Goal: Task Accomplishment & Management: Manage account settings

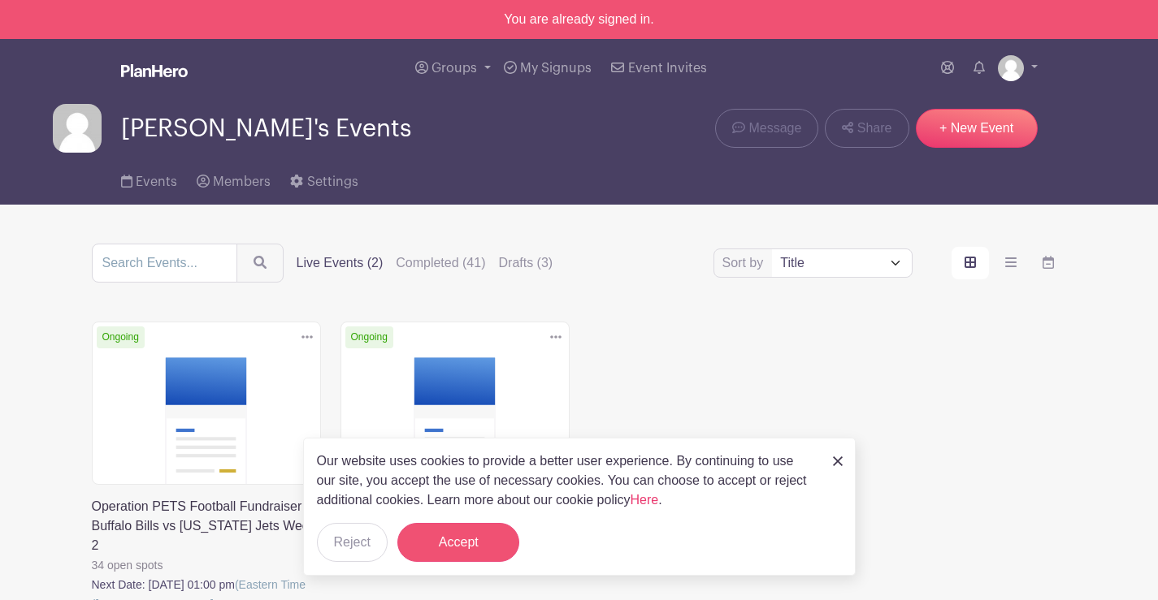
click at [471, 523] on div "Our website uses cookies to provide a better user experience. By continuing to …" at bounding box center [579, 507] width 552 height 138
click at [467, 547] on button "Accept" at bounding box center [458, 542] width 122 height 39
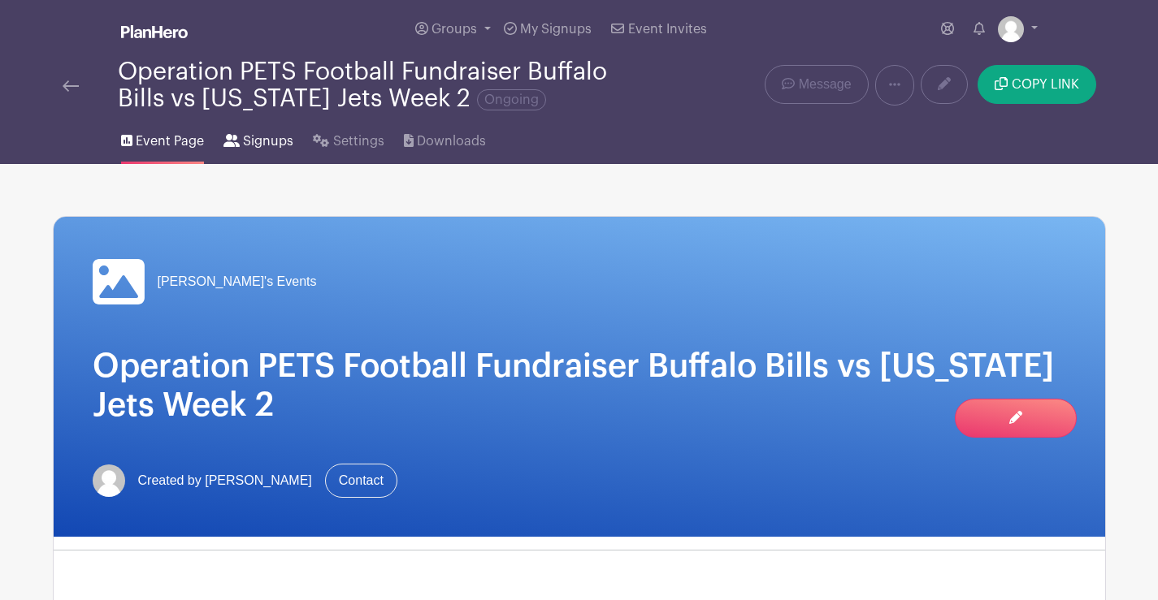
click at [271, 137] on span "Signups" at bounding box center [268, 141] width 50 height 19
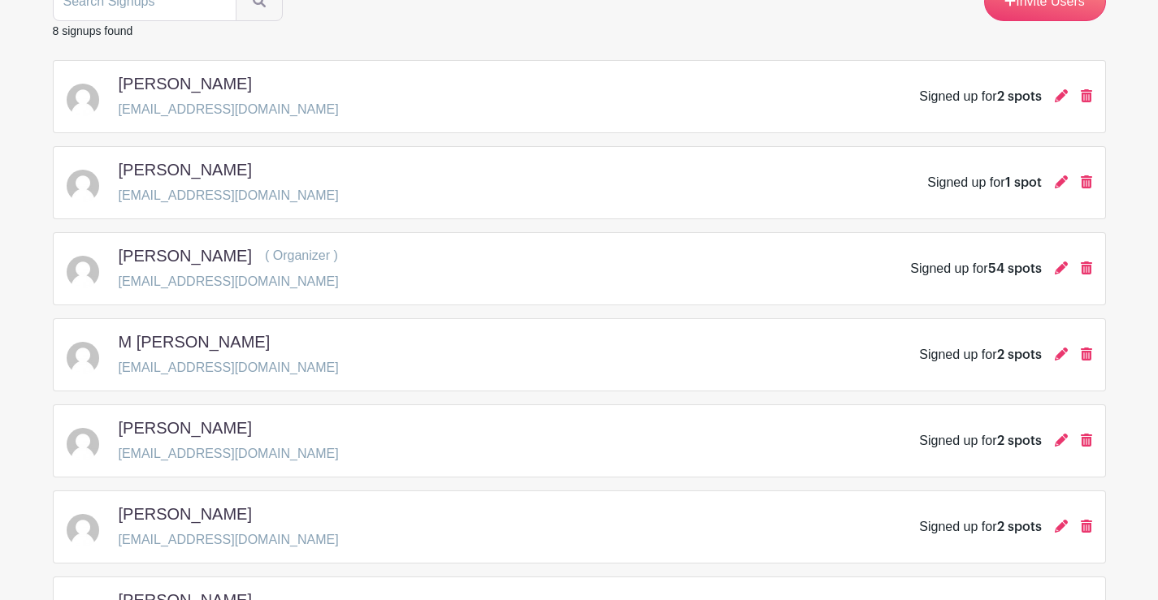
scroll to position [244, 0]
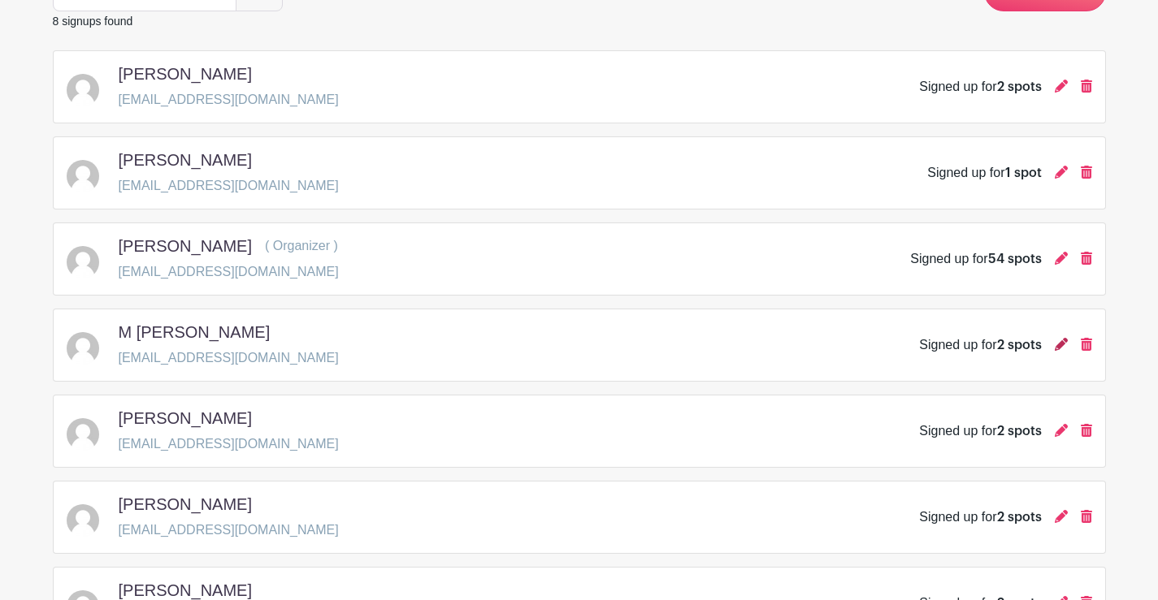
click at [1064, 344] on icon at bounding box center [1060, 344] width 13 height 13
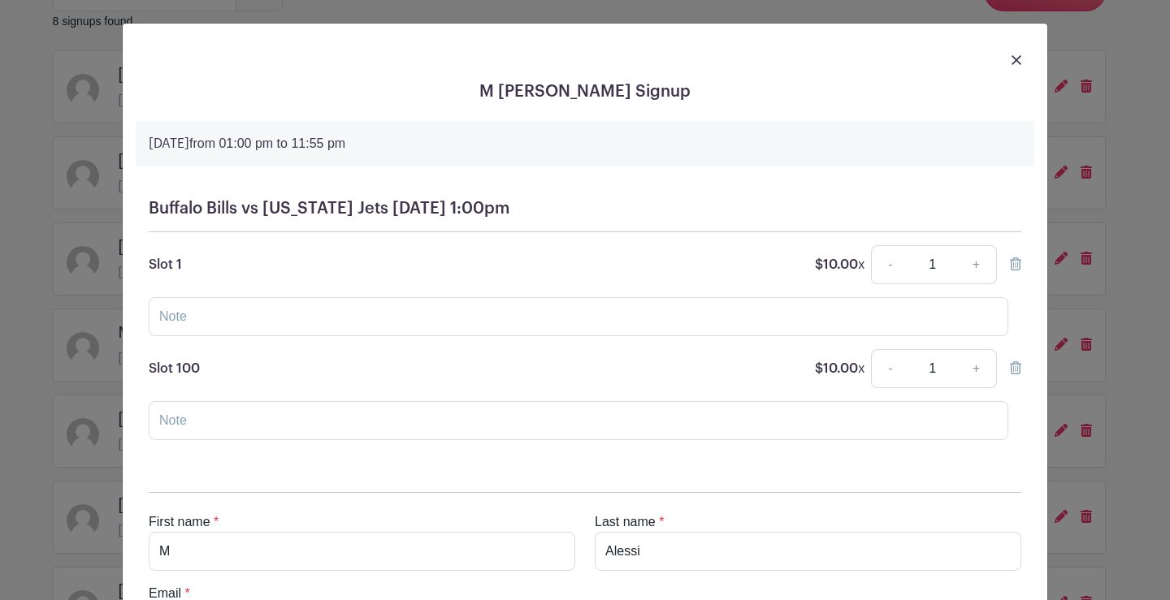
click at [1012, 58] on img at bounding box center [1016, 60] width 10 height 10
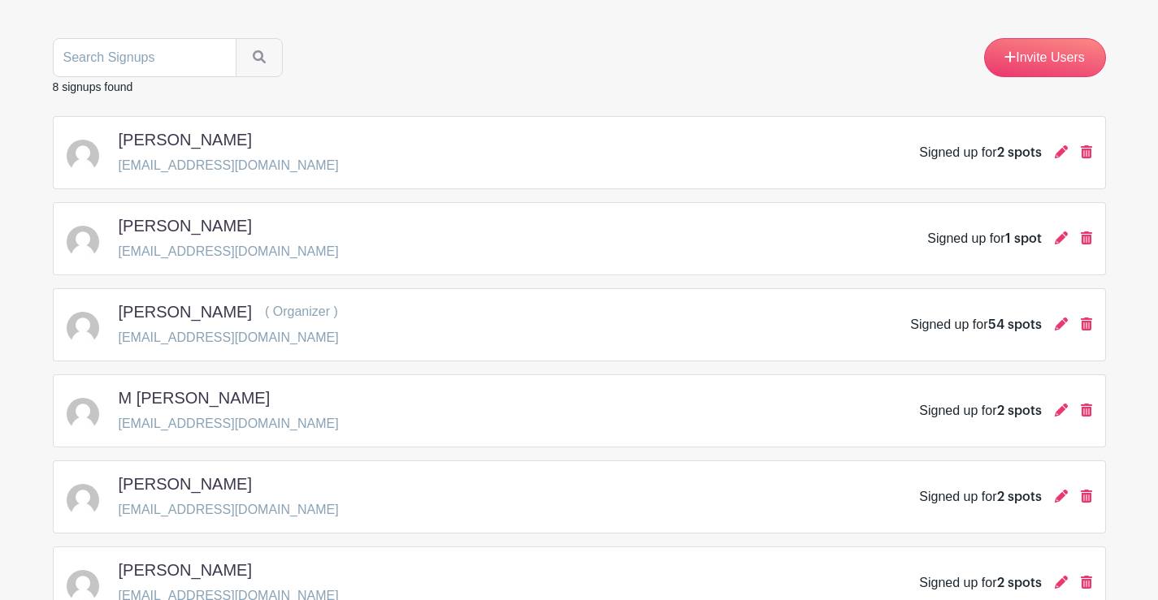
scroll to position [81, 0]
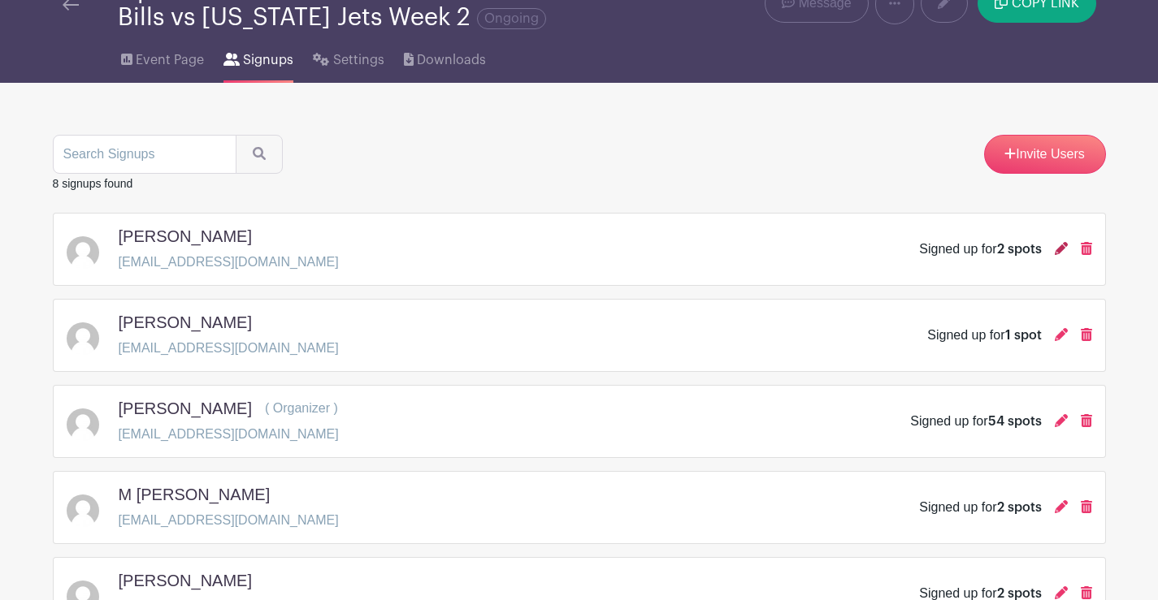
click at [1058, 251] on icon at bounding box center [1060, 248] width 13 height 13
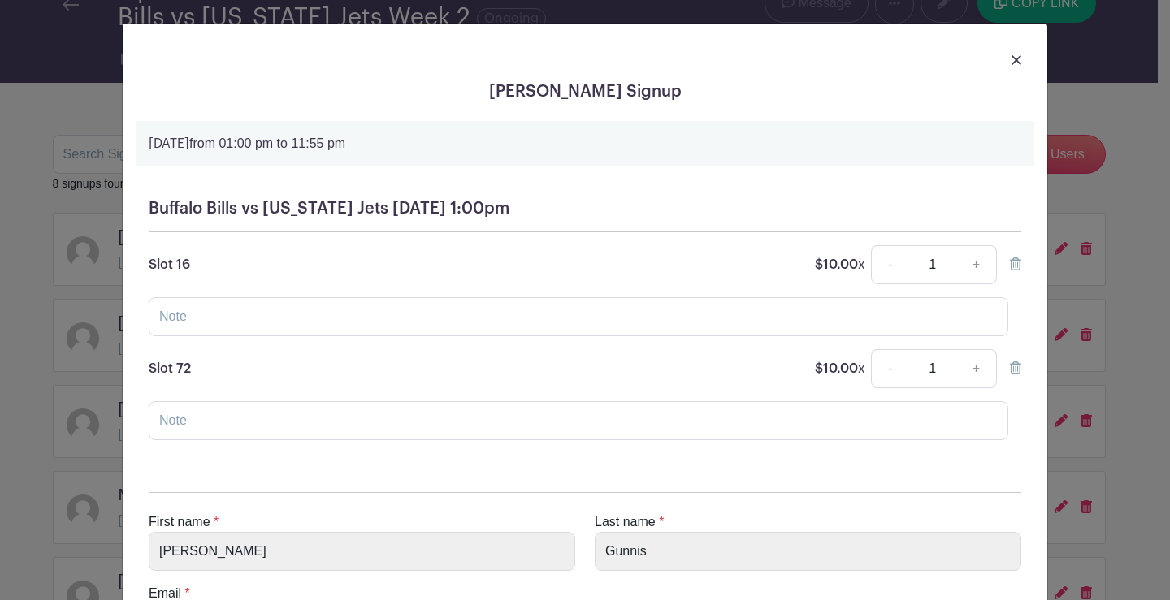
click at [1013, 57] on img at bounding box center [1016, 60] width 10 height 10
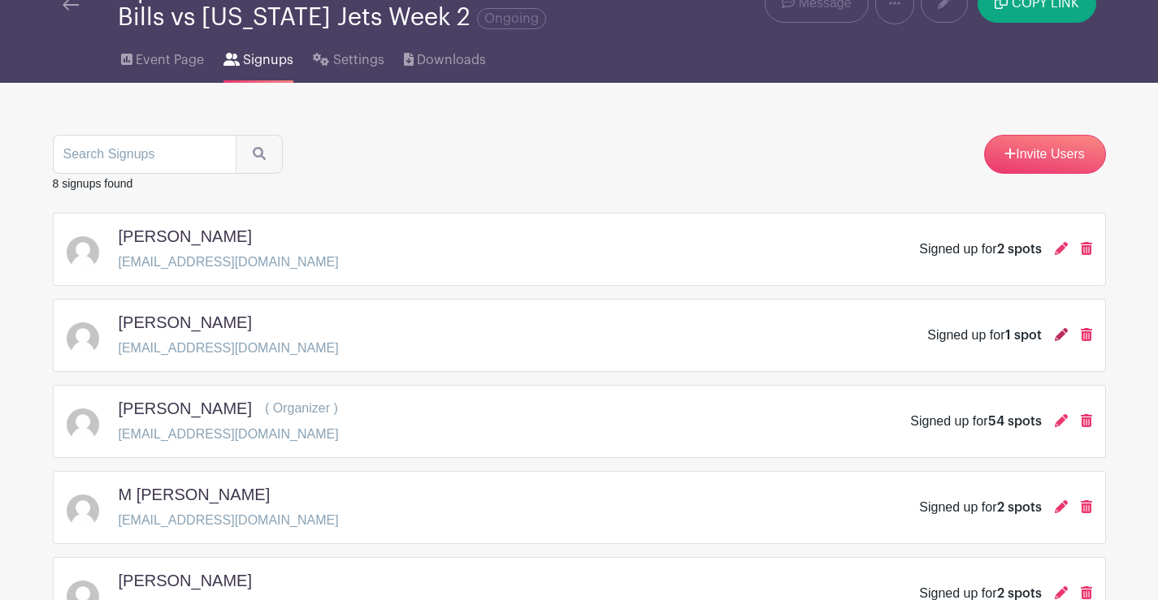
click at [1059, 331] on icon at bounding box center [1060, 334] width 13 height 13
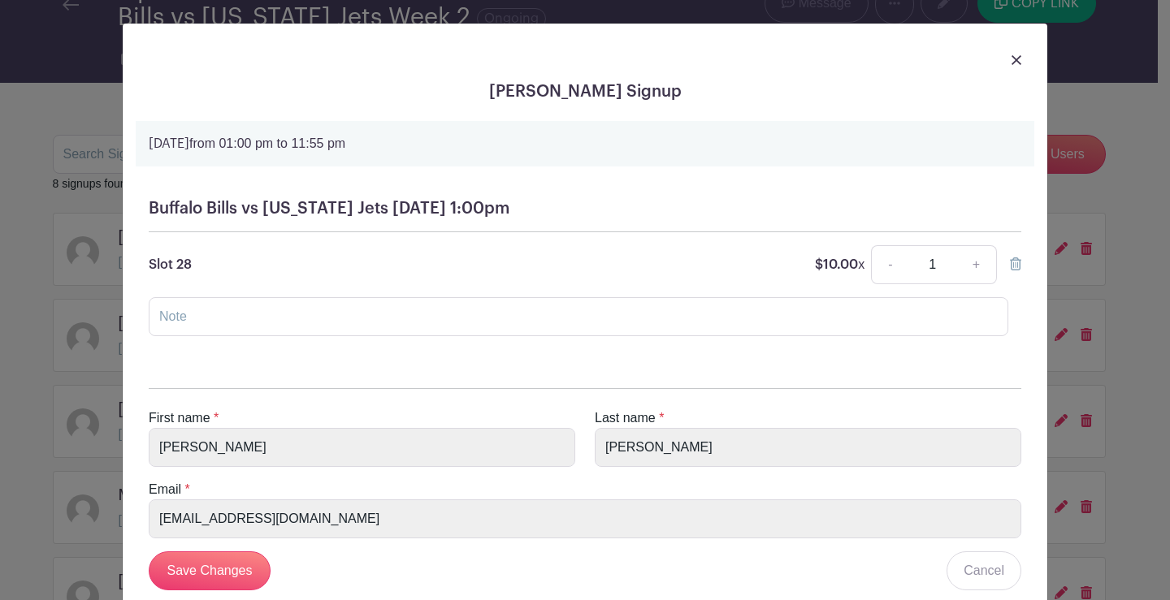
click at [1011, 59] on img at bounding box center [1016, 60] width 10 height 10
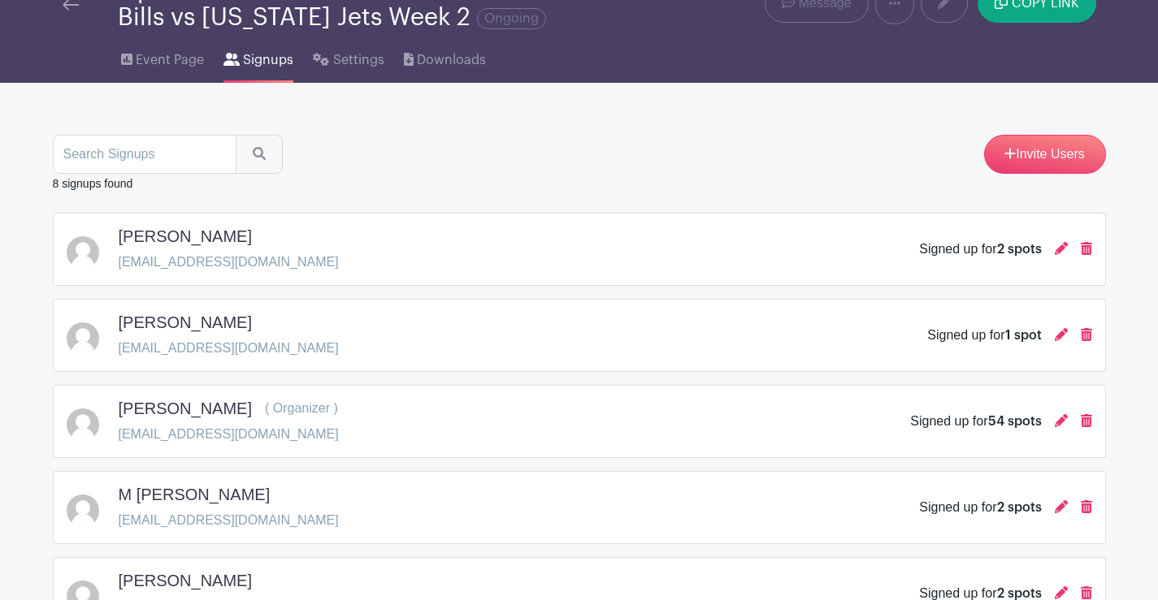
click at [1062, 327] on div at bounding box center [1060, 335] width 13 height 19
click at [1063, 330] on icon at bounding box center [1060, 334] width 13 height 13
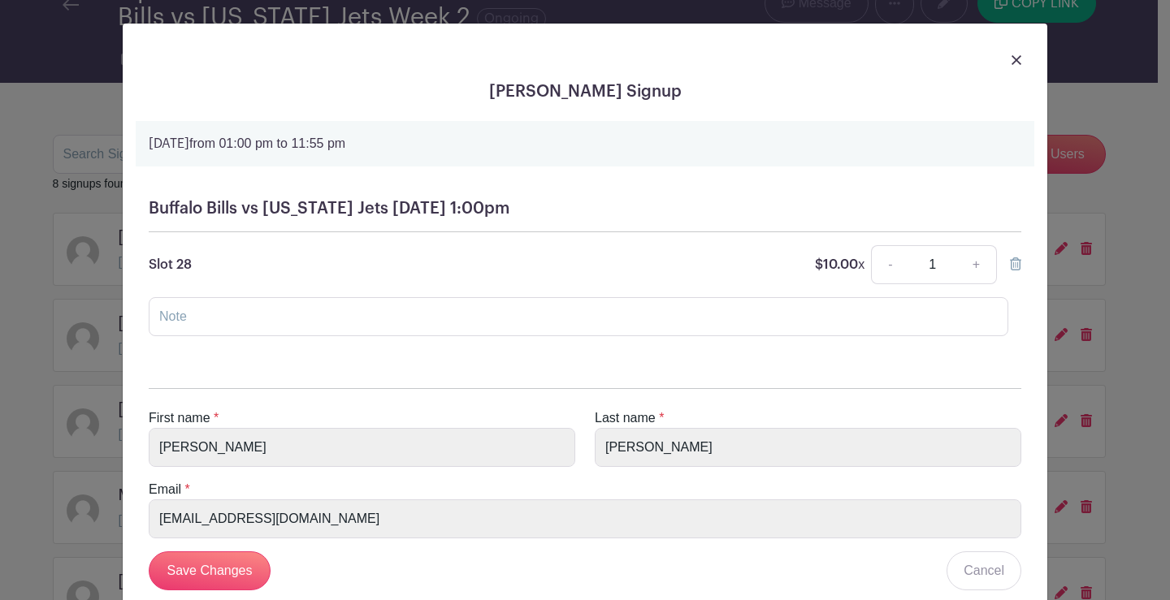
click at [1011, 58] on img at bounding box center [1016, 60] width 10 height 10
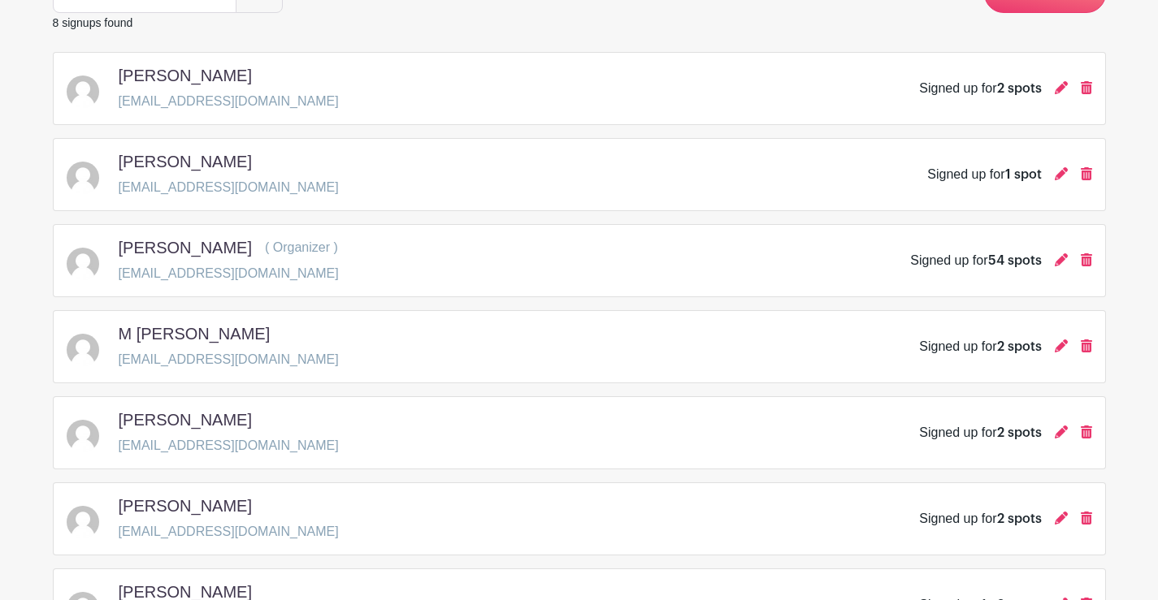
scroll to position [244, 0]
click at [1059, 427] on icon at bounding box center [1060, 430] width 13 height 13
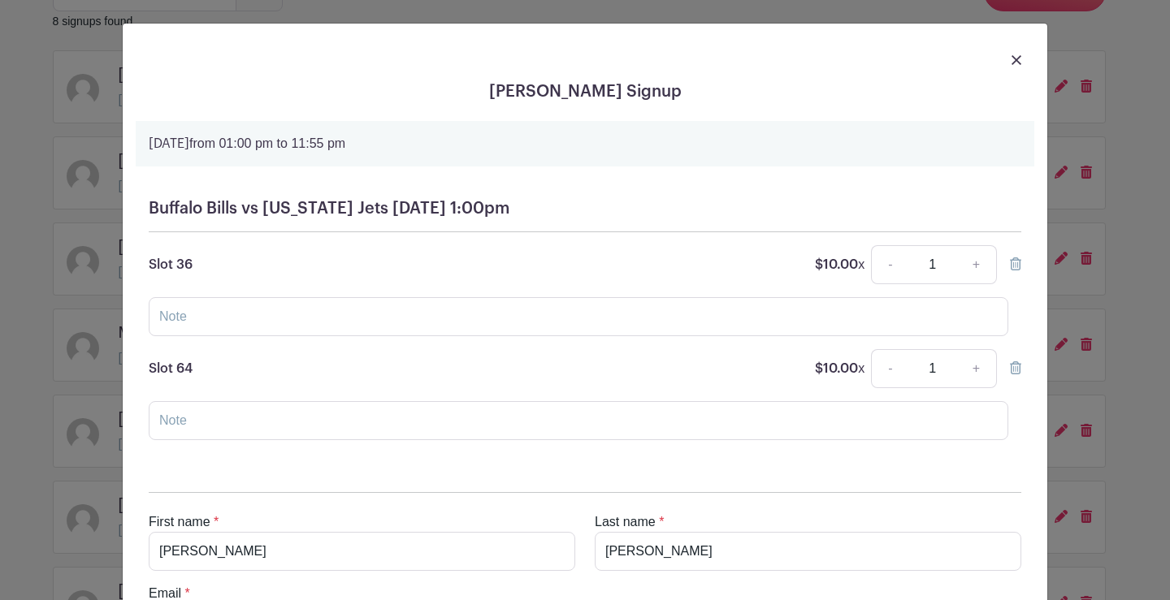
click at [1011, 55] on img at bounding box center [1016, 60] width 10 height 10
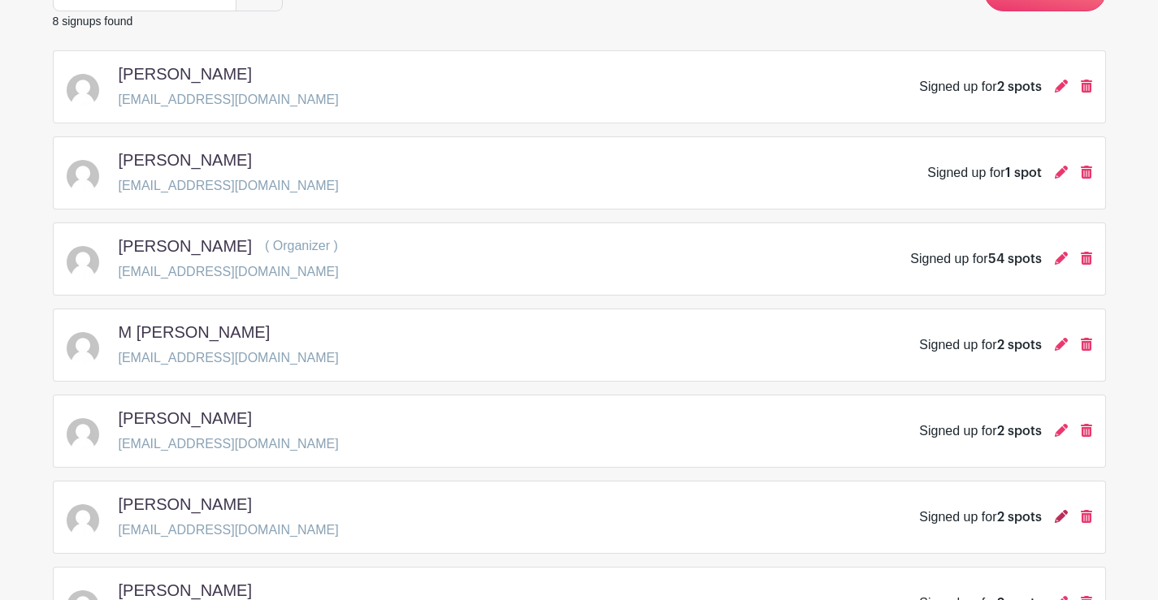
click at [1061, 517] on icon at bounding box center [1060, 516] width 13 height 13
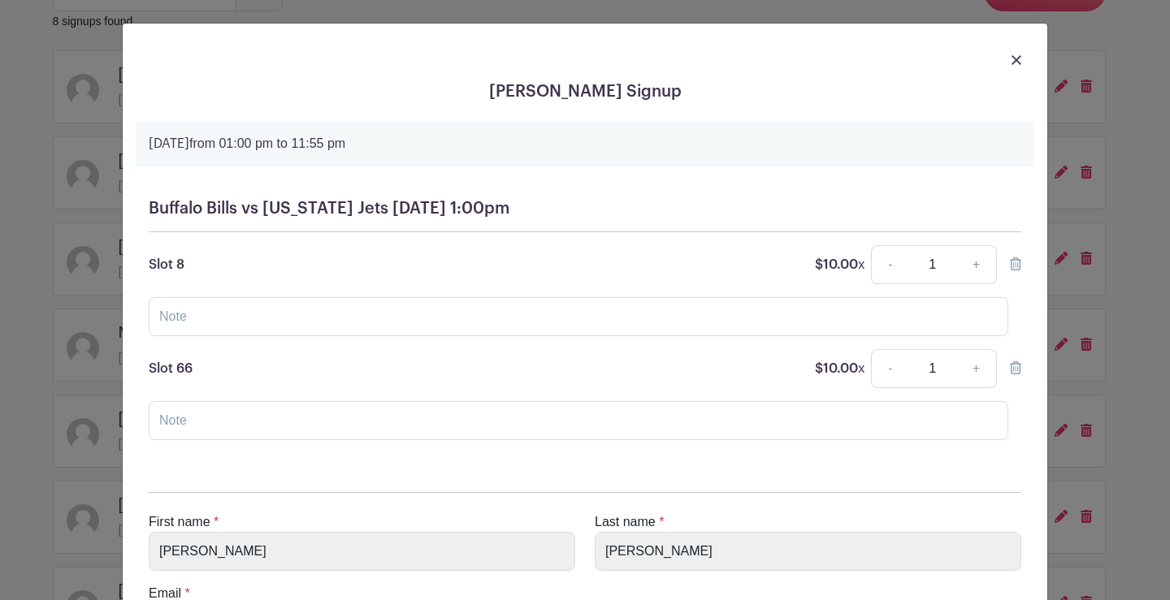
click at [1012, 59] on img at bounding box center [1016, 60] width 10 height 10
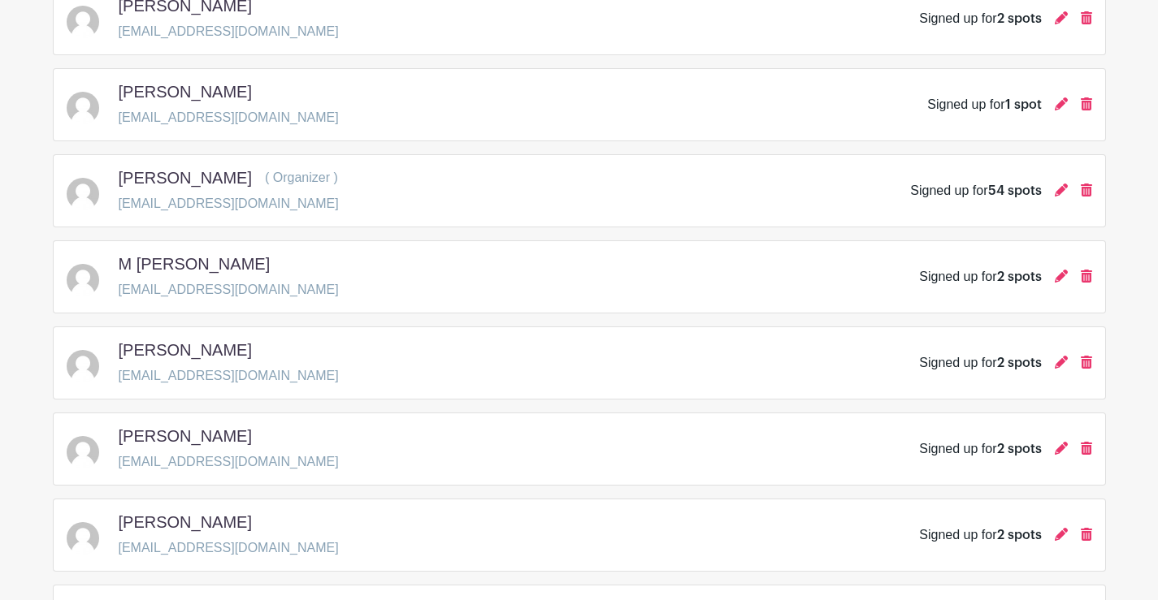
scroll to position [406, 0]
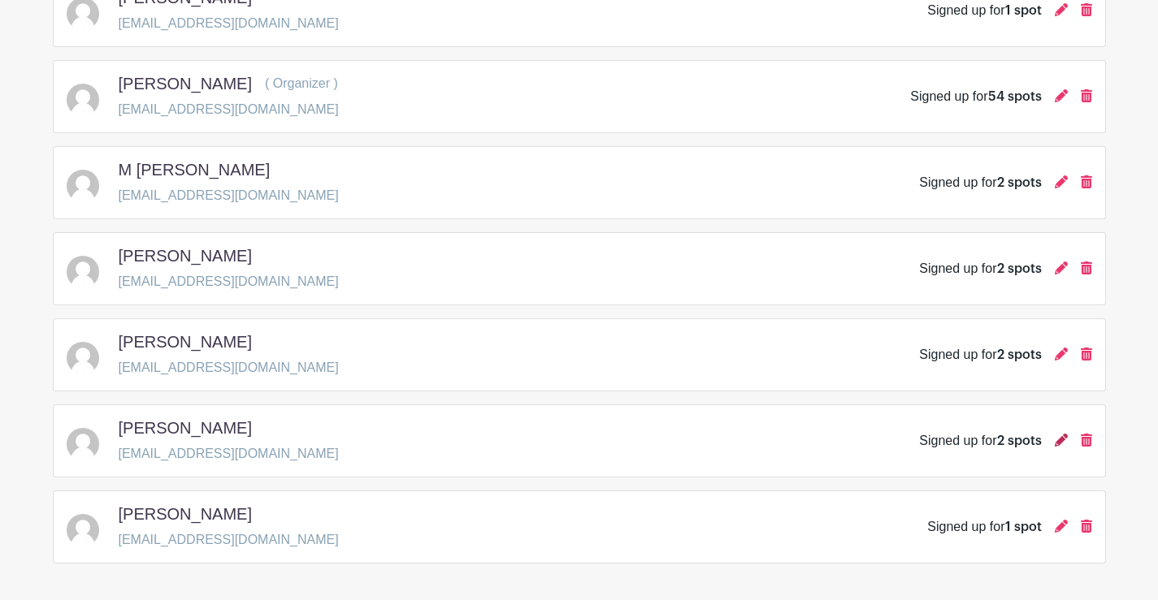
click at [1062, 438] on icon at bounding box center [1060, 440] width 13 height 13
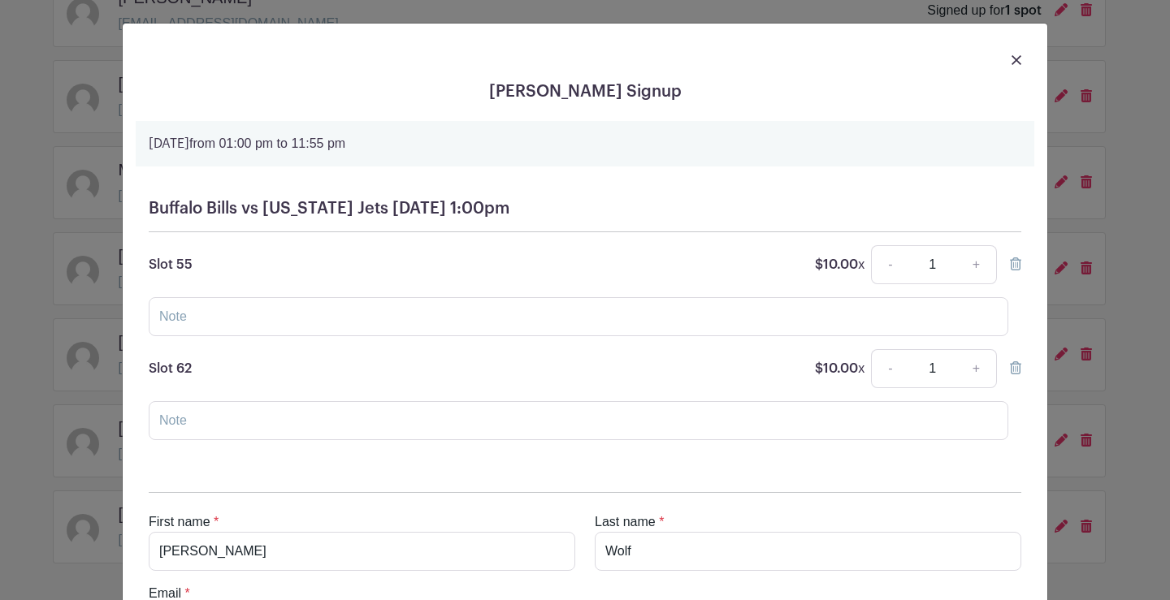
click at [1014, 58] on img at bounding box center [1016, 60] width 10 height 10
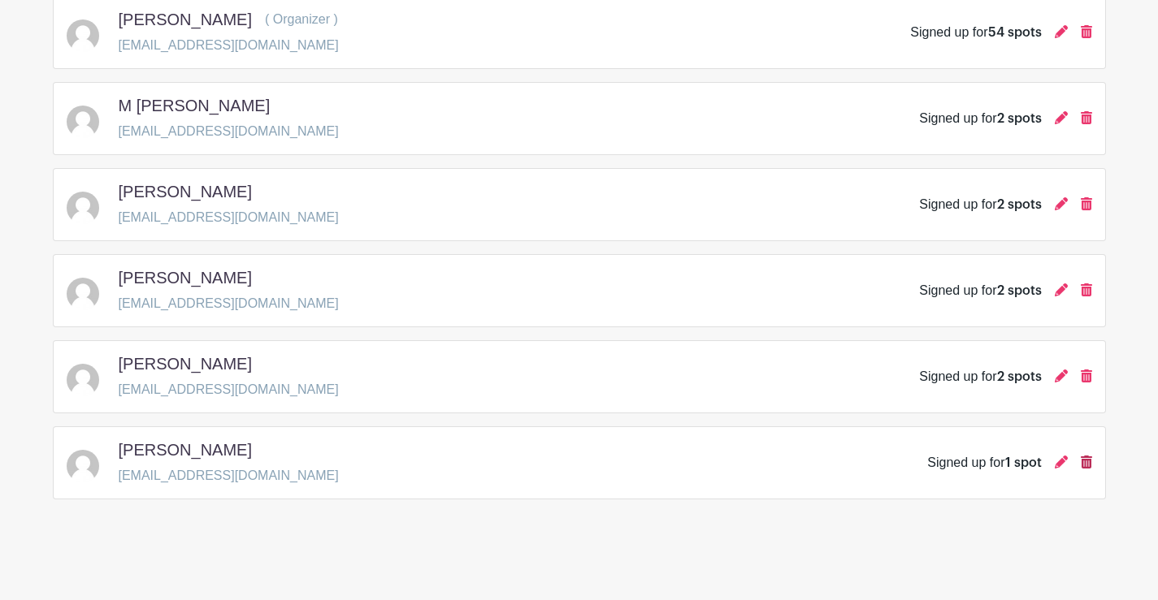
scroll to position [471, 0]
click at [1062, 458] on icon at bounding box center [1060, 461] width 13 height 13
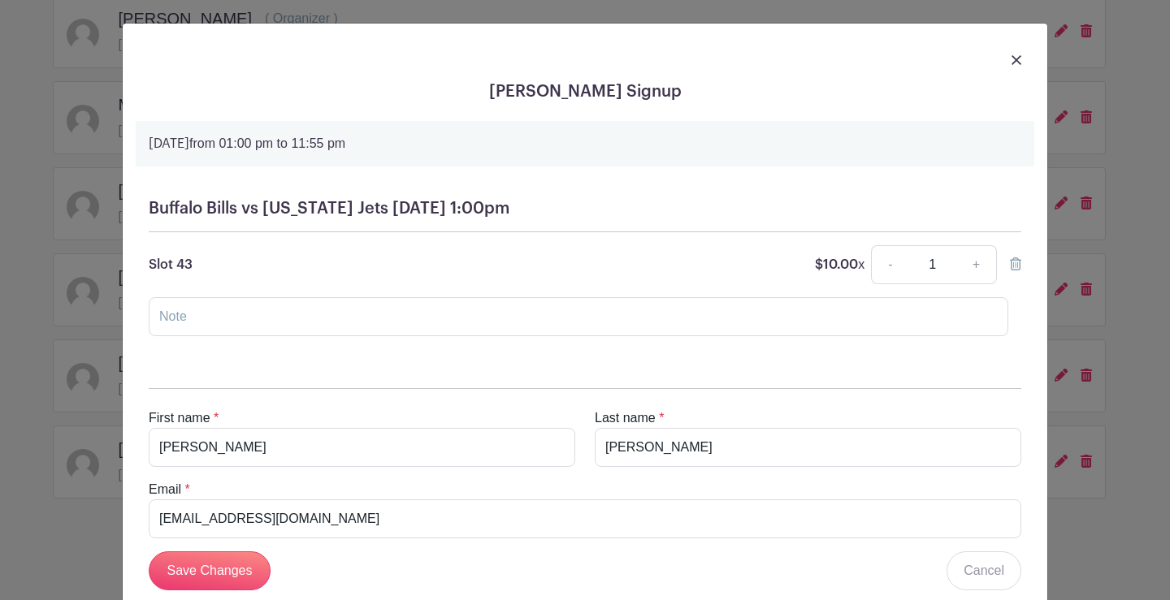
click at [1011, 58] on img at bounding box center [1016, 60] width 10 height 10
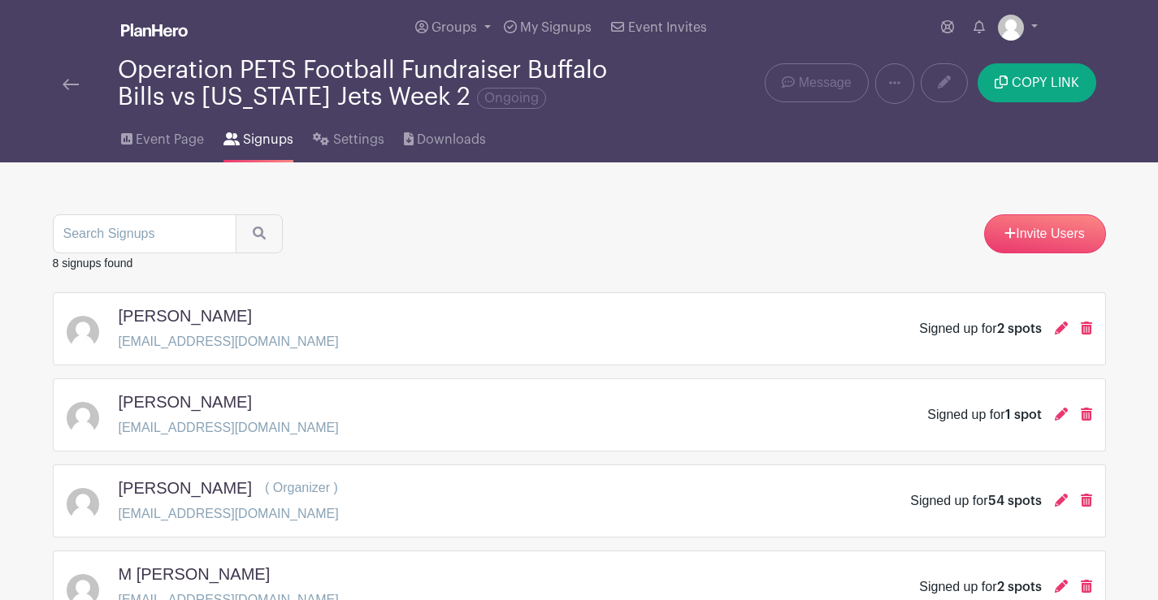
scroll to position [0, 0]
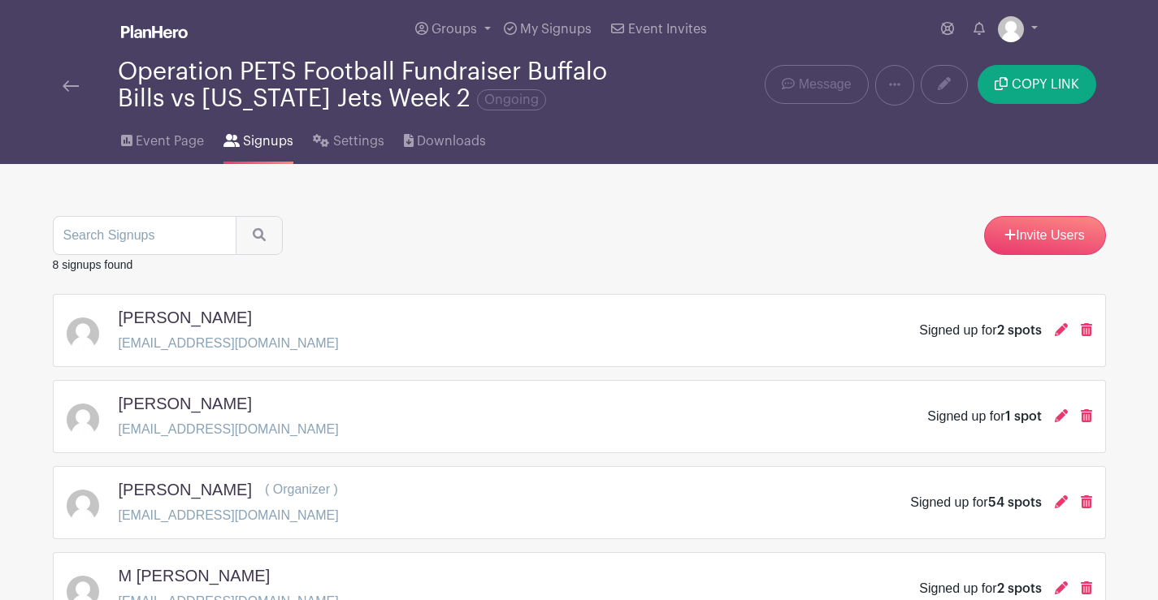
click at [69, 80] on img at bounding box center [71, 85] width 16 height 11
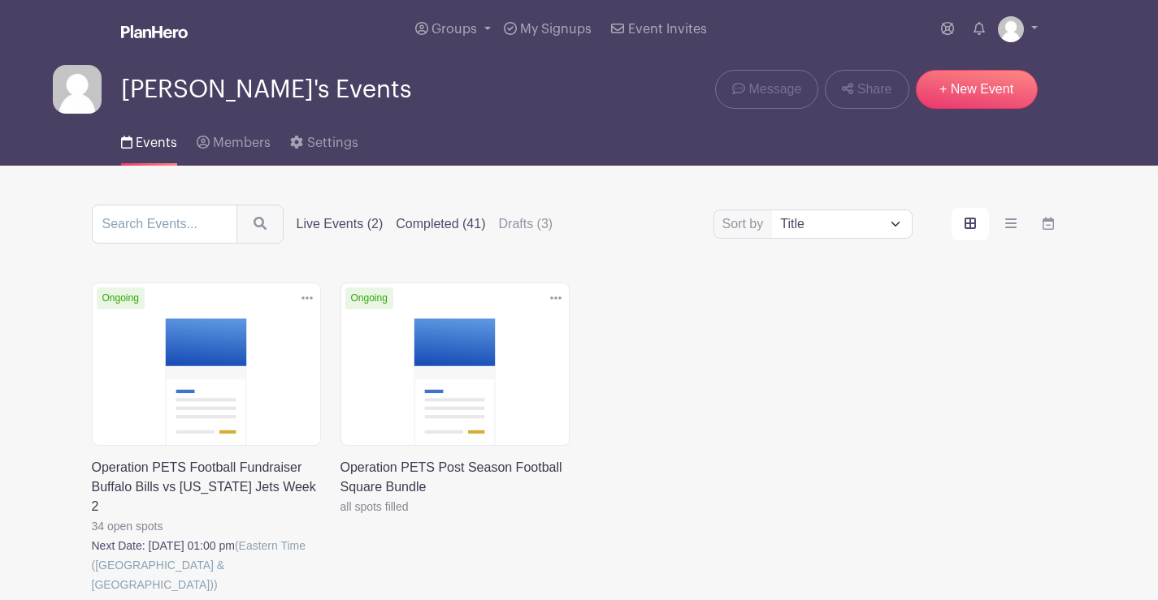
click at [439, 219] on label "Completed (41)" at bounding box center [440, 223] width 89 height 19
click at [0, 0] on input "Completed (41)" at bounding box center [0, 0] width 0 height 0
click at [451, 227] on label "Completed (41)" at bounding box center [440, 223] width 89 height 19
click at [0, 0] on input "Completed (41)" at bounding box center [0, 0] width 0 height 0
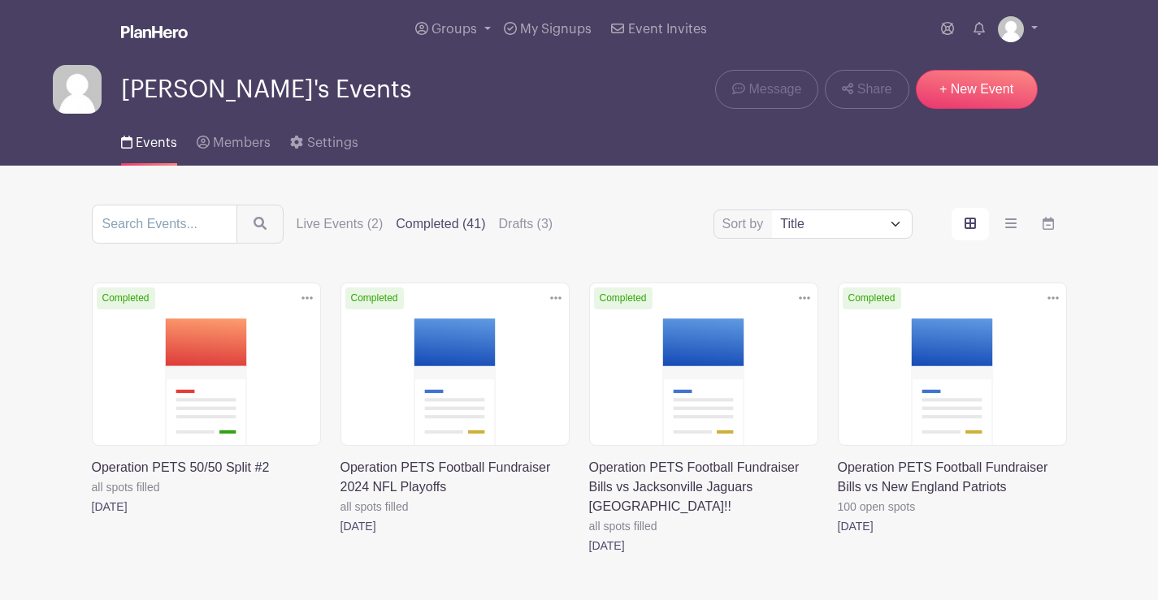
click at [836, 217] on select "Title Recently modified Newest" at bounding box center [841, 224] width 139 height 28
select select "last_added"
click at [772, 210] on select "Title Recently modified Newest" at bounding box center [841, 224] width 139 height 28
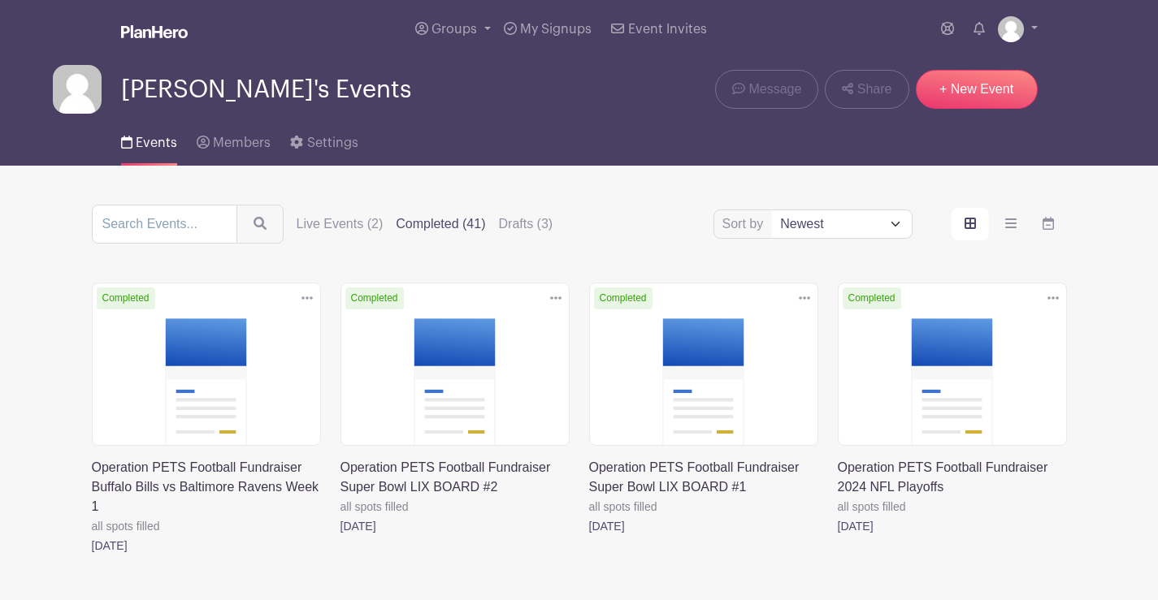
click at [92, 556] on link at bounding box center [92, 556] width 0 height 0
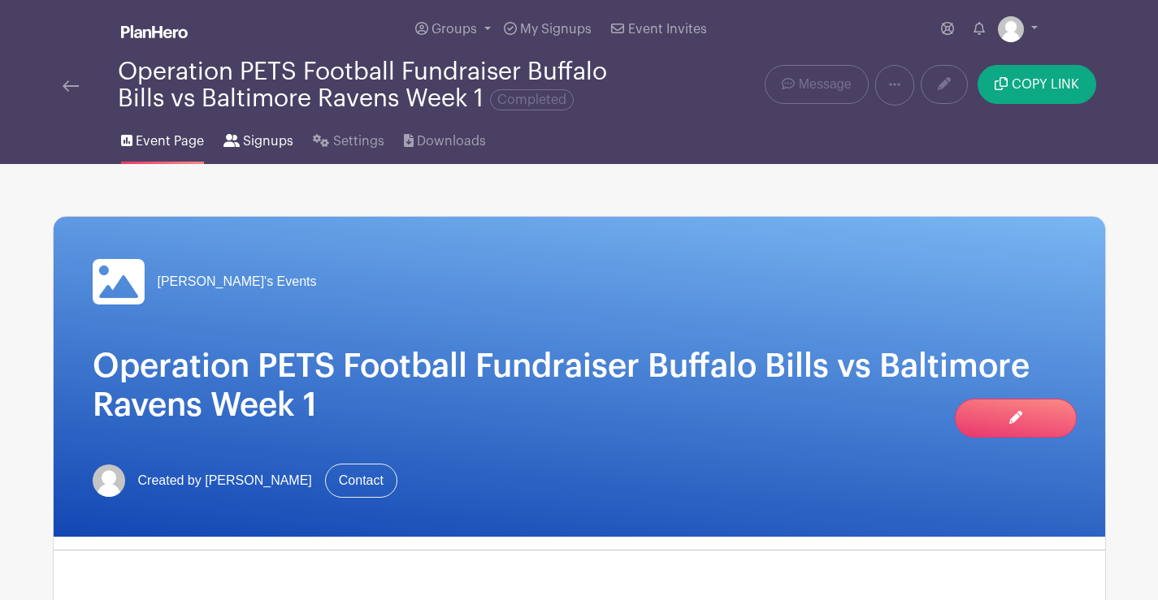
click at [273, 142] on span "Signups" at bounding box center [268, 141] width 50 height 19
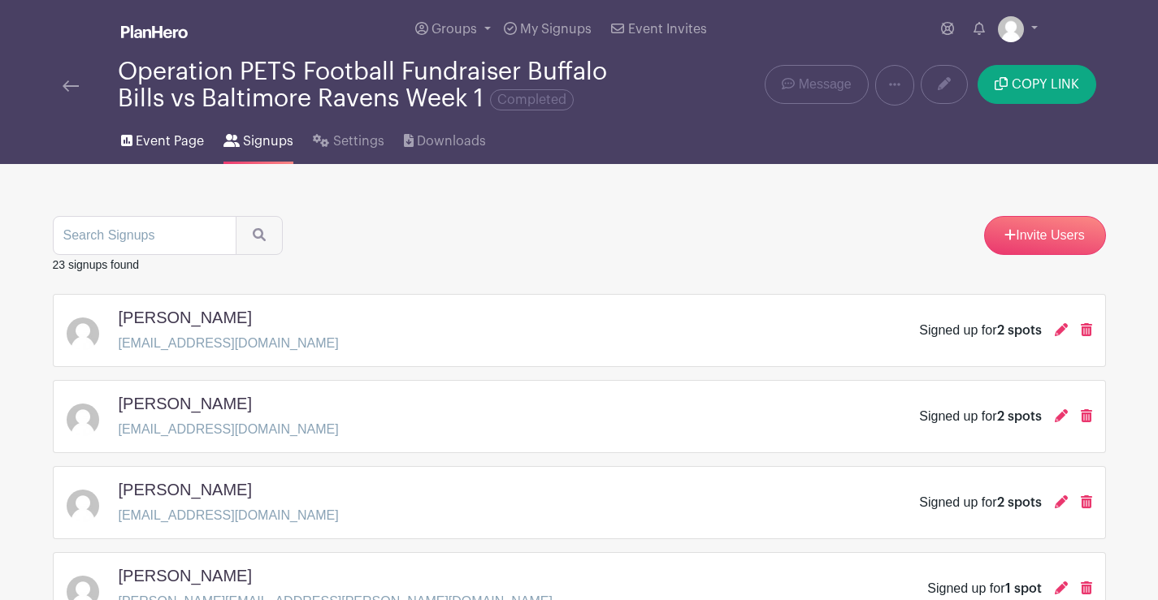
click at [169, 147] on span "Event Page" at bounding box center [170, 141] width 68 height 19
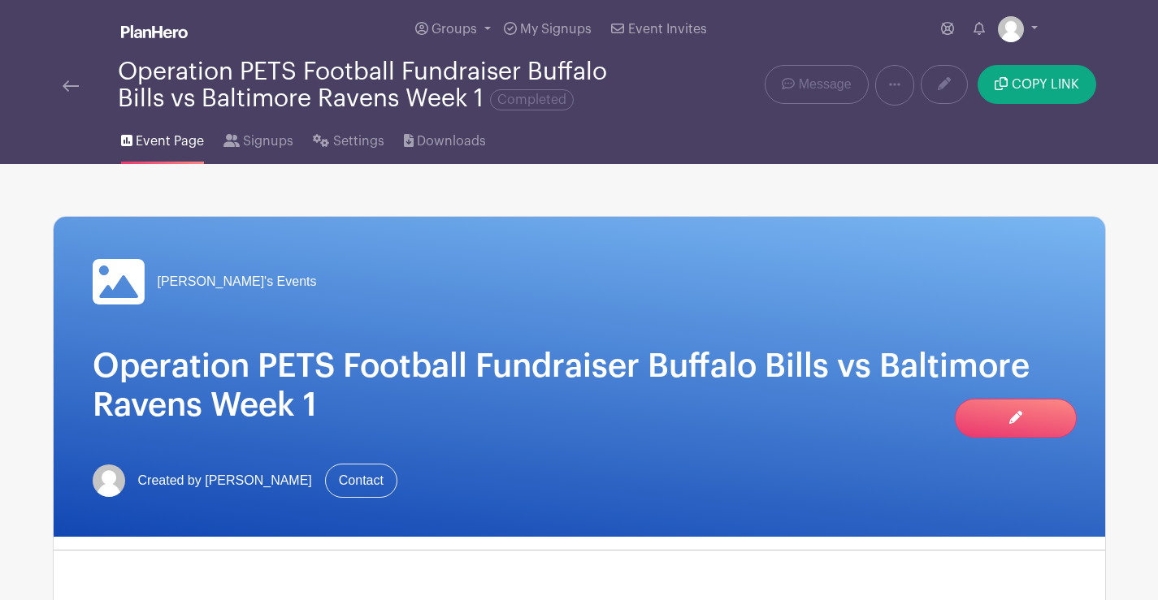
click at [68, 85] on img at bounding box center [71, 85] width 16 height 11
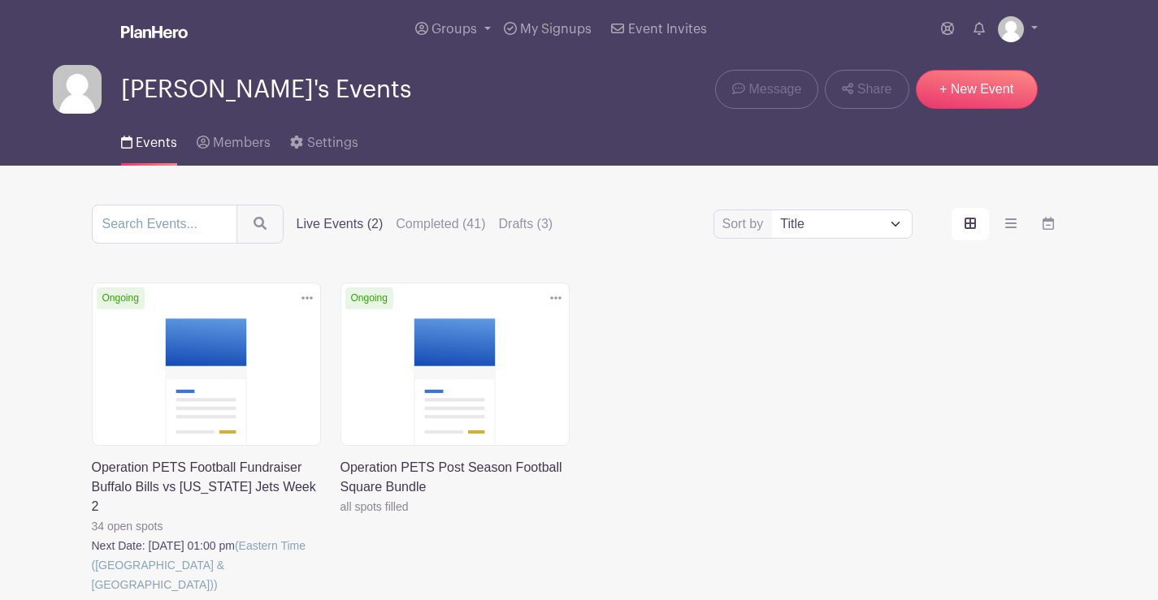
click at [345, 222] on label "Live Events (2)" at bounding box center [340, 223] width 87 height 19
click at [0, 0] on input "Live Events (2)" at bounding box center [0, 0] width 0 height 0
click at [92, 595] on link at bounding box center [92, 595] width 0 height 0
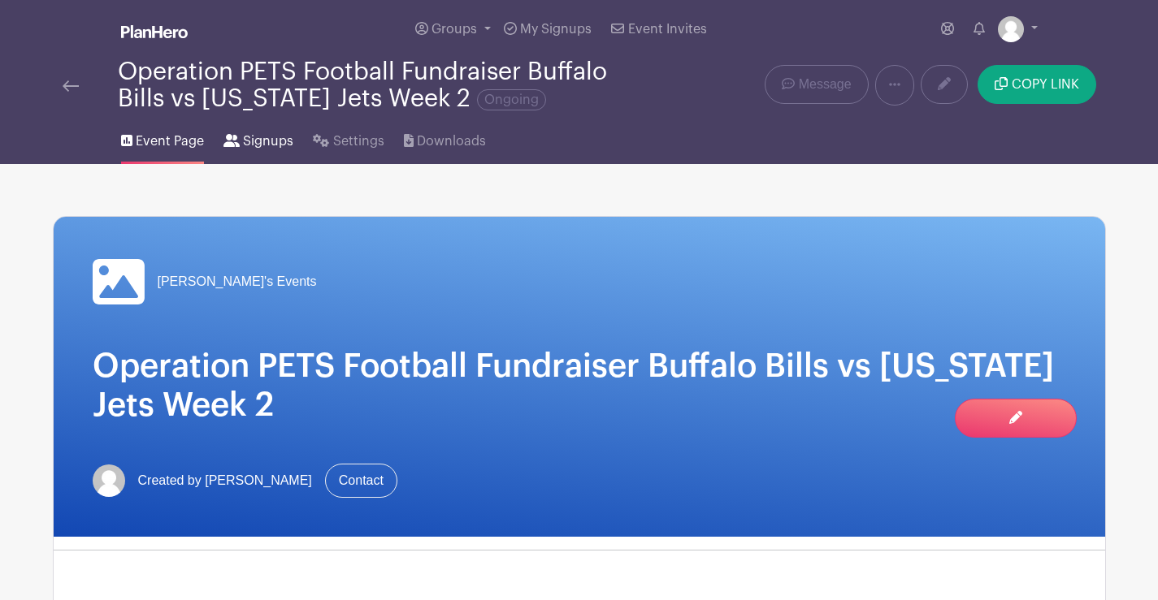
click at [258, 136] on span "Signups" at bounding box center [268, 141] width 50 height 19
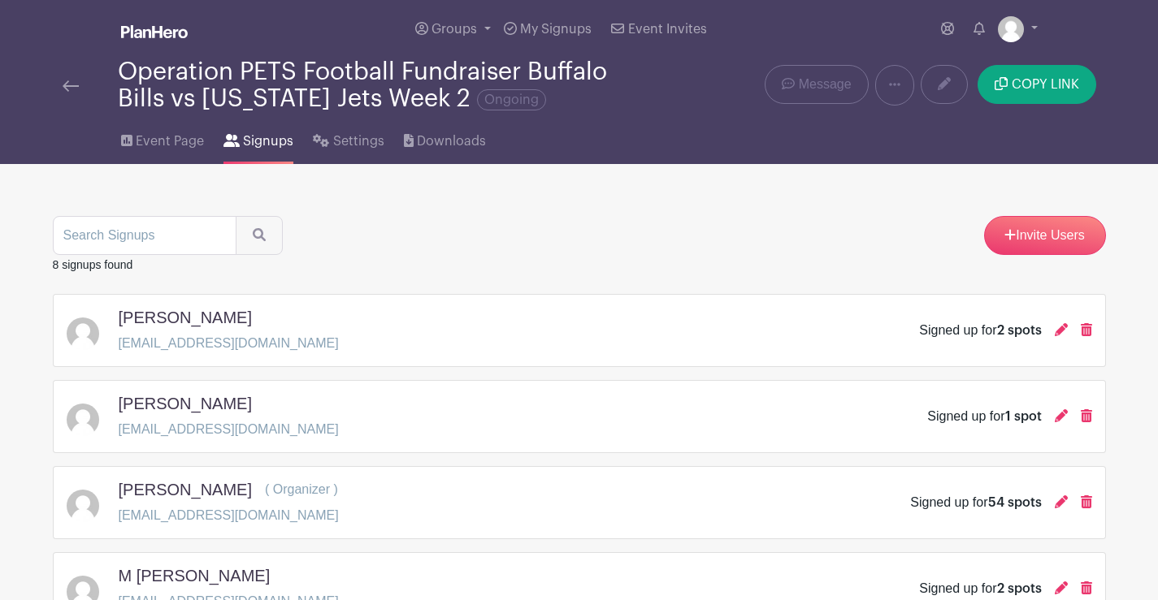
click at [75, 84] on img at bounding box center [71, 85] width 16 height 11
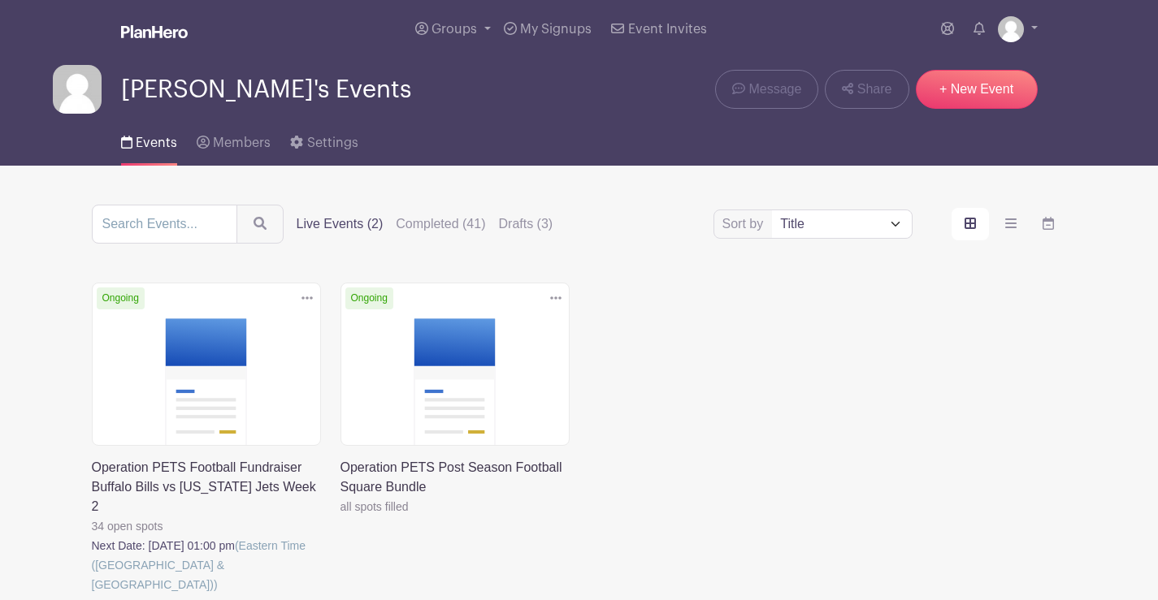
click at [92, 595] on link at bounding box center [92, 595] width 0 height 0
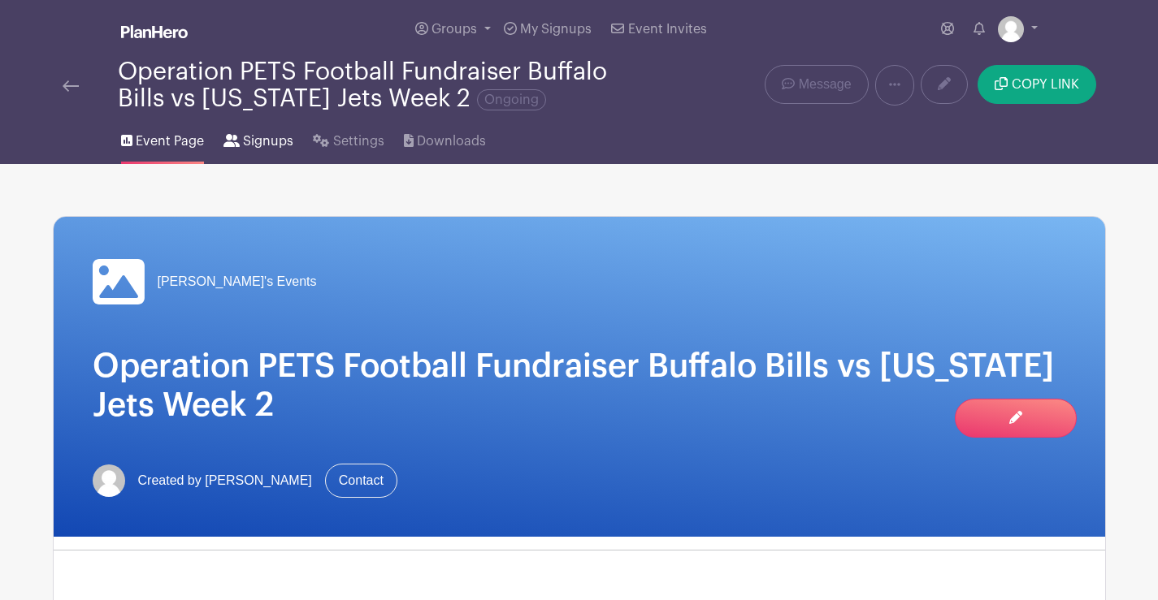
click at [260, 139] on span "Signups" at bounding box center [268, 141] width 50 height 19
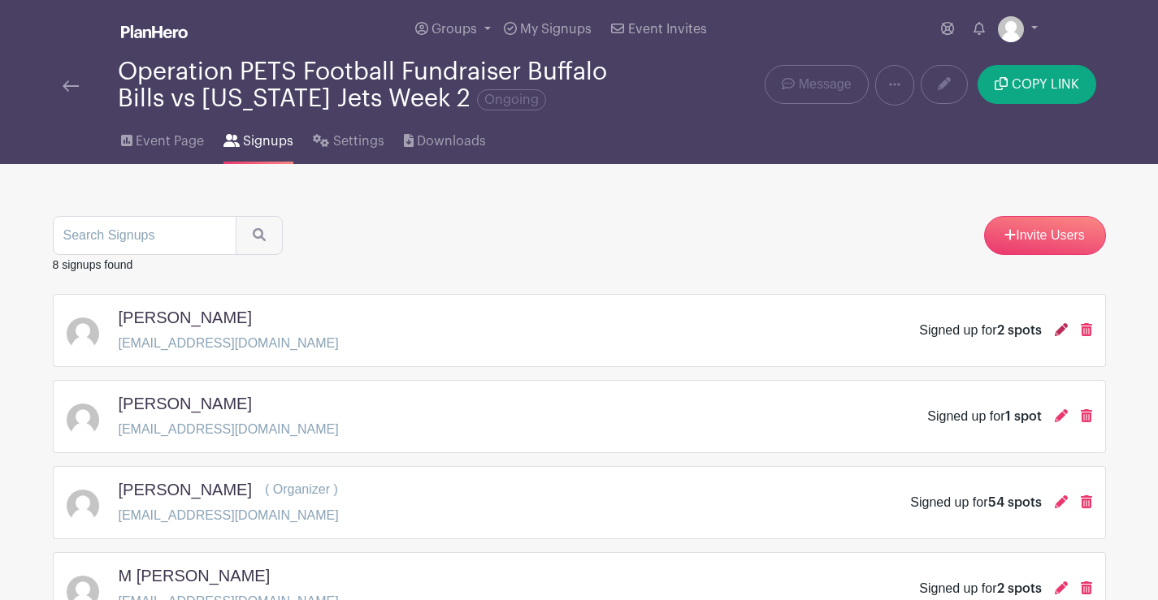
click at [1063, 327] on icon at bounding box center [1060, 329] width 13 height 13
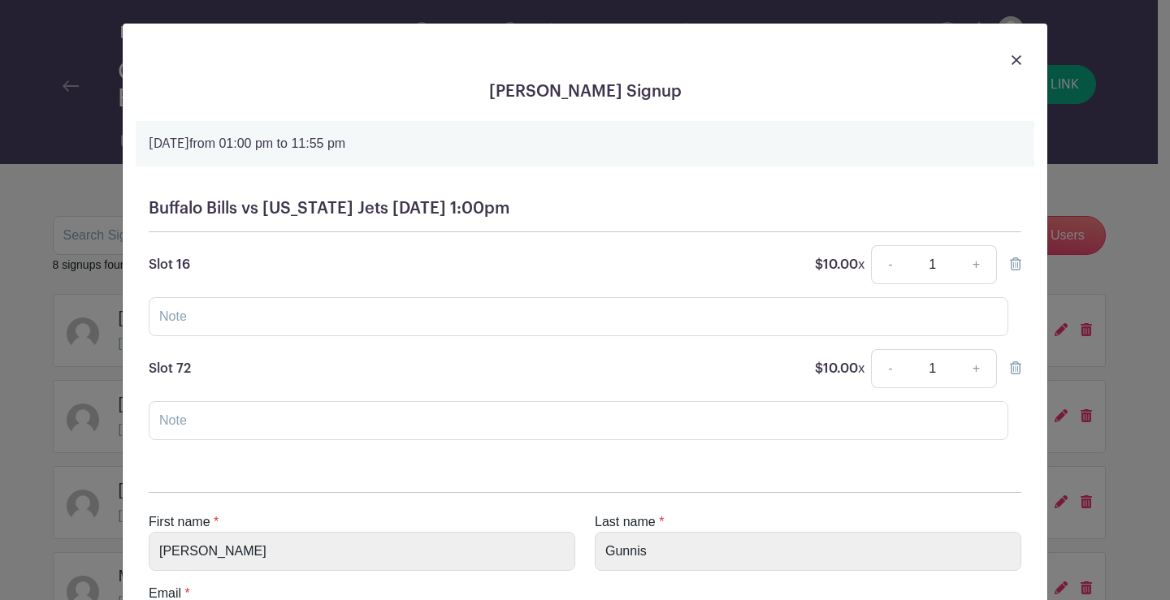
click at [1015, 58] on img at bounding box center [1016, 60] width 10 height 10
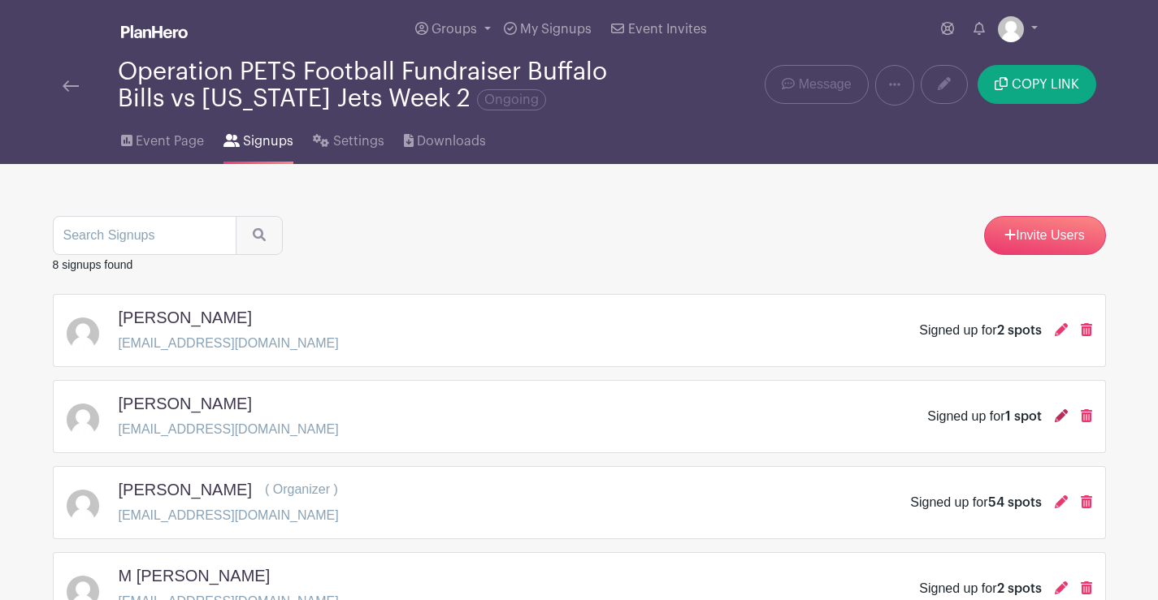
click at [1058, 411] on icon at bounding box center [1060, 415] width 13 height 13
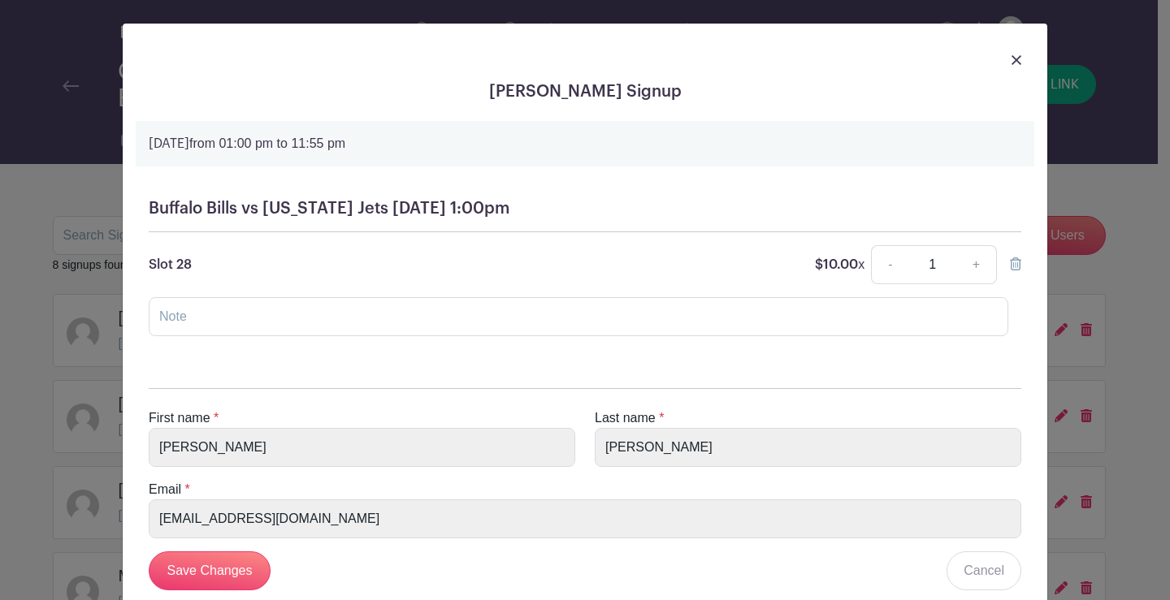
click at [1011, 60] on img at bounding box center [1016, 60] width 10 height 10
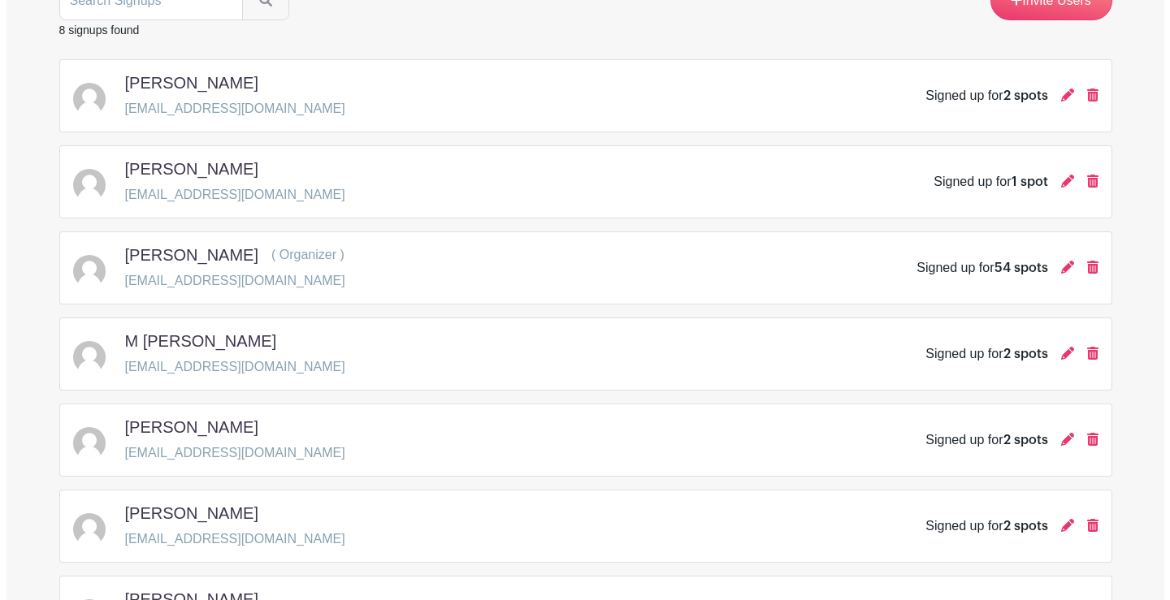
scroll to position [244, 0]
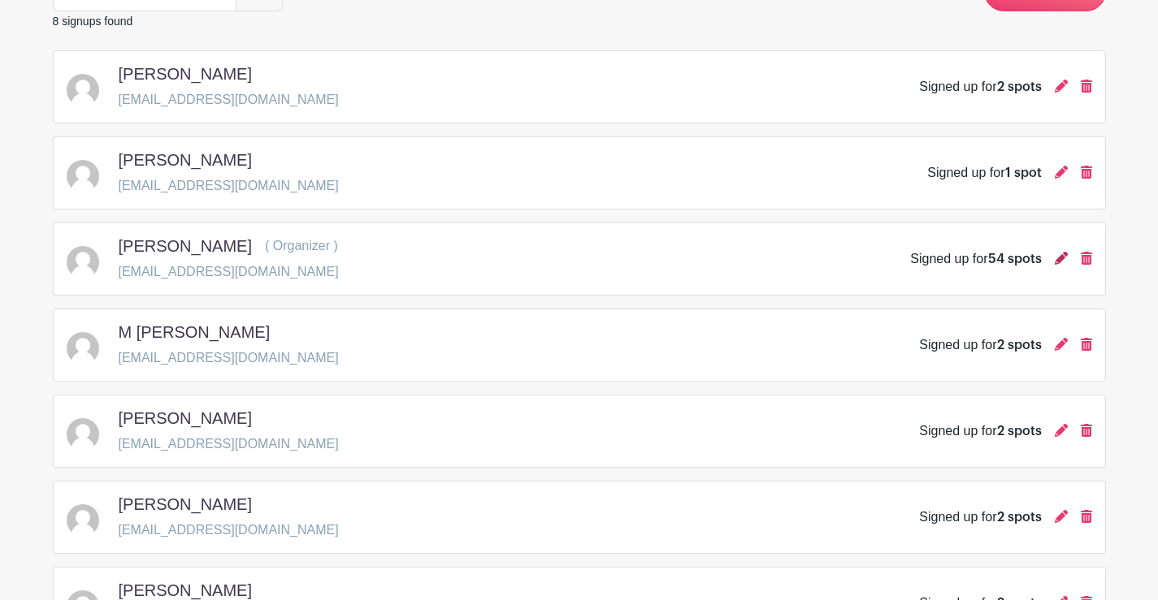
click at [1063, 252] on icon at bounding box center [1060, 258] width 13 height 13
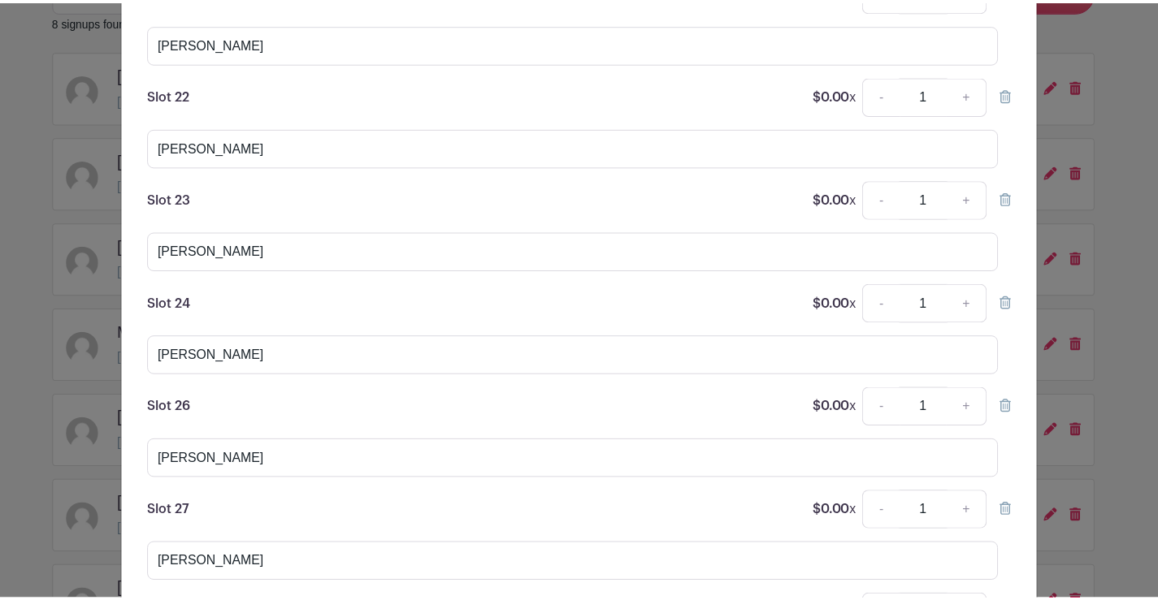
scroll to position [0, 0]
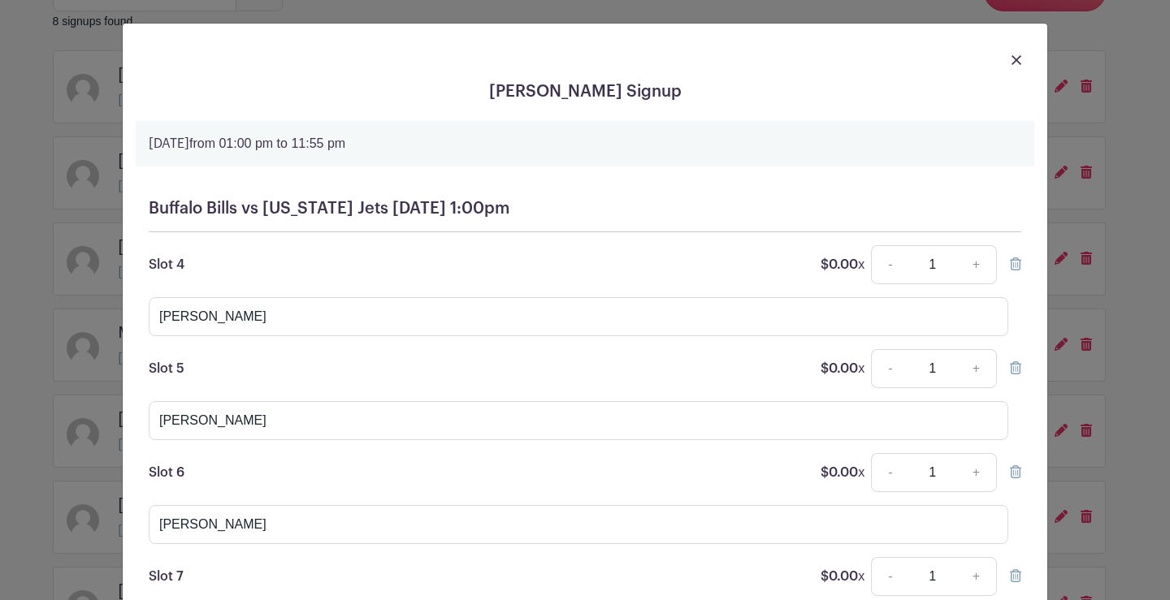
click at [1011, 62] on img at bounding box center [1016, 60] width 10 height 10
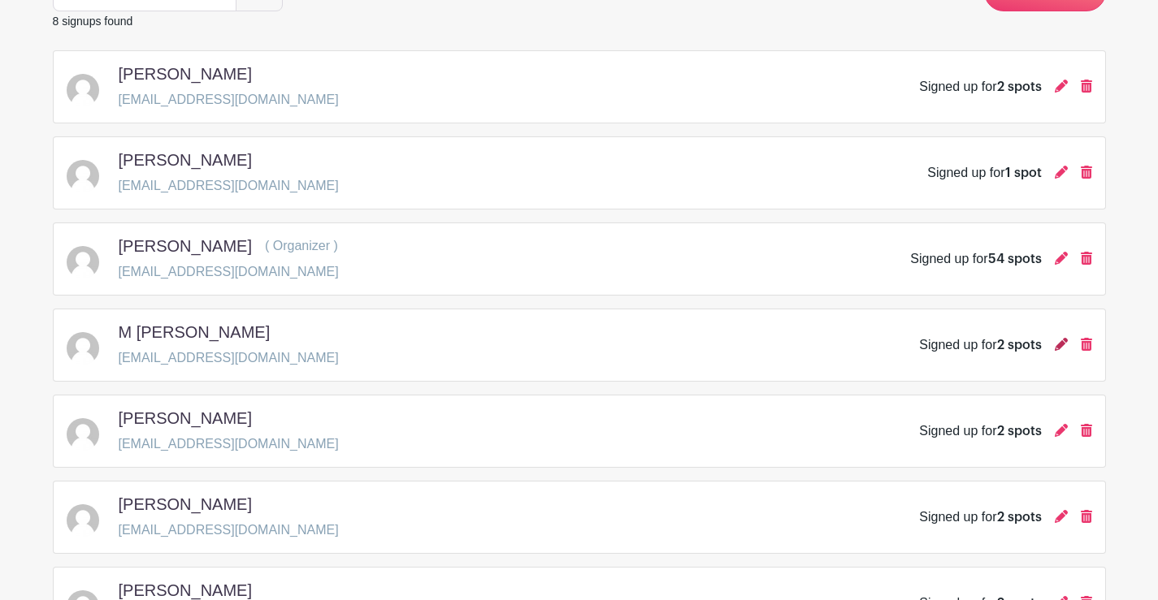
click at [1059, 343] on icon at bounding box center [1060, 344] width 13 height 13
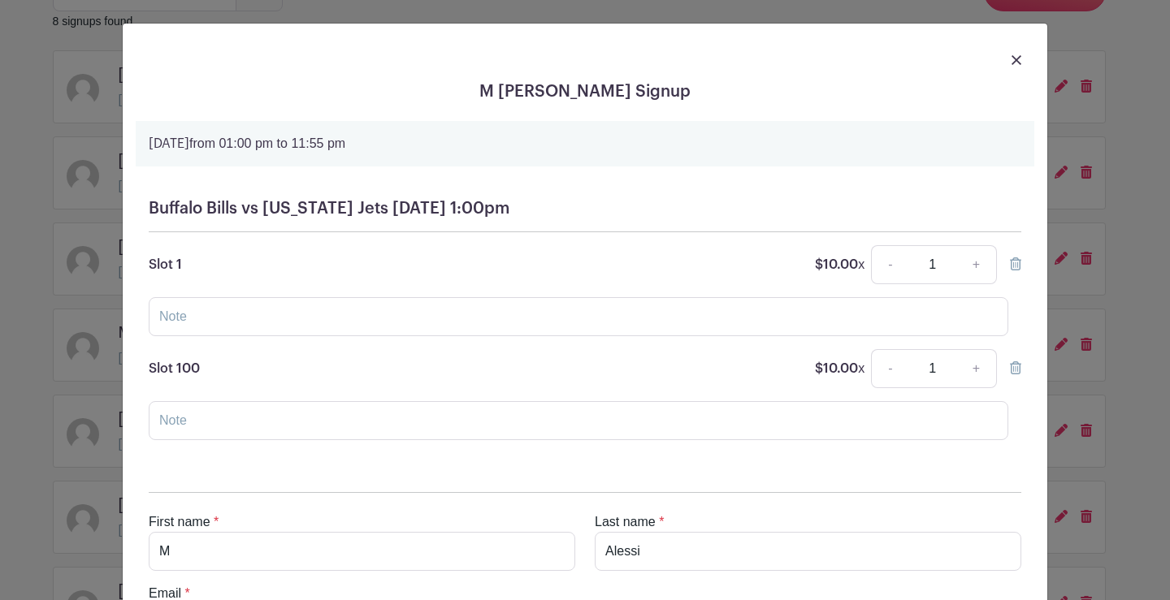
click at [1011, 61] on img at bounding box center [1016, 60] width 10 height 10
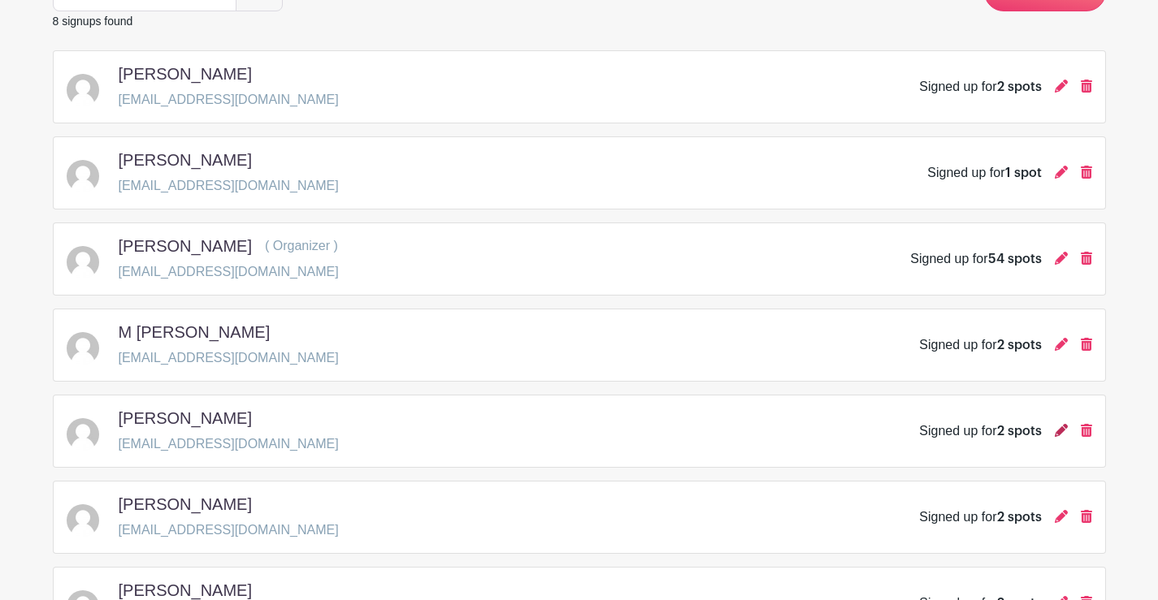
click at [1065, 429] on icon at bounding box center [1060, 430] width 13 height 13
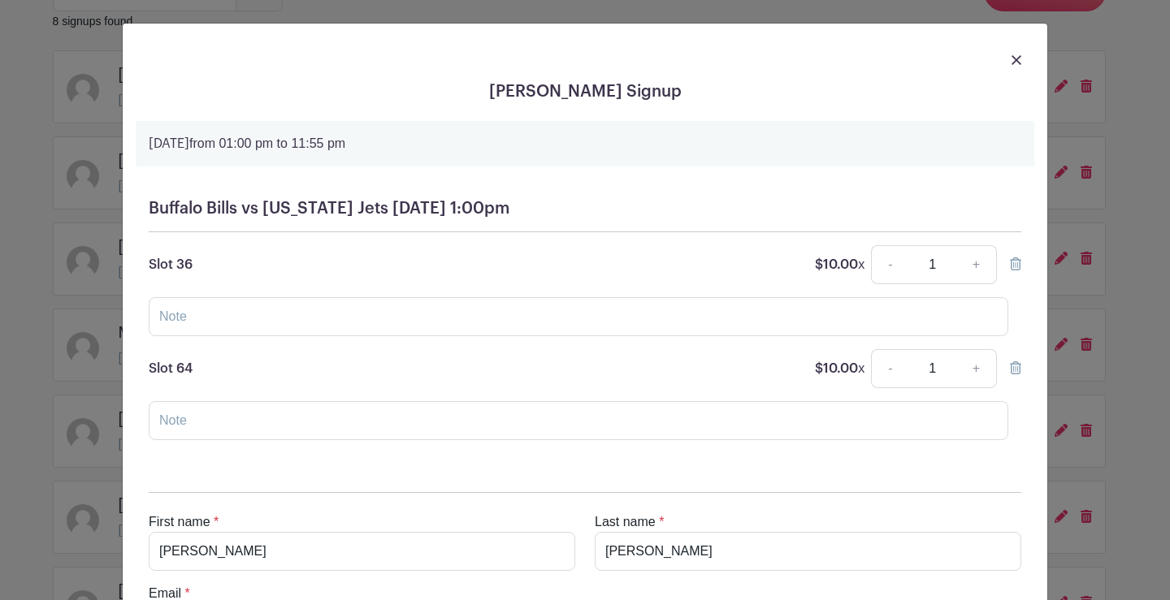
click at [1011, 61] on img at bounding box center [1016, 60] width 10 height 10
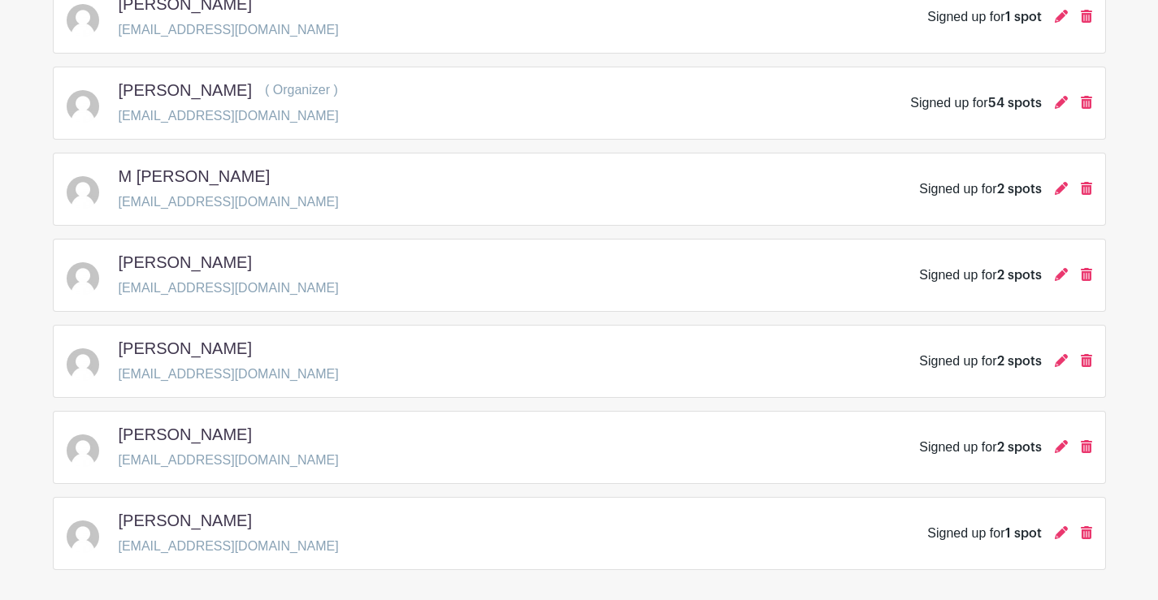
scroll to position [406, 0]
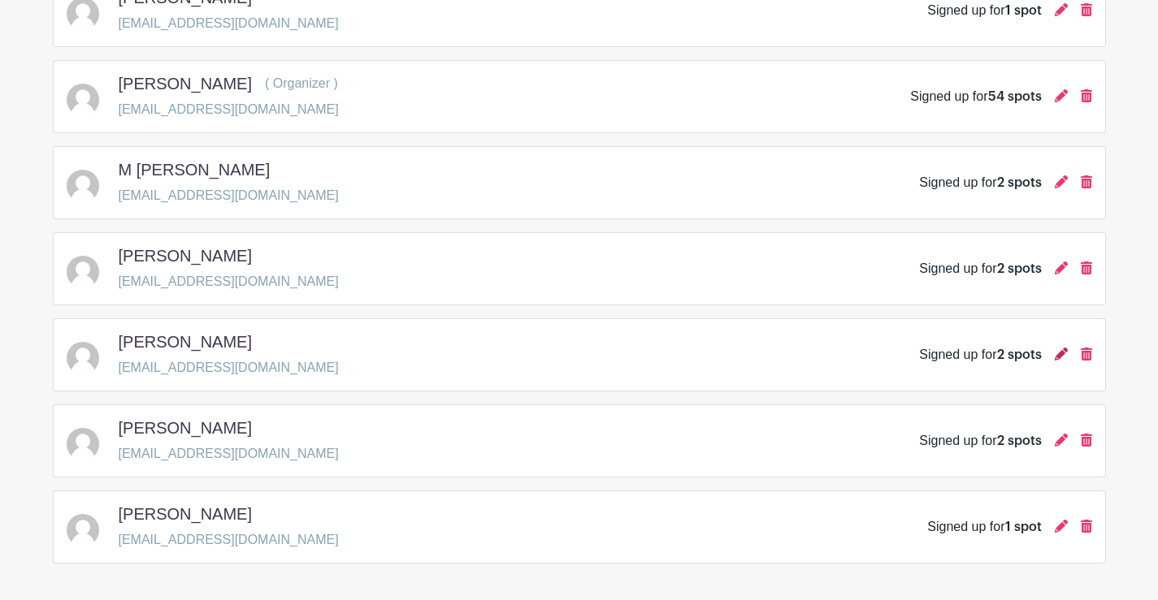
click at [1055, 351] on icon at bounding box center [1060, 354] width 13 height 13
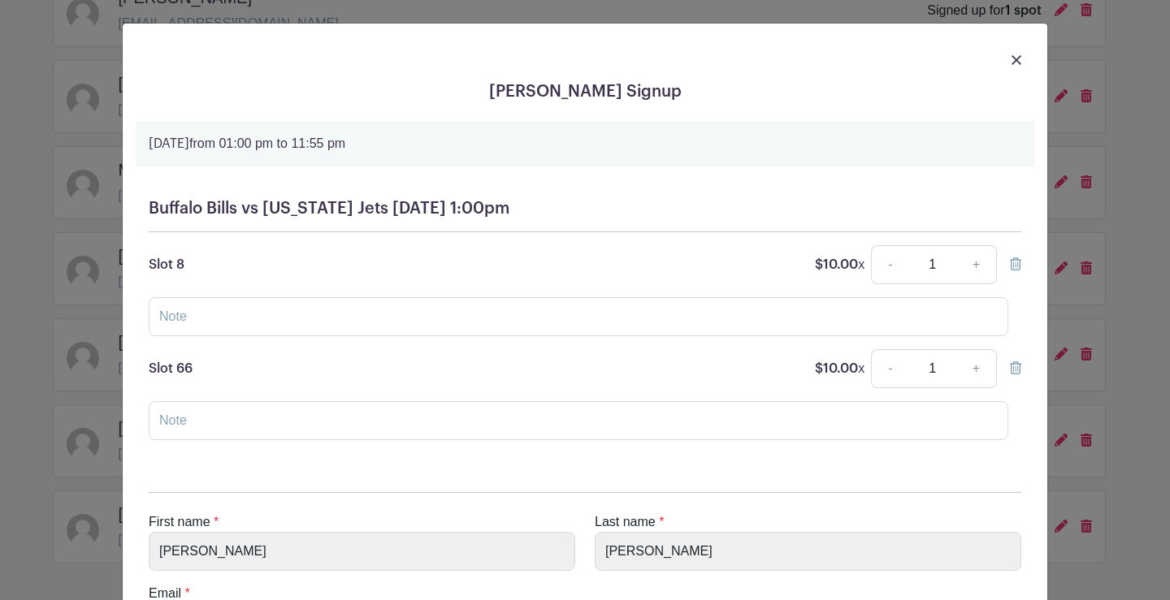
click at [1011, 58] on img at bounding box center [1016, 60] width 10 height 10
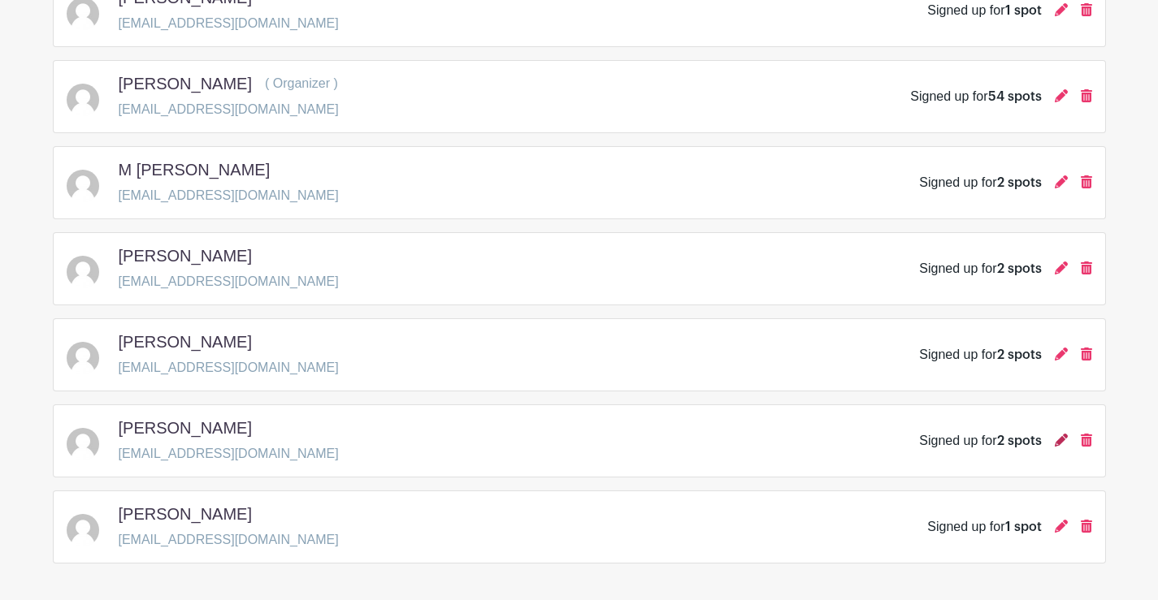
click at [1063, 442] on icon at bounding box center [1060, 440] width 13 height 13
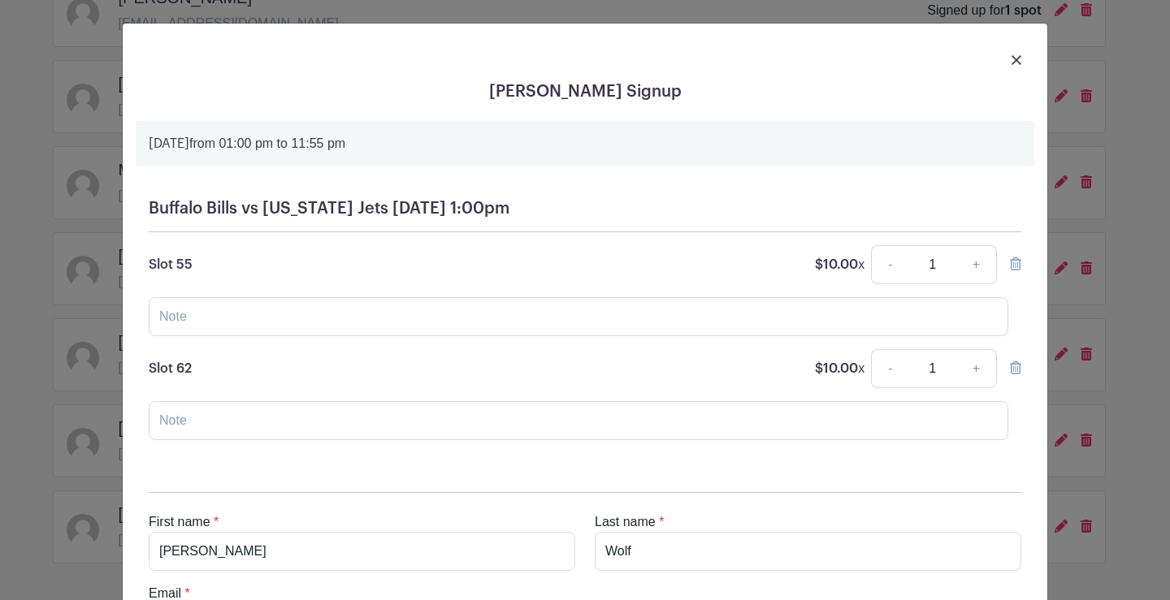
click at [1014, 59] on img at bounding box center [1016, 60] width 10 height 10
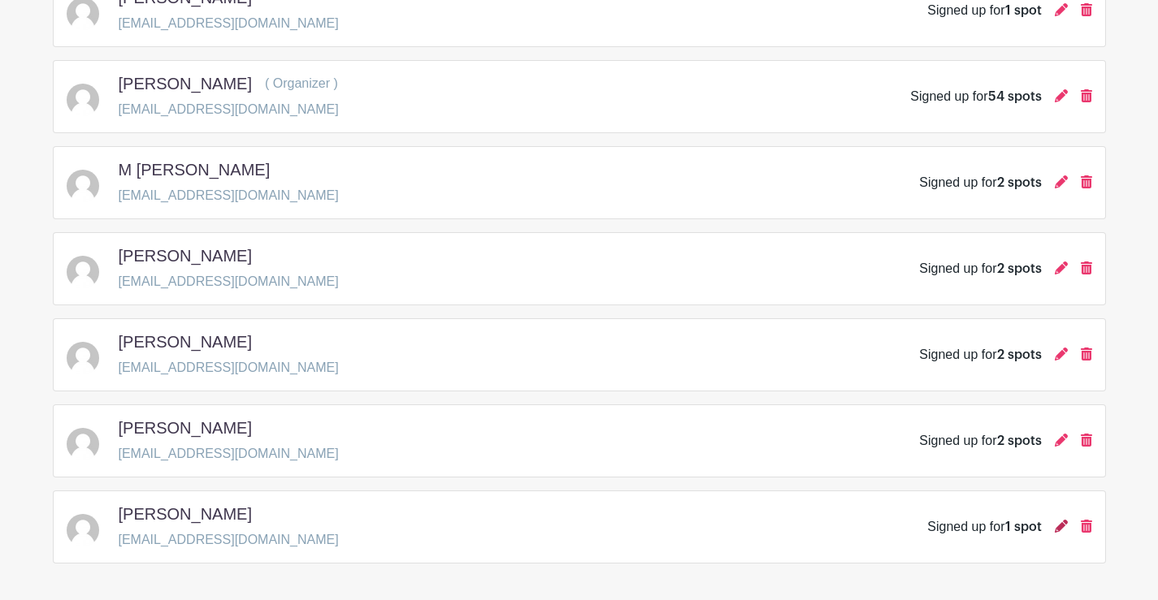
click at [1060, 529] on icon at bounding box center [1060, 526] width 13 height 13
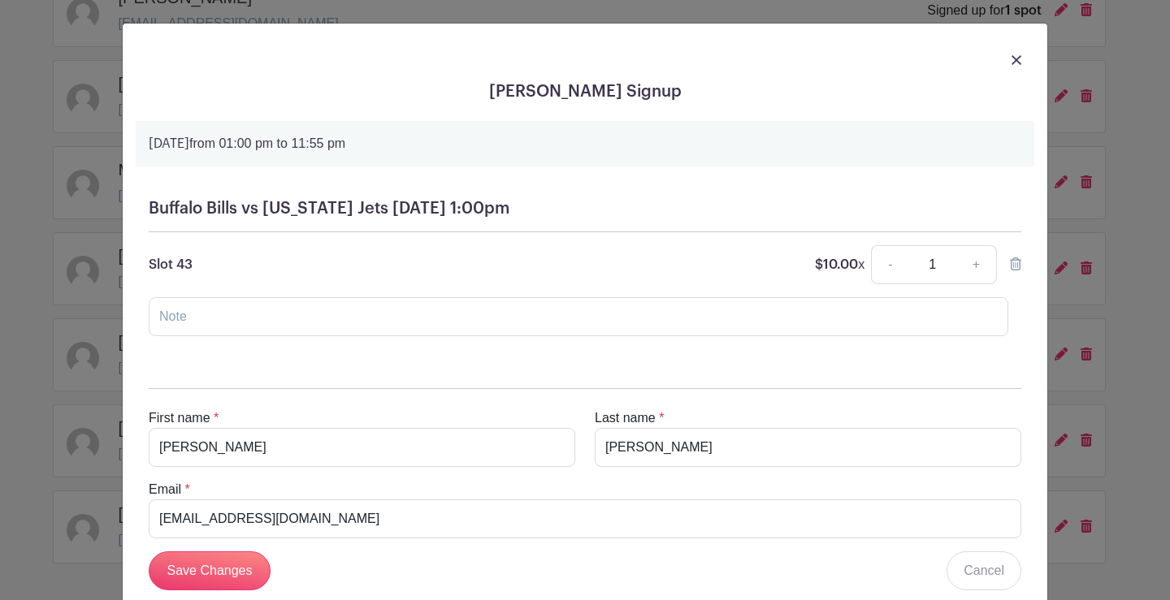
click at [1011, 62] on img at bounding box center [1016, 60] width 10 height 10
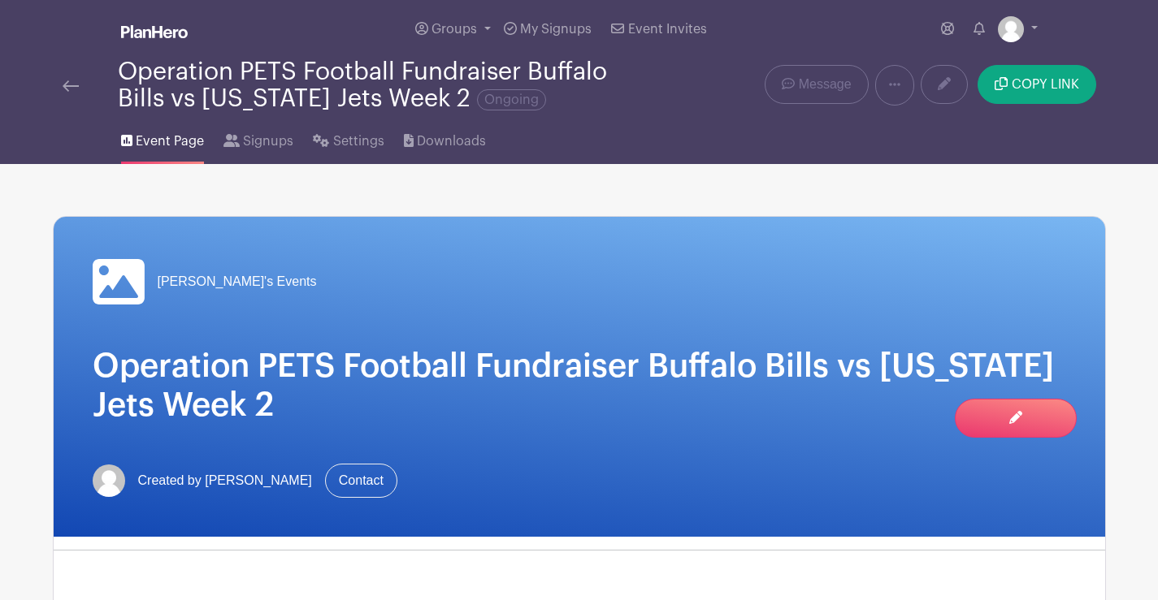
click at [72, 81] on img at bounding box center [71, 85] width 16 height 11
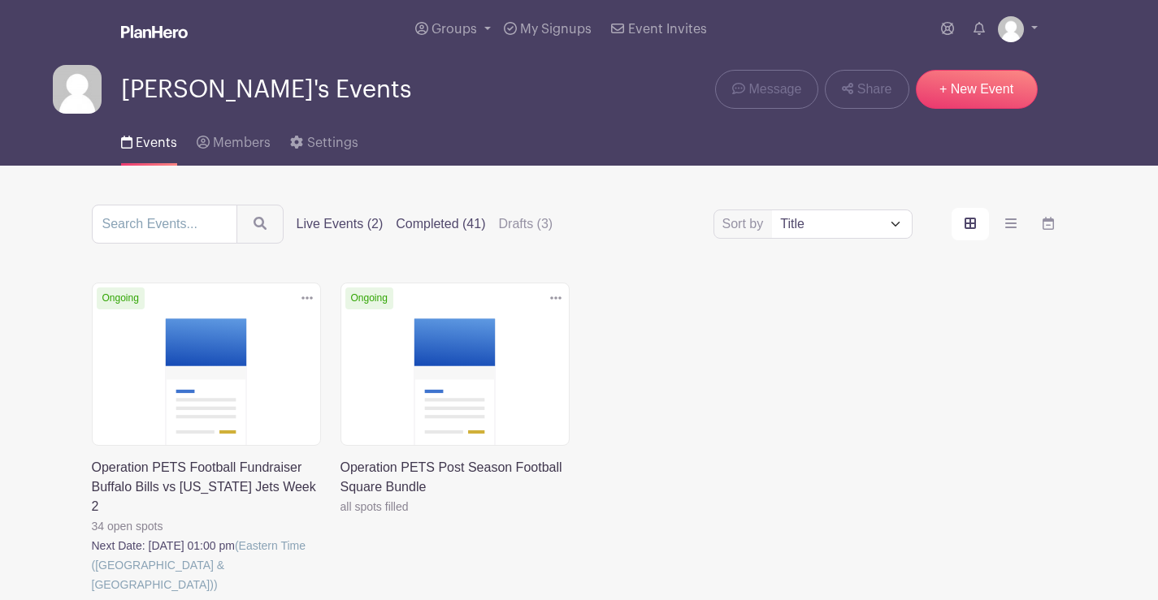
click at [436, 219] on label "Completed (41)" at bounding box center [440, 223] width 89 height 19
click at [0, 0] on input "Completed (41)" at bounding box center [0, 0] width 0 height 0
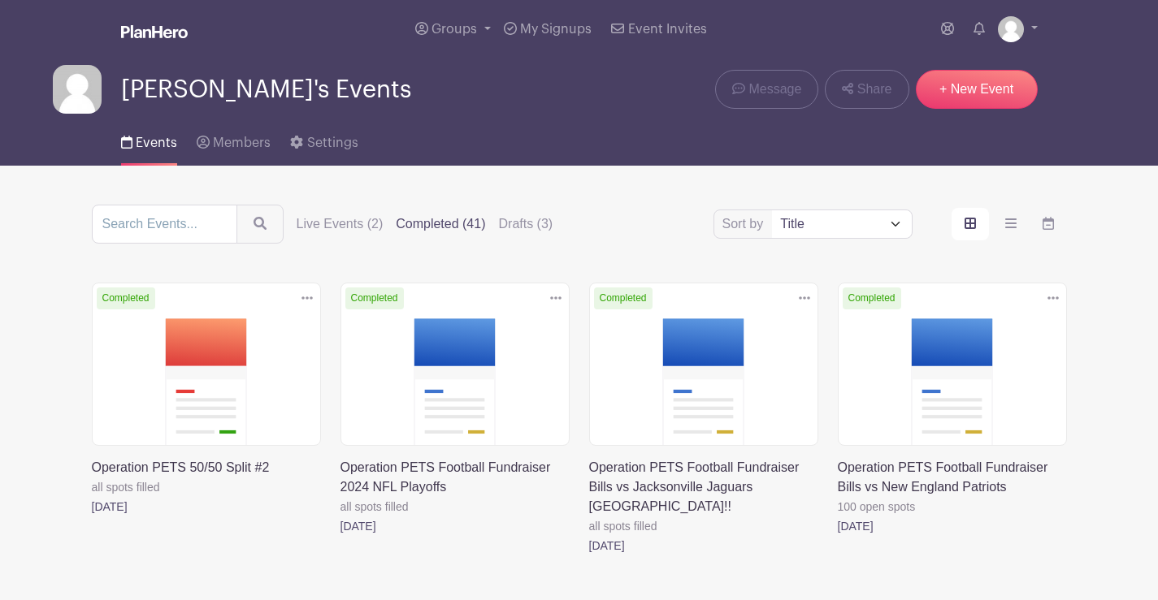
click at [840, 221] on select "Title Recently modified Newest" at bounding box center [841, 224] width 139 height 28
select select "last_added"
click at [772, 210] on select "Title Recently modified Newest" at bounding box center [841, 224] width 139 height 28
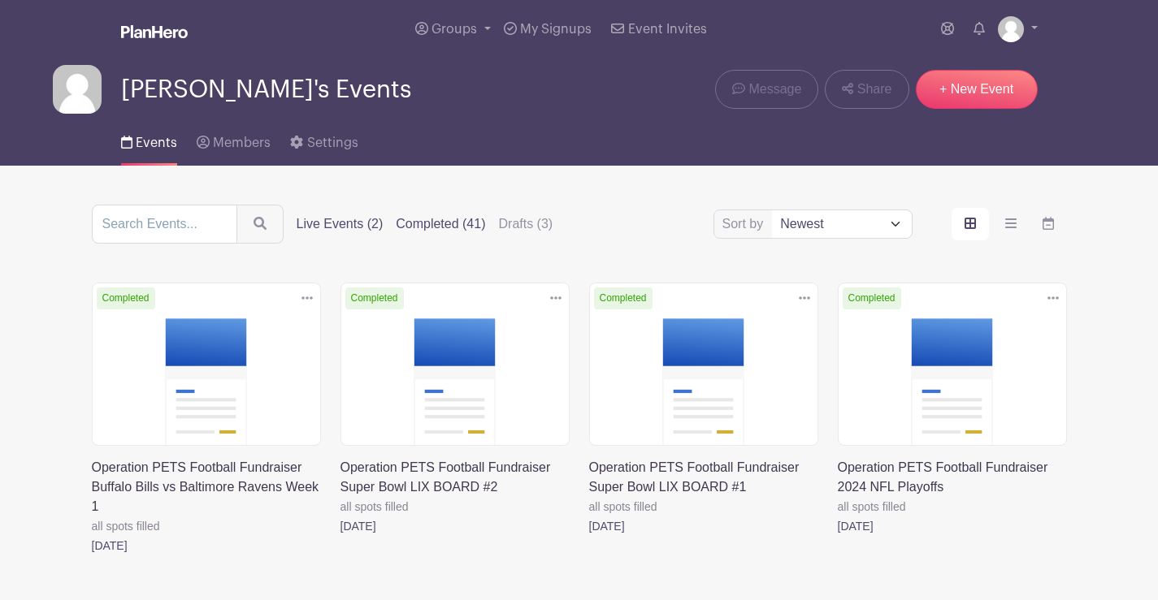
click at [324, 217] on label "Live Events (2)" at bounding box center [340, 223] width 87 height 19
click at [0, 0] on input "Live Events (2)" at bounding box center [0, 0] width 0 height 0
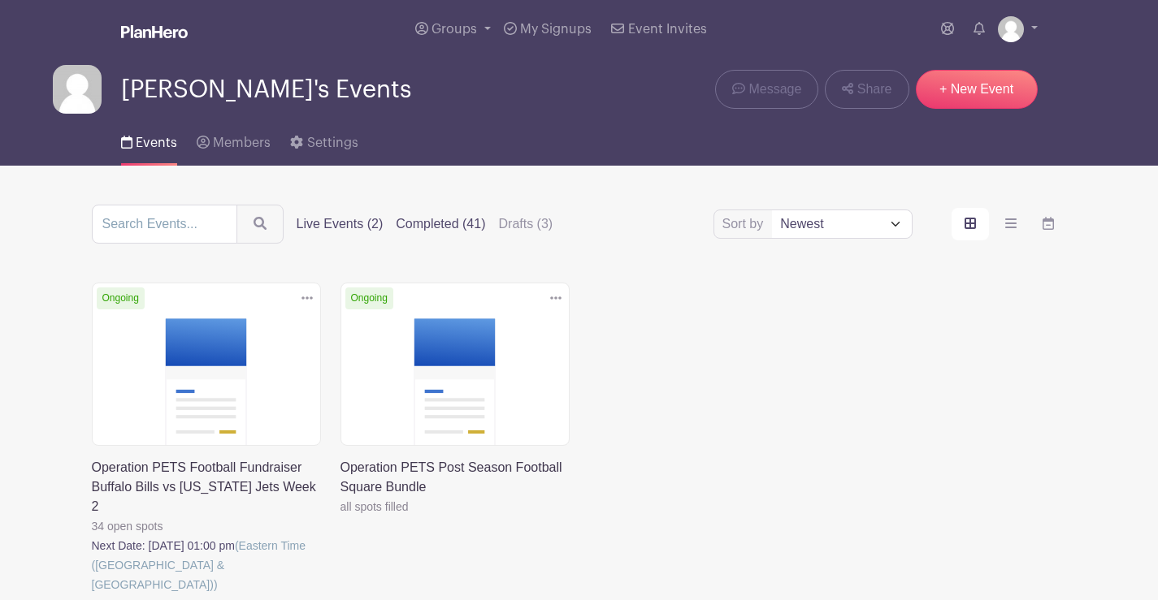
click at [456, 218] on label "Completed (41)" at bounding box center [440, 223] width 89 height 19
click at [0, 0] on input "Completed (41)" at bounding box center [0, 0] width 0 height 0
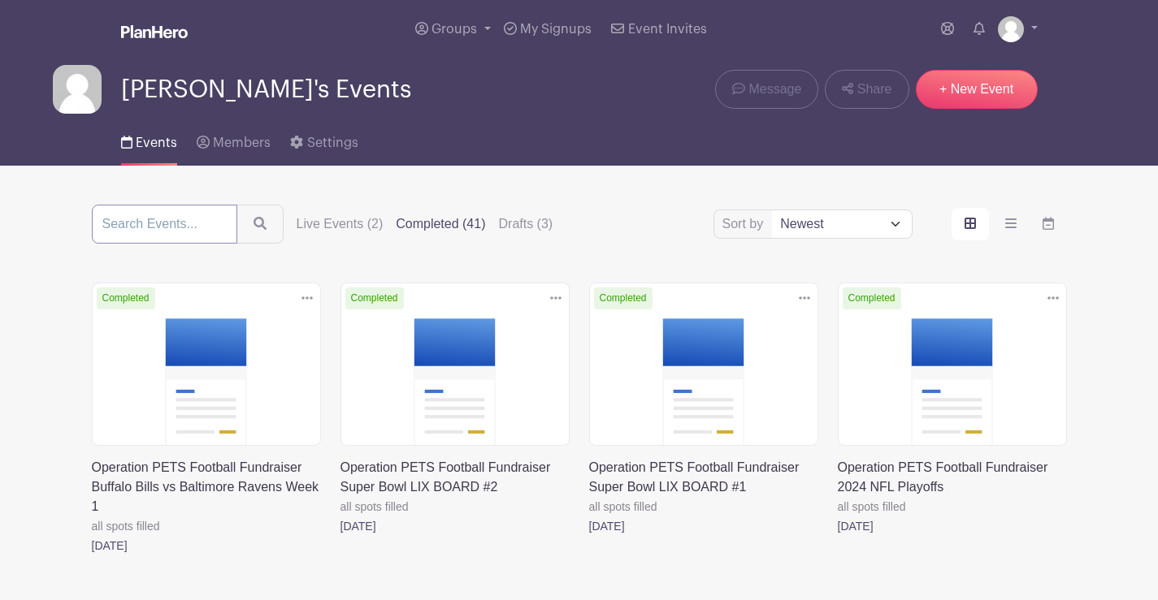
click at [167, 219] on input "search" at bounding box center [164, 224] width 145 height 39
type input "presale"
click at [236, 205] on button "submit" at bounding box center [259, 224] width 47 height 39
click at [524, 218] on label "Drafts (3)" at bounding box center [526, 223] width 54 height 19
click at [0, 0] on input "Drafts (3)" at bounding box center [0, 0] width 0 height 0
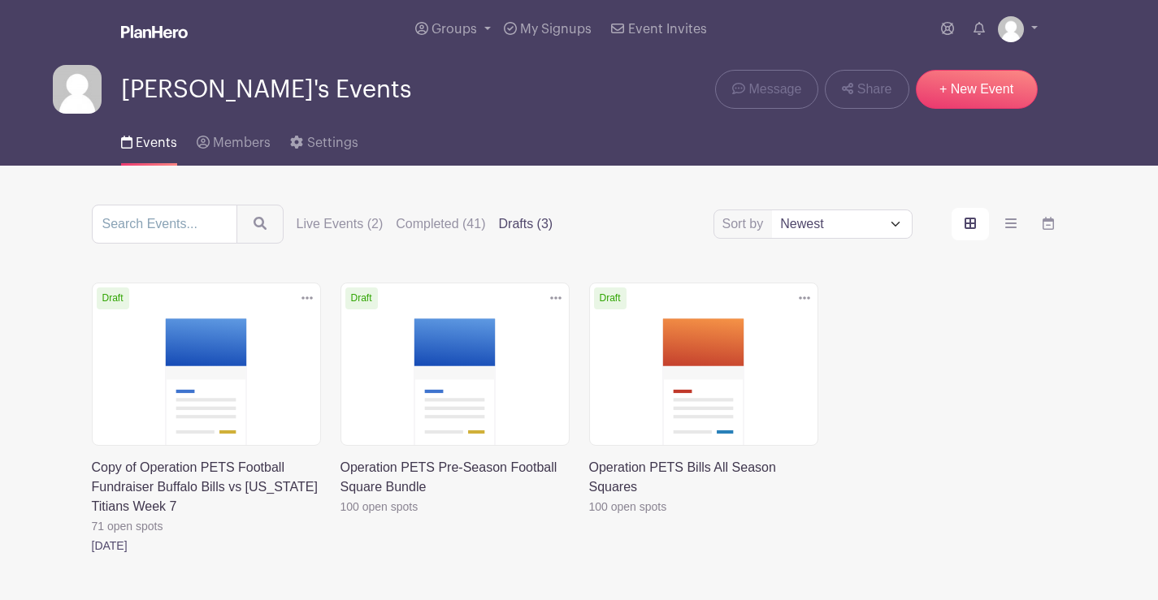
click at [340, 517] on link at bounding box center [340, 517] width 0 height 0
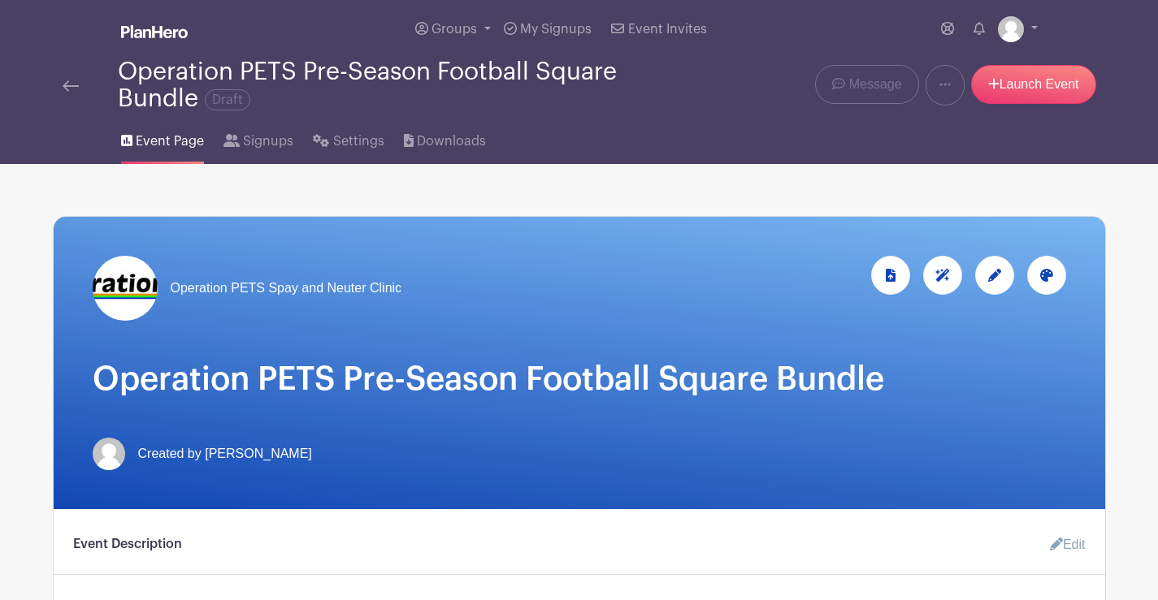
click at [69, 82] on img at bounding box center [71, 85] width 16 height 11
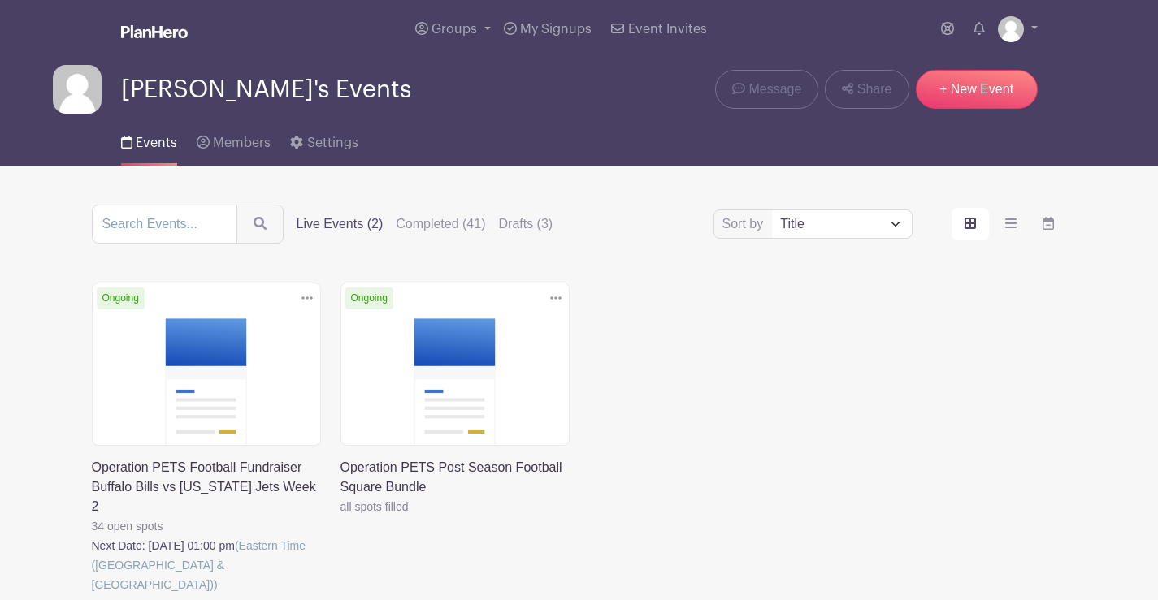
click at [306, 298] on icon at bounding box center [306, 298] width 11 height 3
click at [265, 329] on link "Duplicate" at bounding box center [254, 334] width 128 height 26
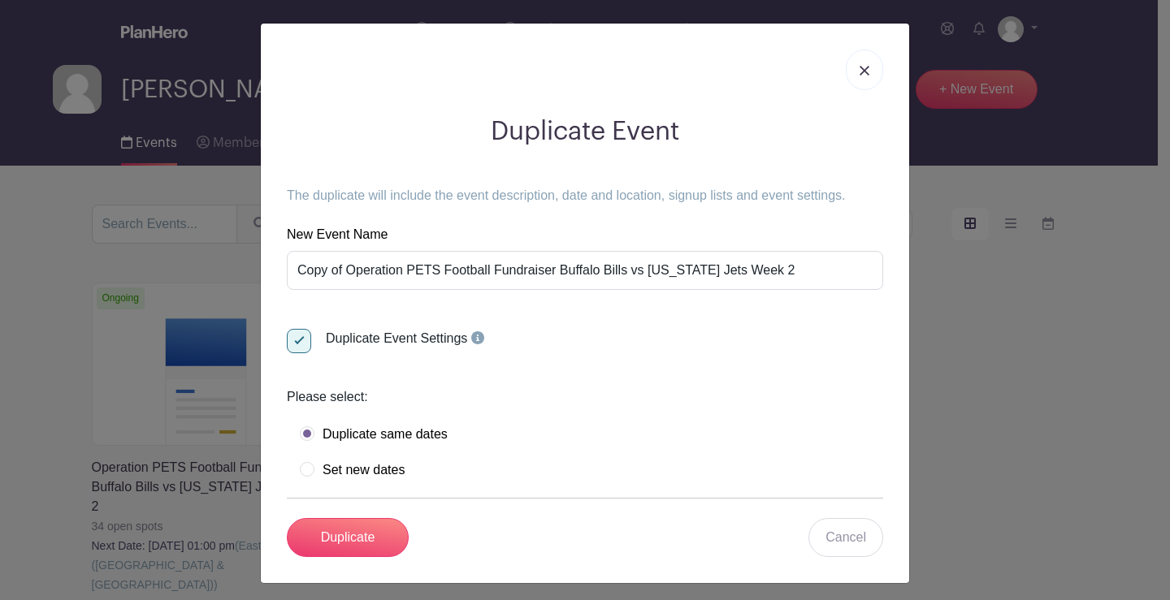
click at [300, 470] on label "Set new dates" at bounding box center [352, 470] width 105 height 16
radio input "true"
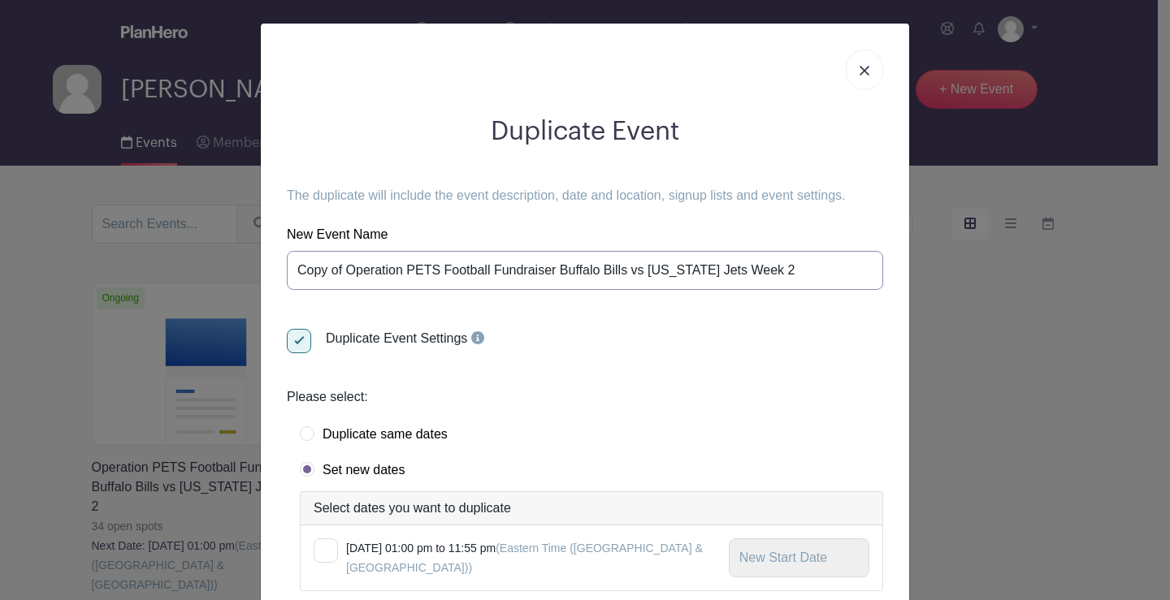
drag, startPoint x: 340, startPoint y: 268, endPoint x: 252, endPoint y: 263, distance: 87.9
click at [252, 263] on div "Duplicate Event The duplicate will include the event description, date and loca…" at bounding box center [585, 300] width 1170 height 600
drag, startPoint x: 735, startPoint y: 264, endPoint x: 592, endPoint y: 271, distance: 143.2
click at [592, 271] on input "Operation PETS Football Fundraiser Buffalo Bills vs [US_STATE] Jets Week 2" at bounding box center [585, 270] width 596 height 39
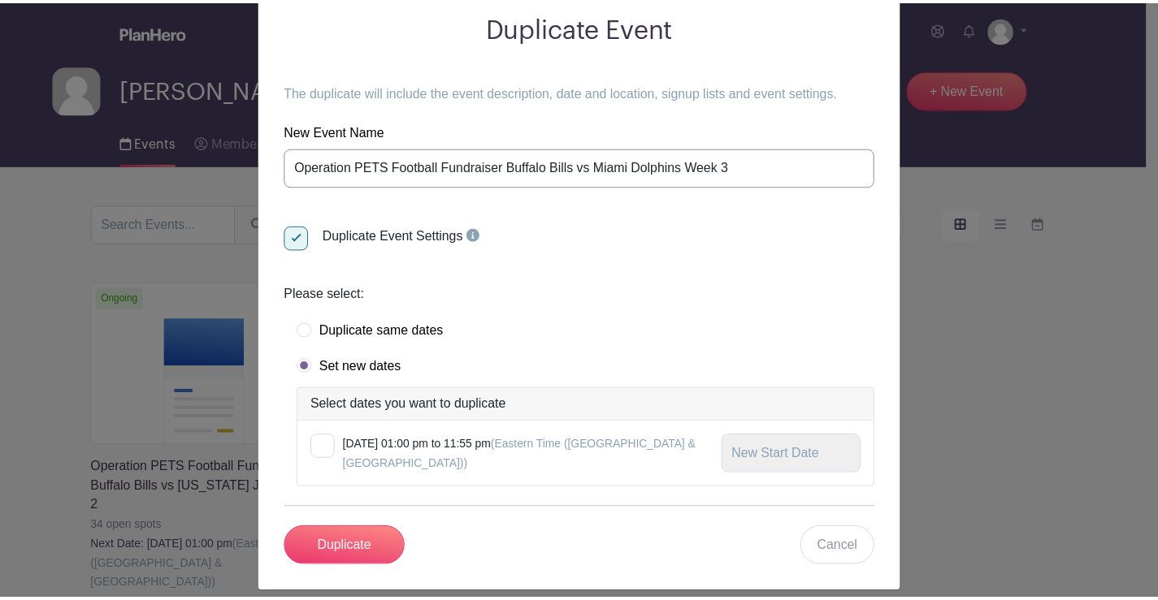
scroll to position [119, 0]
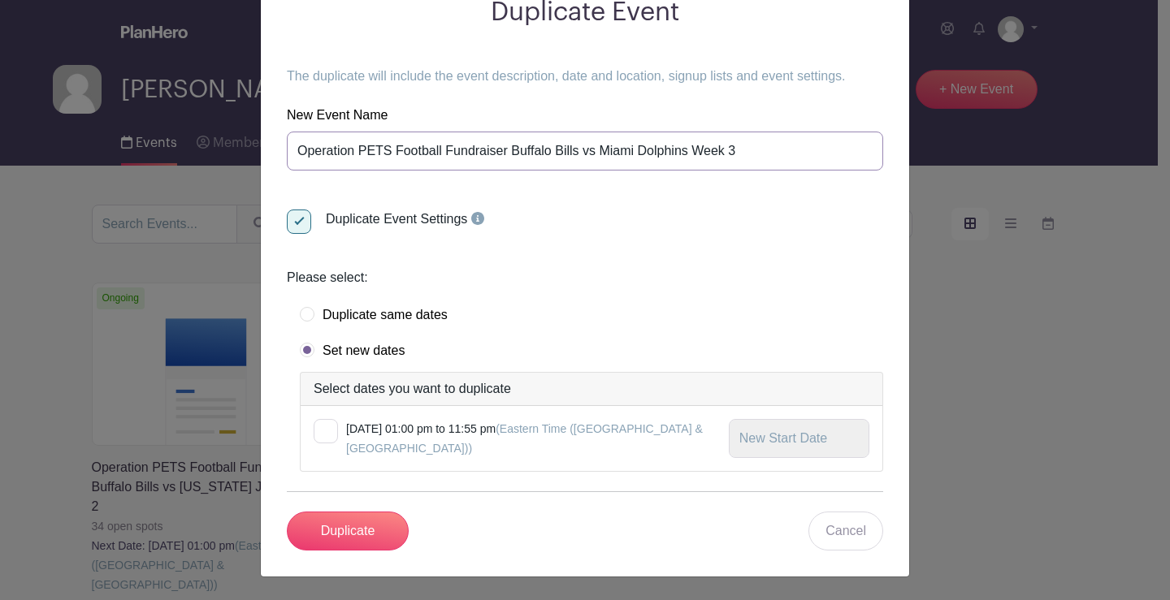
type input "Operation PETS Football Fundraiser Buffalo Bills vs Miami Dolphins Week 3"
click at [343, 534] on input "Duplicate" at bounding box center [348, 531] width 122 height 39
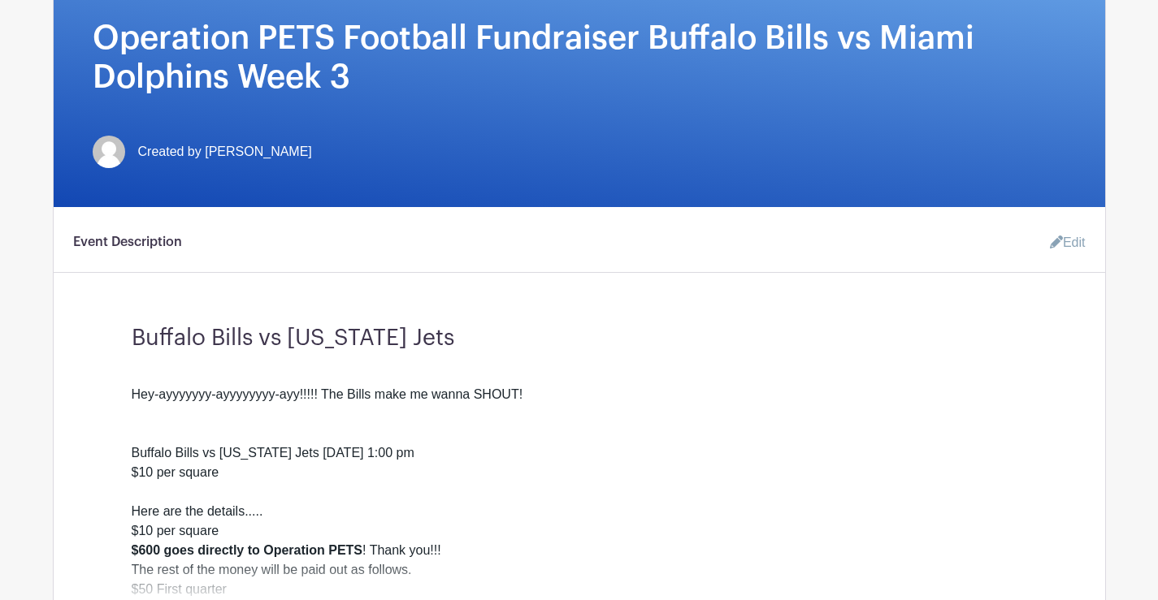
scroll to position [406, 0]
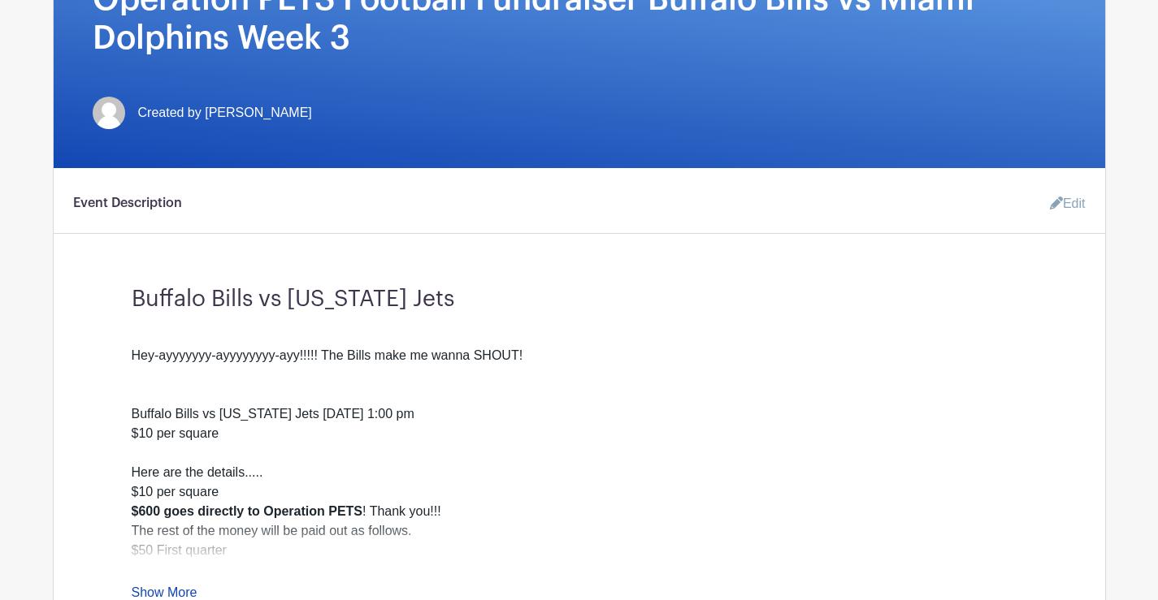
click at [1080, 206] on link "Edit" at bounding box center [1061, 204] width 49 height 32
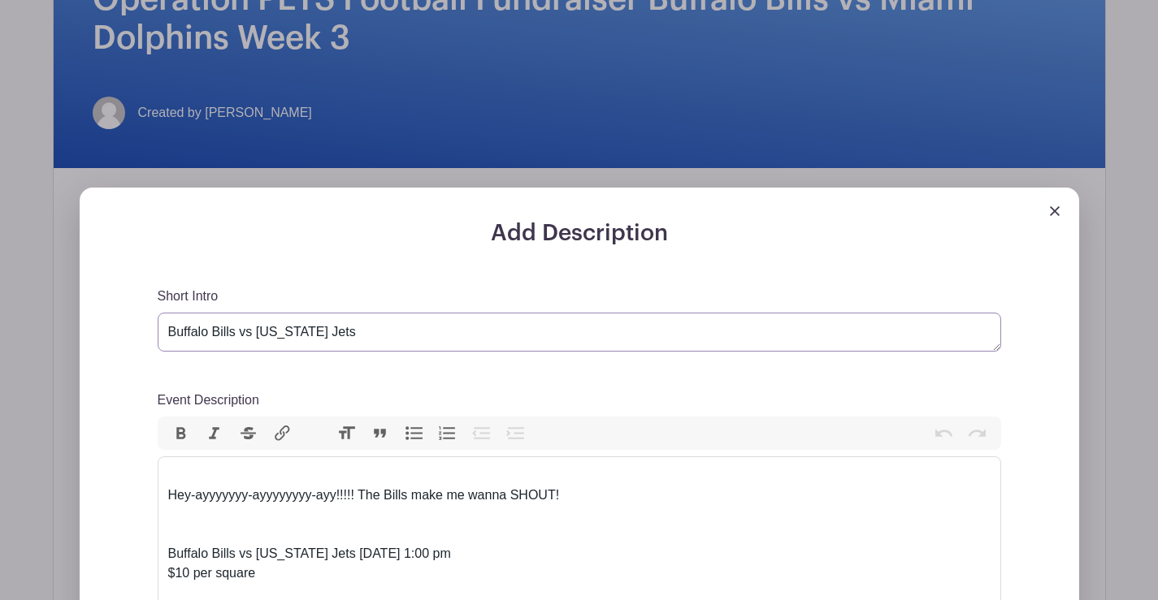
drag, startPoint x: 358, startPoint y: 336, endPoint x: 255, endPoint y: 325, distance: 103.8
click at [255, 325] on textarea "Buffalo Bills vs [US_STATE] Jets" at bounding box center [579, 332] width 843 height 39
type textarea "Buffalo Bills vs Miami Dolphins"
click at [730, 400] on div "Event Description Bold Italic Strikethrough Link Heading Quote Code Bullets Num…" at bounding box center [579, 600] width 843 height 418
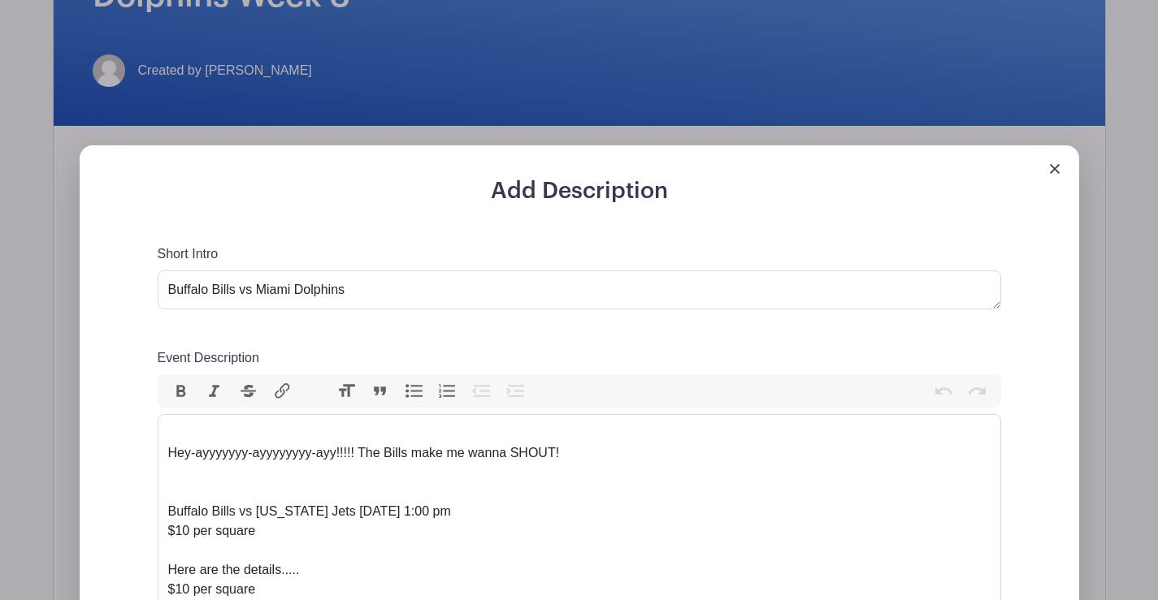
scroll to position [487, 0]
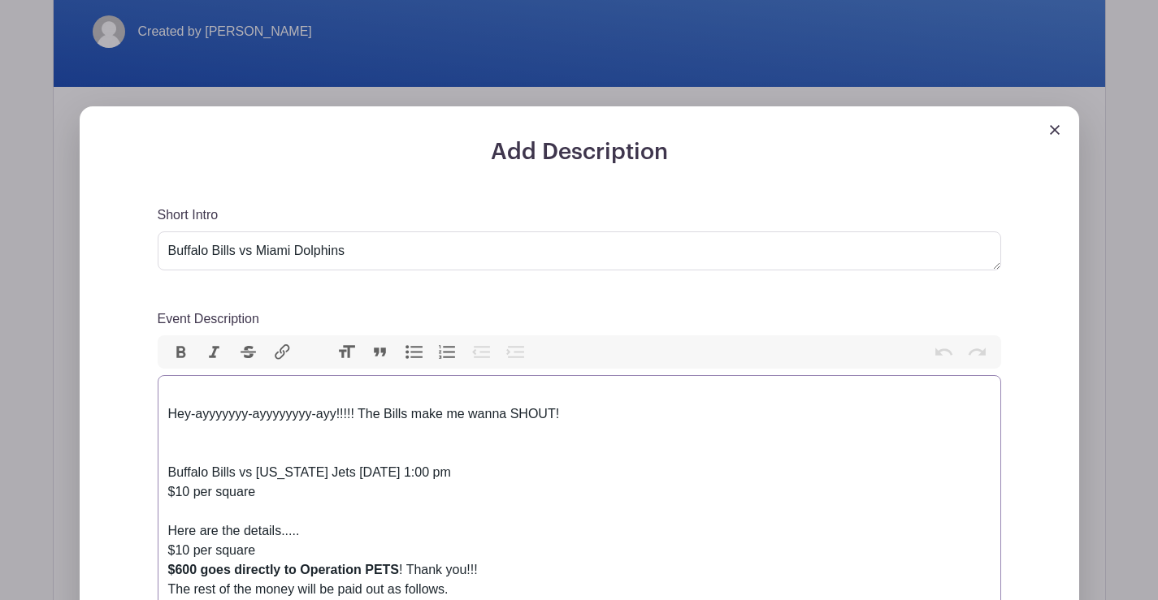
drag, startPoint x: 534, startPoint y: 470, endPoint x: 258, endPoint y: 471, distance: 275.4
click at [258, 471] on div "Buffalo Bills vs New York Jets Sunday September 14th 1:00 pm $10 per square" at bounding box center [579, 483] width 822 height 78
click at [529, 479] on div "Buffalo Bills vs Miami Dolphins Thursday September 18th 8:15pm $10 per square" at bounding box center [579, 483] width 822 height 78
type trix-editor "<div><br>Hey-ayyyyyyy-ayyyyyyyy-ayy!!!!! The Bills make me wanna SHOUT!<br><br>…"
click at [587, 506] on div "Buffalo Bills vs Miami Dolphins Thursday September 18th 8:15 pm $10 per square" at bounding box center [579, 483] width 822 height 78
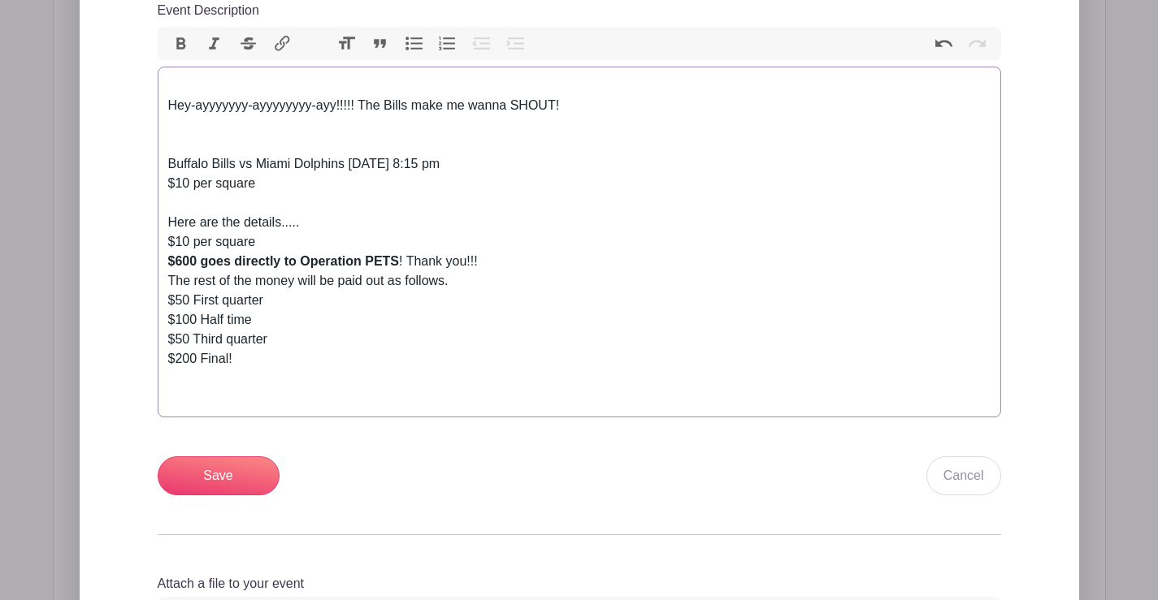
scroll to position [812, 0]
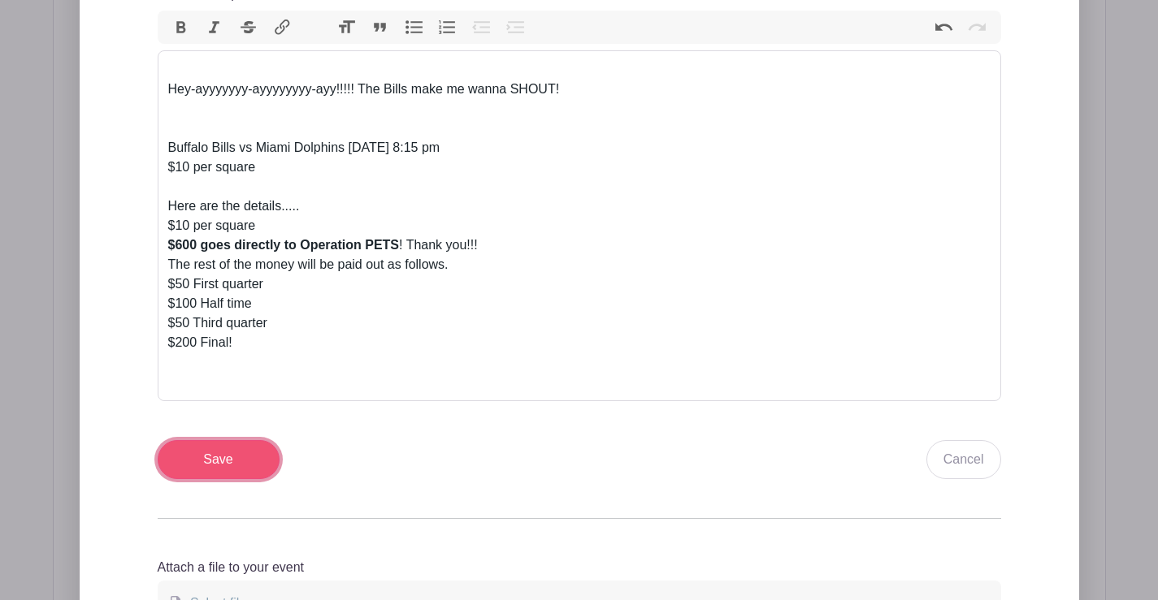
click at [233, 461] on input "Save" at bounding box center [219, 459] width 122 height 39
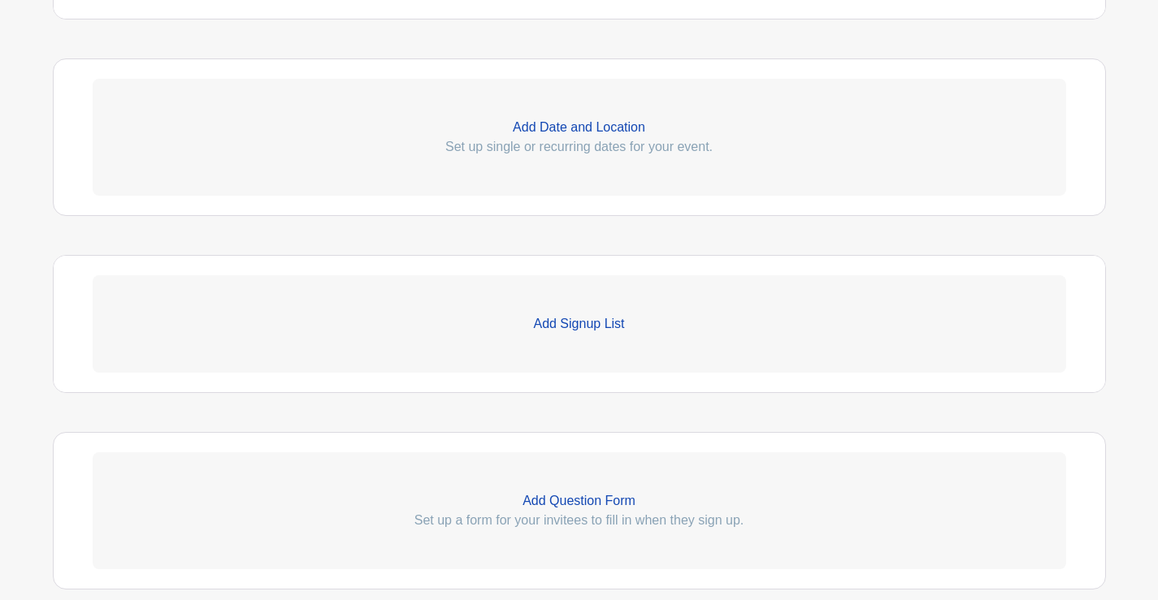
scroll to position [1270, 0]
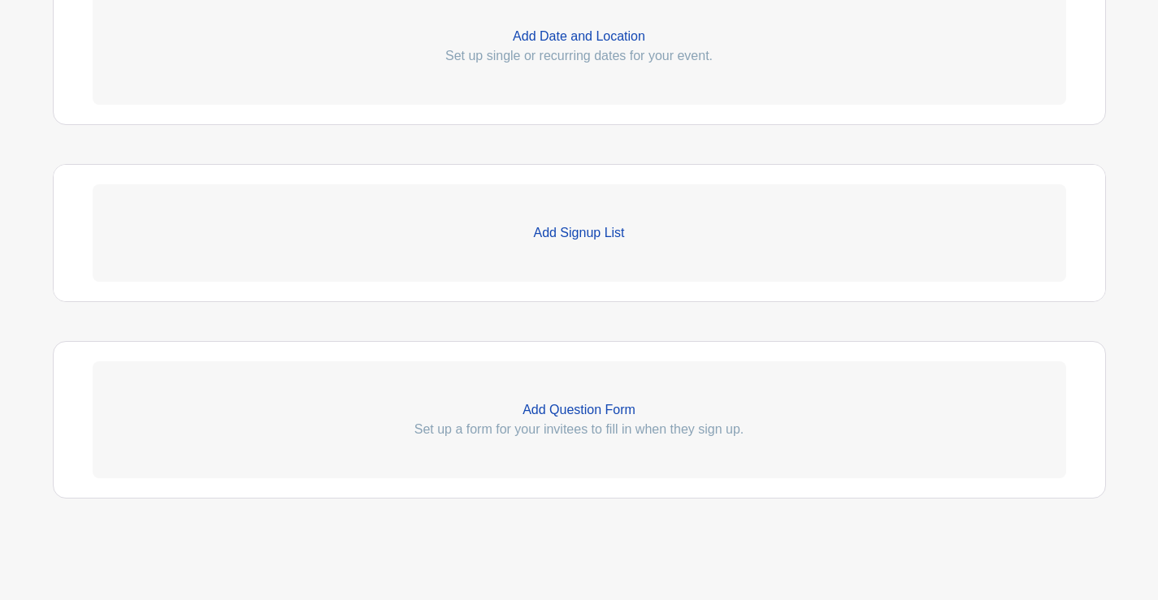
click at [563, 37] on p "Add Date and Location" at bounding box center [579, 36] width 973 height 19
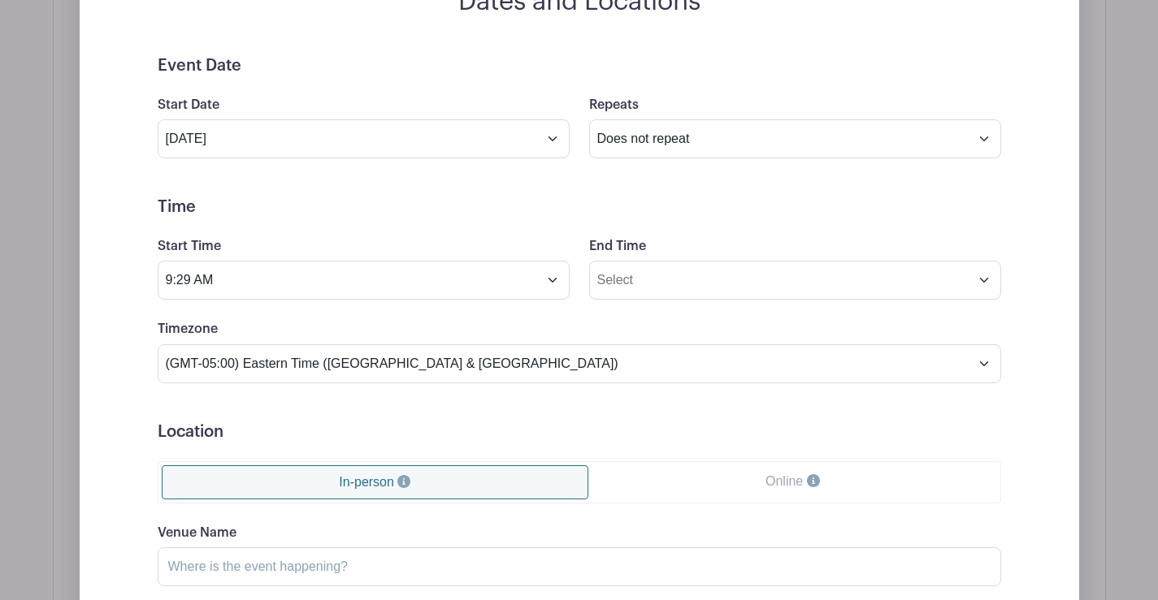
scroll to position [1224, 0]
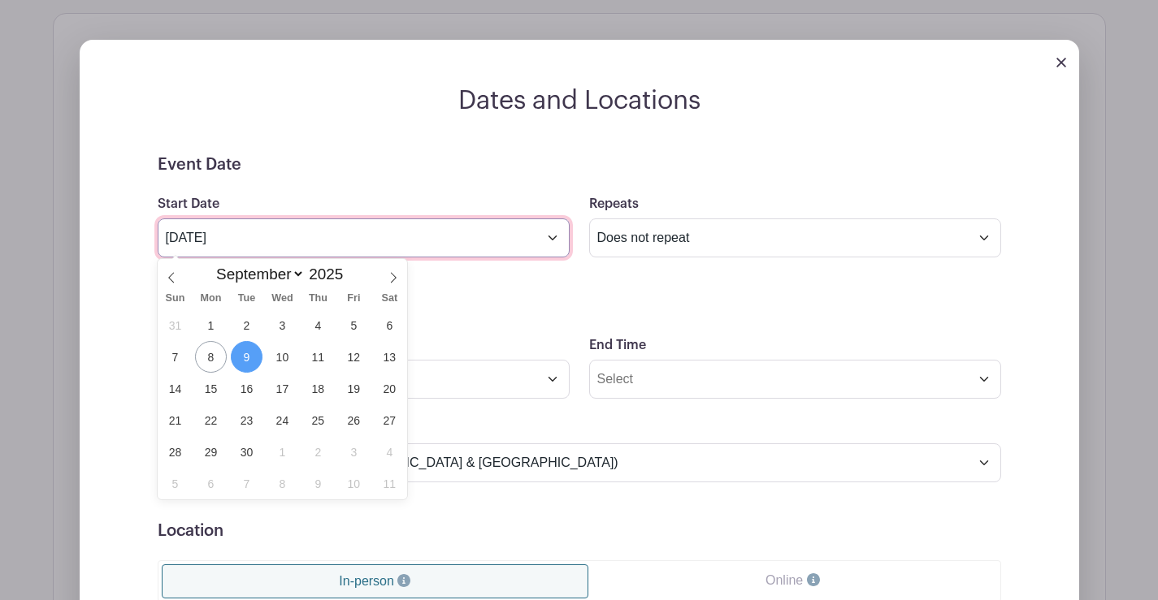
click at [236, 240] on input "Sep 9 2025" at bounding box center [364, 238] width 412 height 39
click at [314, 387] on span "18" at bounding box center [318, 389] width 32 height 32
type input "Sep 18 2025"
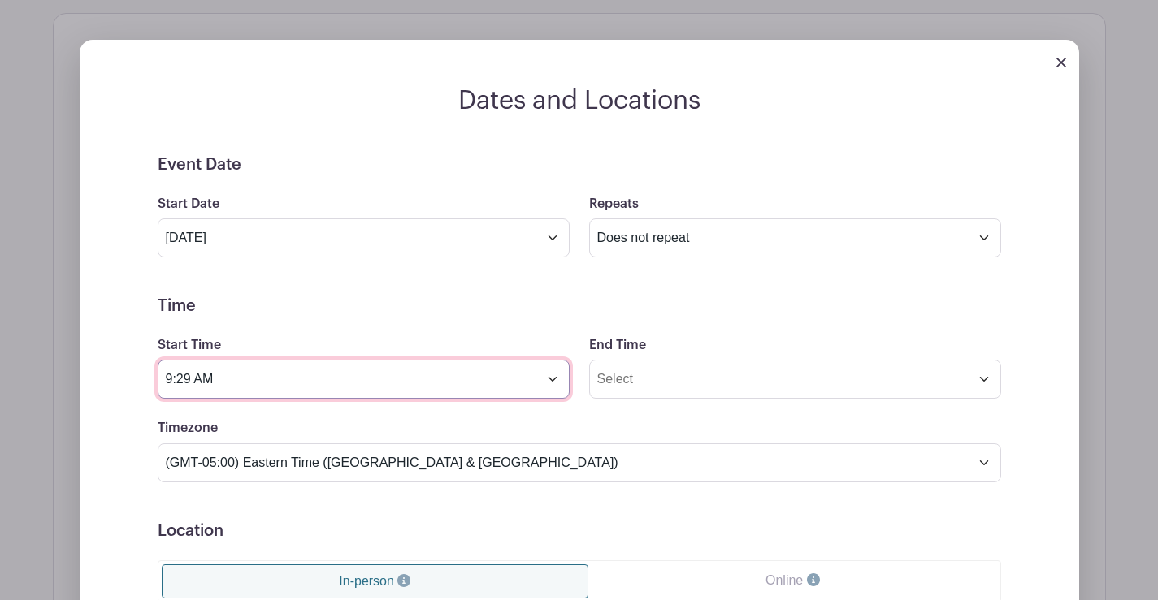
click at [224, 370] on input "9:29 AM" at bounding box center [364, 379] width 412 height 39
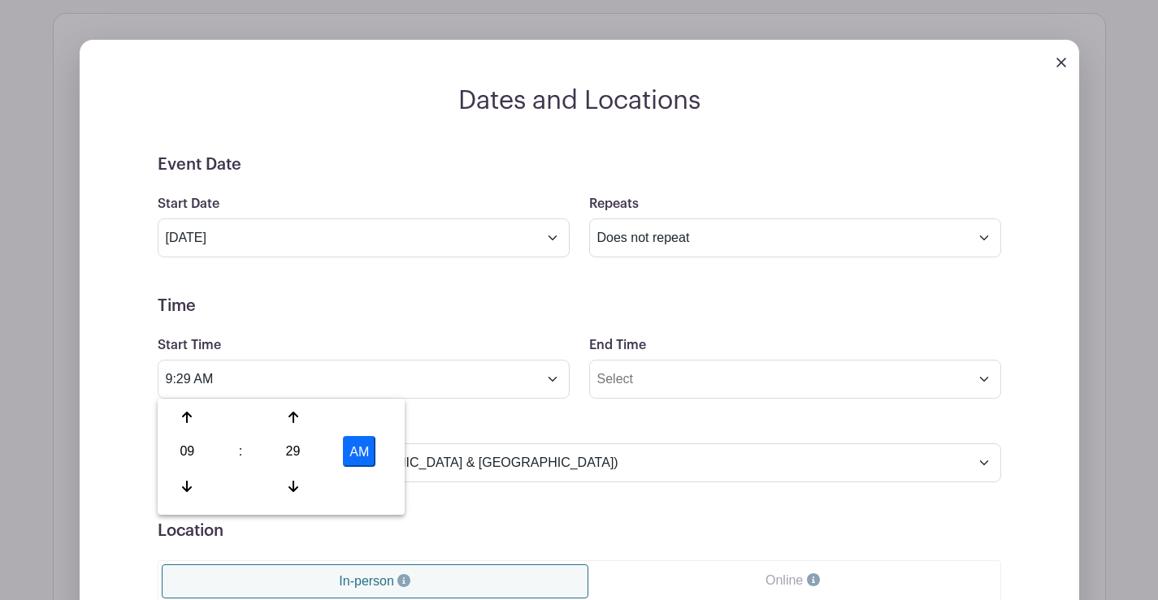
click at [597, 426] on div "Timezone (GMT-12:00) International Date Line West (GMT-11:00) American Samoa (G…" at bounding box center [579, 449] width 863 height 63
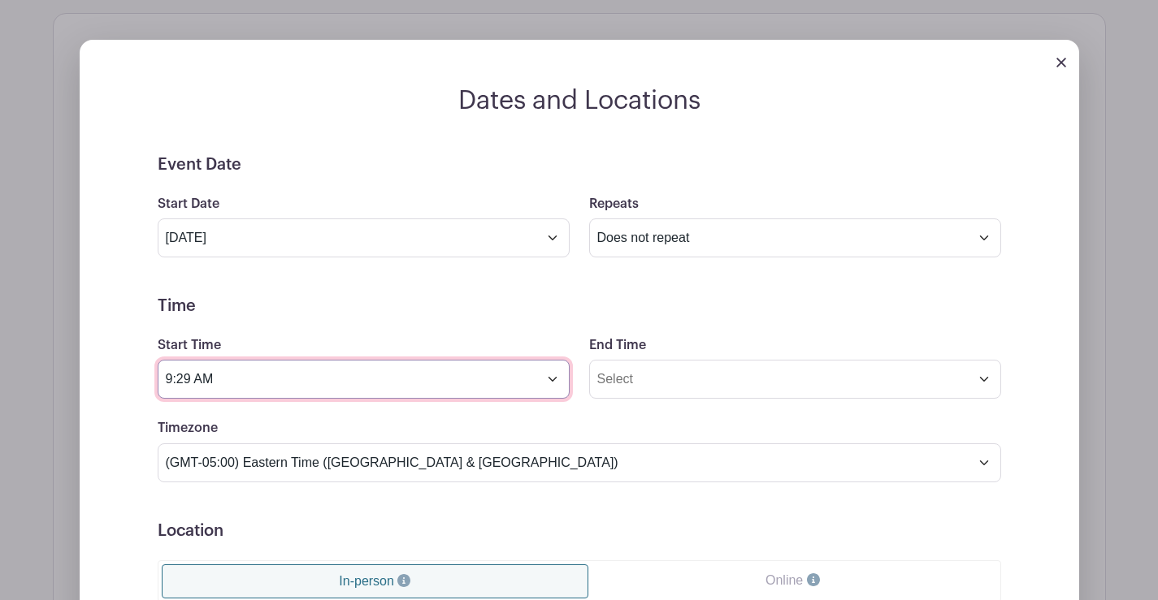
click at [266, 379] on input "9:29 AM" at bounding box center [364, 379] width 412 height 39
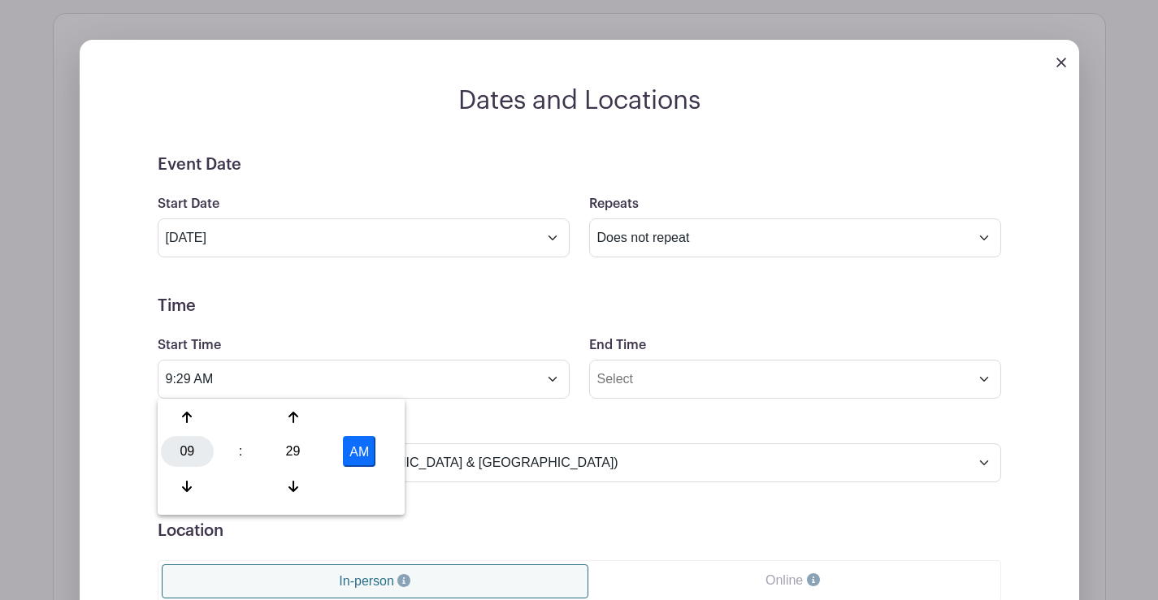
click at [181, 449] on div "09" at bounding box center [187, 451] width 53 height 31
click at [187, 483] on div "08" at bounding box center [188, 486] width 54 height 31
click at [286, 450] on div "29" at bounding box center [292, 451] width 53 height 31
click at [179, 420] on div "00" at bounding box center [188, 417] width 54 height 31
click at [344, 452] on button "AM" at bounding box center [359, 451] width 32 height 31
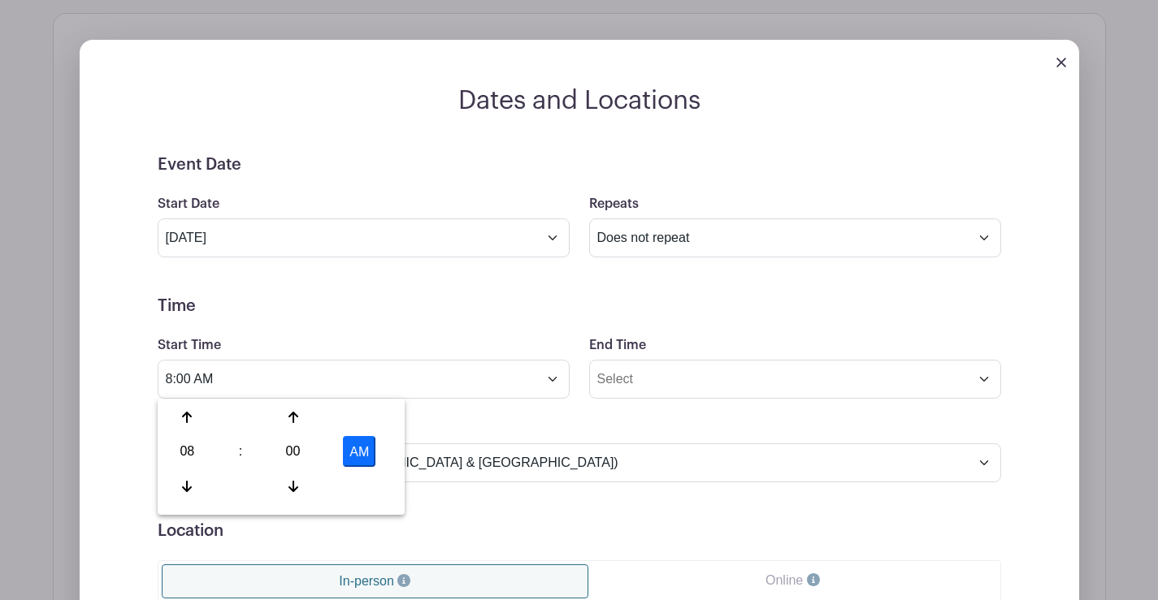
type input "8:00 PM"
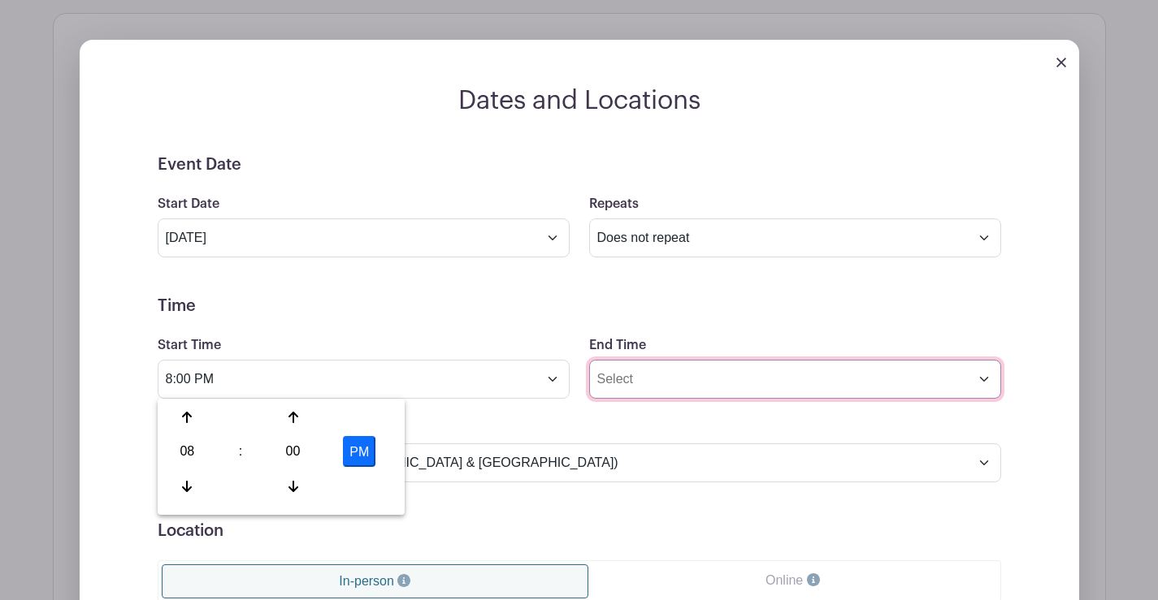
click at [730, 387] on input "End Time" at bounding box center [795, 379] width 412 height 39
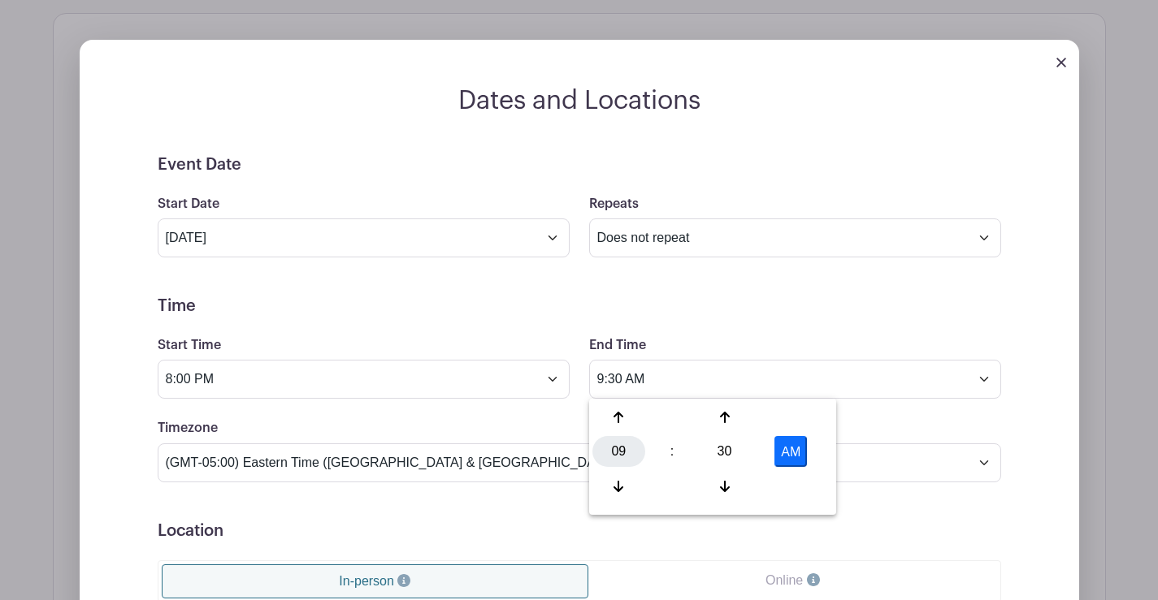
click at [609, 453] on div "09" at bounding box center [618, 451] width 53 height 31
click at [790, 482] on div "11" at bounding box center [800, 486] width 54 height 31
click at [794, 447] on button "AM" at bounding box center [790, 451] width 32 height 31
type input "11:30 PM"
click at [882, 402] on form "Event Date Start Date Sep 18 2025 Repeats Does not repeat Daily Weekly Monthly …" at bounding box center [579, 520] width 843 height 731
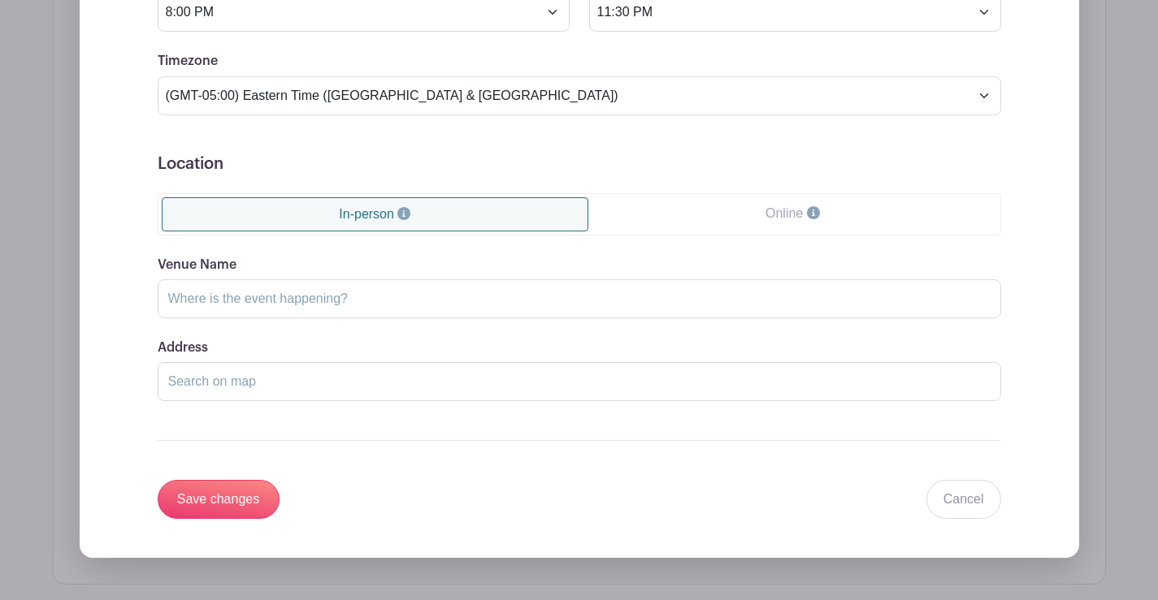
scroll to position [1874, 0]
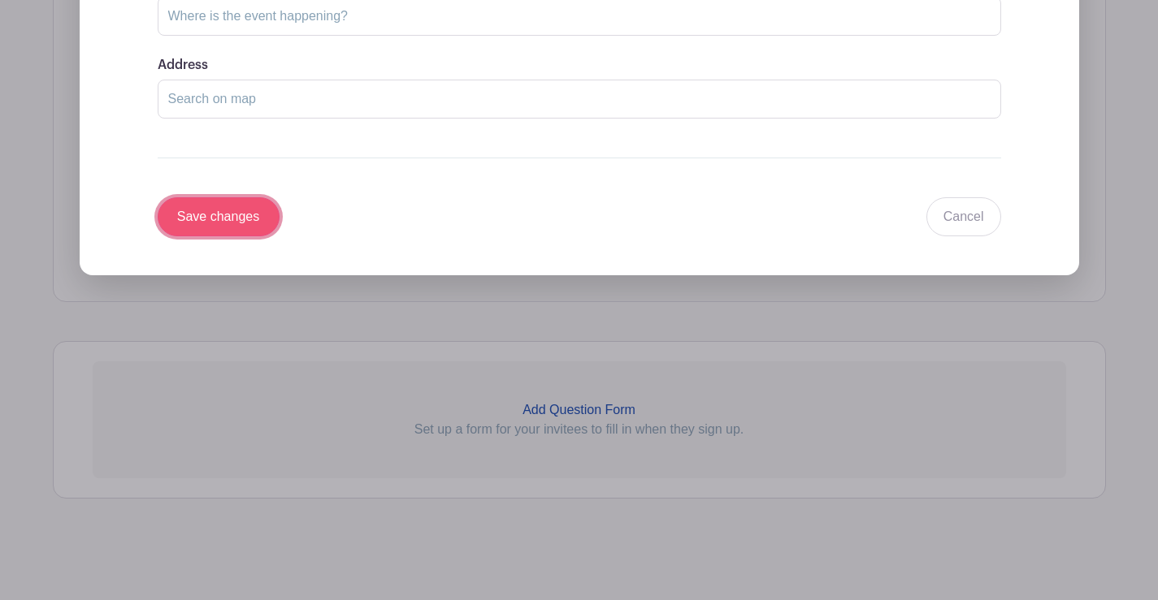
click at [183, 223] on input "Save changes" at bounding box center [219, 216] width 122 height 39
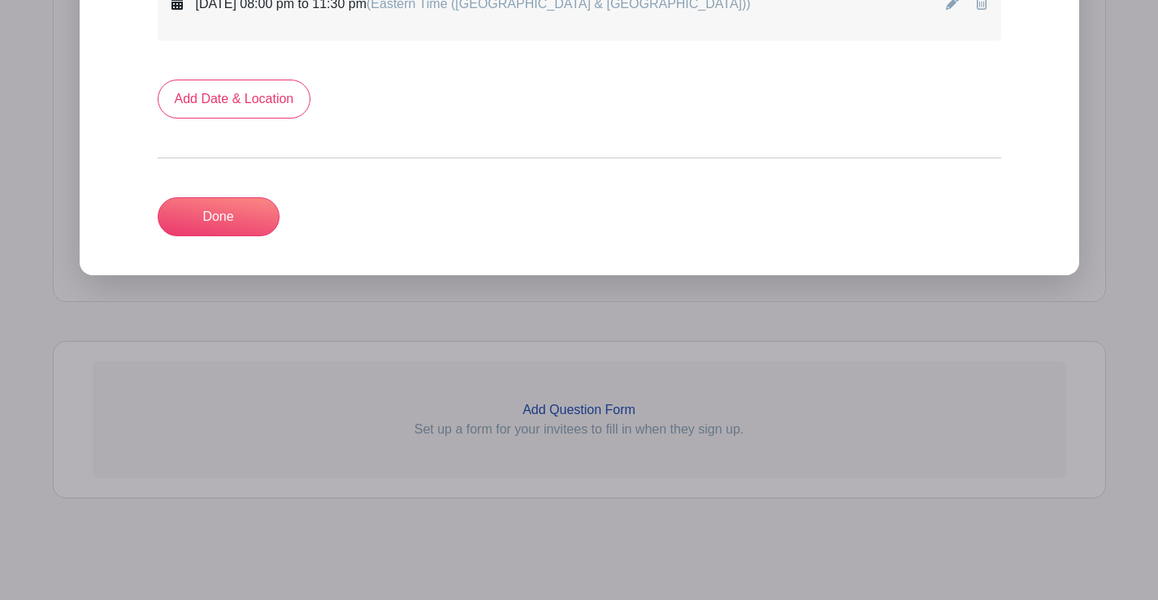
scroll to position [1269, 0]
click at [213, 217] on link "Done" at bounding box center [219, 216] width 122 height 39
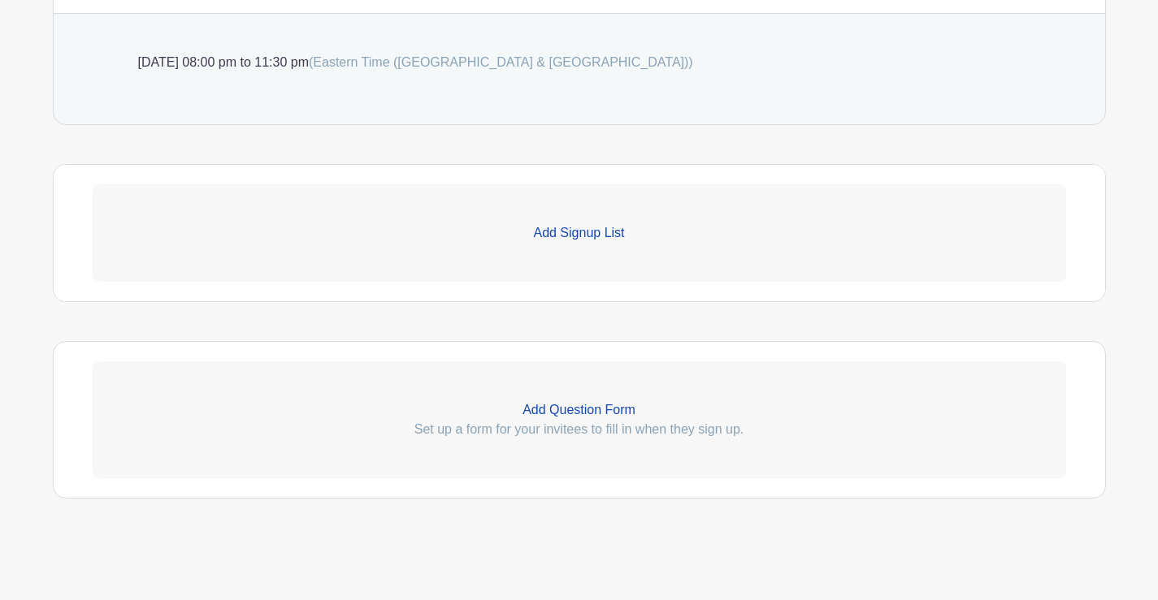
scroll to position [1141, 0]
click at [592, 232] on p "Add Signup List" at bounding box center [579, 232] width 973 height 19
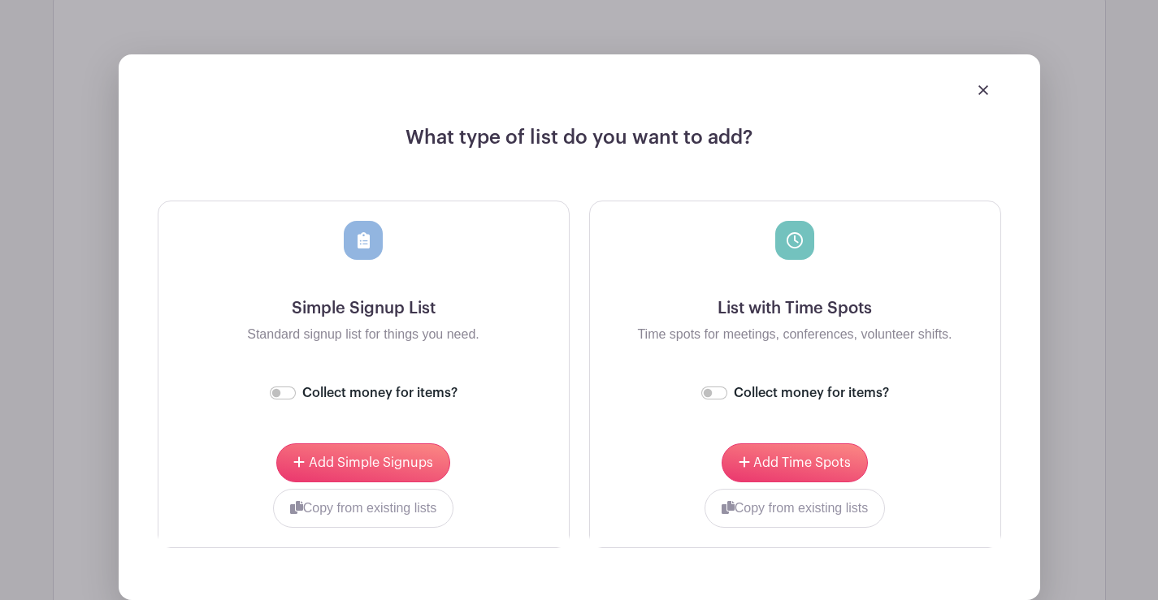
scroll to position [1384, 0]
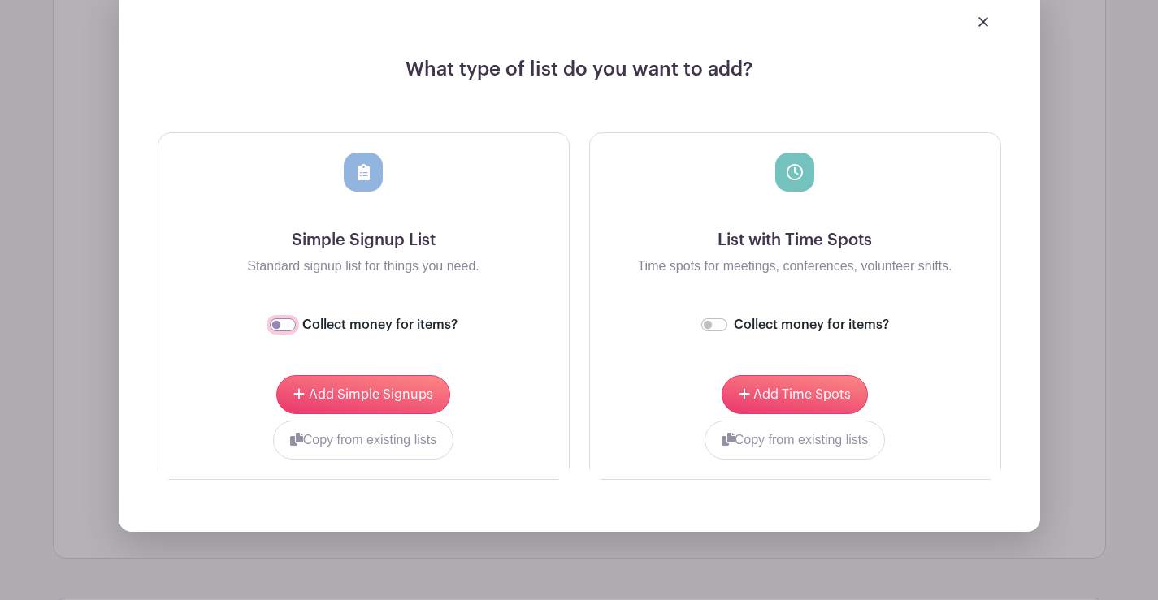
click at [288, 321] on input "Collect money for items?" at bounding box center [283, 324] width 26 height 13
checkbox input "true"
click at [343, 445] on button "Copy from existing lists" at bounding box center [363, 440] width 181 height 39
click at [411, 438] on div at bounding box center [302, 437] width 249 height 6
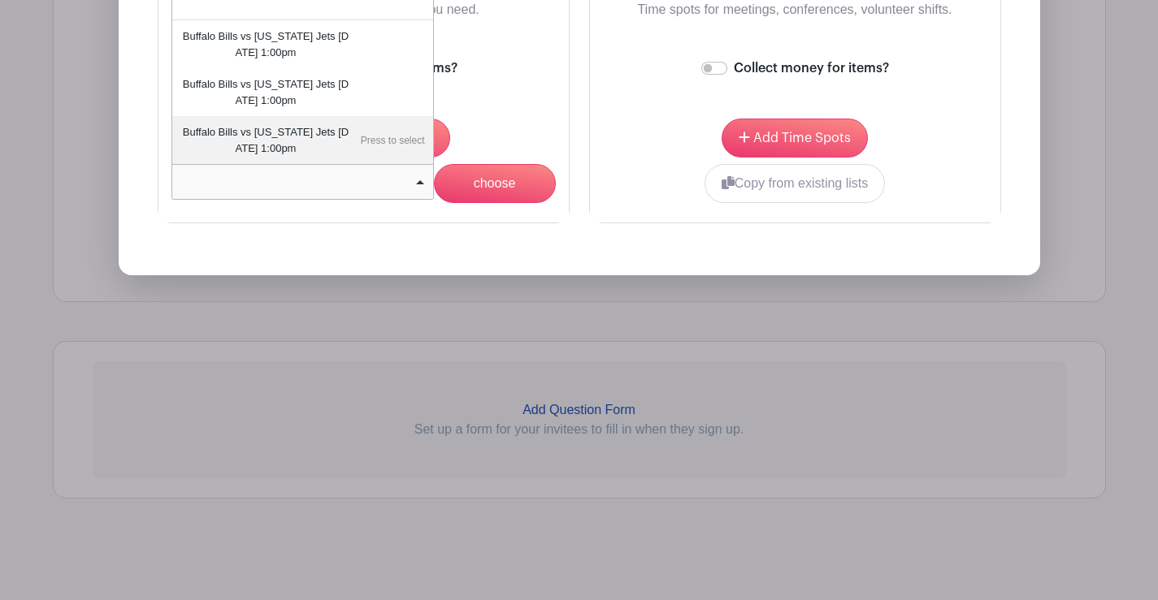
scroll to position [1560, 0]
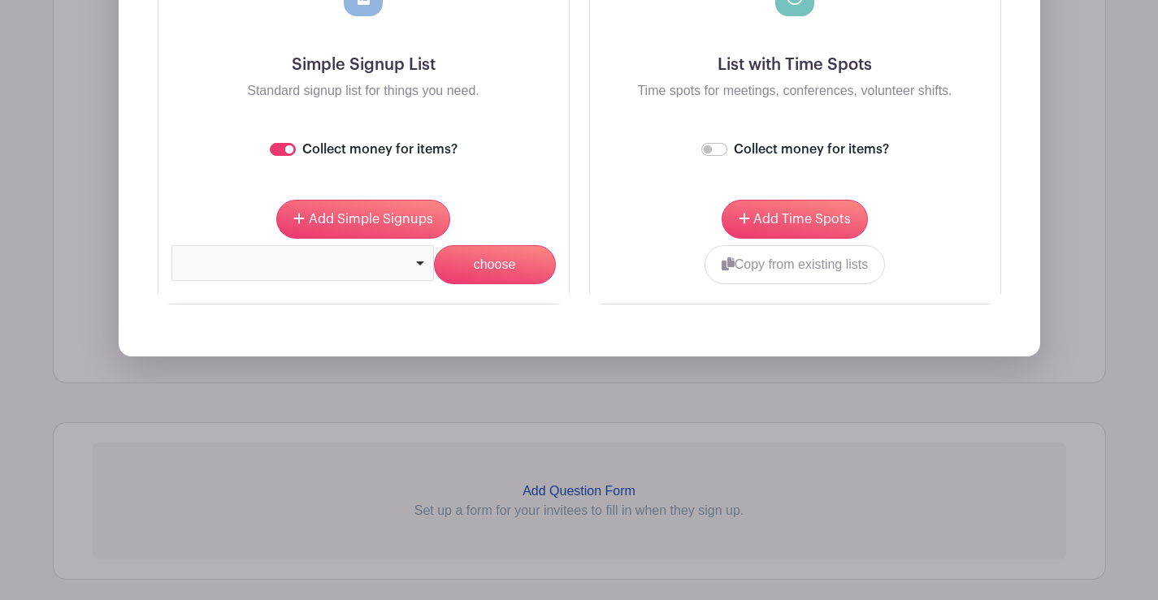
click at [536, 203] on div "Add Simple Signups" at bounding box center [363, 219] width 384 height 39
click at [336, 214] on span "Add Simple Signups" at bounding box center [371, 219] width 124 height 13
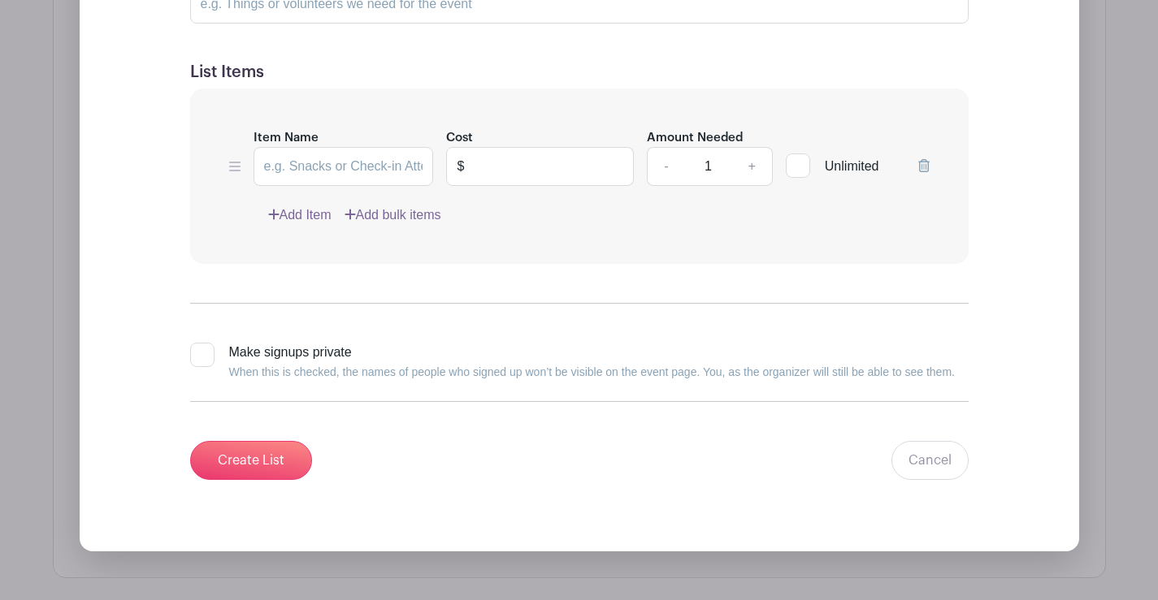
click at [213, 352] on div at bounding box center [202, 355] width 24 height 24
click at [201, 352] on input "Make signups private When this is checked, the names of people who signed up wo…" at bounding box center [195, 348] width 11 height 11
checkbox input "true"
click at [391, 215] on link "Add bulk items" at bounding box center [392, 215] width 97 height 19
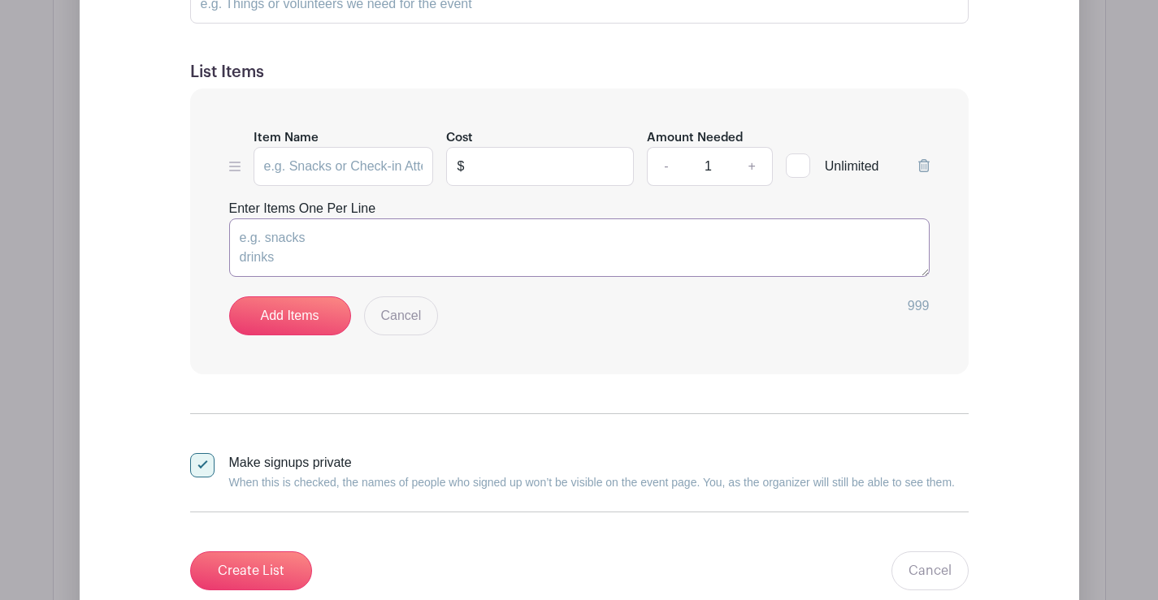
click at [262, 232] on textarea "Enter Items One Per Line" at bounding box center [579, 248] width 700 height 58
paste textarea "Slot 1 Slot 2 Slot 3 Slot 4 Slot 5 Slot 6 Slot 7 Slot 8 Slot 9 Slot 10 Slot 11 …"
type textarea "Slot 1 Slot 2 Slot 3 Slot 4 Slot 5 Slot 6 Slot 7 Slot 8 Slot 9 Slot 10 Slot 11 …"
click at [287, 321] on link "Add Items" at bounding box center [290, 316] width 122 height 39
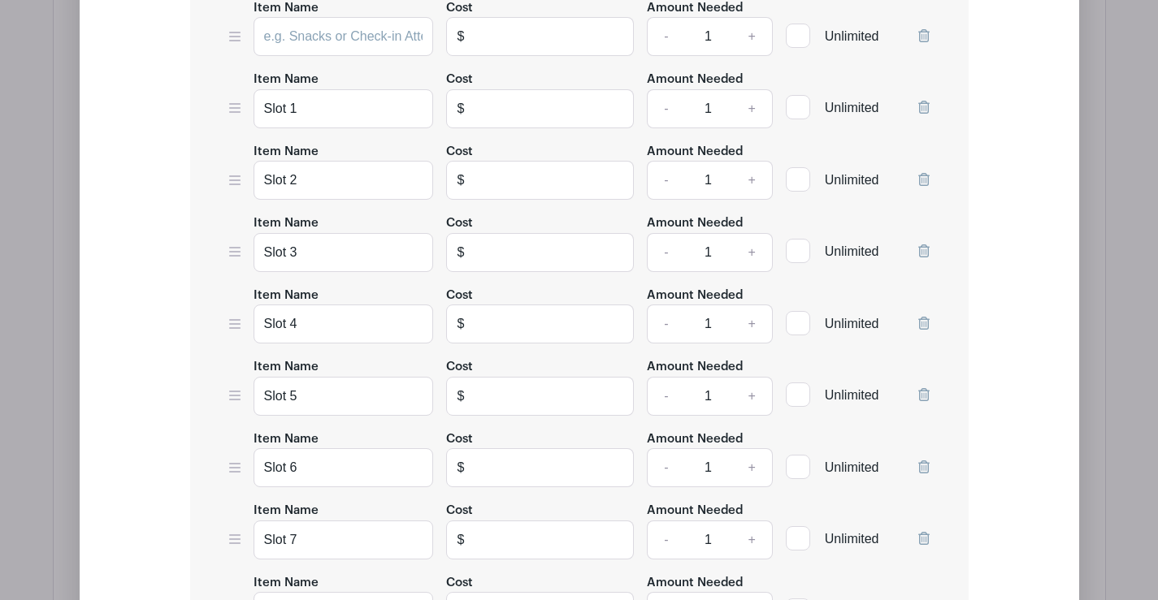
scroll to position [1560, 0]
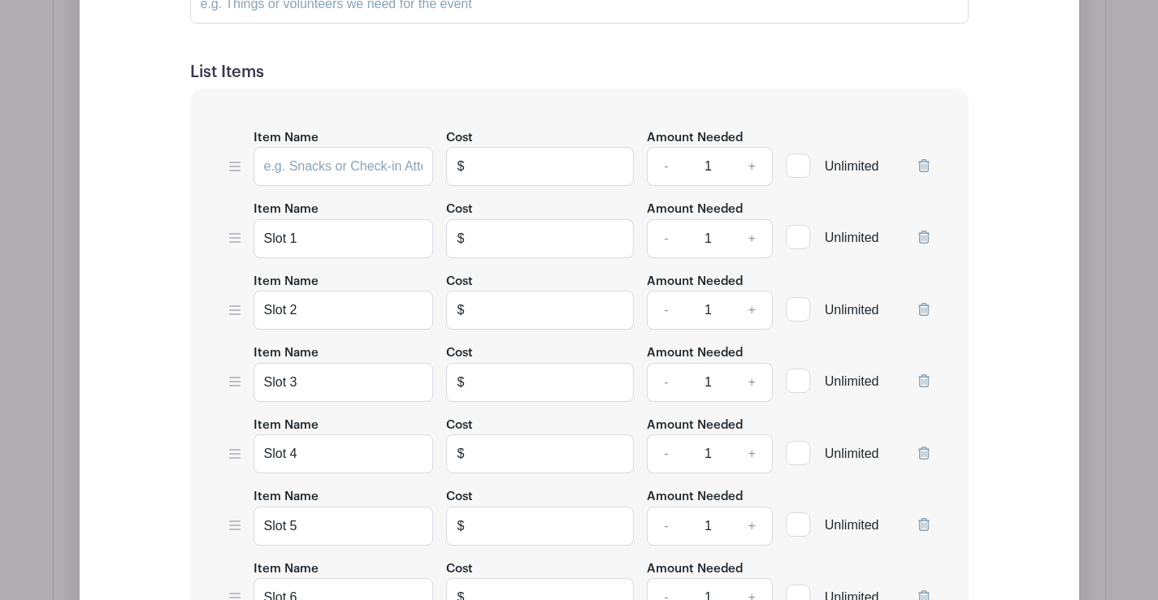
click at [928, 161] on icon at bounding box center [923, 165] width 11 height 13
click at [541, 169] on input "text" at bounding box center [554, 166] width 160 height 39
type input "10"
click at [535, 244] on input "text" at bounding box center [554, 238] width 160 height 39
type input "10"
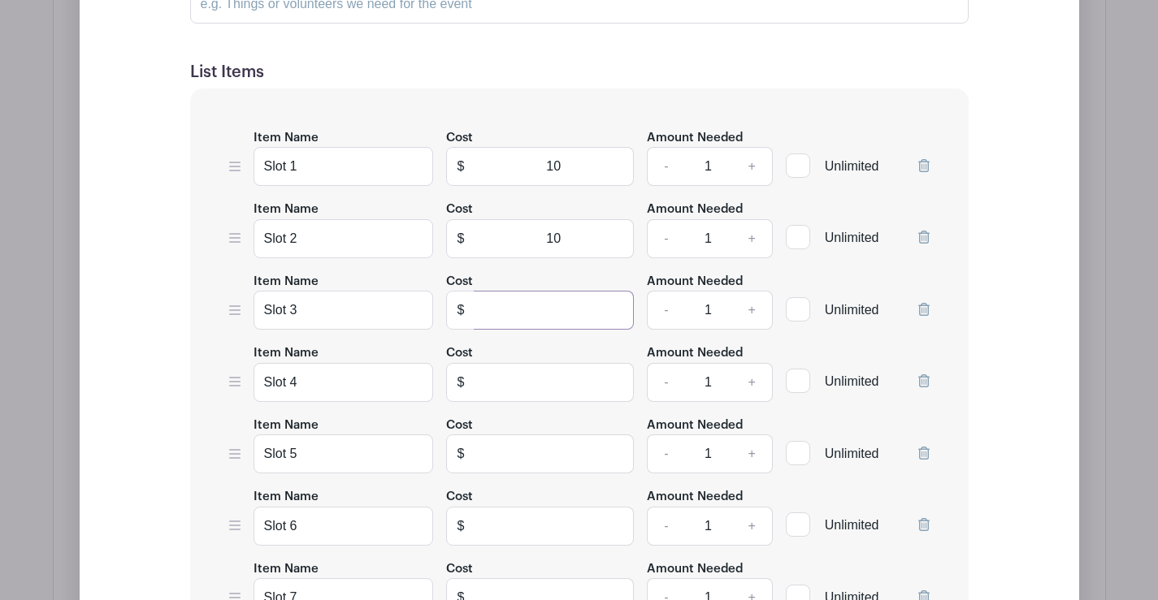
click at [571, 308] on input "text" at bounding box center [554, 310] width 160 height 39
type input "10"
click at [545, 373] on input "text" at bounding box center [554, 382] width 160 height 39
type input "0"
click at [555, 460] on input "text" at bounding box center [554, 454] width 160 height 39
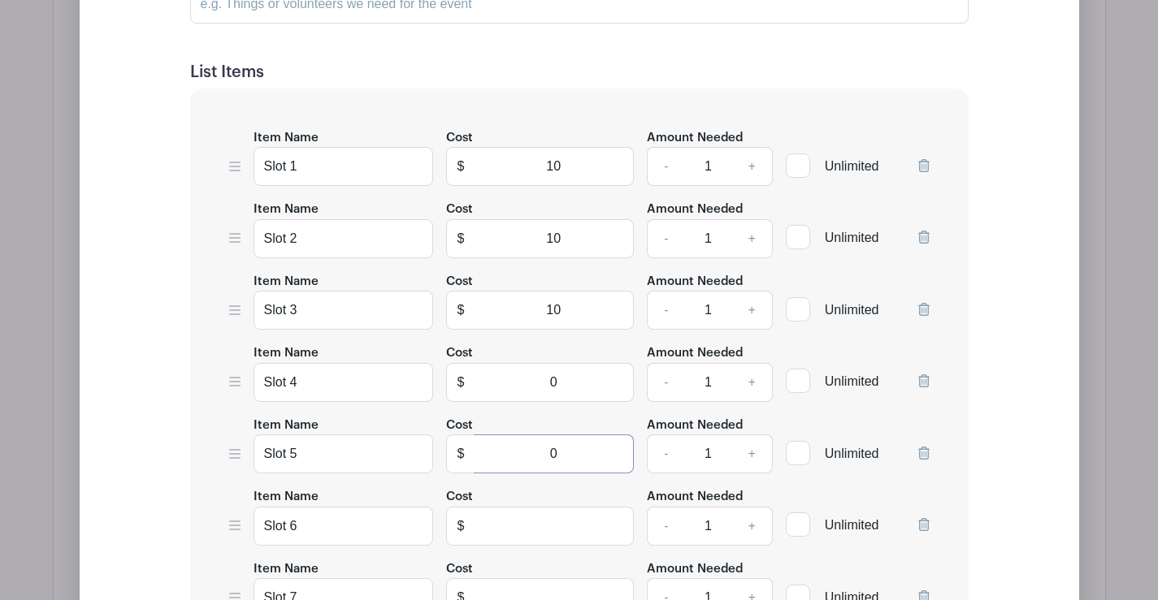
type input "0"
click at [547, 520] on input "text" at bounding box center [554, 526] width 160 height 39
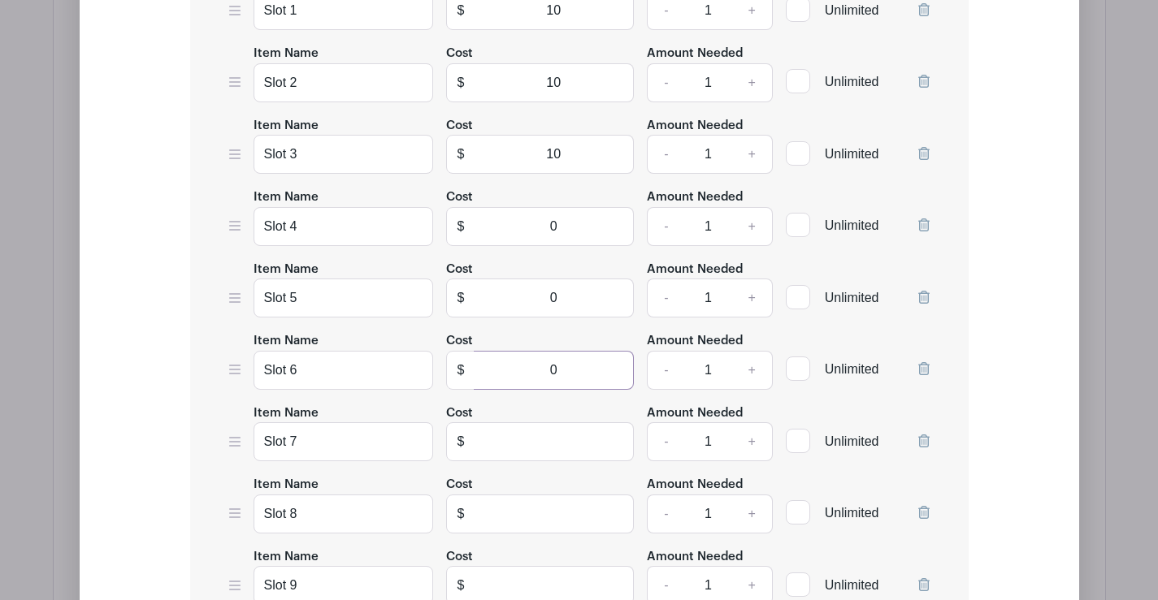
scroll to position [1722, 0]
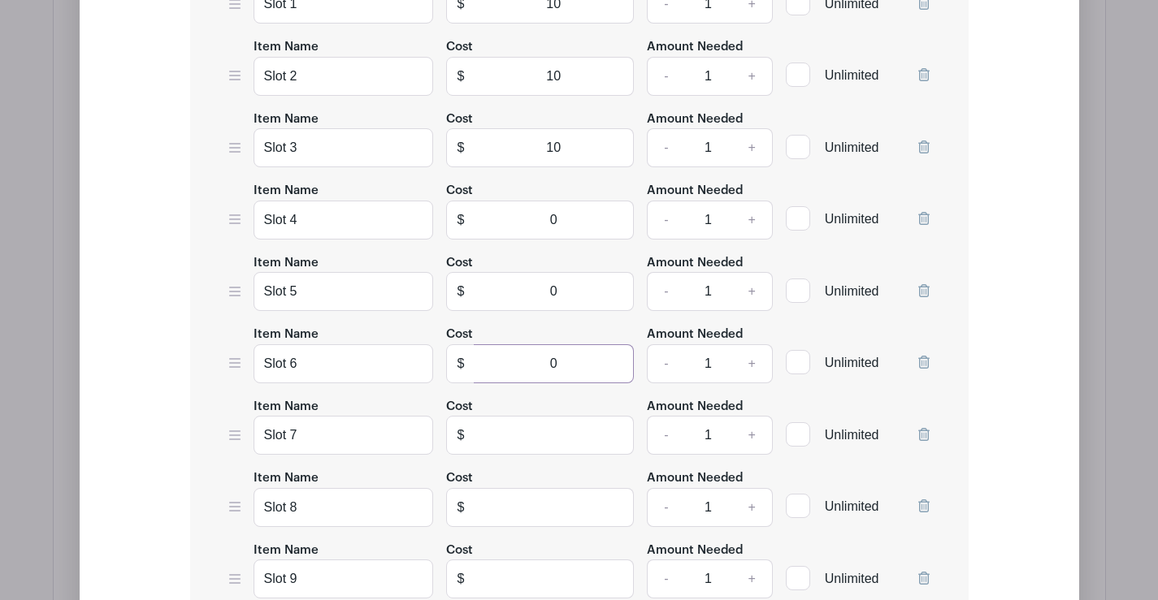
type input "0"
click at [530, 441] on input "text" at bounding box center [554, 435] width 160 height 39
type input "0"
click at [571, 500] on input "text" at bounding box center [554, 507] width 160 height 39
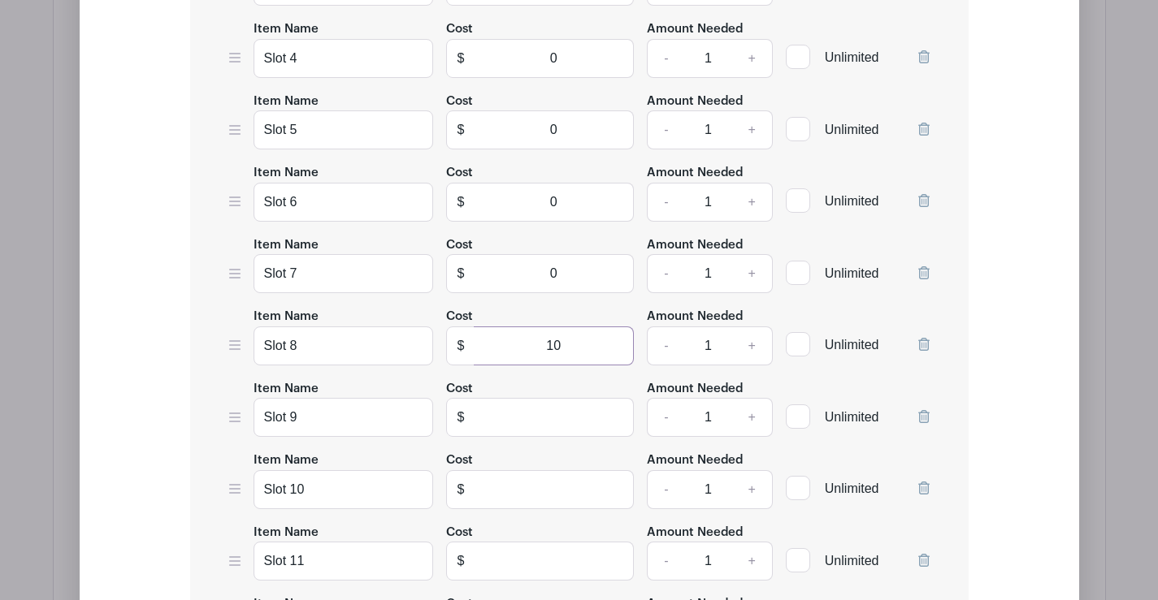
scroll to position [1885, 0]
type input "10"
click at [573, 413] on input "text" at bounding box center [554, 416] width 160 height 39
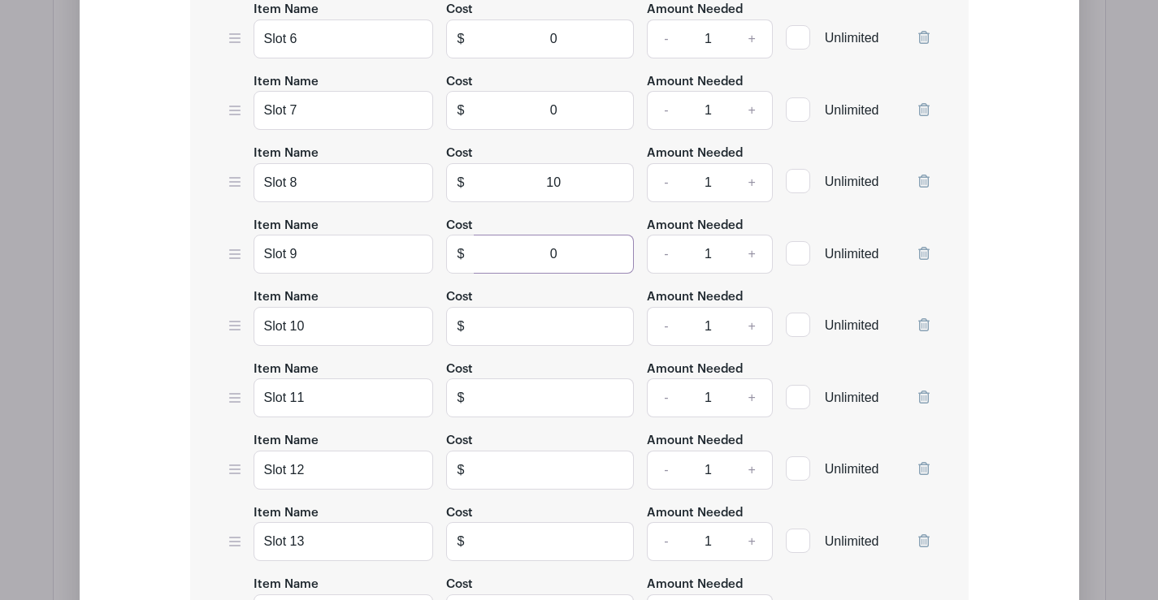
type input "0"
click at [548, 324] on input "text" at bounding box center [554, 326] width 160 height 39
type input "10"
click at [540, 406] on input "text" at bounding box center [554, 398] width 160 height 39
type input "0"
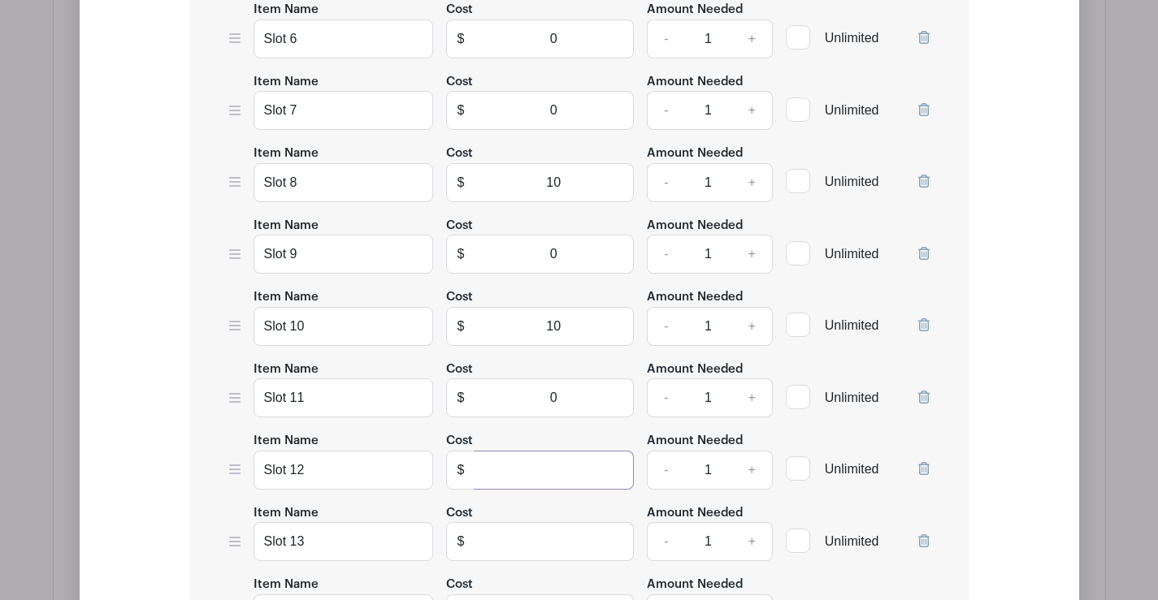
click at [550, 474] on input "text" at bounding box center [554, 470] width 160 height 39
type input "0"
click at [564, 526] on input "text" at bounding box center [554, 541] width 160 height 39
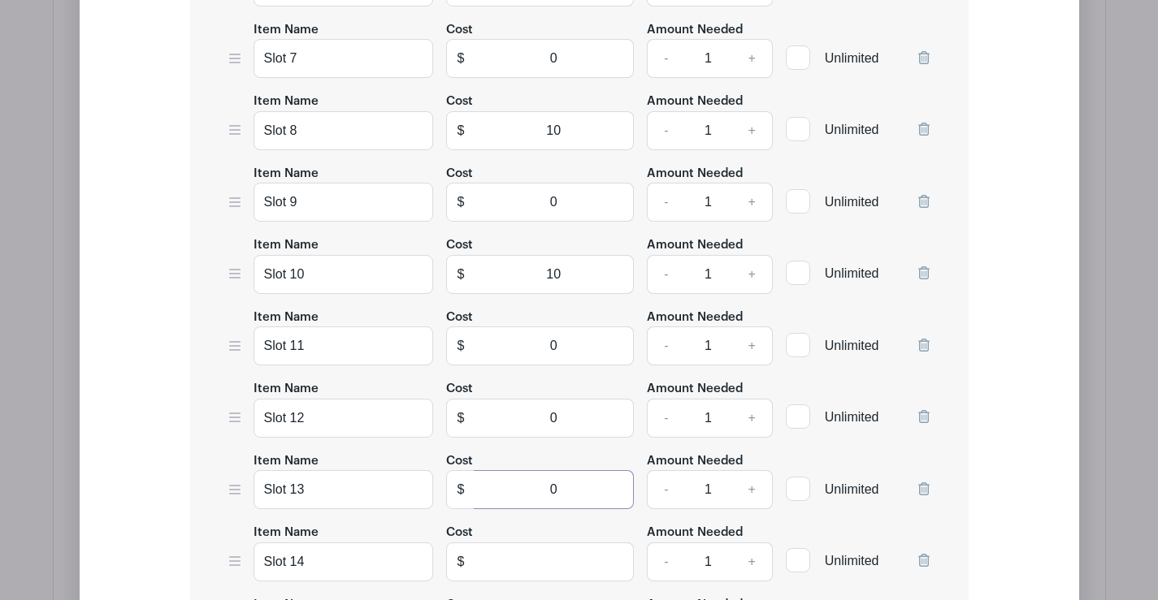
scroll to position [2128, 0]
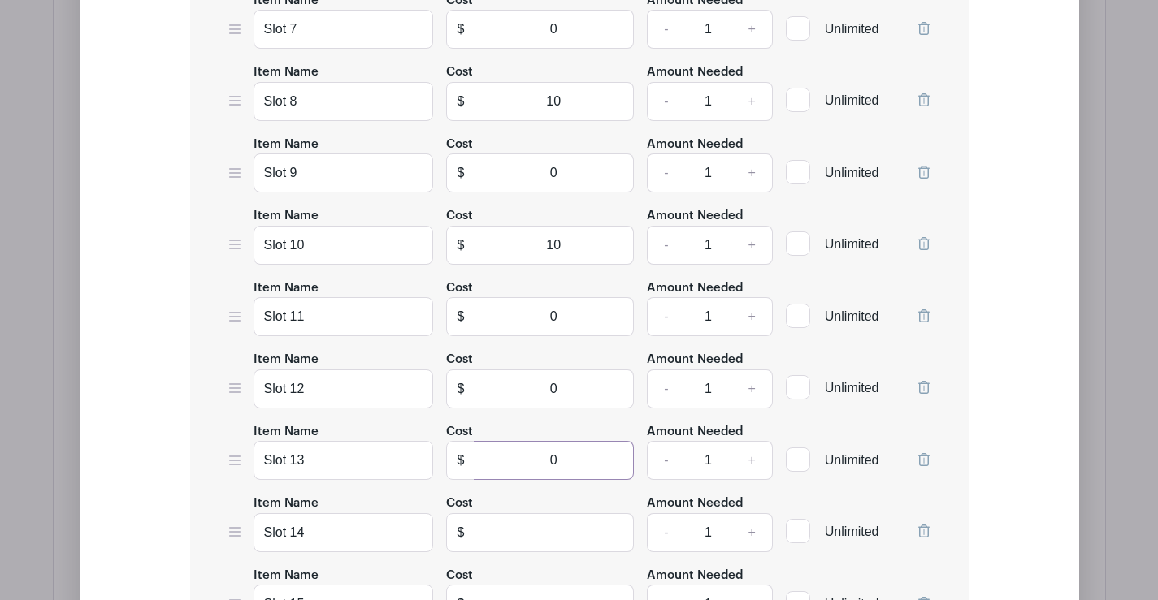
type input "0"
click at [569, 530] on input "text" at bounding box center [554, 532] width 160 height 39
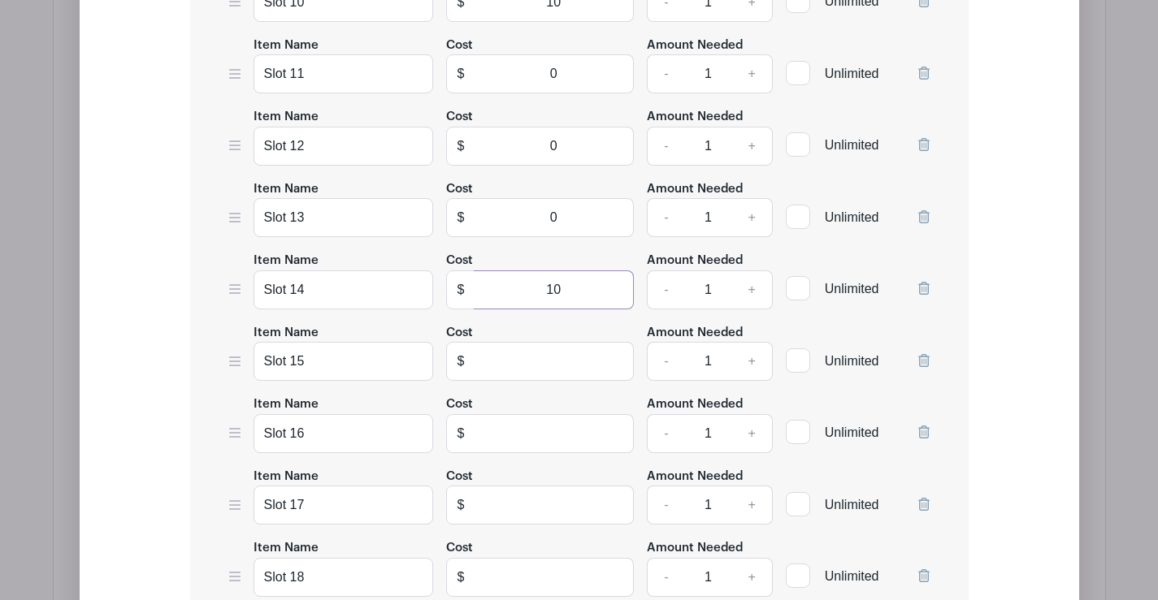
scroll to position [2372, 0]
type input "10"
click at [537, 357] on input "text" at bounding box center [554, 360] width 160 height 39
type input "0"
click at [540, 429] on input "text" at bounding box center [554, 432] width 160 height 39
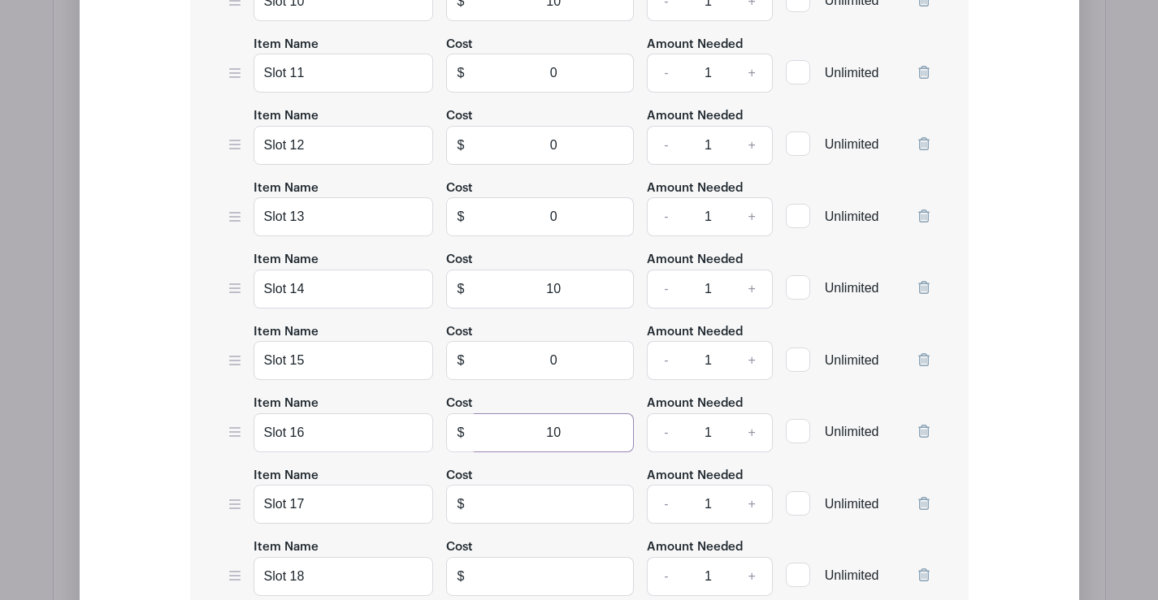
type input "10"
click at [569, 496] on input "text" at bounding box center [554, 504] width 160 height 39
type input "0"
click at [551, 575] on input "text" at bounding box center [554, 576] width 160 height 39
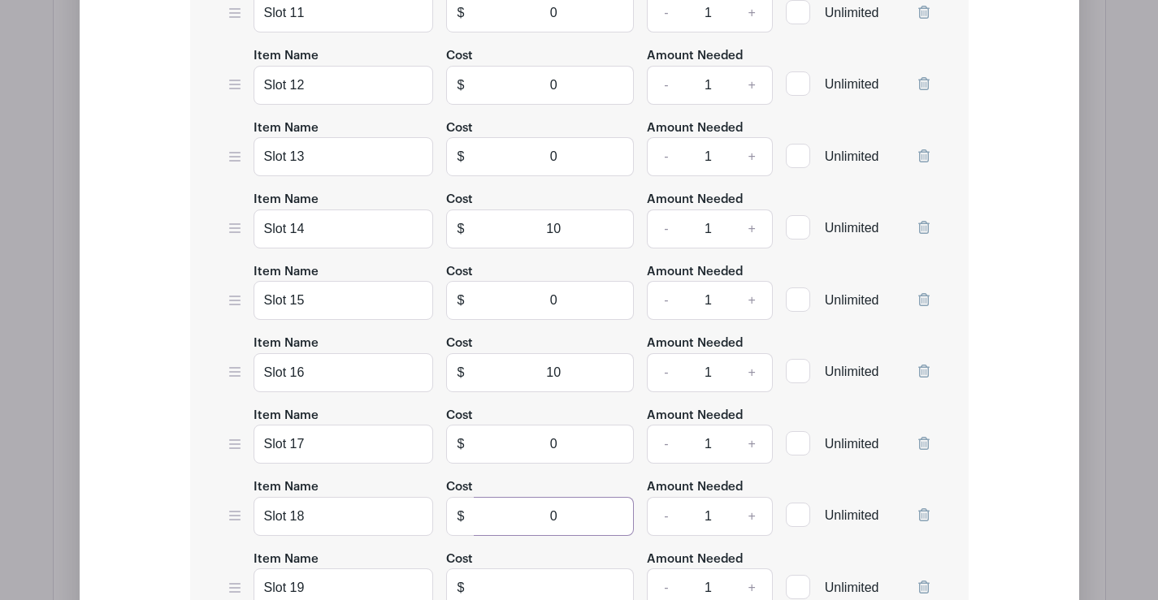
scroll to position [2616, 0]
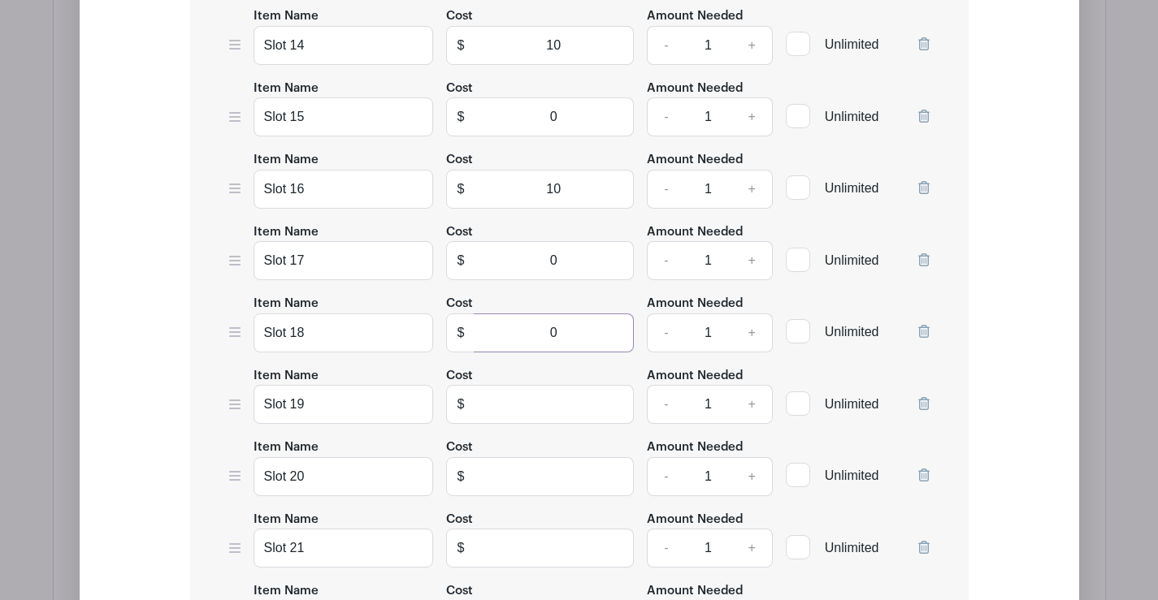
type input "0"
click at [535, 395] on input "text" at bounding box center [554, 404] width 160 height 39
type input "10"
click at [535, 481] on input "text" at bounding box center [554, 476] width 160 height 39
type input "10"
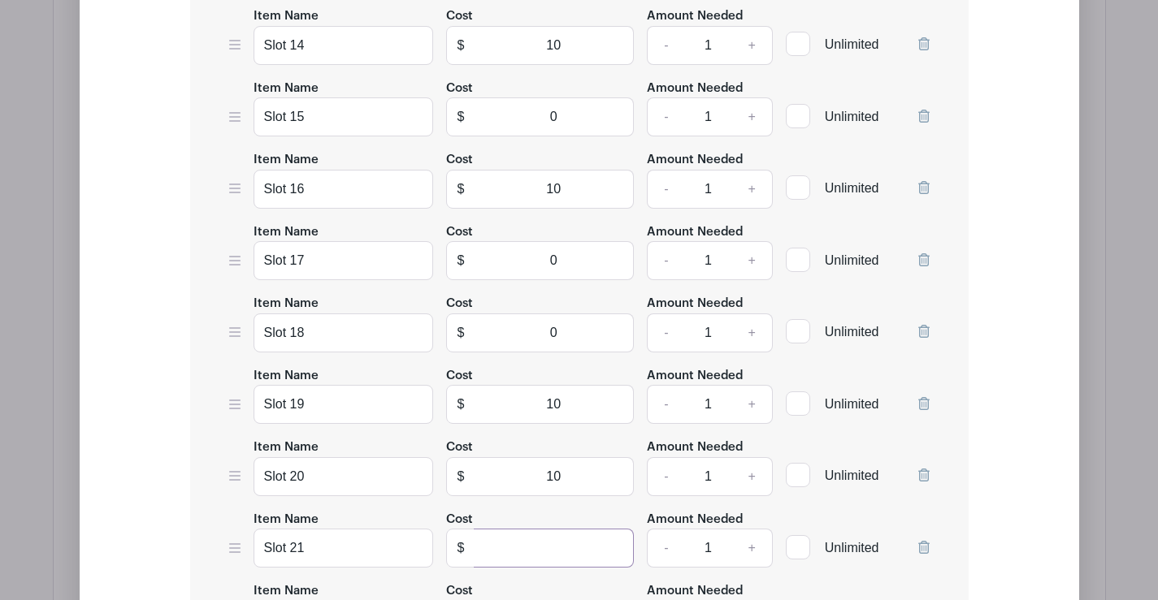
click at [539, 542] on input "text" at bounding box center [554, 548] width 160 height 39
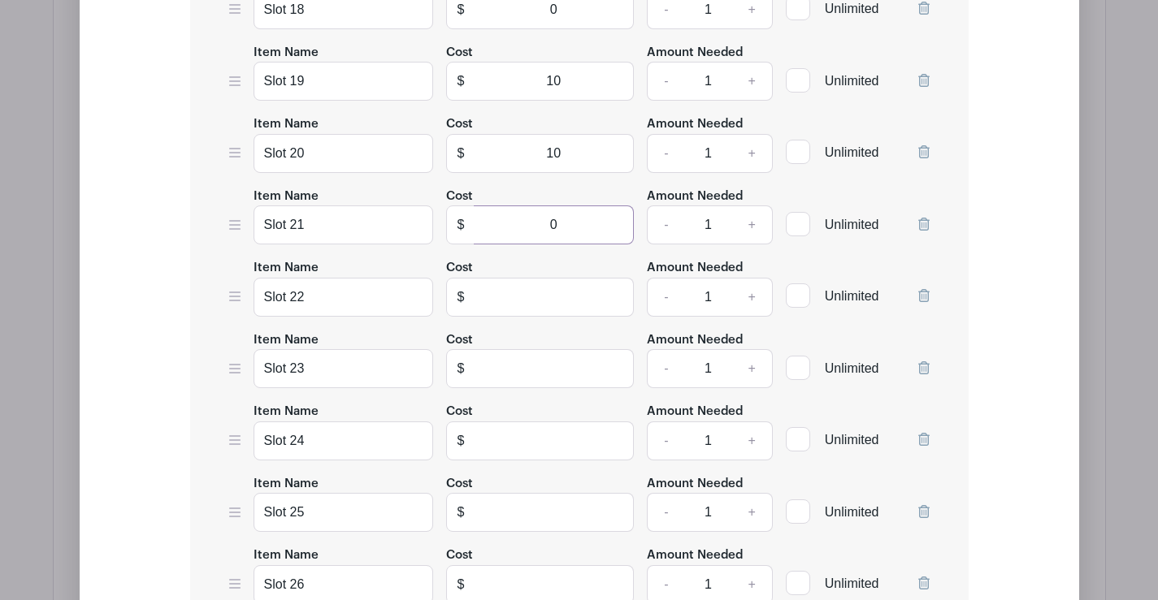
scroll to position [2941, 0]
type input "0"
click at [547, 292] on input "text" at bounding box center [554, 295] width 160 height 39
type input "0"
click at [562, 370] on input "text" at bounding box center [554, 367] width 160 height 39
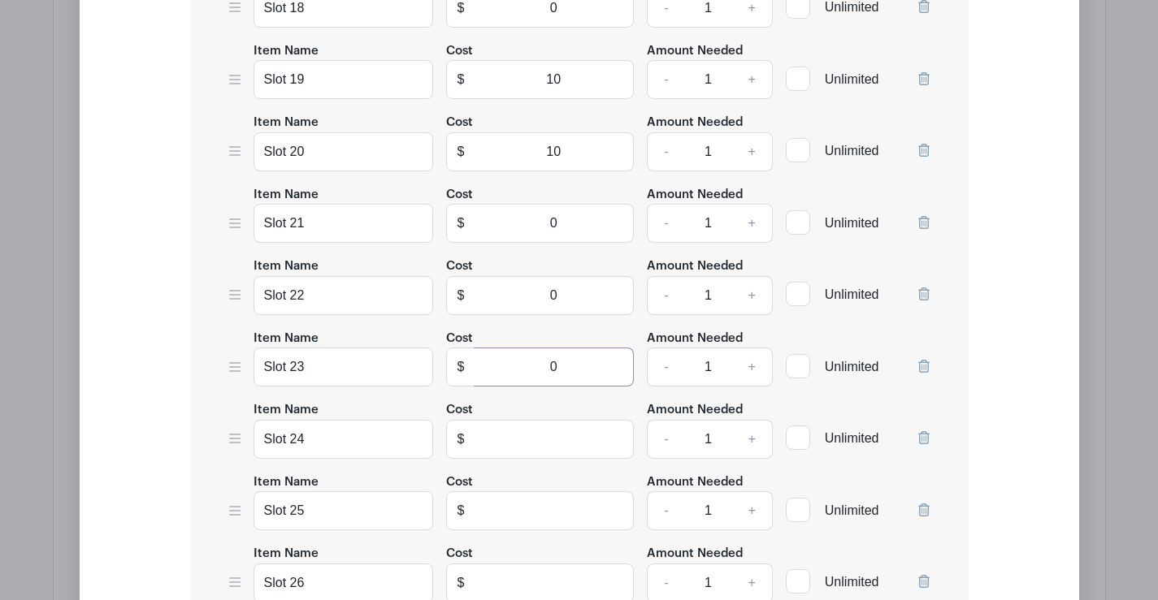
type input "0"
click at [561, 444] on input "text" at bounding box center [554, 439] width 160 height 39
type input "0"
click at [556, 504] on input "text" at bounding box center [554, 510] width 160 height 39
type input "10"
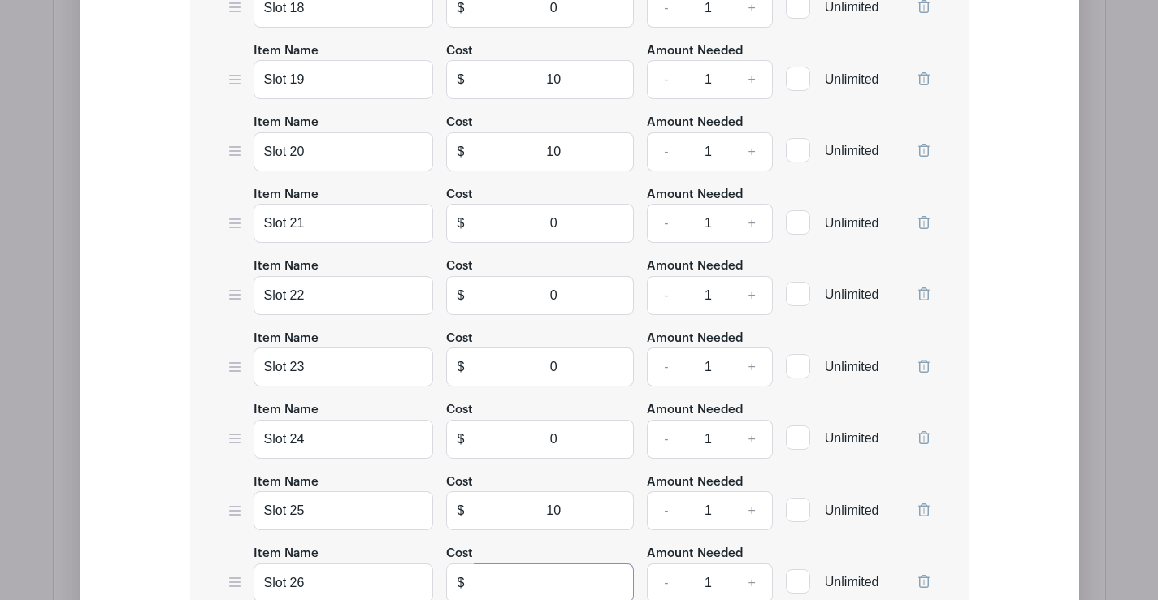
click at [555, 580] on input "text" at bounding box center [554, 583] width 160 height 39
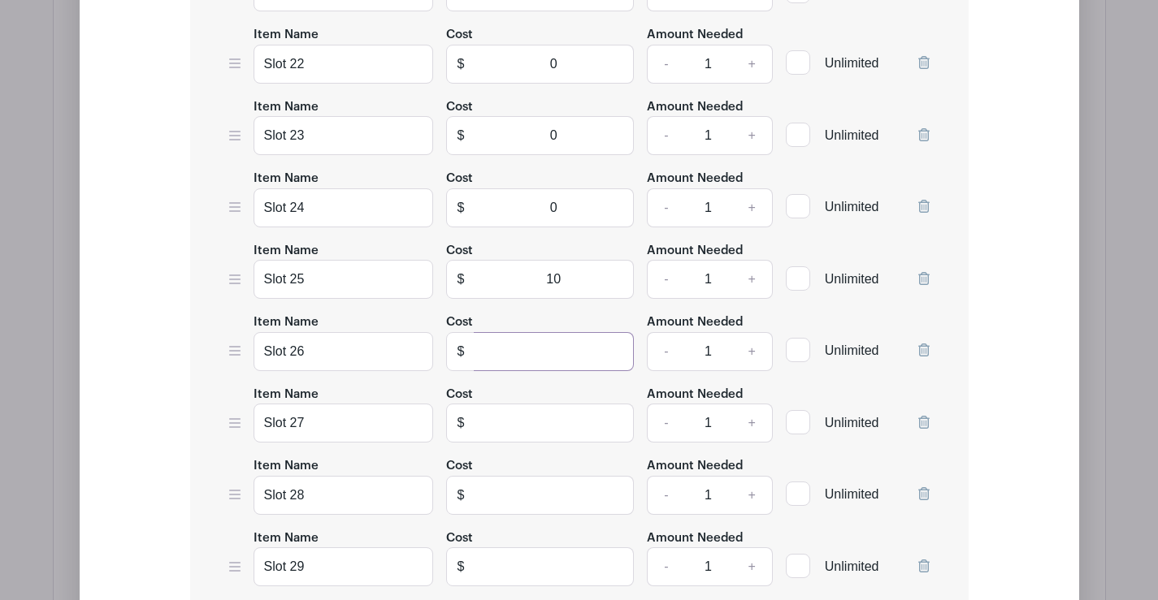
scroll to position [3266, 0]
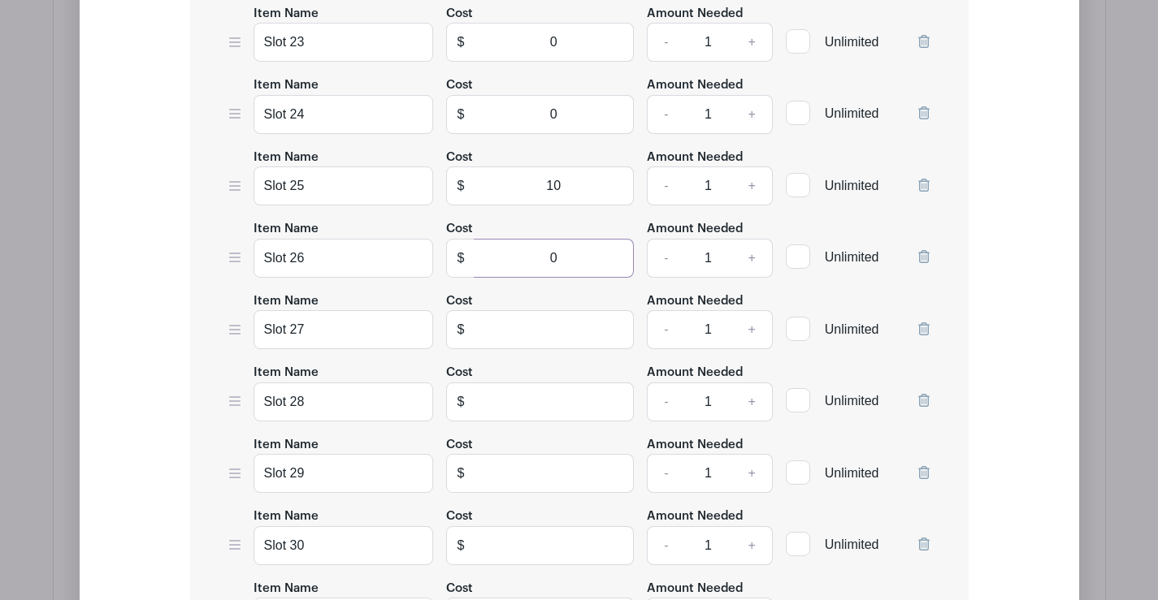
type input "0"
click at [556, 329] on input "text" at bounding box center [554, 329] width 160 height 39
type input "0"
click at [564, 405] on input "text" at bounding box center [554, 402] width 160 height 39
type input "10"
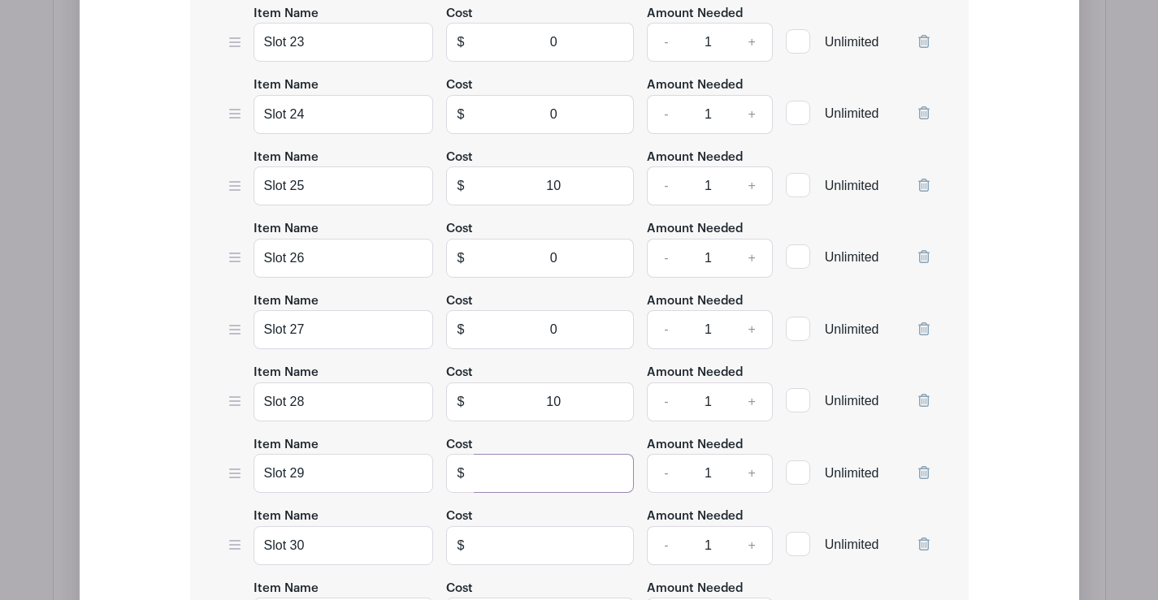
click at [562, 470] on input "text" at bounding box center [554, 473] width 160 height 39
type input "0"
click at [539, 547] on input "text" at bounding box center [554, 545] width 160 height 39
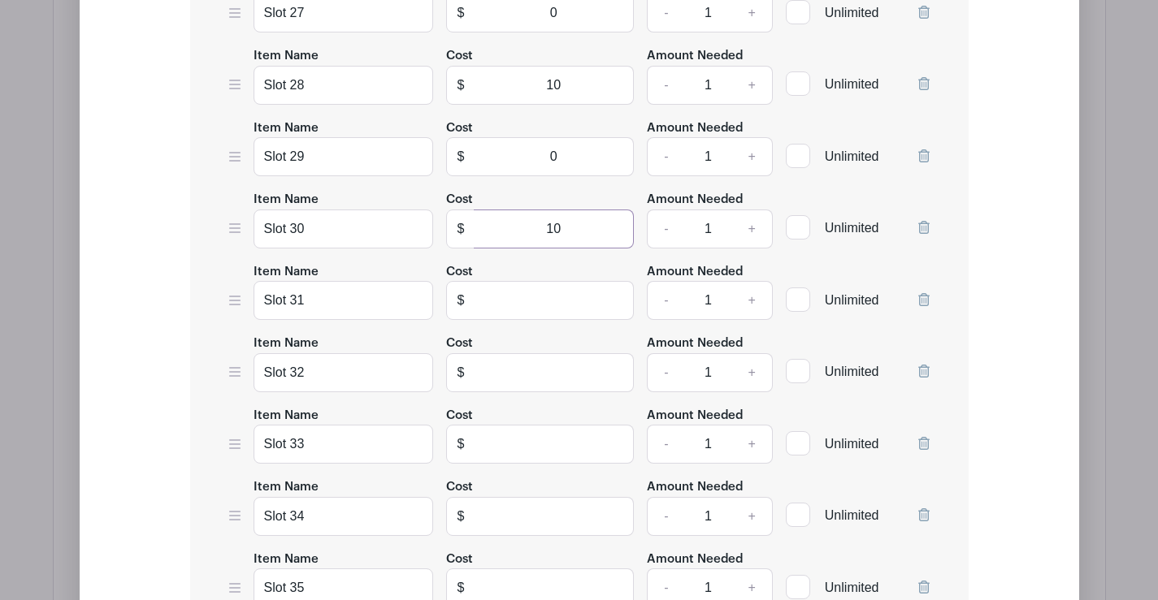
scroll to position [3591, 0]
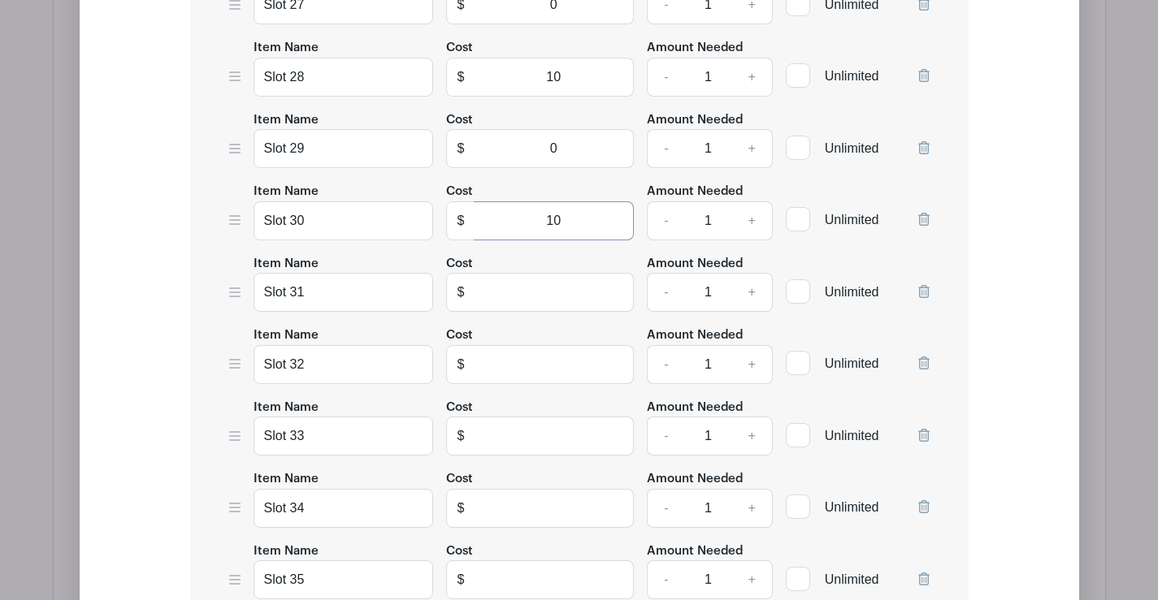
type input "10"
click at [544, 288] on input "text" at bounding box center [554, 292] width 160 height 39
type input "10"
click at [561, 353] on input "text" at bounding box center [554, 364] width 160 height 39
type input "0"
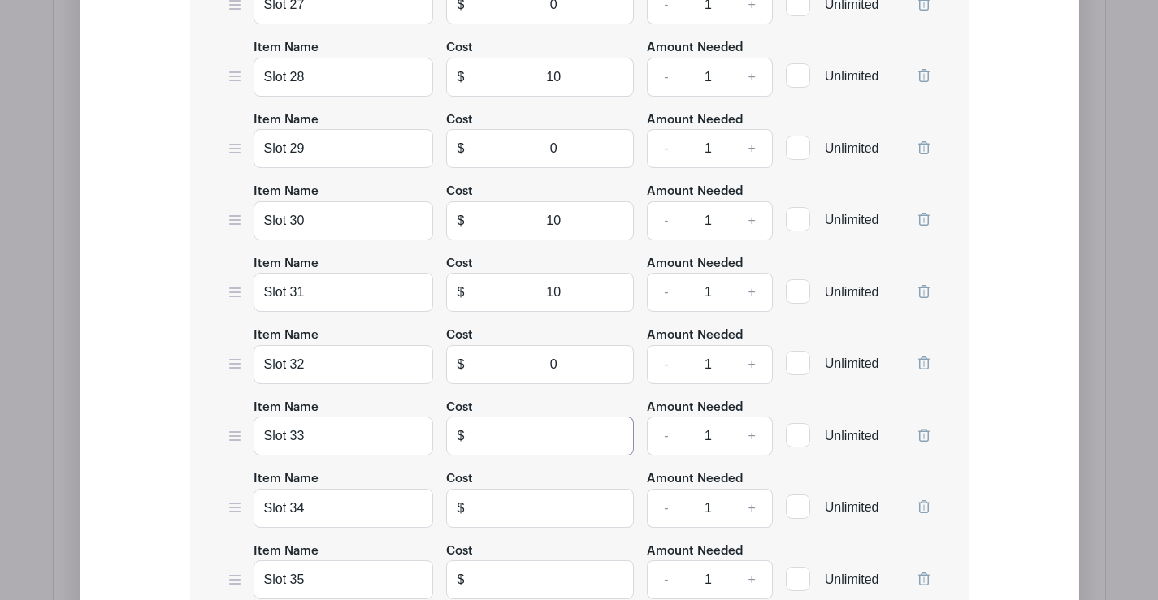
click at [565, 435] on input "text" at bounding box center [554, 436] width 160 height 39
type input "0"
click at [563, 514] on input "text" at bounding box center [554, 508] width 160 height 39
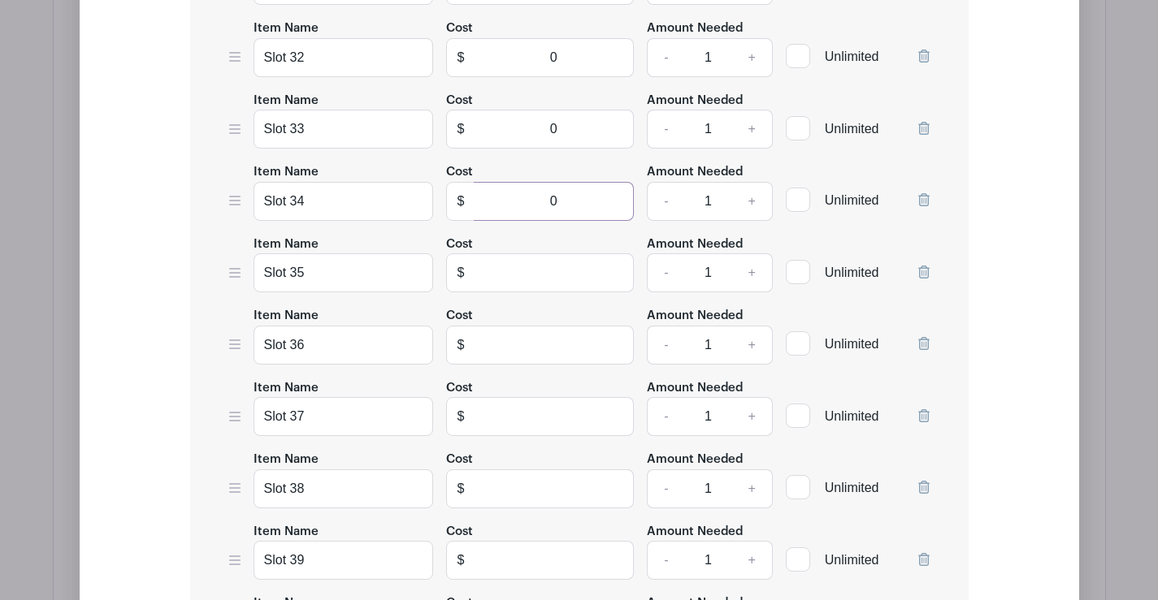
scroll to position [3916, 0]
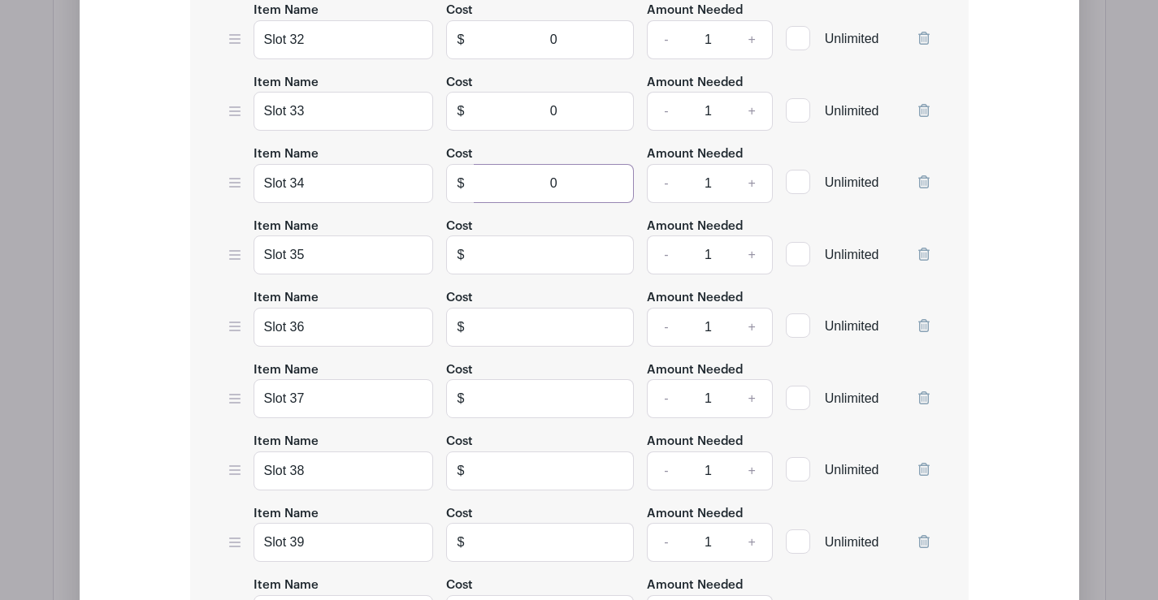
type input "0"
click at [558, 253] on input "text" at bounding box center [554, 255] width 160 height 39
type input "10"
click at [555, 327] on input "text" at bounding box center [554, 327] width 160 height 39
type input "10"
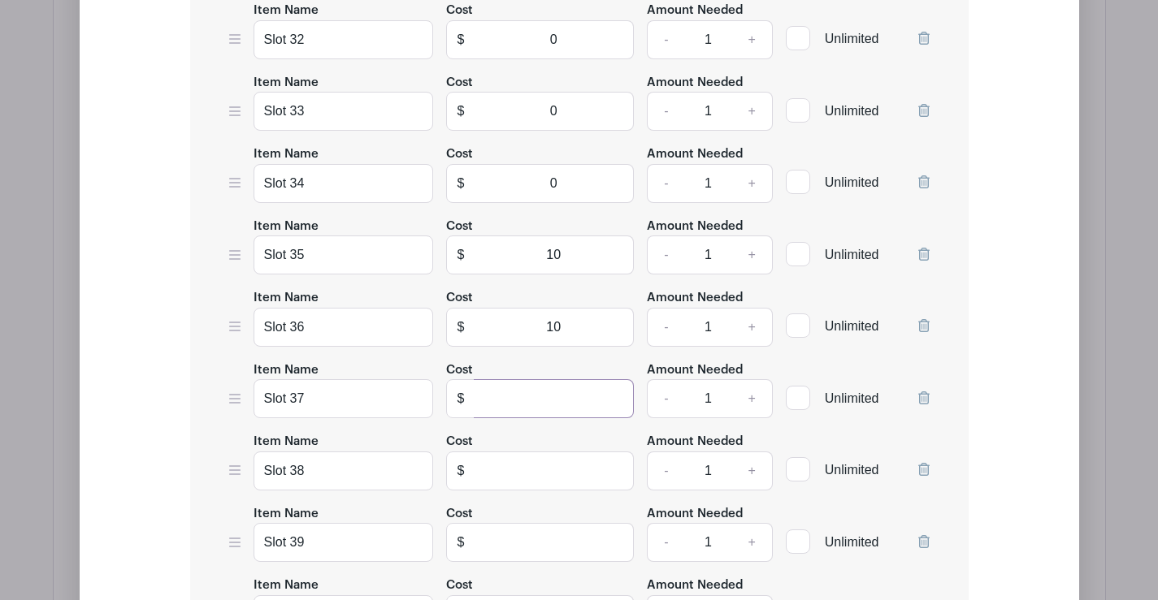
click at [552, 403] on input "text" at bounding box center [554, 398] width 160 height 39
type input "10"
click at [540, 465] on input "text" at bounding box center [554, 471] width 160 height 39
type input "10"
click at [538, 543] on input "text" at bounding box center [554, 542] width 160 height 39
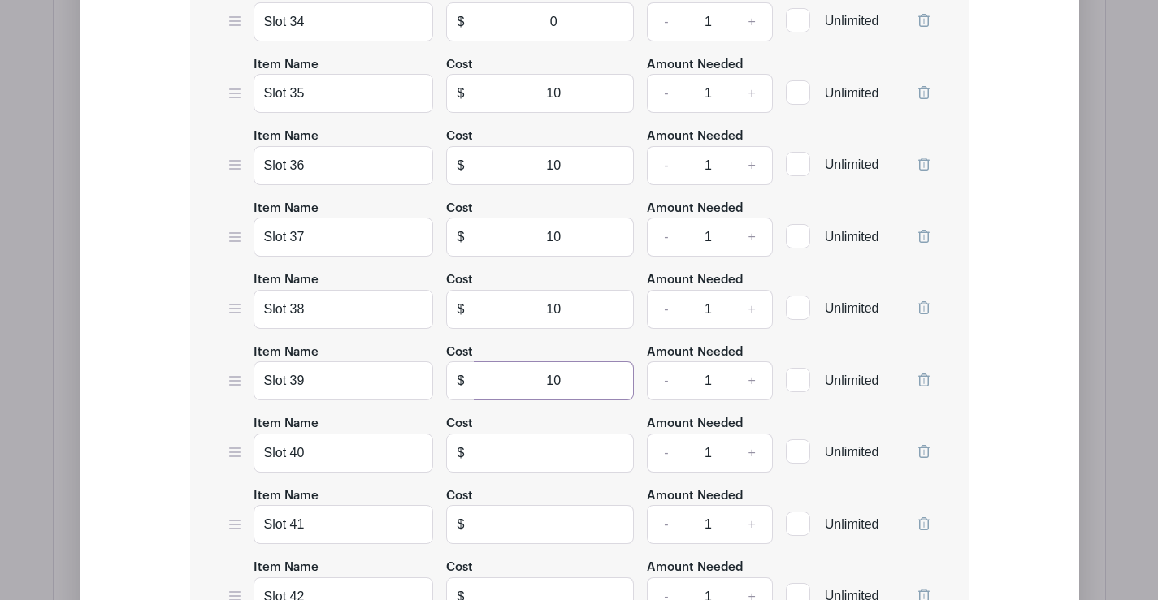
scroll to position [4078, 0]
type input "1"
type input "0"
click at [562, 457] on input "text" at bounding box center [554, 452] width 160 height 39
type input "10"
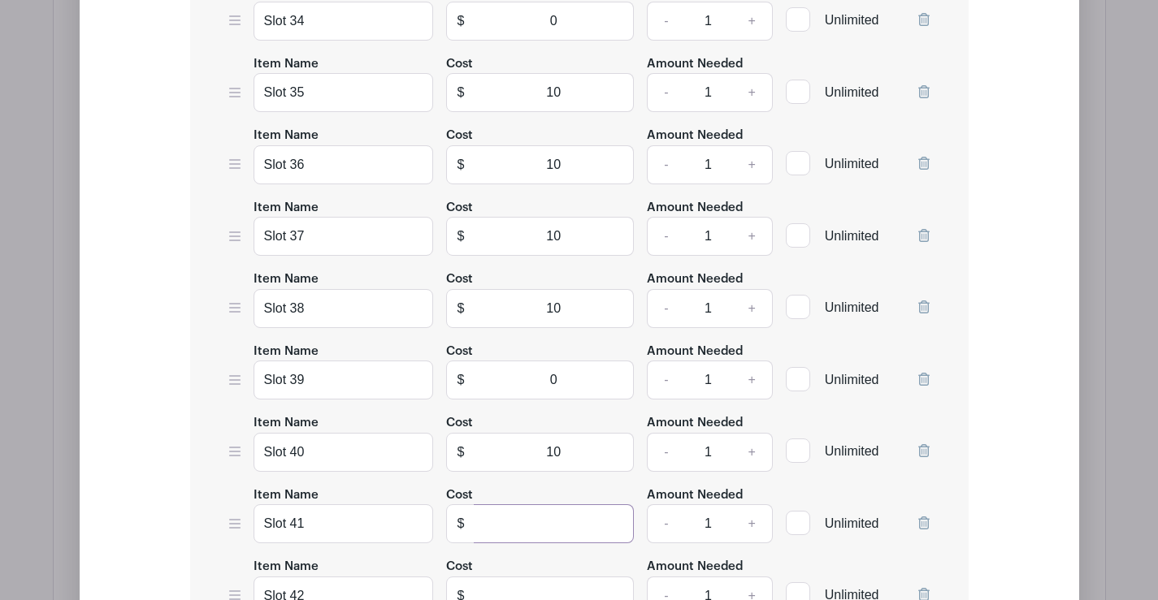
click at [537, 527] on input "text" at bounding box center [554, 523] width 160 height 39
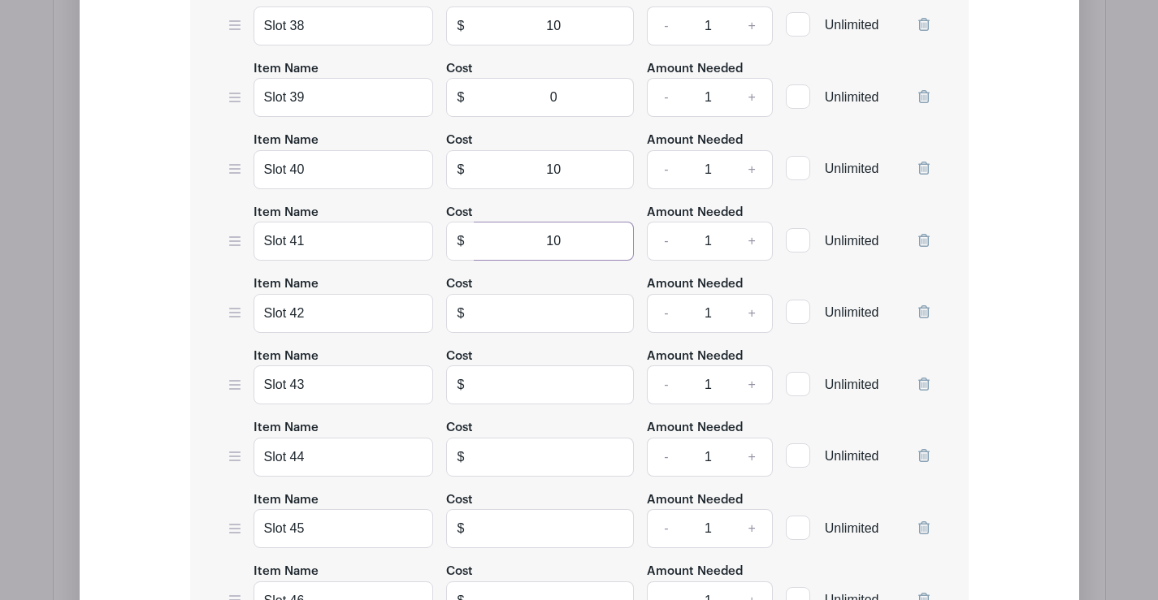
scroll to position [4403, 0]
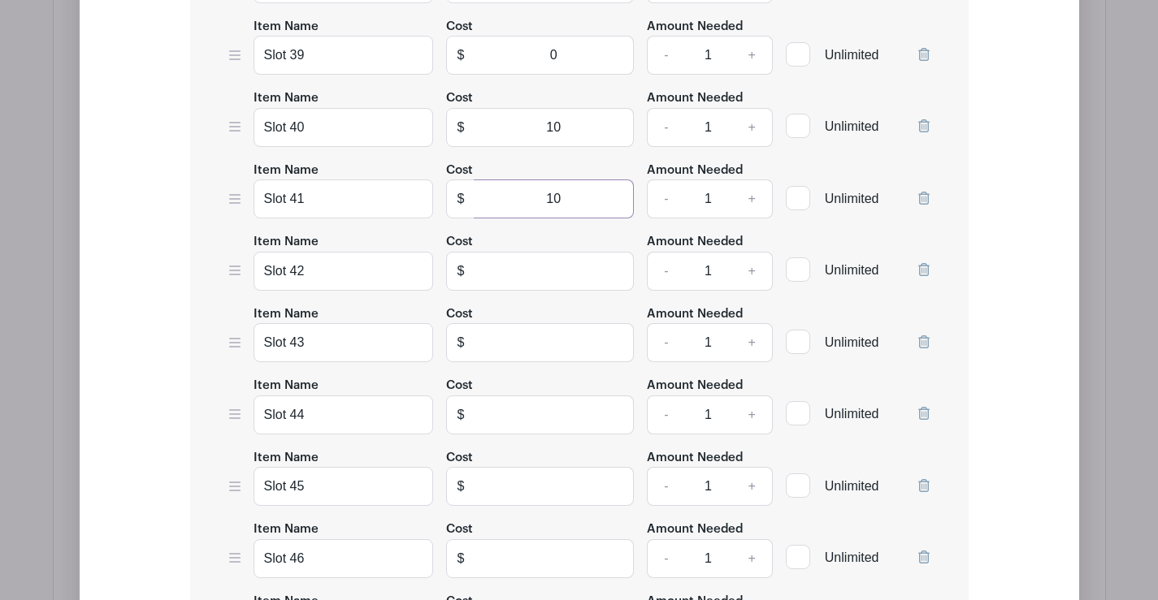
type input "10"
click at [554, 275] on input "text" at bounding box center [554, 271] width 160 height 39
type input "0"
click at [556, 328] on input "text" at bounding box center [554, 342] width 160 height 39
type input "10"
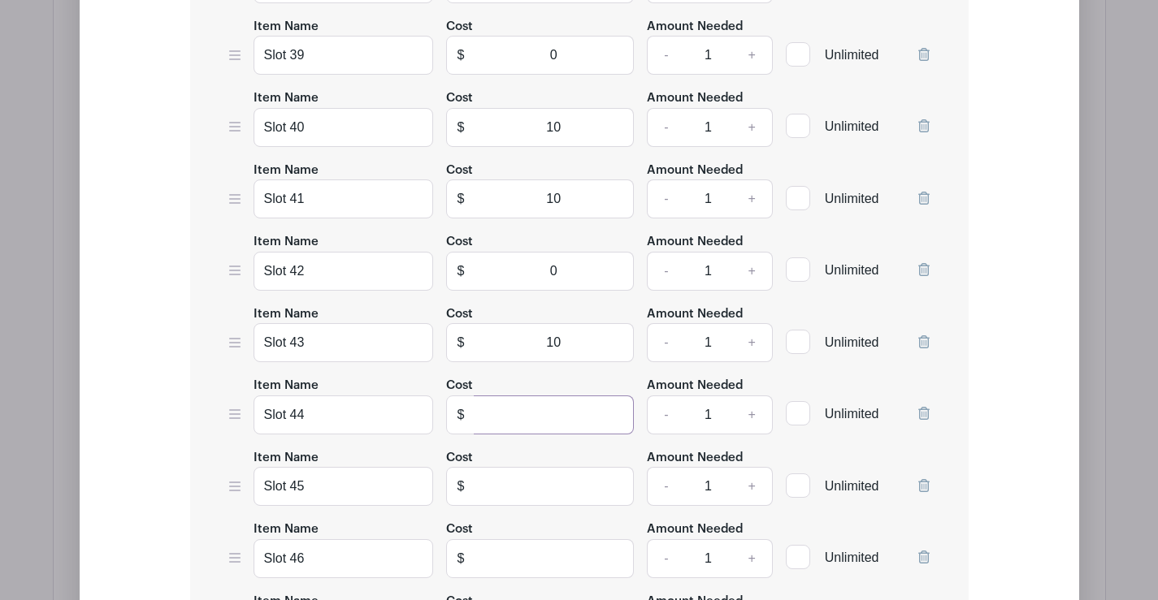
click at [537, 426] on input "text" at bounding box center [554, 415] width 160 height 39
type input "10"
click at [535, 491] on input "text" at bounding box center [554, 486] width 160 height 39
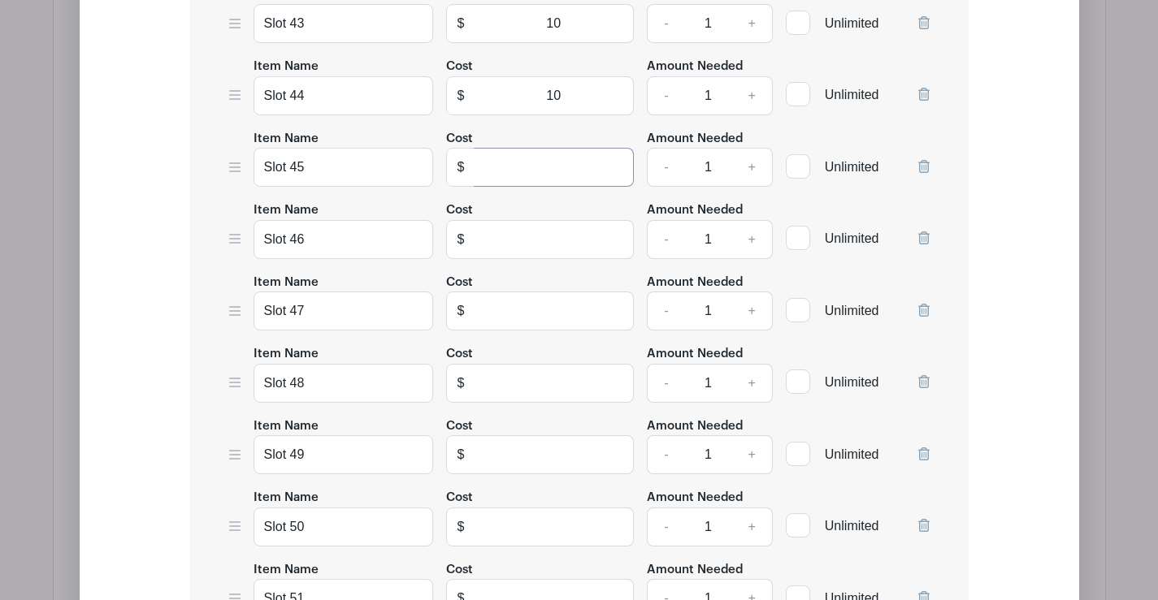
scroll to position [4728, 0]
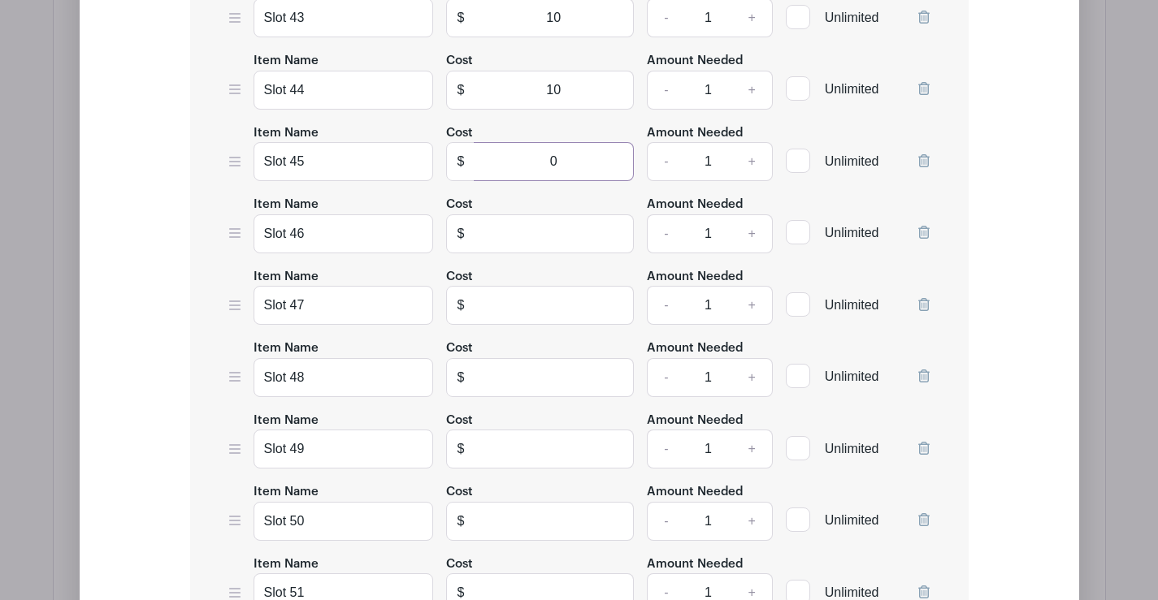
type input "0"
click at [552, 245] on input "text" at bounding box center [554, 233] width 160 height 39
type input "0"
click at [556, 311] on input "text" at bounding box center [554, 305] width 160 height 39
type input "0"
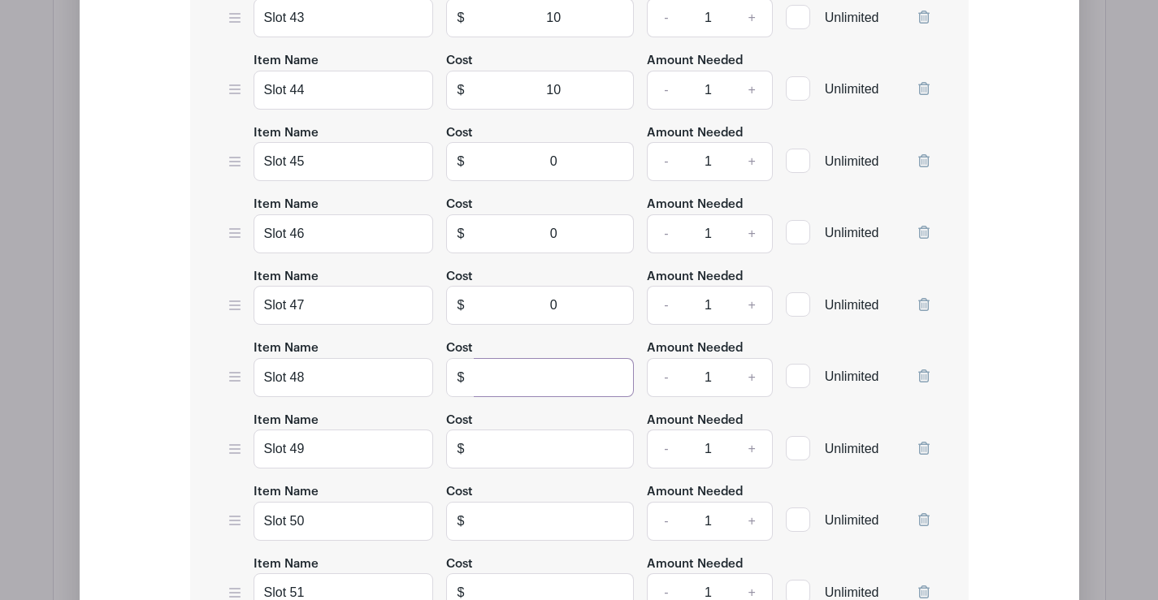
click at [544, 377] on input "text" at bounding box center [554, 377] width 160 height 39
type input "0"
click at [545, 457] on input "text" at bounding box center [554, 449] width 160 height 39
type input "10"
click at [527, 519] on input "text" at bounding box center [554, 521] width 160 height 39
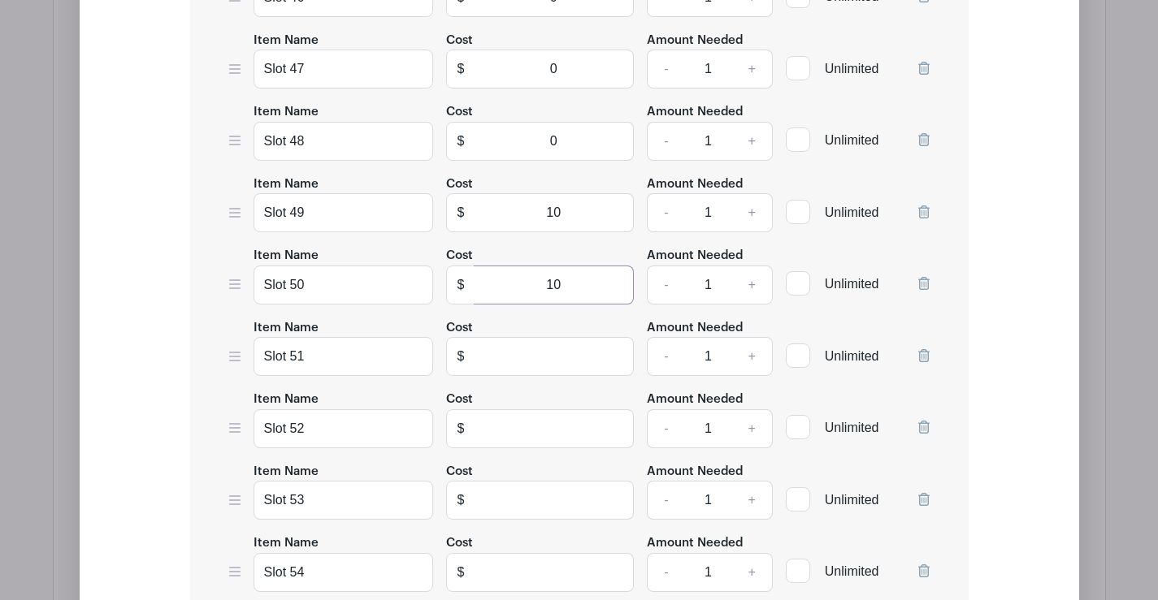
scroll to position [4972, 0]
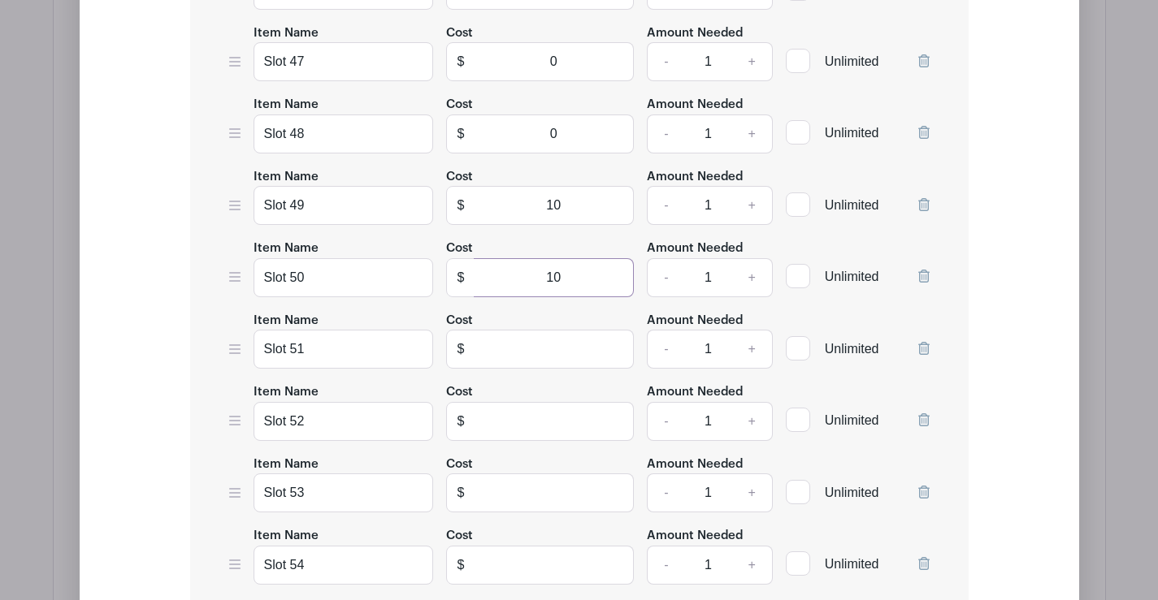
type input "10"
click at [535, 352] on input "text" at bounding box center [554, 349] width 160 height 39
type input "10"
click at [549, 415] on input "text" at bounding box center [554, 421] width 160 height 39
type input "0"
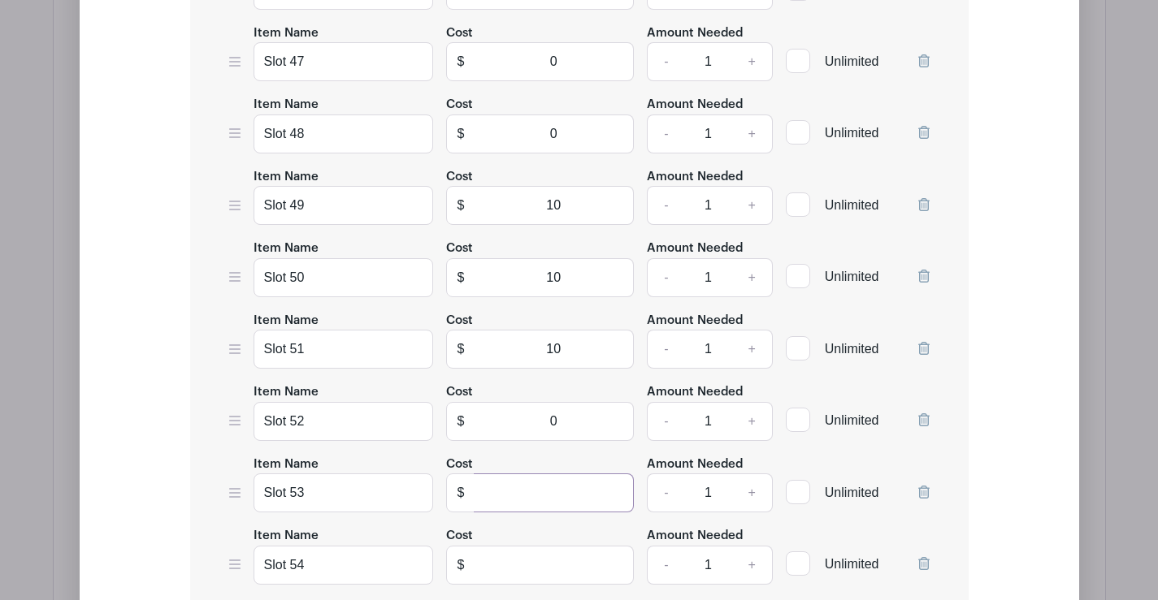
click at [566, 493] on input "text" at bounding box center [554, 493] width 160 height 39
type input "0"
click at [564, 571] on input "text" at bounding box center [554, 565] width 160 height 39
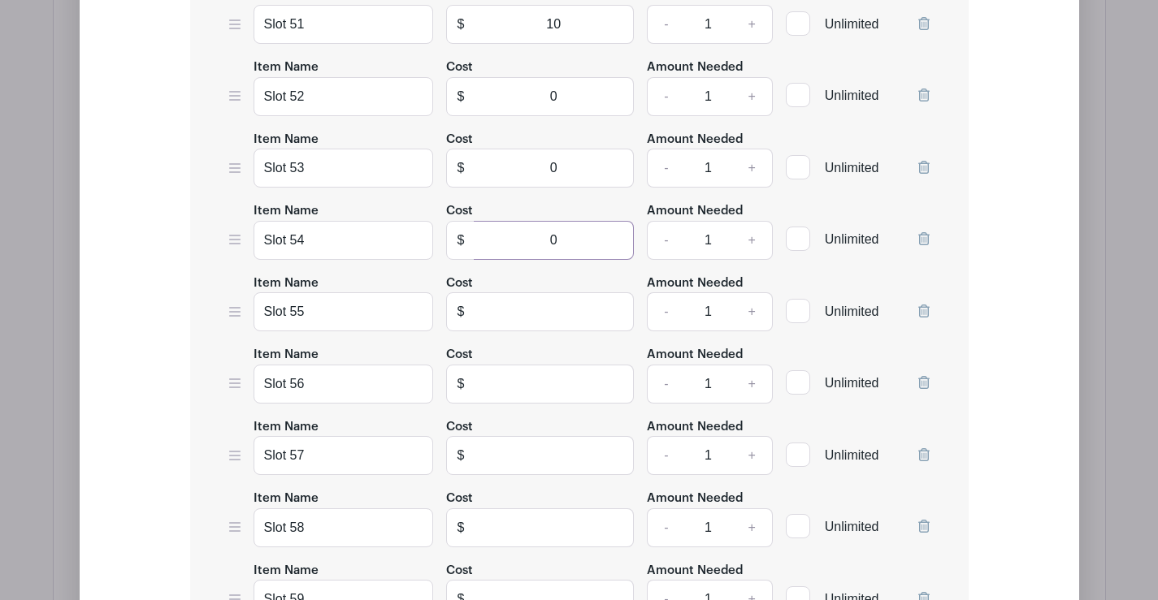
type input "0"
click at [544, 306] on input "text" at bounding box center [554, 311] width 160 height 39
type input "10"
click at [546, 387] on input "text" at bounding box center [554, 384] width 160 height 39
type input "0"
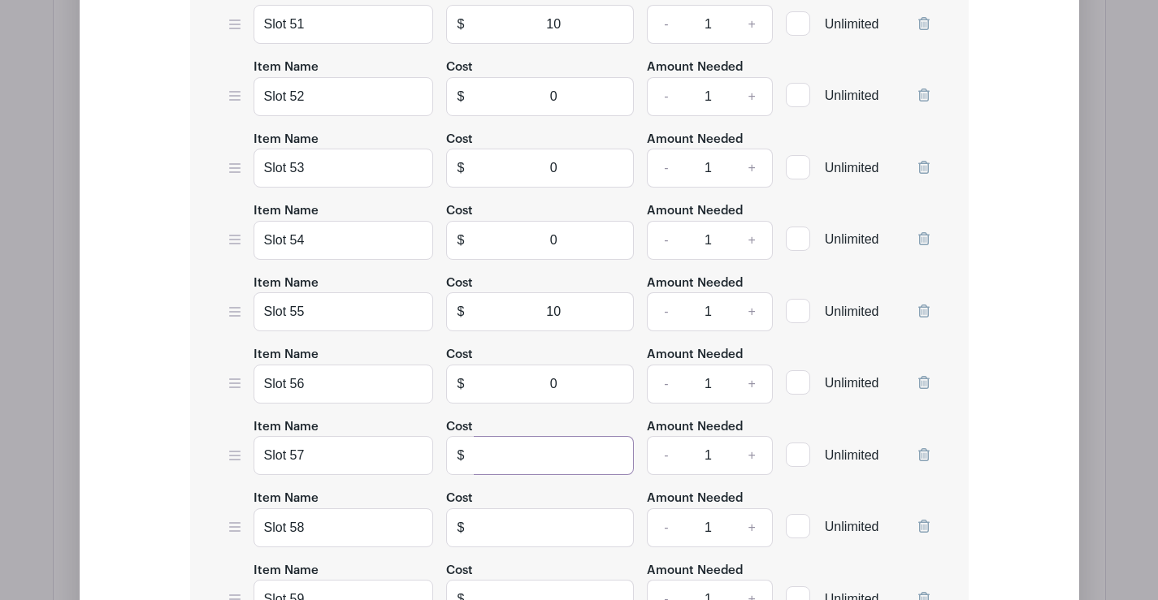
click at [551, 447] on input "text" at bounding box center [554, 455] width 160 height 39
type input "0"
click at [552, 524] on input "text" at bounding box center [554, 528] width 160 height 39
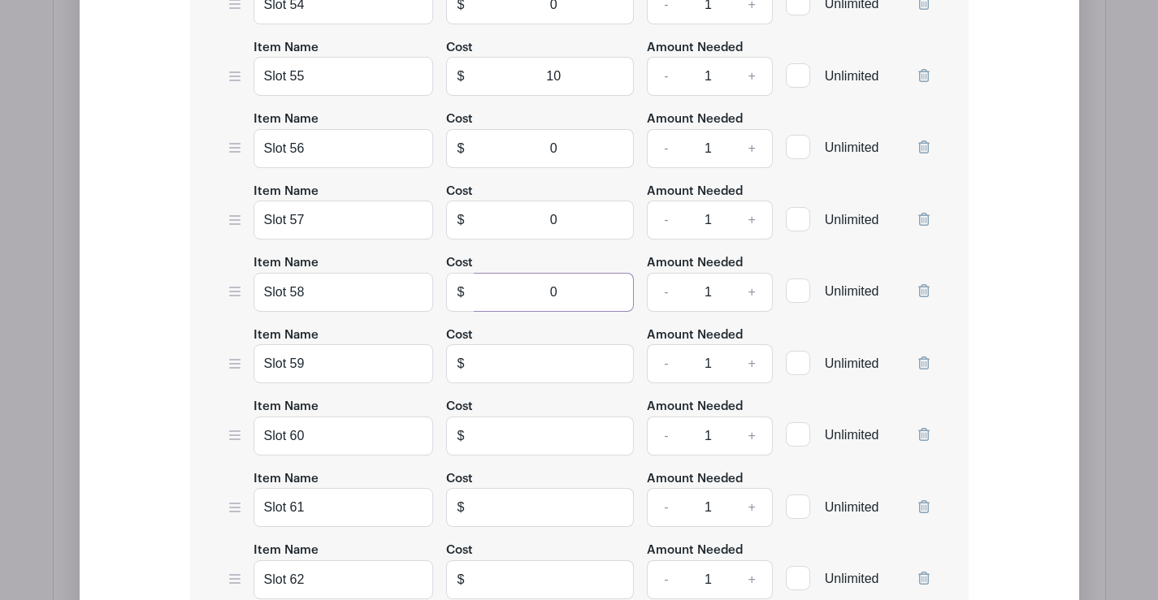
scroll to position [5540, 0]
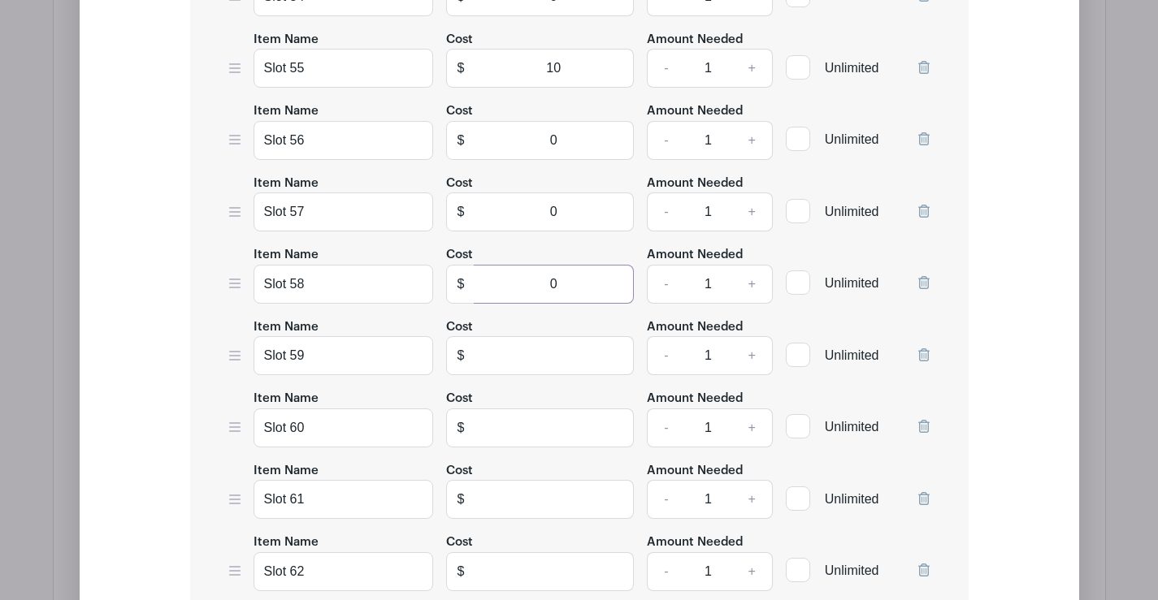
type input "0"
click at [545, 353] on input "text" at bounding box center [554, 355] width 160 height 39
type input "0"
click at [554, 439] on input "text" at bounding box center [554, 428] width 160 height 39
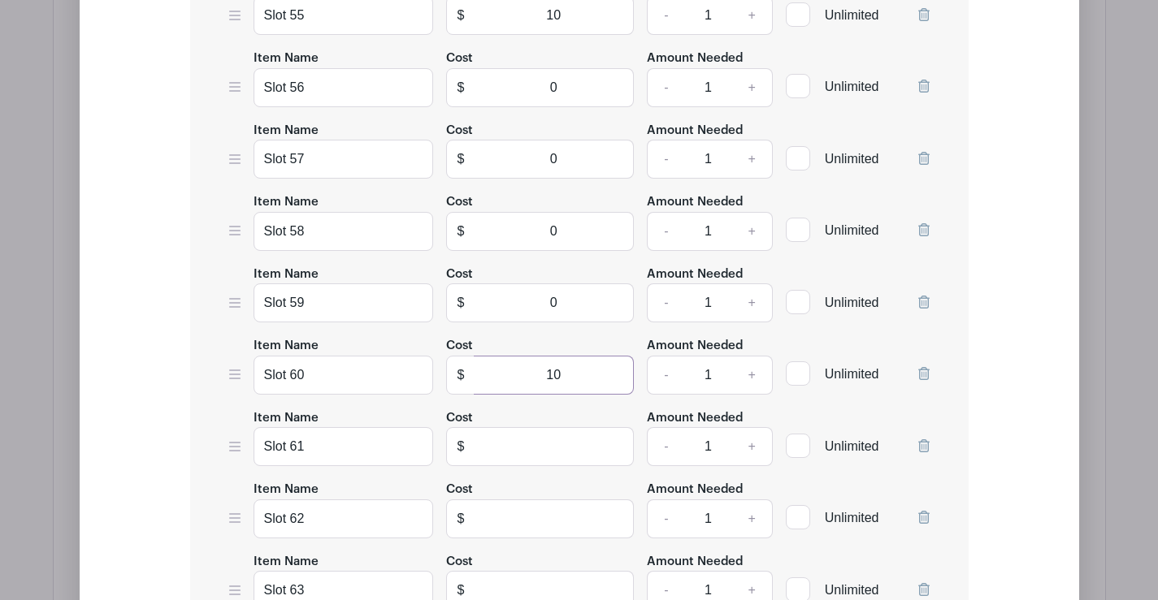
scroll to position [5865, 0]
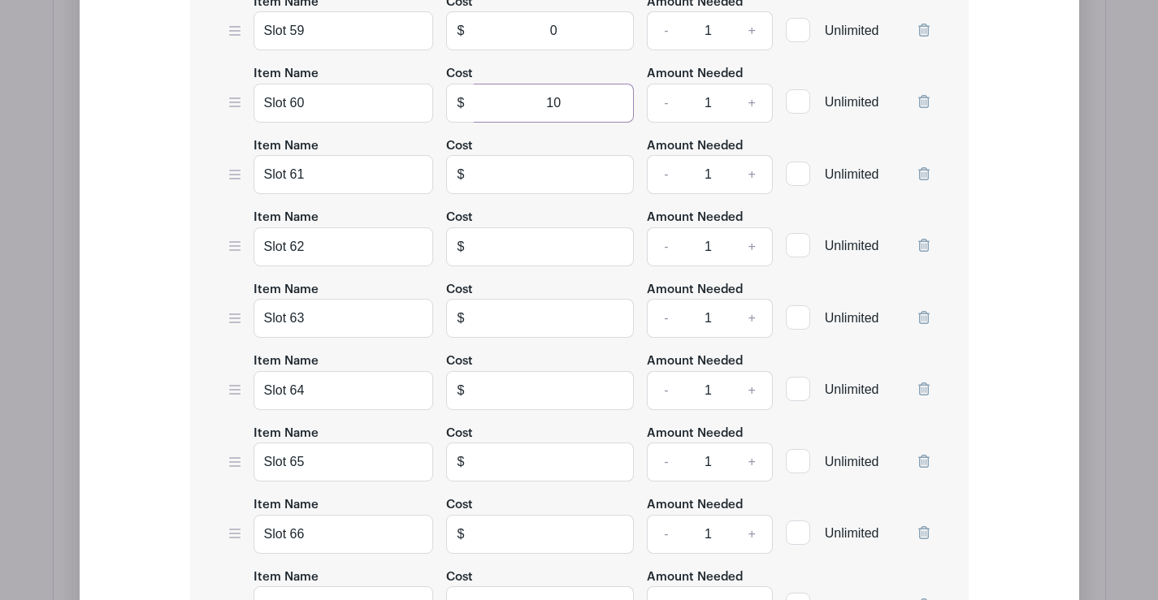
type input "10"
click at [535, 171] on input "text" at bounding box center [554, 174] width 160 height 39
type input "0"
click at [535, 252] on input "text" at bounding box center [554, 246] width 160 height 39
type input "10"
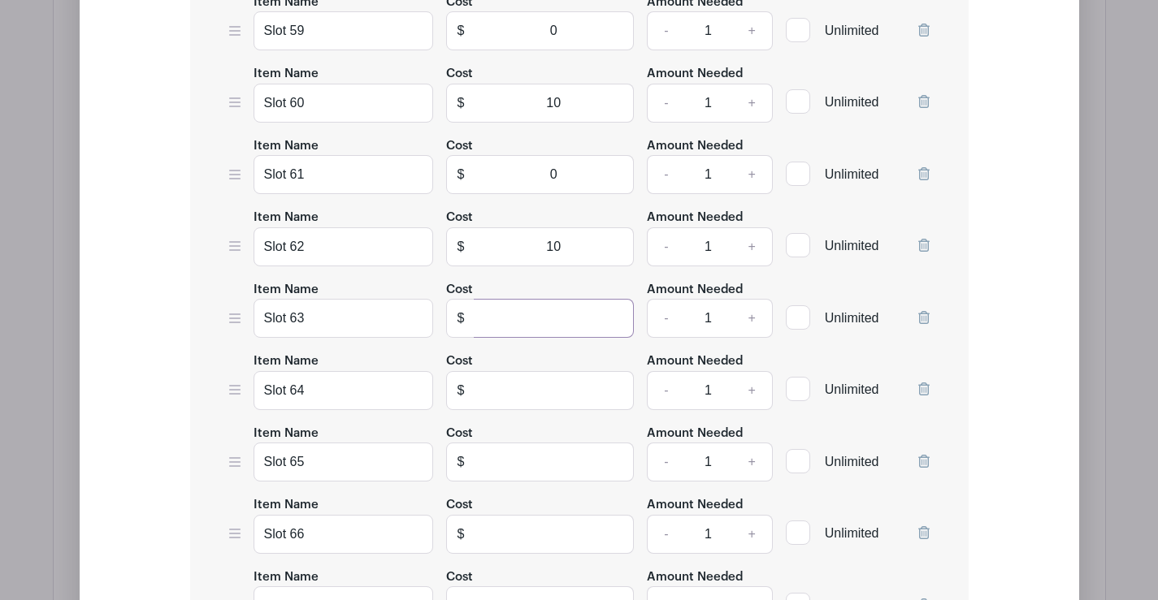
click at [553, 315] on input "text" at bounding box center [554, 318] width 160 height 39
type input "0"
click at [536, 392] on input "text" at bounding box center [554, 390] width 160 height 39
type input "10"
click at [539, 448] on input "text" at bounding box center [554, 462] width 160 height 39
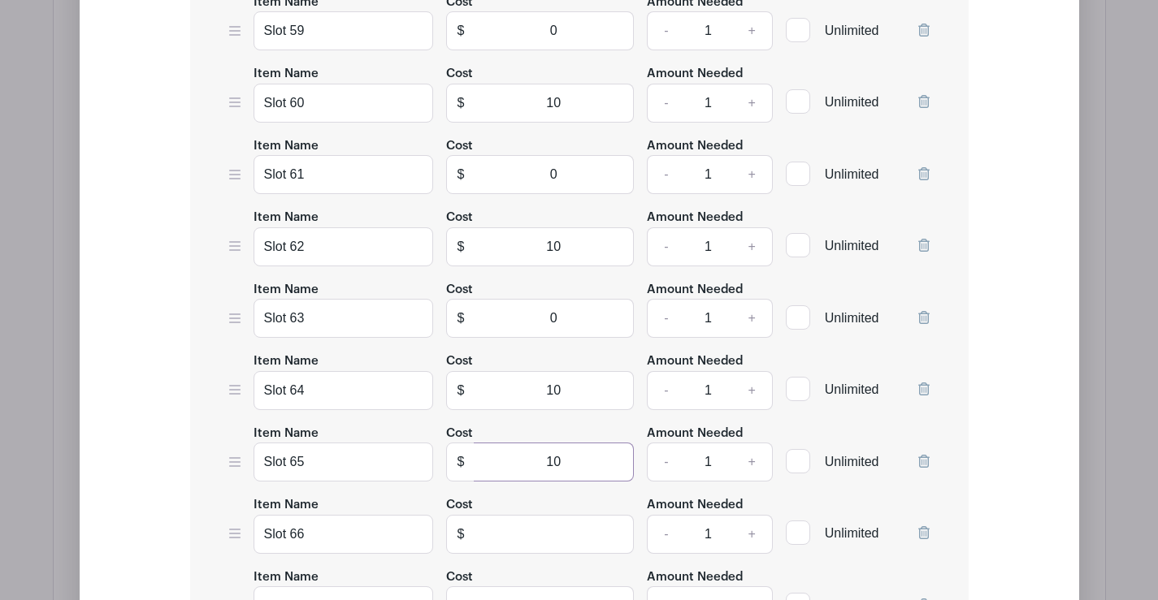
type input "10"
click at [563, 533] on input "text" at bounding box center [554, 534] width 160 height 39
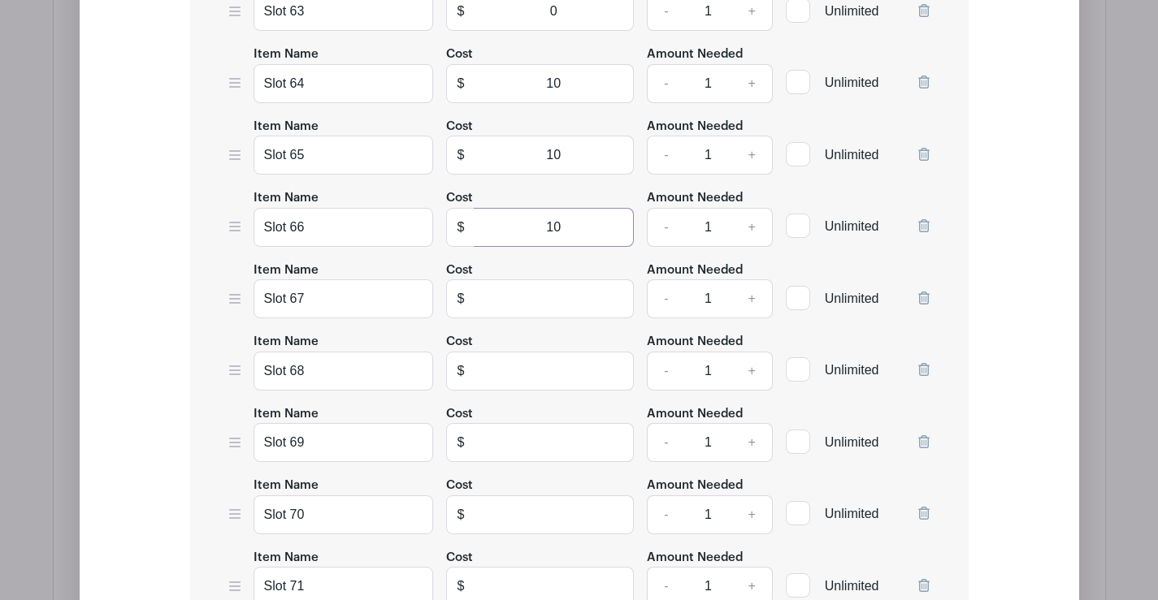
scroll to position [6190, 0]
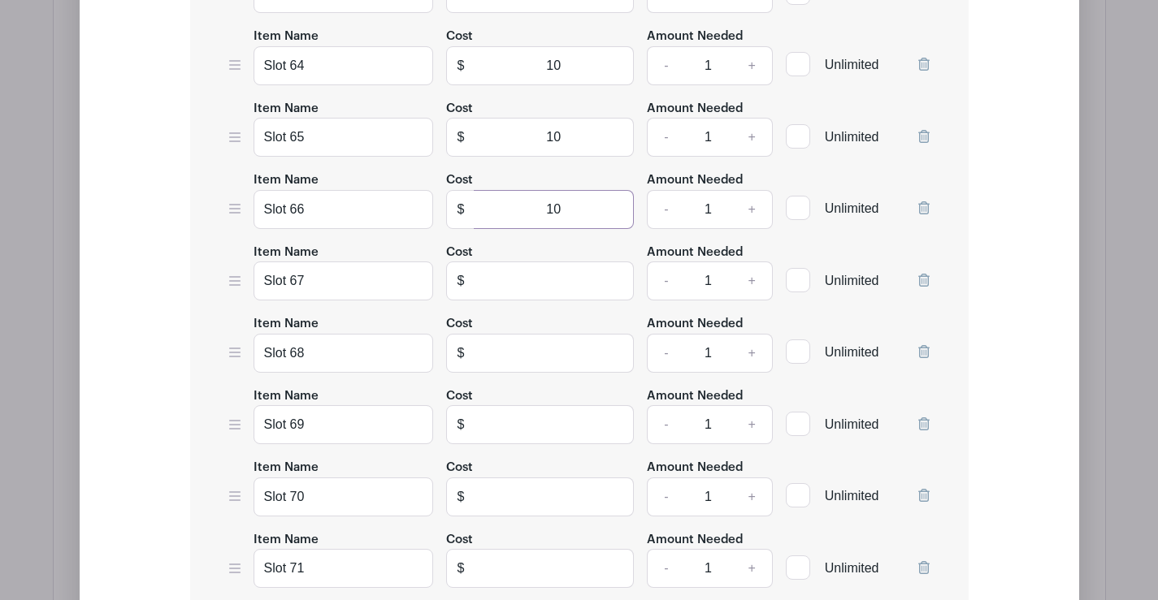
type input "10"
click at [554, 282] on input "text" at bounding box center [554, 281] width 160 height 39
type input "0"
click at [541, 356] on input "text" at bounding box center [554, 353] width 160 height 39
type input "0"
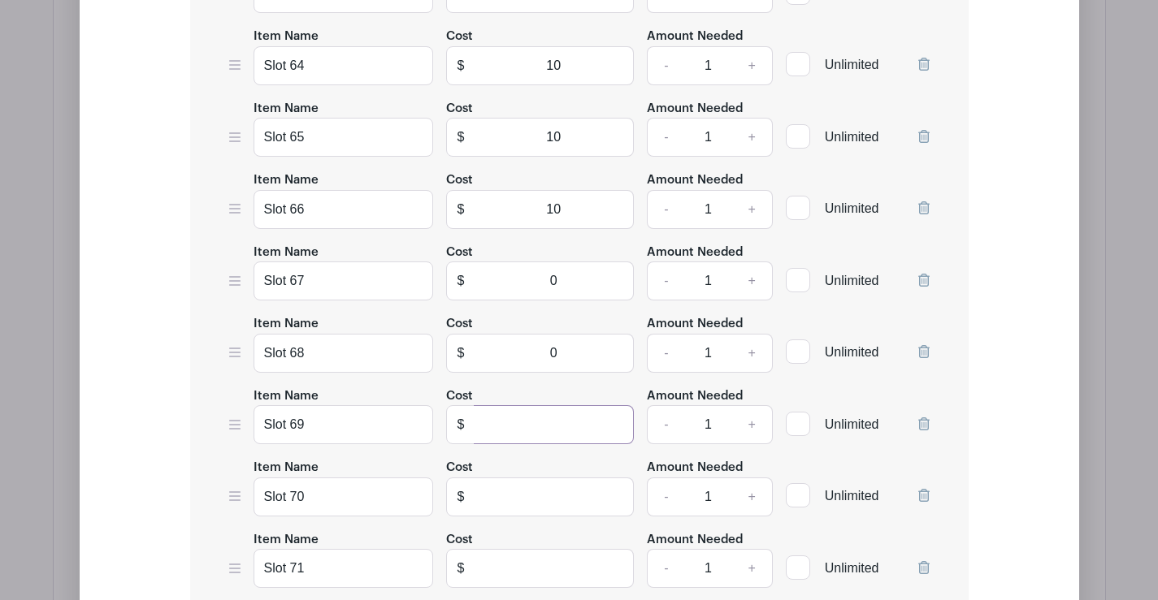
click at [543, 426] on input "text" at bounding box center [554, 424] width 160 height 39
type input "0"
click at [548, 502] on input "text" at bounding box center [554, 497] width 160 height 39
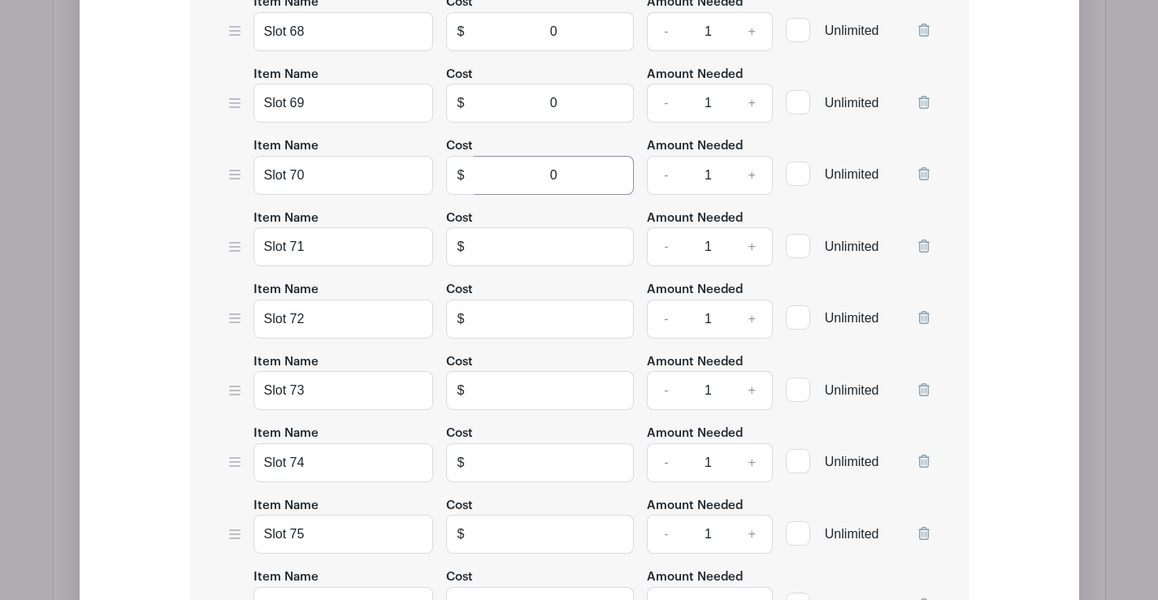
scroll to position [6515, 0]
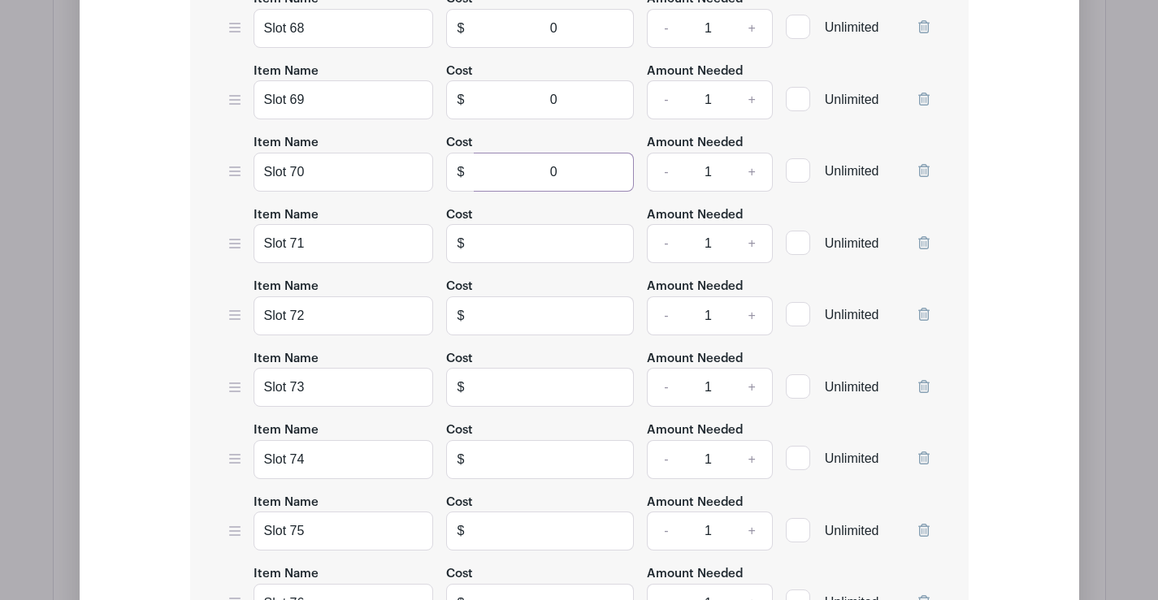
type input "0"
click at [561, 233] on input "text" at bounding box center [554, 243] width 160 height 39
type input "10"
click at [540, 317] on input "text" at bounding box center [554, 316] width 160 height 39
type input "10"
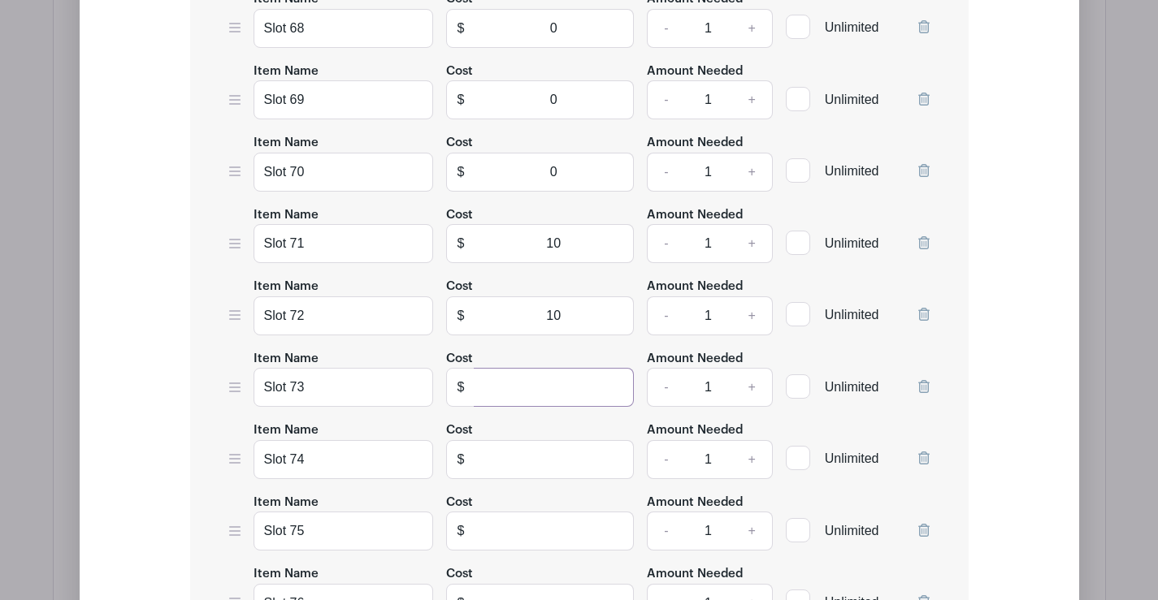
click at [545, 392] on input "text" at bounding box center [554, 387] width 160 height 39
type input "0"
click at [559, 456] on input "text" at bounding box center [554, 459] width 160 height 39
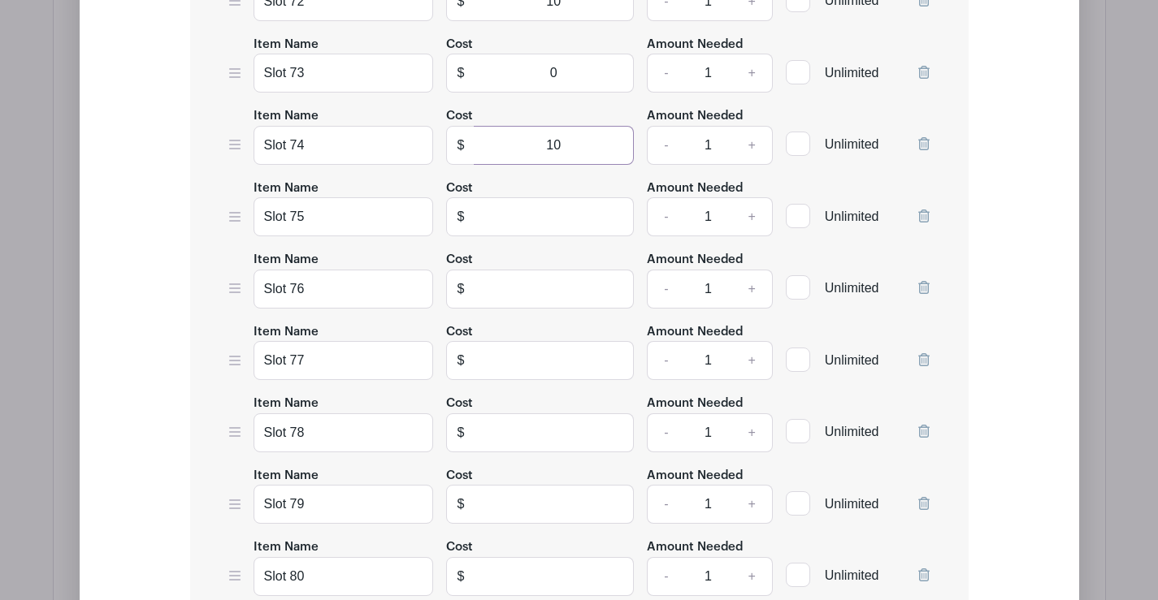
scroll to position [6840, 0]
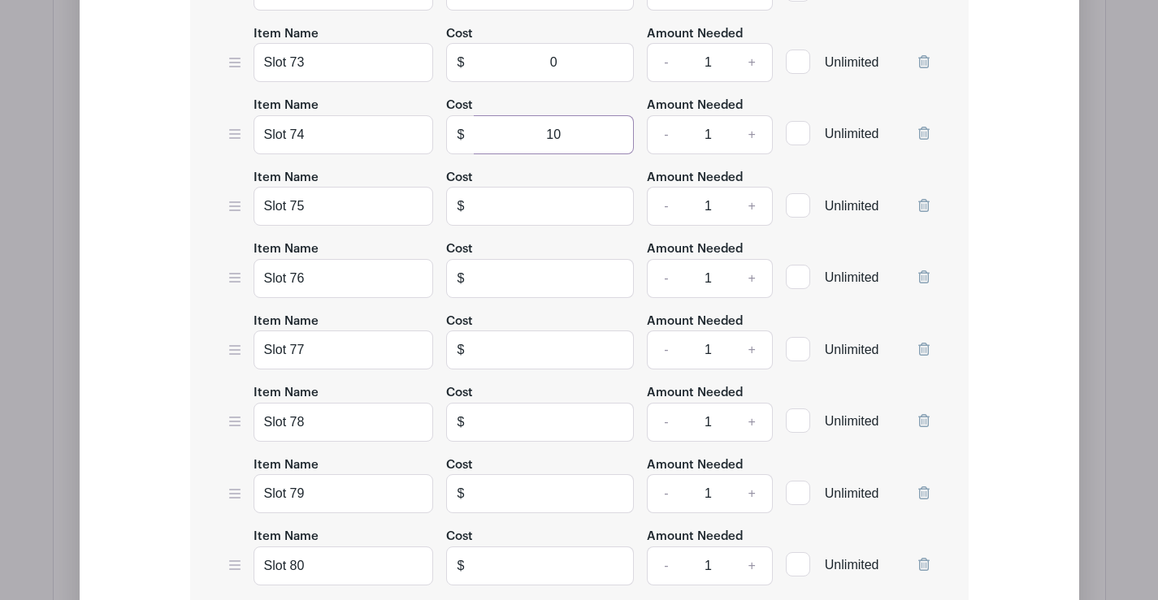
type input "10"
click at [531, 201] on input "text" at bounding box center [554, 206] width 160 height 39
type input "0"
click at [546, 276] on input "text" at bounding box center [554, 278] width 160 height 39
type input "0"
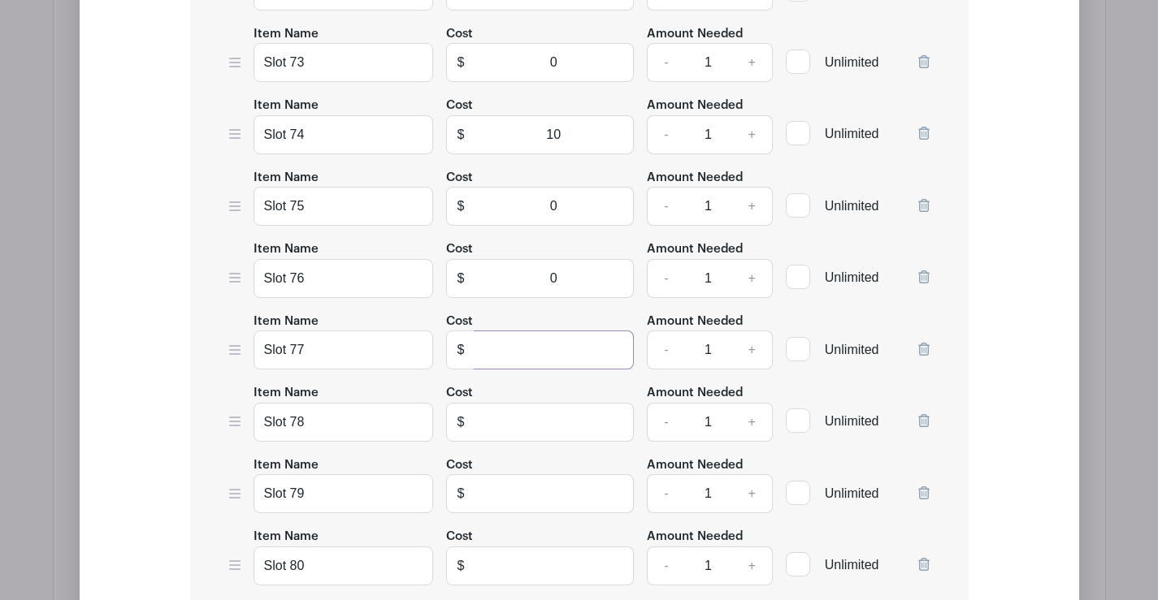
click at [557, 350] on input "text" at bounding box center [554, 350] width 160 height 39
type input "0"
click at [543, 426] on input "text" at bounding box center [554, 422] width 160 height 39
type input "10"
click at [550, 494] on input "text" at bounding box center [554, 493] width 160 height 39
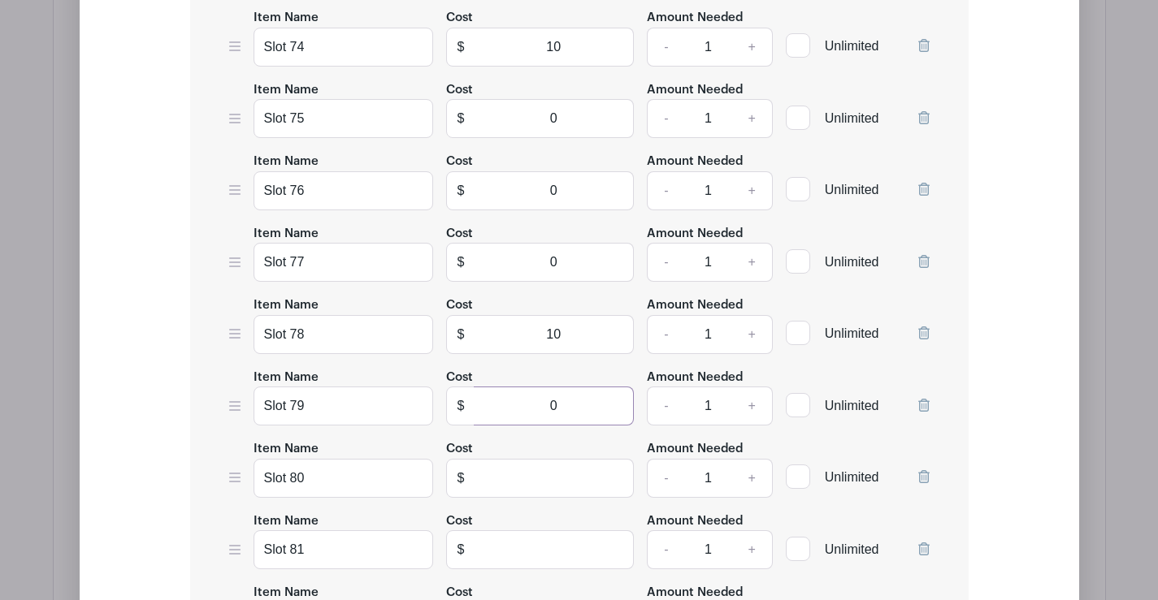
scroll to position [7084, 0]
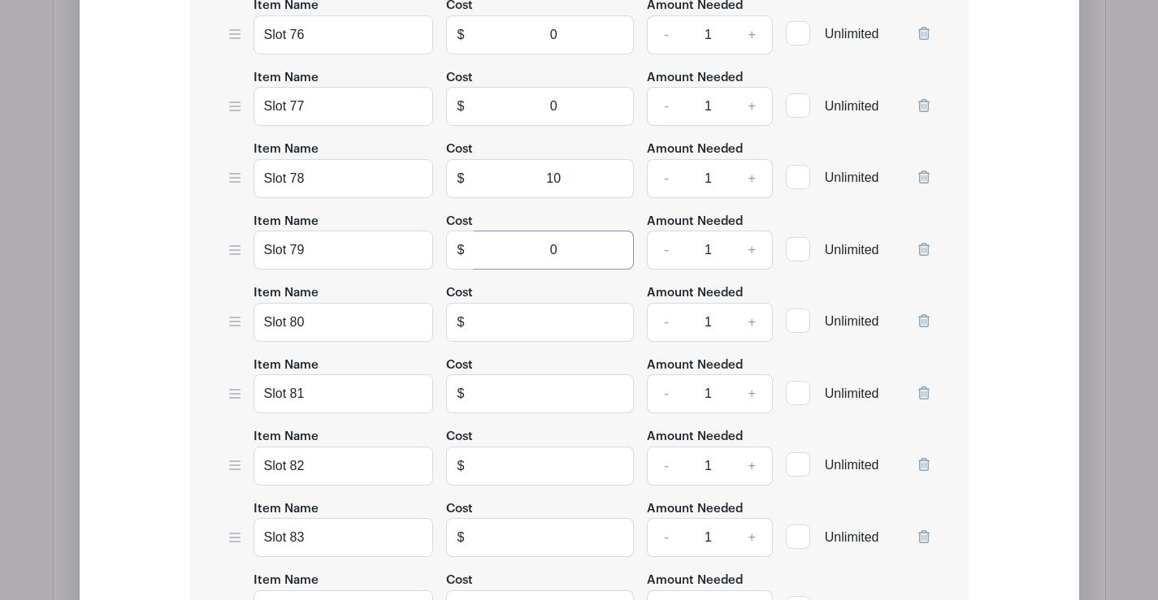
type input "0"
click at [522, 325] on input "text" at bounding box center [554, 322] width 160 height 39
type input "0"
click at [542, 392] on input "text" at bounding box center [554, 393] width 160 height 39
type input "0"
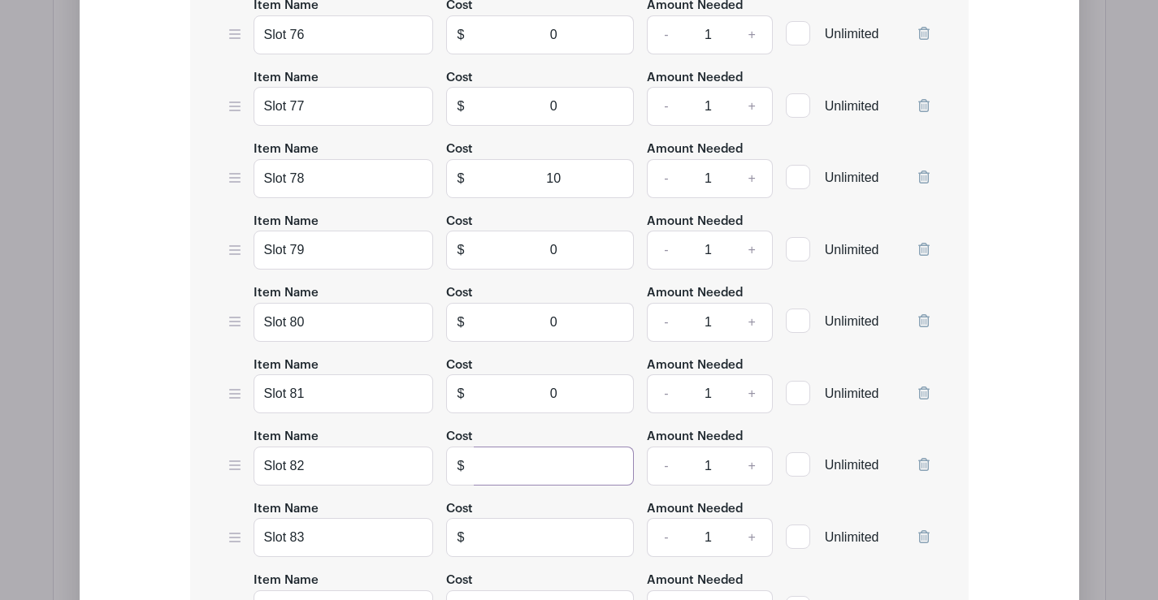
click at [539, 461] on input "text" at bounding box center [554, 466] width 160 height 39
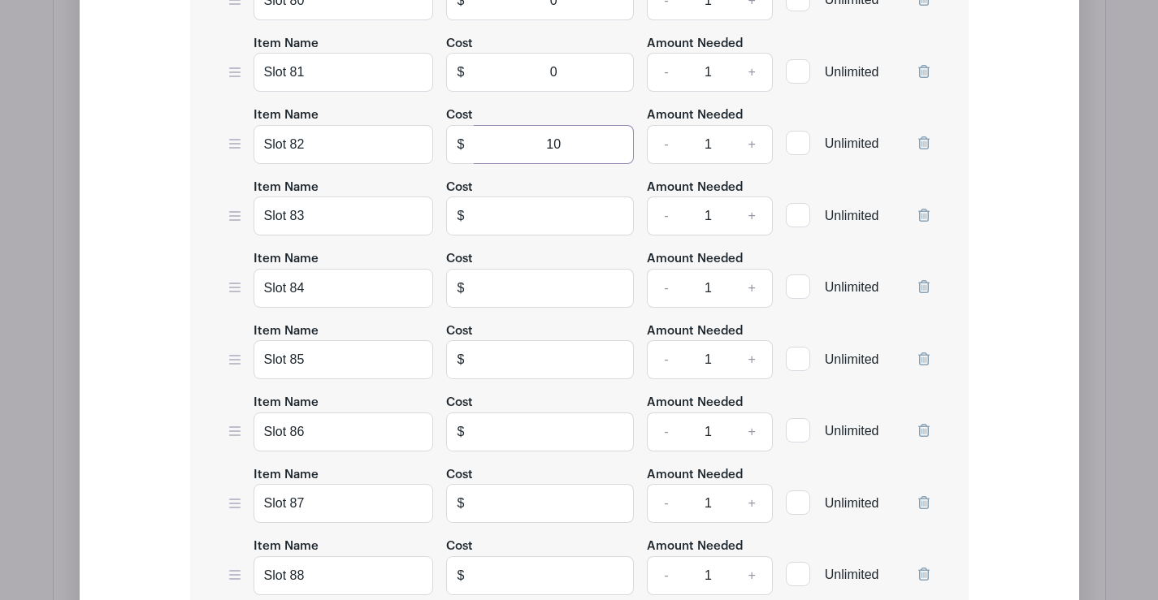
scroll to position [7409, 0]
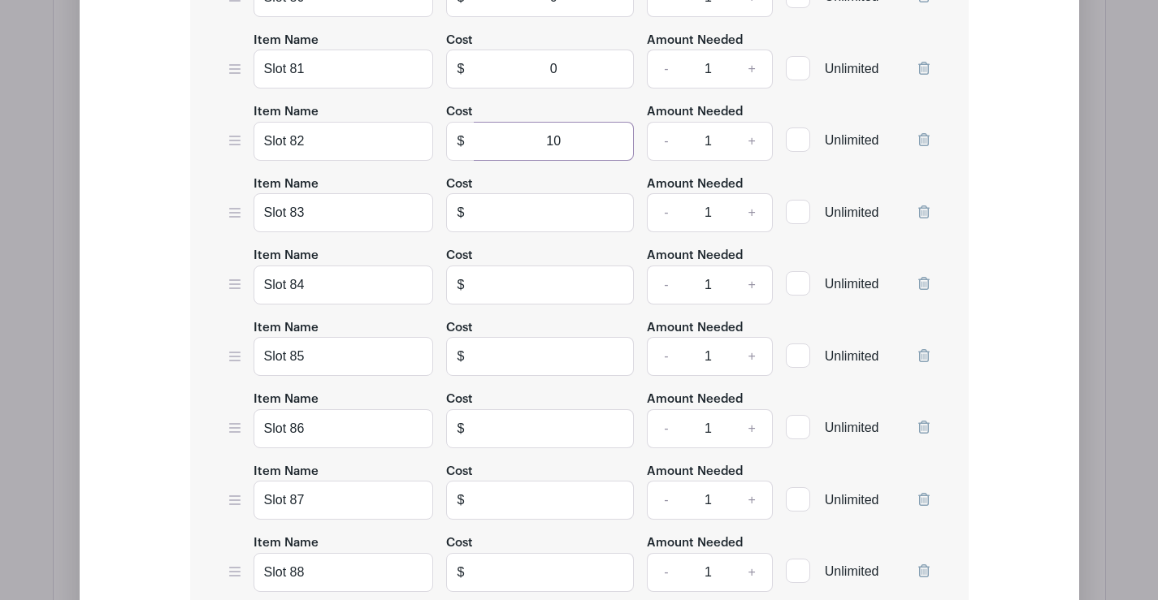
type input "10"
click at [535, 207] on input "text" at bounding box center [554, 212] width 160 height 39
type input "0"
type input "10"
click at [556, 283] on input "text" at bounding box center [554, 285] width 160 height 39
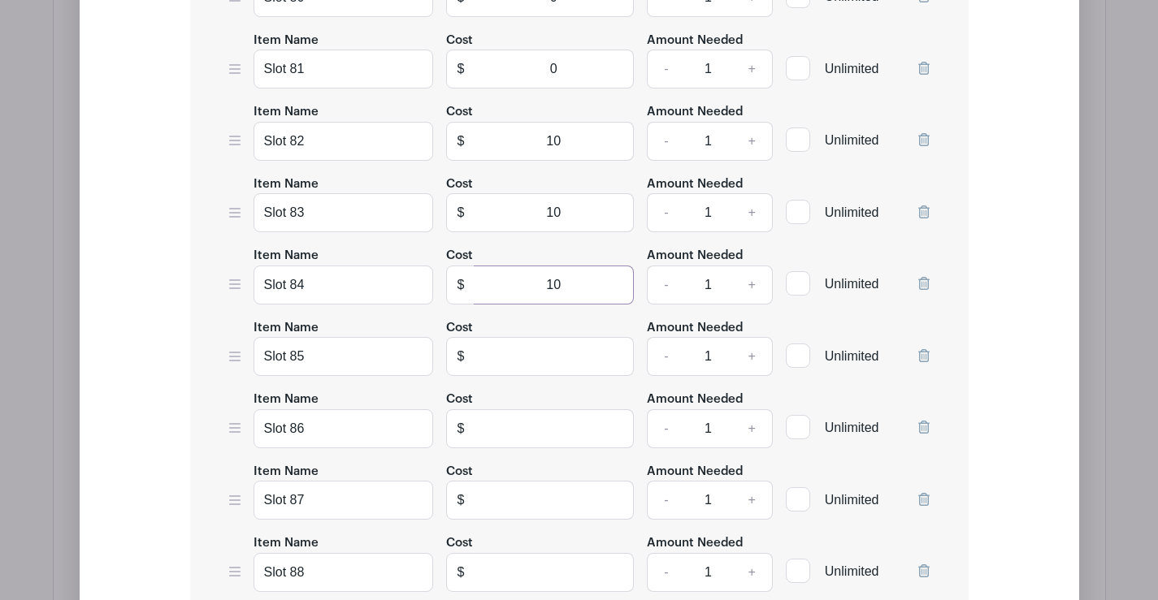
type input "10"
click at [543, 349] on input "text" at bounding box center [554, 356] width 160 height 39
type input "10"
click at [530, 423] on input "text" at bounding box center [554, 428] width 160 height 39
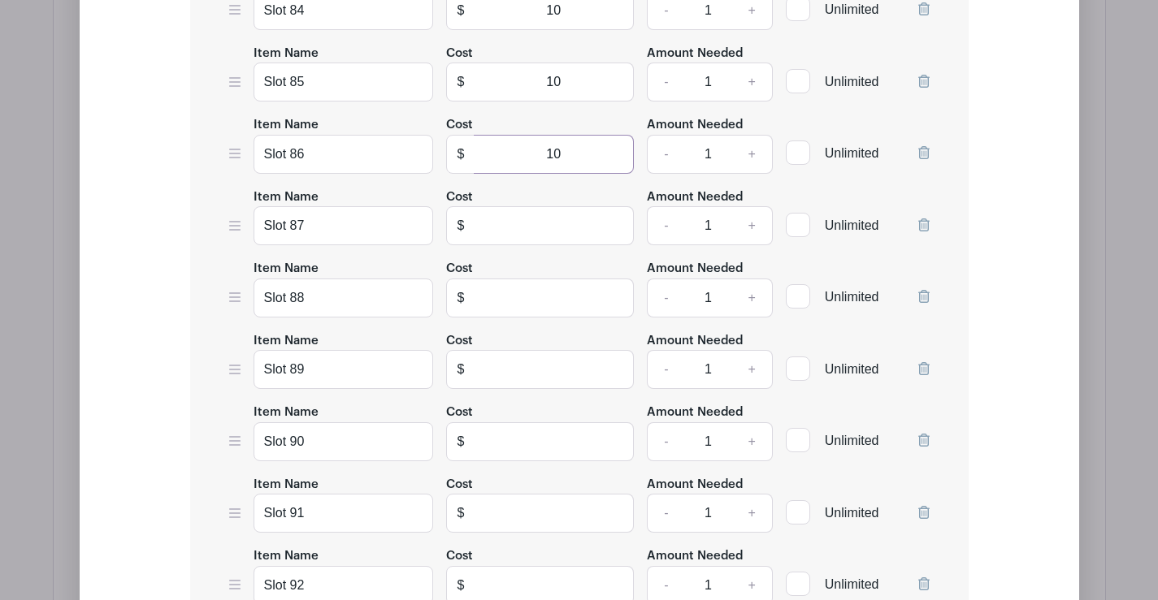
scroll to position [7734, 0]
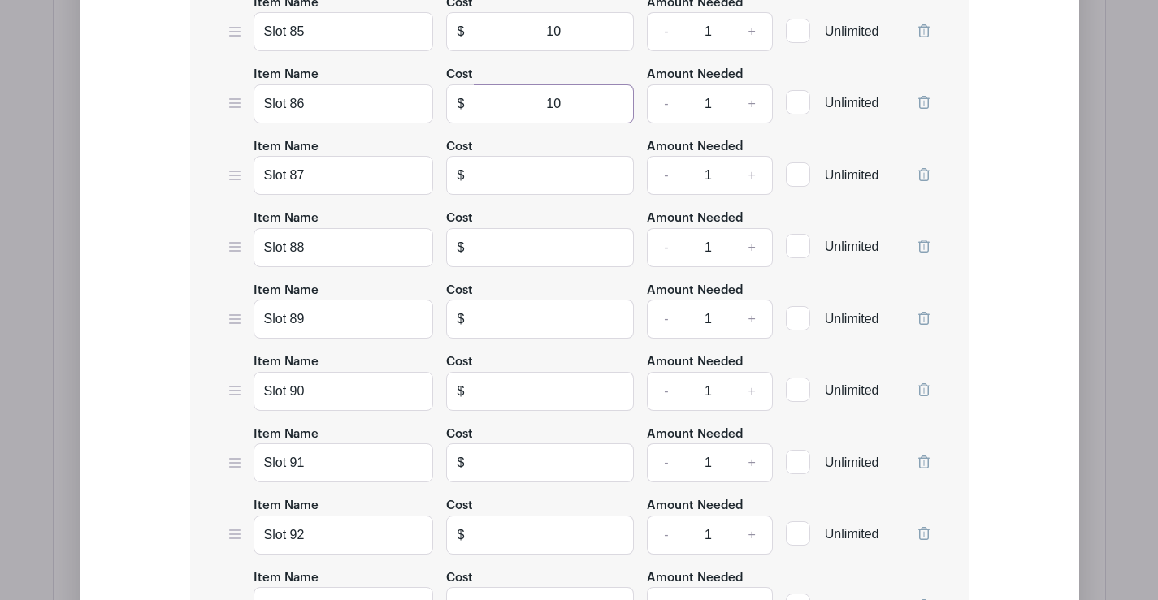
type input "10"
click at [569, 172] on input "text" at bounding box center [554, 175] width 160 height 39
type input "0"
click at [558, 251] on input "text" at bounding box center [554, 247] width 160 height 39
type input "0"
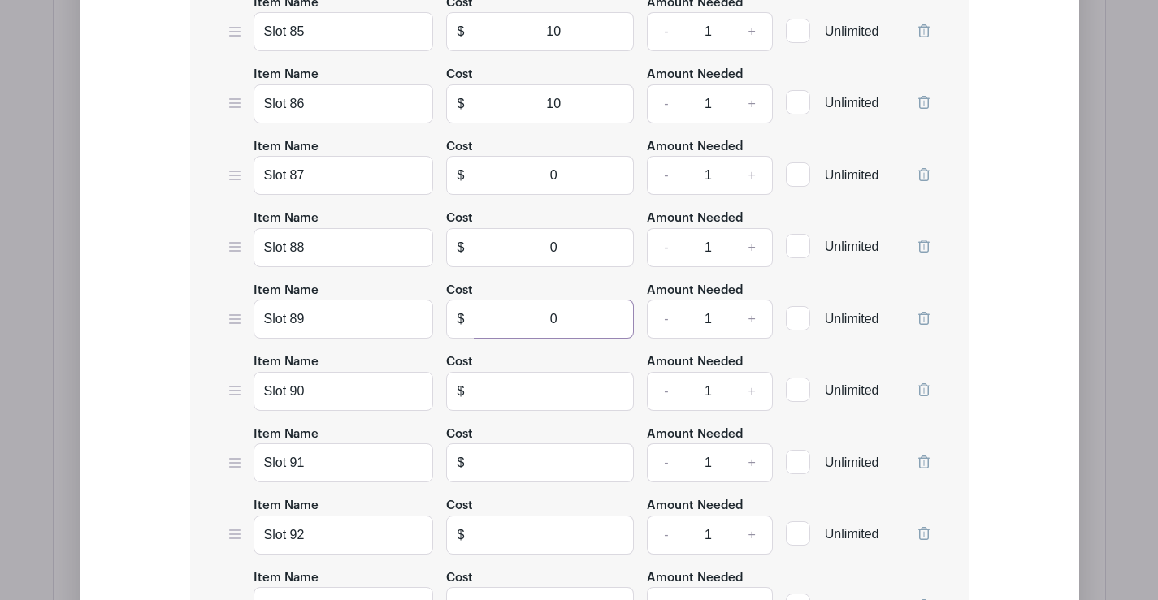
click at [543, 318] on input "0" at bounding box center [554, 319] width 160 height 39
type input "0"
click at [529, 397] on input "text" at bounding box center [554, 391] width 160 height 39
type input "10"
click at [535, 456] on input "text" at bounding box center [554, 463] width 160 height 39
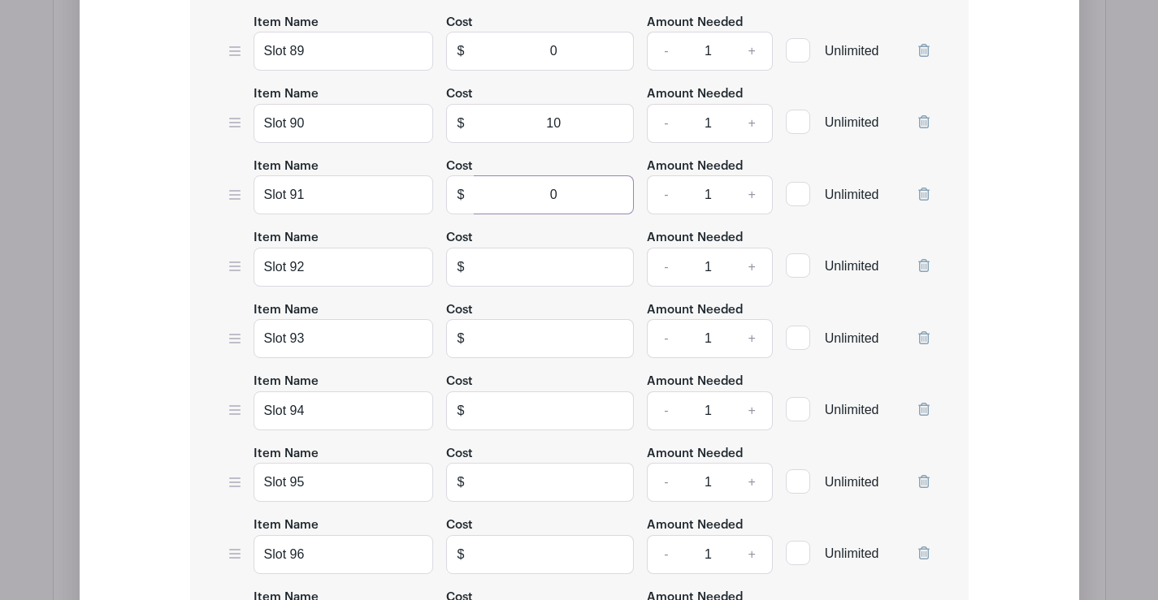
scroll to position [8059, 0]
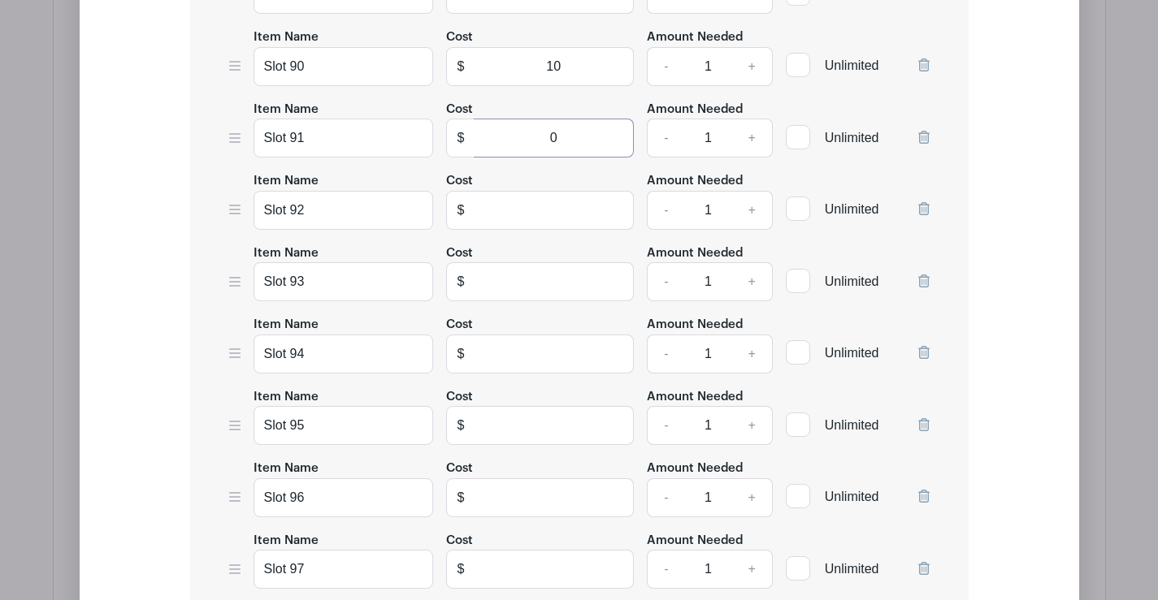
type input "0"
click at [544, 197] on input "text" at bounding box center [554, 210] width 160 height 39
type input "10"
click at [539, 275] on input "text" at bounding box center [554, 281] width 160 height 39
type input "10"
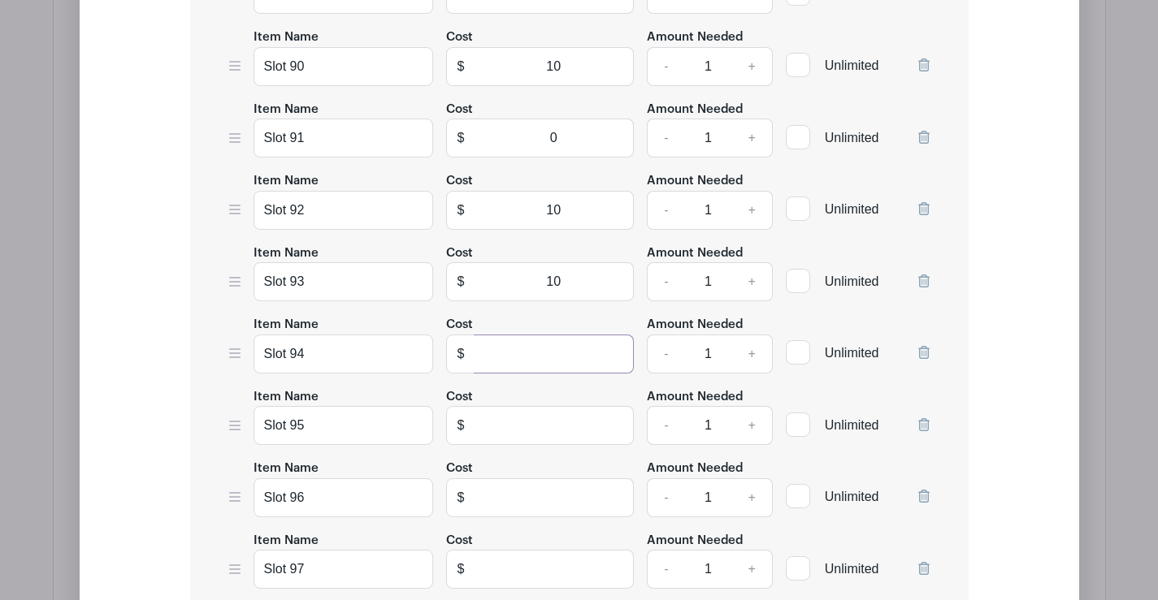
click at [574, 347] on input "text" at bounding box center [554, 354] width 160 height 39
type input "10"
click at [561, 416] on input "text" at bounding box center [554, 425] width 160 height 39
type input "10"
click at [560, 491] on input "text" at bounding box center [554, 497] width 160 height 39
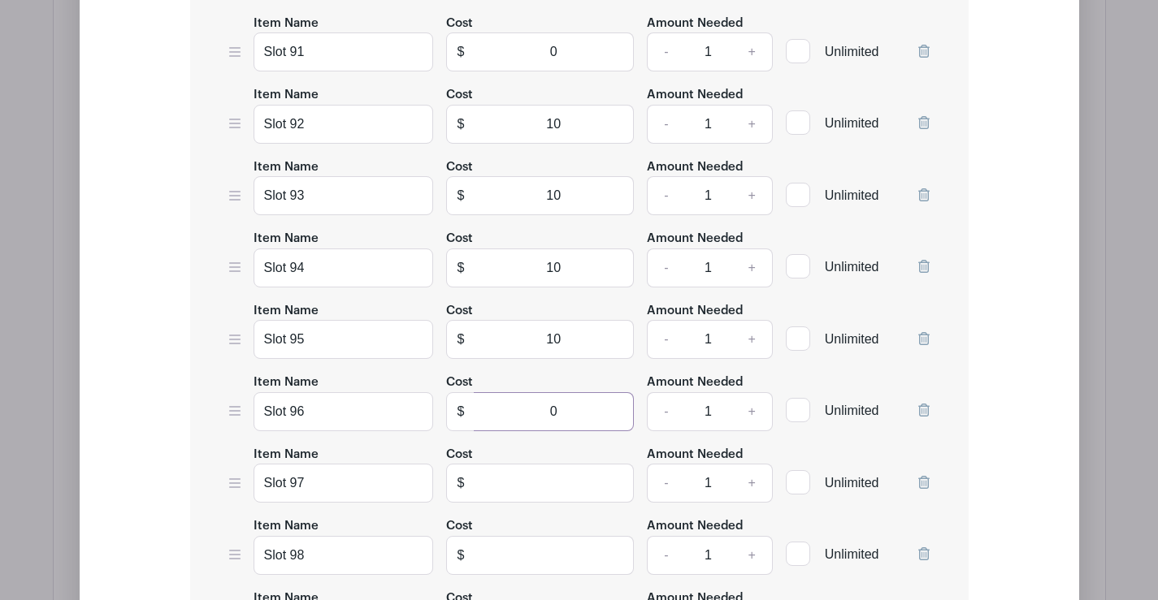
scroll to position [8302, 0]
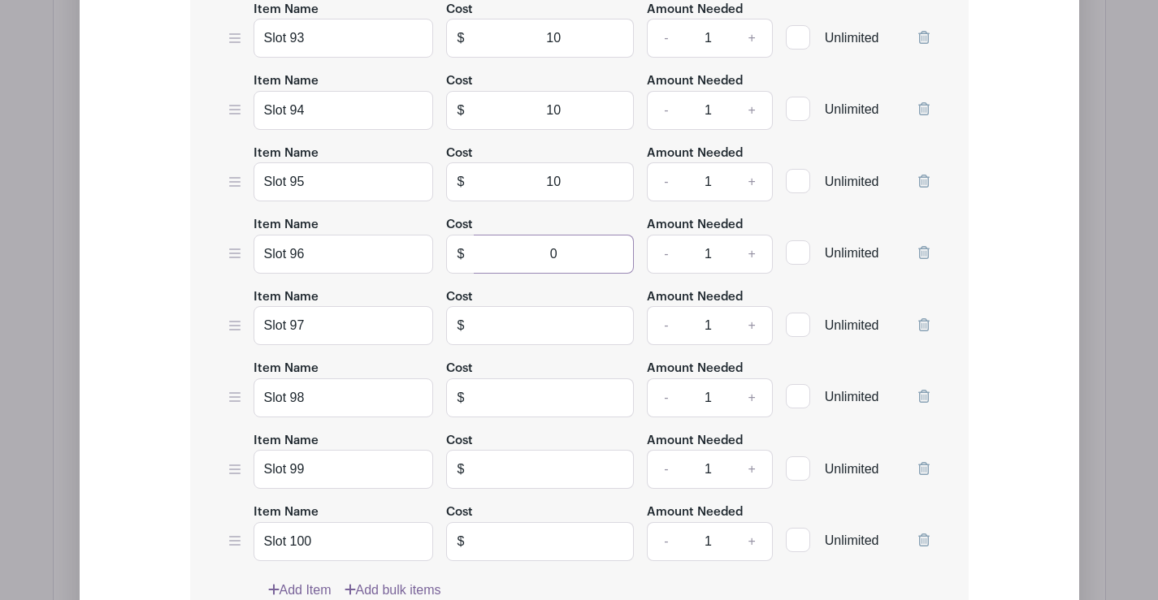
type input "0"
click at [543, 323] on input "text" at bounding box center [554, 325] width 160 height 39
type input "10"
click at [526, 401] on input "text" at bounding box center [554, 398] width 160 height 39
type input "10"
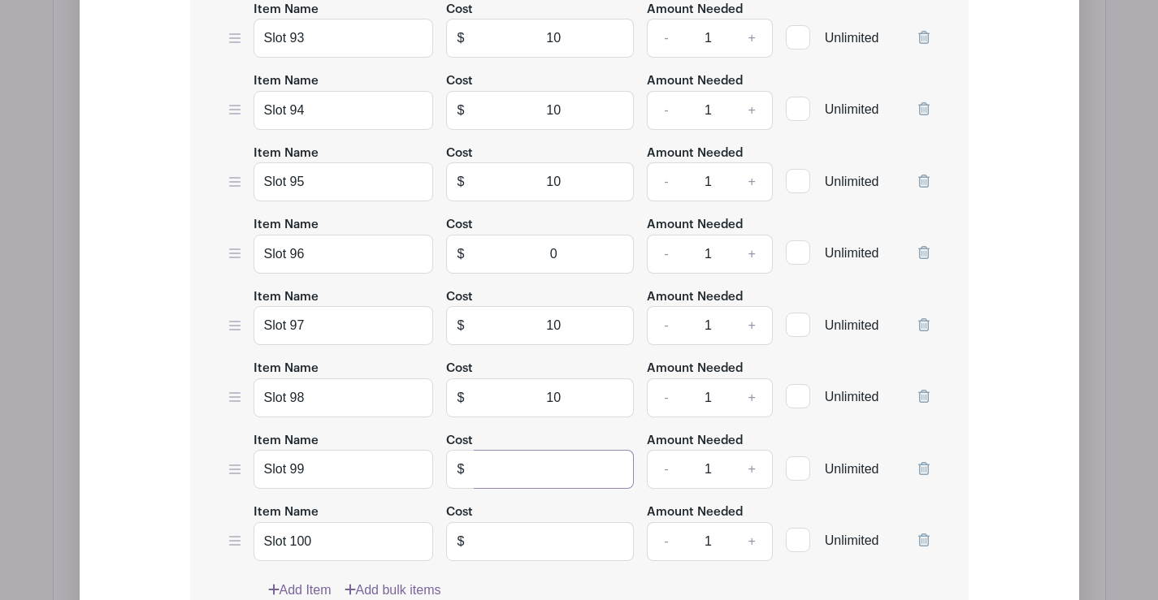
click at [565, 460] on input "text" at bounding box center [554, 469] width 160 height 39
type input "10"
click at [555, 539] on input "text" at bounding box center [554, 541] width 160 height 39
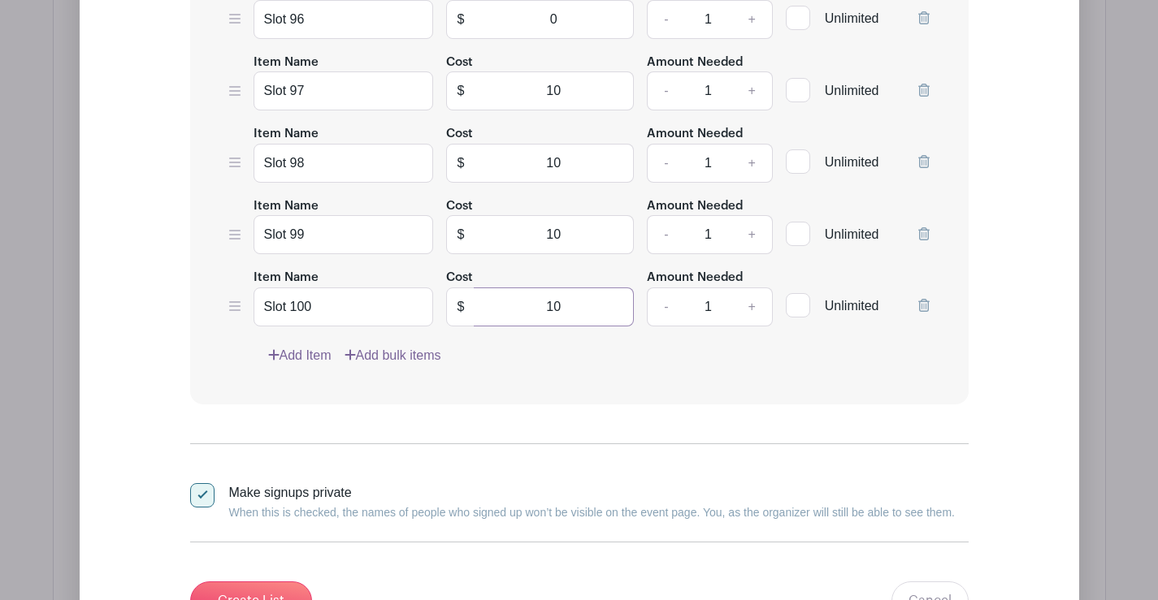
scroll to position [8546, 0]
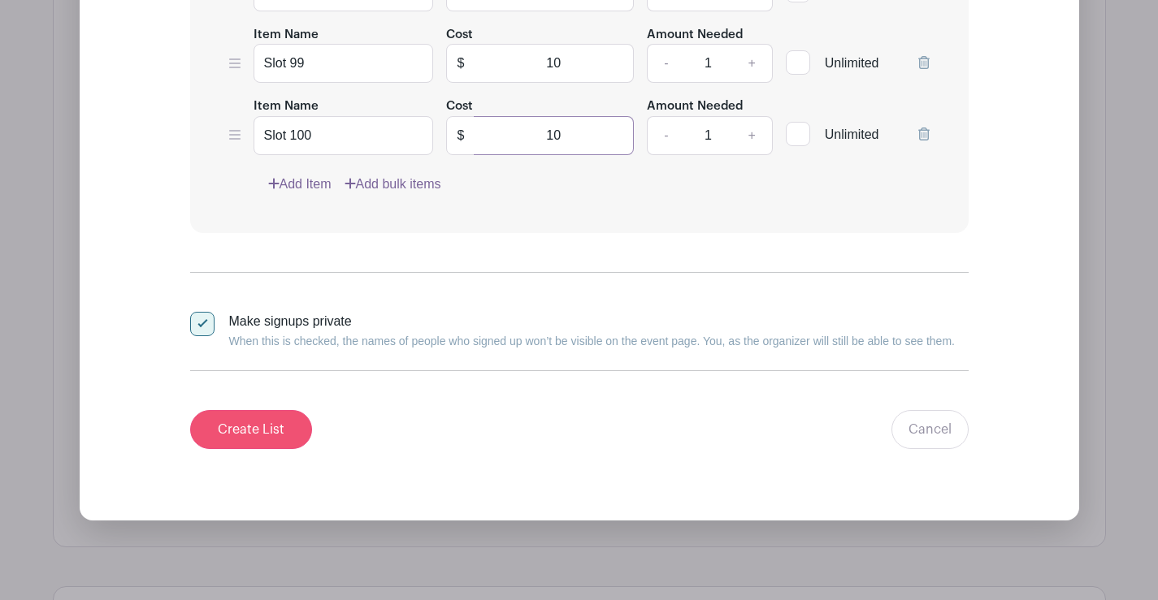
type input "10"
click at [240, 419] on input "Create List" at bounding box center [251, 429] width 122 height 39
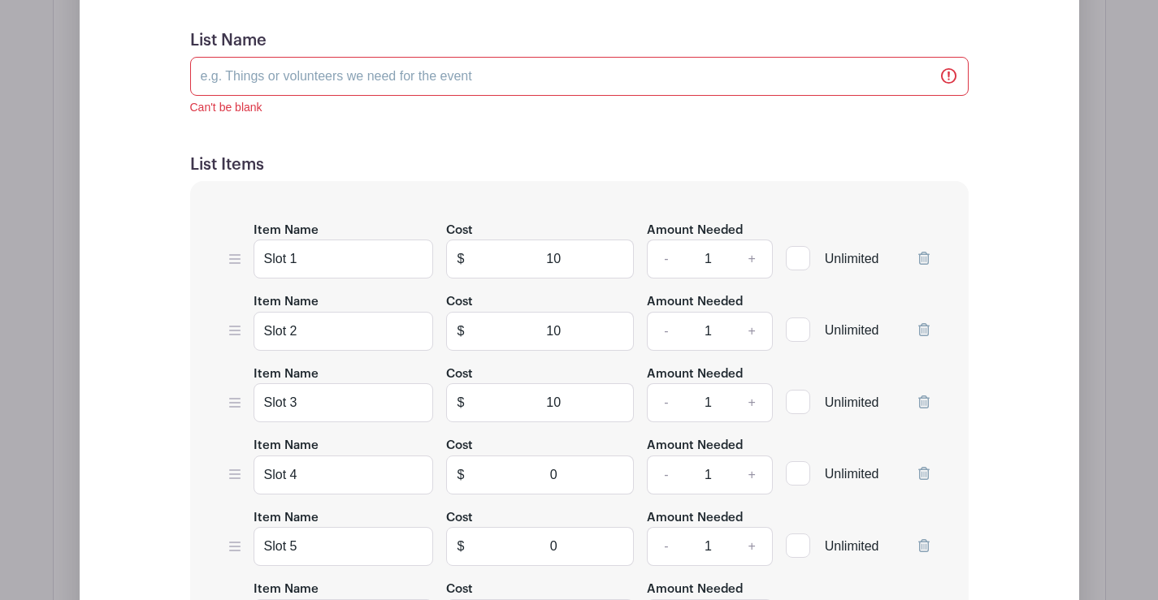
scroll to position [1431, 0]
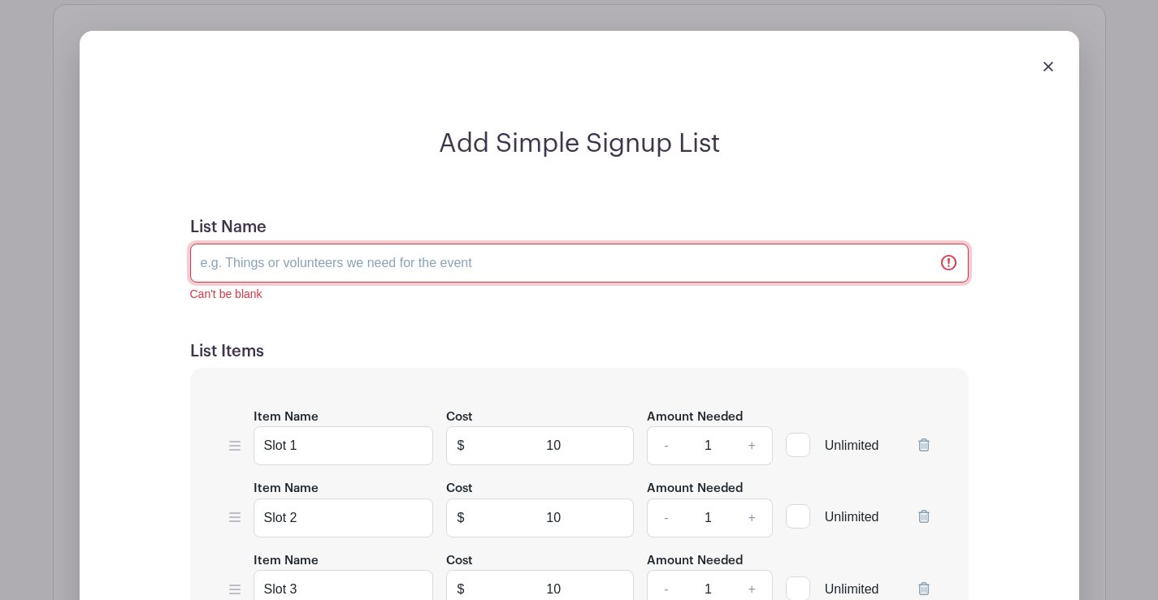
click at [298, 260] on input "List Name" at bounding box center [579, 263] width 778 height 39
type input "Buffalo Bills vs Miami Dolphins Thursday September 18th at 8:15 pm"
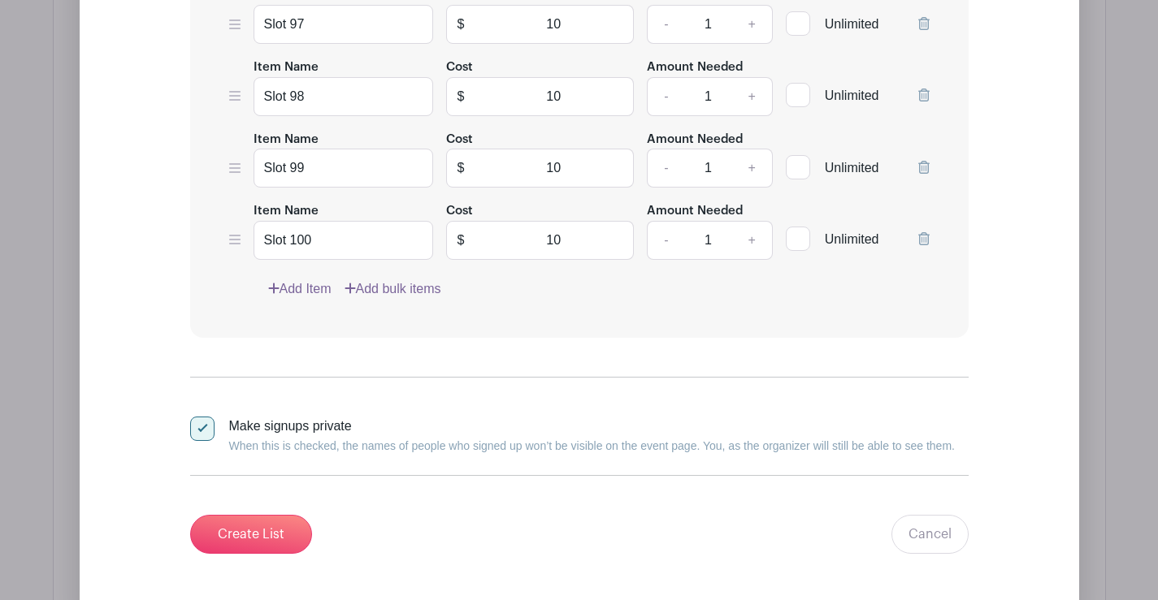
scroll to position [8985, 0]
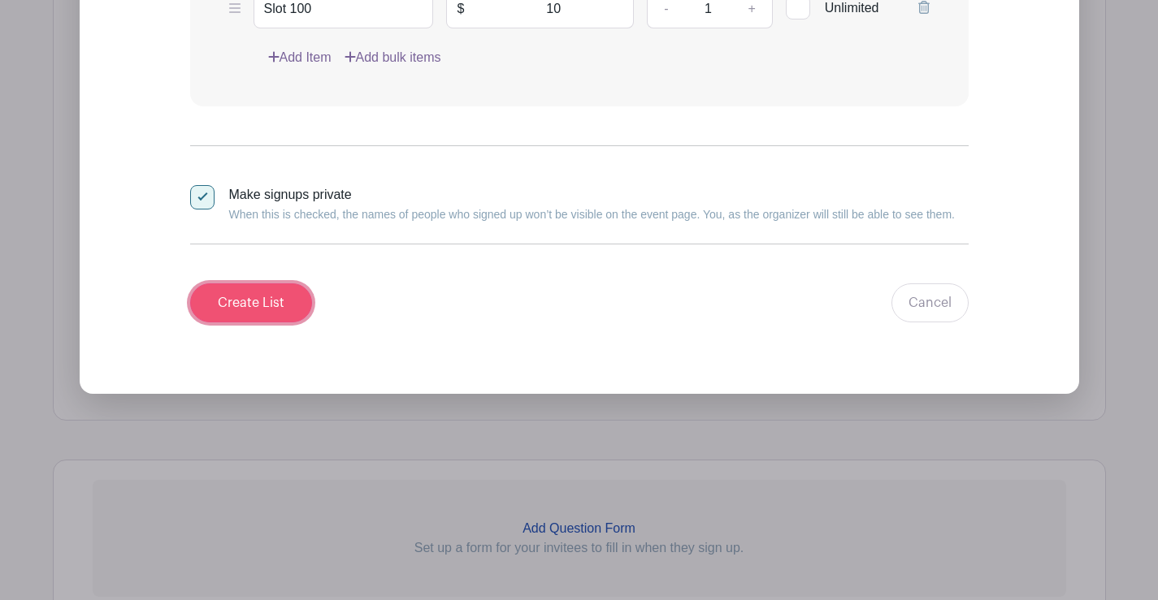
click at [234, 302] on input "Create List" at bounding box center [251, 303] width 122 height 39
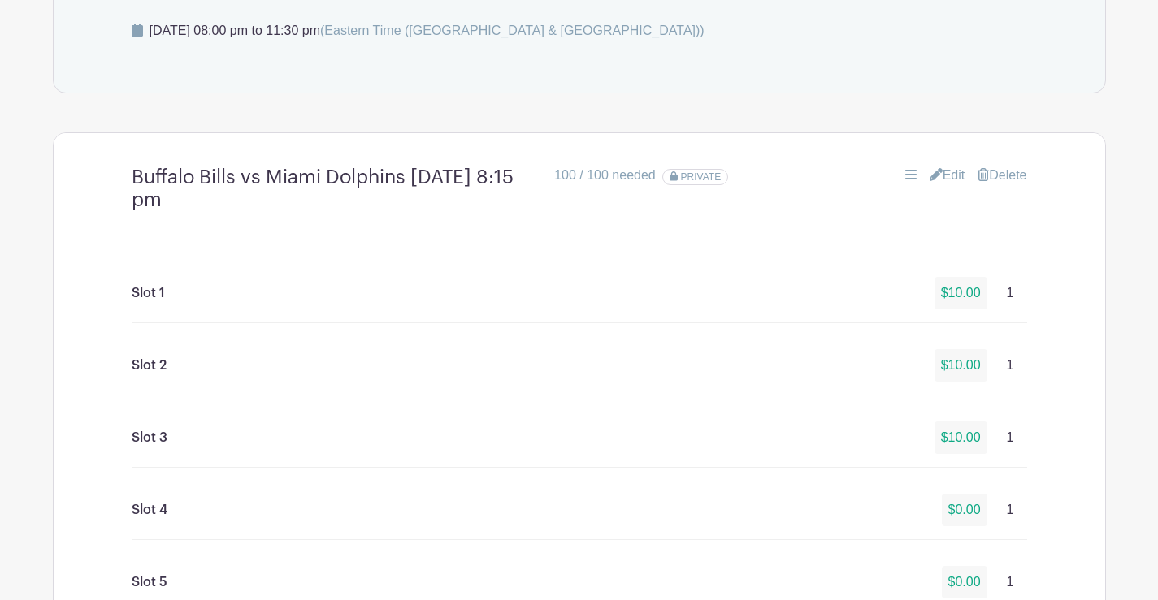
scroll to position [940, 0]
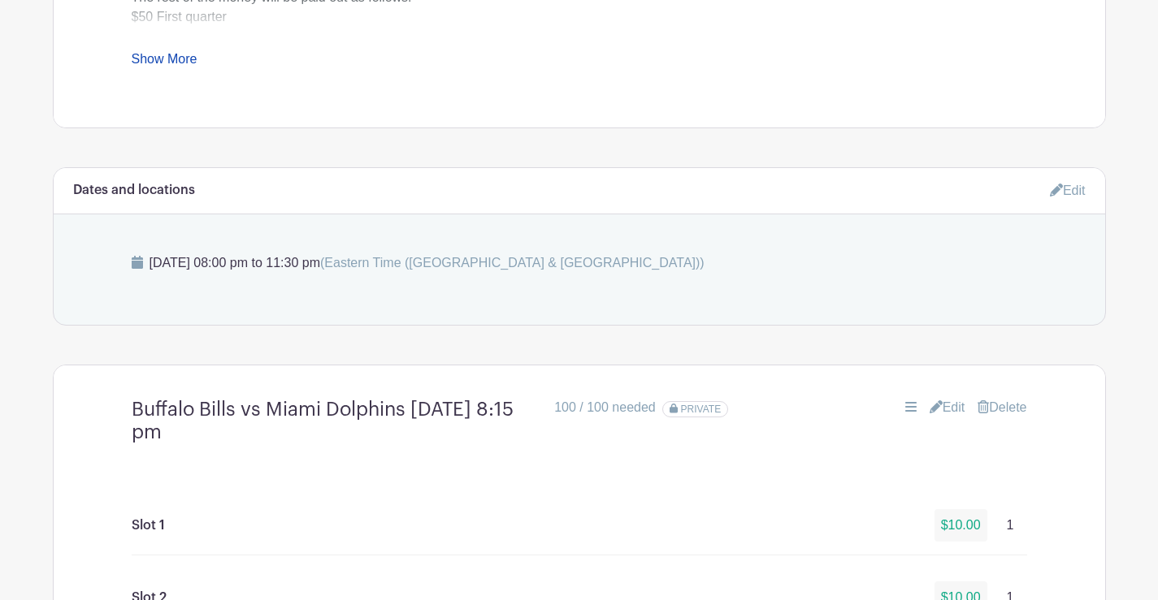
click at [951, 407] on link "Edit" at bounding box center [947, 407] width 36 height 19
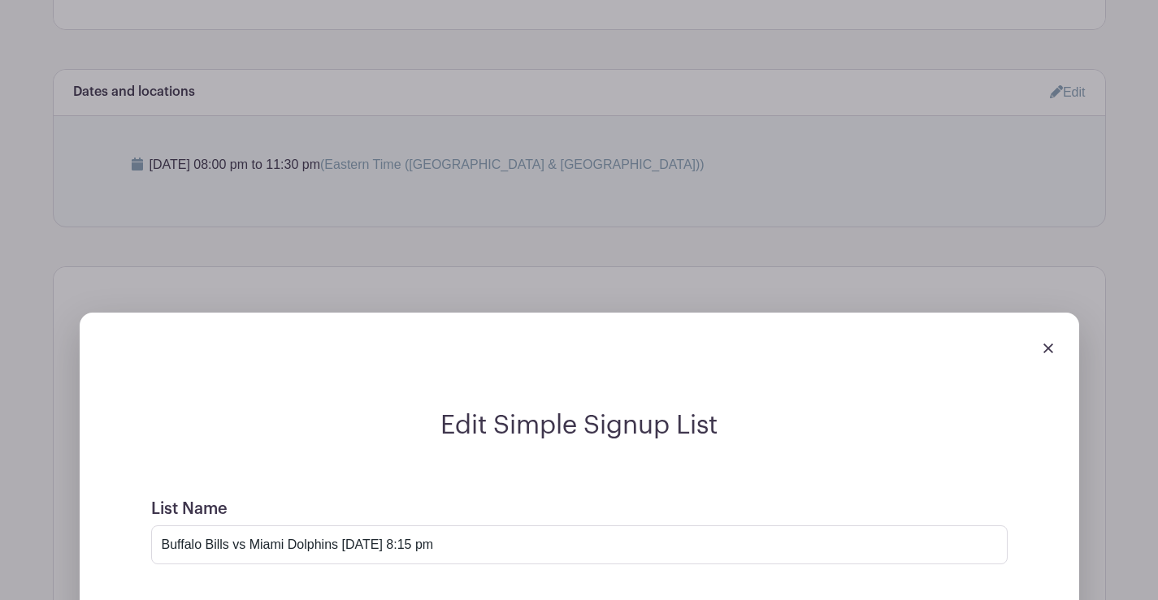
scroll to position [1021, 0]
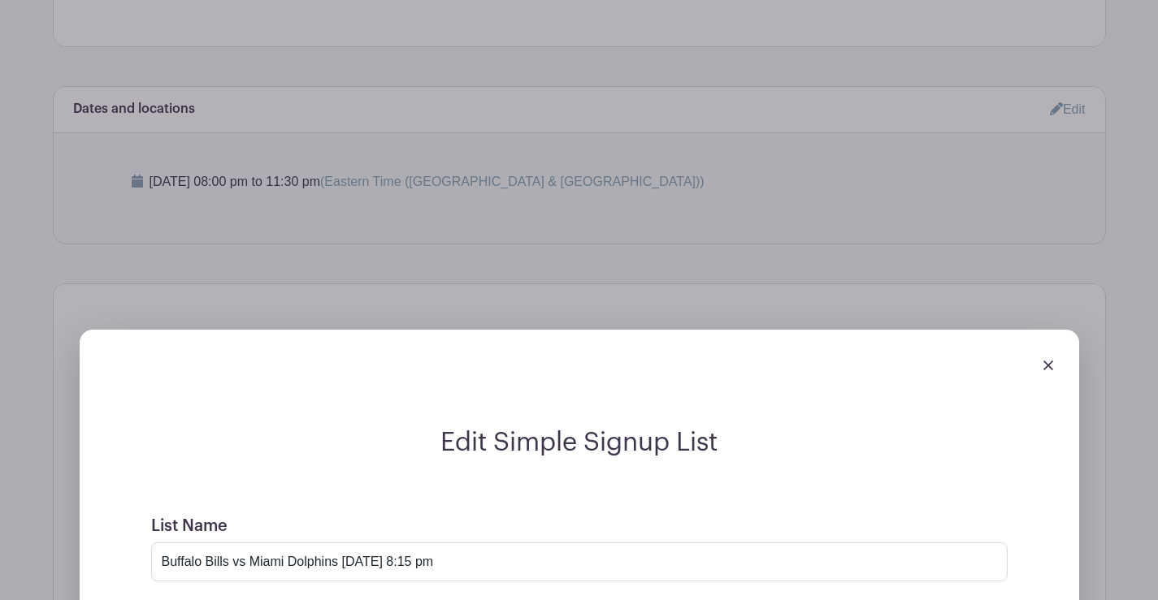
click at [1047, 364] on img at bounding box center [1048, 366] width 10 height 10
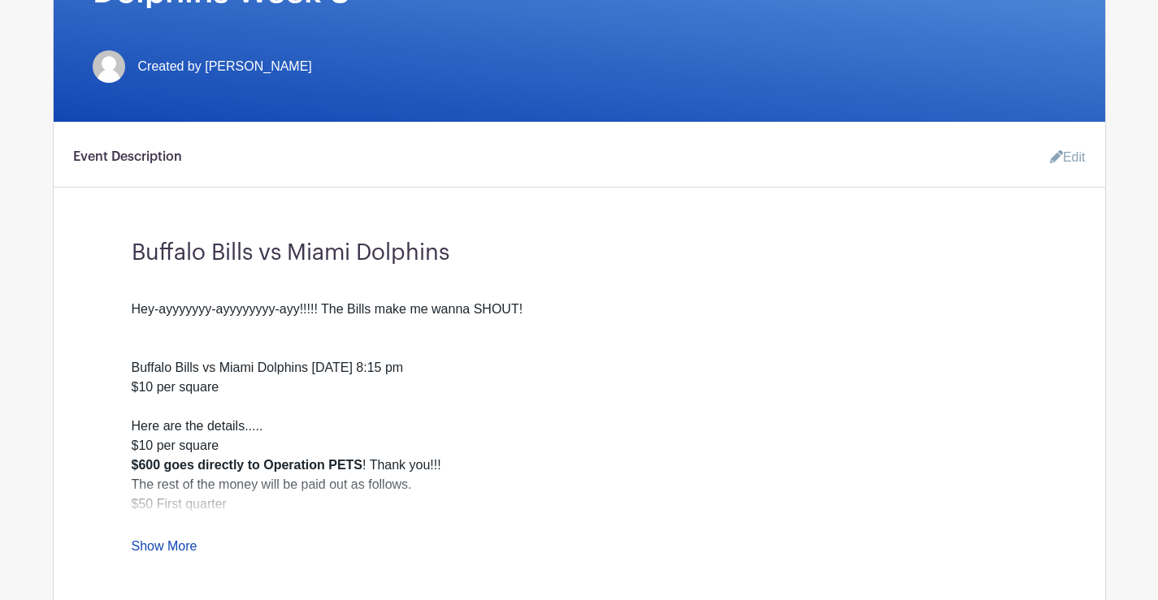
scroll to position [0, 0]
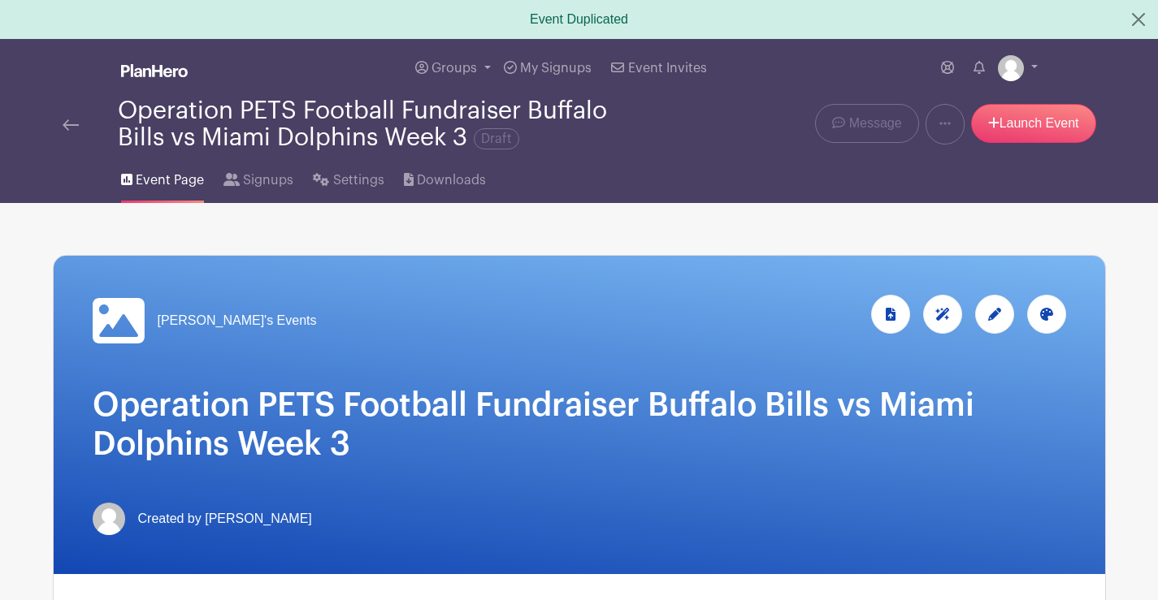
click at [124, 311] on icon at bounding box center [118, 320] width 52 height 45
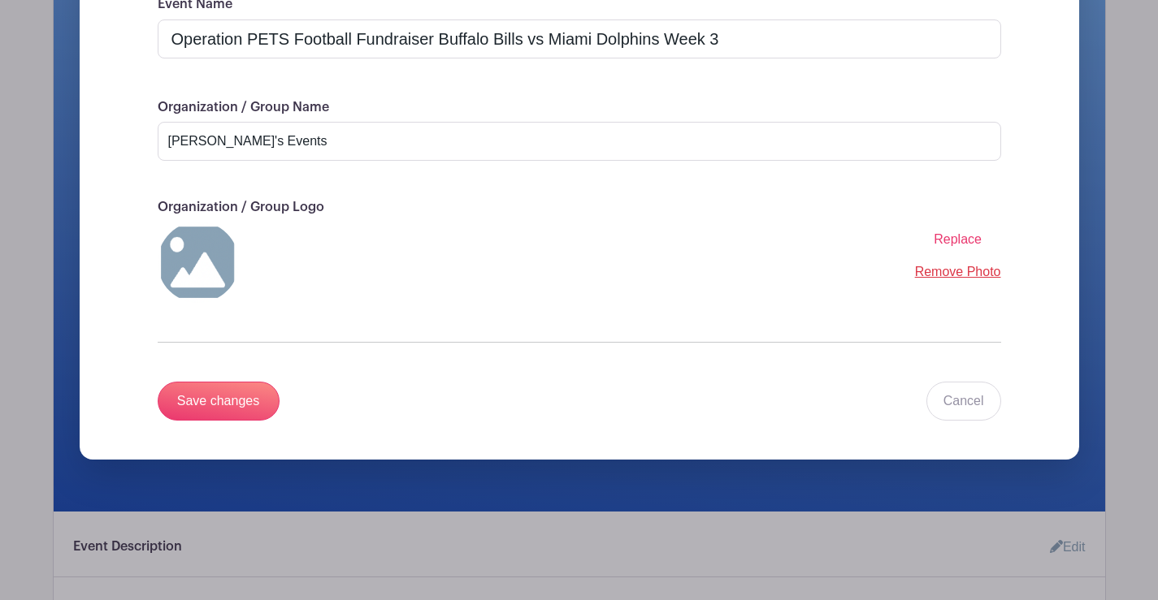
scroll to position [406, 0]
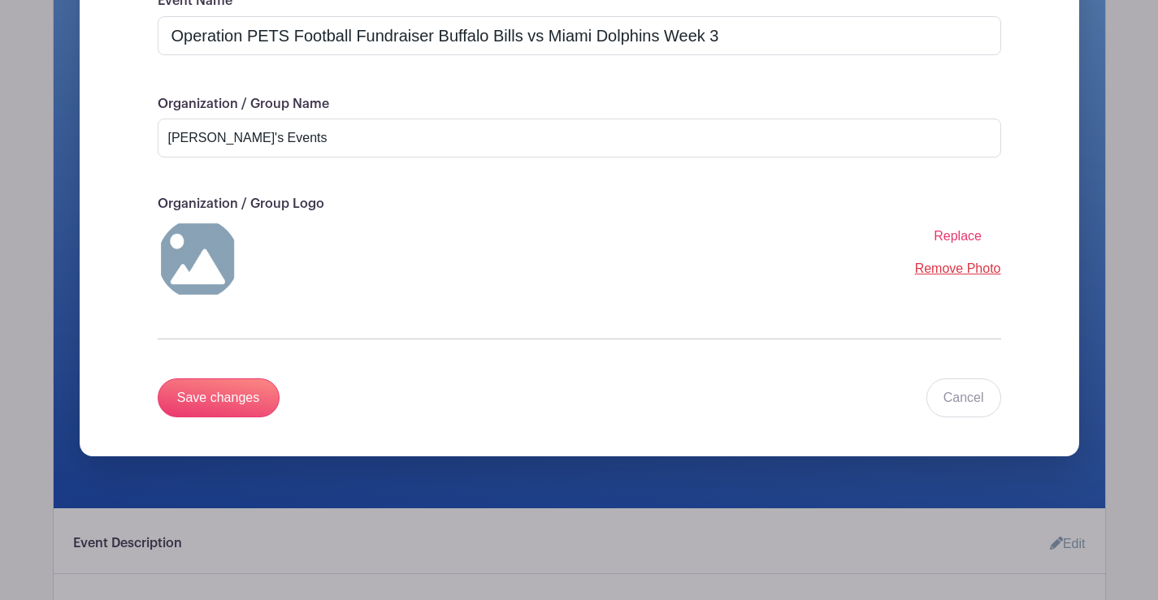
click at [967, 236] on span "Replace" at bounding box center [957, 236] width 48 height 14
click at [0, 0] on input "Replace" at bounding box center [0, 0] width 0 height 0
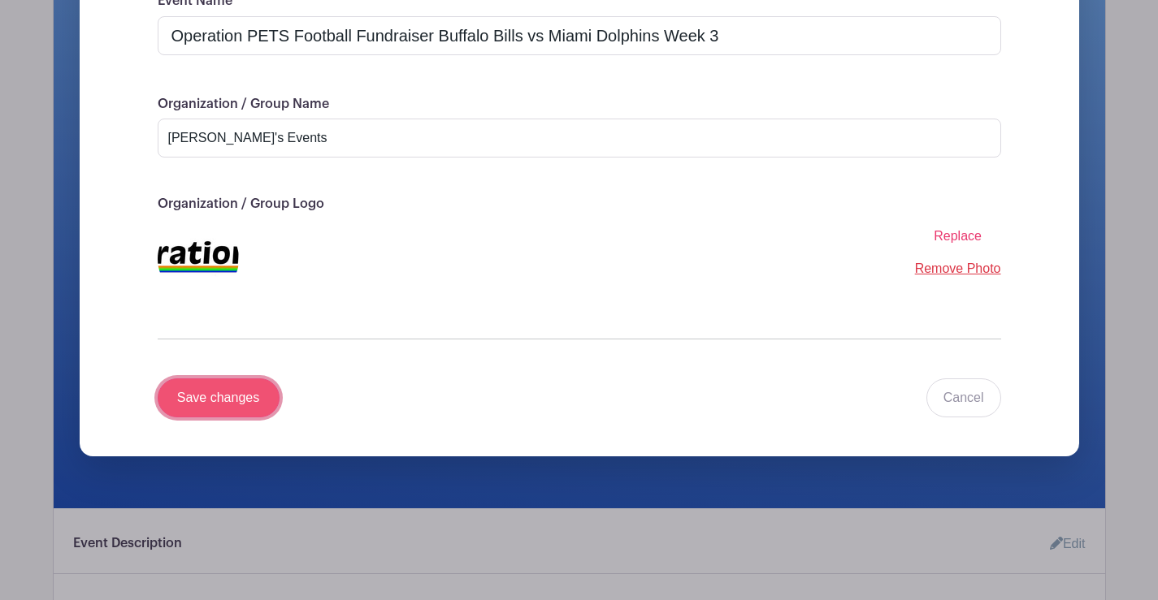
click at [231, 392] on input "Save changes" at bounding box center [219, 398] width 122 height 39
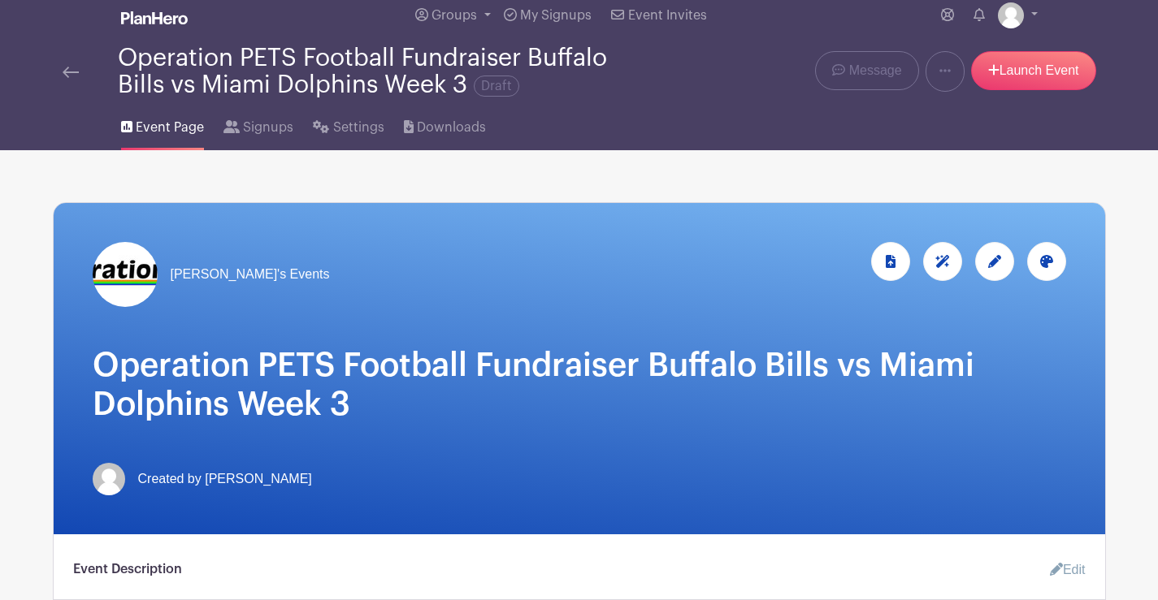
scroll to position [79, 0]
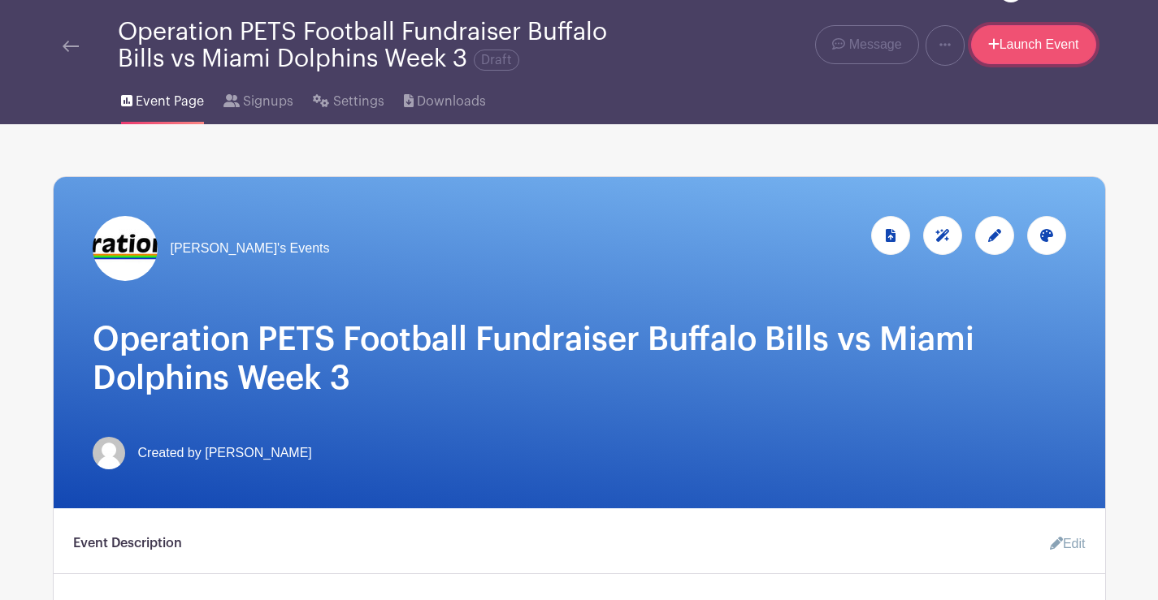
click at [1037, 45] on link "Launch Event" at bounding box center [1033, 44] width 125 height 39
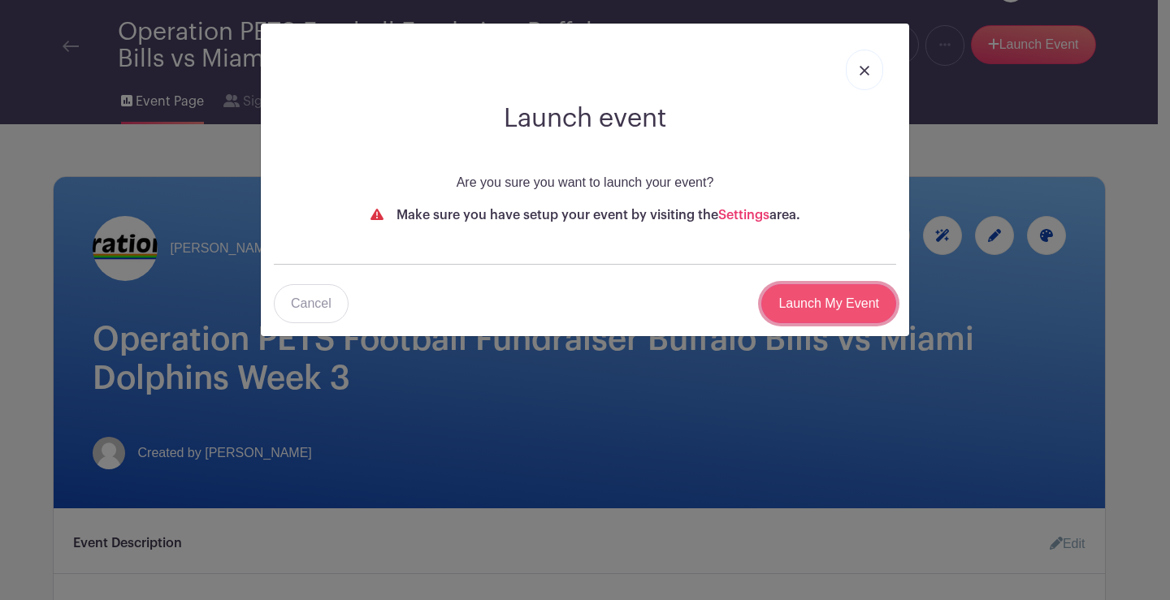
click at [854, 307] on input "Launch My Event" at bounding box center [828, 303] width 135 height 39
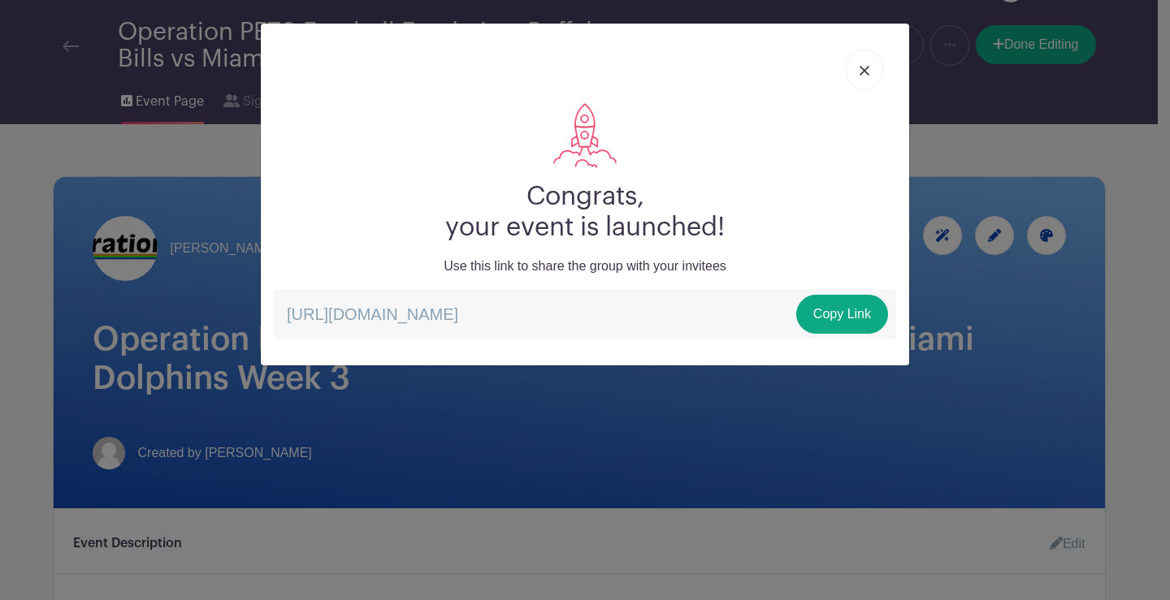
click at [868, 59] on link at bounding box center [864, 70] width 37 height 41
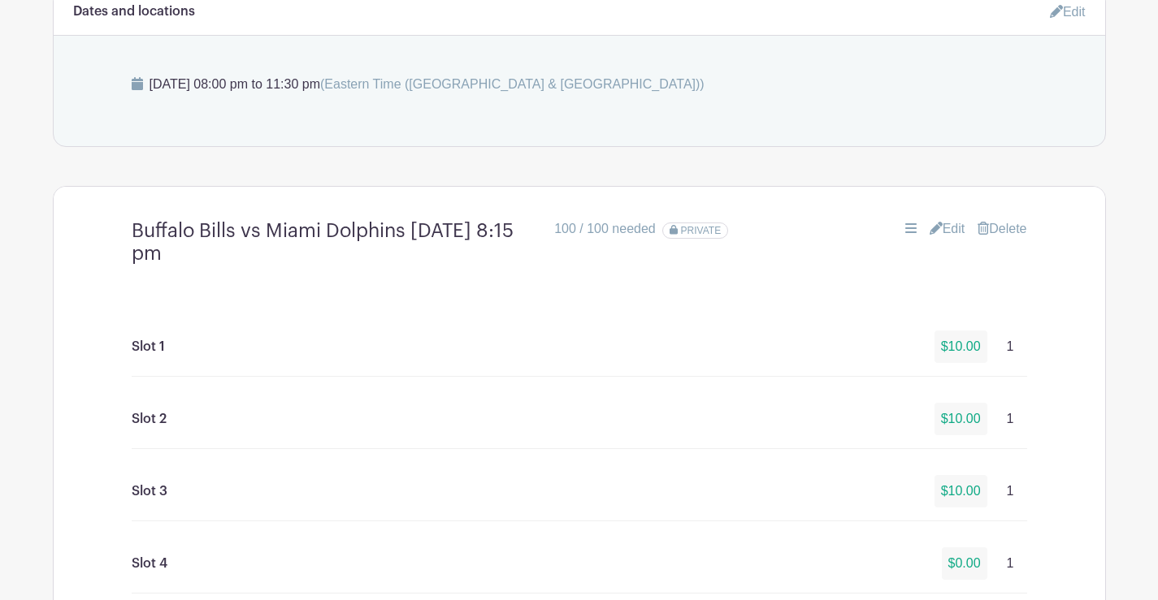
scroll to position [1135, 0]
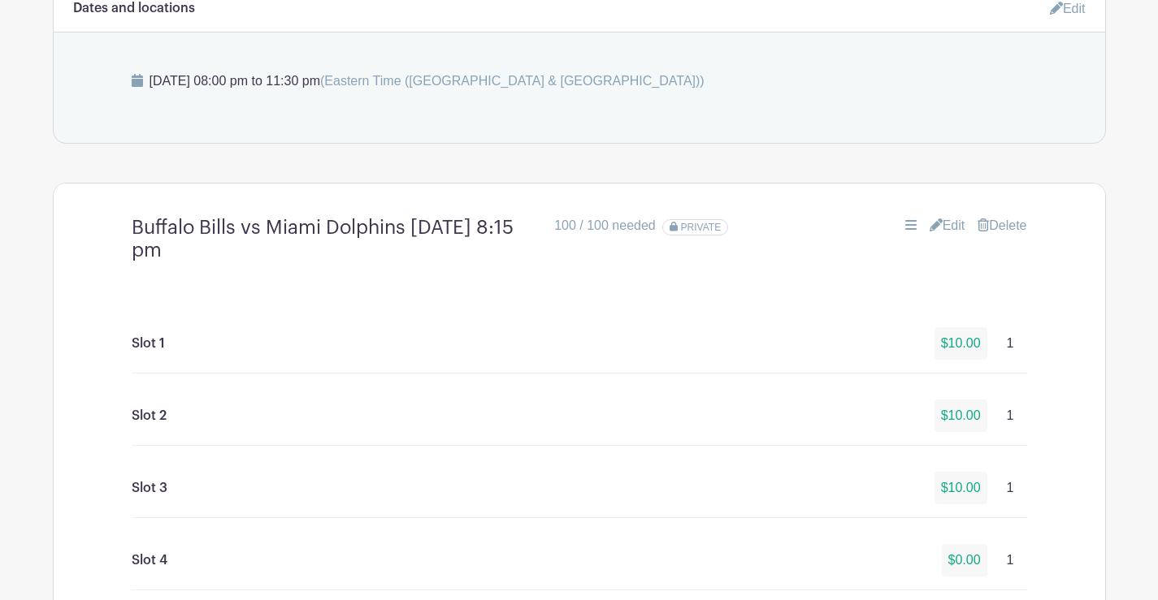
click at [952, 223] on link "Edit" at bounding box center [947, 225] width 36 height 19
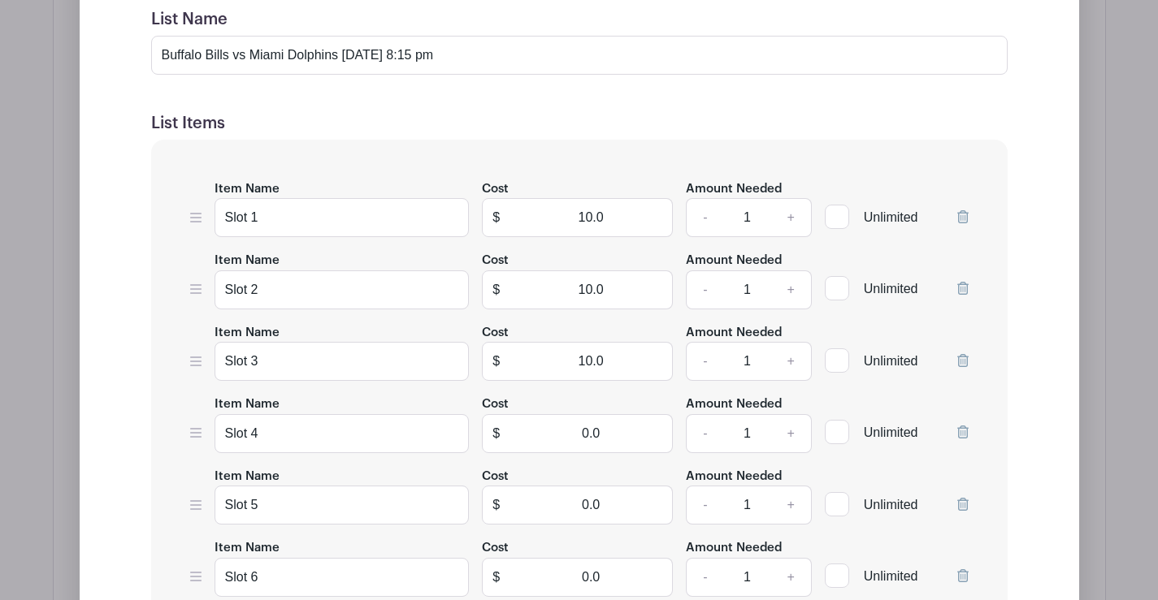
scroll to position [1054, 0]
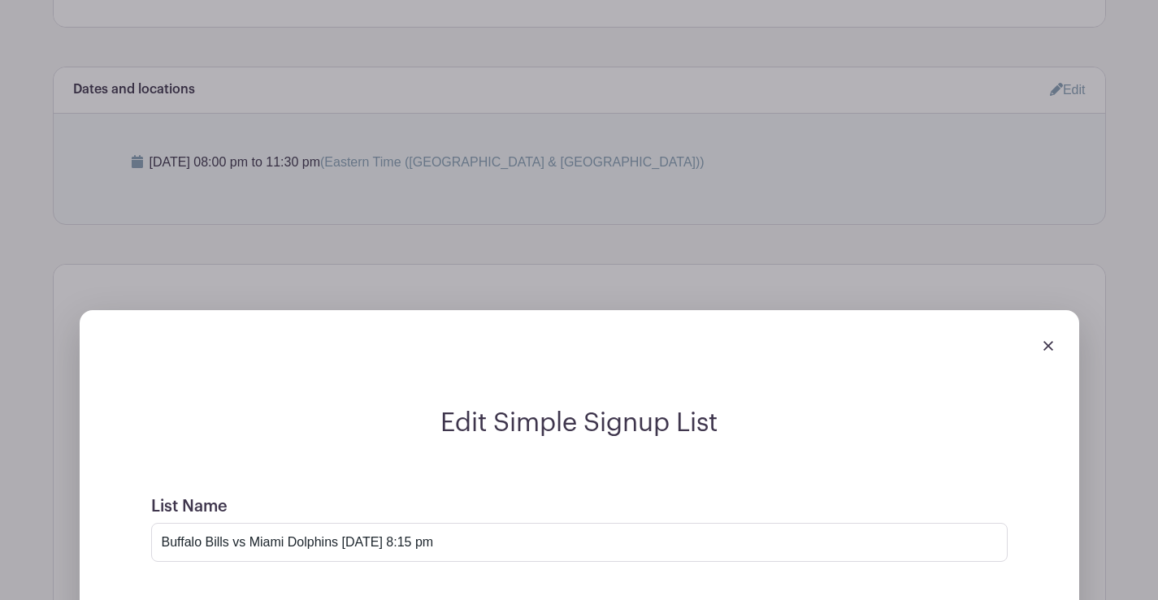
click at [1049, 343] on img at bounding box center [1048, 346] width 10 height 10
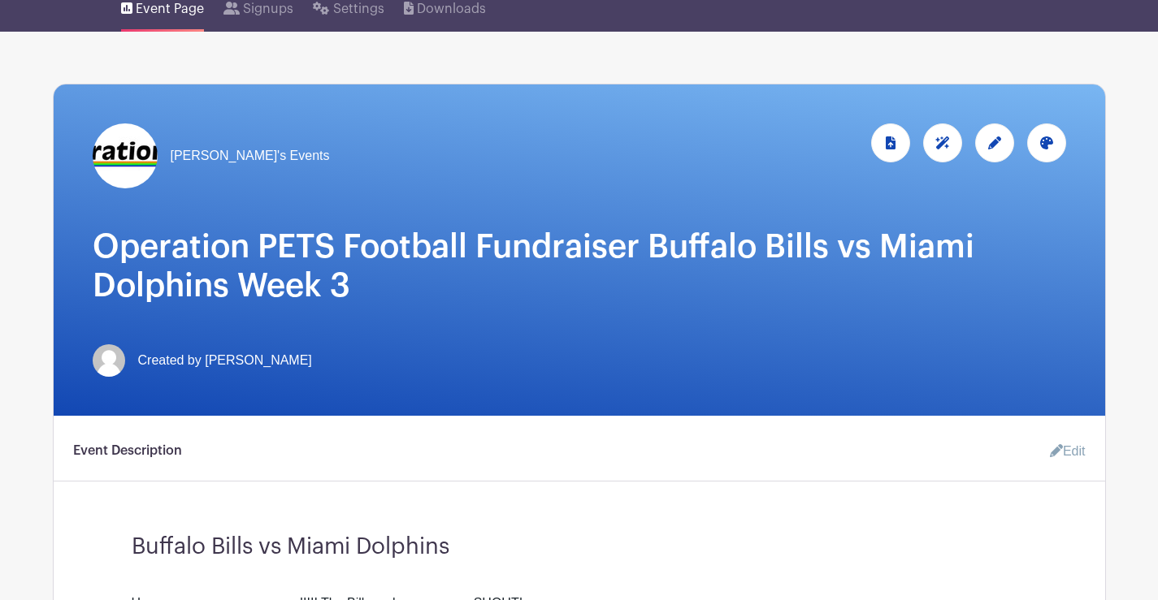
scroll to position [0, 0]
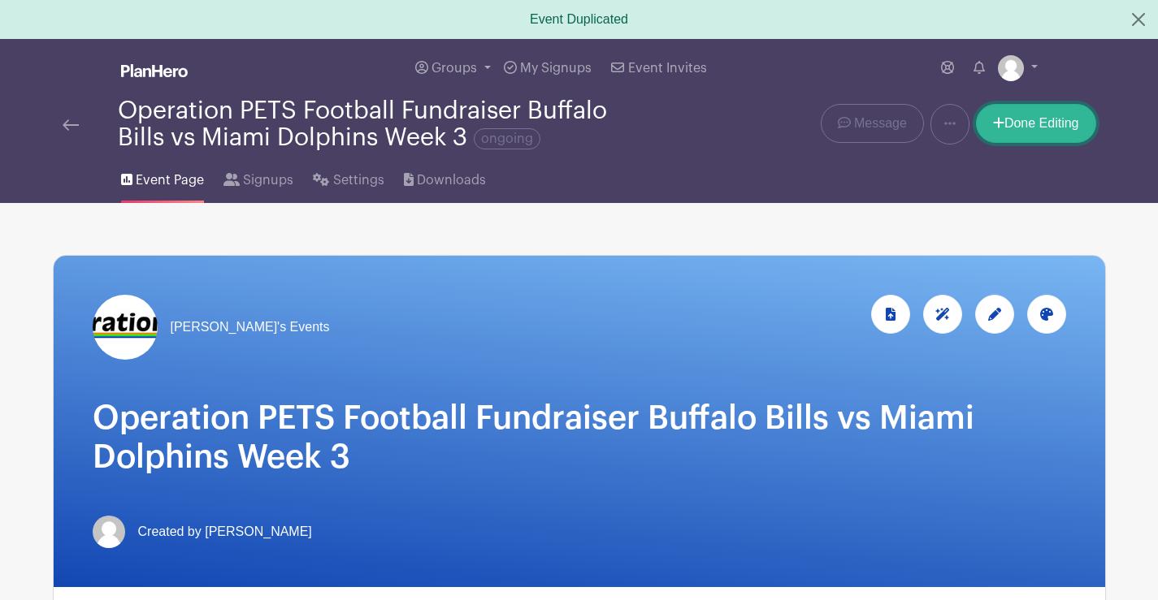
click at [1027, 116] on link "Done Editing" at bounding box center [1036, 123] width 120 height 39
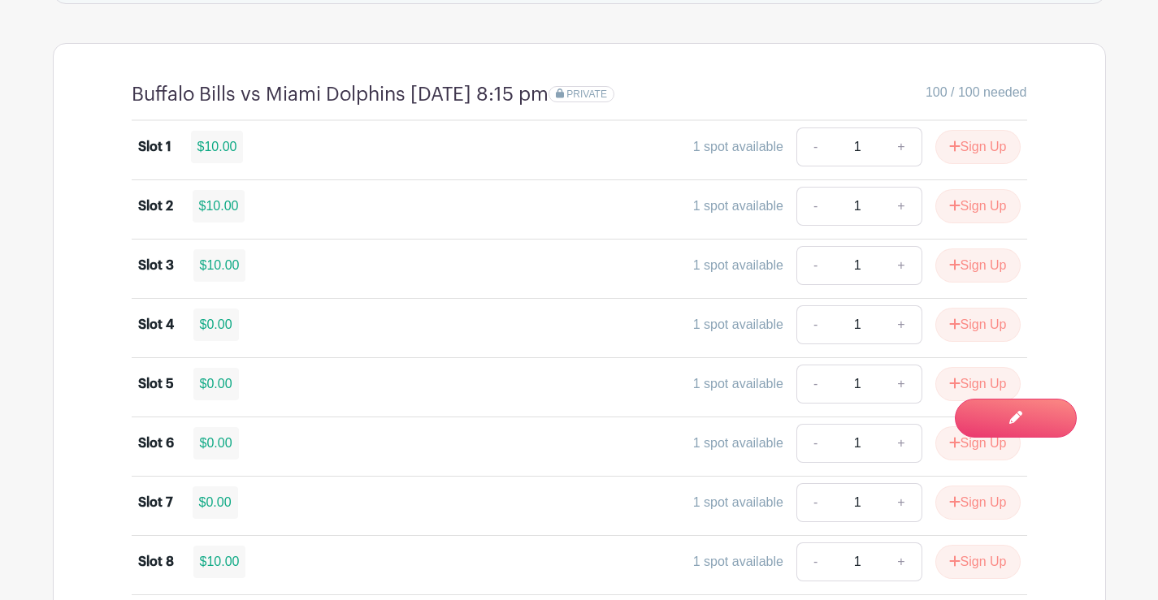
scroll to position [1300, 0]
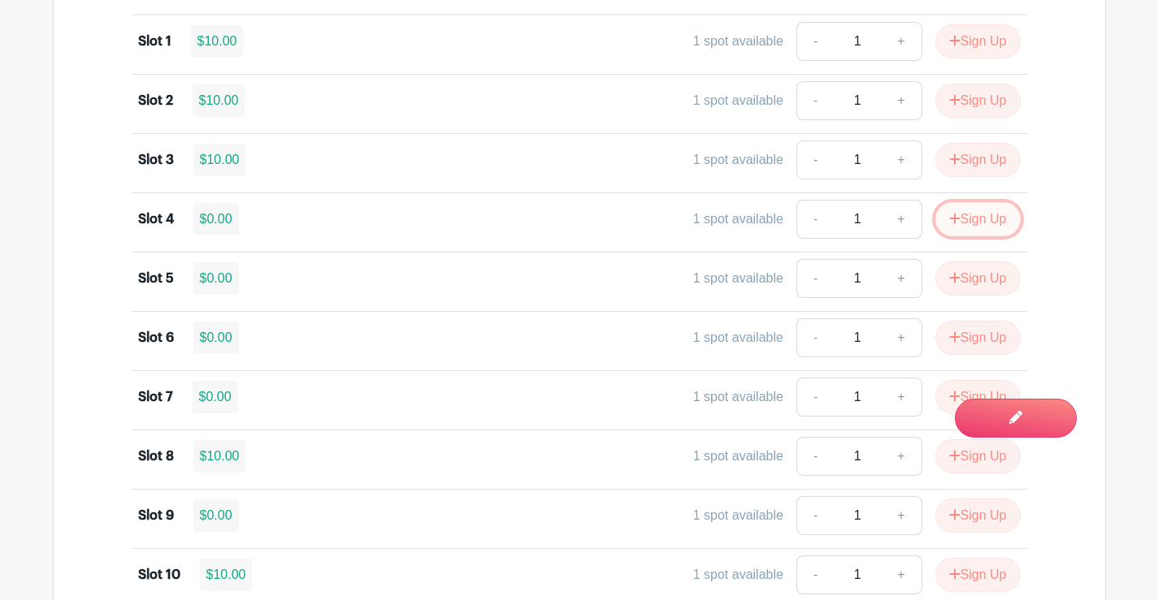
click at [989, 222] on button "Sign Up" at bounding box center [977, 219] width 85 height 34
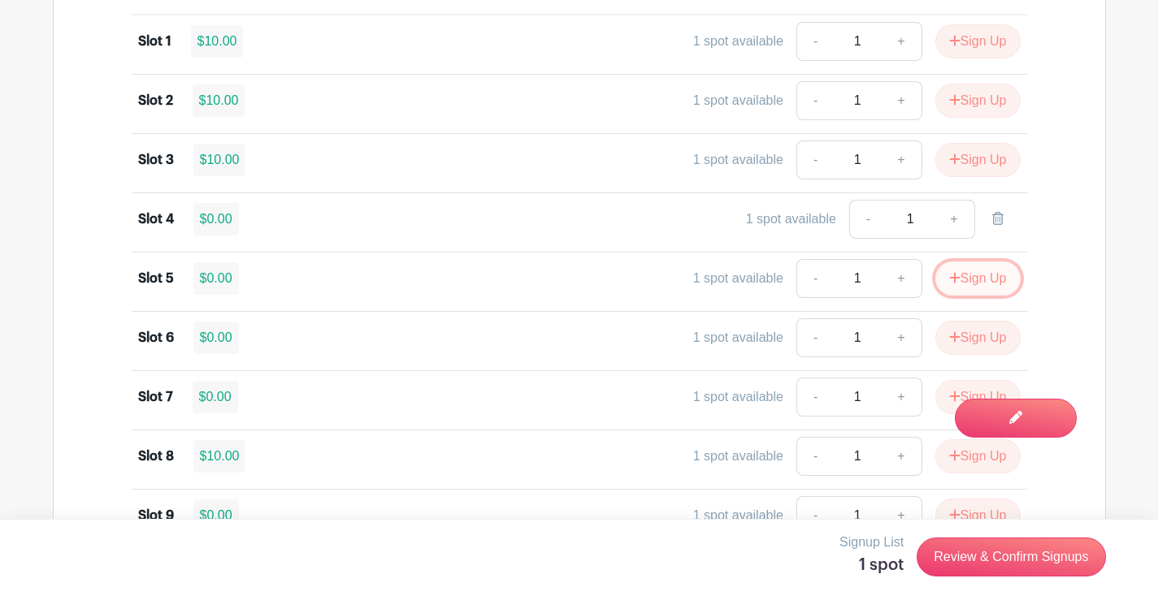
click at [977, 280] on button "Sign Up" at bounding box center [977, 279] width 85 height 34
click at [976, 340] on button "Sign Up" at bounding box center [977, 338] width 85 height 34
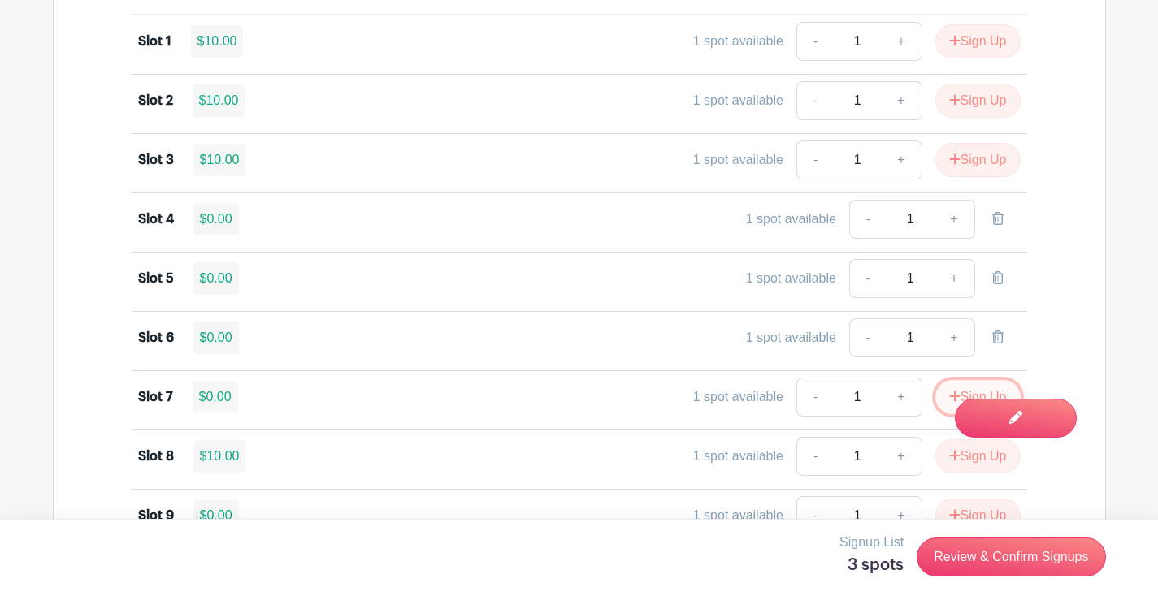
click at [944, 392] on button "Sign Up" at bounding box center [977, 397] width 85 height 34
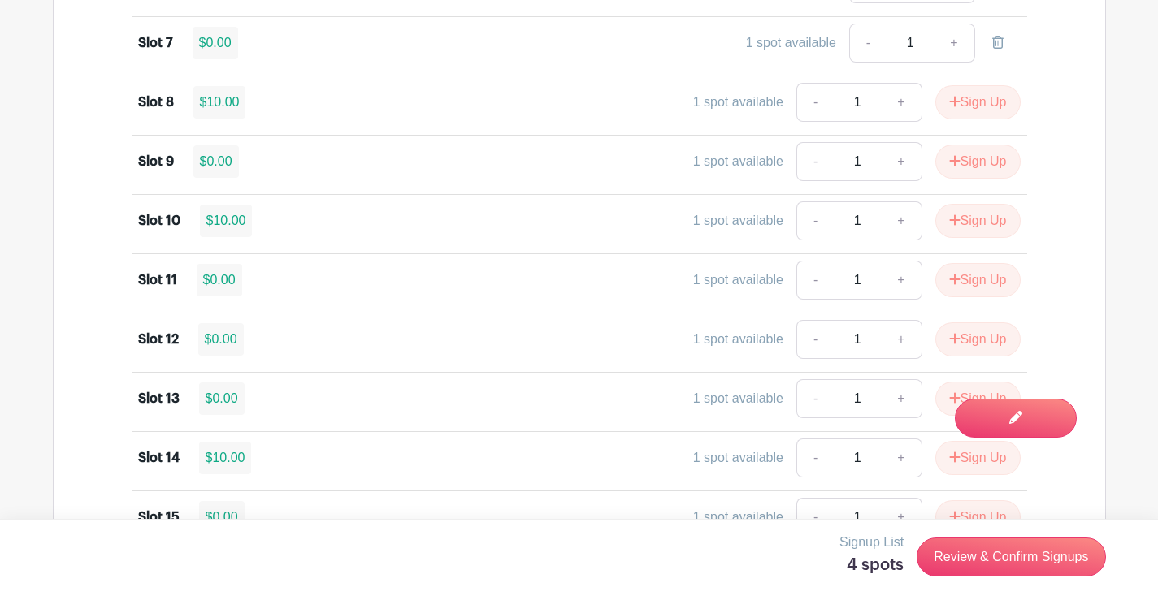
scroll to position [1706, 0]
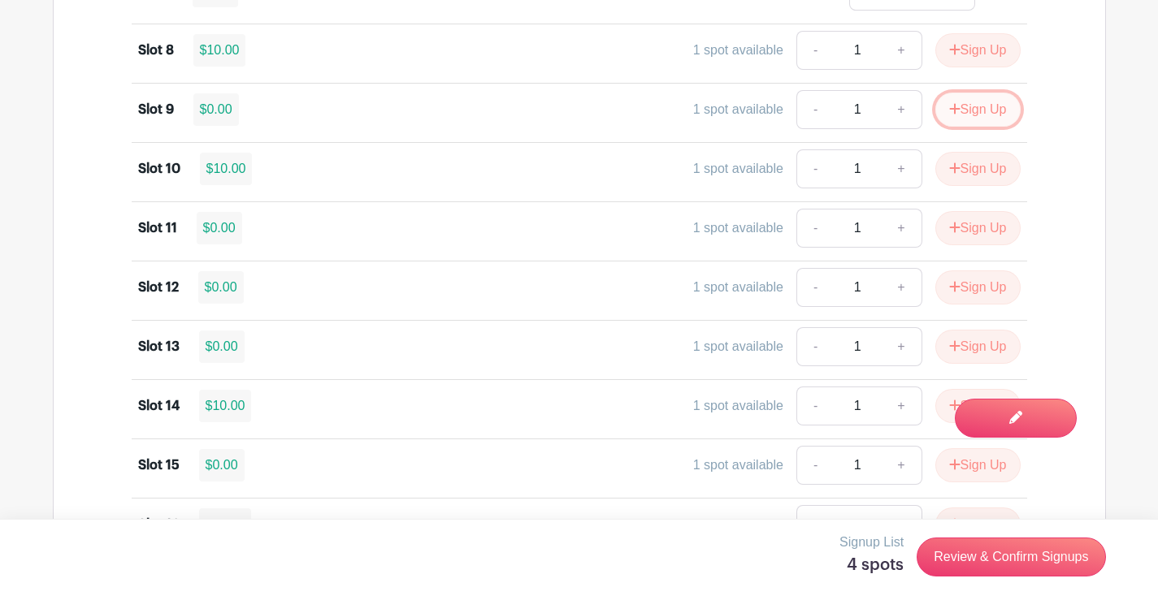
click at [999, 110] on button "Sign Up" at bounding box center [977, 110] width 85 height 34
click at [959, 233] on button "Sign Up" at bounding box center [977, 228] width 85 height 34
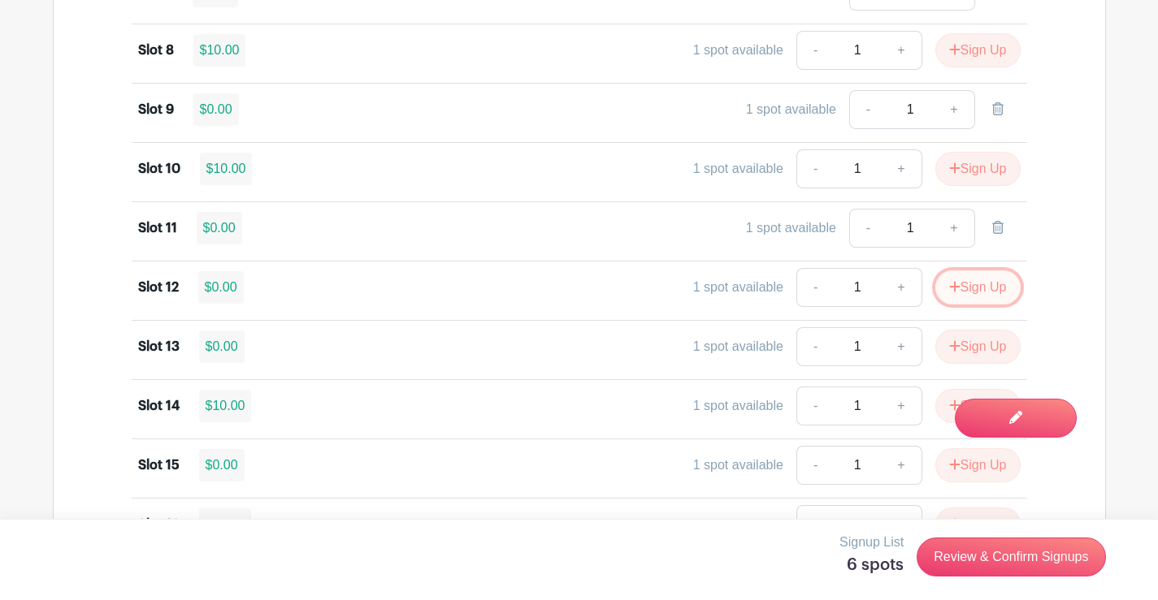
click at [962, 284] on button "Sign Up" at bounding box center [977, 288] width 85 height 34
click at [949, 343] on icon "submit" at bounding box center [954, 346] width 11 height 13
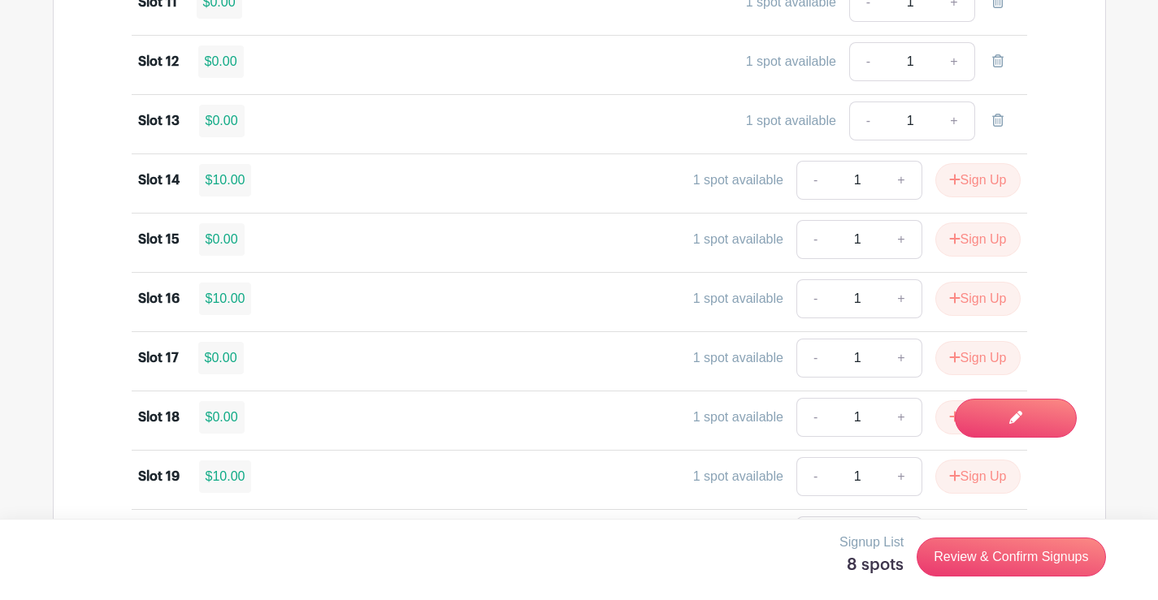
scroll to position [1950, 0]
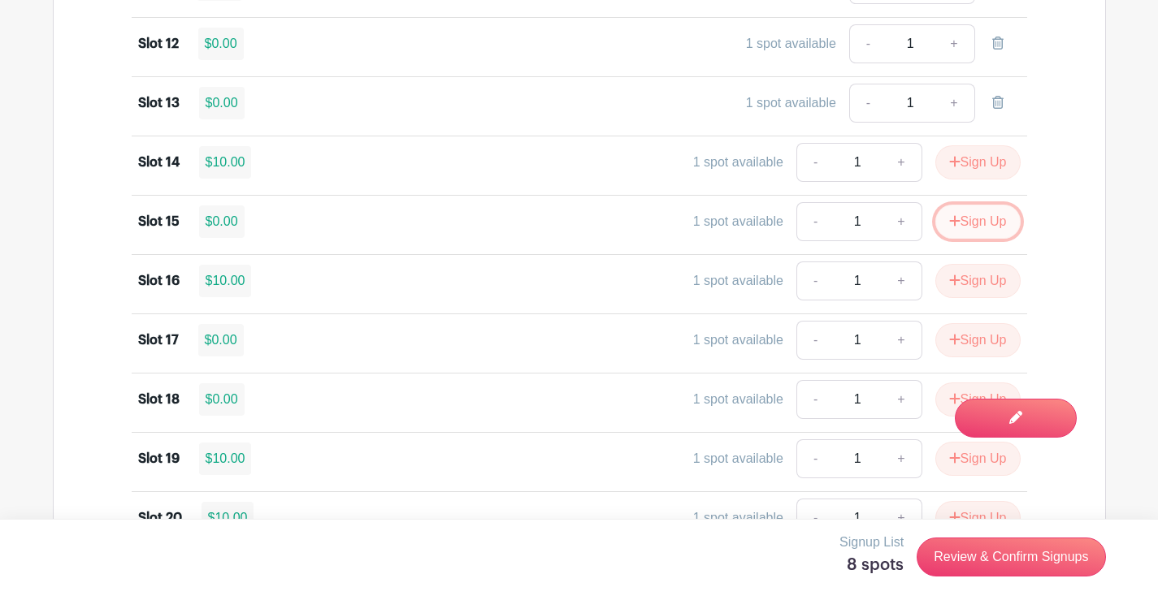
click at [973, 222] on button "Sign Up" at bounding box center [977, 222] width 85 height 34
click at [957, 340] on button "Sign Up" at bounding box center [977, 340] width 85 height 34
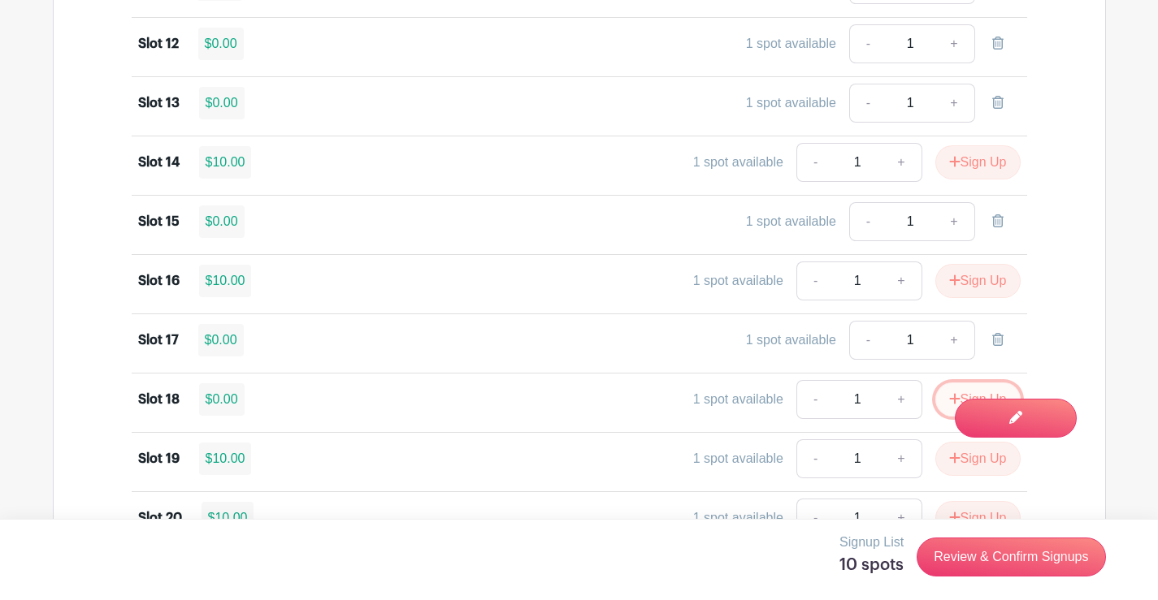
click at [937, 400] on button "Sign Up" at bounding box center [977, 400] width 85 height 34
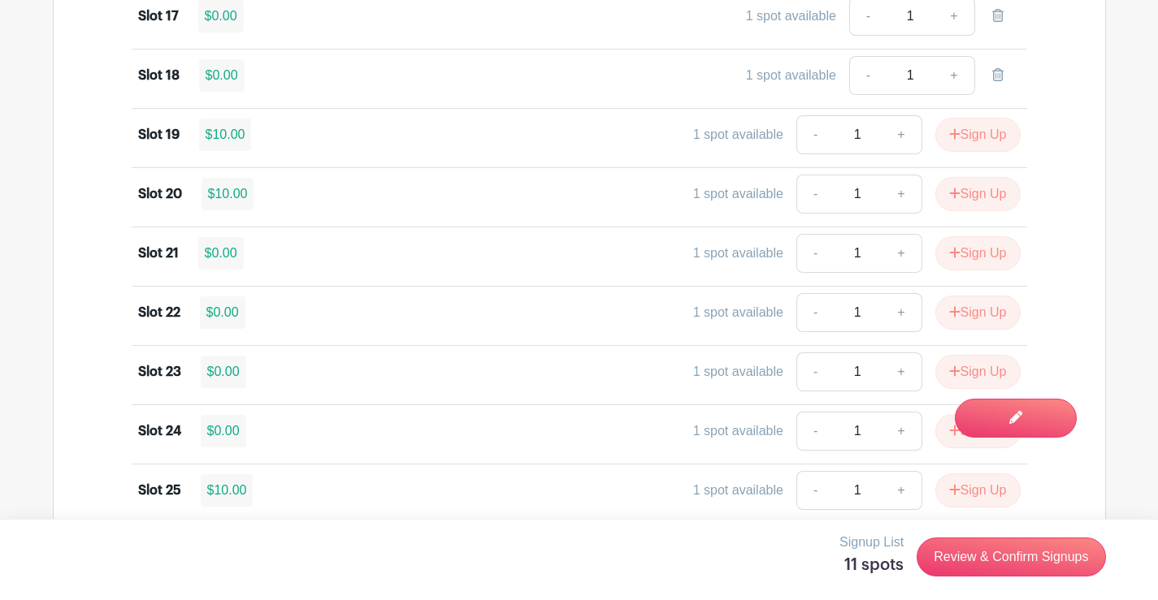
scroll to position [2275, 0]
click at [976, 253] on button "Sign Up" at bounding box center [977, 253] width 85 height 34
click at [973, 310] on button "Sign Up" at bounding box center [977, 312] width 85 height 34
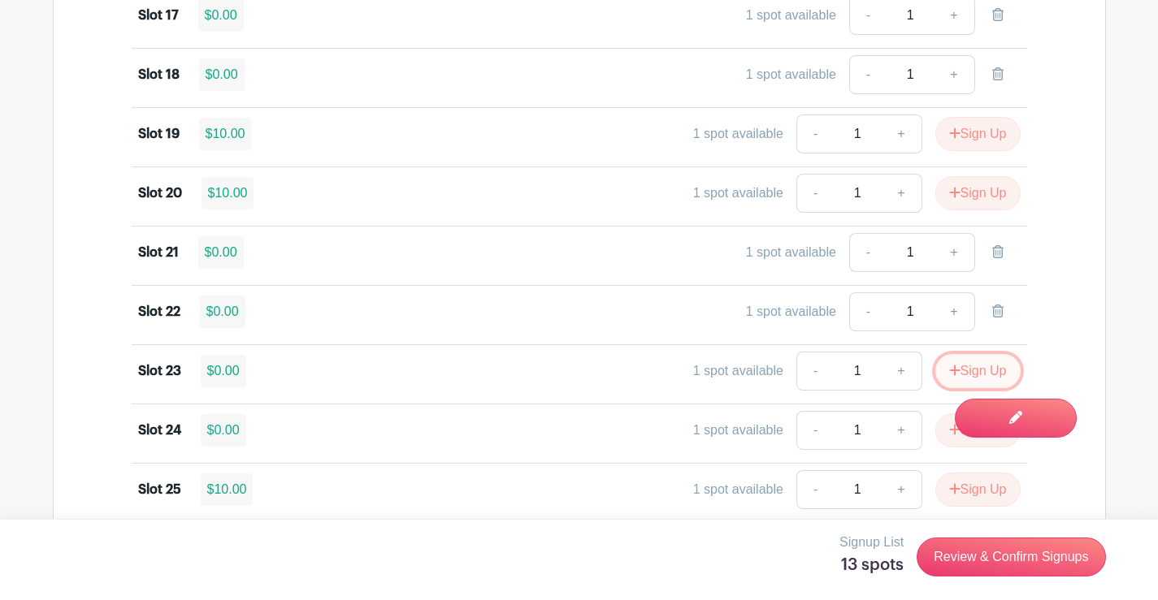
click at [952, 364] on icon "submit" at bounding box center [954, 370] width 11 height 13
click at [940, 429] on button "Sign Up" at bounding box center [977, 430] width 85 height 34
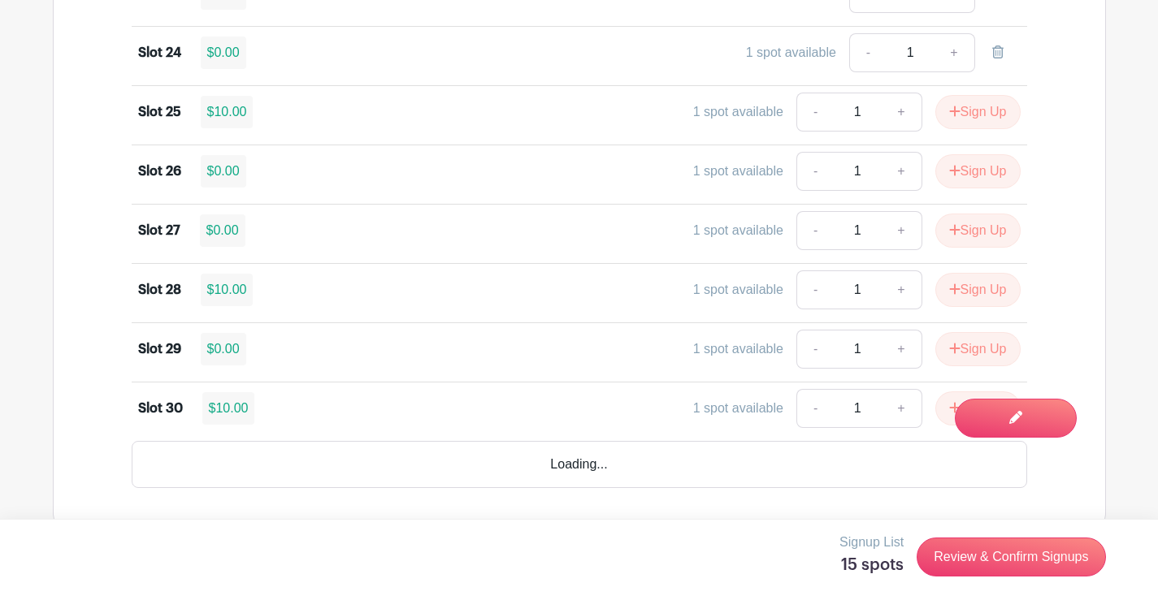
scroll to position [2681, 0]
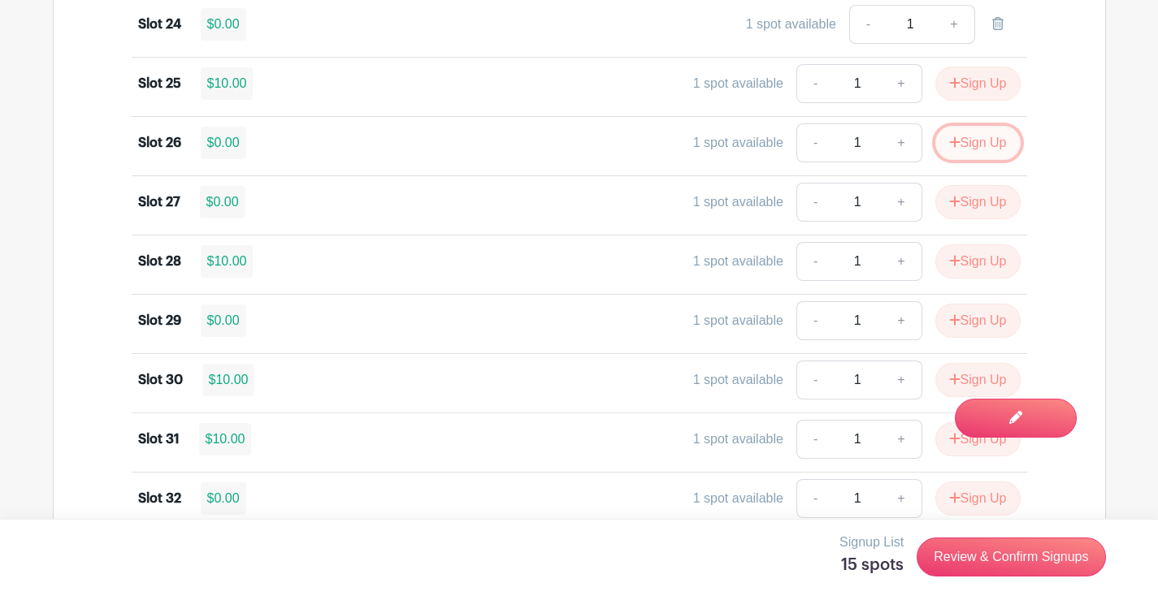
click at [991, 140] on button "Sign Up" at bounding box center [977, 143] width 85 height 34
click at [963, 206] on button "Sign Up" at bounding box center [977, 202] width 85 height 34
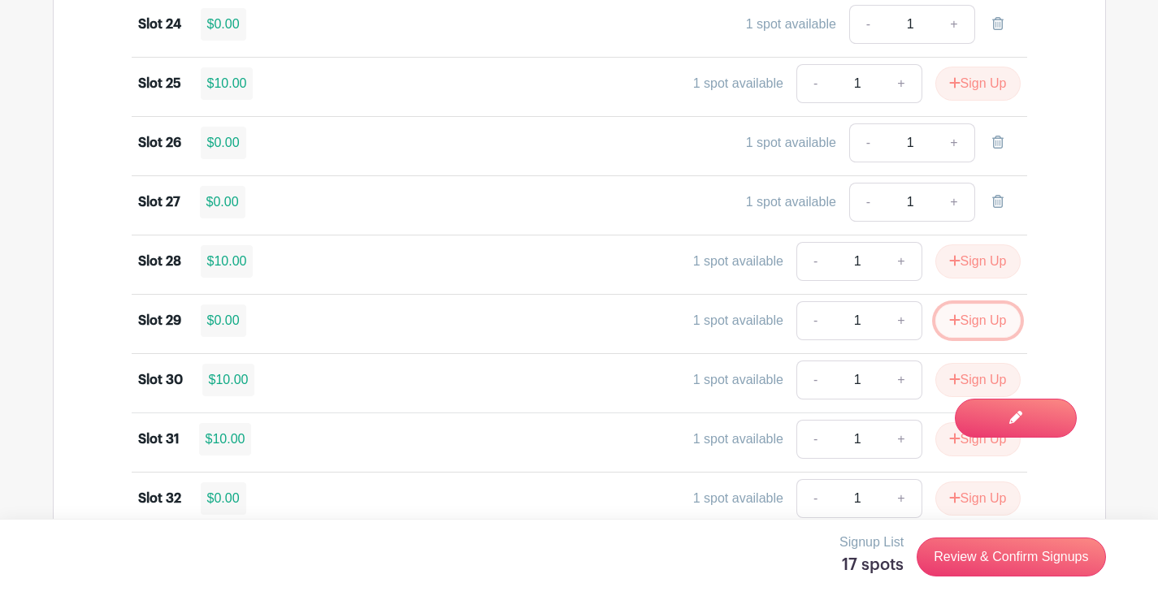
click at [957, 314] on button "Sign Up" at bounding box center [977, 321] width 85 height 34
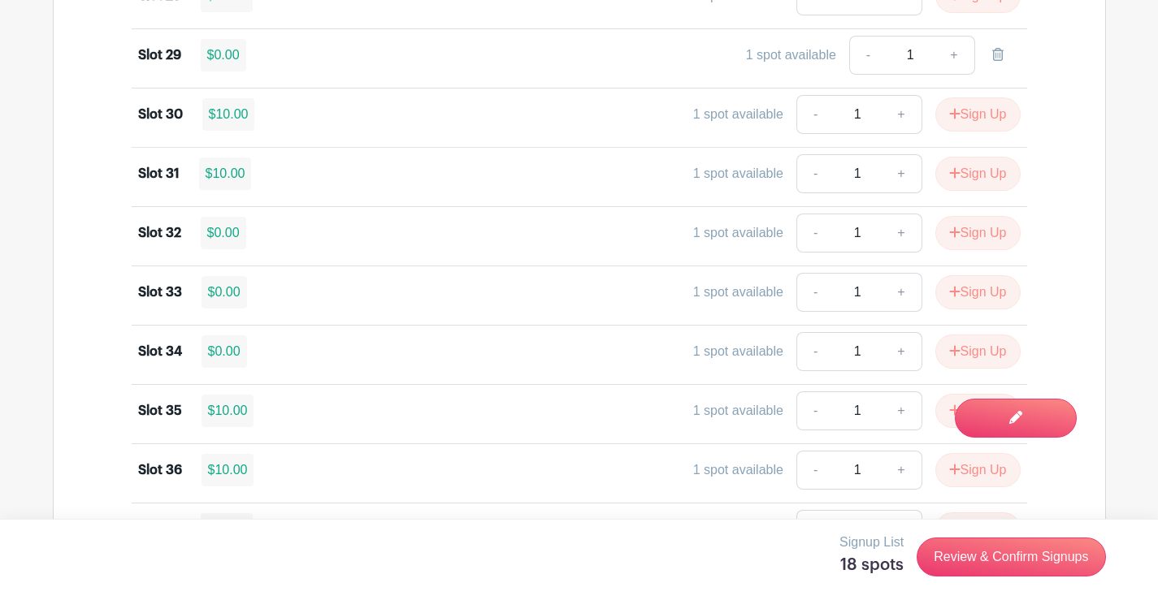
scroll to position [3087, 0]
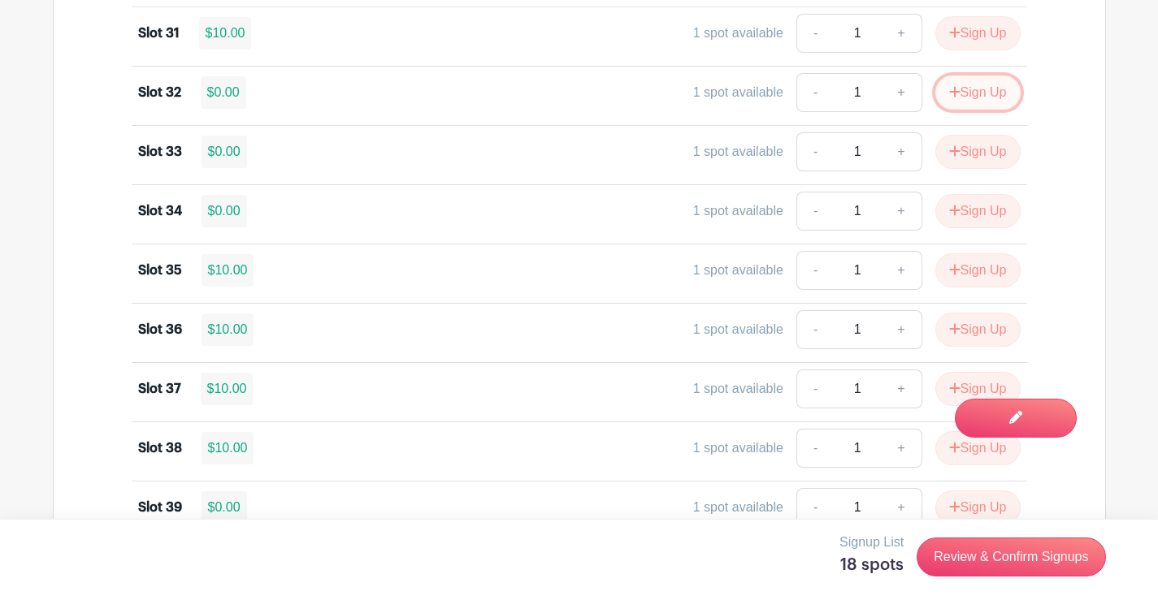
click at [976, 89] on button "Sign Up" at bounding box center [977, 93] width 85 height 34
click at [957, 155] on button "Sign Up" at bounding box center [977, 152] width 85 height 34
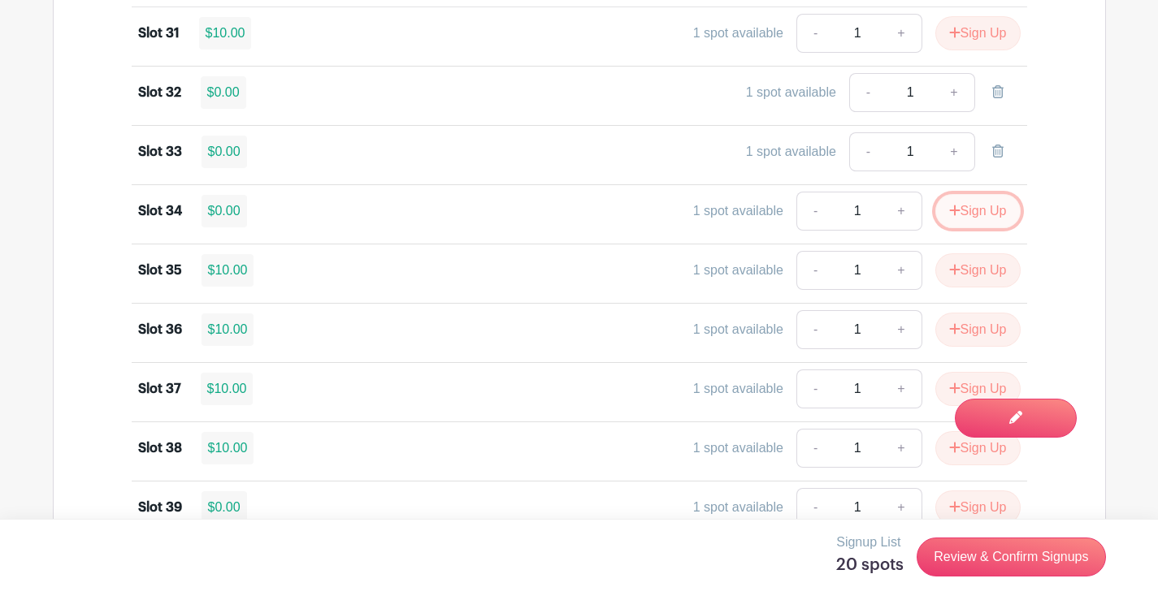
click at [977, 213] on button "Sign Up" at bounding box center [977, 211] width 85 height 34
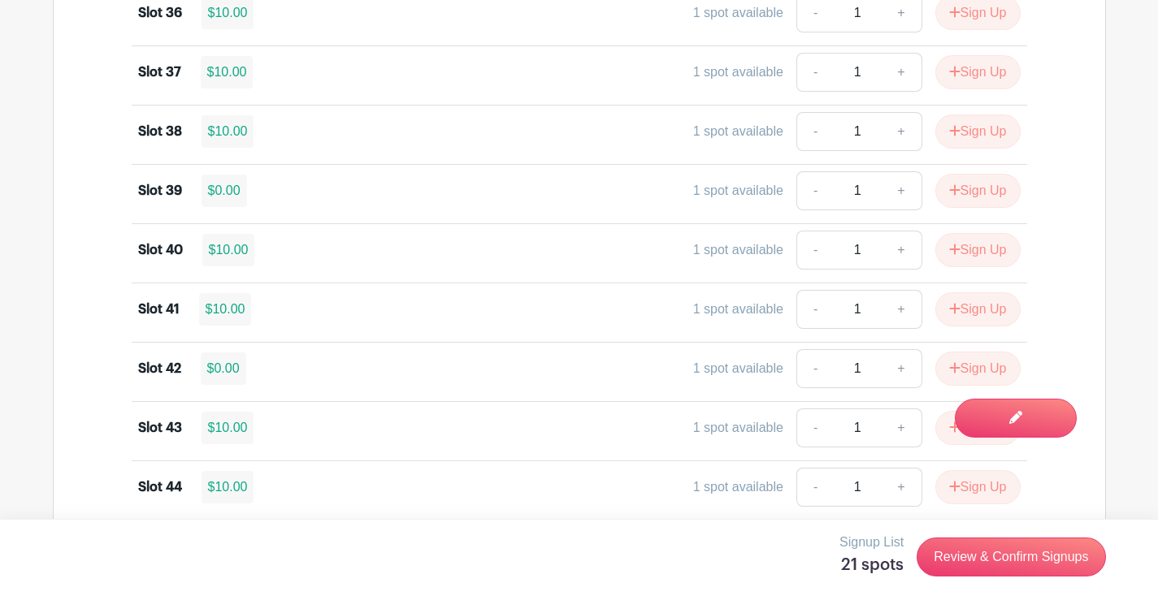
scroll to position [3412, 0]
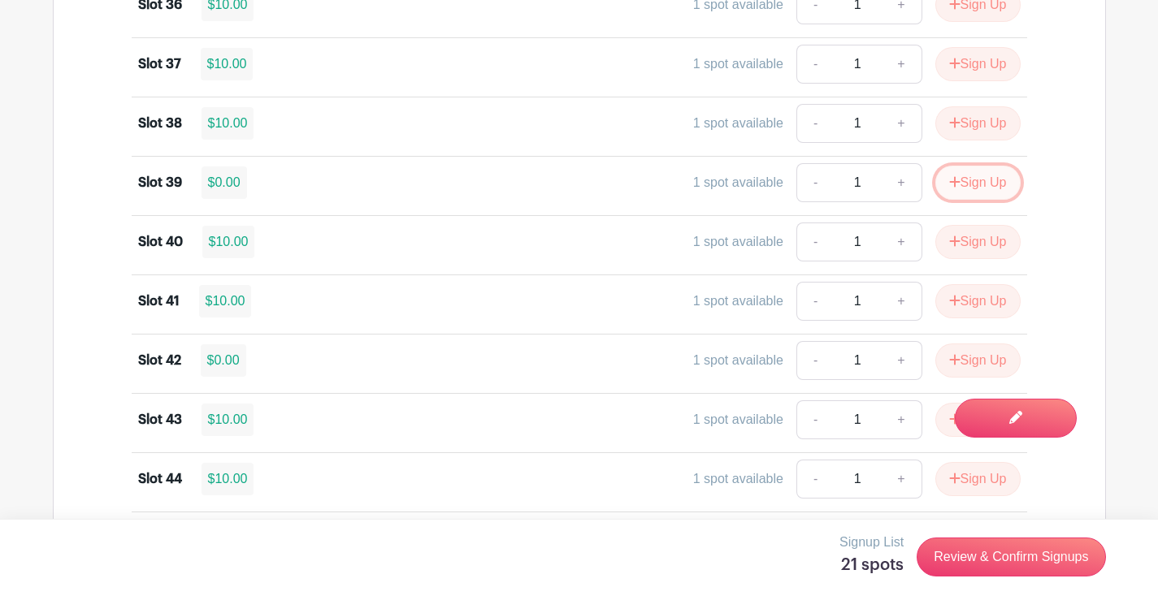
click at [978, 181] on button "Sign Up" at bounding box center [977, 183] width 85 height 34
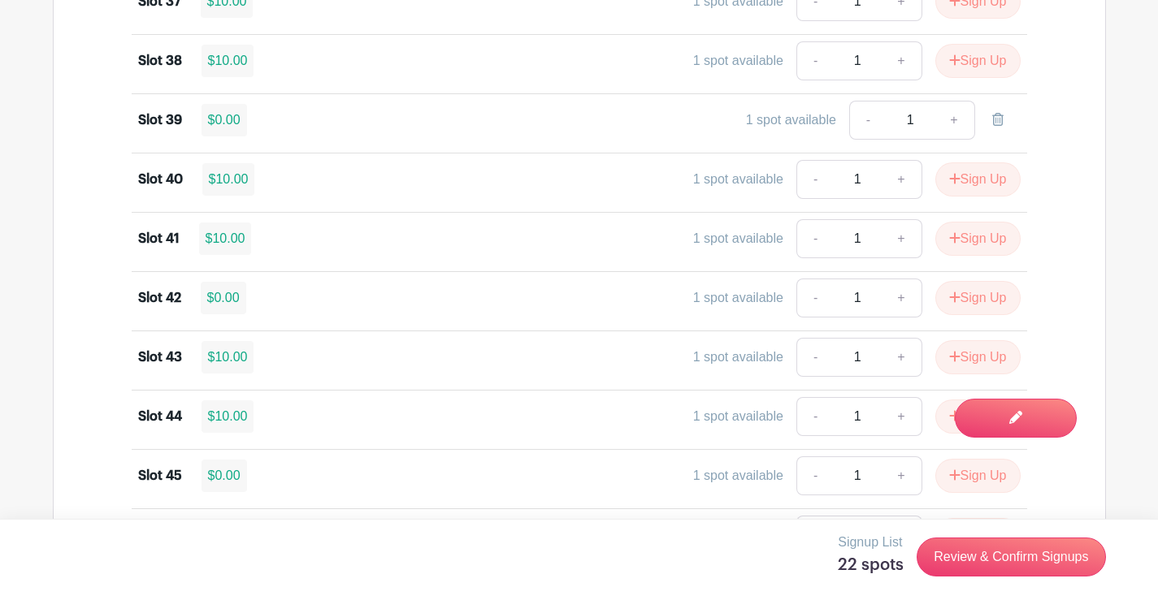
scroll to position [3574, 0]
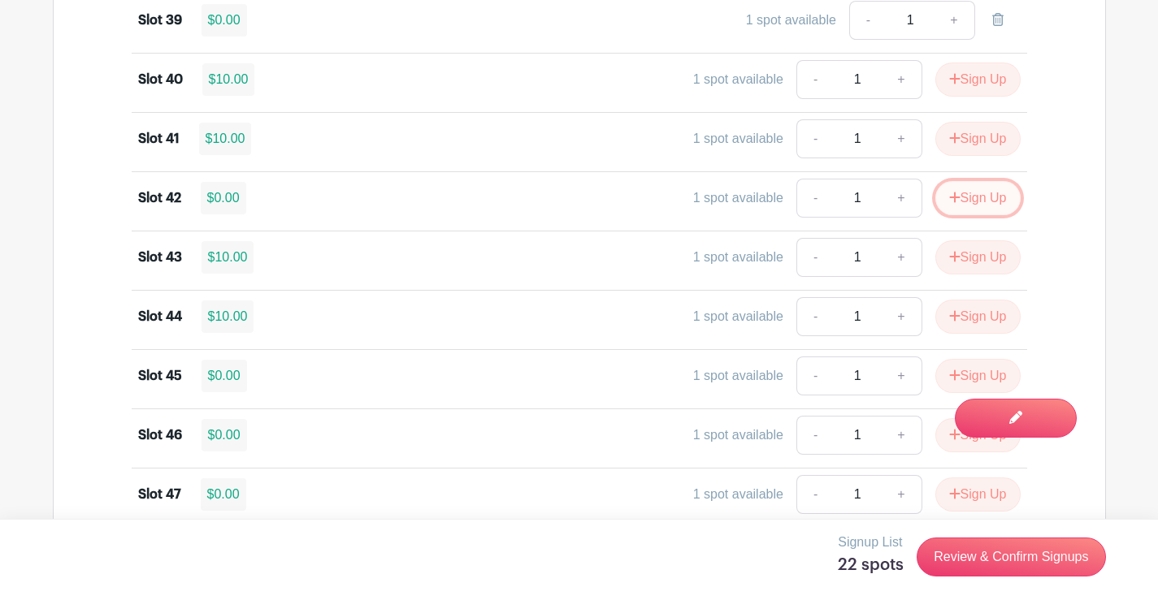
click at [954, 201] on icon "submit" at bounding box center [954, 197] width 11 height 13
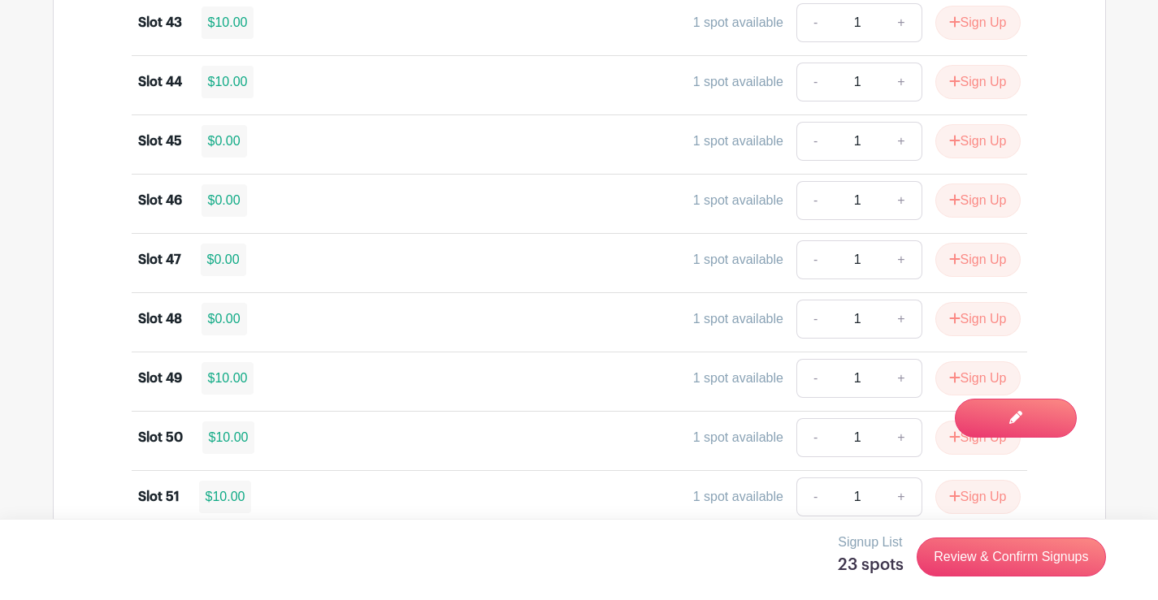
scroll to position [3818, 0]
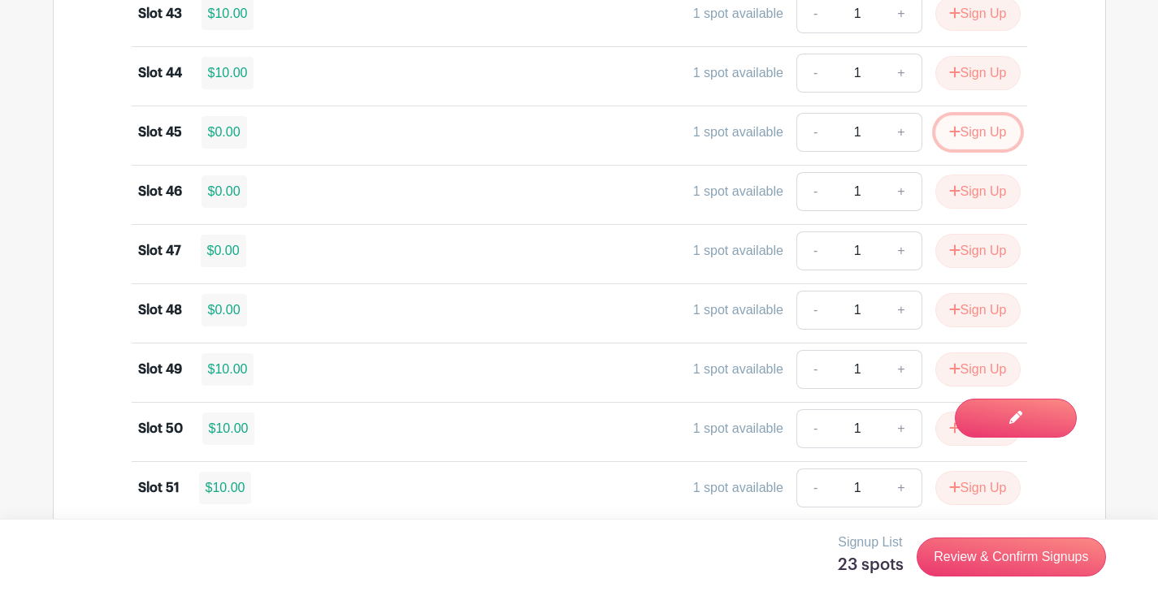
click at [969, 130] on button "Sign Up" at bounding box center [977, 132] width 85 height 34
click at [969, 191] on button "Sign Up" at bounding box center [977, 192] width 85 height 34
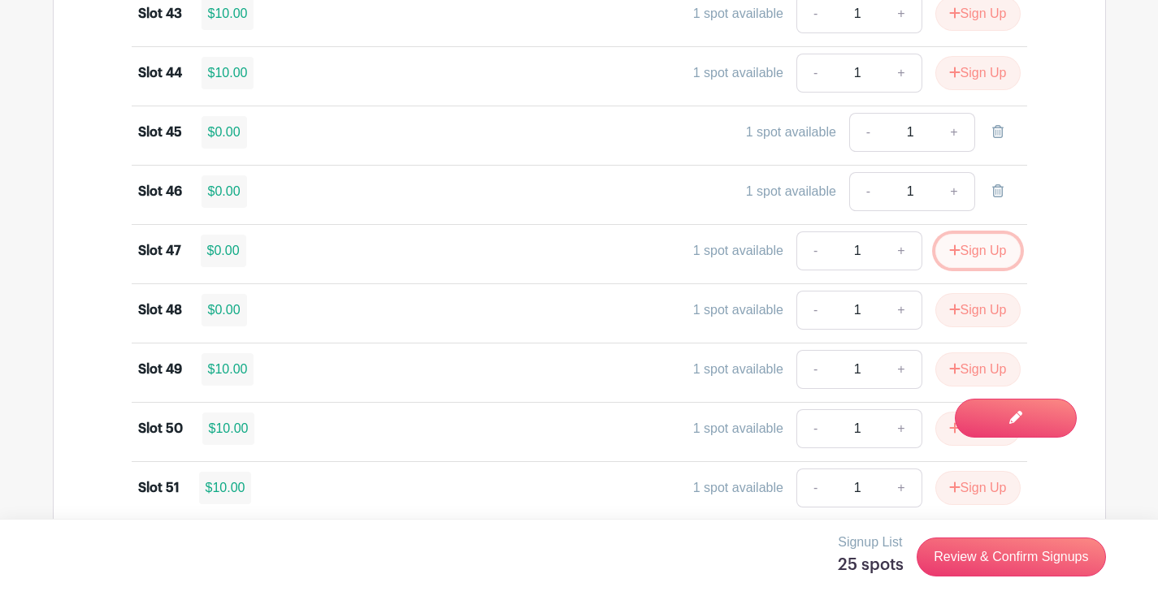
click at [960, 248] on button "Sign Up" at bounding box center [977, 251] width 85 height 34
click at [971, 310] on button "Sign Up" at bounding box center [977, 310] width 85 height 34
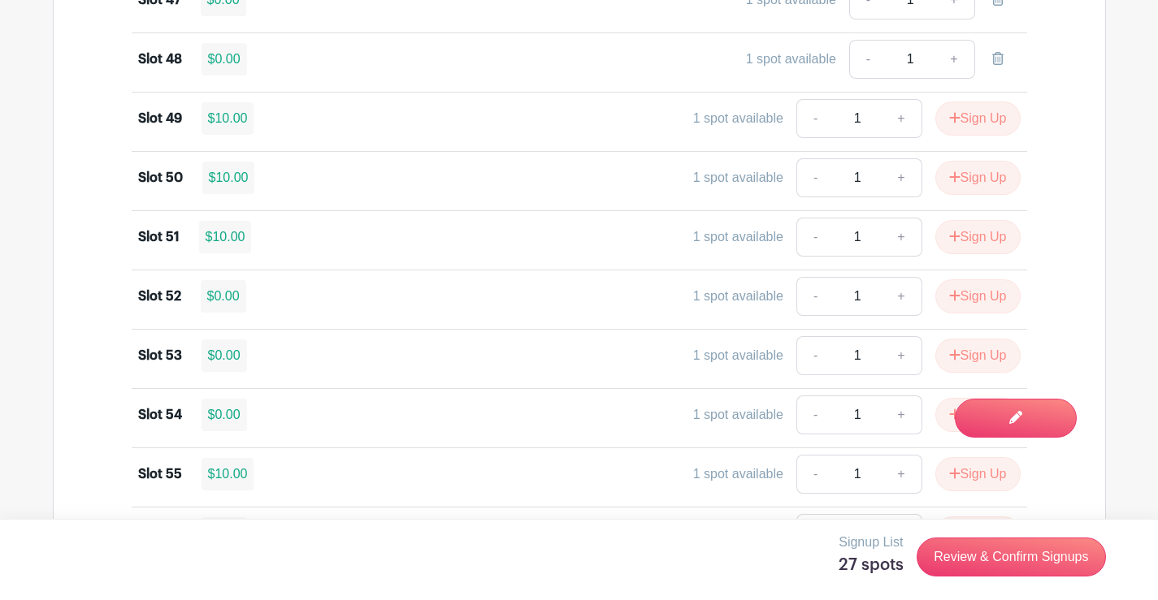
scroll to position [4143, 0]
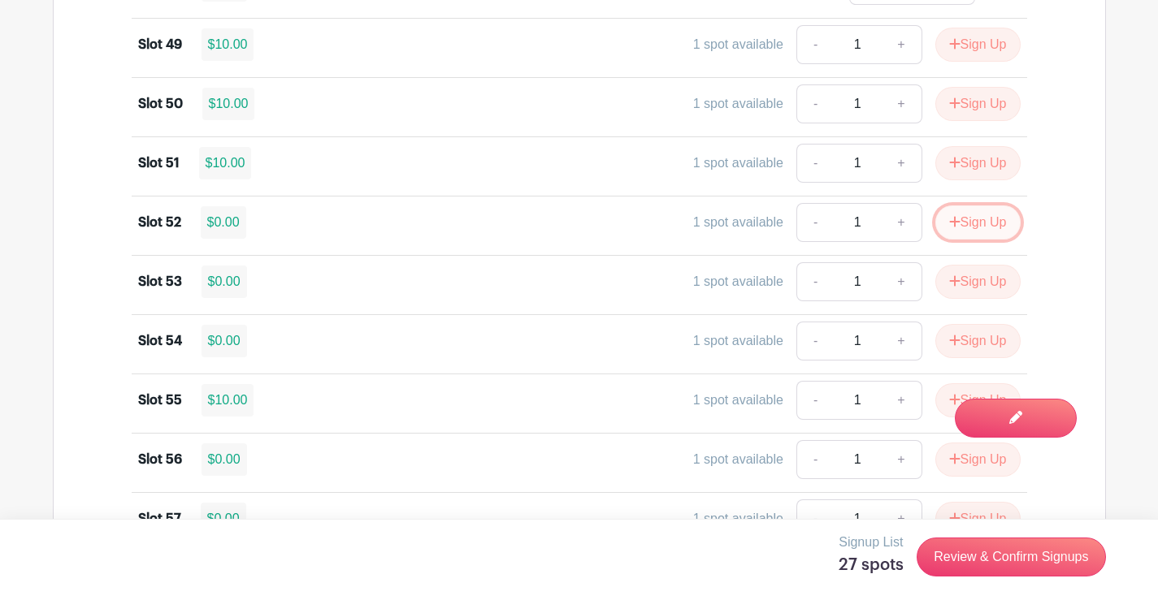
click at [955, 220] on icon "submit" at bounding box center [954, 221] width 11 height 13
click at [969, 281] on button "Sign Up" at bounding box center [977, 282] width 85 height 34
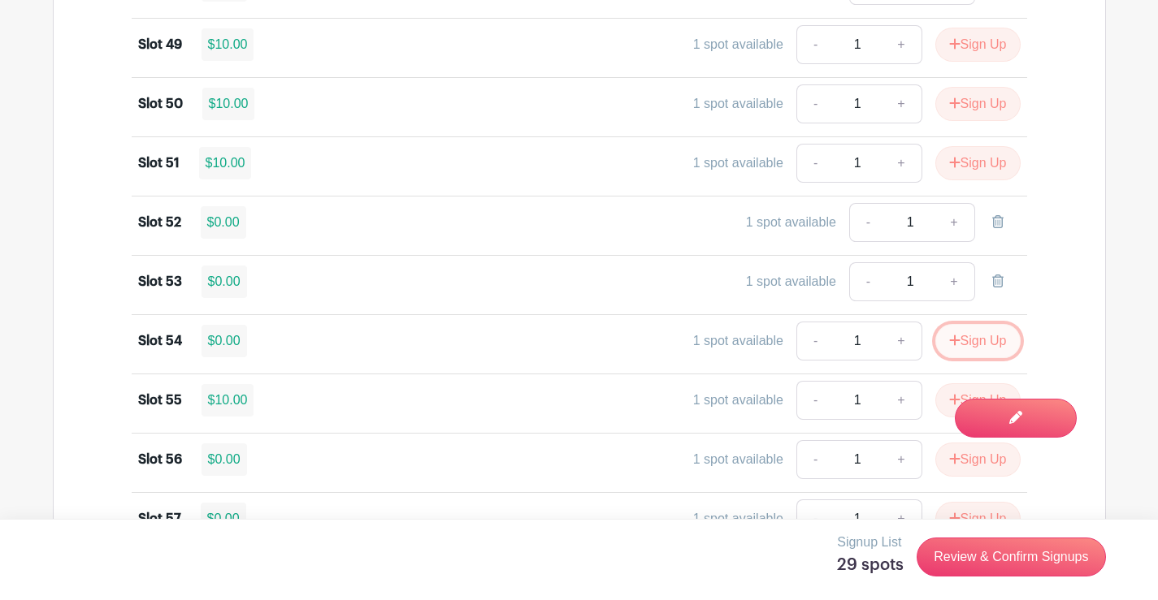
click at [961, 337] on button "Sign Up" at bounding box center [977, 341] width 85 height 34
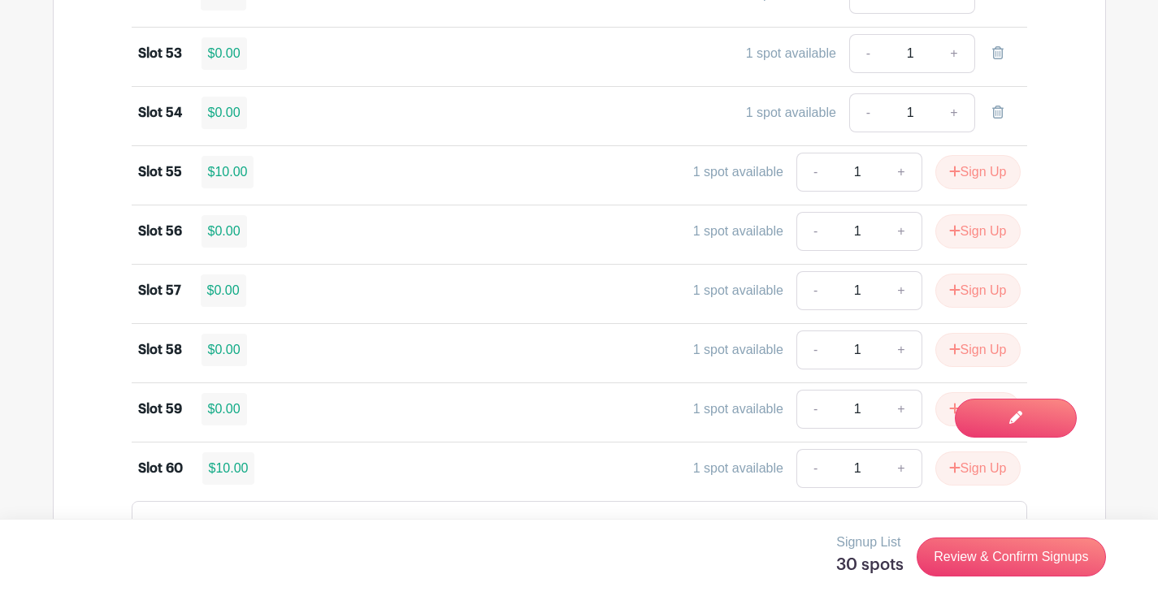
scroll to position [4387, 0]
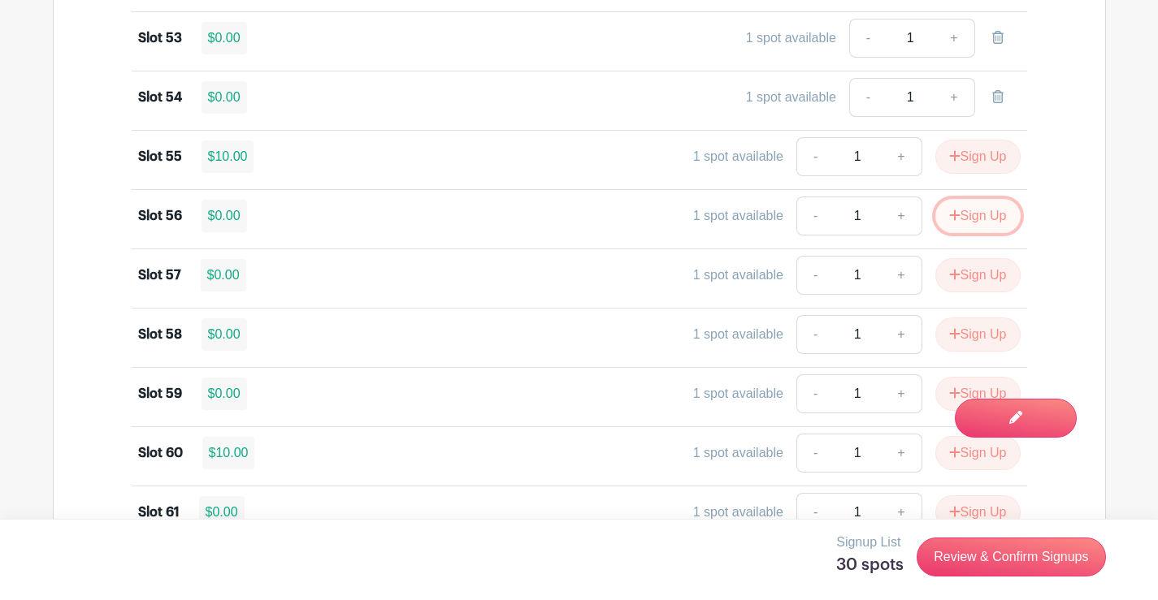
click at [971, 214] on button "Sign Up" at bounding box center [977, 216] width 85 height 34
click at [958, 270] on button "Sign Up" at bounding box center [977, 275] width 85 height 34
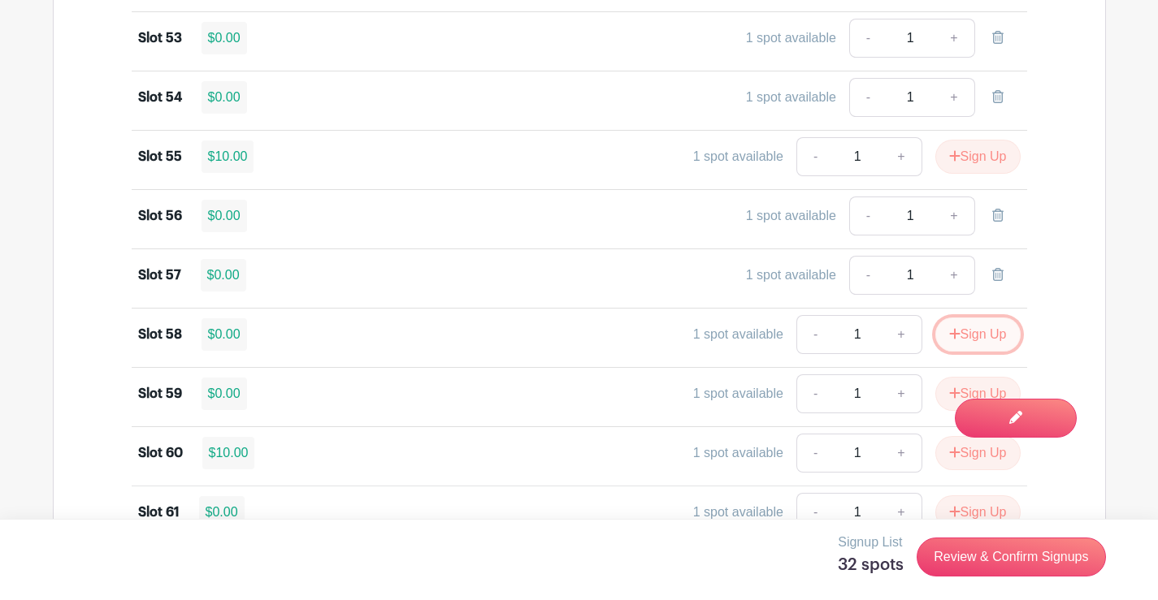
click at [955, 337] on icon "submit" at bounding box center [954, 333] width 11 height 13
click at [941, 388] on button "Sign Up" at bounding box center [977, 394] width 85 height 34
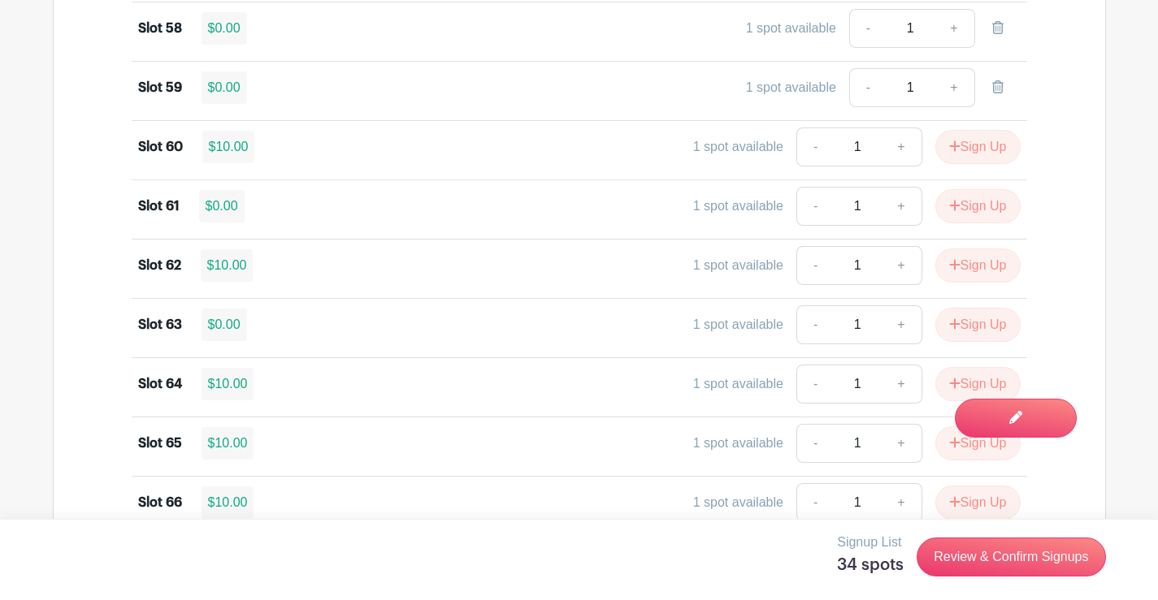
scroll to position [4712, 0]
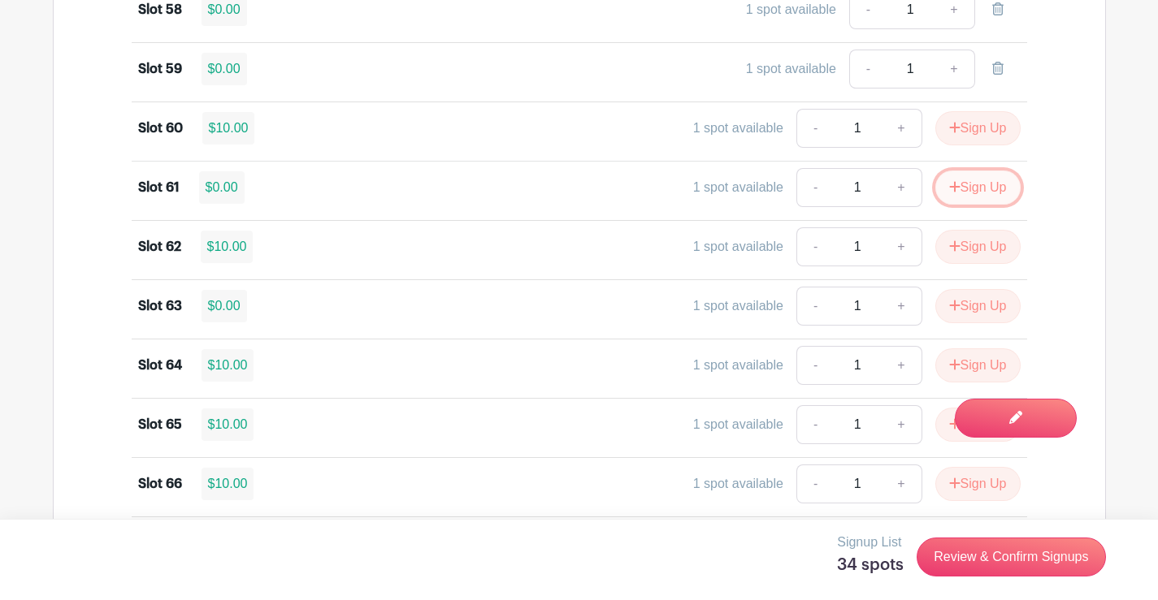
click at [975, 194] on button "Sign Up" at bounding box center [977, 188] width 85 height 34
click at [996, 306] on button "Sign Up" at bounding box center [977, 306] width 85 height 34
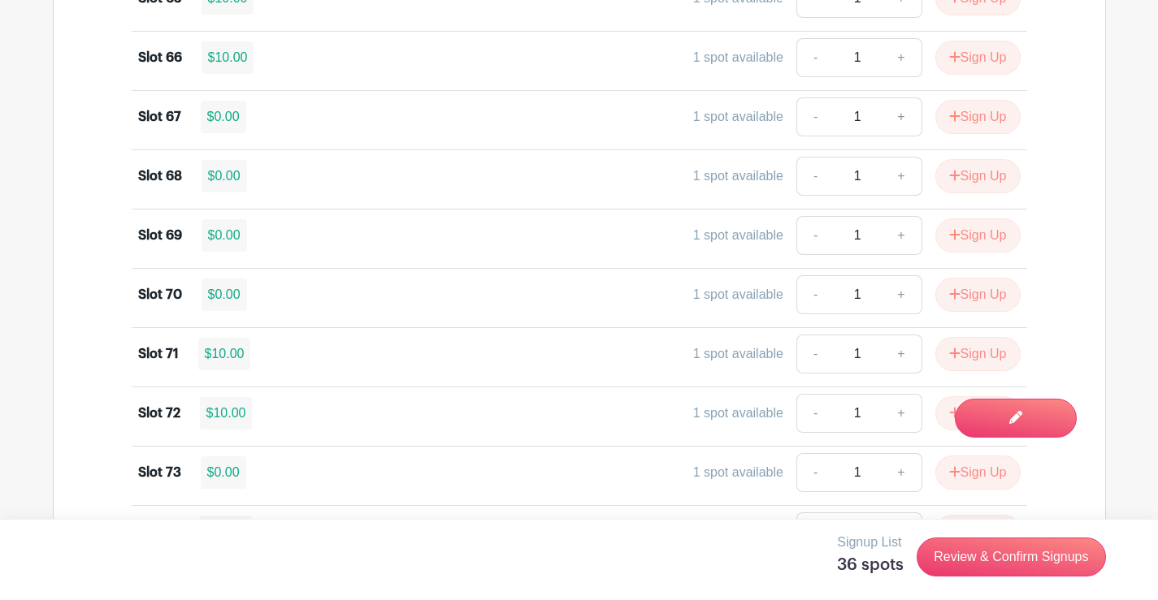
scroll to position [5199, 0]
click at [987, 58] on button "Sign Up" at bounding box center [977, 56] width 85 height 34
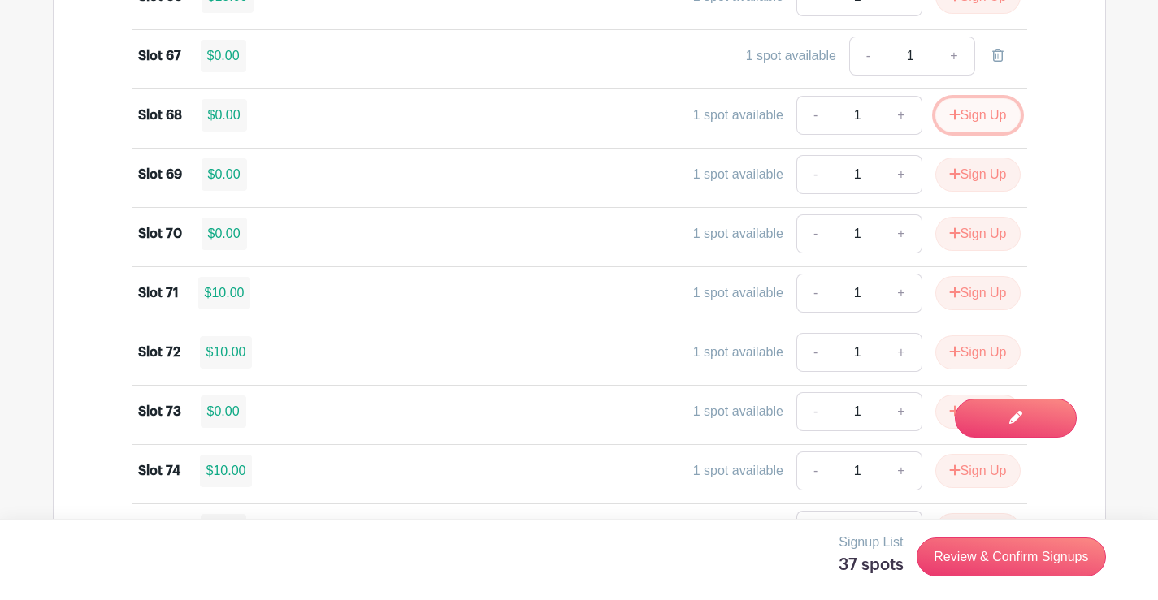
click at [963, 115] on button "Sign Up" at bounding box center [977, 115] width 85 height 34
click at [974, 176] on button "Sign Up" at bounding box center [977, 175] width 85 height 34
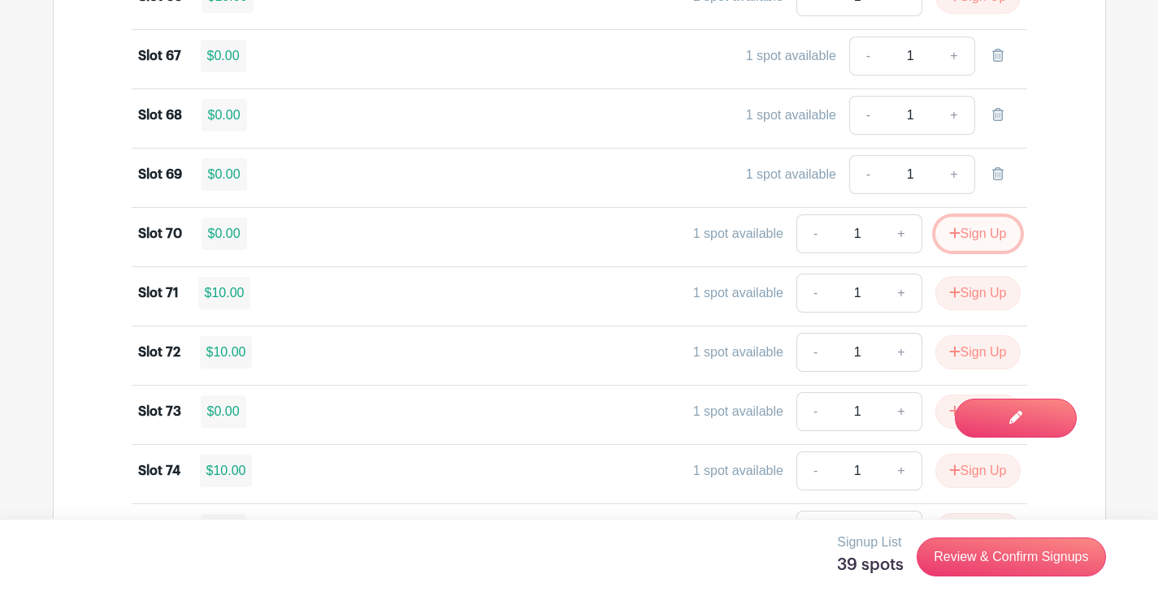
click at [968, 234] on button "Sign Up" at bounding box center [977, 234] width 85 height 34
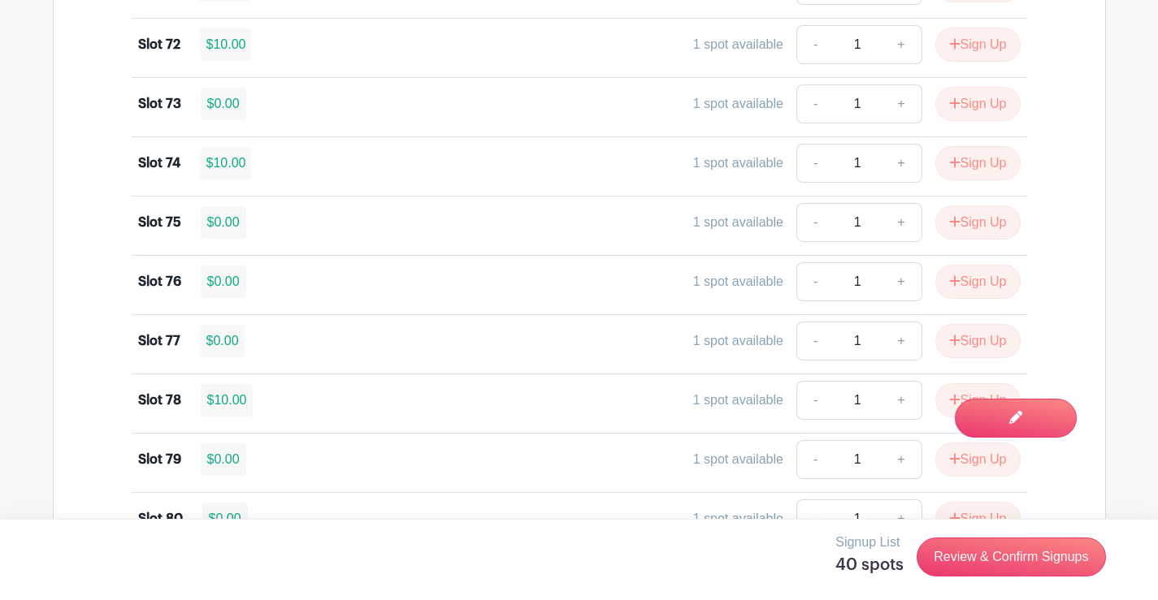
scroll to position [5524, 0]
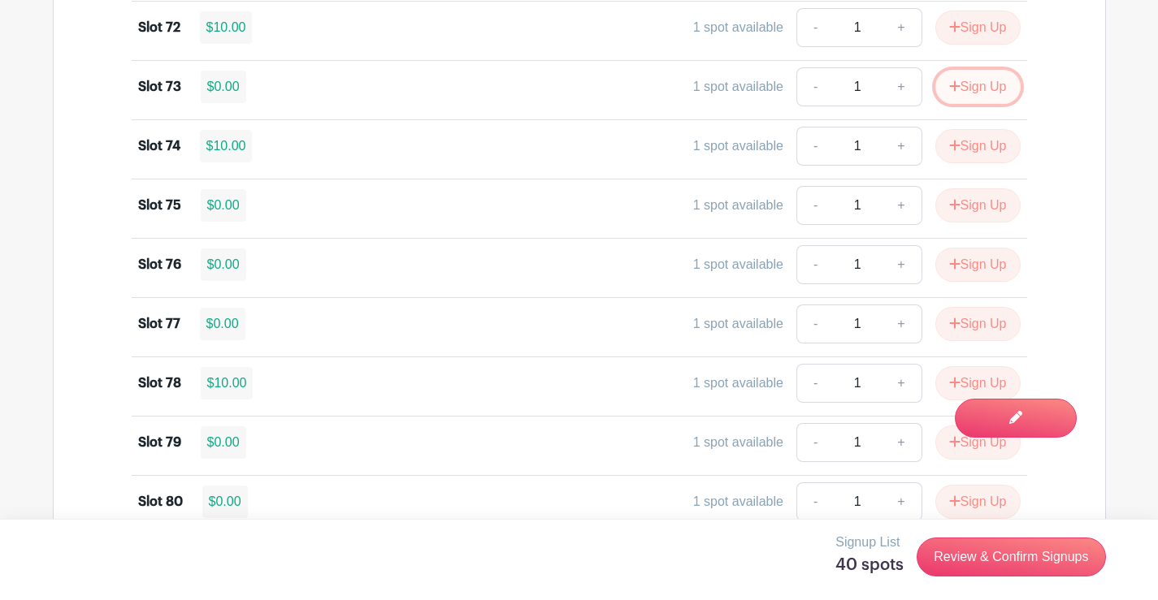
click at [960, 90] on button "Sign Up" at bounding box center [977, 87] width 85 height 34
click at [956, 202] on button "Sign Up" at bounding box center [977, 205] width 85 height 34
click at [953, 263] on icon "submit" at bounding box center [954, 263] width 11 height 11
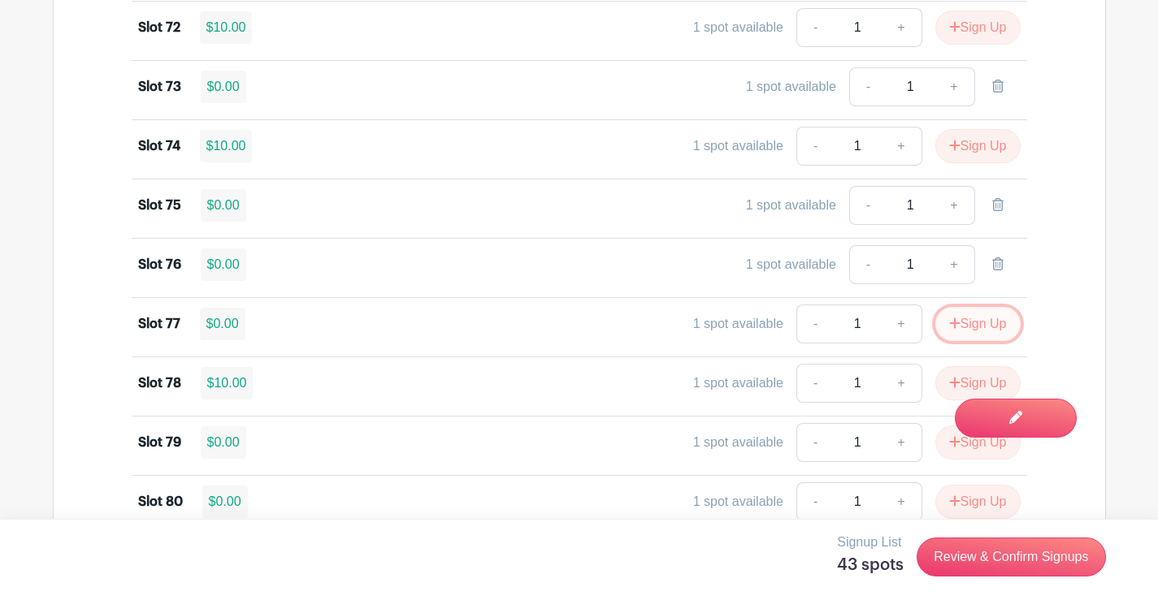
click at [959, 320] on button "Sign Up" at bounding box center [977, 324] width 85 height 34
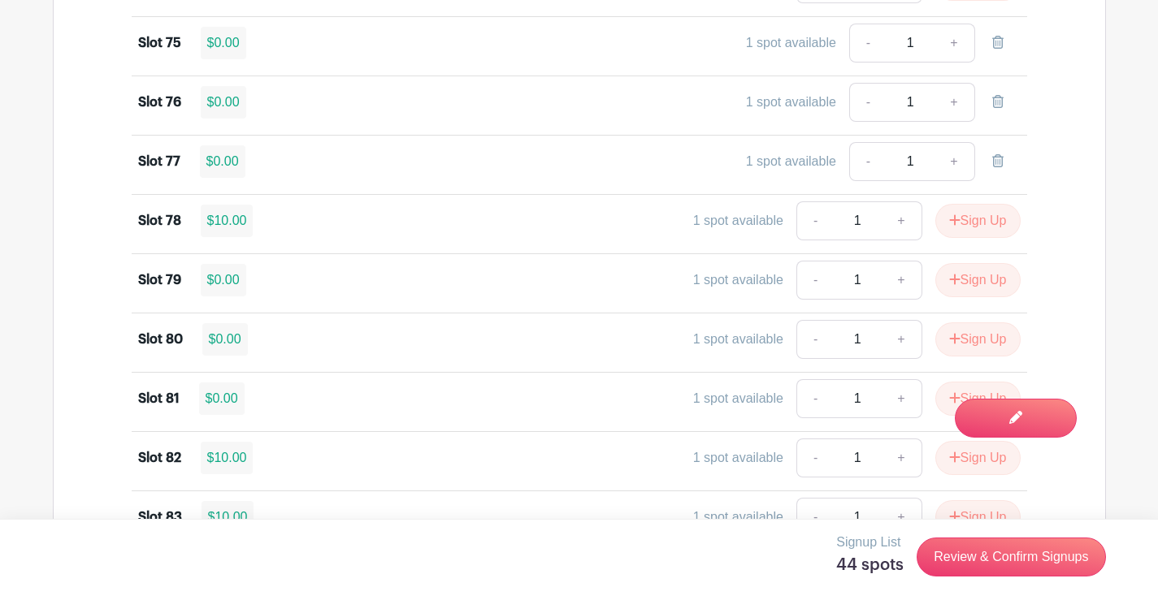
scroll to position [5768, 0]
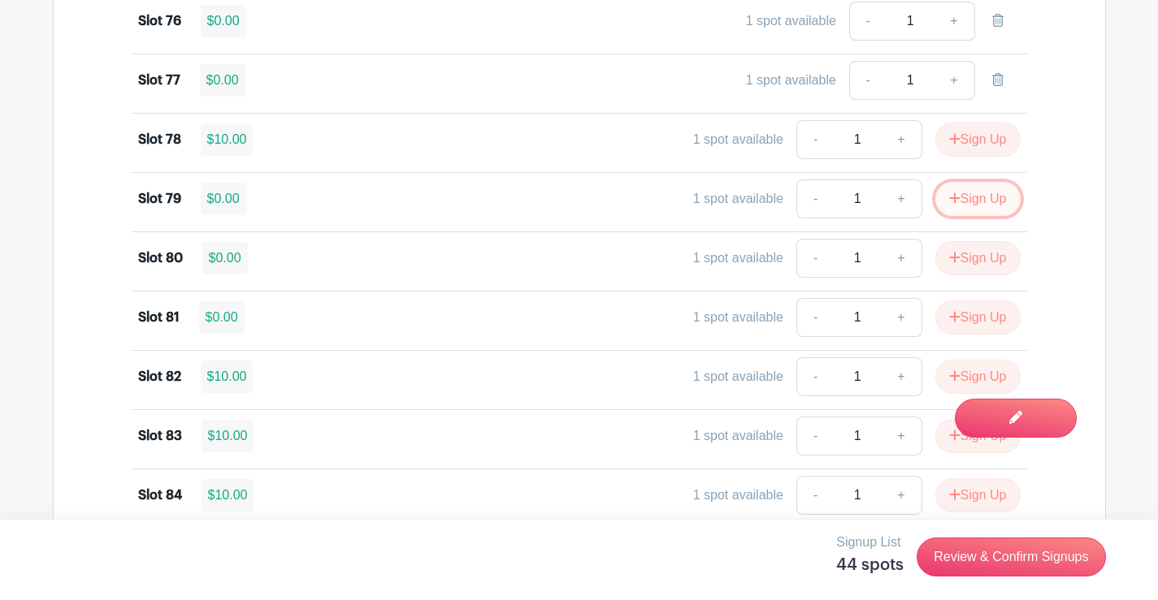
click at [960, 195] on button "Sign Up" at bounding box center [977, 199] width 85 height 34
click at [976, 310] on button "Sign Up" at bounding box center [977, 318] width 85 height 34
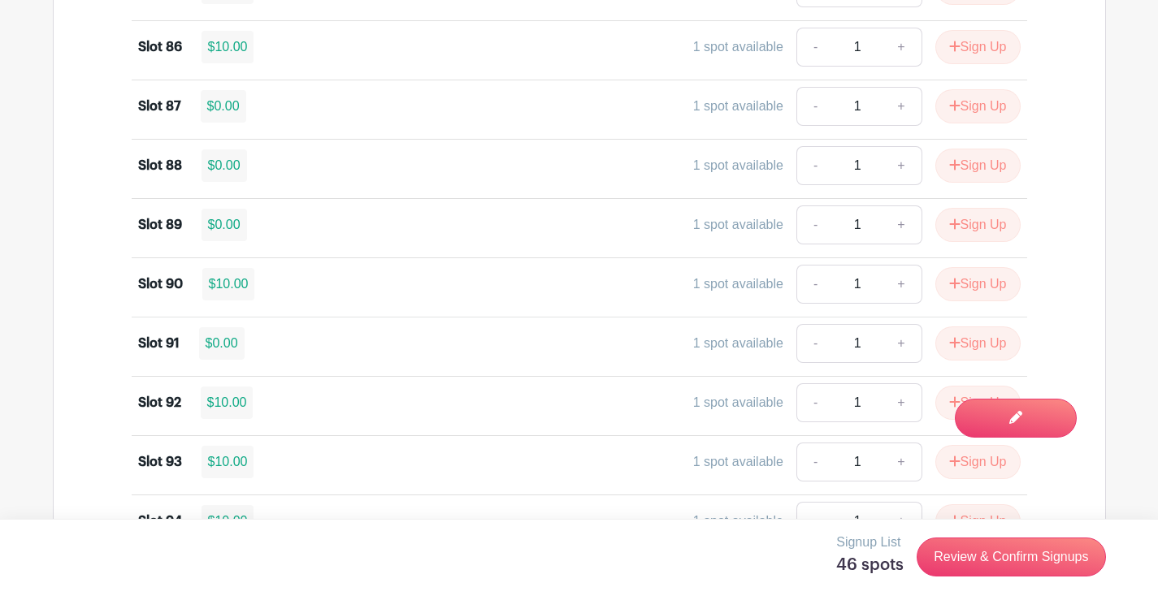
scroll to position [6336, 0]
click at [984, 110] on button "Sign Up" at bounding box center [977, 105] width 85 height 34
click at [984, 162] on button "Sign Up" at bounding box center [977, 164] width 85 height 34
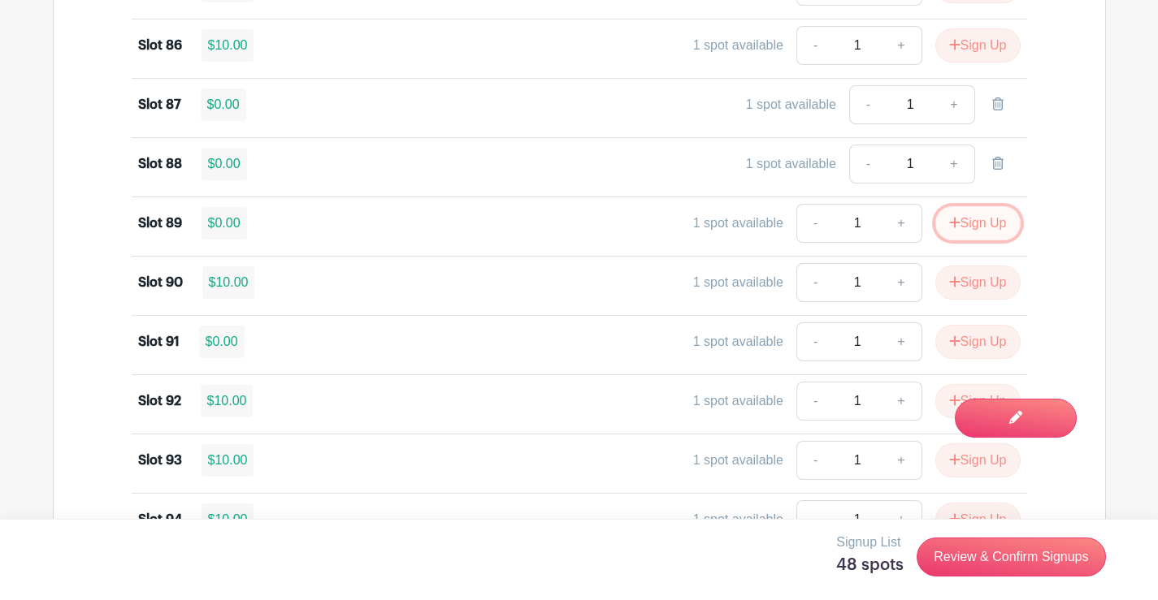
click at [981, 226] on button "Sign Up" at bounding box center [977, 223] width 85 height 34
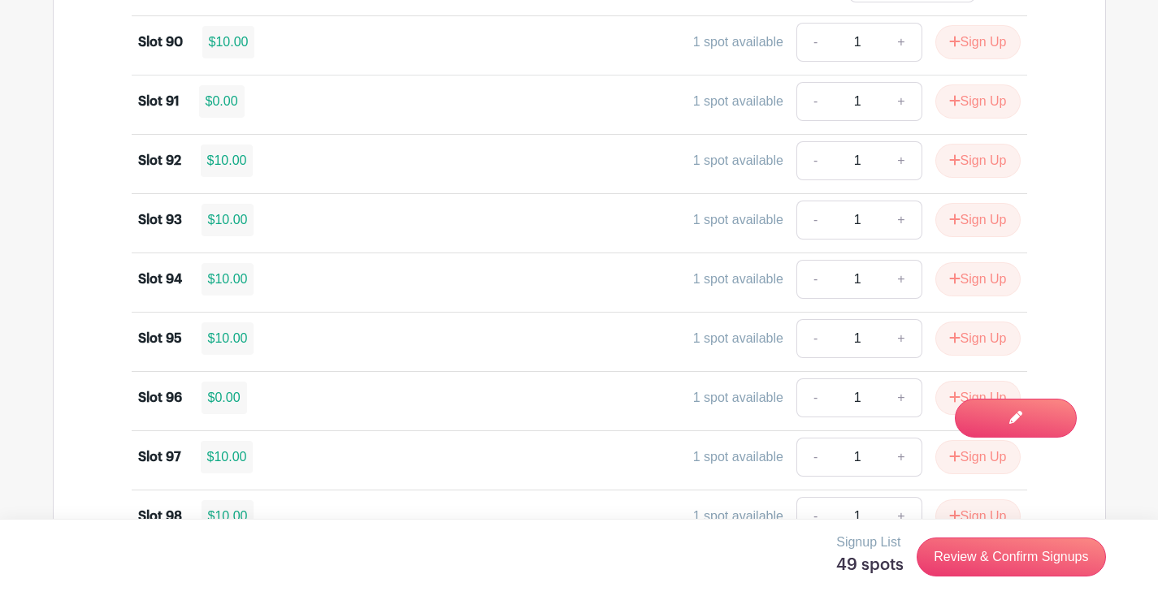
scroll to position [6580, 0]
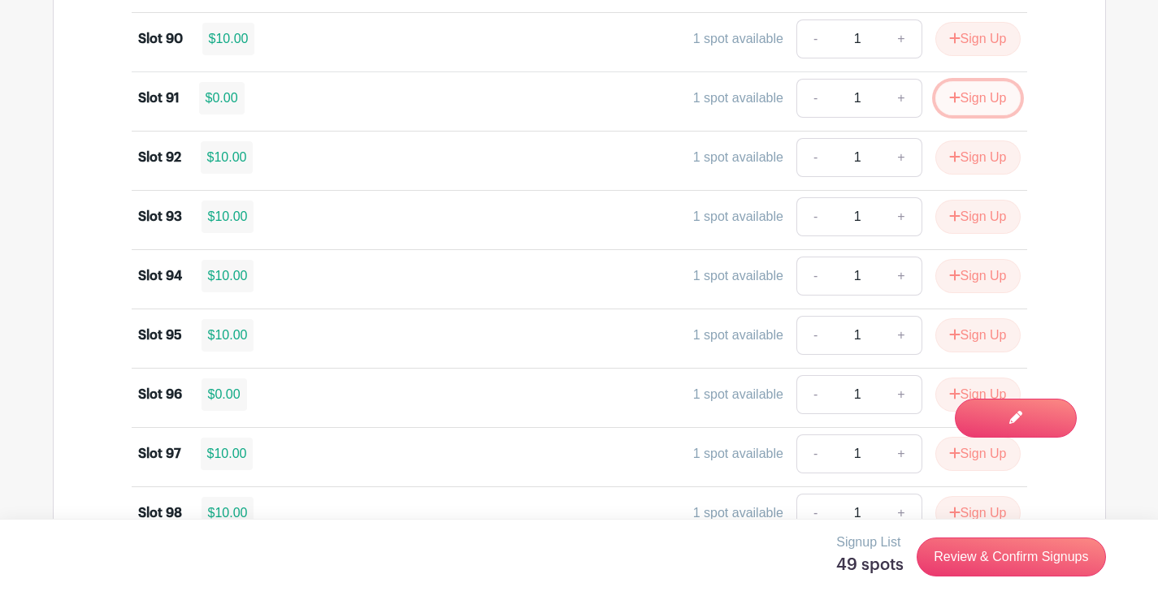
click at [994, 93] on button "Sign Up" at bounding box center [977, 98] width 85 height 34
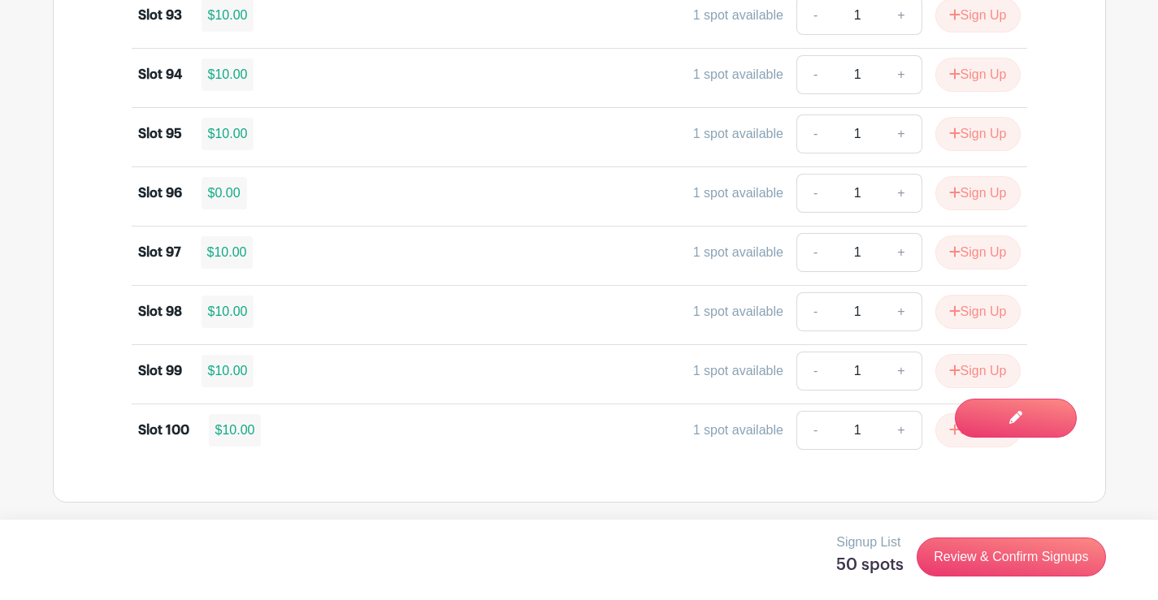
scroll to position [6786, 0]
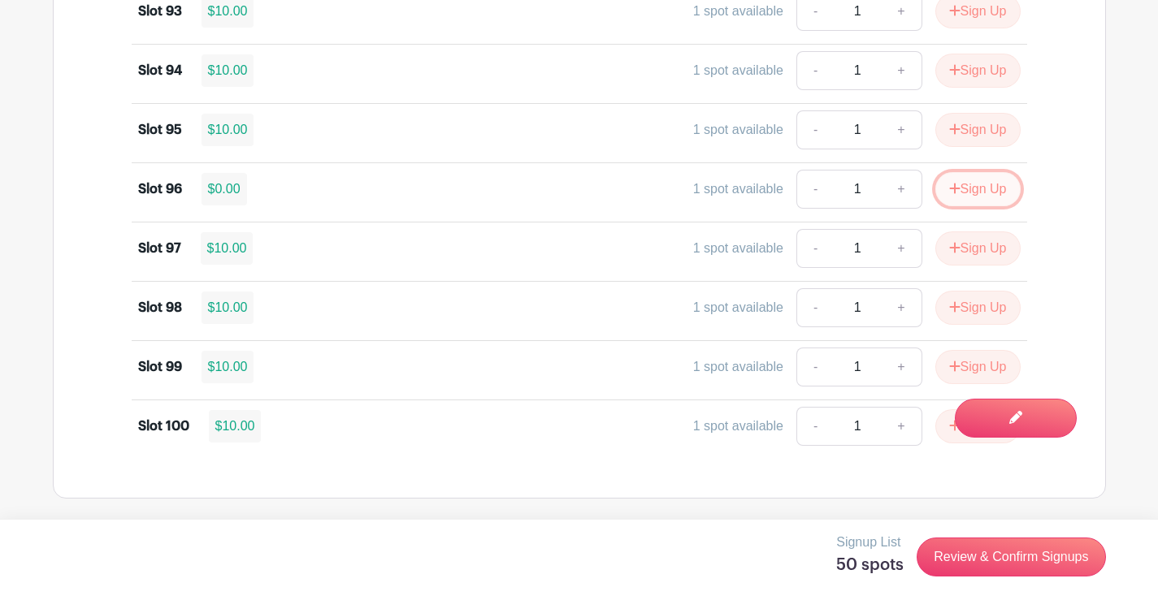
click at [983, 187] on button "Sign Up" at bounding box center [977, 189] width 85 height 34
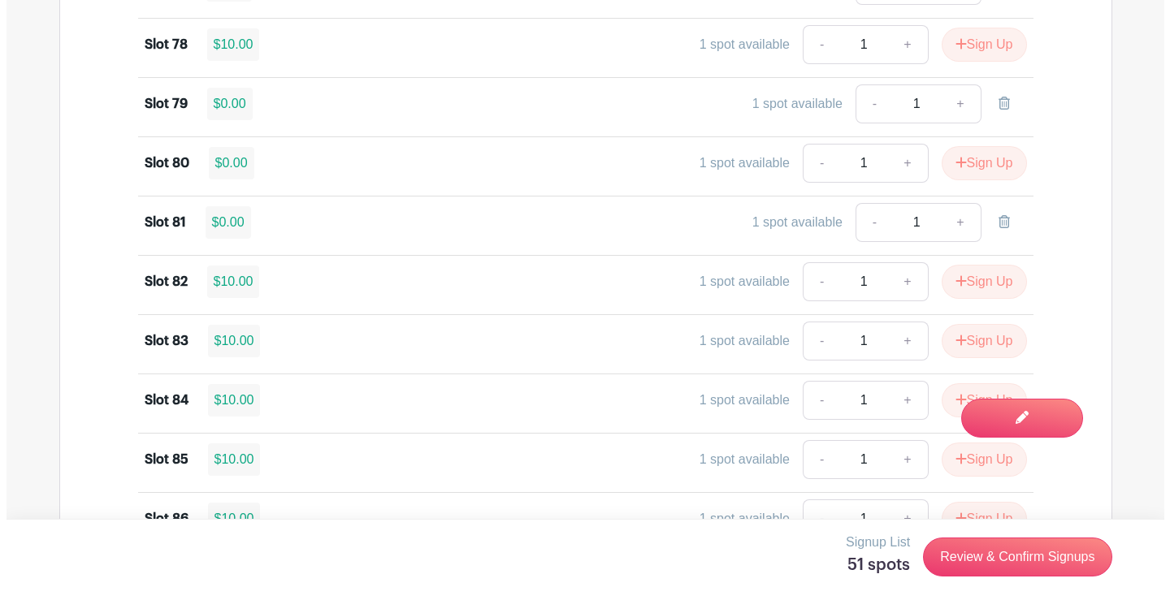
scroll to position [5892, 0]
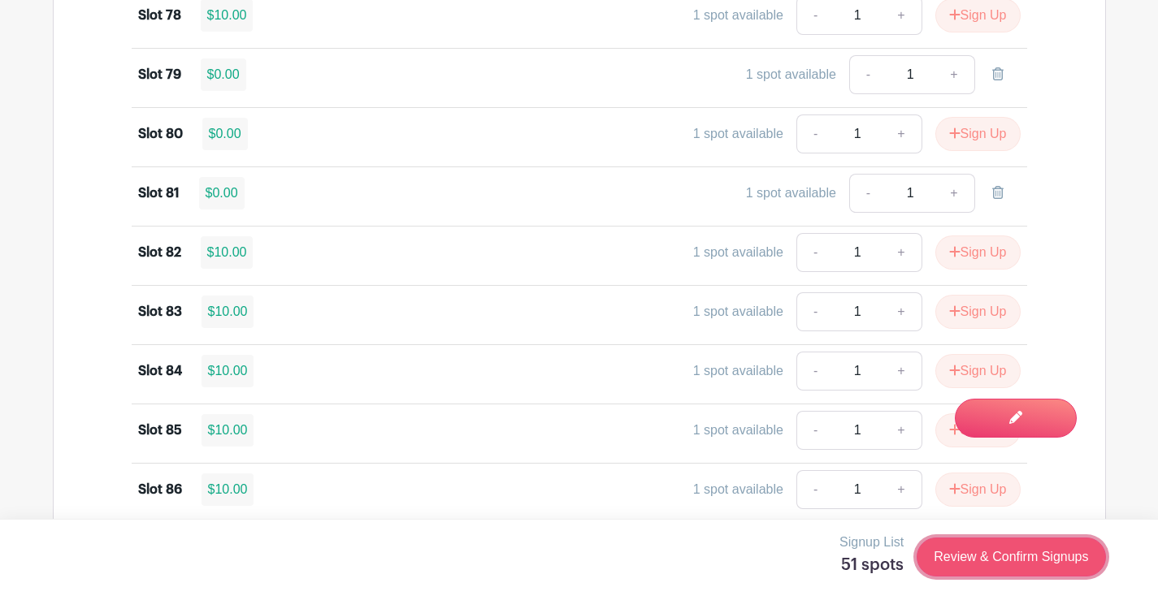
click at [996, 559] on link "Review & Confirm Signups" at bounding box center [1010, 557] width 188 height 39
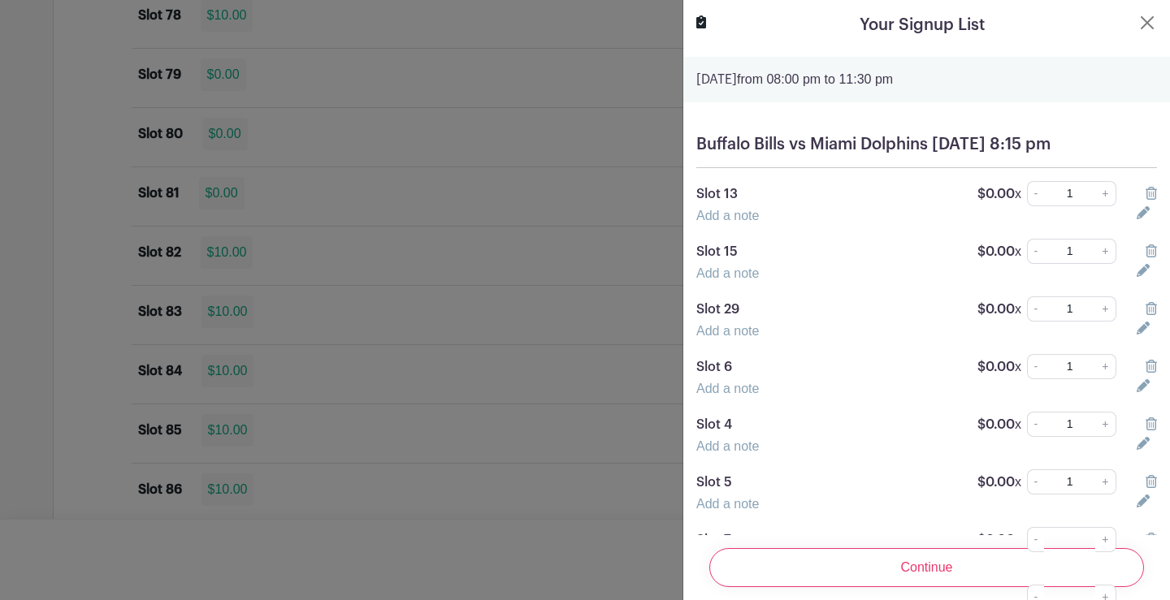
click at [727, 223] on link "Add a note" at bounding box center [727, 216] width 63 height 14
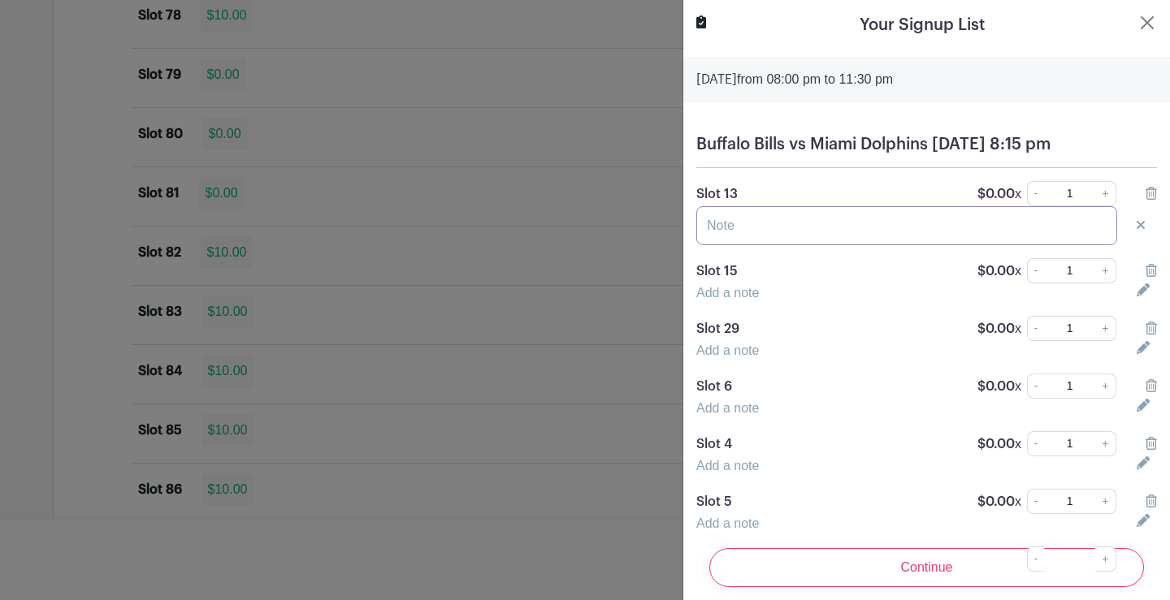
click at [742, 245] on input "text" at bounding box center [906, 225] width 421 height 39
type input "[PERSON_NAME]"
click at [716, 300] on link "Add a note" at bounding box center [727, 293] width 63 height 14
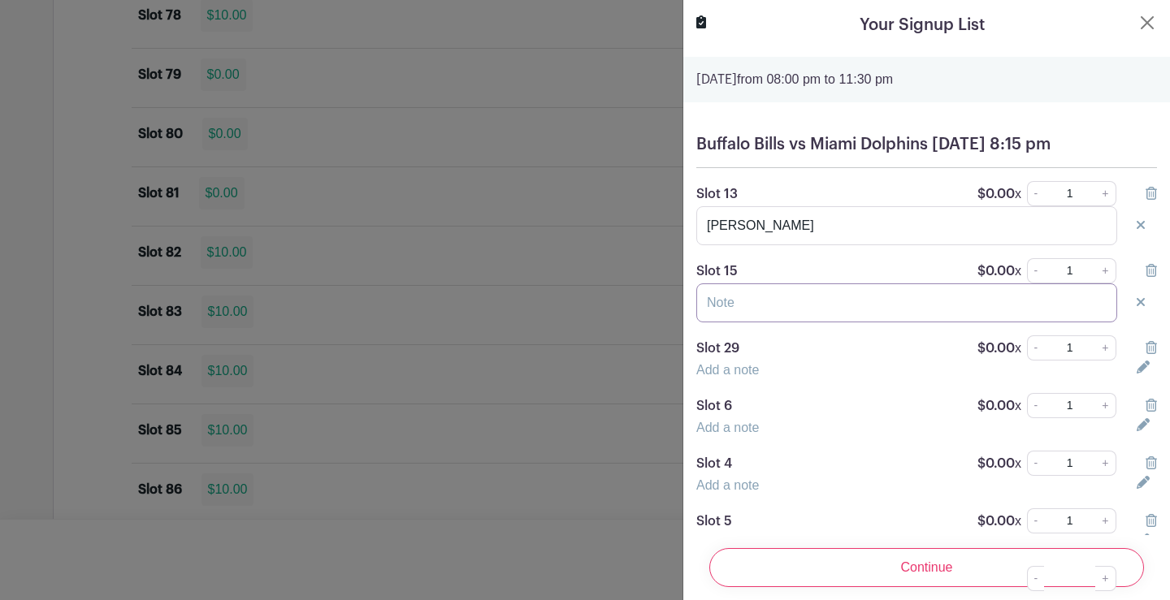
click at [734, 321] on input "text" at bounding box center [906, 303] width 421 height 39
type input "[PERSON_NAME]"
click at [728, 377] on link "Add a note" at bounding box center [727, 370] width 63 height 14
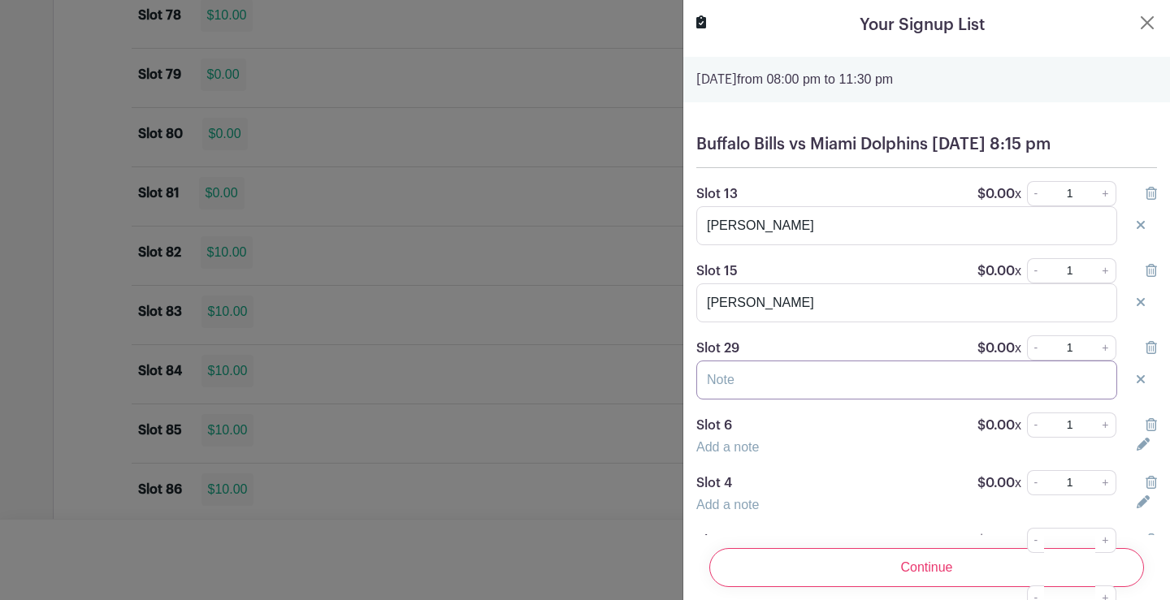
click at [745, 395] on input "text" at bounding box center [906, 380] width 421 height 39
type input "[PERSON_NAME]"
click at [733, 454] on link "Add a note" at bounding box center [727, 447] width 63 height 14
click at [741, 470] on input "text" at bounding box center [906, 457] width 421 height 39
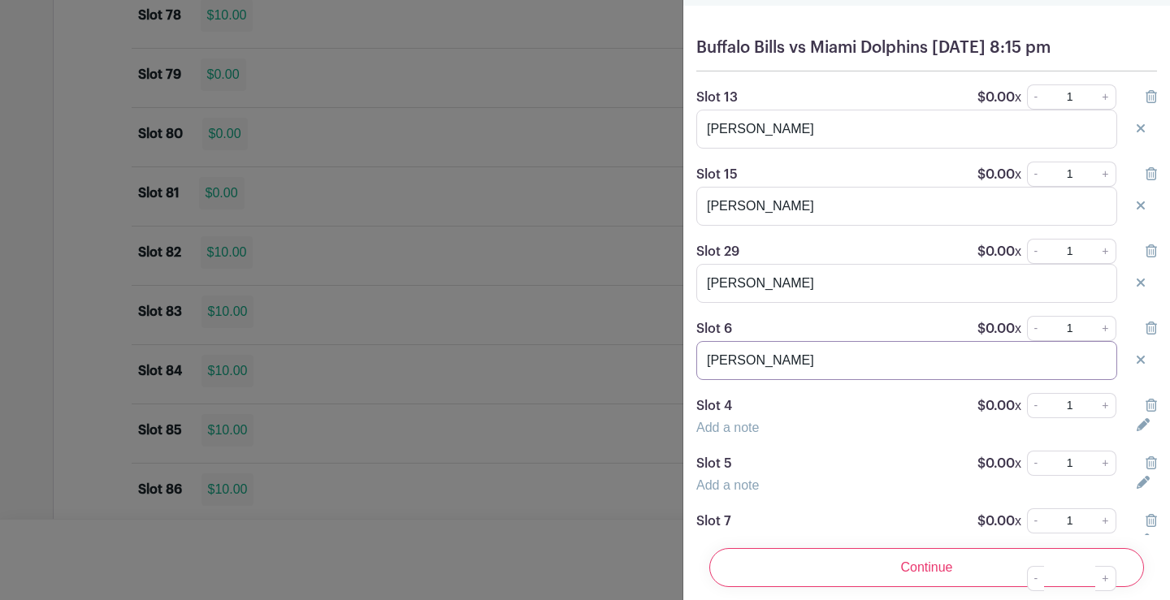
scroll to position [244, 0]
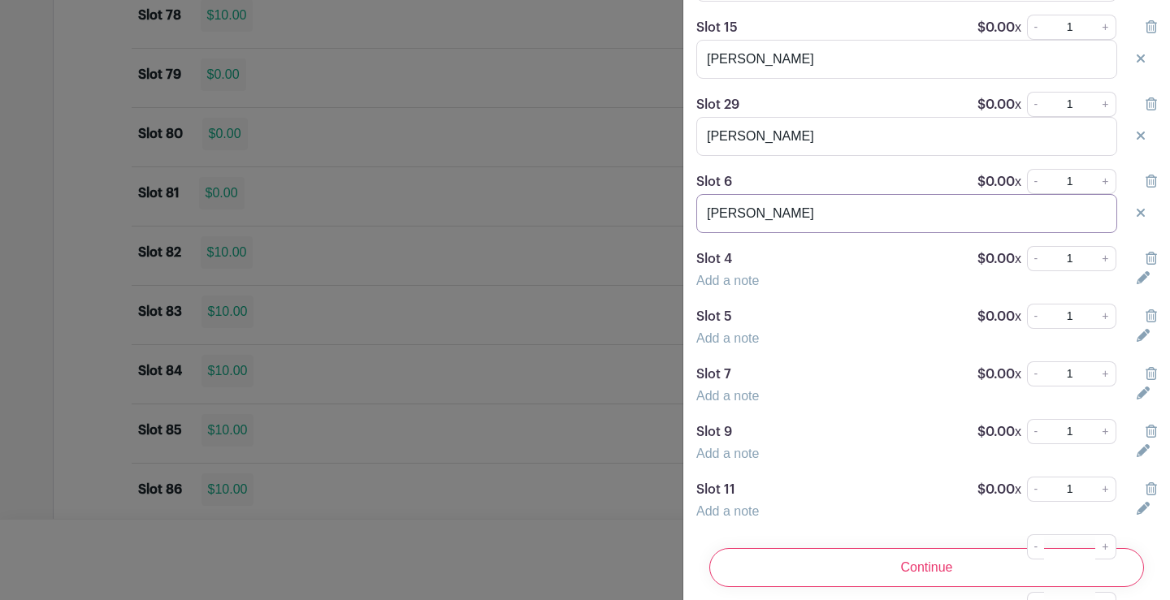
type input "[PERSON_NAME]"
click at [733, 288] on link "Add a note" at bounding box center [727, 281] width 63 height 14
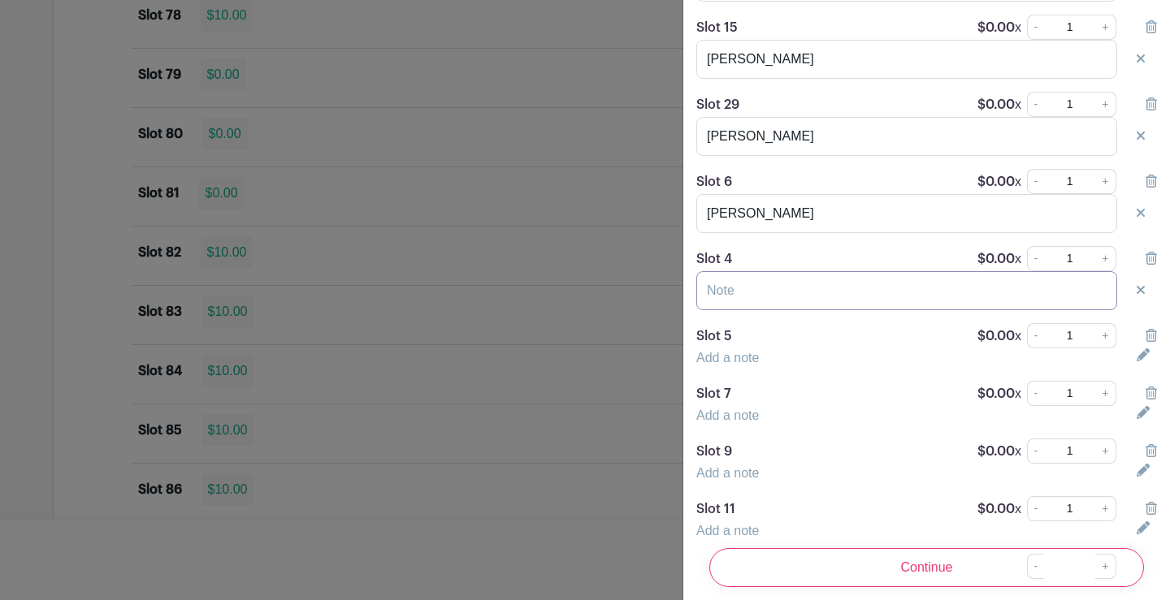
click at [734, 310] on input "text" at bounding box center [906, 290] width 421 height 39
type input "[PERSON_NAME]"
click at [742, 365] on link "Add a note" at bounding box center [727, 358] width 63 height 14
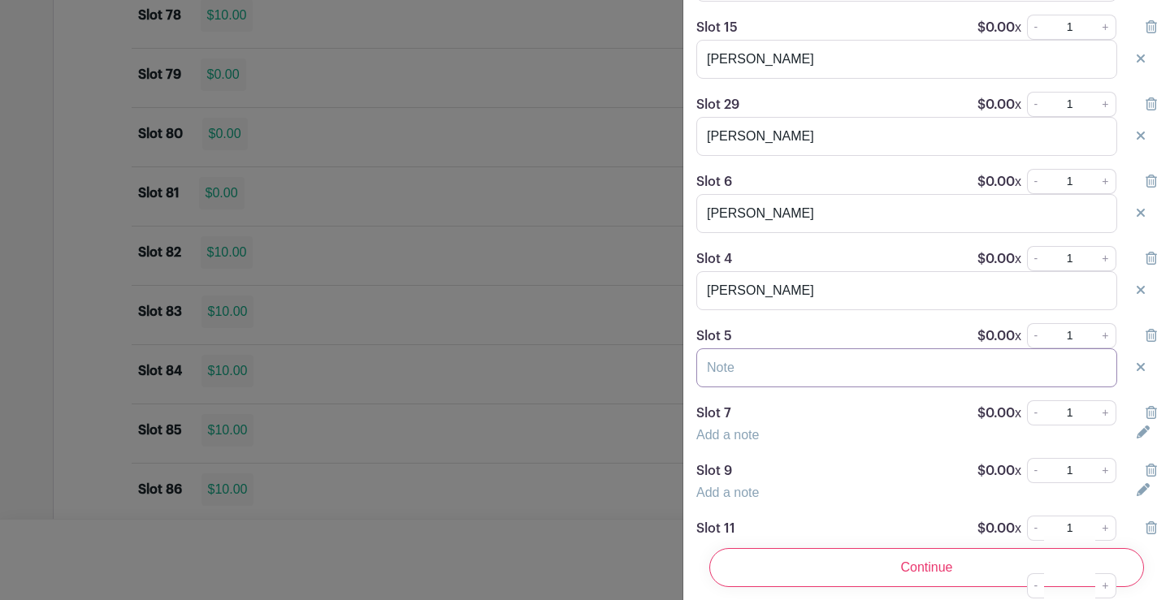
click at [748, 383] on input "text" at bounding box center [906, 367] width 421 height 39
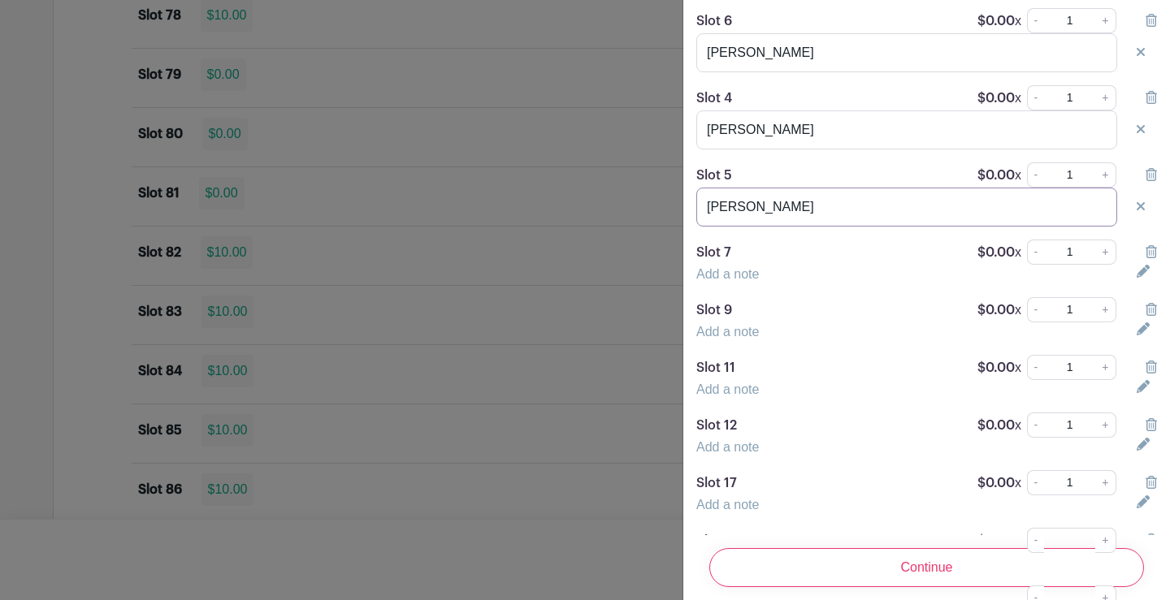
scroll to position [406, 0]
type input "[PERSON_NAME]"
click at [735, 279] on link "Add a note" at bounding box center [727, 273] width 63 height 14
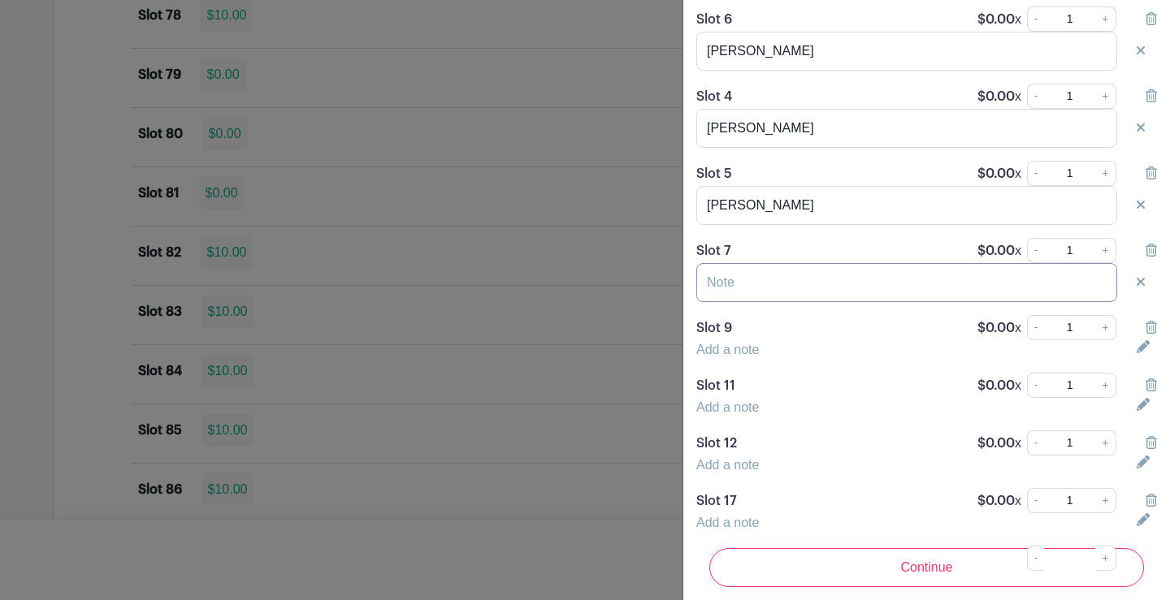
click at [737, 301] on input "text" at bounding box center [906, 282] width 421 height 39
type input "Sue & [PERSON_NAME]"
click at [736, 357] on link "Add a note" at bounding box center [727, 350] width 63 height 14
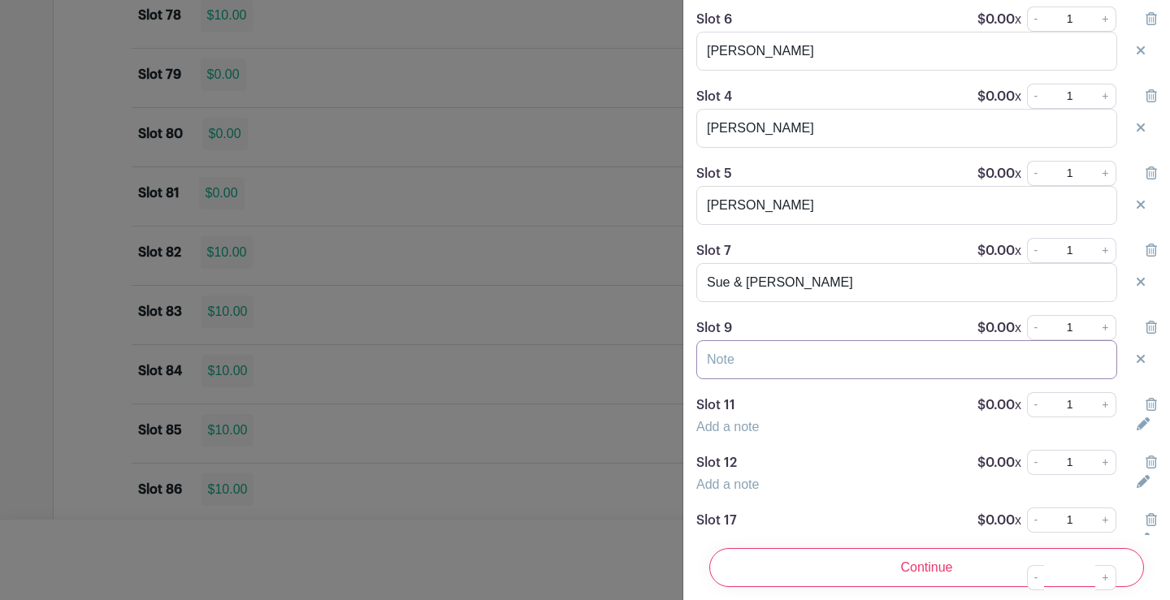
click at [751, 379] on input "text" at bounding box center [906, 359] width 421 height 39
type input "[PERSON_NAME]"
click at [720, 434] on link "Add a note" at bounding box center [727, 427] width 63 height 14
click at [746, 457] on input "text" at bounding box center [906, 437] width 421 height 39
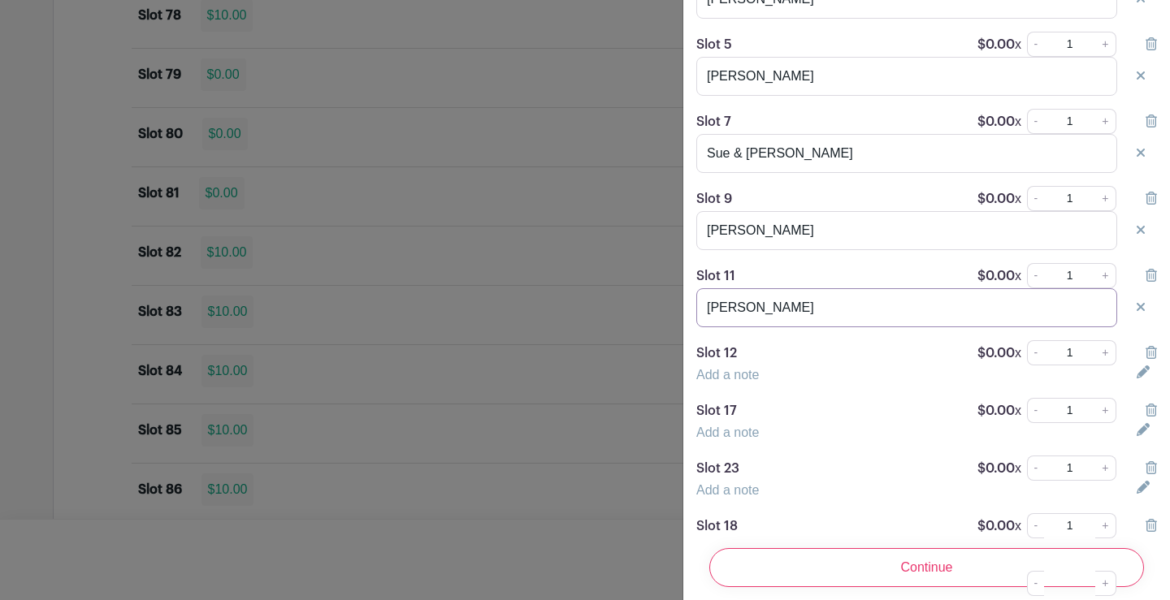
scroll to position [731, 0]
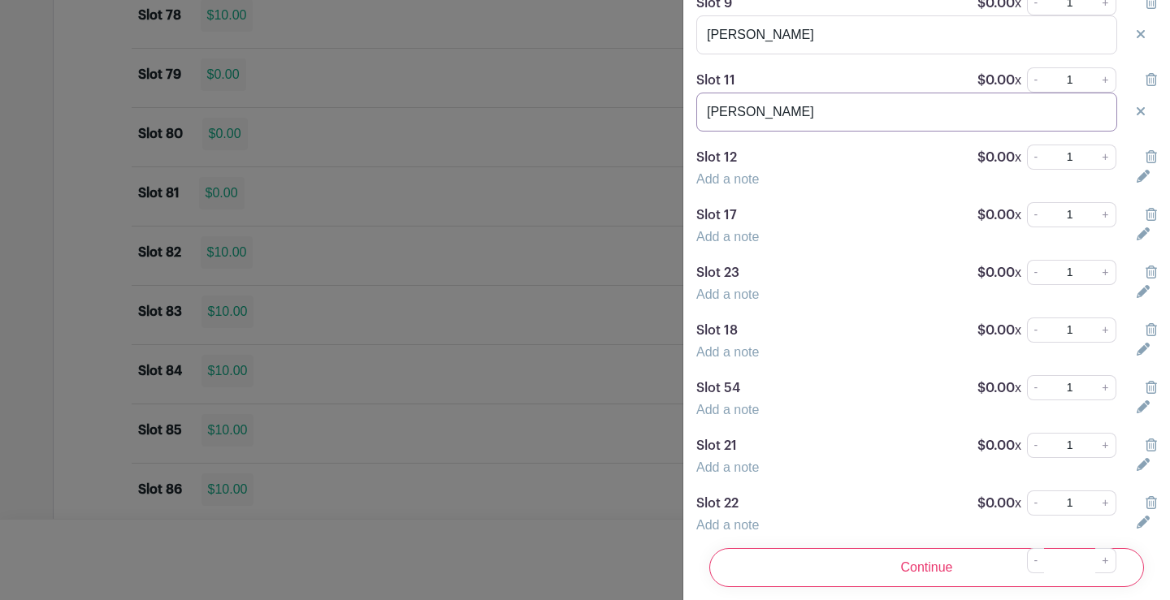
type input "[PERSON_NAME]"
click at [734, 186] on link "Add a note" at bounding box center [727, 179] width 63 height 14
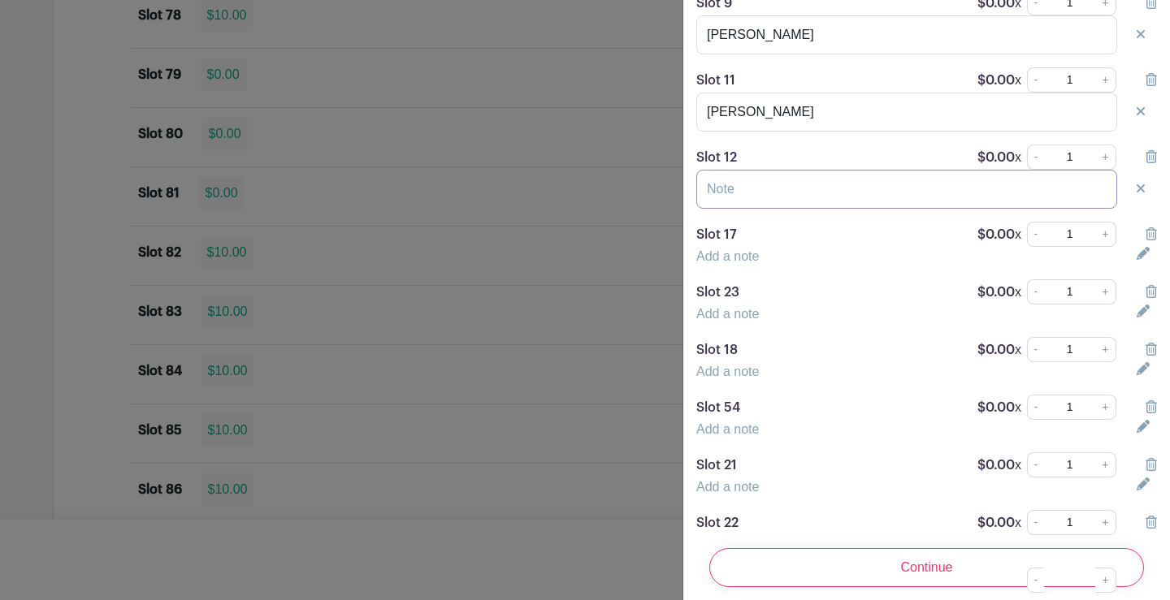
click at [739, 206] on input "text" at bounding box center [906, 189] width 421 height 39
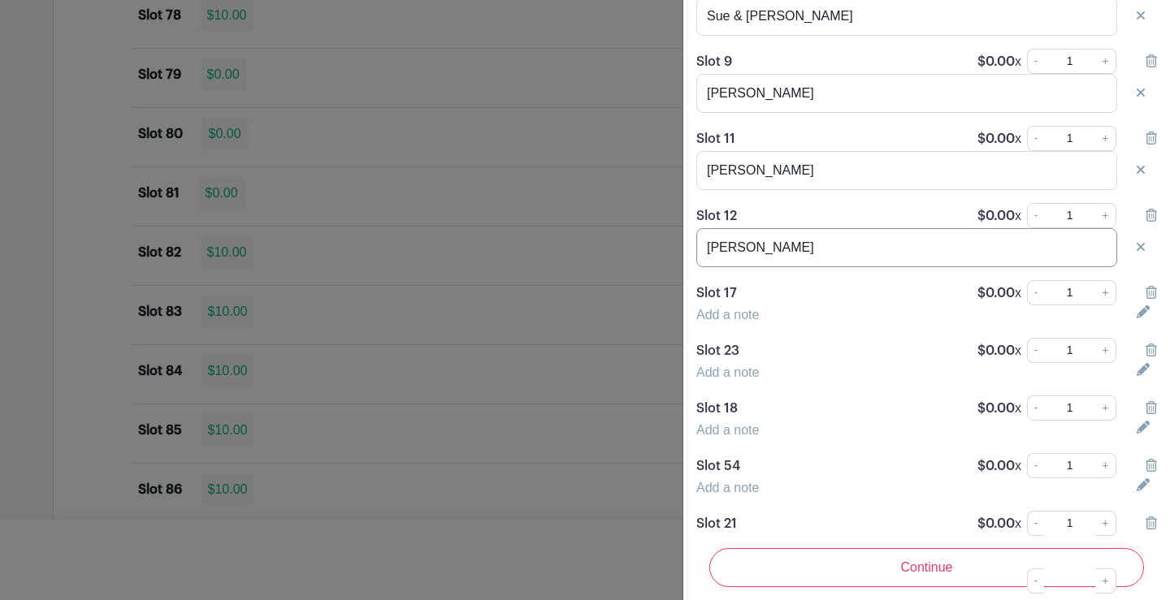
scroll to position [487, 0]
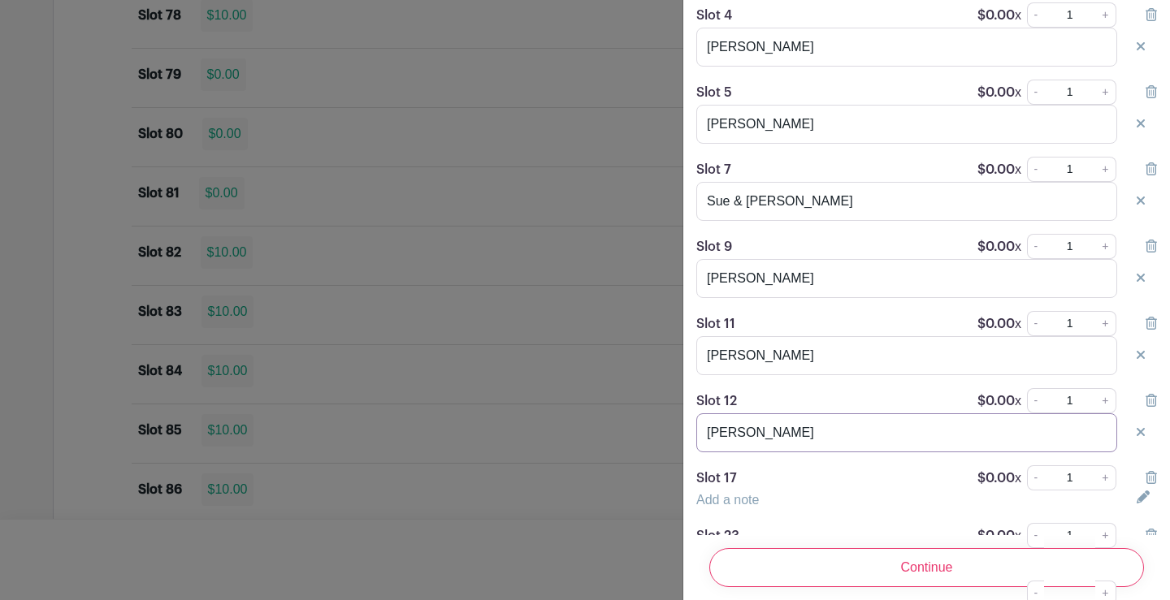
type input "[PERSON_NAME]"
click at [788, 144] on input "[PERSON_NAME]" at bounding box center [906, 124] width 421 height 39
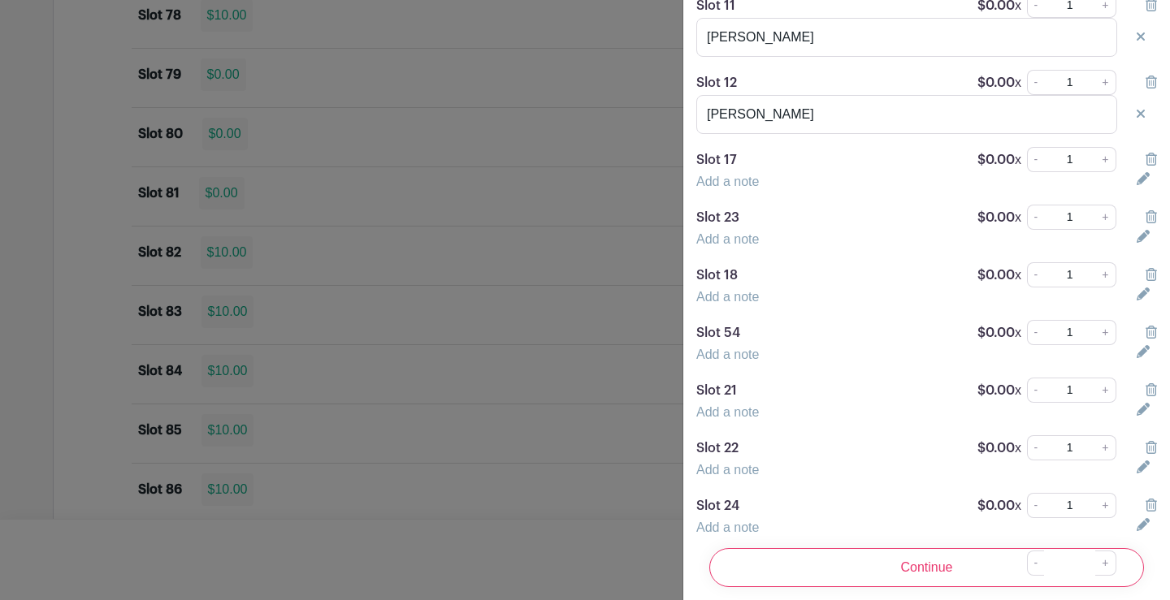
scroll to position [812, 0]
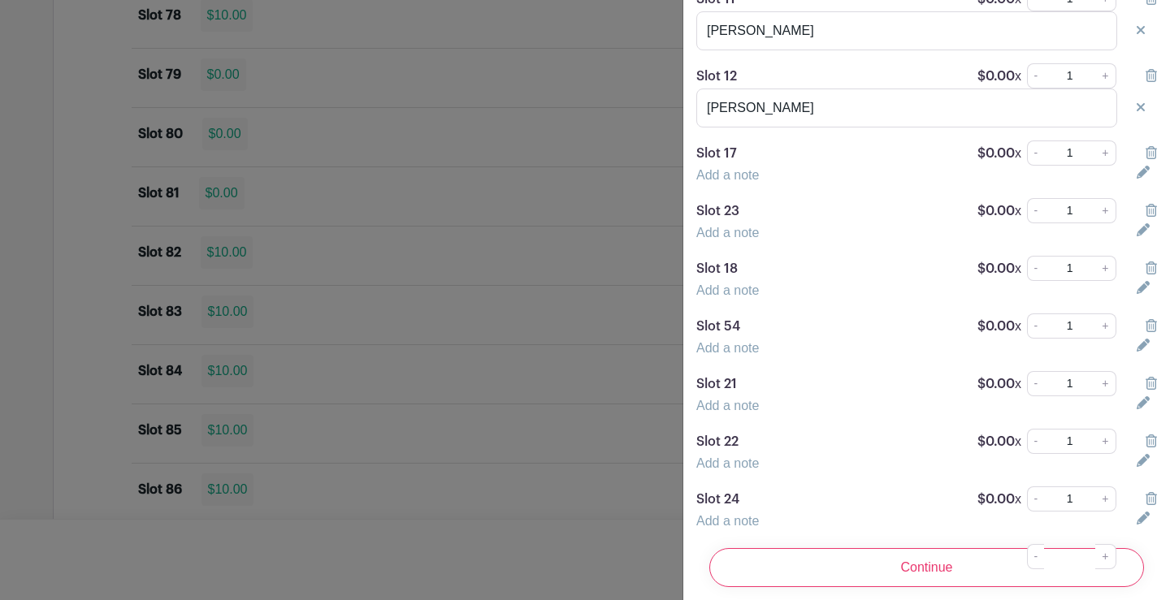
type input "Karen Zoyjofski"
click at [706, 182] on link "Add a note" at bounding box center [727, 175] width 63 height 14
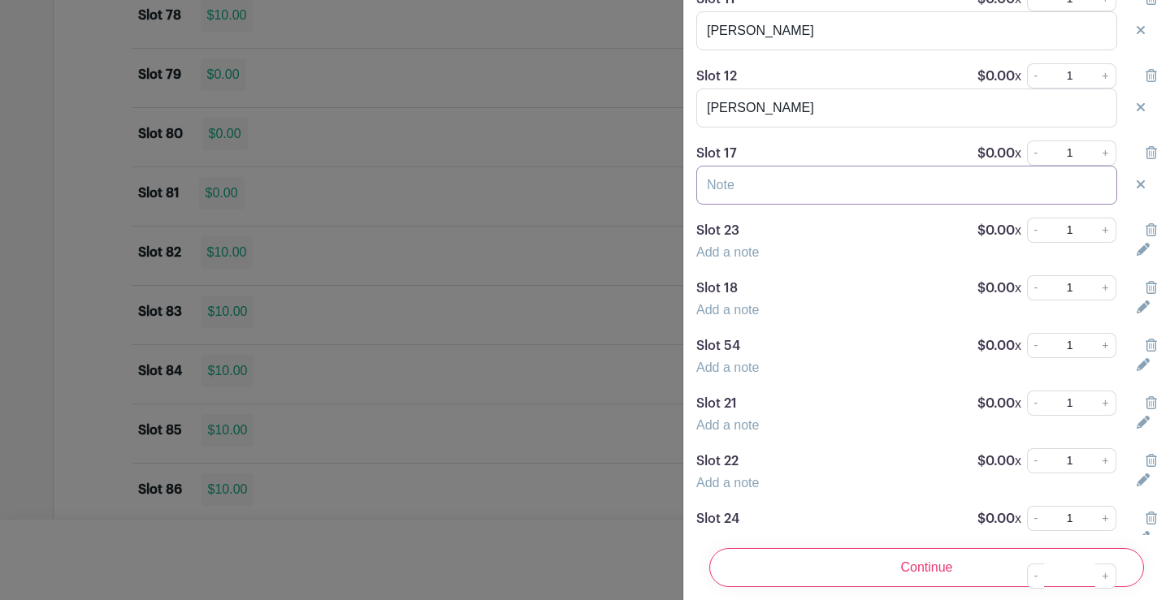
click at [716, 200] on input "text" at bounding box center [906, 185] width 421 height 39
type input "[PERSON_NAME]"
click at [721, 259] on link "Add a note" at bounding box center [727, 252] width 63 height 14
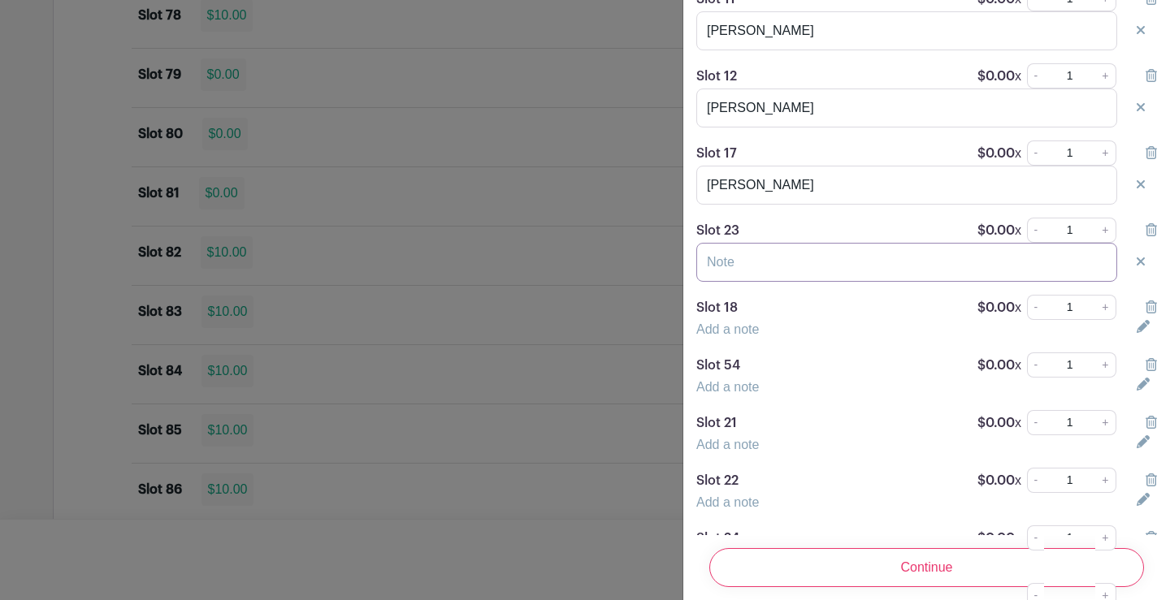
click at [750, 282] on input "text" at bounding box center [906, 262] width 421 height 39
type input "[PERSON_NAME]"
click at [739, 336] on link "Add a note" at bounding box center [727, 330] width 63 height 14
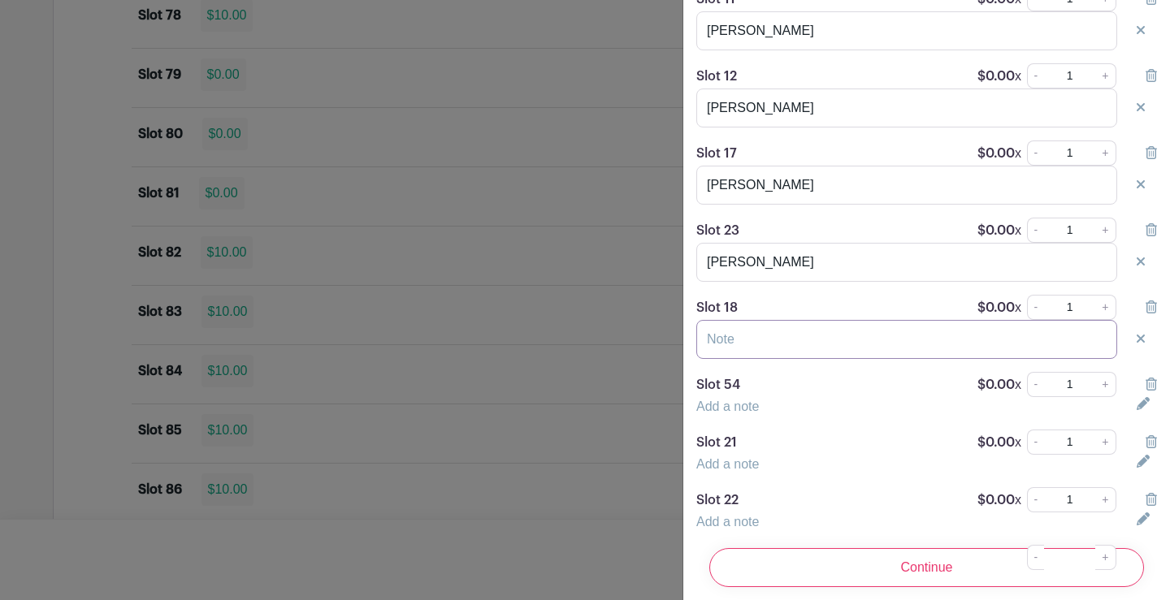
click at [748, 353] on input "text" at bounding box center [906, 339] width 421 height 39
type input "[PERSON_NAME]"
click at [742, 413] on link "Add a note" at bounding box center [727, 407] width 63 height 14
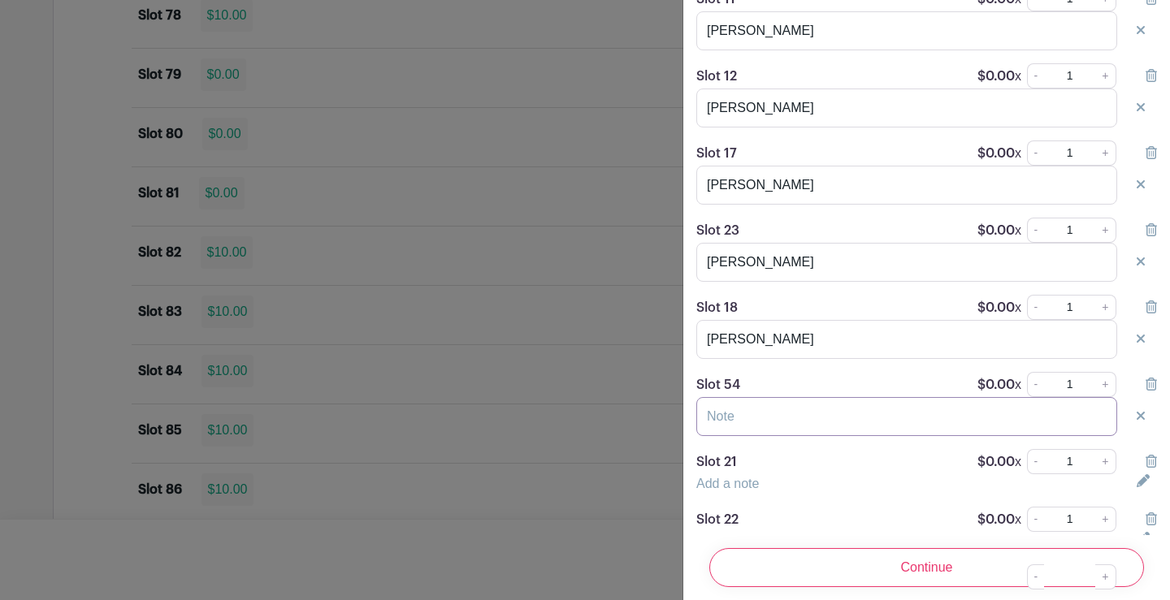
click at [762, 427] on input "text" at bounding box center [906, 416] width 421 height 39
type input "[PERSON_NAME]"
click at [742, 491] on link "Add a note" at bounding box center [727, 484] width 63 height 14
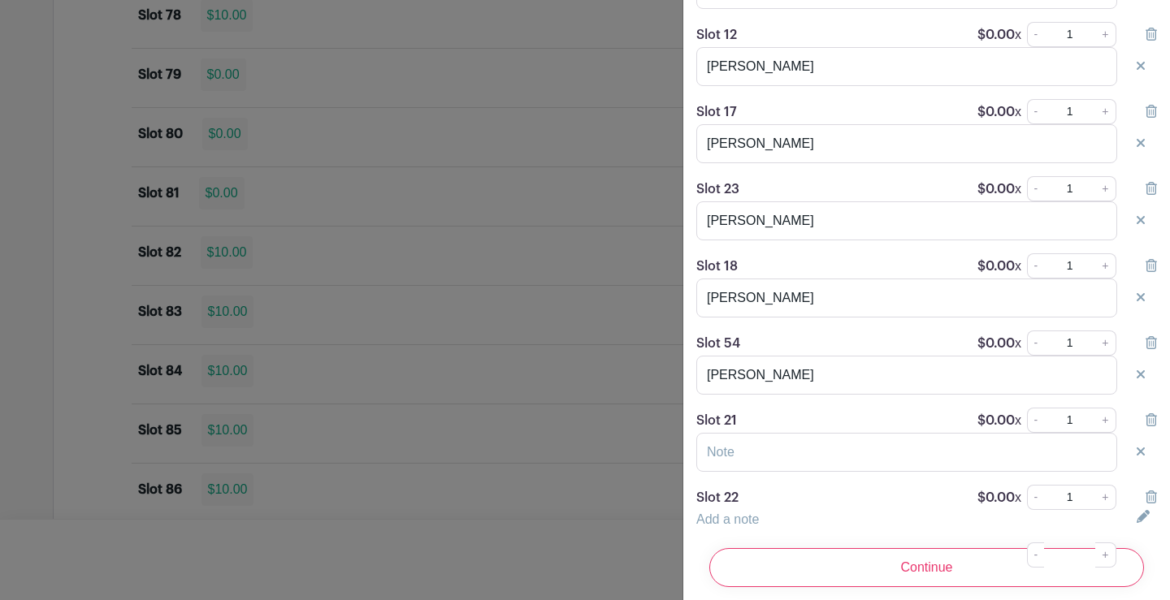
scroll to position [975, 0]
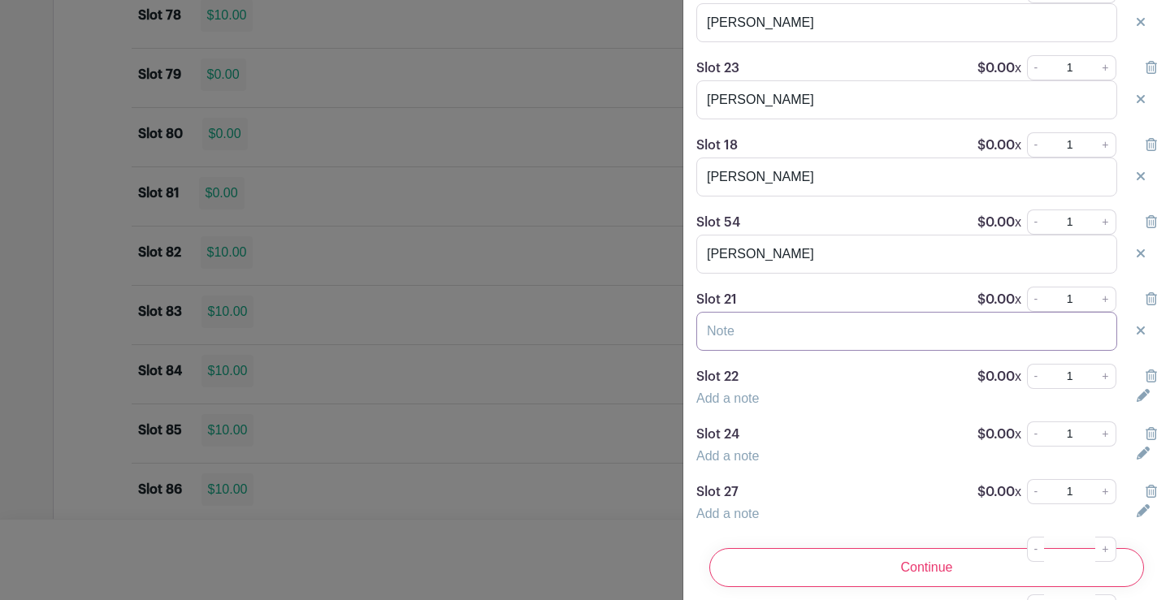
click at [746, 349] on input "text" at bounding box center [906, 331] width 421 height 39
type input "[PERSON_NAME]"
click at [706, 405] on link "Add a note" at bounding box center [727, 399] width 63 height 14
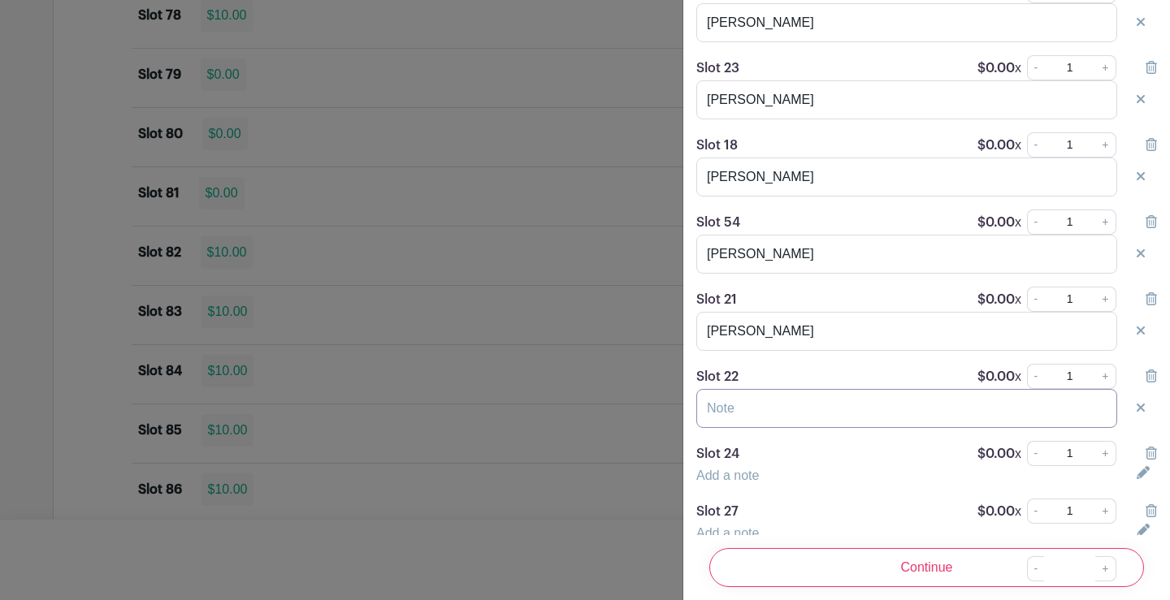
click at [725, 424] on input "text" at bounding box center [906, 408] width 421 height 39
type input "[PERSON_NAME]"
click at [726, 483] on link "Add a note" at bounding box center [727, 476] width 63 height 14
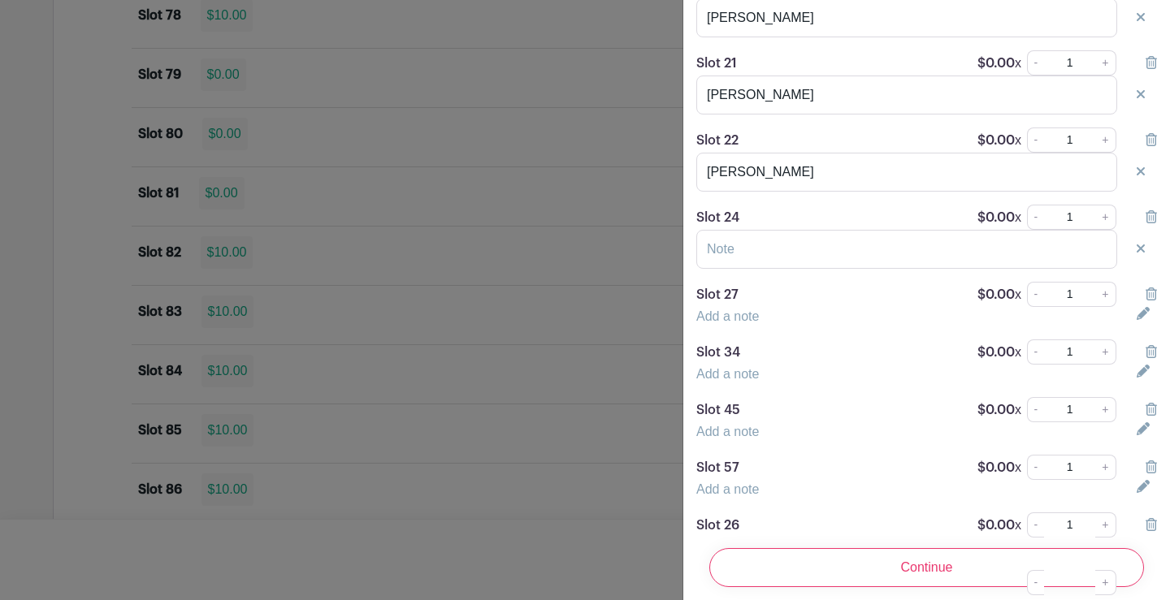
scroll to position [1219, 0]
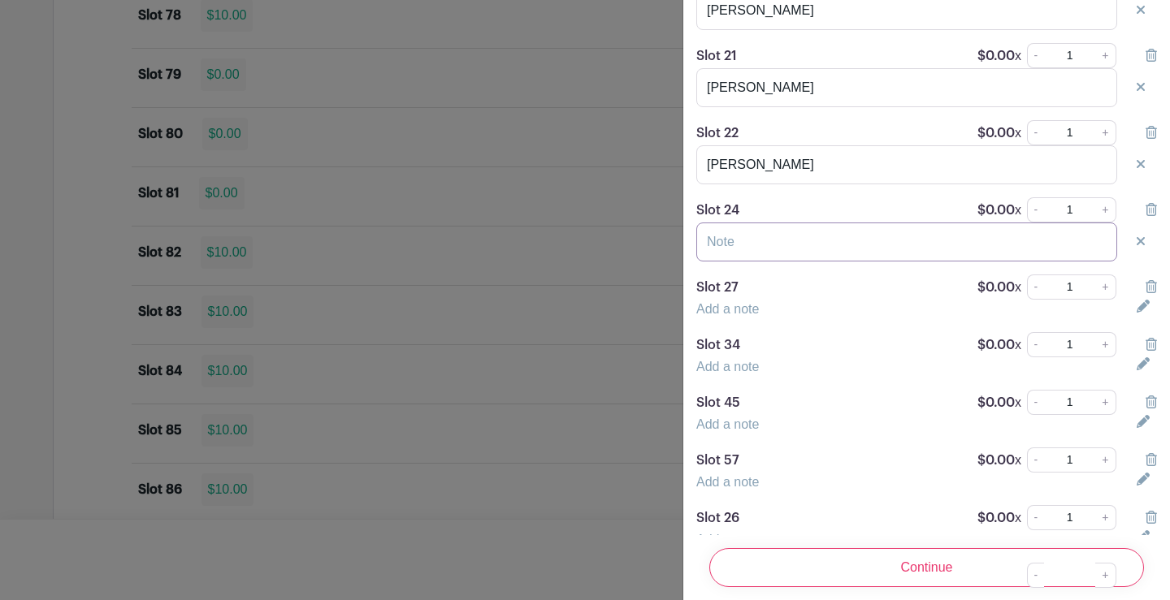
click at [713, 258] on input "text" at bounding box center [906, 242] width 421 height 39
type input "[PERSON_NAME]"
click at [742, 316] on link "Add a note" at bounding box center [727, 309] width 63 height 14
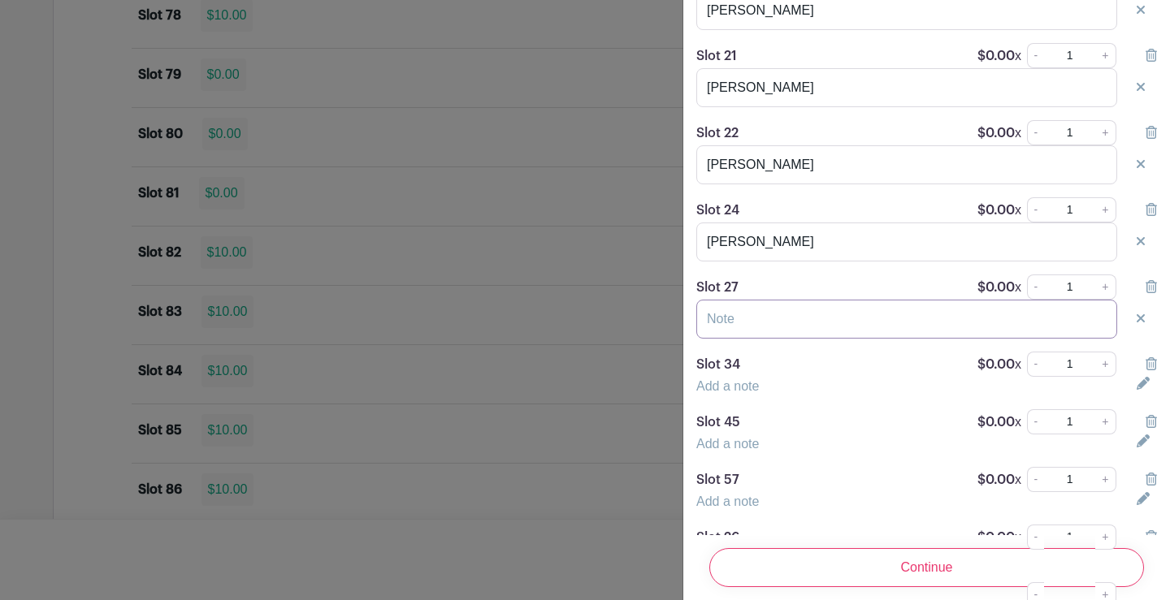
click at [747, 336] on input "text" at bounding box center [906, 319] width 421 height 39
type input "[PERSON_NAME]"
click at [736, 393] on link "Add a note" at bounding box center [727, 386] width 63 height 14
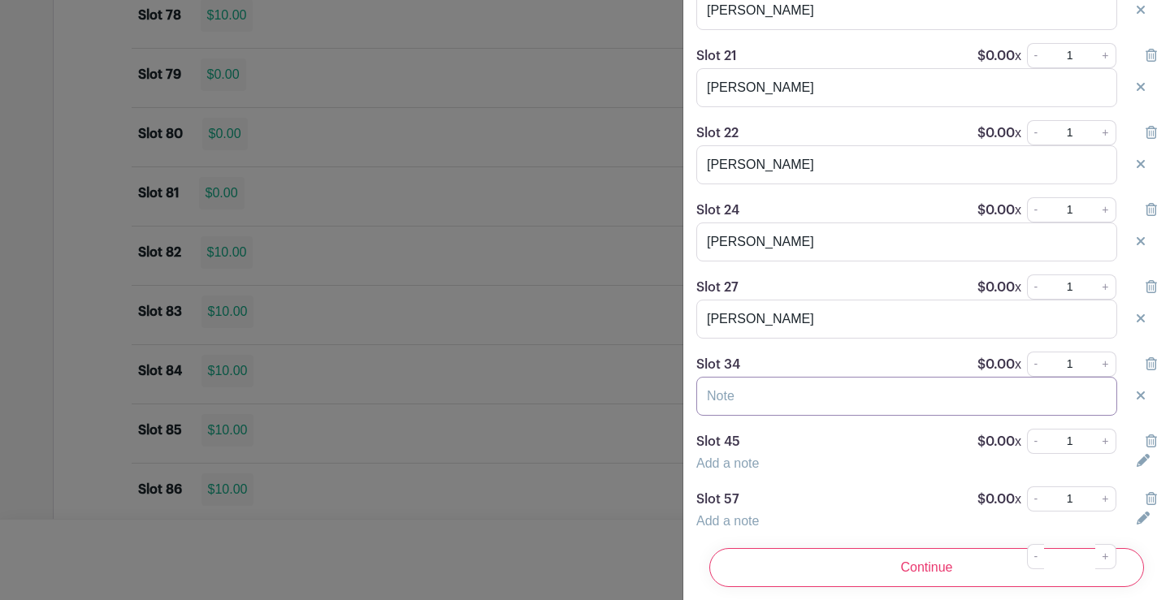
click at [742, 413] on input "text" at bounding box center [906, 396] width 421 height 39
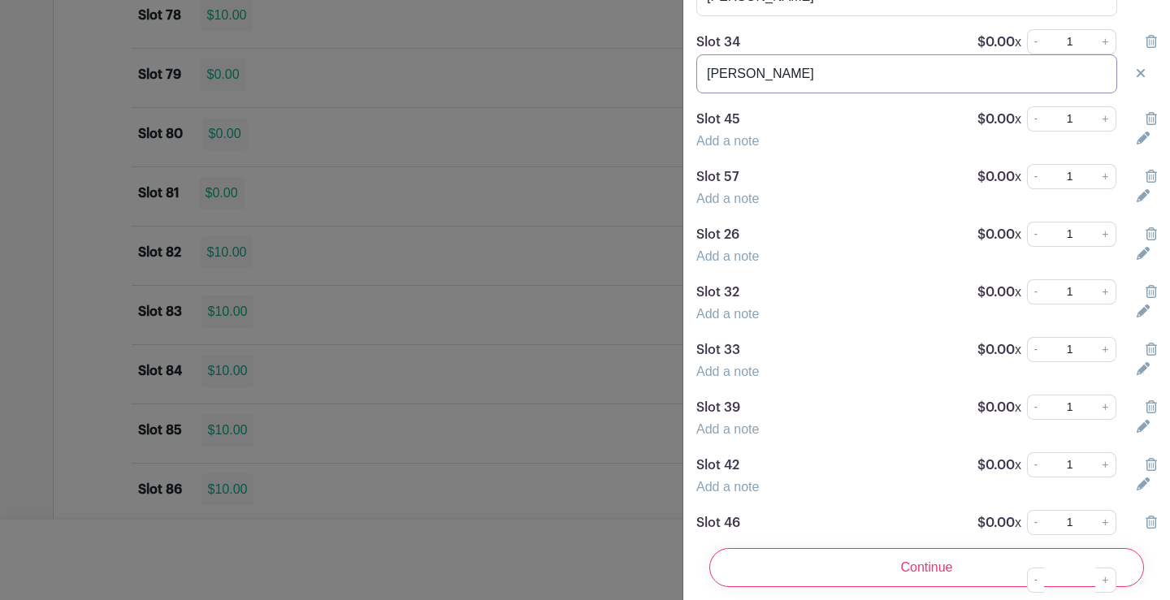
scroll to position [1543, 0]
type input "[PERSON_NAME]"
click at [717, 145] on link "Add a note" at bounding box center [727, 139] width 63 height 14
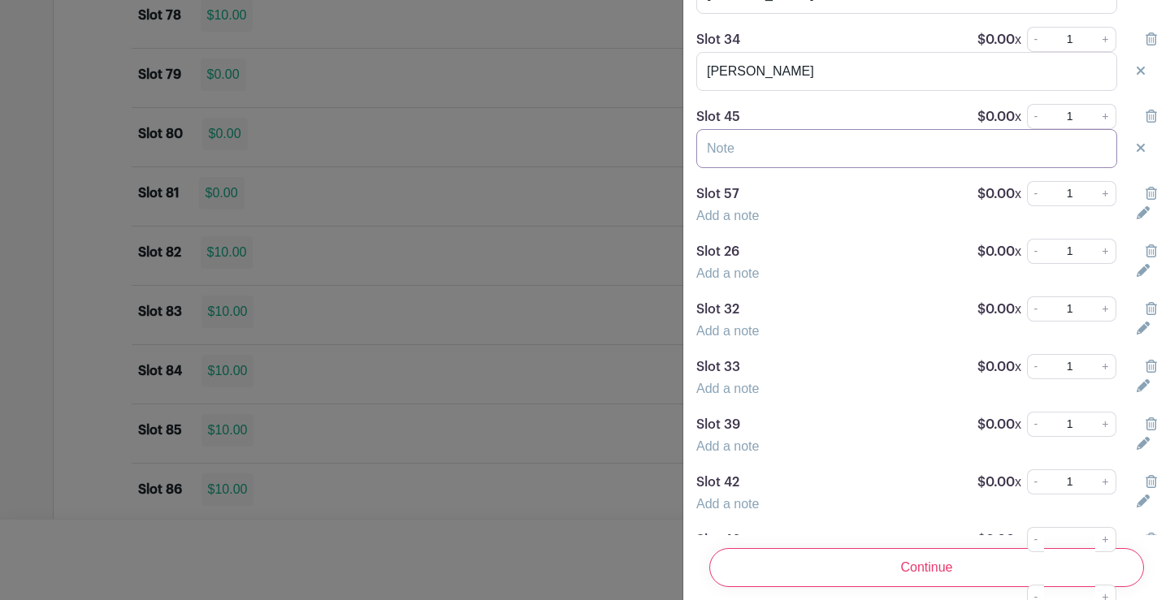
click at [774, 168] on input "text" at bounding box center [906, 148] width 421 height 39
type input "[PERSON_NAME]"
click at [742, 223] on link "Add a note" at bounding box center [727, 216] width 63 height 14
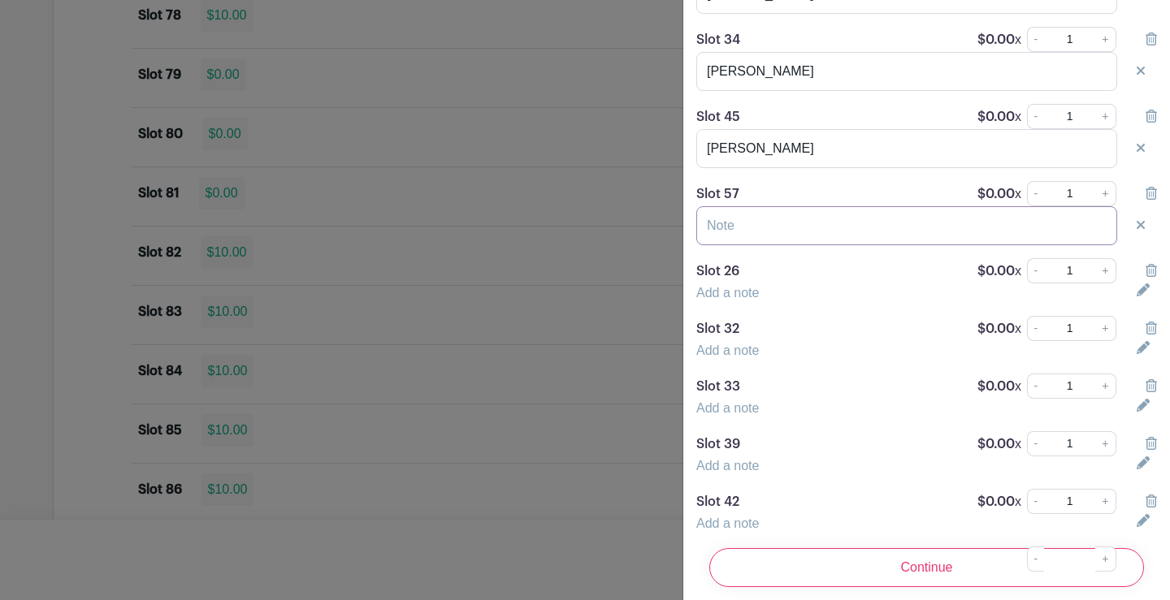
click at [750, 245] on input "text" at bounding box center [906, 225] width 421 height 39
type input "[PERSON_NAME]"
click at [726, 300] on link "Add a note" at bounding box center [727, 293] width 63 height 14
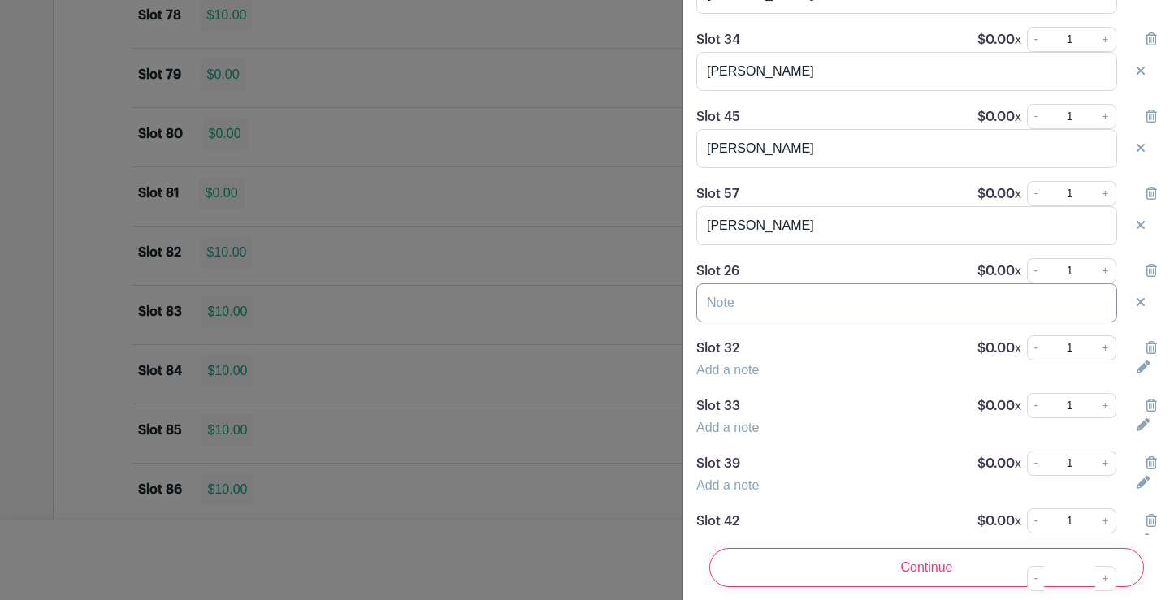
click at [758, 314] on input "text" at bounding box center [906, 303] width 421 height 39
type input "[PERSON_NAME]"
click at [734, 377] on link "Add a note" at bounding box center [727, 370] width 63 height 14
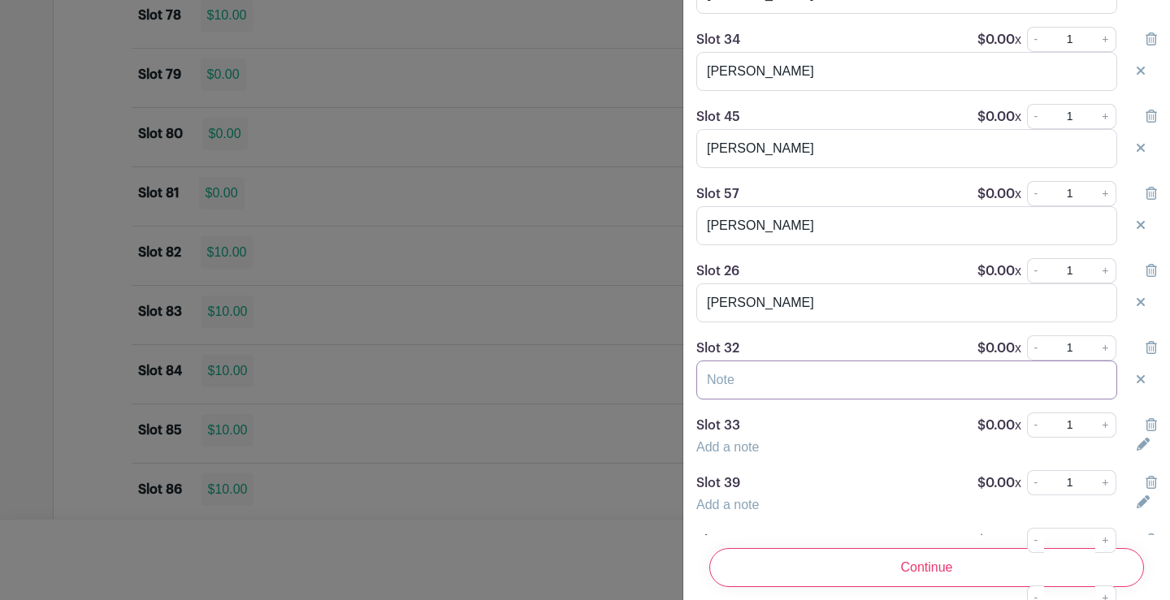
click at [750, 397] on input "text" at bounding box center [906, 380] width 421 height 39
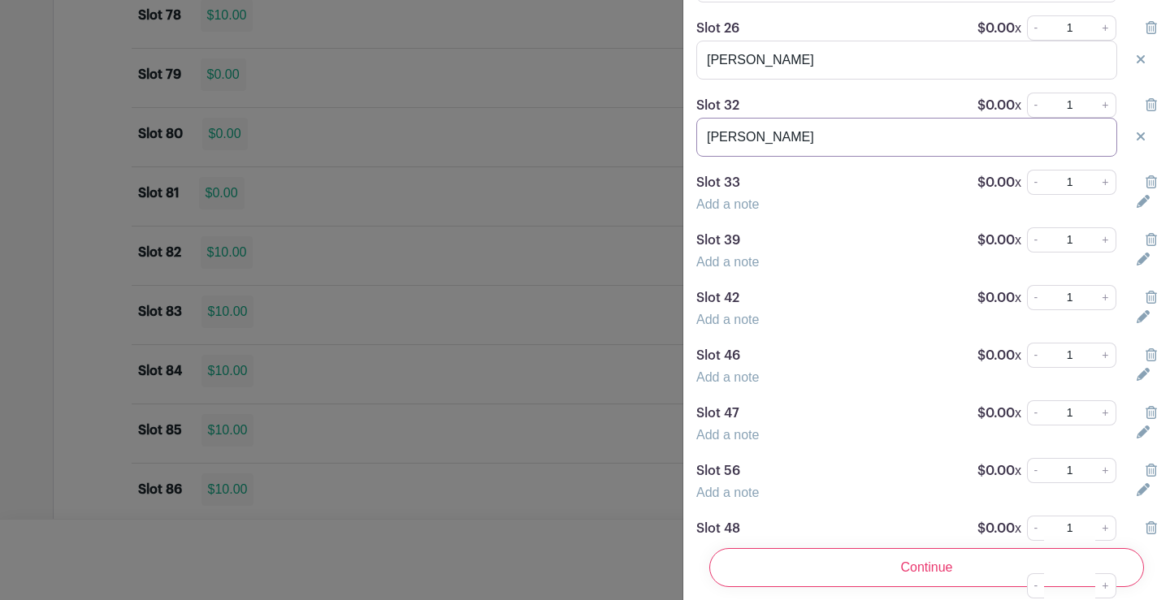
scroll to position [1787, 0]
type input "[PERSON_NAME]"
click at [733, 210] on link "Add a note" at bounding box center [727, 204] width 63 height 14
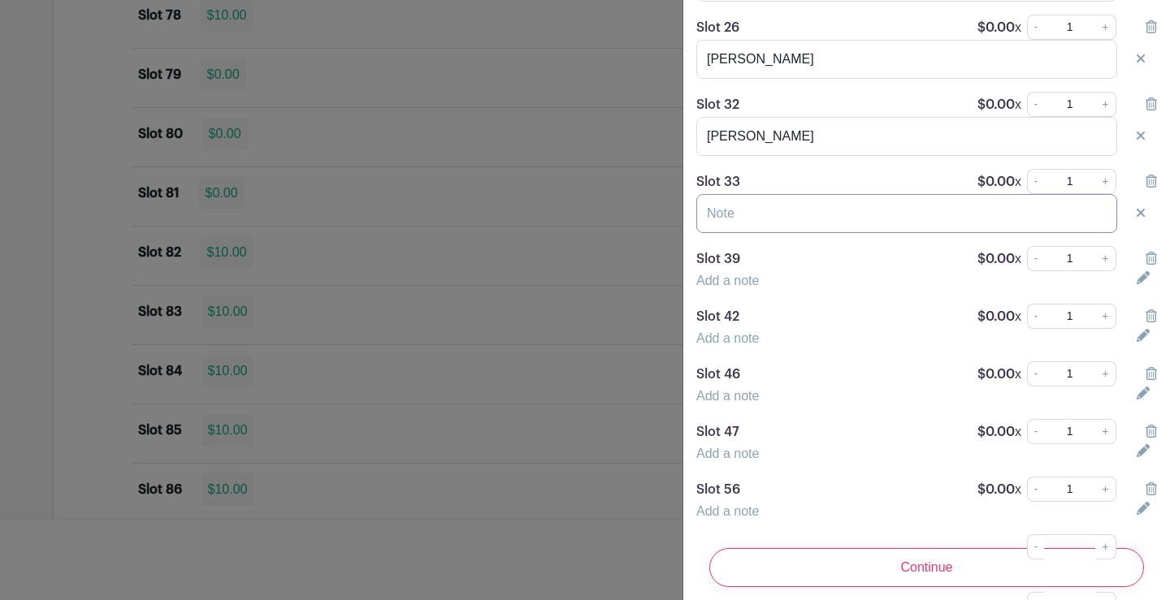
click at [775, 231] on input "text" at bounding box center [906, 213] width 421 height 39
type input "[PERSON_NAME]"
click at [729, 271] on div "Slot 39 $0.00 x - 1 +" at bounding box center [926, 258] width 480 height 25
click at [729, 288] on link "Add a note" at bounding box center [727, 281] width 63 height 14
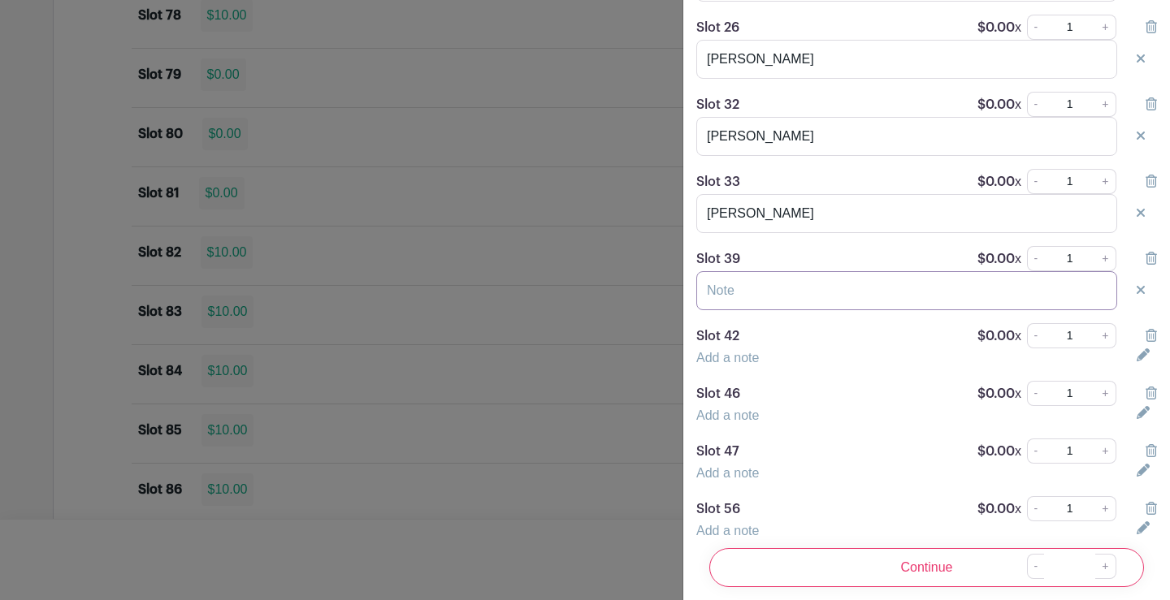
click at [773, 310] on input "text" at bounding box center [906, 290] width 421 height 39
type input "[PERSON_NAME]"
click at [717, 365] on link "Add a note" at bounding box center [727, 358] width 63 height 14
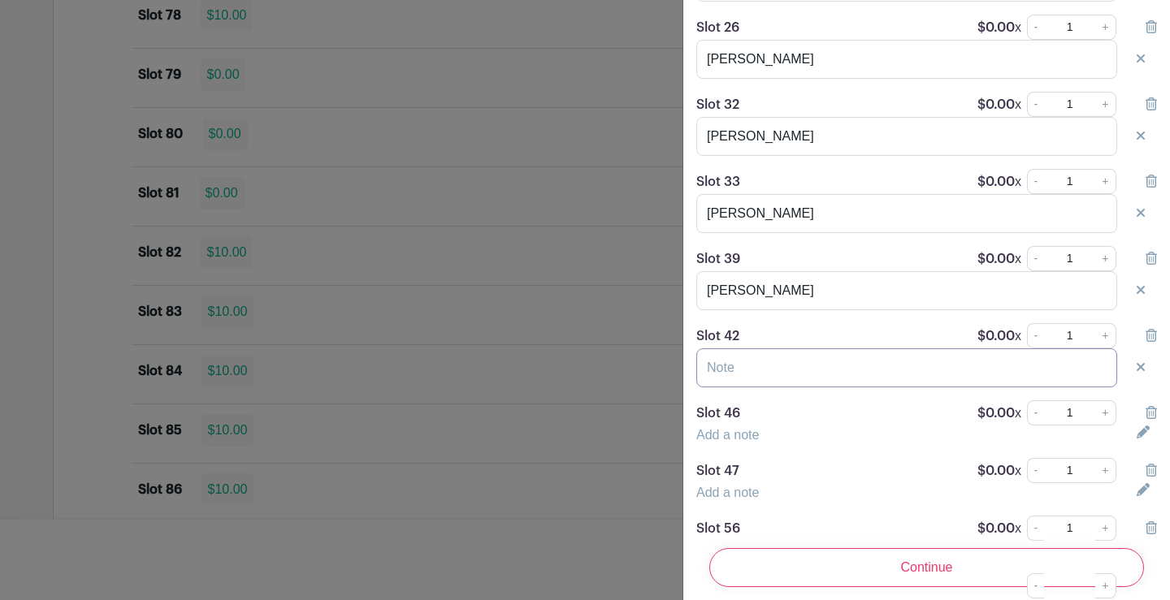
click at [734, 381] on input "text" at bounding box center [906, 367] width 421 height 39
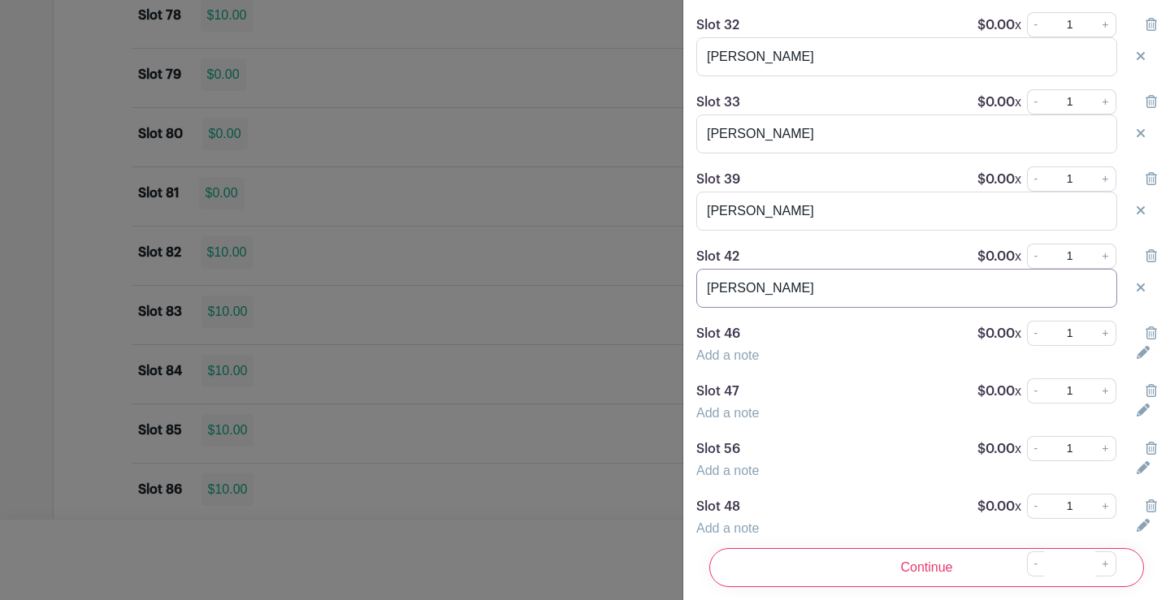
scroll to position [2031, 0]
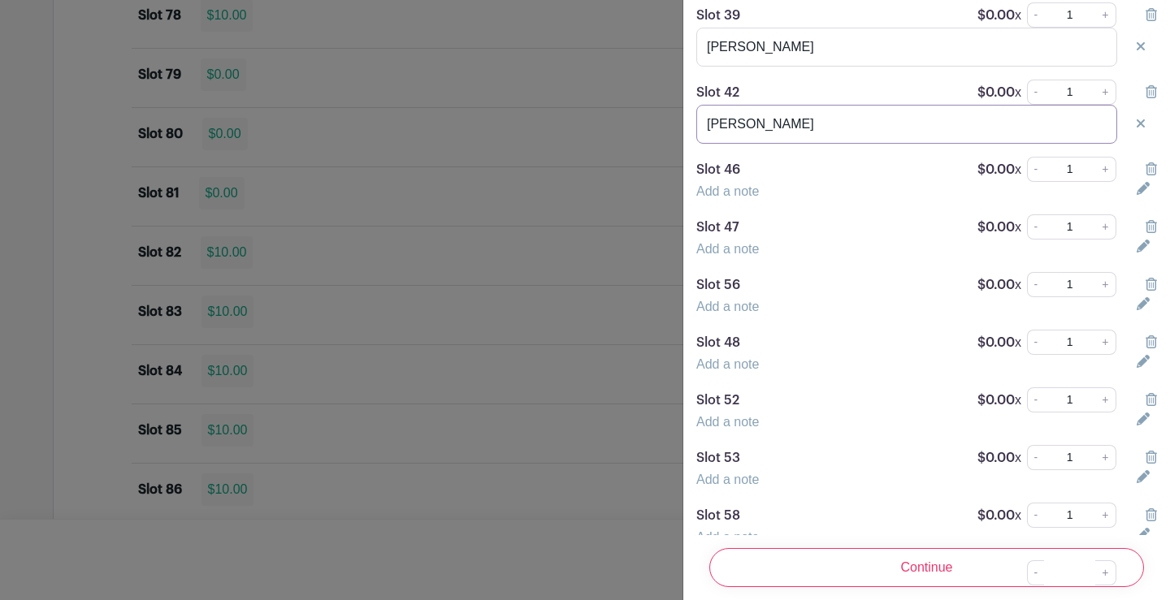
type input "[PERSON_NAME]"
click at [745, 198] on link "Add a note" at bounding box center [727, 191] width 63 height 14
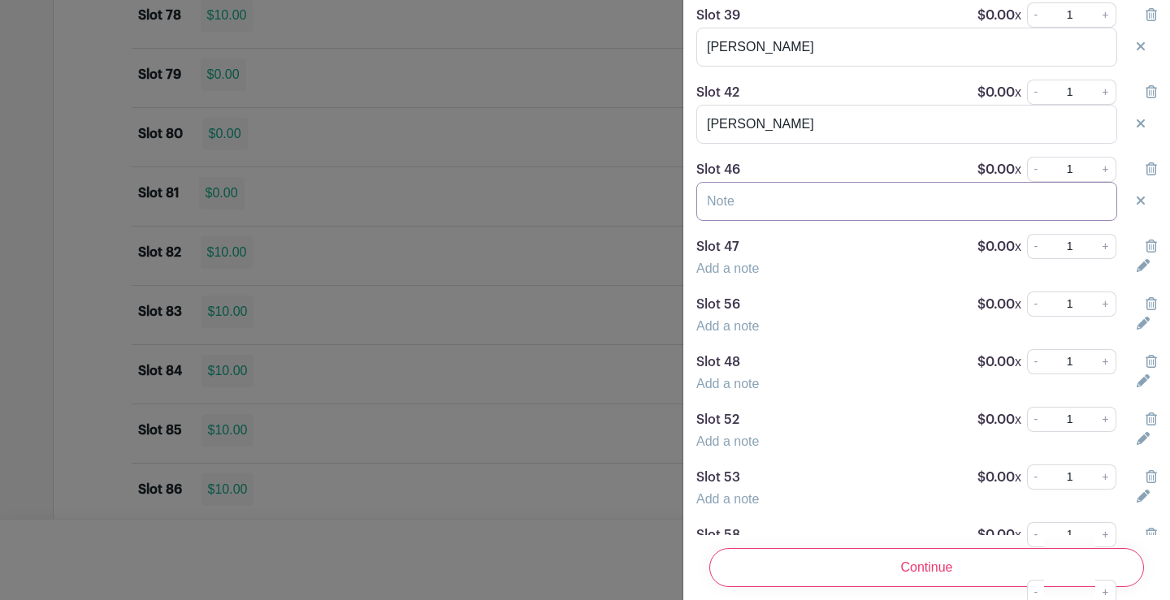
click at [747, 221] on input "text" at bounding box center [906, 201] width 421 height 39
type input "[PERSON_NAME]"
click at [726, 275] on link "Add a note" at bounding box center [727, 269] width 63 height 14
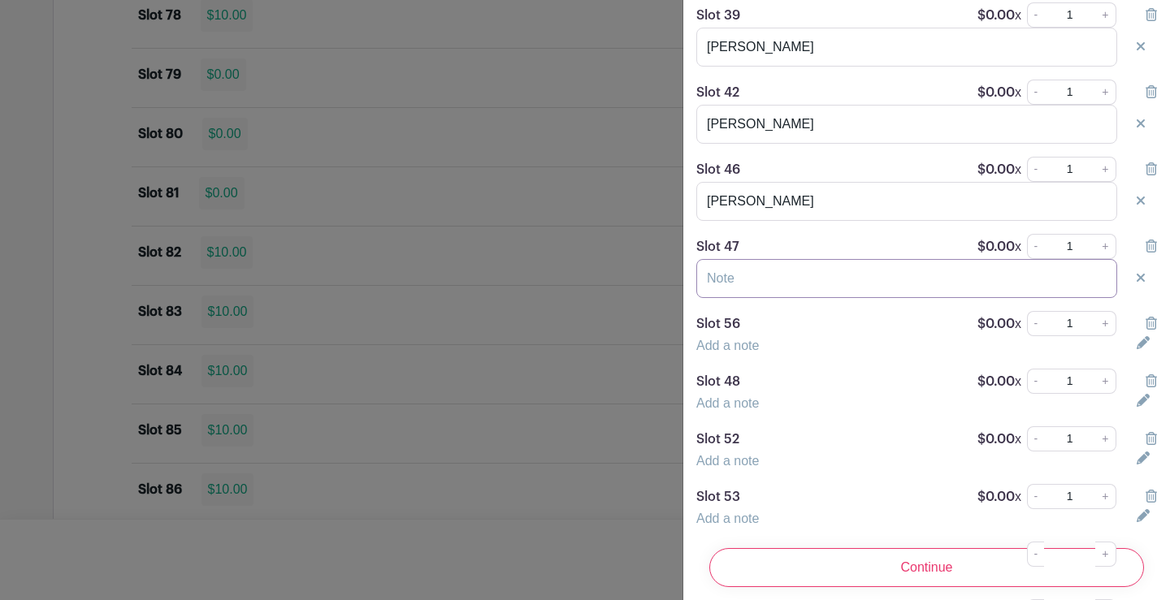
click at [739, 294] on input "text" at bounding box center [906, 278] width 421 height 39
drag, startPoint x: 799, startPoint y: 217, endPoint x: 677, endPoint y: 227, distance: 122.2
click at [742, 293] on input "text" at bounding box center [906, 278] width 421 height 39
paste input "[PERSON_NAME]"
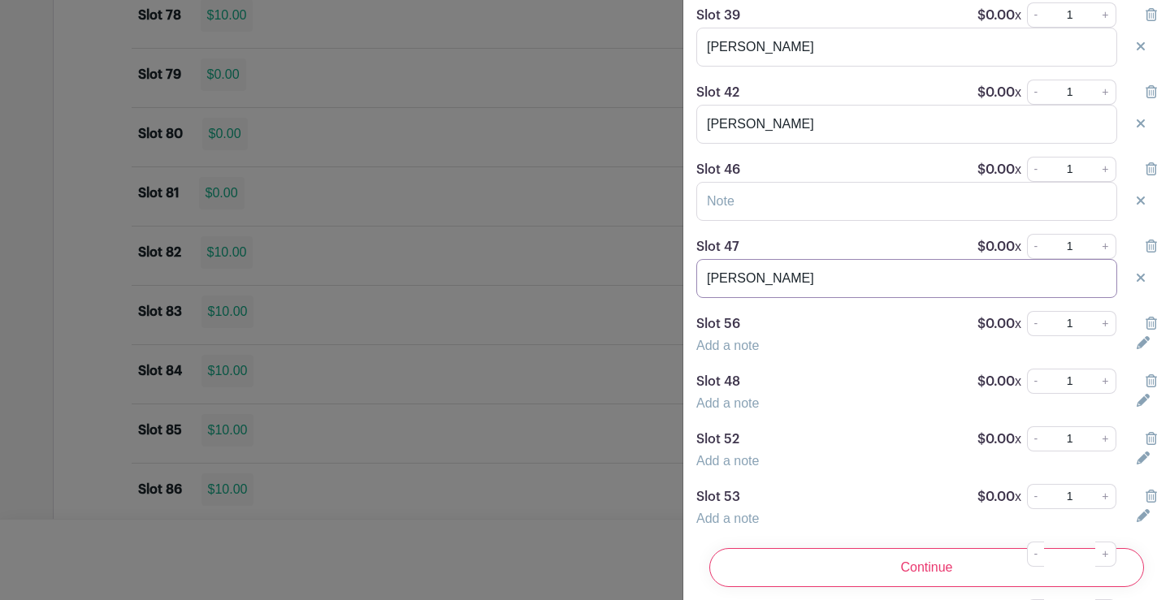
type input "[PERSON_NAME]"
click at [754, 219] on input "text" at bounding box center [906, 201] width 421 height 39
type input "Spike"
click at [716, 353] on link "Add a note" at bounding box center [727, 346] width 63 height 14
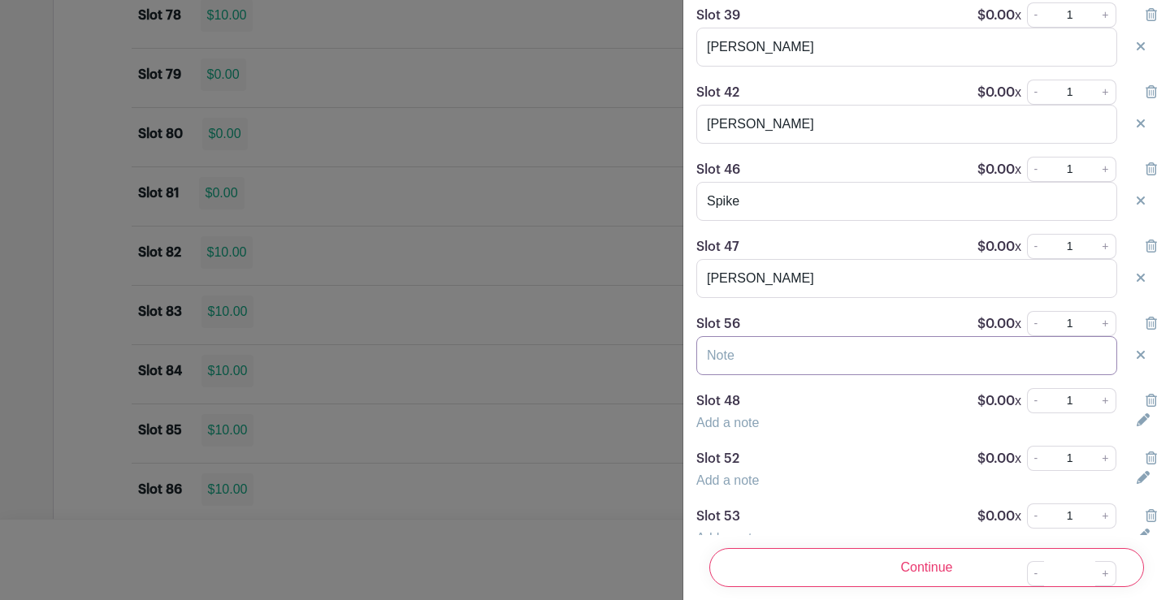
click at [731, 375] on input "text" at bounding box center [906, 355] width 421 height 39
type input "[PERSON_NAME]"
click at [745, 430] on link "Add a note" at bounding box center [727, 423] width 63 height 14
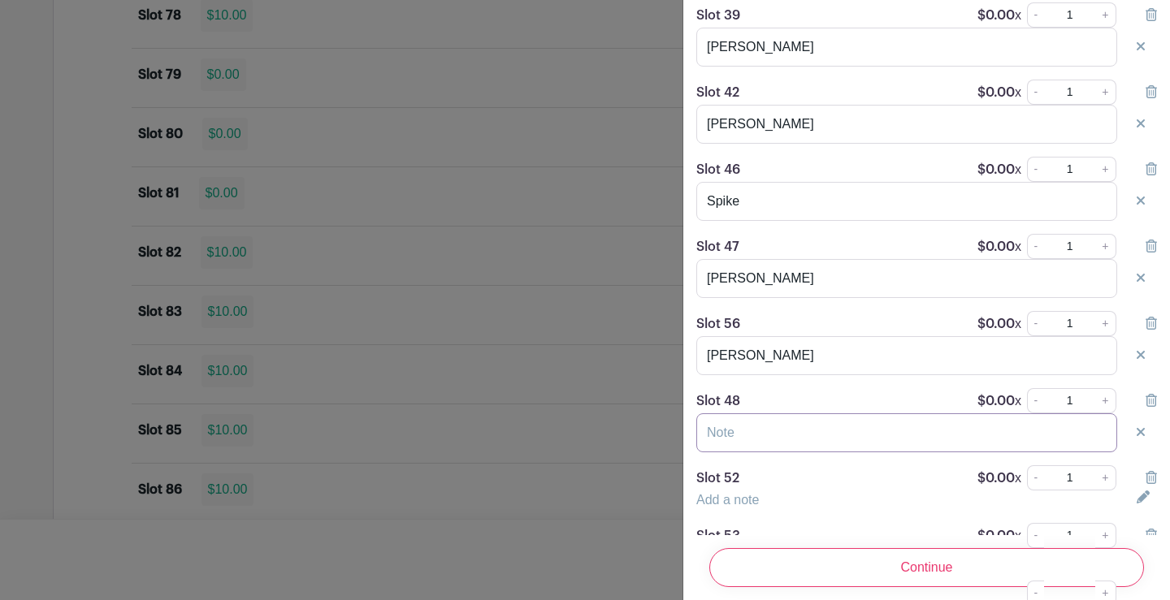
click at [766, 451] on input "text" at bounding box center [906, 432] width 421 height 39
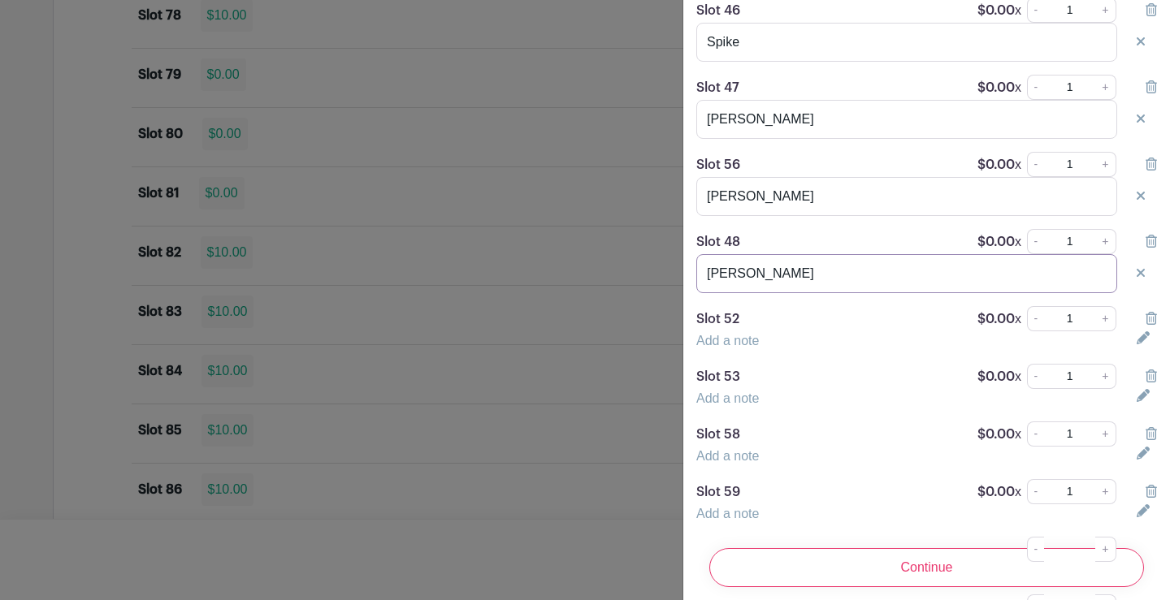
scroll to position [2193, 0]
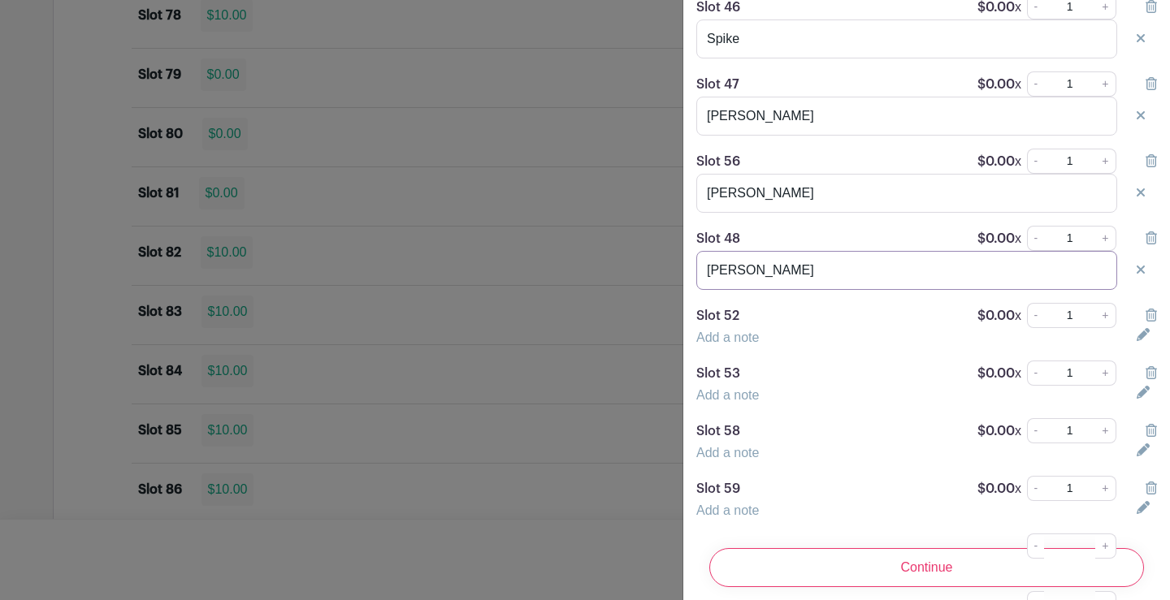
type input "[PERSON_NAME]"
click at [720, 344] on link "Add a note" at bounding box center [727, 338] width 63 height 14
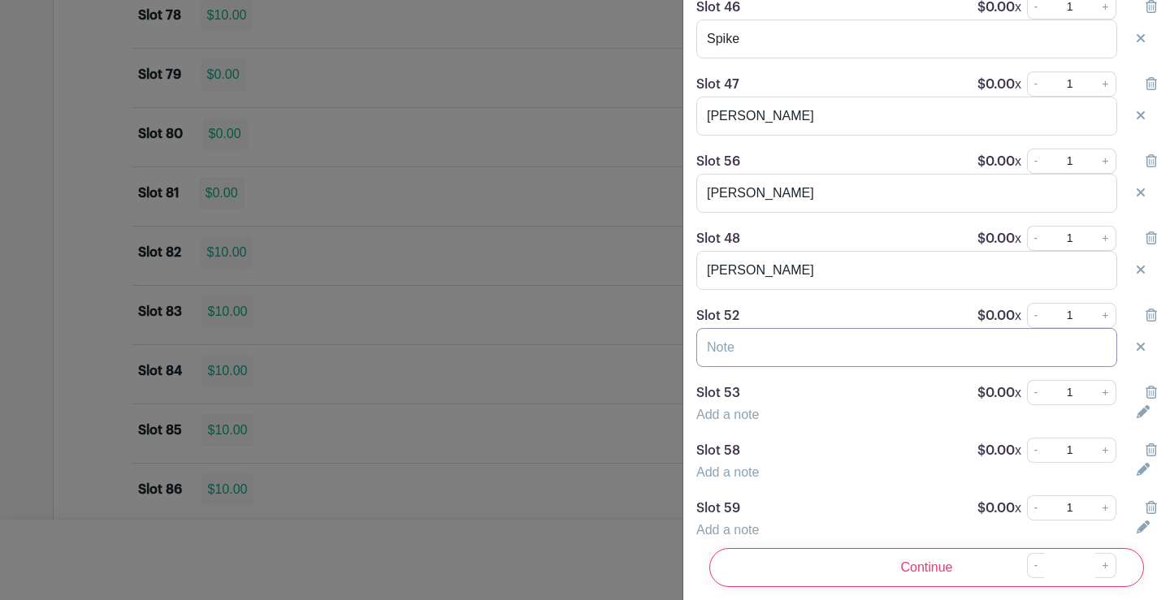
click at [735, 359] on input "text" at bounding box center [906, 347] width 421 height 39
type input "[PERSON_NAME]"
click at [746, 422] on link "Add a note" at bounding box center [727, 415] width 63 height 14
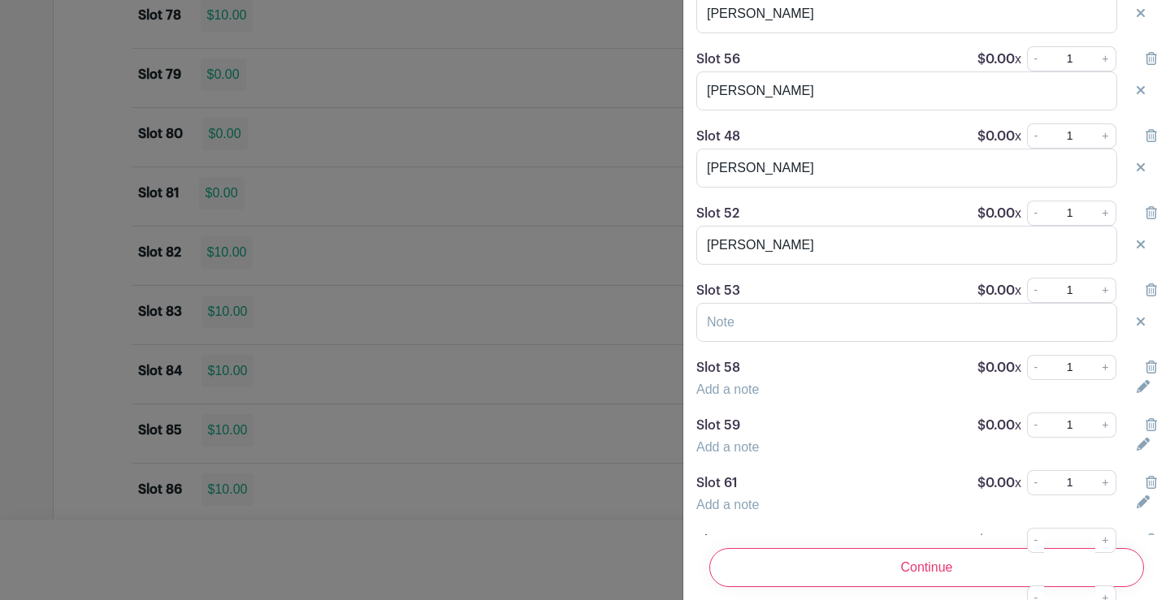
scroll to position [2518, 0]
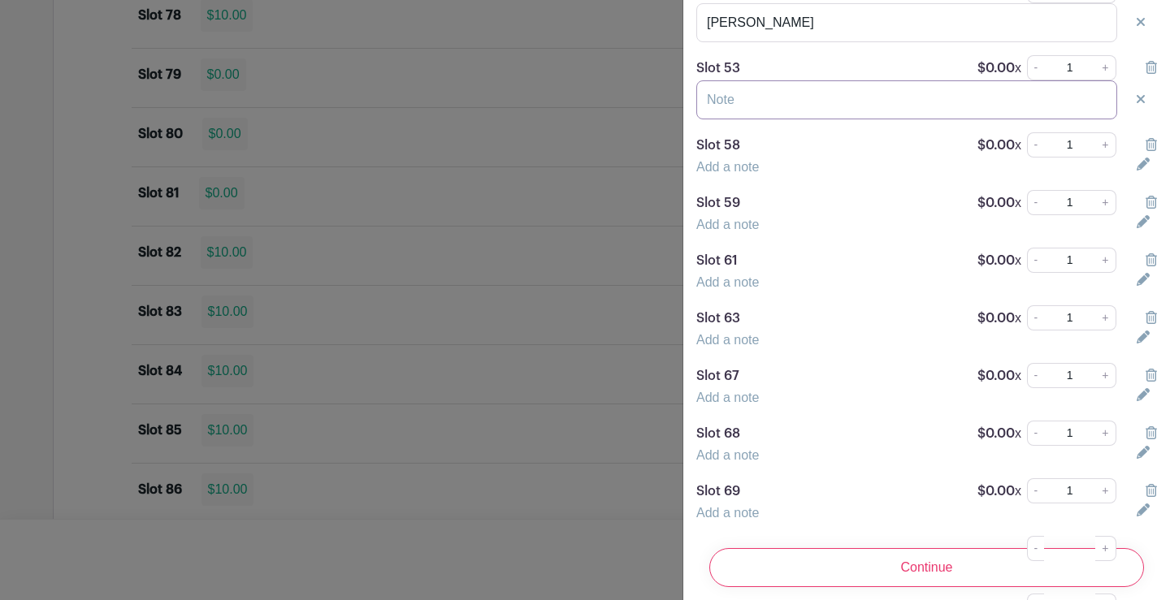
click at [751, 118] on input "text" at bounding box center [906, 99] width 421 height 39
type input "[PERSON_NAME]"
click at [741, 174] on link "Add a note" at bounding box center [727, 167] width 63 height 14
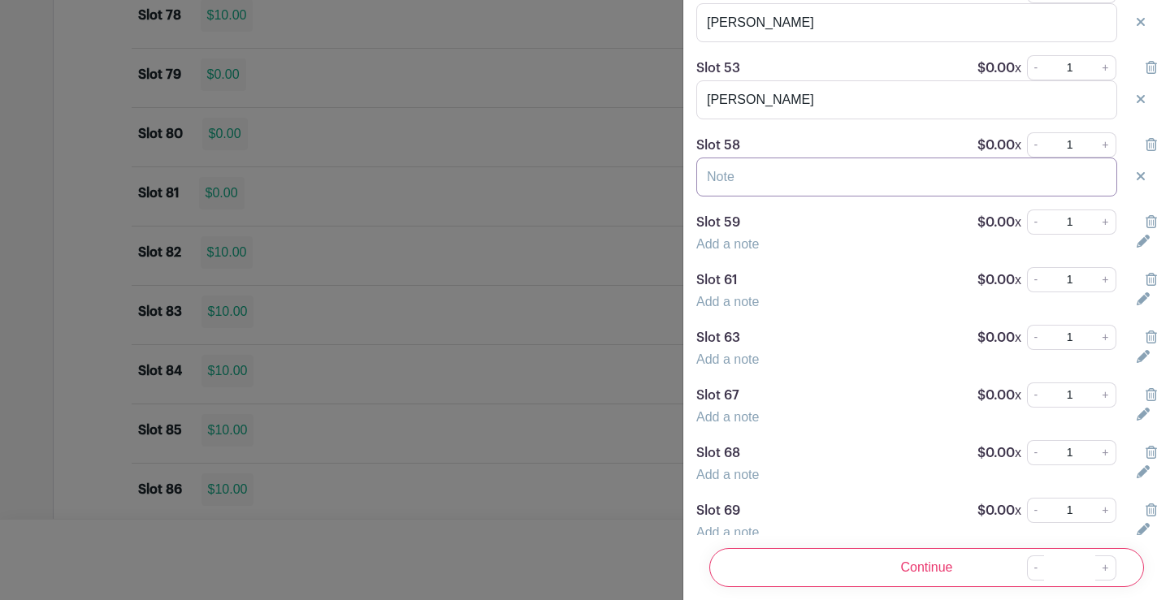
click at [740, 190] on input "text" at bounding box center [906, 177] width 421 height 39
type input "[PERSON_NAME]"
click at [720, 251] on link "Add a note" at bounding box center [727, 244] width 63 height 14
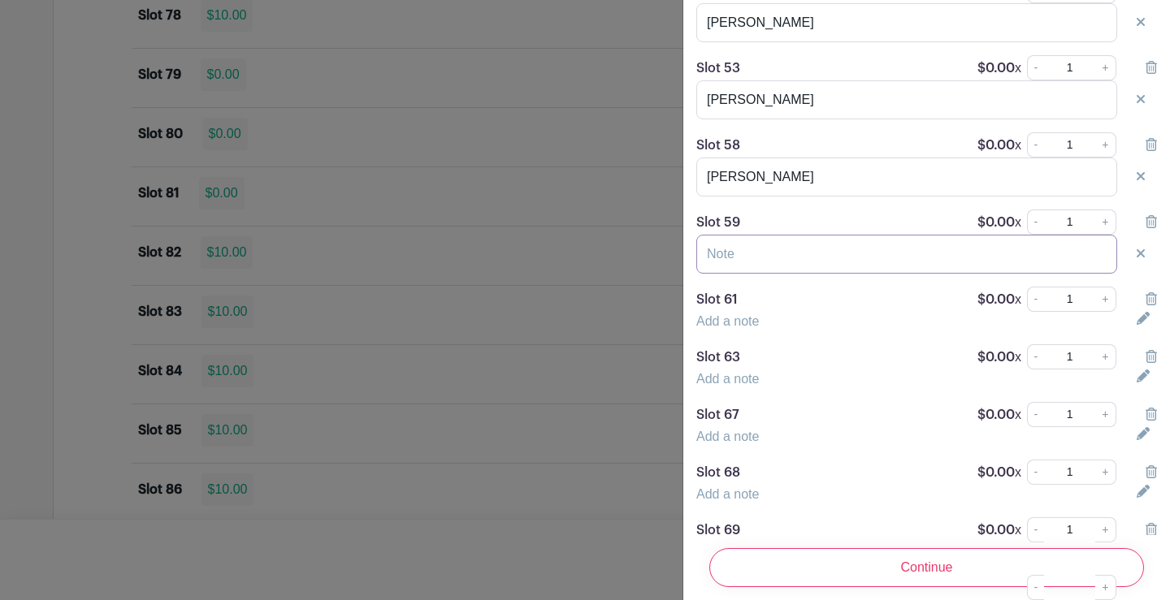
click at [727, 274] on input "text" at bounding box center [906, 254] width 421 height 39
type input "[PERSON_NAME]"
click at [709, 328] on link "Add a note" at bounding box center [727, 321] width 63 height 14
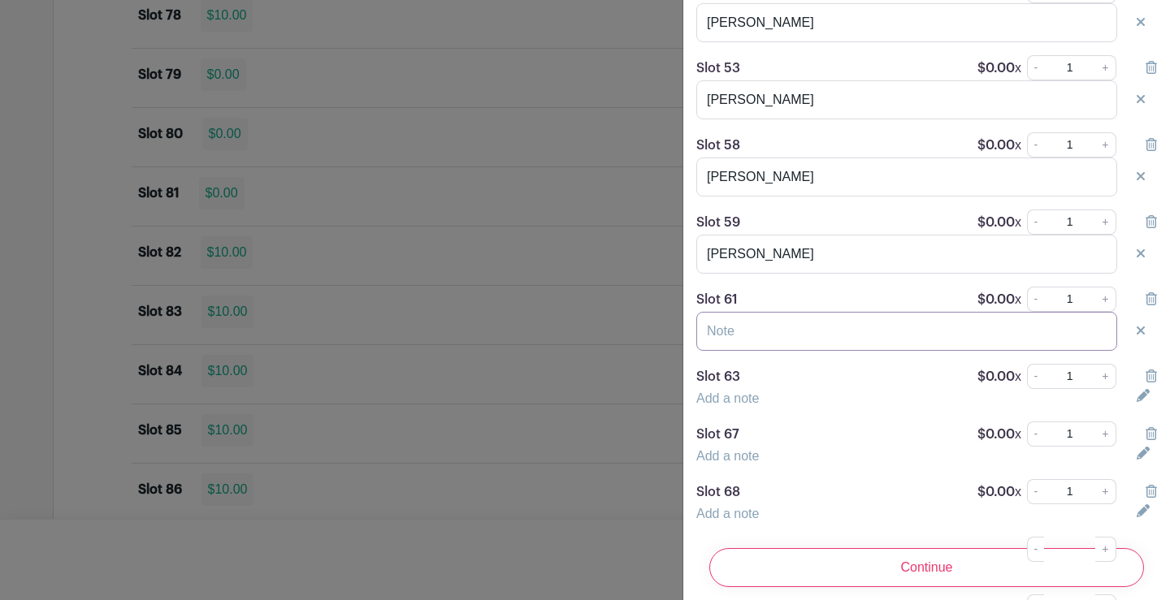
click at [712, 342] on input "text" at bounding box center [906, 331] width 421 height 39
type input "[PERSON_NAME]"
click at [738, 405] on link "Add a note" at bounding box center [727, 399] width 63 height 14
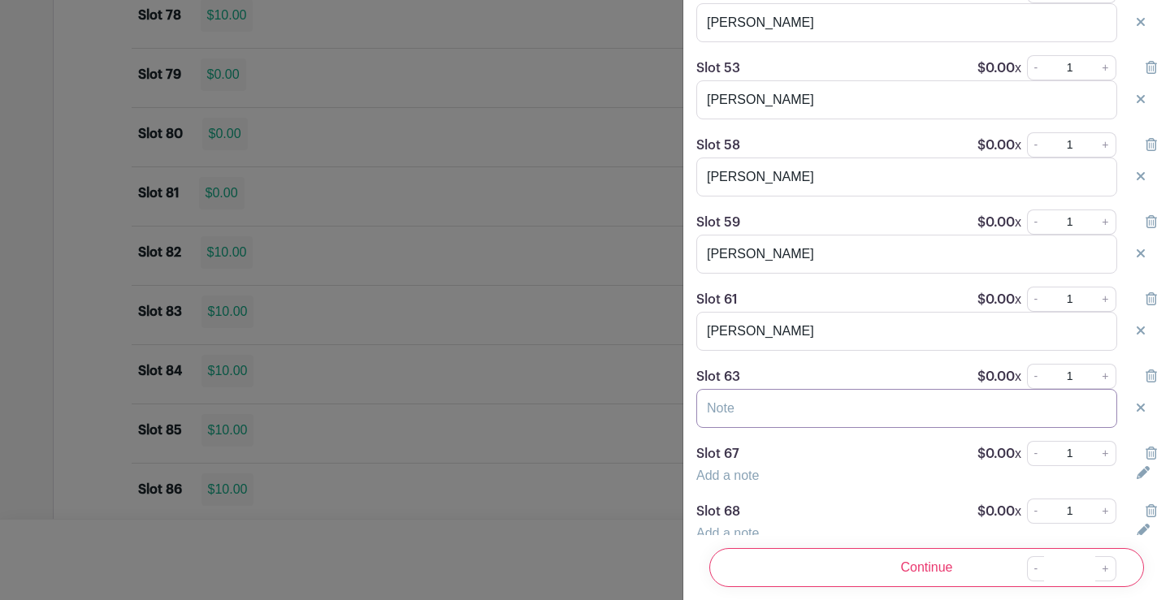
click at [742, 421] on input "text" at bounding box center [906, 408] width 421 height 39
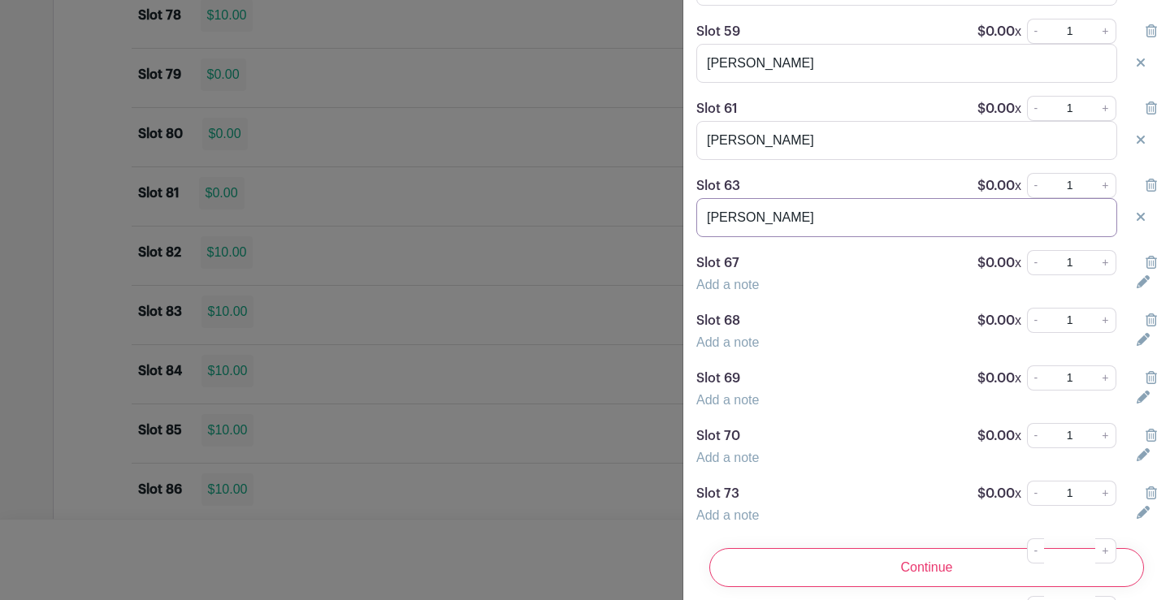
scroll to position [2762, 0]
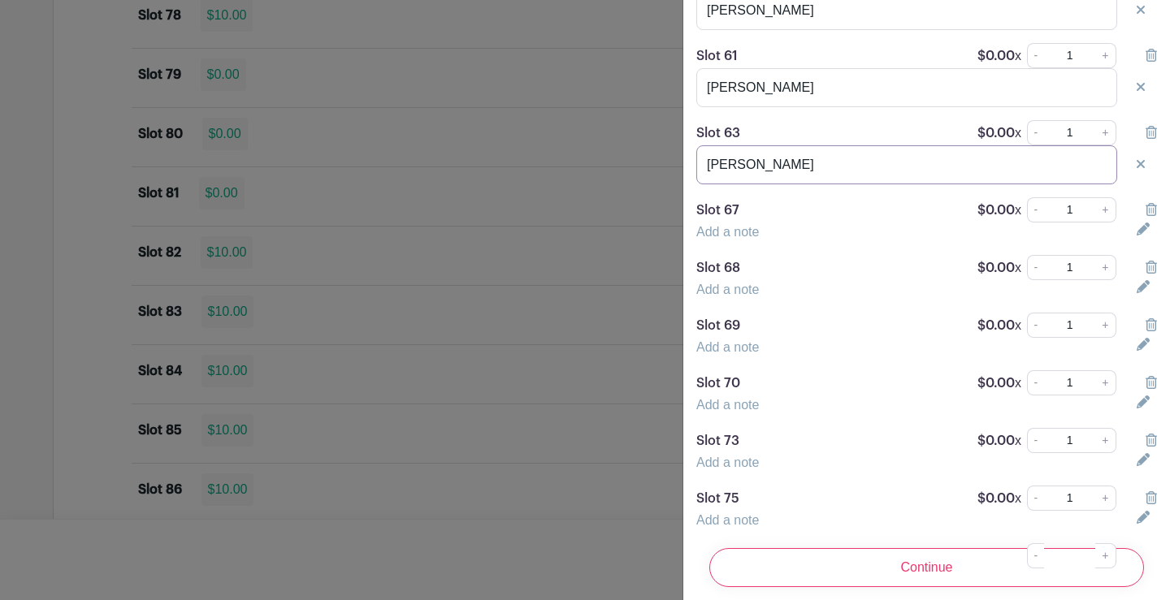
type input "[PERSON_NAME]"
click at [739, 239] on link "Add a note" at bounding box center [727, 232] width 63 height 14
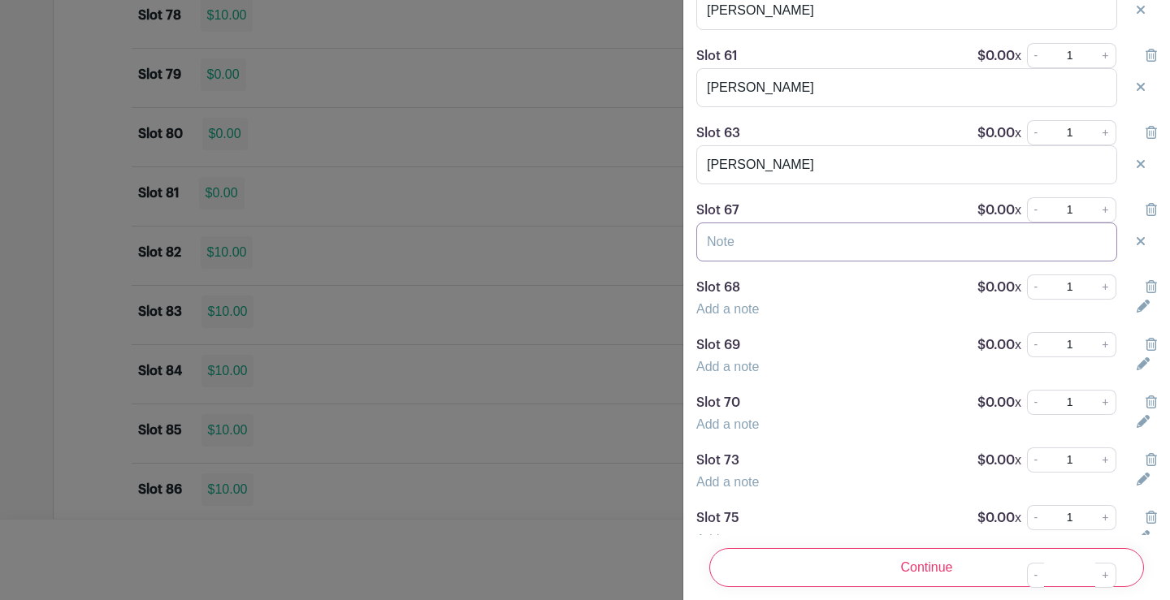
click at [732, 262] on input "text" at bounding box center [906, 242] width 421 height 39
type input "[PERSON_NAME]"
click at [716, 316] on link "Add a note" at bounding box center [727, 309] width 63 height 14
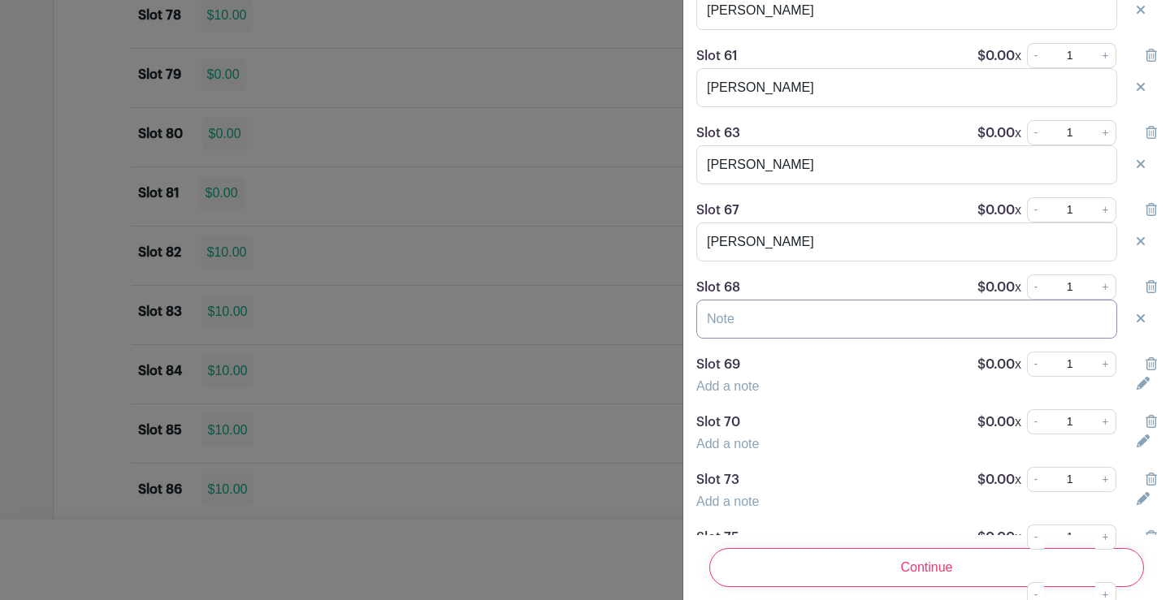
click at [732, 331] on input "text" at bounding box center [906, 319] width 421 height 39
type input "B"
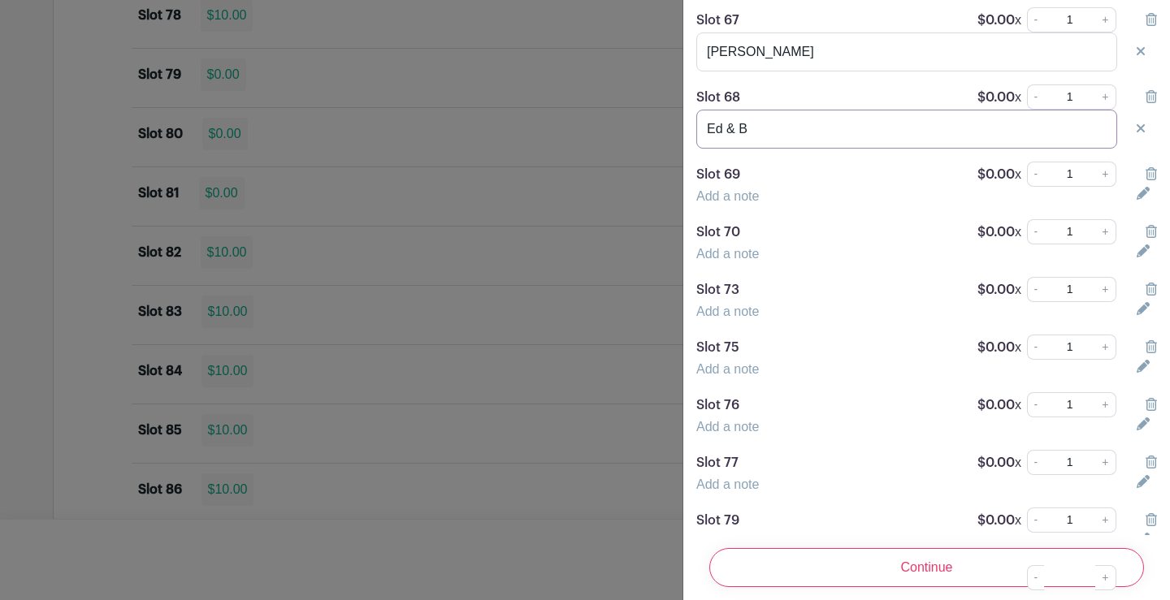
scroll to position [2951, 0]
click at [763, 139] on input "Ed & B" at bounding box center [906, 129] width 421 height 39
type input "Ed & [PERSON_NAME]"
click at [735, 204] on link "Add a note" at bounding box center [727, 197] width 63 height 14
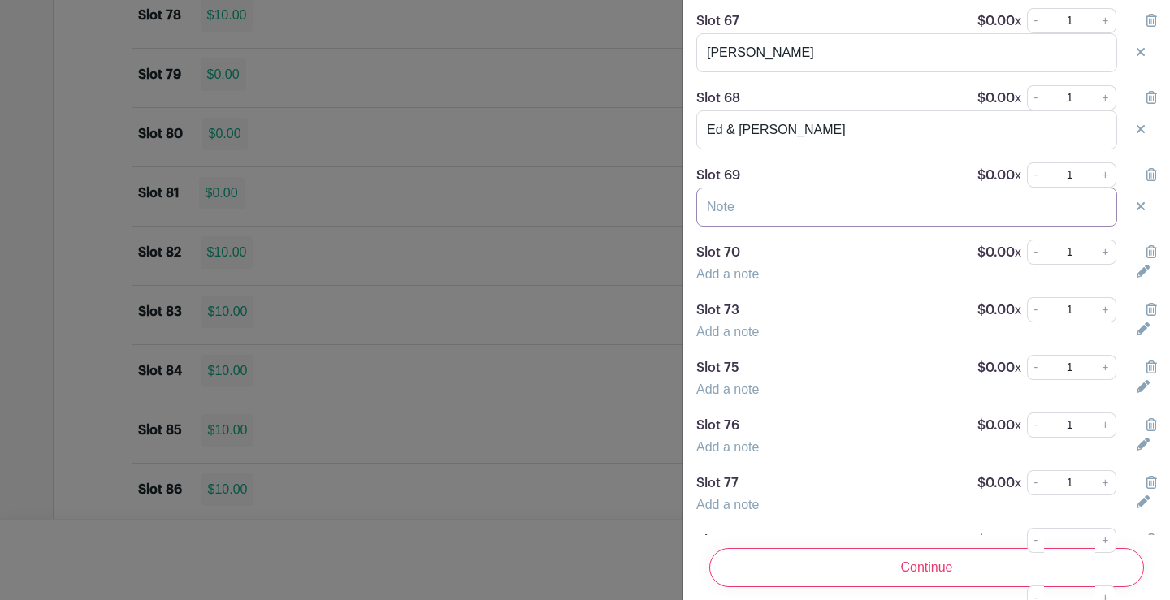
click at [751, 225] on input "text" at bounding box center [906, 207] width 421 height 39
type input "[PERSON_NAME]"
click at [726, 281] on link "Add a note" at bounding box center [727, 274] width 63 height 14
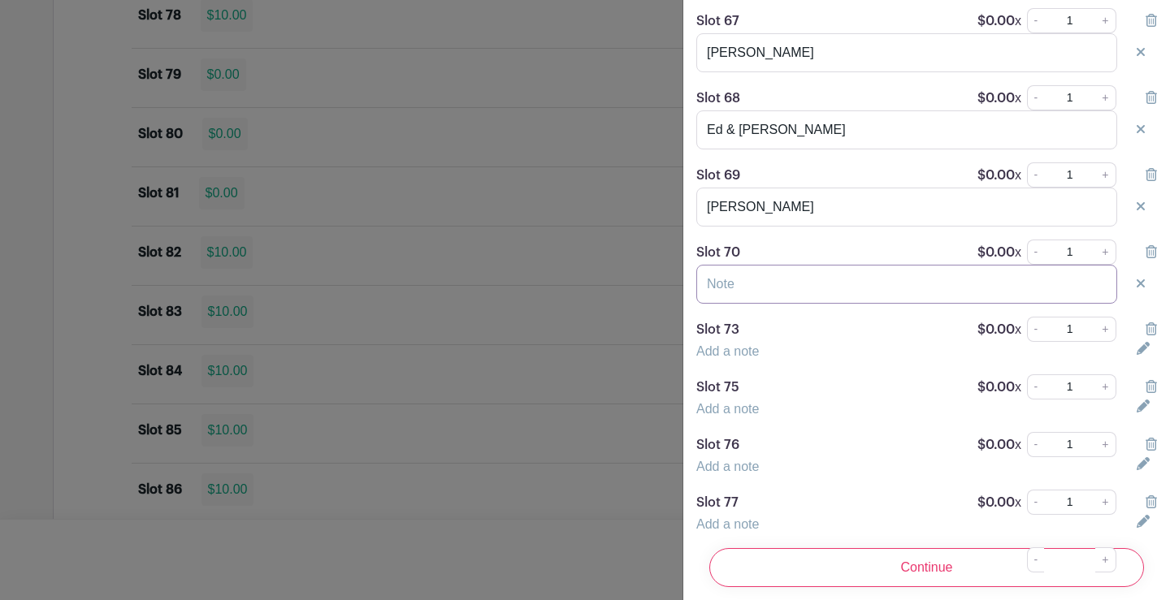
click at [727, 303] on input "text" at bounding box center [906, 284] width 421 height 39
type input "[PERSON_NAME]"
click at [739, 358] on link "Add a note" at bounding box center [727, 351] width 63 height 14
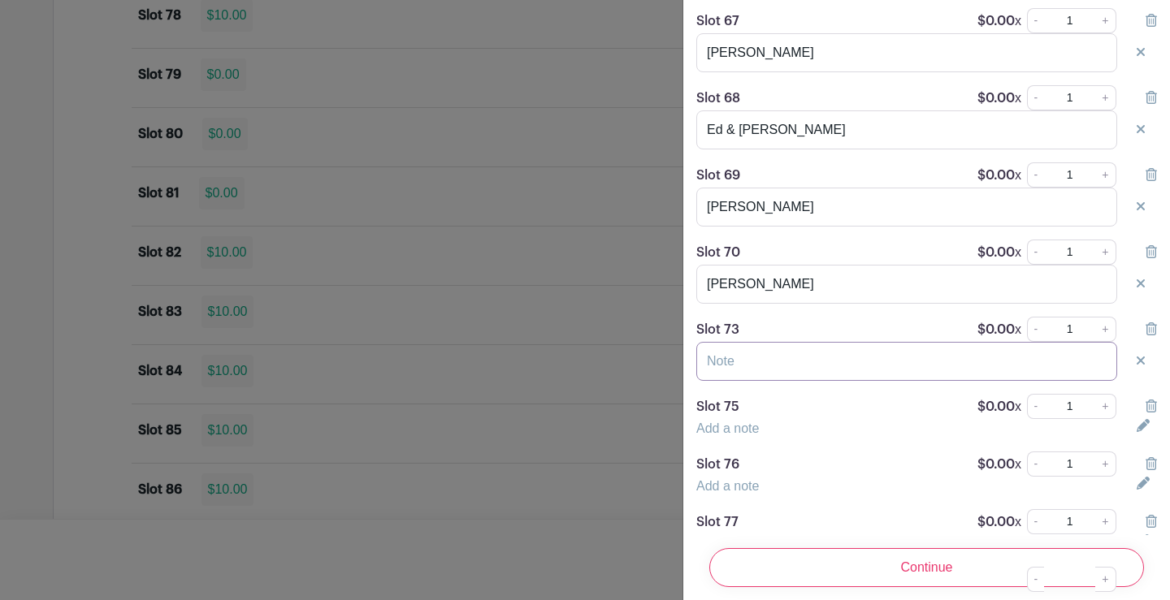
click at [740, 370] on input "text" at bounding box center [906, 361] width 421 height 39
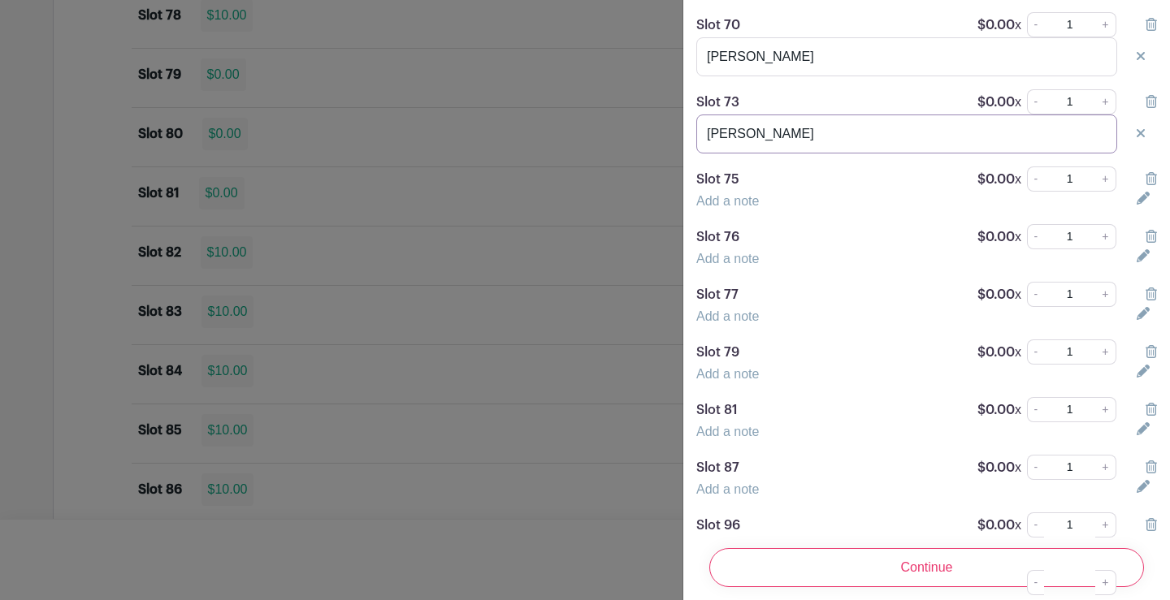
scroll to position [3195, 0]
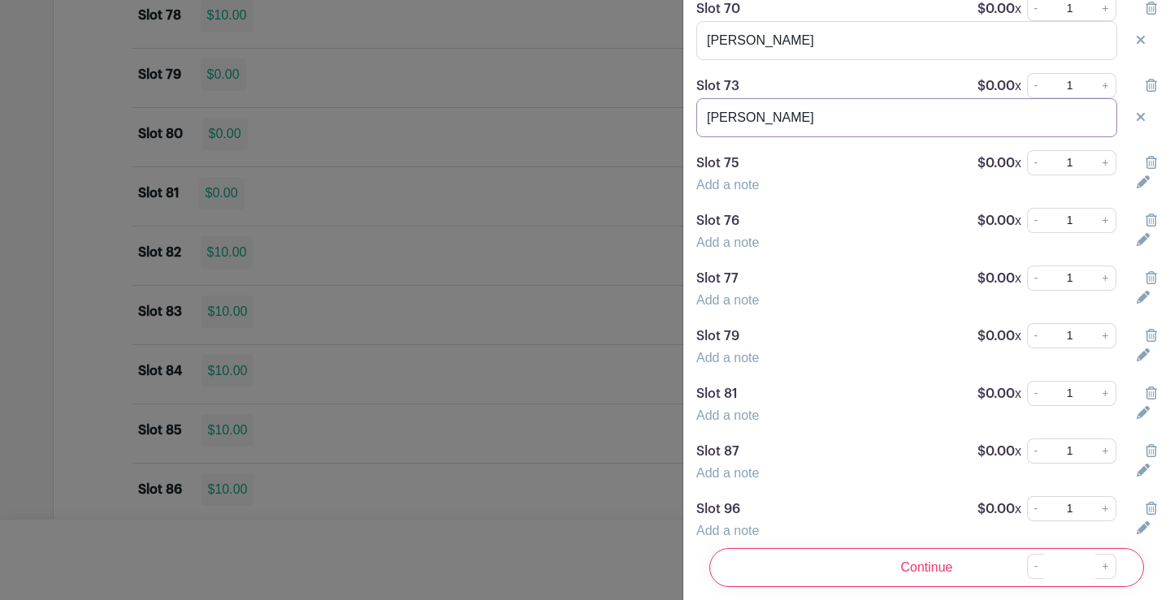
type input "[PERSON_NAME]"
click at [734, 192] on link "Add a note" at bounding box center [727, 185] width 63 height 14
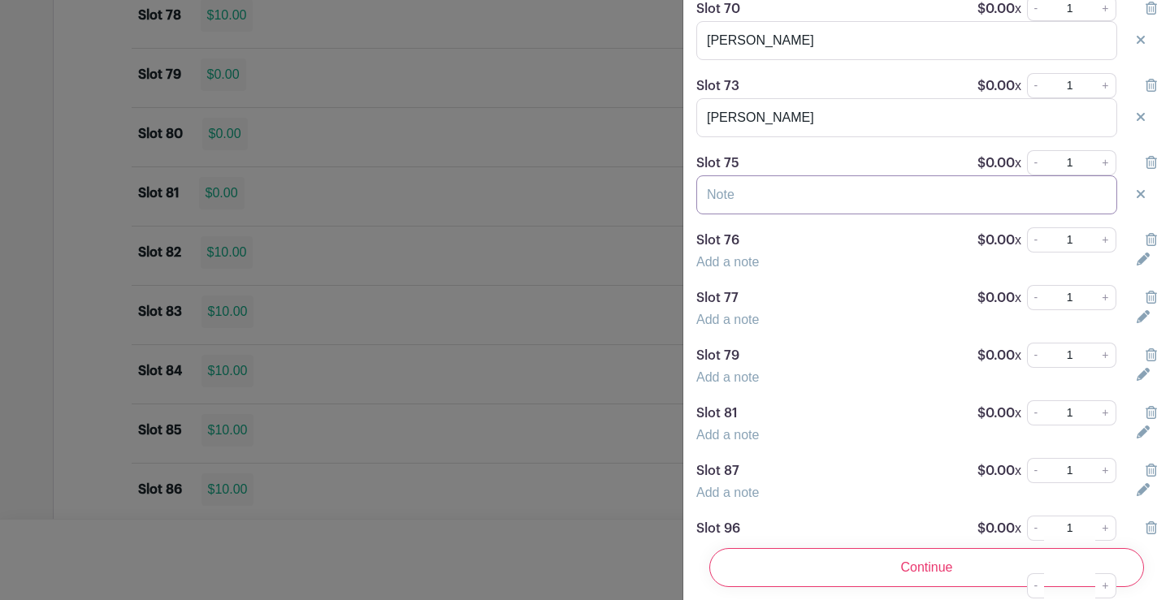
click at [742, 213] on input "text" at bounding box center [906, 194] width 421 height 39
type input "[PERSON_NAME]"
click at [743, 269] on link "Add a note" at bounding box center [727, 262] width 63 height 14
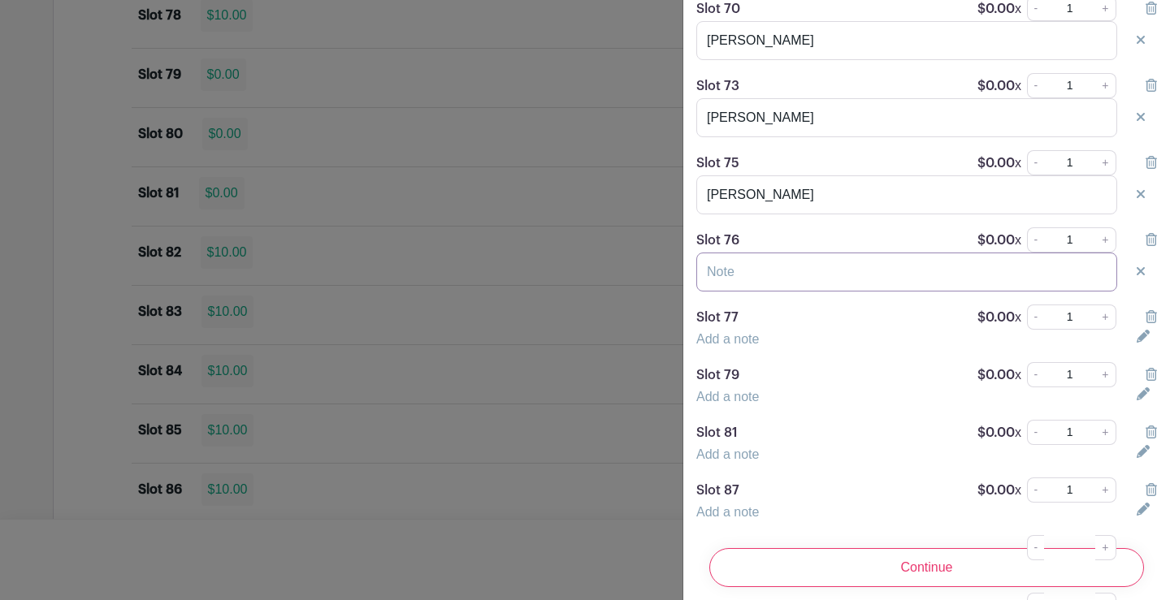
click at [746, 290] on input "text" at bounding box center [906, 272] width 421 height 39
type input "[PERSON_NAME]"
click at [738, 346] on link "Add a note" at bounding box center [727, 339] width 63 height 14
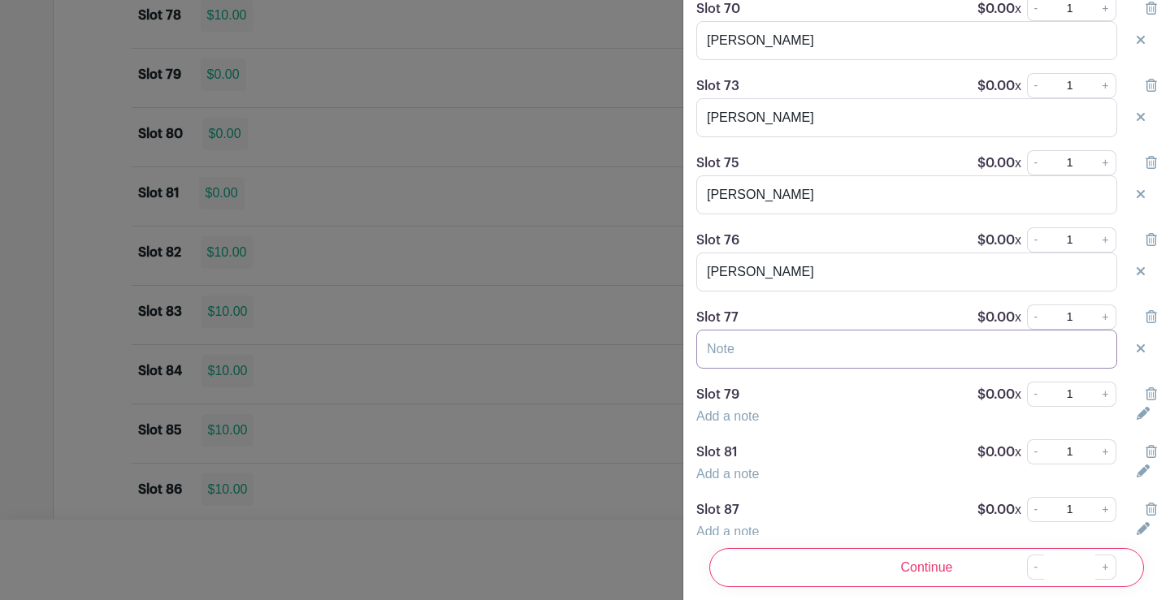
click at [740, 365] on input "text" at bounding box center [906, 349] width 421 height 39
type input "m"
type input "Marissa Hallick"
click at [721, 423] on link "Add a note" at bounding box center [727, 416] width 63 height 14
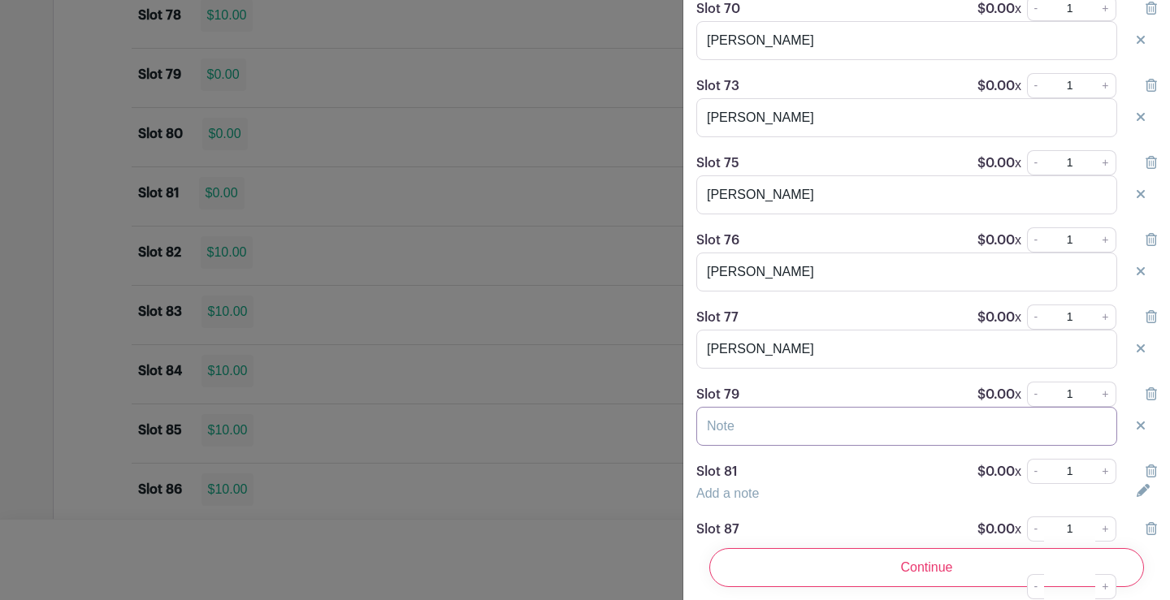
click at [724, 437] on input "text" at bounding box center [906, 426] width 421 height 39
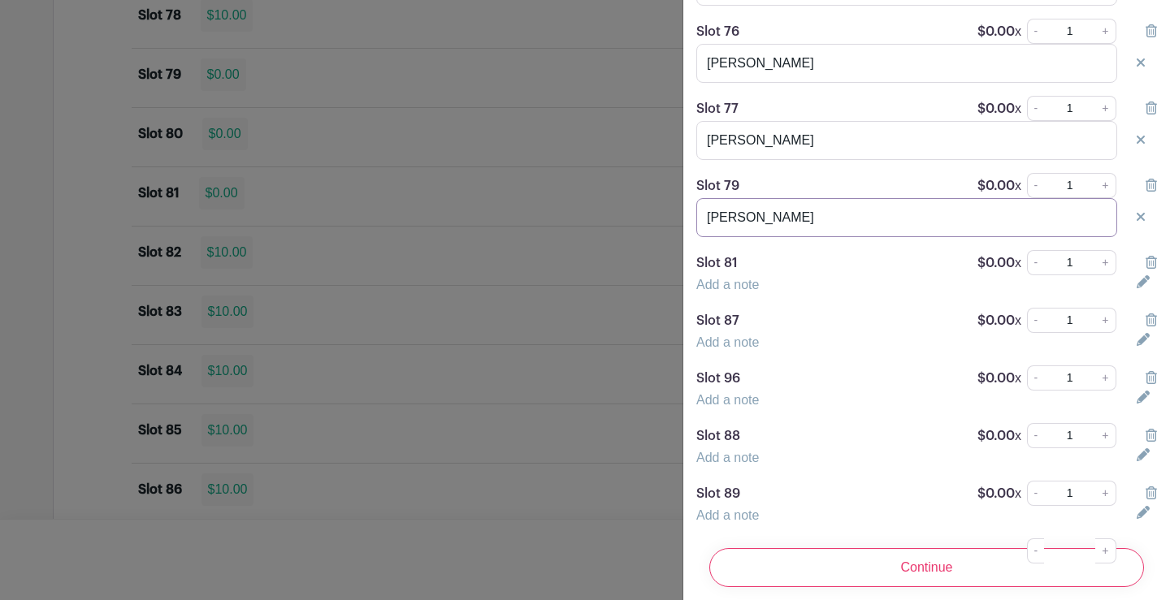
scroll to position [3439, 0]
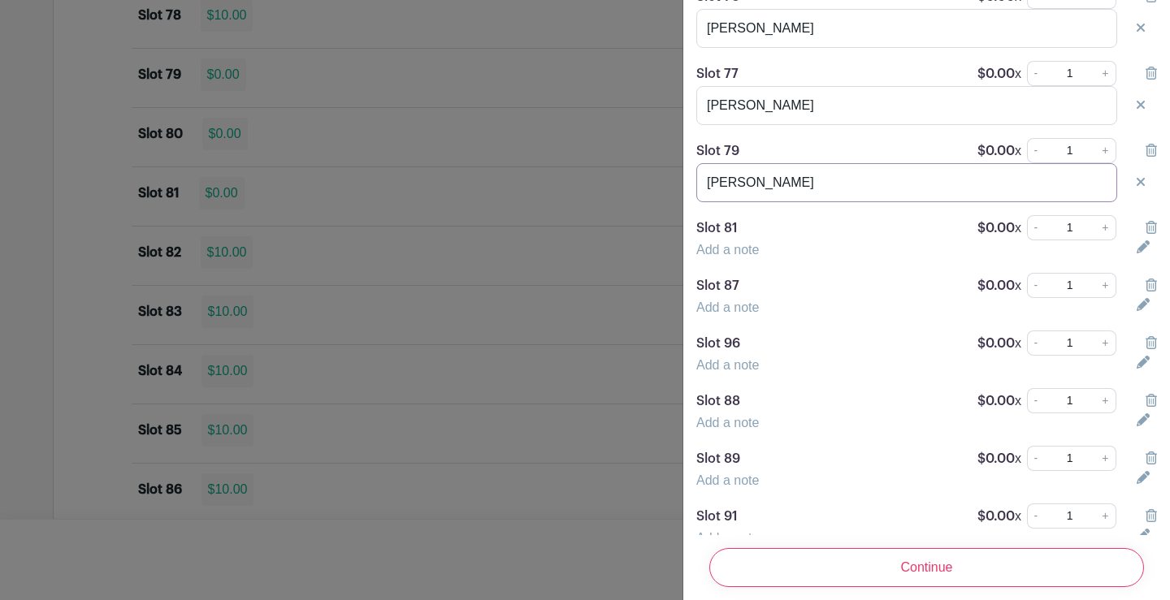
type input "[PERSON_NAME]"
click at [730, 257] on link "Add a note" at bounding box center [727, 250] width 63 height 14
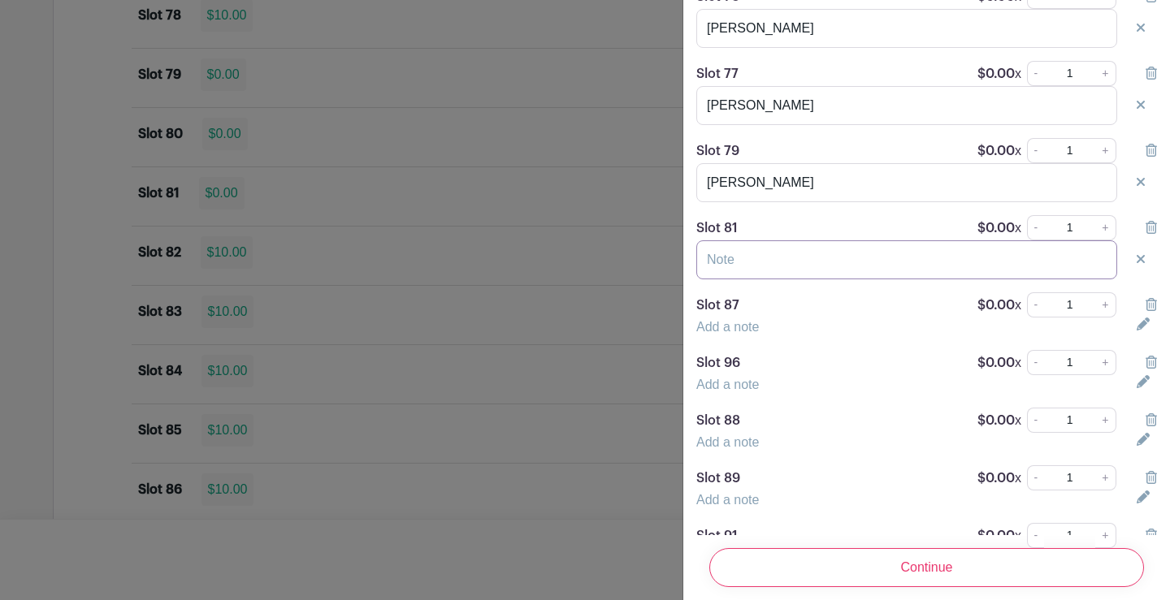
click at [729, 279] on input "text" at bounding box center [906, 259] width 421 height 39
type input "[PERSON_NAME] & [PERSON_NAME]"
click at [749, 337] on div "Add a note" at bounding box center [906, 327] width 440 height 19
click at [744, 334] on link "Add a note" at bounding box center [727, 327] width 63 height 14
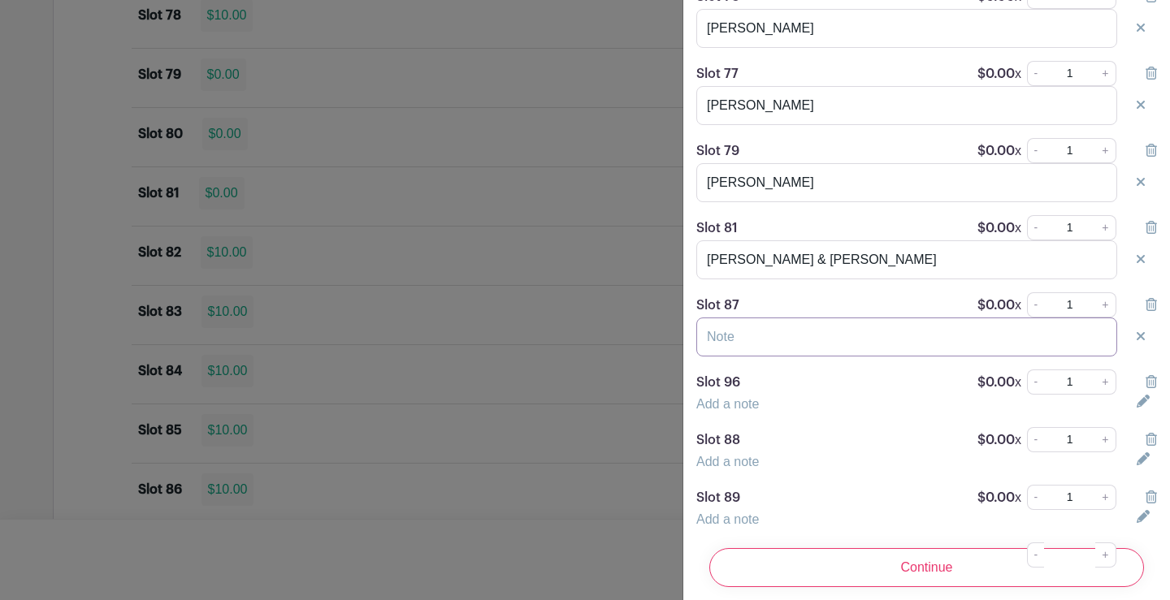
click at [751, 357] on input "text" at bounding box center [906, 337] width 421 height 39
type input "b"
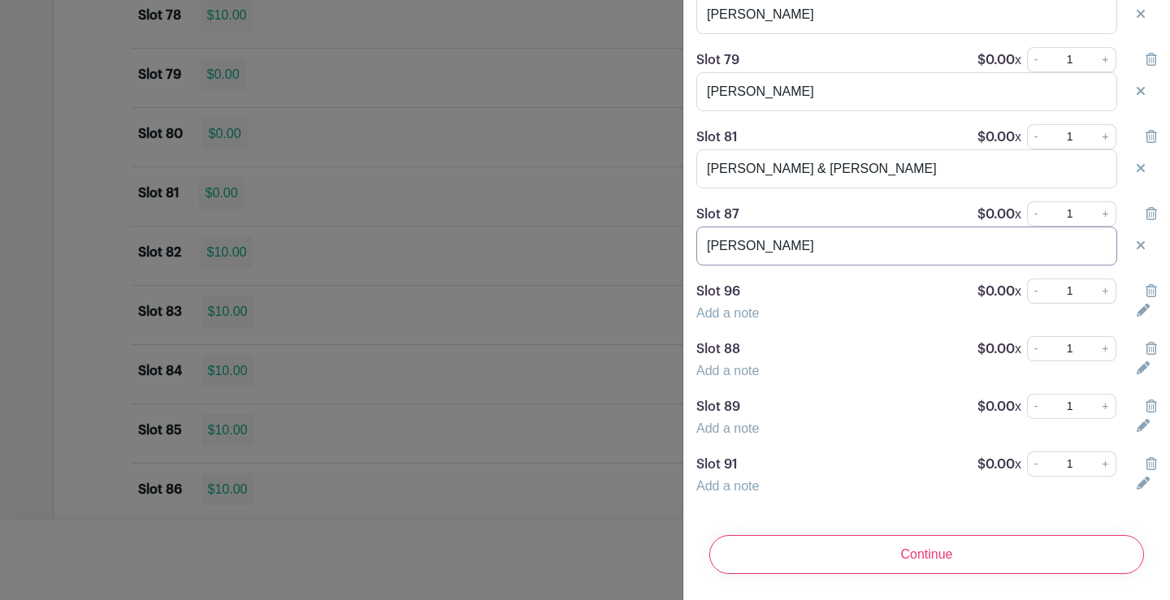
type input "[PERSON_NAME]"
click at [742, 306] on link "Add a note" at bounding box center [727, 313] width 63 height 14
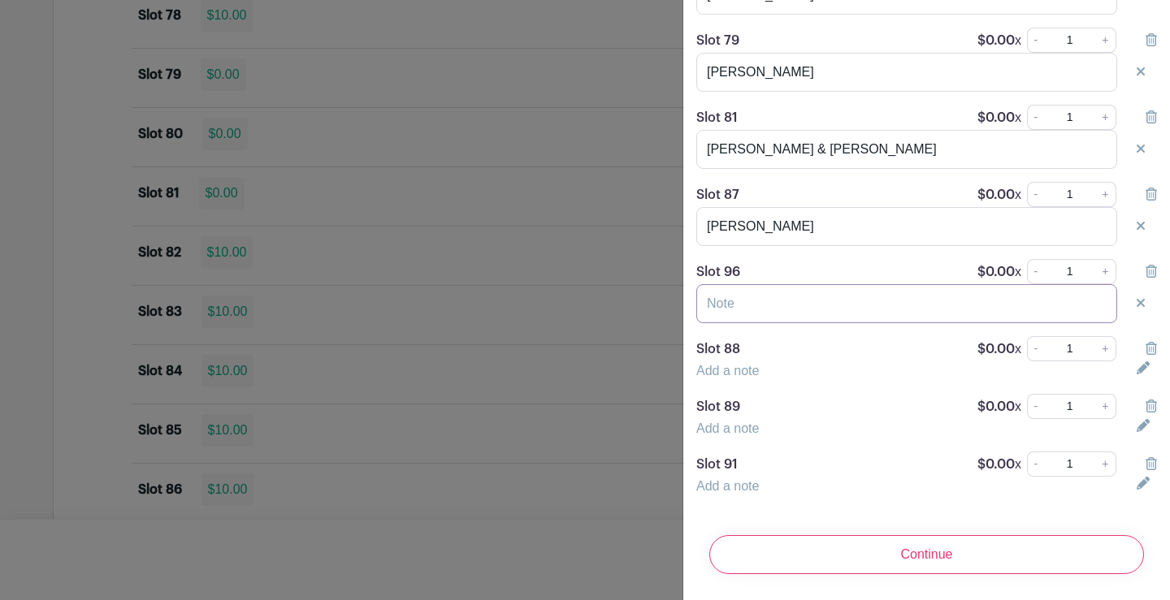
click at [746, 309] on input "text" at bounding box center [906, 303] width 421 height 39
click at [759, 313] on input "Marisa constantino" at bounding box center [906, 303] width 421 height 39
type input "[PERSON_NAME]"
click at [727, 378] on link "Add a note" at bounding box center [727, 371] width 63 height 14
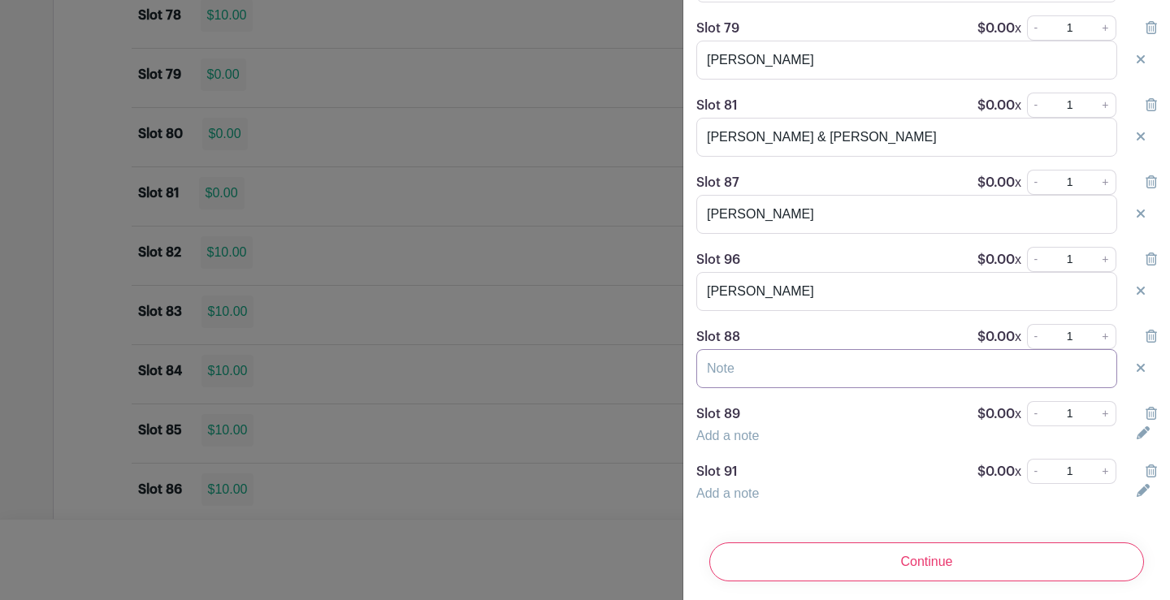
click at [740, 388] on input "text" at bounding box center [906, 368] width 421 height 39
click at [733, 388] on input "Tany Culligan" at bounding box center [906, 368] width 421 height 39
type input "[PERSON_NAME]"
click at [716, 443] on link "Add a note" at bounding box center [727, 436] width 63 height 14
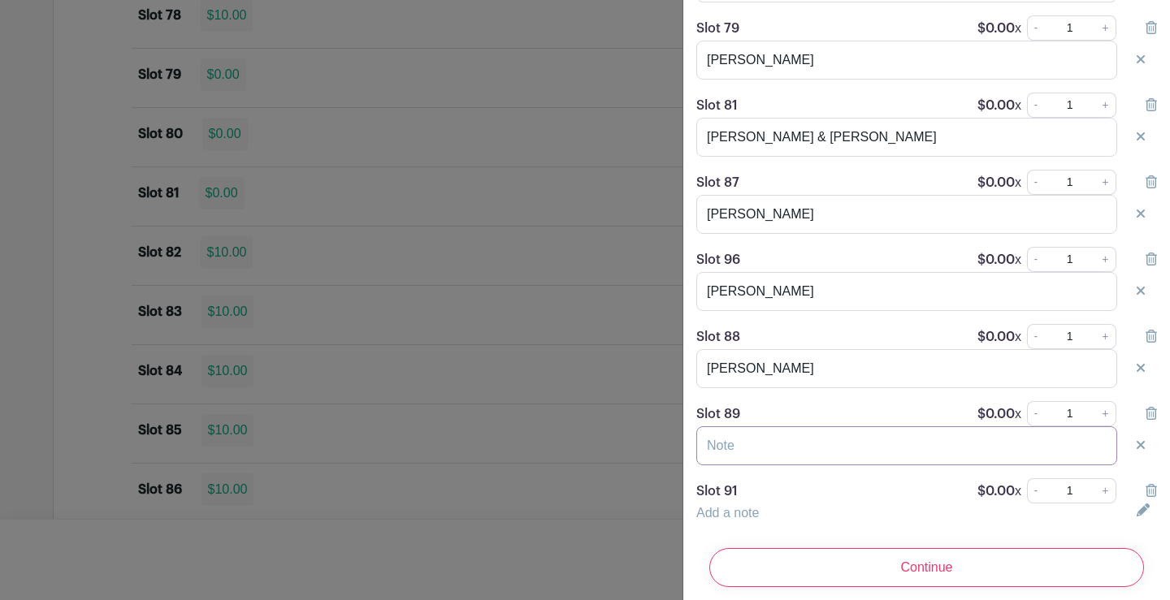
click at [729, 463] on input "text" at bounding box center [906, 445] width 421 height 39
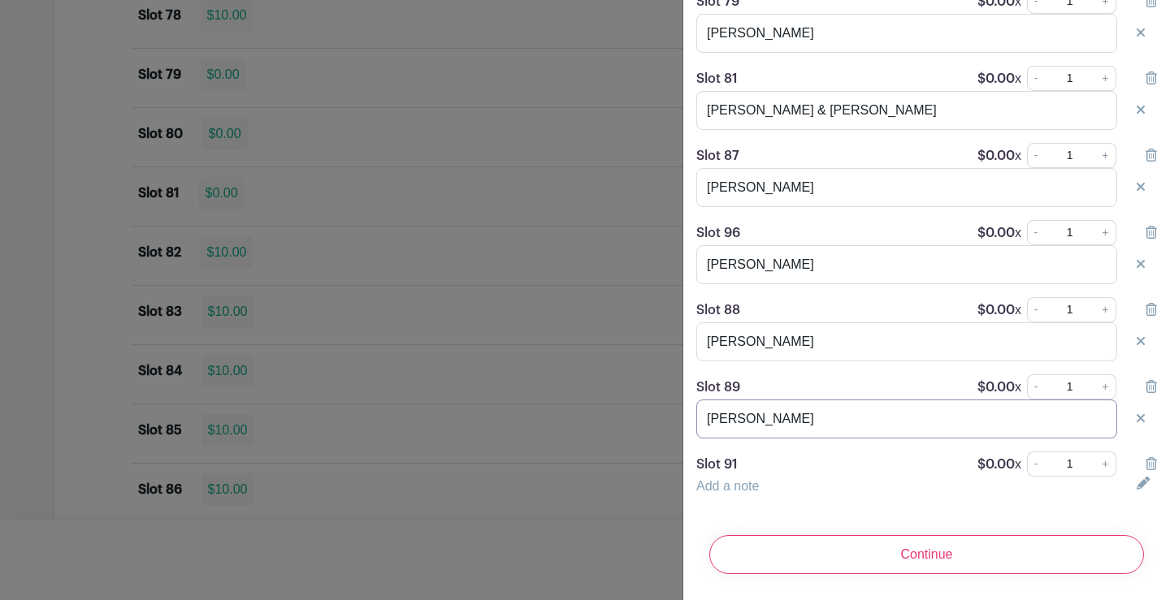
scroll to position [3620, 0]
type input "[PERSON_NAME]"
click at [740, 479] on link "Add a note" at bounding box center [727, 486] width 63 height 14
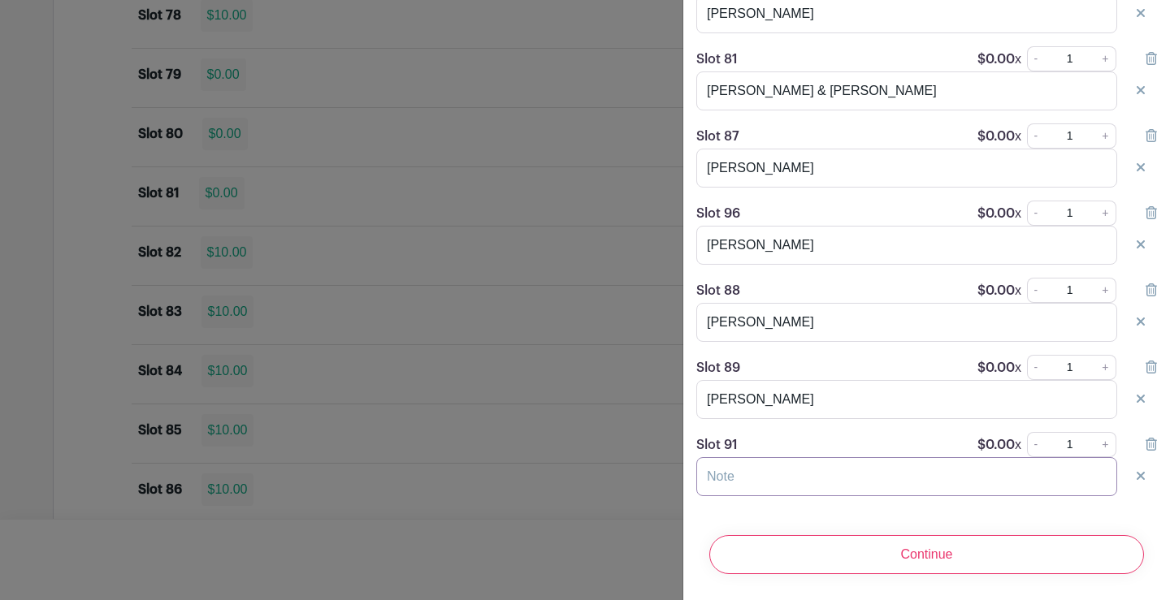
click at [742, 482] on input "text" at bounding box center [906, 476] width 421 height 39
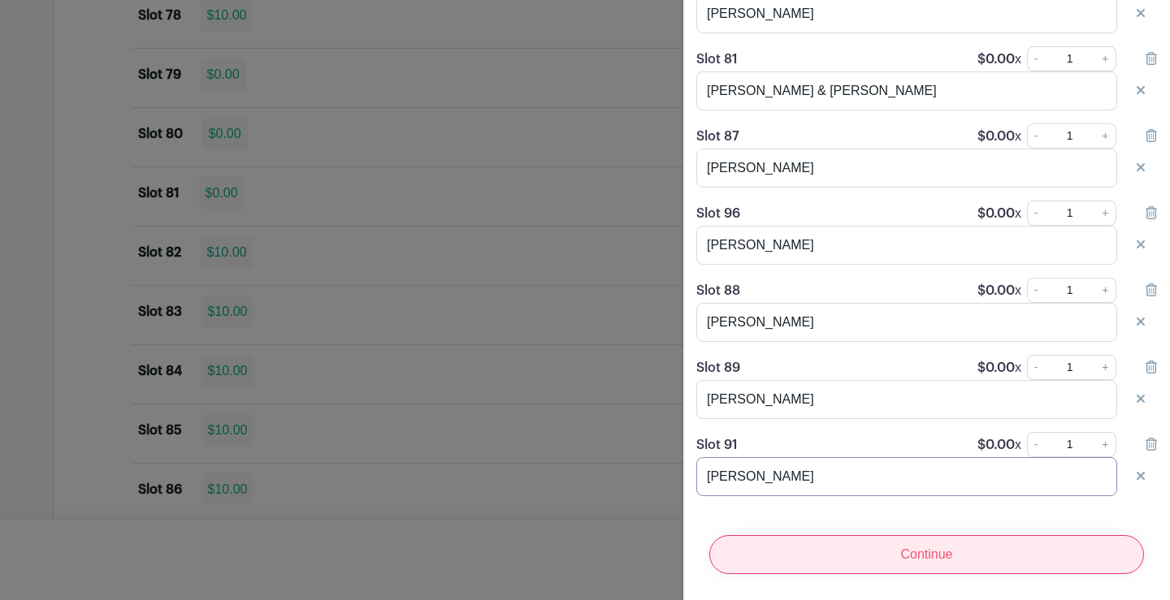
type input "[PERSON_NAME]"
click at [905, 553] on input "Continue" at bounding box center [926, 554] width 435 height 39
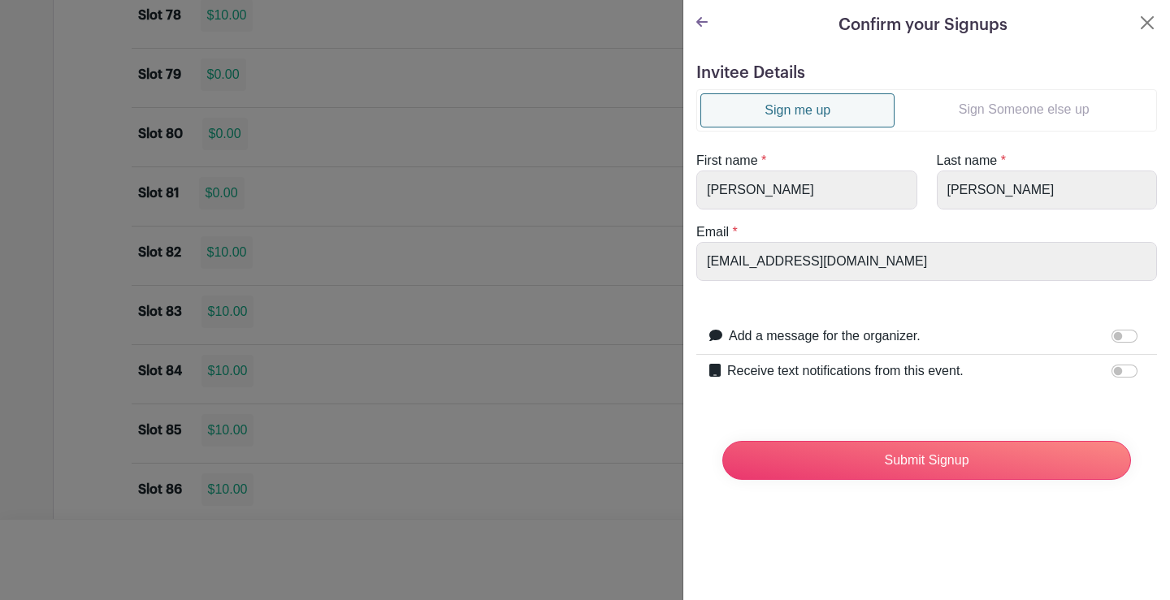
scroll to position [0, 0]
click at [875, 463] on input "Submit Signup" at bounding box center [926, 460] width 409 height 39
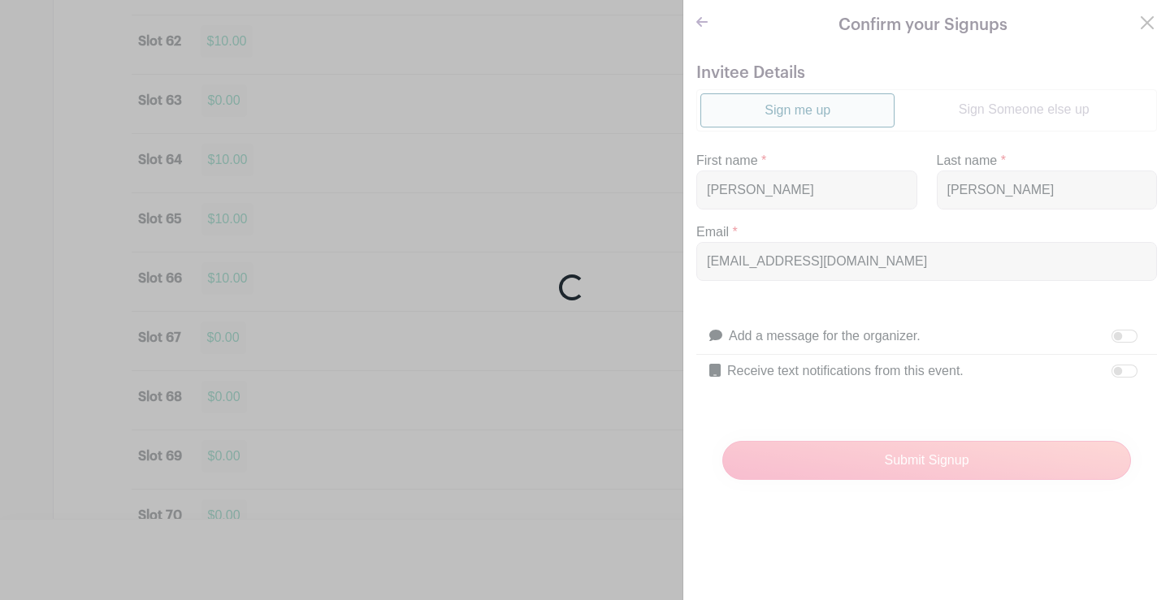
scroll to position [8037, 0]
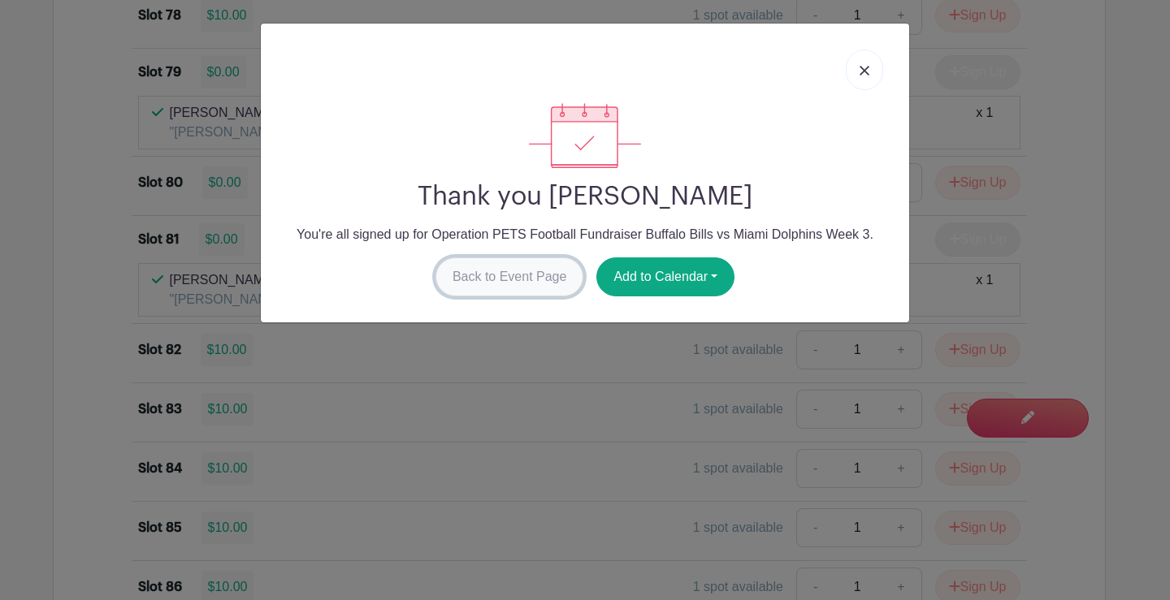
click at [484, 284] on link "Back to Event Page" at bounding box center [509, 277] width 149 height 39
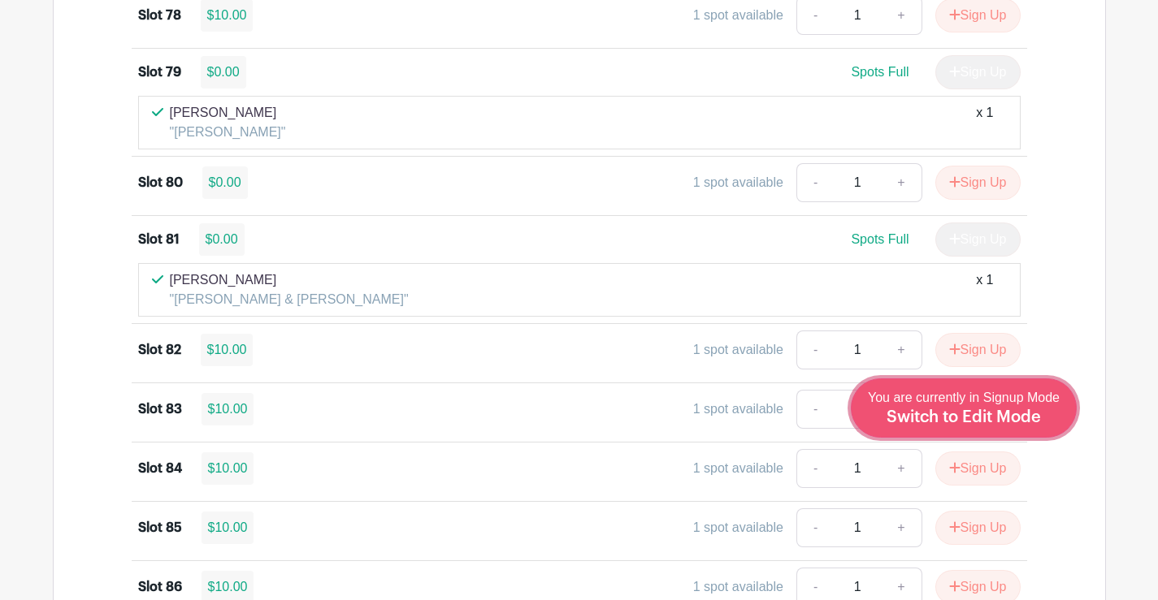
click at [1024, 409] on div "You are currently in Signup Mode Switch to Edit Mode" at bounding box center [964, 408] width 192 height 40
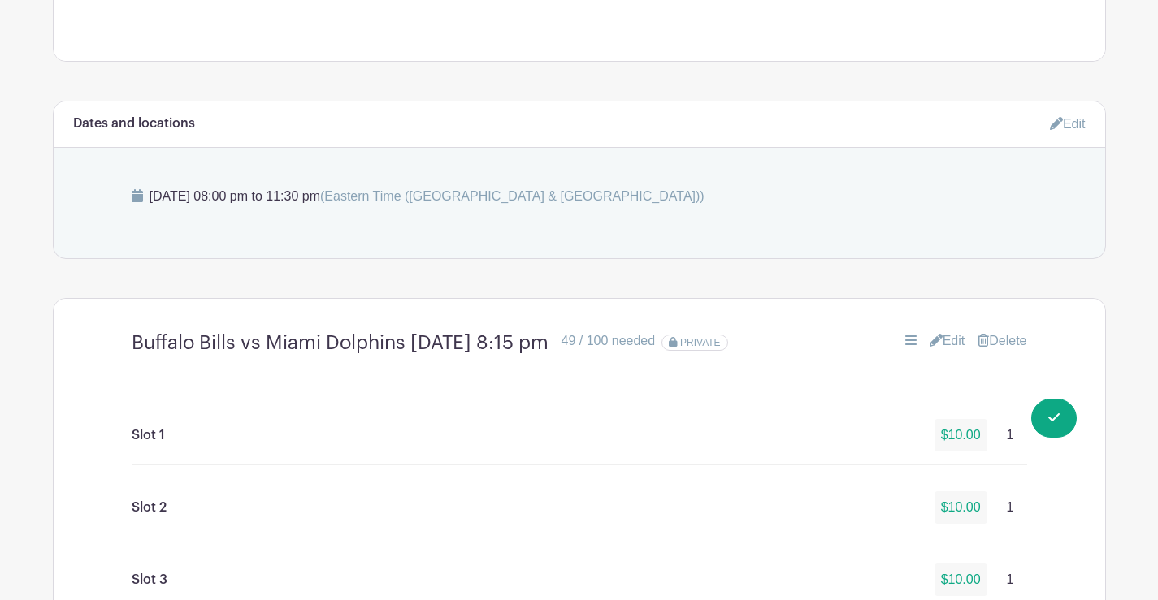
scroll to position [1137, 0]
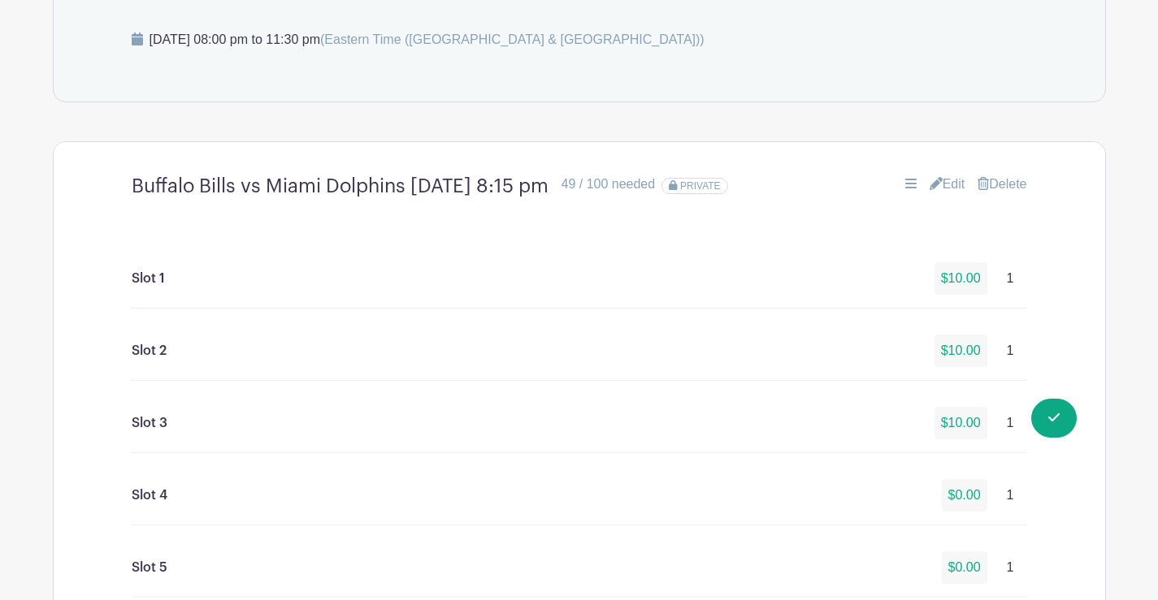
click at [946, 181] on link "Edit" at bounding box center [947, 184] width 36 height 19
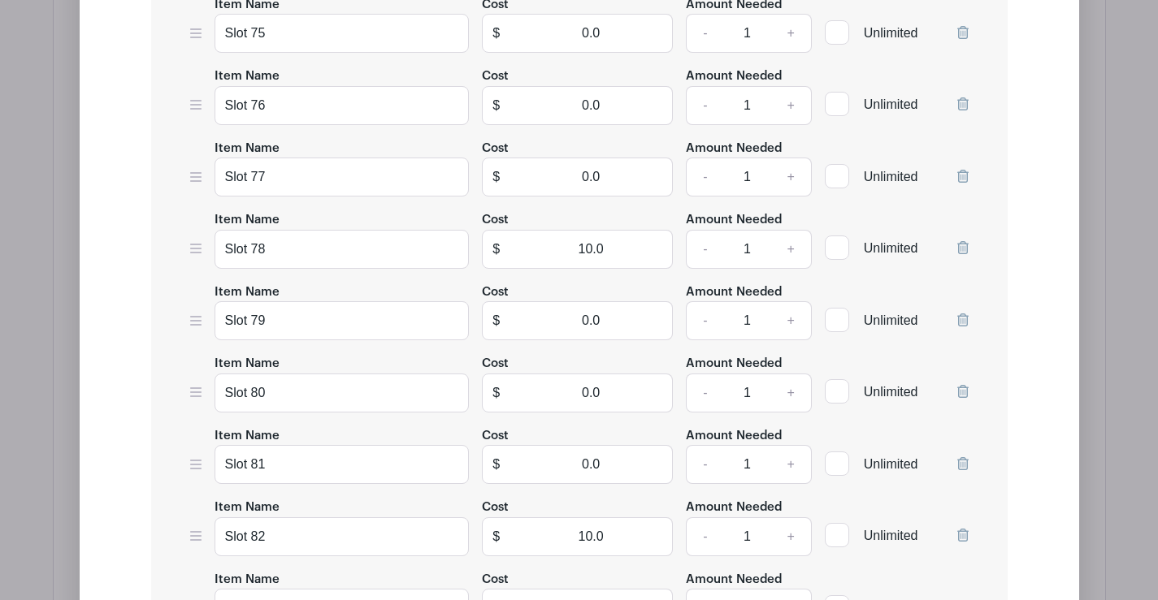
scroll to position [7075, 0]
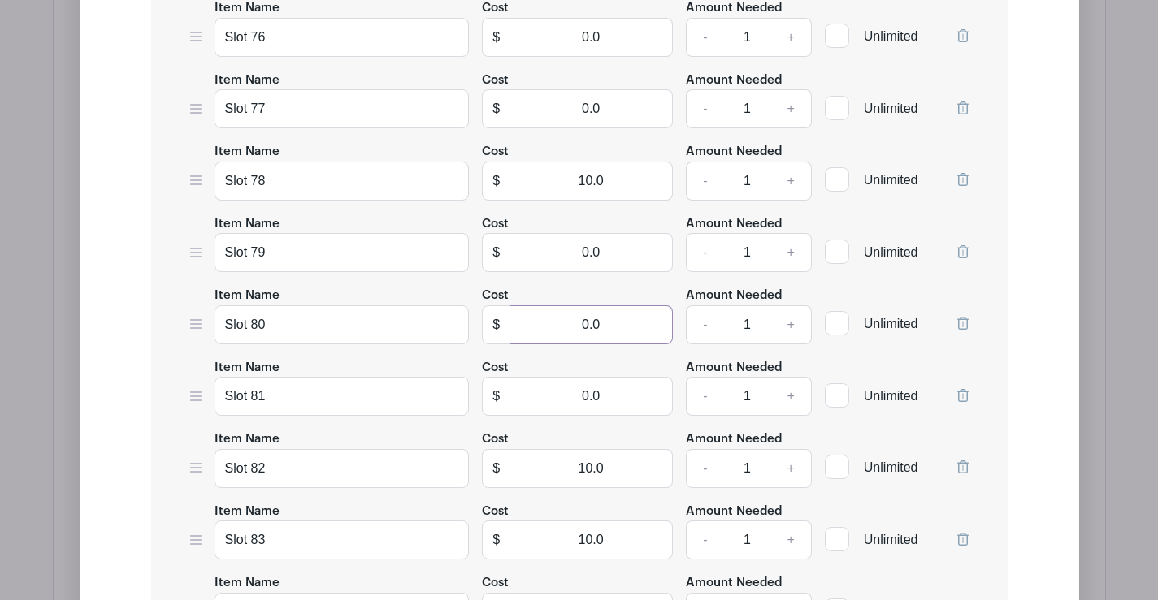
drag, startPoint x: 578, startPoint y: 321, endPoint x: 679, endPoint y: 328, distance: 101.0
click at [679, 328] on div "Item Name Slot 80 Cost $ 0.0 Amount Needed - 1 + Unlimited" at bounding box center [579, 314] width 778 height 59
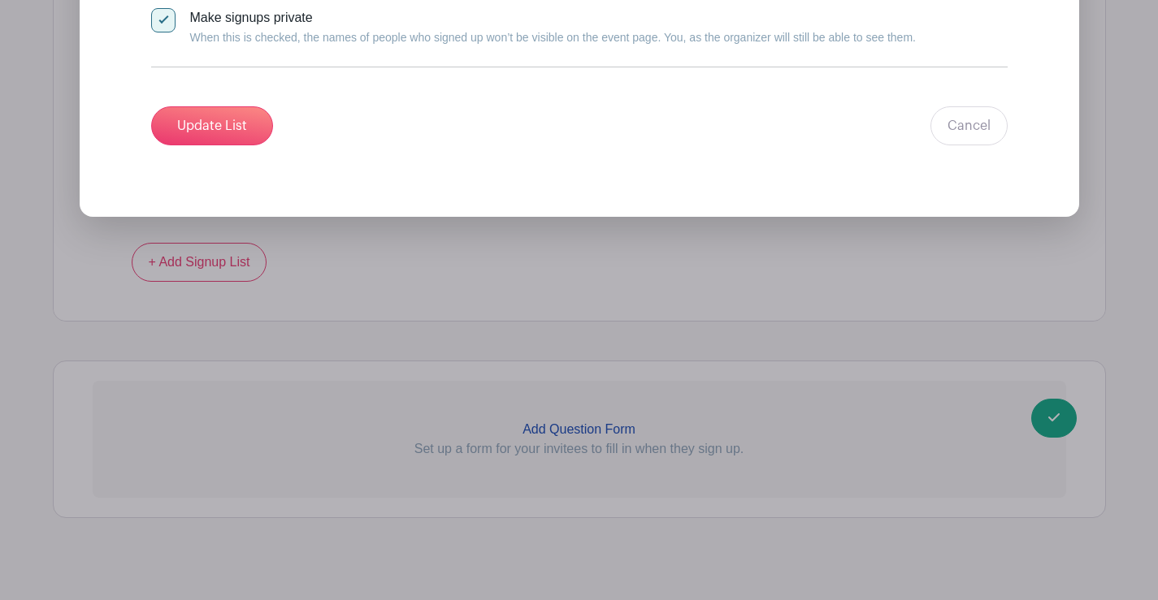
scroll to position [9025, 0]
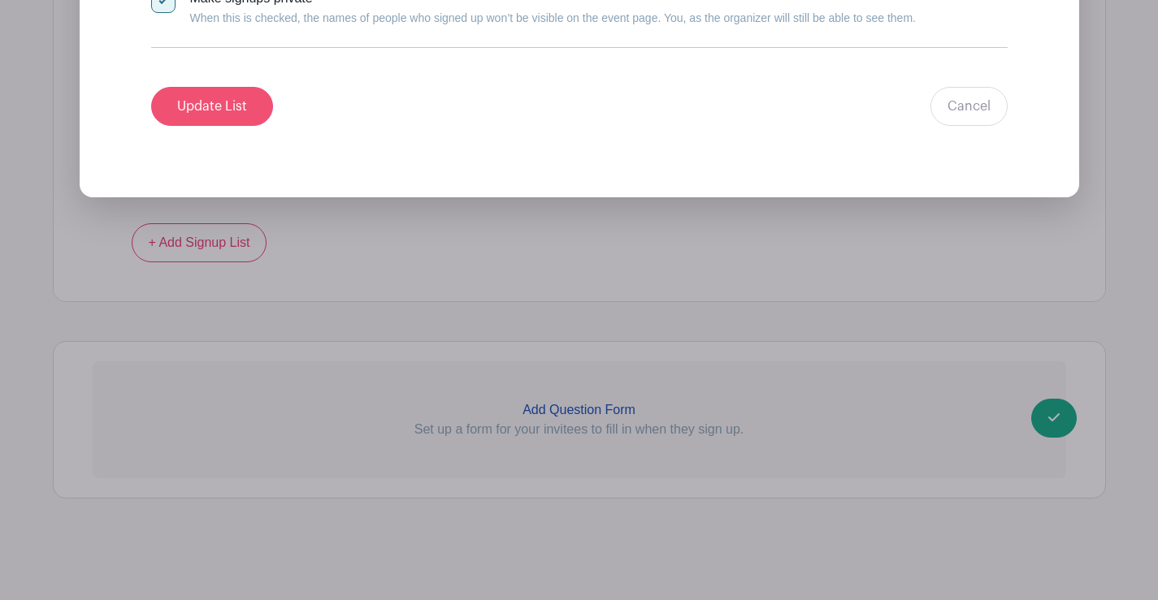
type input "10"
click at [236, 103] on input "Update List" at bounding box center [212, 106] width 122 height 39
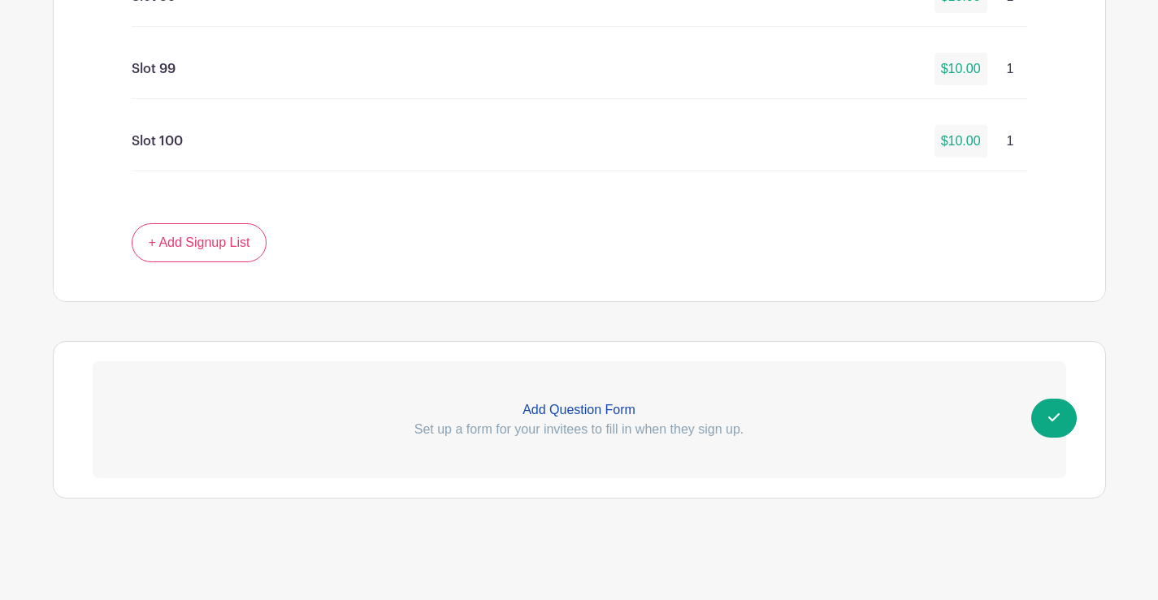
scroll to position [8456, 0]
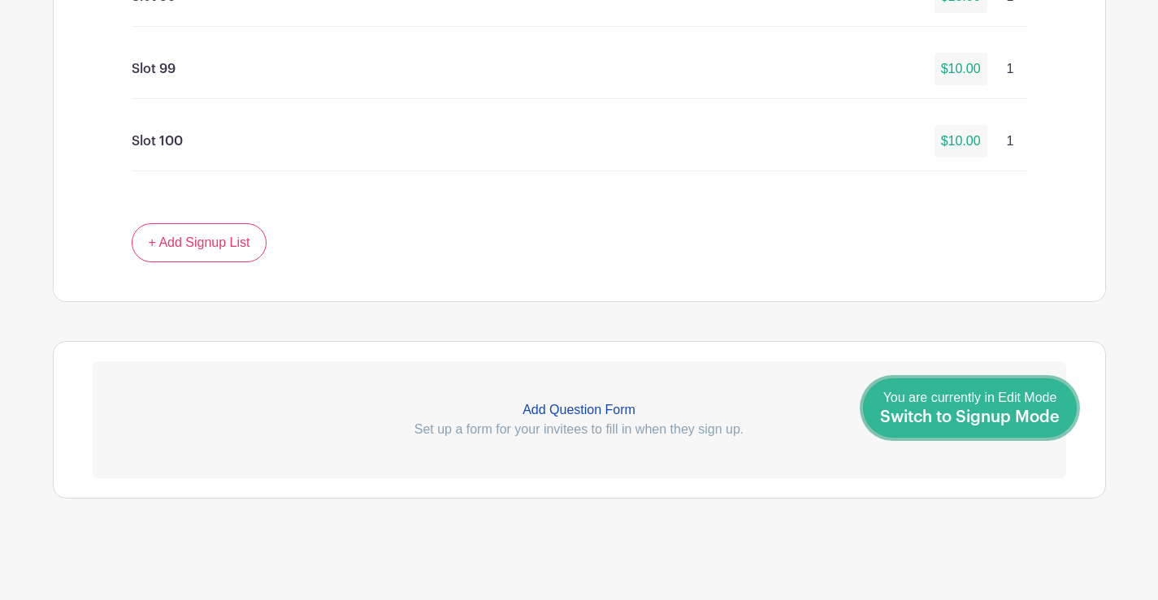
click at [1041, 420] on span "Switch to Signup Mode" at bounding box center [970, 417] width 180 height 16
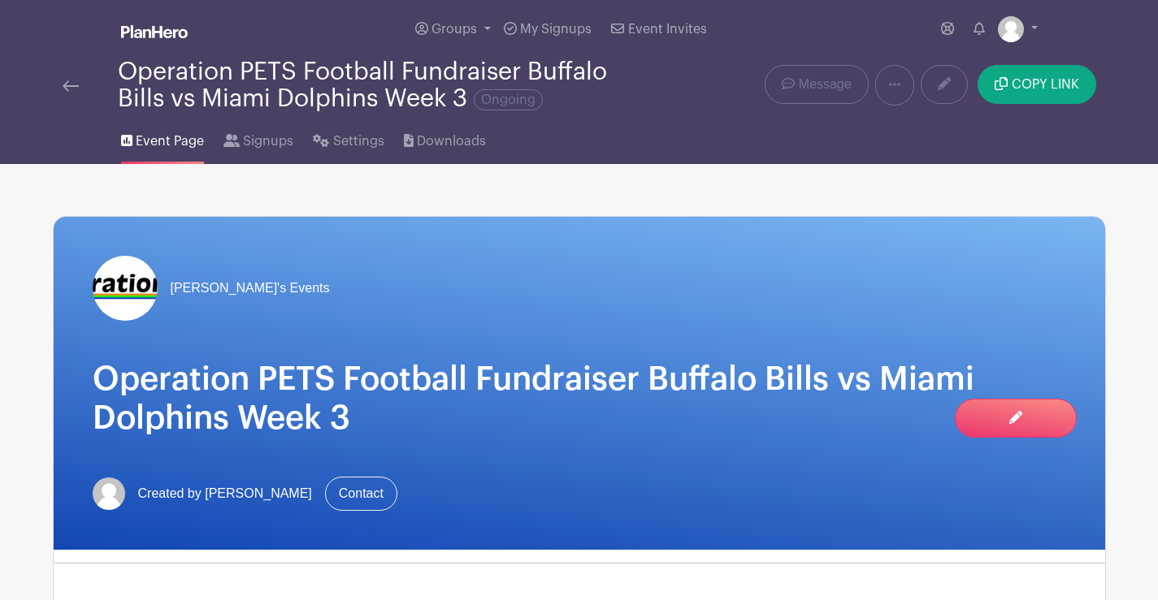
click at [67, 77] on link at bounding box center [71, 85] width 16 height 19
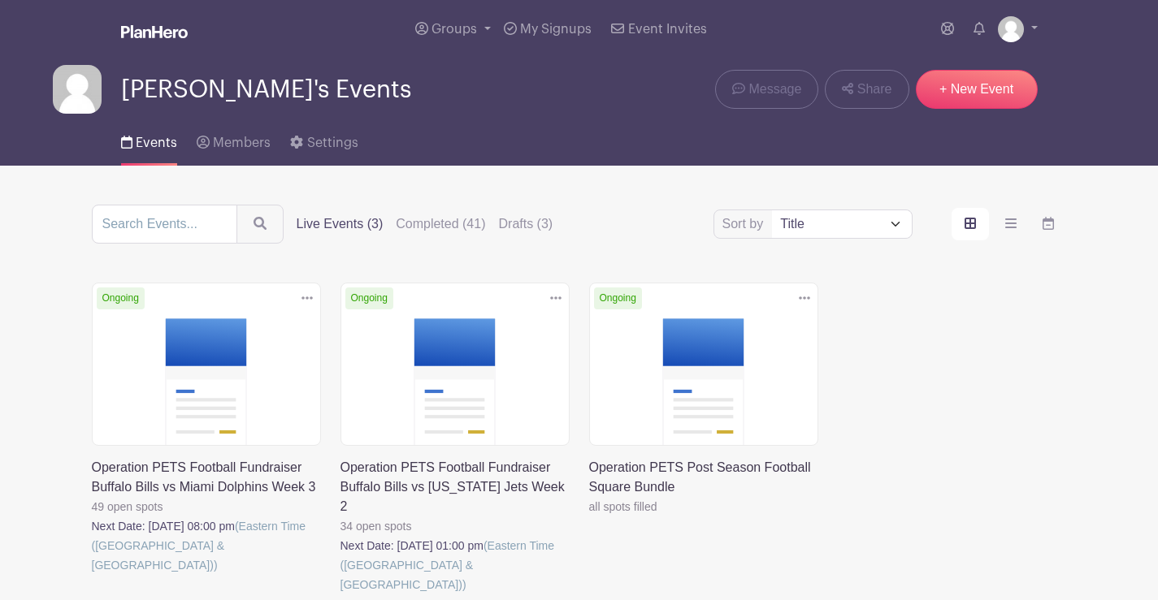
click at [305, 297] on icon at bounding box center [306, 298] width 11 height 13
click at [241, 331] on link "Duplicate" at bounding box center [254, 334] width 128 height 26
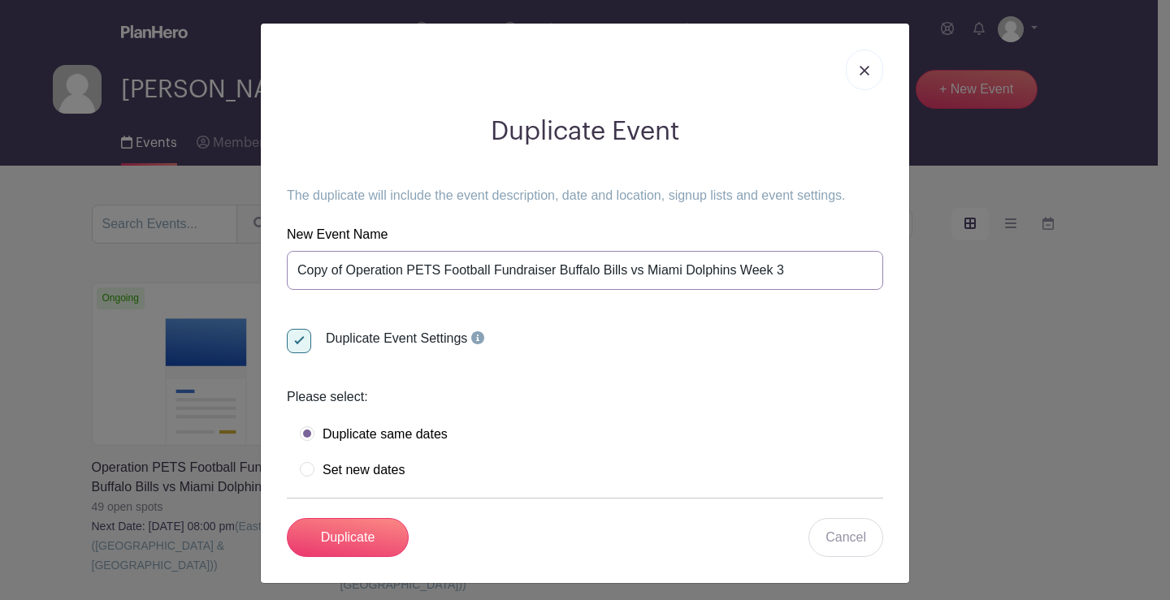
drag, startPoint x: 340, startPoint y: 273, endPoint x: 253, endPoint y: 268, distance: 87.9
click at [253, 268] on div "Duplicate Event The duplicate will include the event description, date and loca…" at bounding box center [585, 300] width 1170 height 600
drag, startPoint x: 741, startPoint y: 271, endPoint x: 596, endPoint y: 264, distance: 144.7
click at [595, 264] on input "Operation PETS Football Fundraiser Buffalo Bills vs Miami Dolphins Week 3" at bounding box center [585, 270] width 596 height 39
type input "Operation PETS Football Fundraiser Buffalo Bills vs New Orleans Saints Week 4"
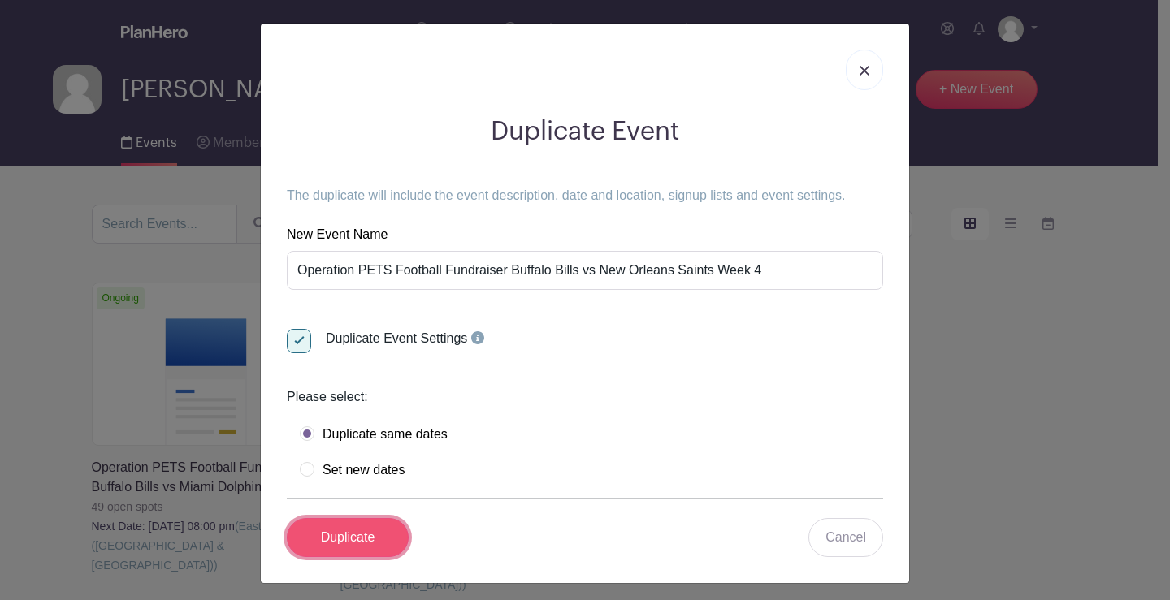
click at [339, 533] on input "Duplicate" at bounding box center [348, 537] width 122 height 39
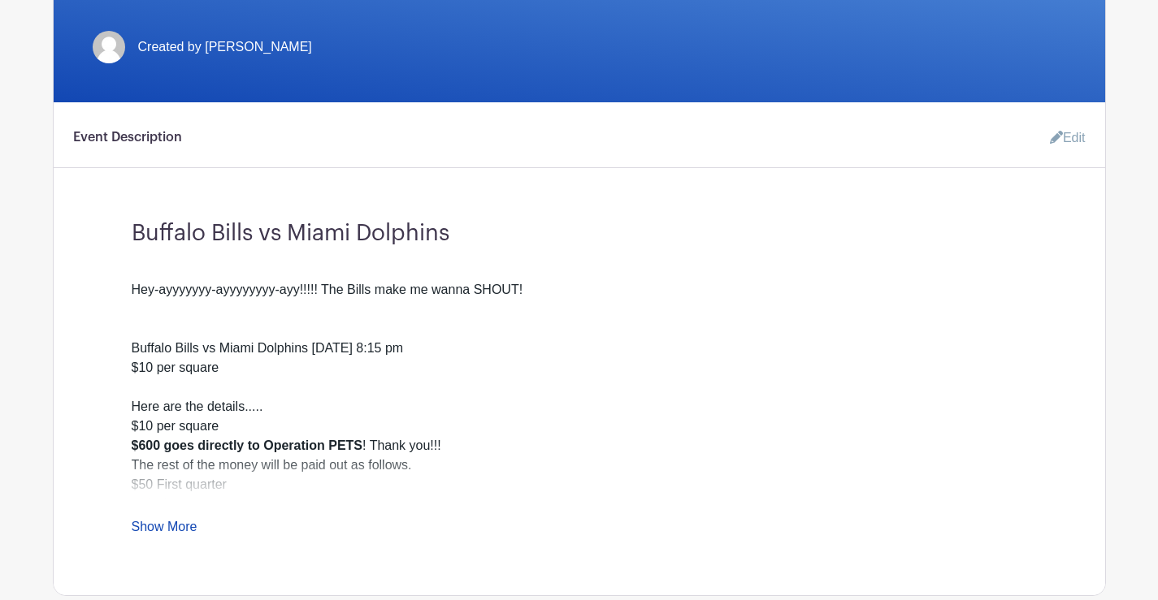
scroll to position [487, 0]
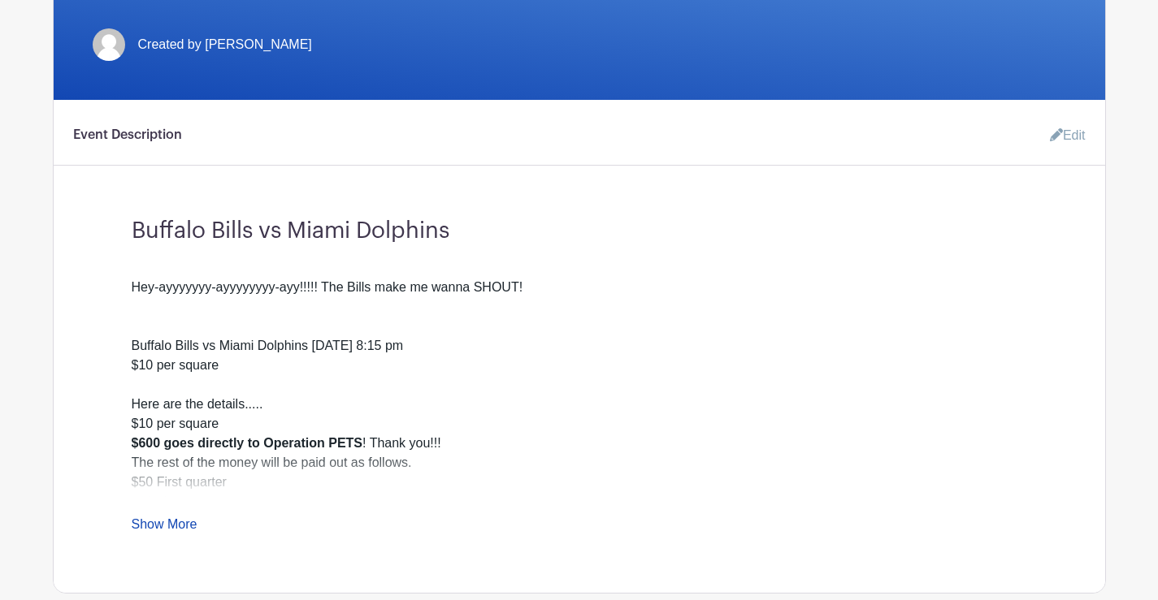
click at [1079, 130] on link "Edit" at bounding box center [1061, 135] width 49 height 32
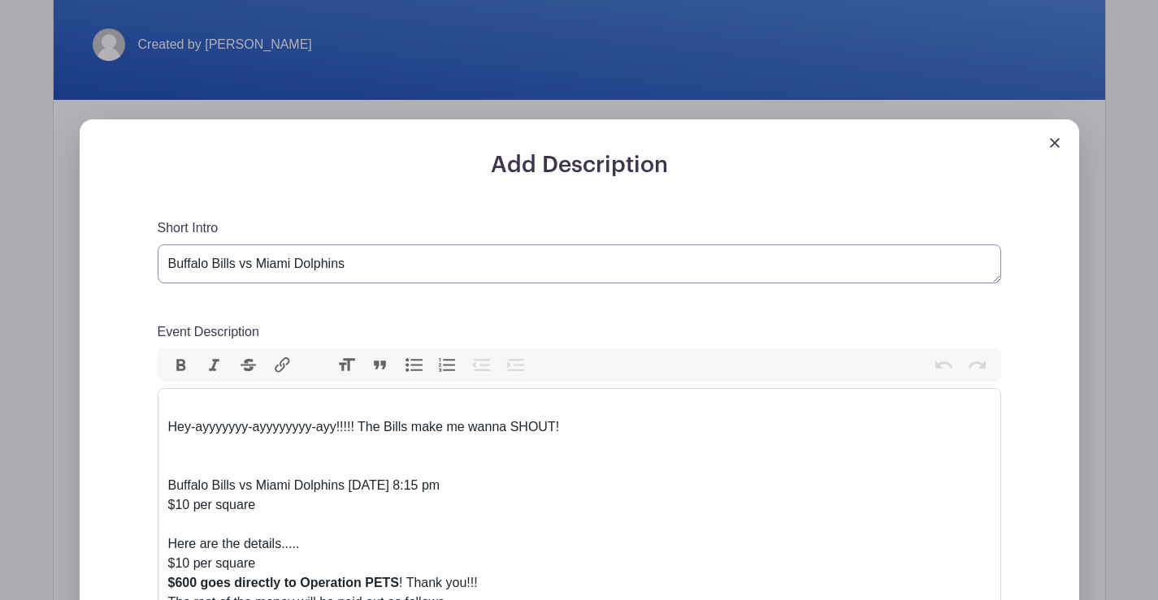
drag, startPoint x: 357, startPoint y: 266, endPoint x: 256, endPoint y: 251, distance: 102.7
click at [256, 251] on textarea "Buffalo Bills vs Miami Dolphins" at bounding box center [579, 264] width 843 height 39
type textarea "Buffalo Bills vs New Orleans Saints"
click at [699, 457] on div "Buffalo Bills vs Miami Dolphins Thursday September 18th 8:15 pm $10 per square" at bounding box center [579, 496] width 822 height 78
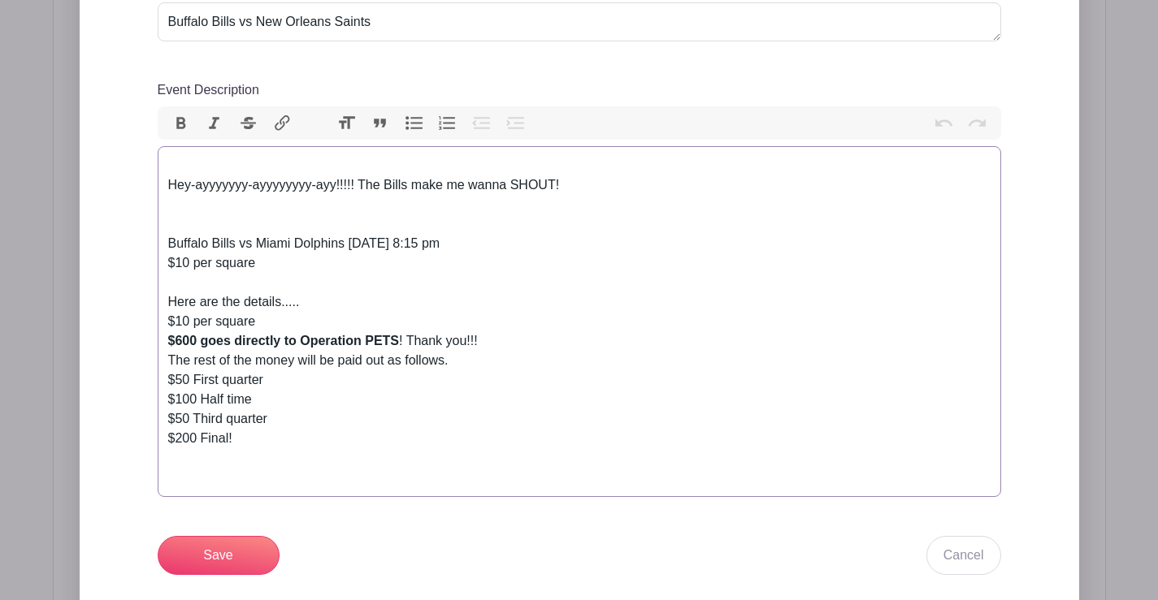
scroll to position [731, 0]
drag, startPoint x: 556, startPoint y: 237, endPoint x: 261, endPoint y: 236, distance: 295.7
click at [261, 236] on div "Buffalo Bills vs Miami Dolphins Thursday September 18th 8:15 pm $10 per square" at bounding box center [579, 252] width 822 height 78
type trix-editor "<div><br>Hey-ayyyyyyy-ayyyyyyyy-ayy!!!!! The Bills make me wanna SHOUT!<br><br>…"
click at [227, 544] on input "Save" at bounding box center [219, 554] width 122 height 39
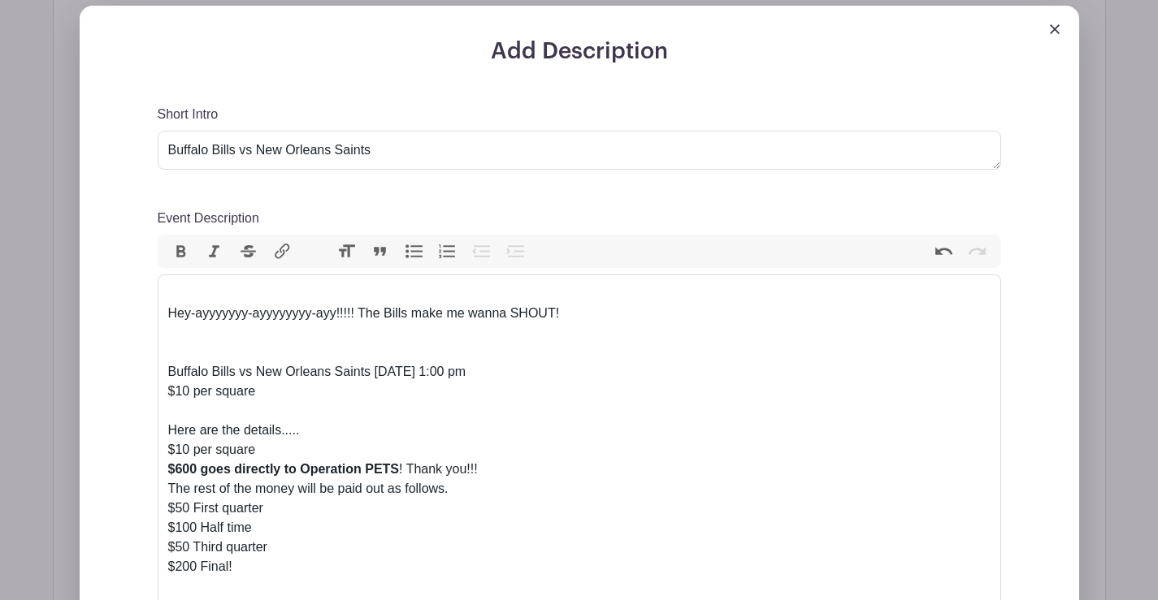
scroll to position [861, 0]
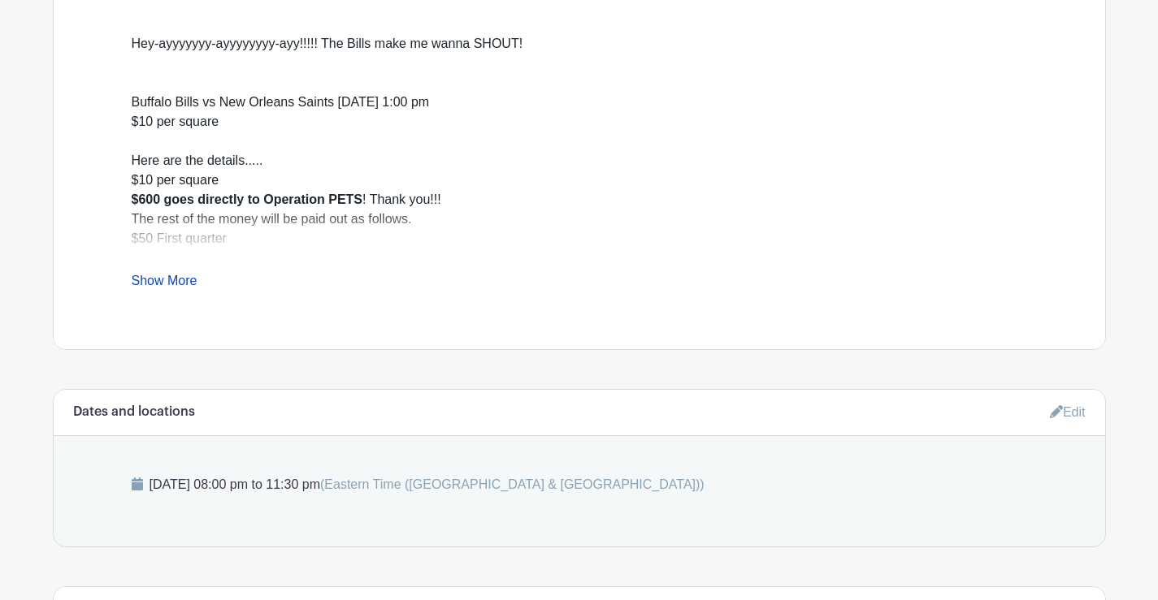
click at [1076, 410] on link "Edit" at bounding box center [1068, 412] width 36 height 27
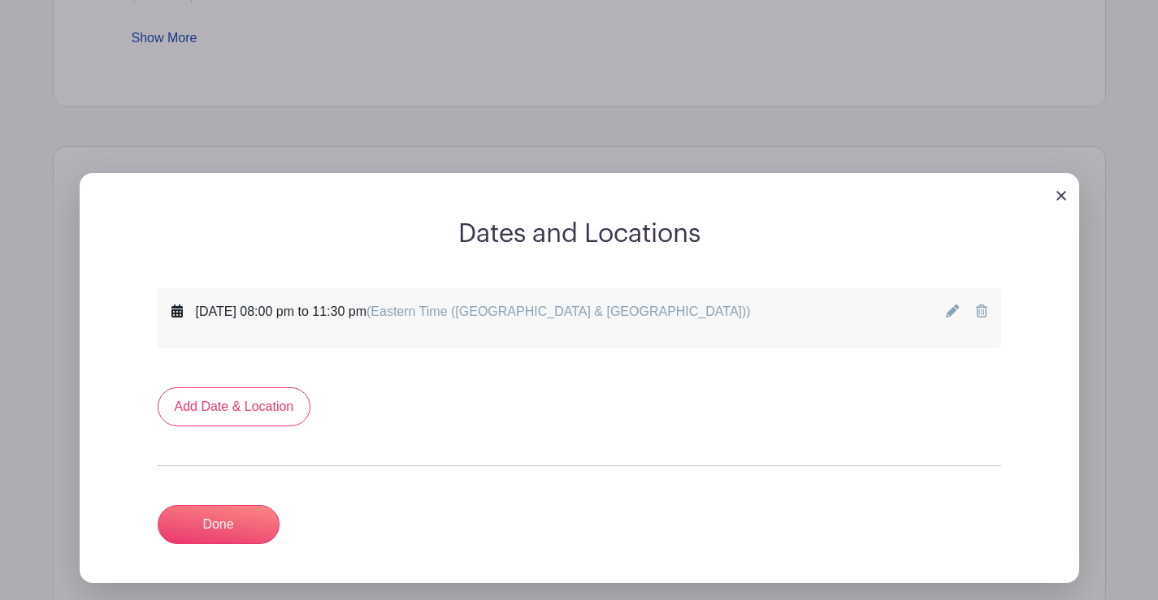
scroll to position [1105, 0]
click at [951, 310] on icon at bounding box center [952, 310] width 13 height 13
select select "8"
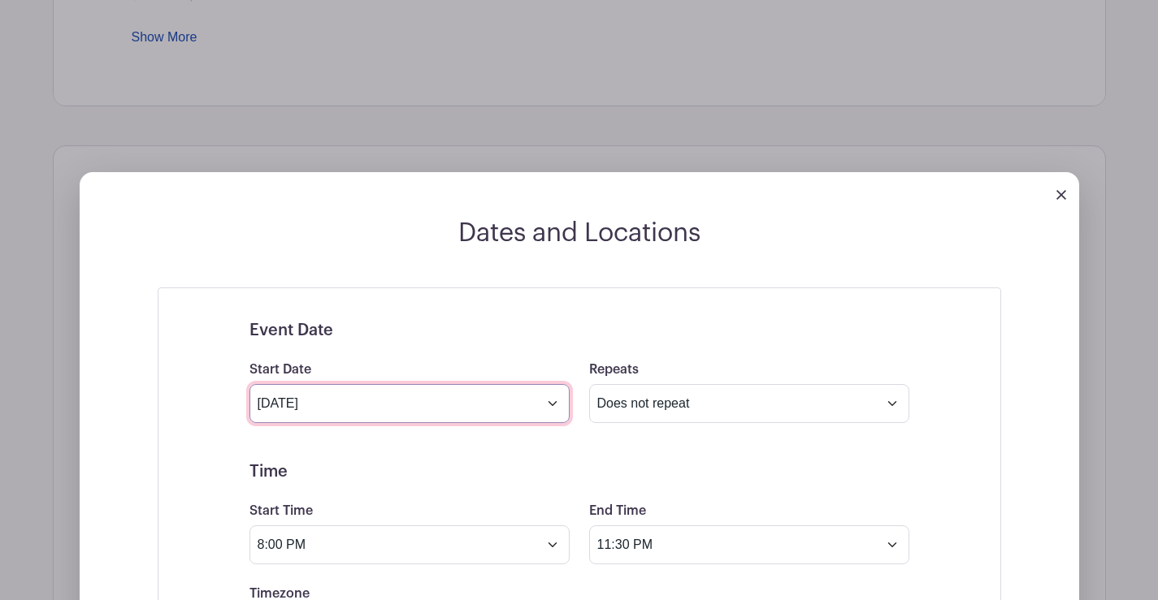
click at [342, 409] on input "Sep 18 2025" at bounding box center [409, 403] width 320 height 39
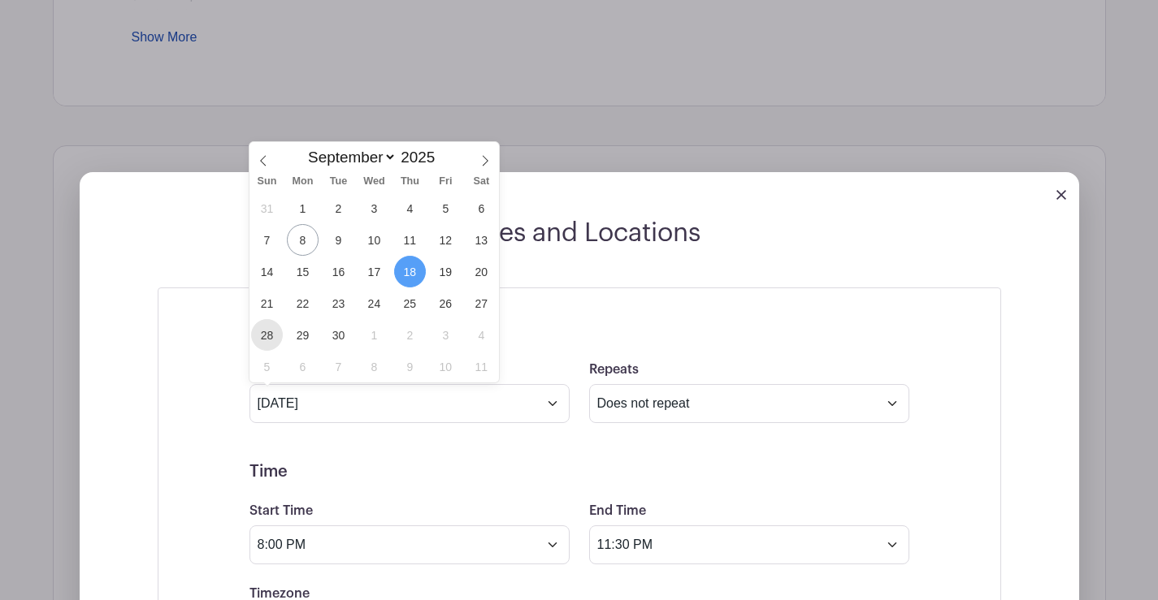
click at [268, 328] on span "28" at bounding box center [267, 335] width 32 height 32
type input "Sep 28 2025"
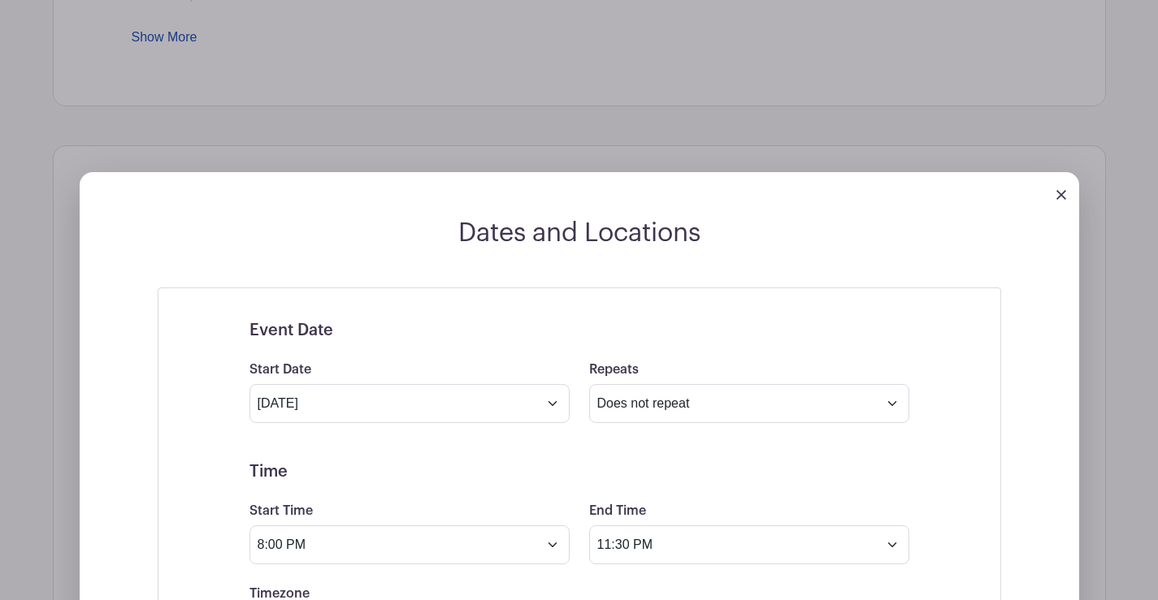
click at [425, 323] on h5 "Event Date" at bounding box center [579, 330] width 660 height 19
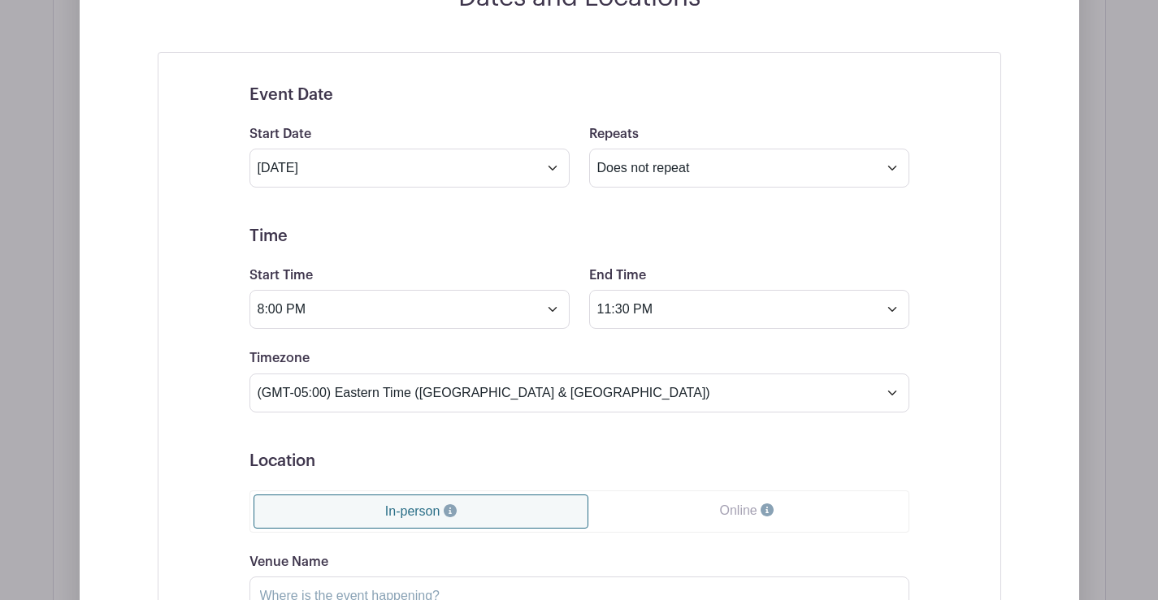
scroll to position [1349, 0]
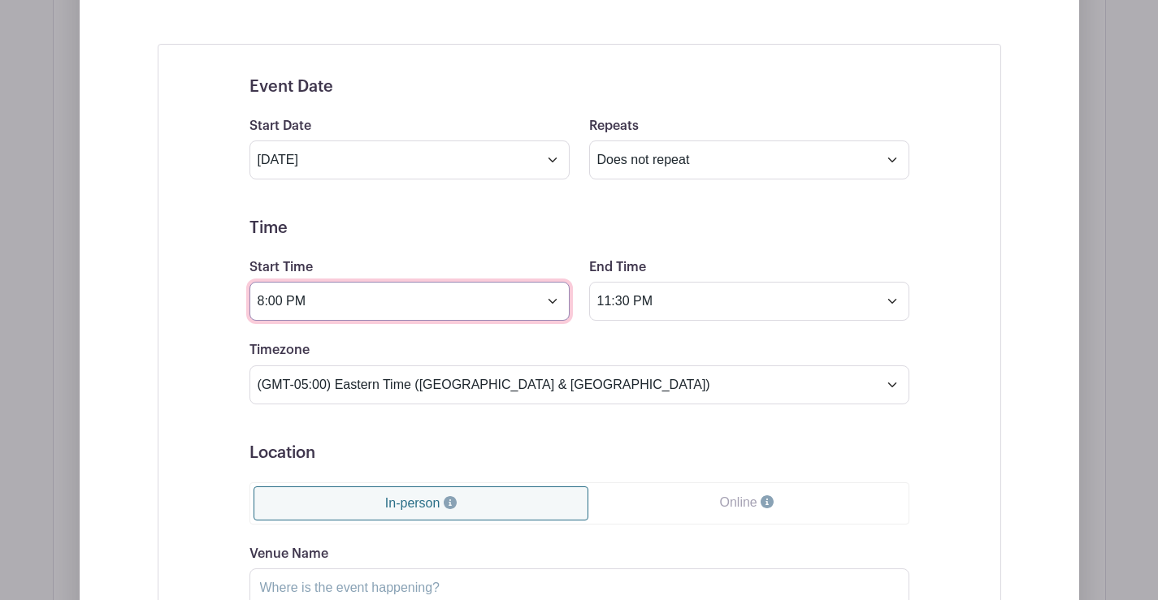
click at [341, 298] on input "8:00 PM" at bounding box center [409, 301] width 320 height 39
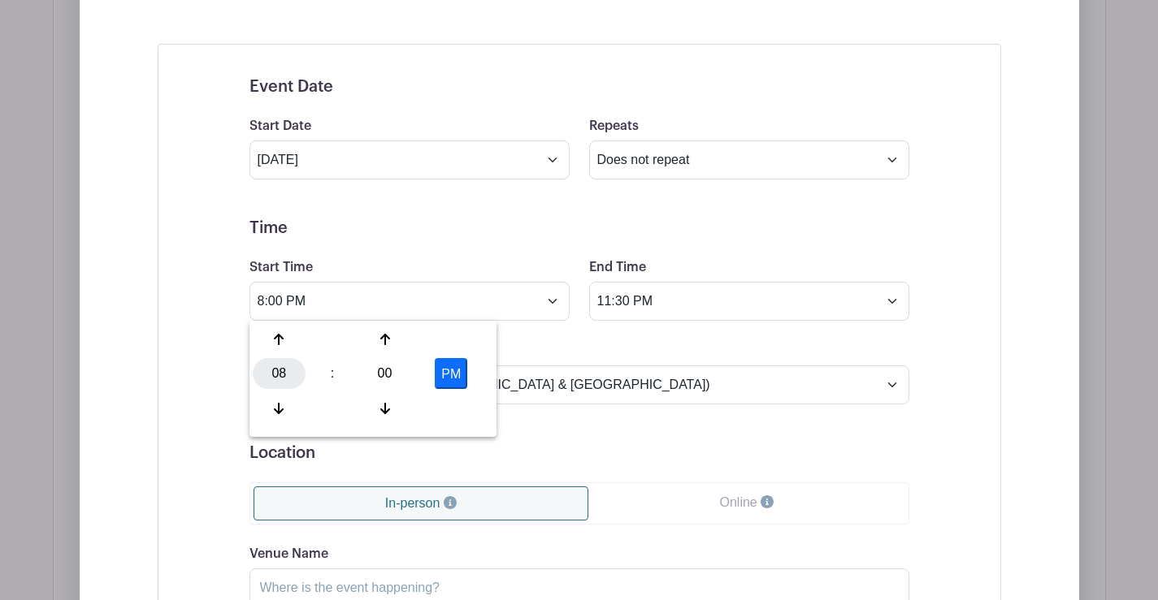
click at [266, 374] on div "08" at bounding box center [279, 373] width 53 height 31
click at [336, 339] on div "01" at bounding box center [340, 339] width 54 height 31
type input "1:00 PM"
click at [633, 294] on input "11:30 PM" at bounding box center [749, 301] width 320 height 39
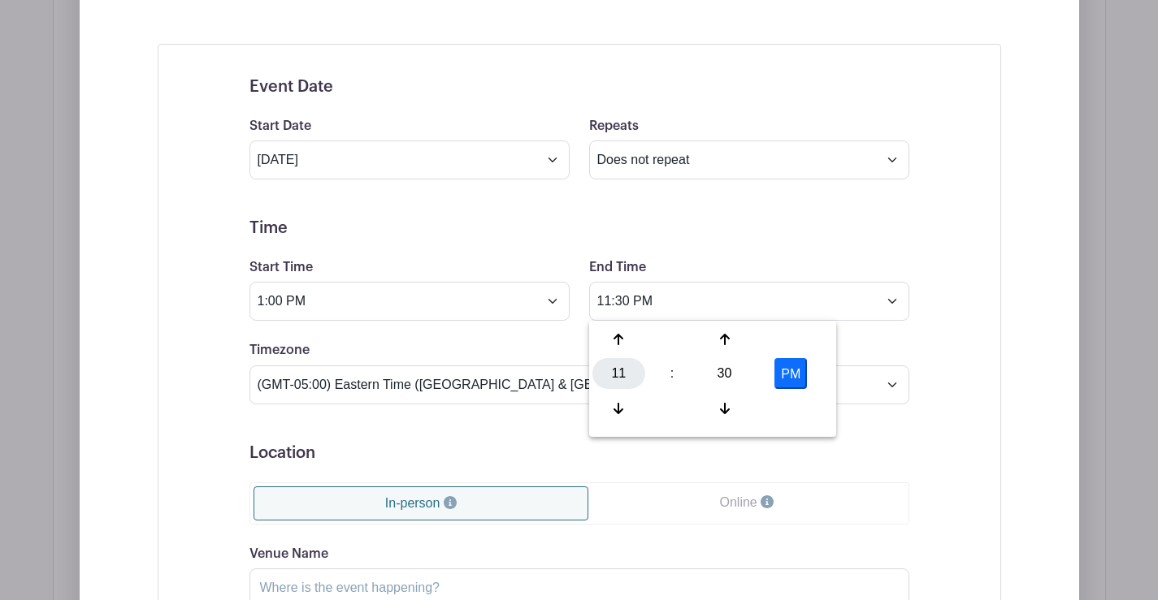
click at [629, 367] on div "11" at bounding box center [618, 373] width 53 height 31
click at [616, 370] on div "04" at bounding box center [619, 373] width 54 height 31
type input "4:30 PM"
click at [936, 424] on div "Event Date Start Date Sep 28 2025 Repeats Does not repeat Daily Weekly Monthly …" at bounding box center [579, 443] width 738 height 770
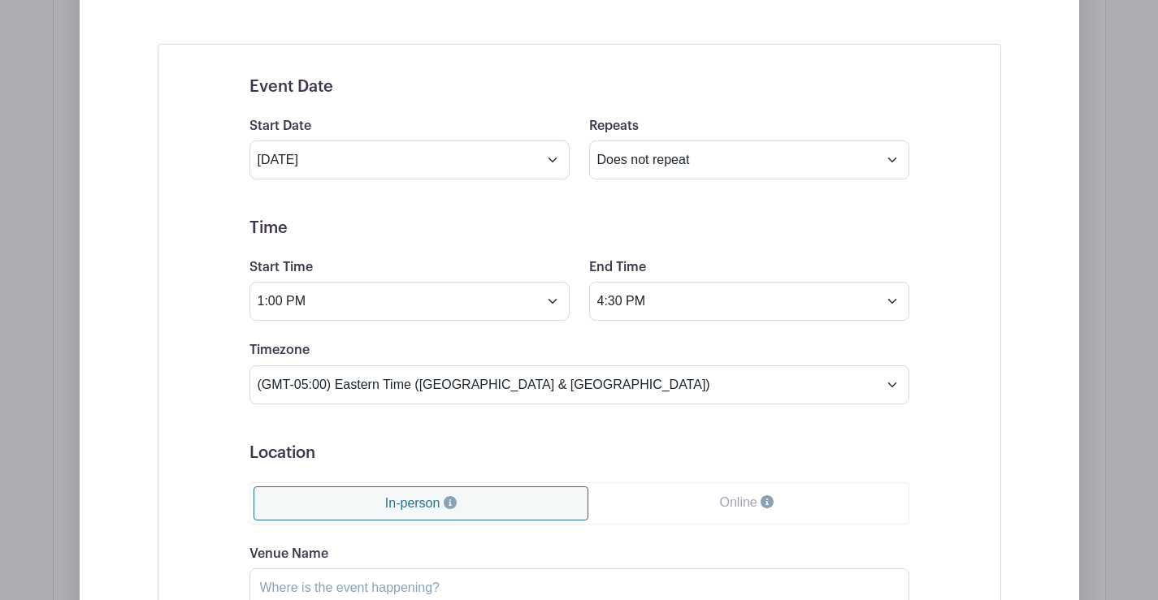
scroll to position [1673, 0]
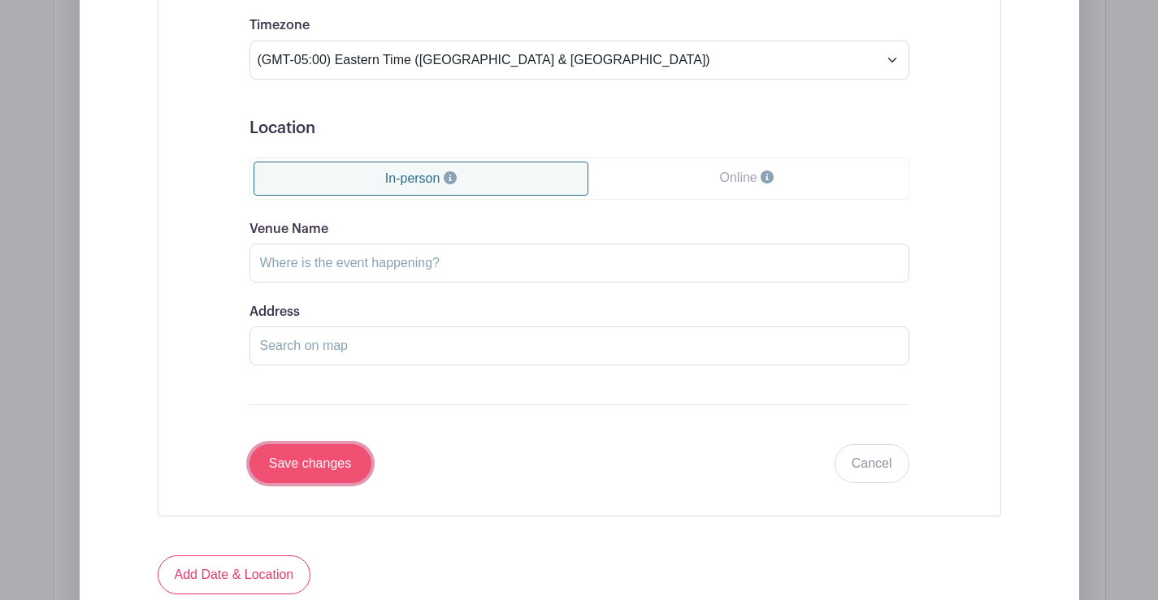
click at [288, 458] on input "Save changes" at bounding box center [310, 463] width 122 height 39
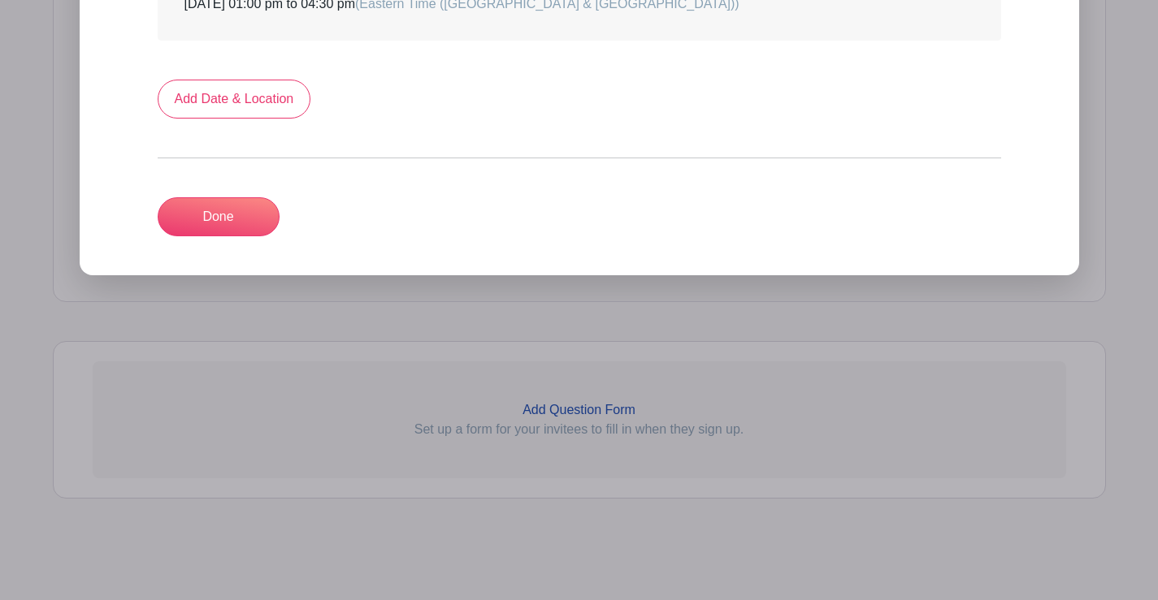
scroll to position [1282, 0]
click at [209, 214] on link "Done" at bounding box center [219, 216] width 122 height 39
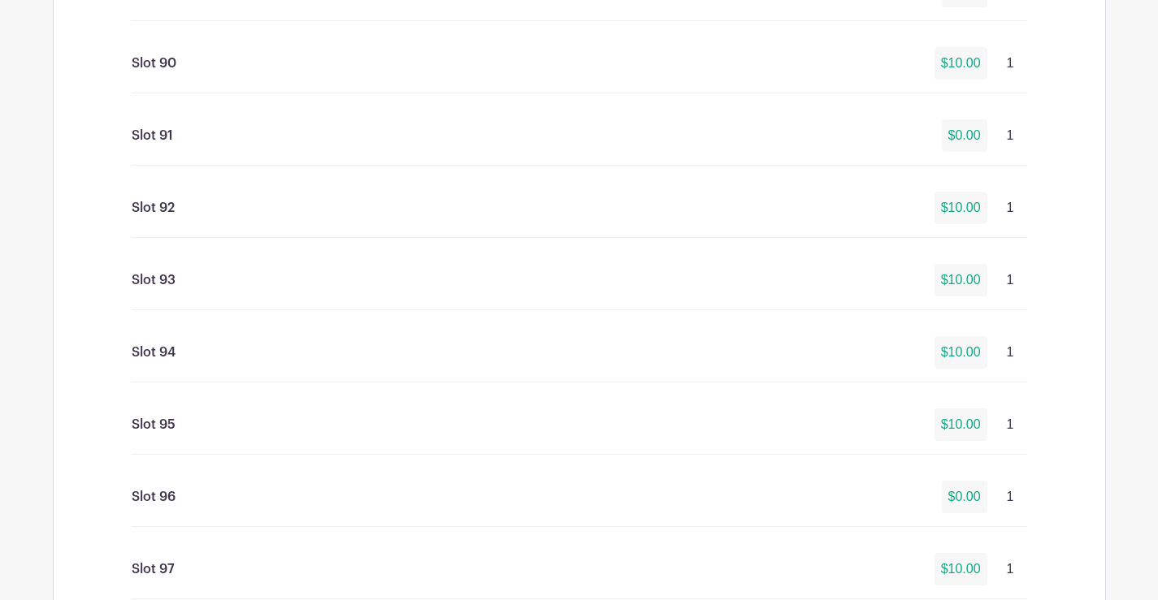
scroll to position [8414, 0]
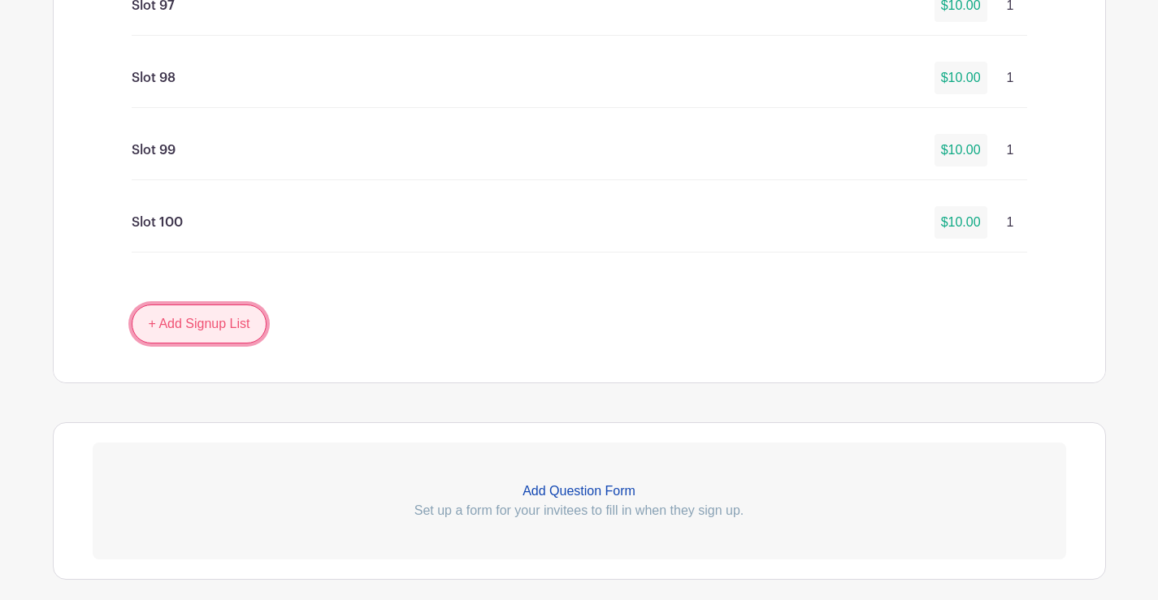
click at [181, 314] on link "+ Add Signup List" at bounding box center [200, 324] width 136 height 39
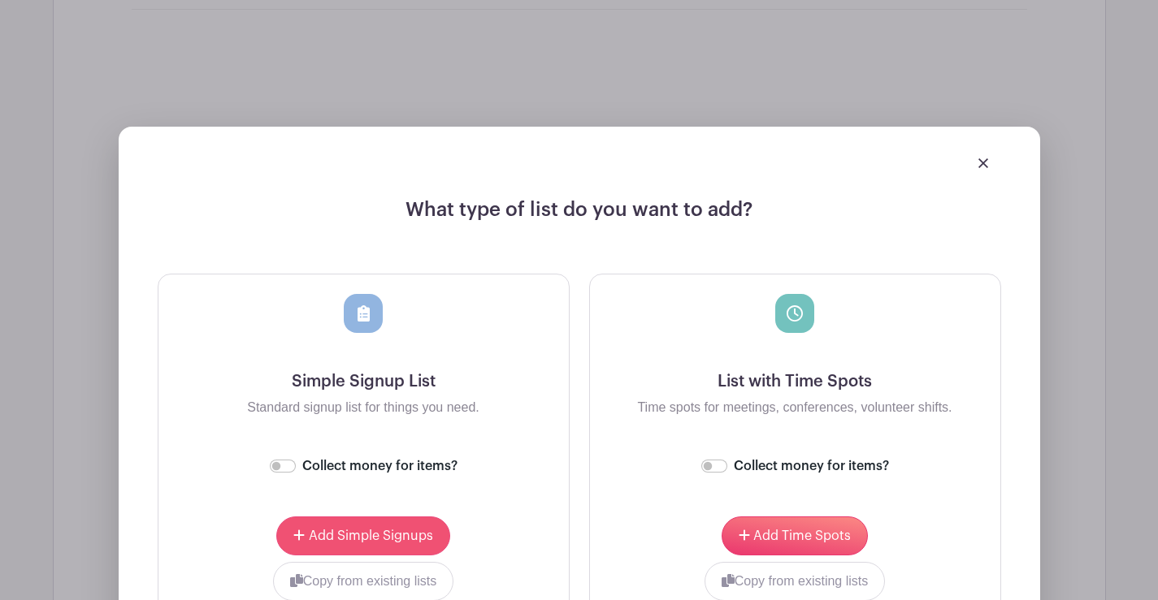
scroll to position [8901, 0]
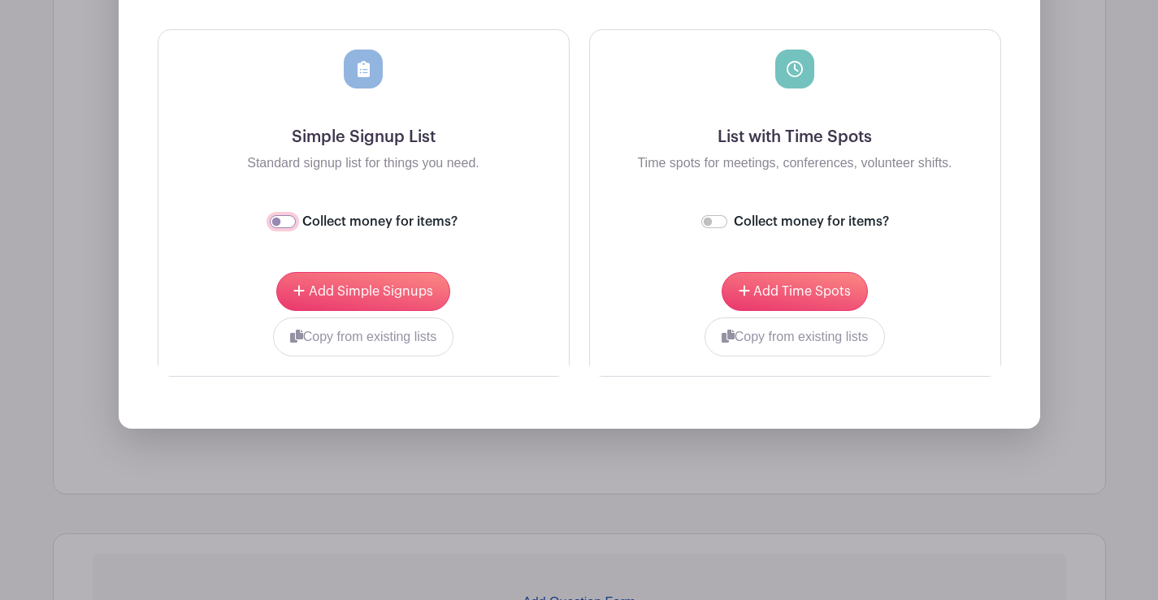
click at [280, 217] on input "Collect money for items?" at bounding box center [283, 221] width 26 height 13
checkbox input "true"
click at [356, 336] on button "Copy from existing lists" at bounding box center [363, 337] width 181 height 39
click at [418, 334] on div at bounding box center [302, 333] width 249 height 6
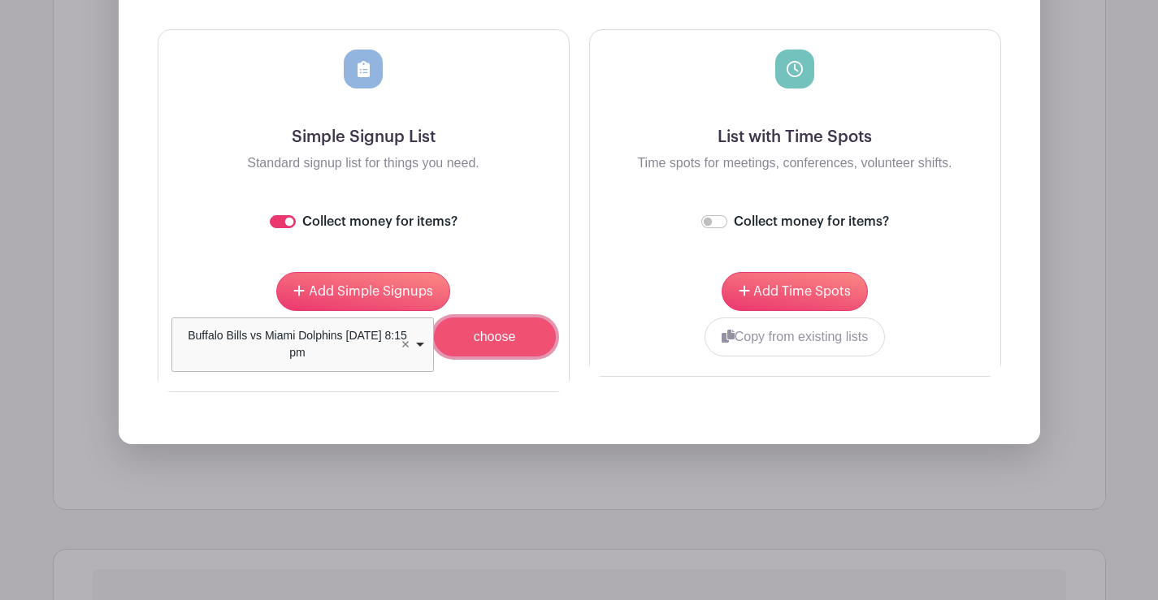
click at [488, 335] on input "choose" at bounding box center [495, 337] width 122 height 39
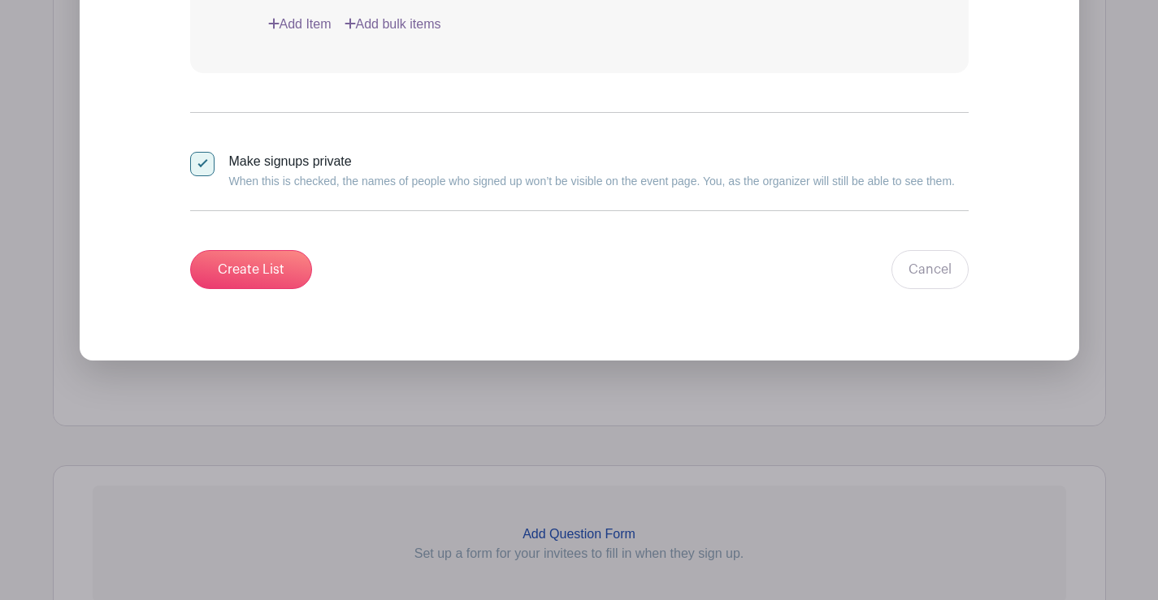
scroll to position [16314, 0]
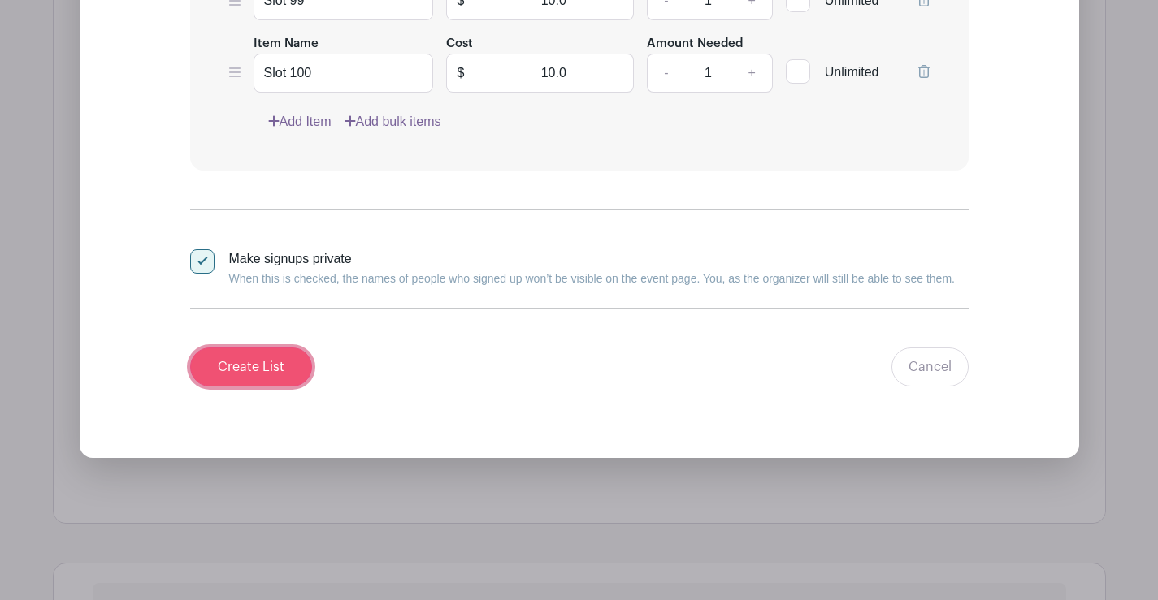
click at [223, 371] on input "Create List" at bounding box center [251, 367] width 122 height 39
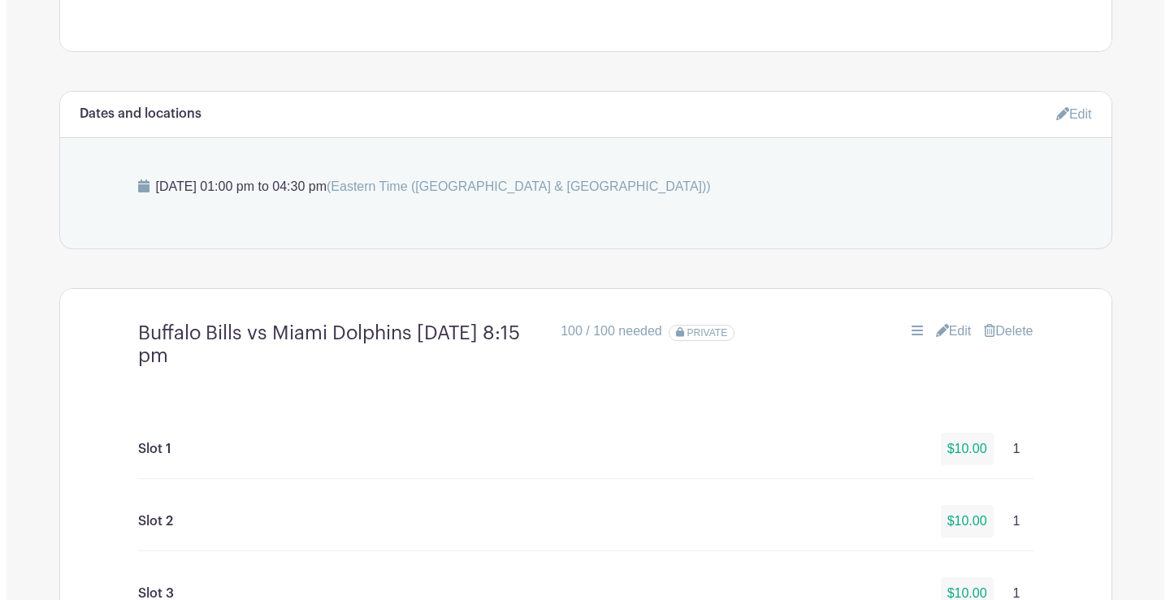
scroll to position [889, 0]
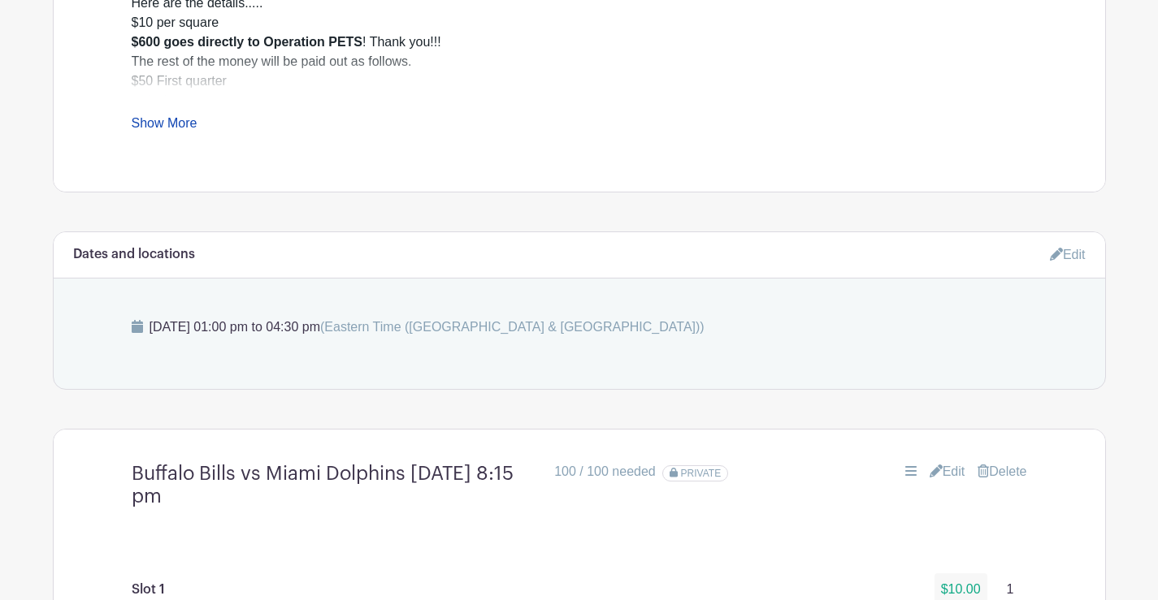
click at [1003, 466] on link "Delete" at bounding box center [1001, 471] width 49 height 19
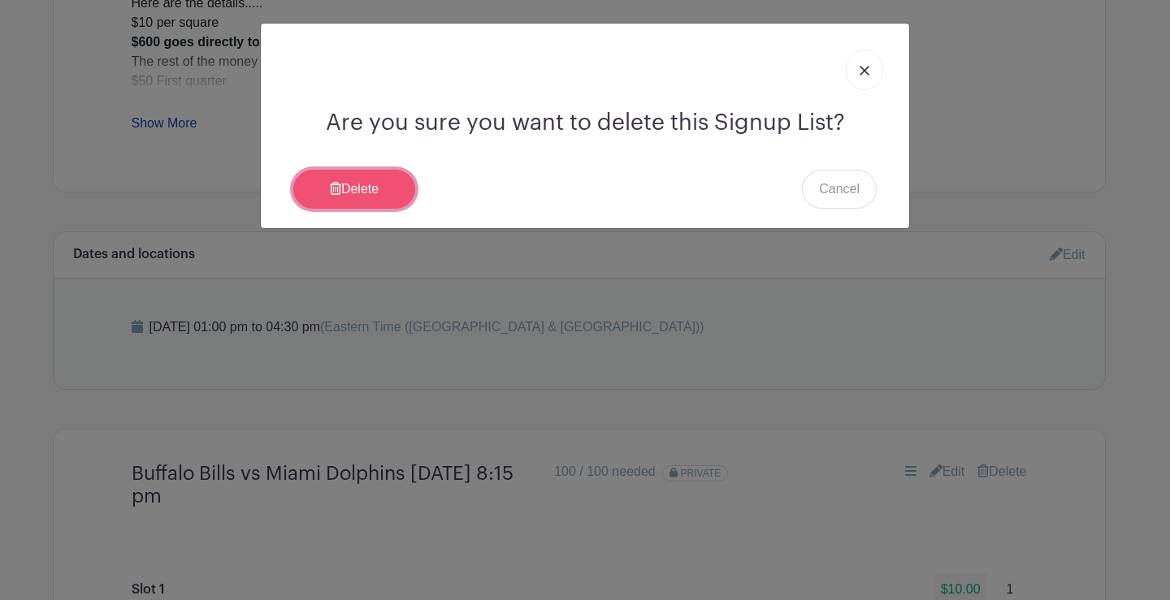
click at [384, 188] on link "Delete" at bounding box center [354, 189] width 122 height 39
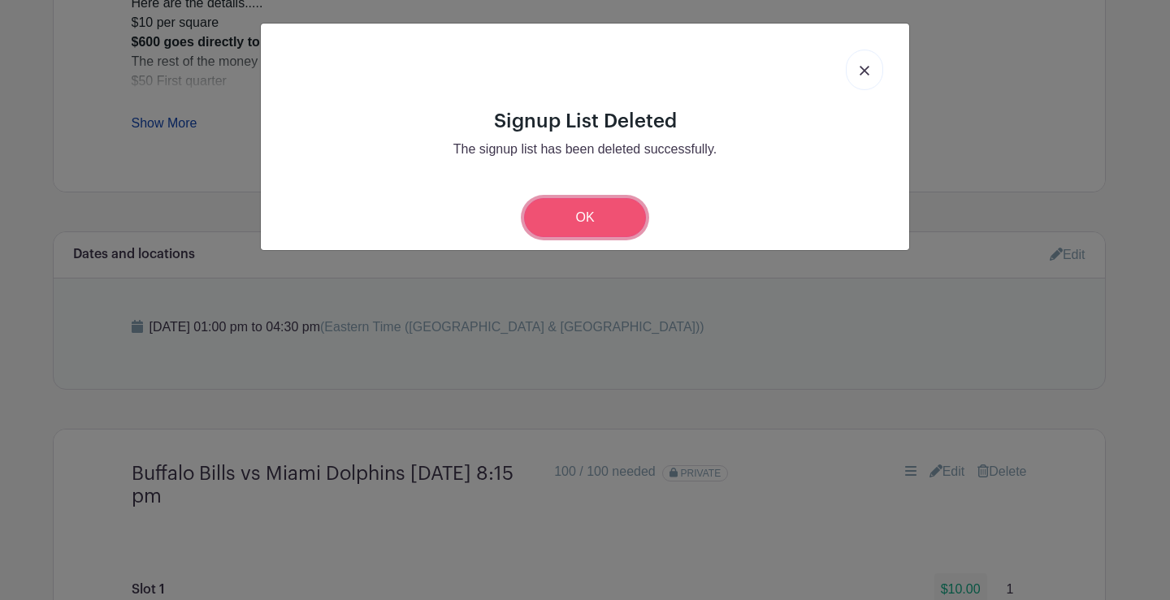
click at [600, 219] on link "OK" at bounding box center [585, 217] width 122 height 39
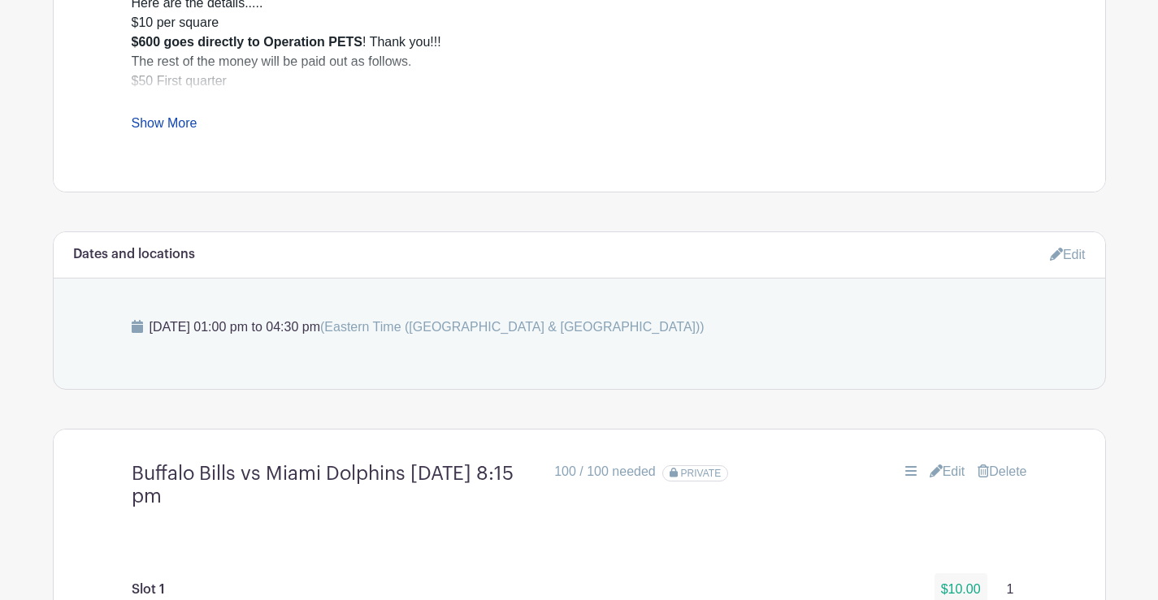
click at [945, 472] on link "Edit" at bounding box center [947, 471] width 36 height 19
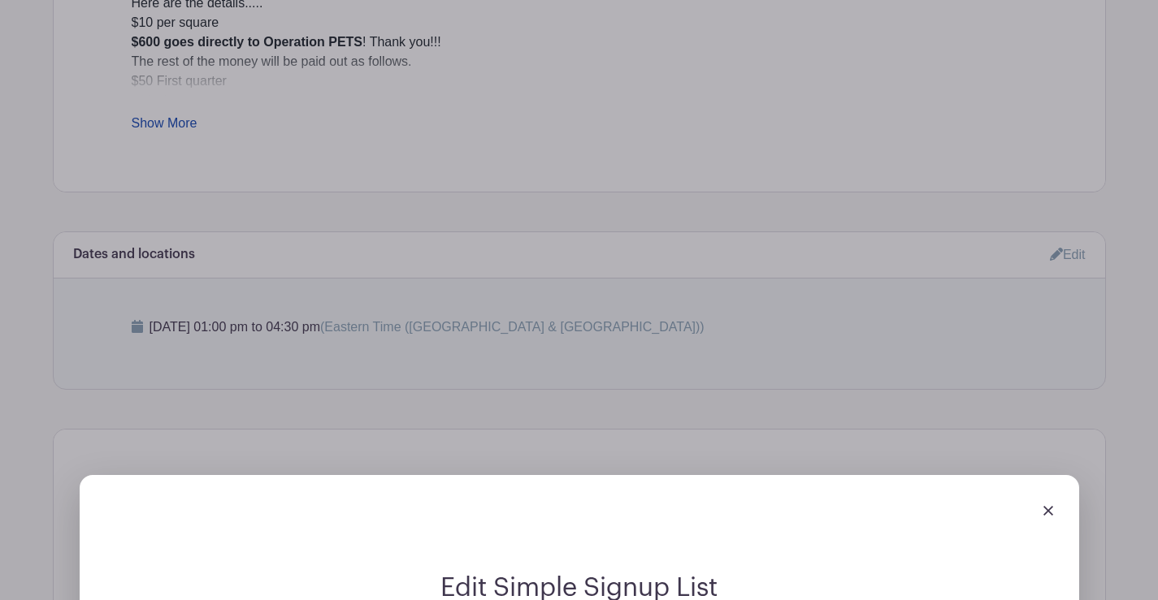
scroll to position [1376, 0]
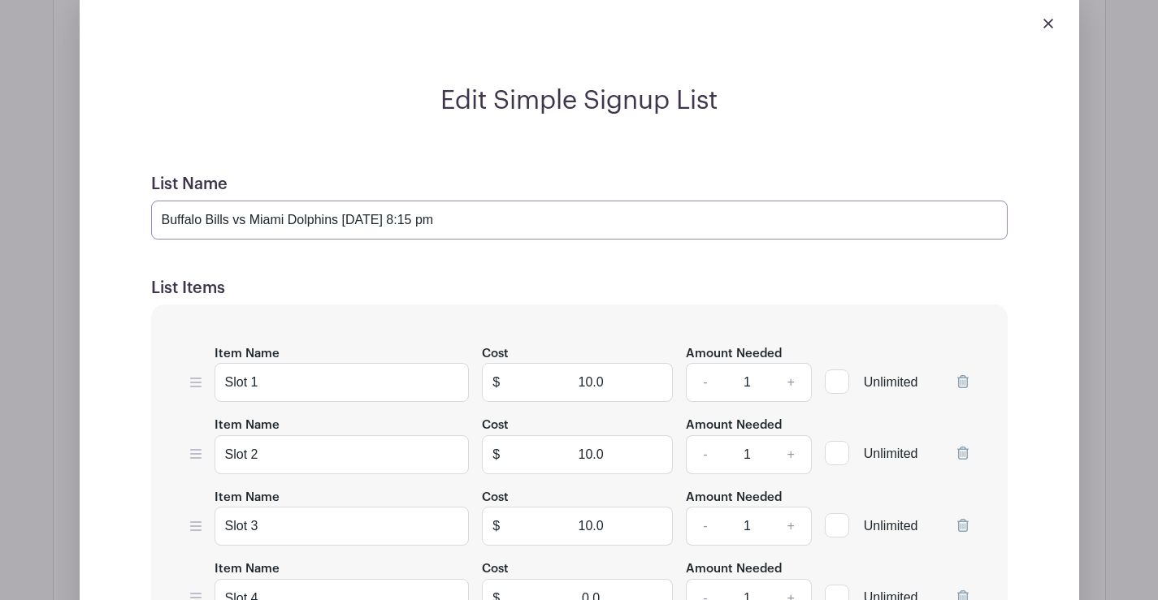
drag, startPoint x: 579, startPoint y: 222, endPoint x: 250, endPoint y: 221, distance: 329.0
click at [250, 221] on input "Buffalo Bills vs Miami Dolphins Thursday September 18th at 8:15 pm" at bounding box center [579, 220] width 856 height 39
type input "Buffalo Bills vs New Orleans Saints [DATE] 1:00 pm"
click at [740, 279] on h5 "List Items" at bounding box center [579, 288] width 856 height 19
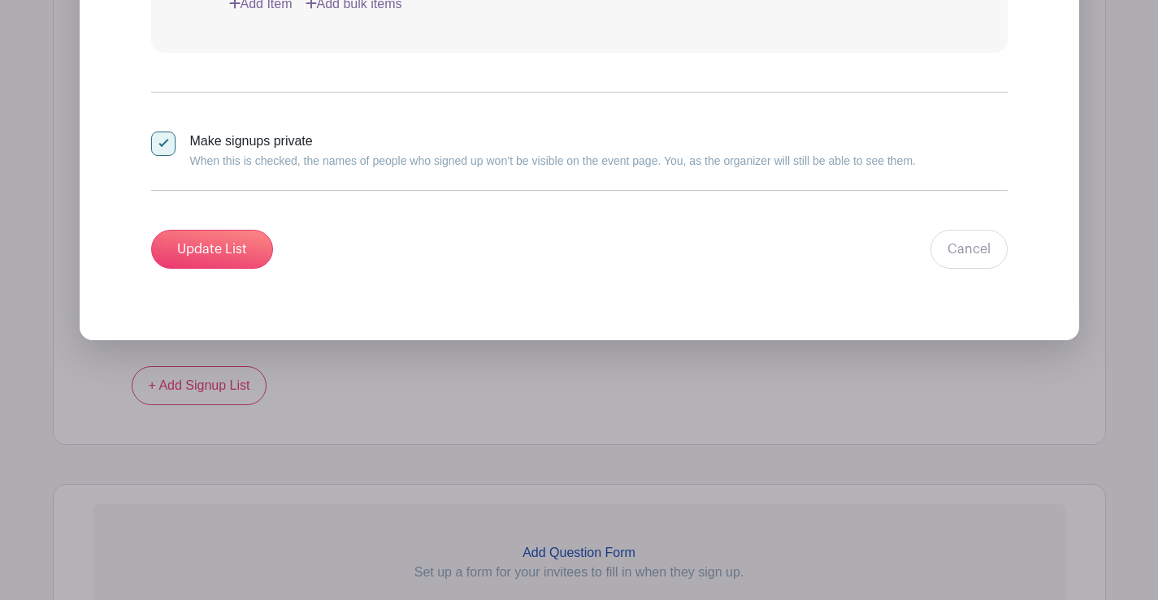
scroll to position [9064, 0]
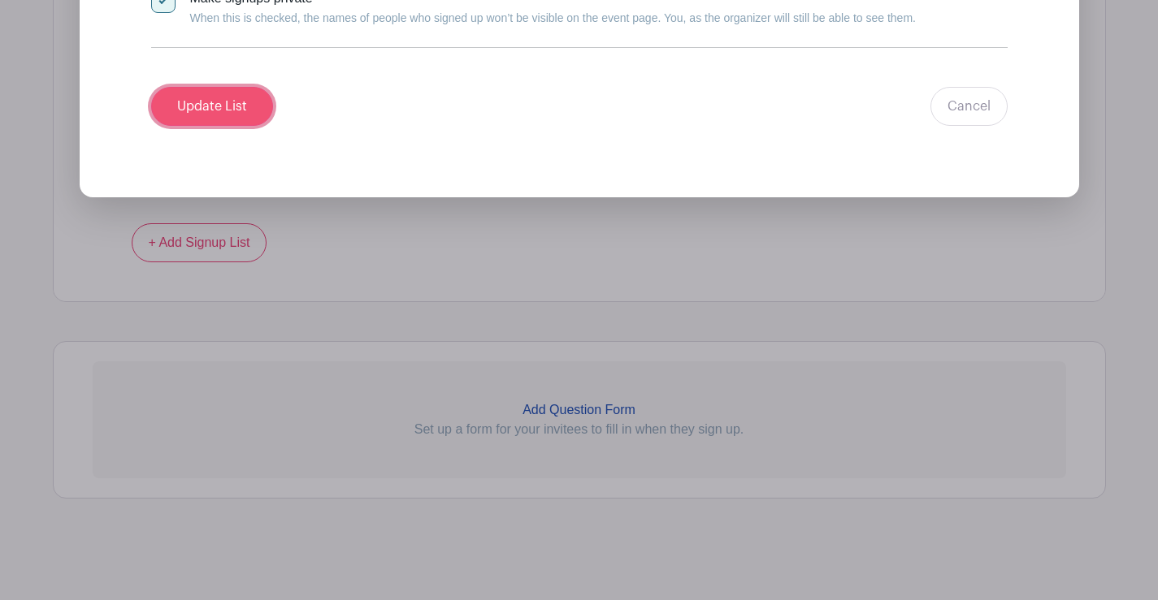
click at [202, 110] on input "Update List" at bounding box center [212, 106] width 122 height 39
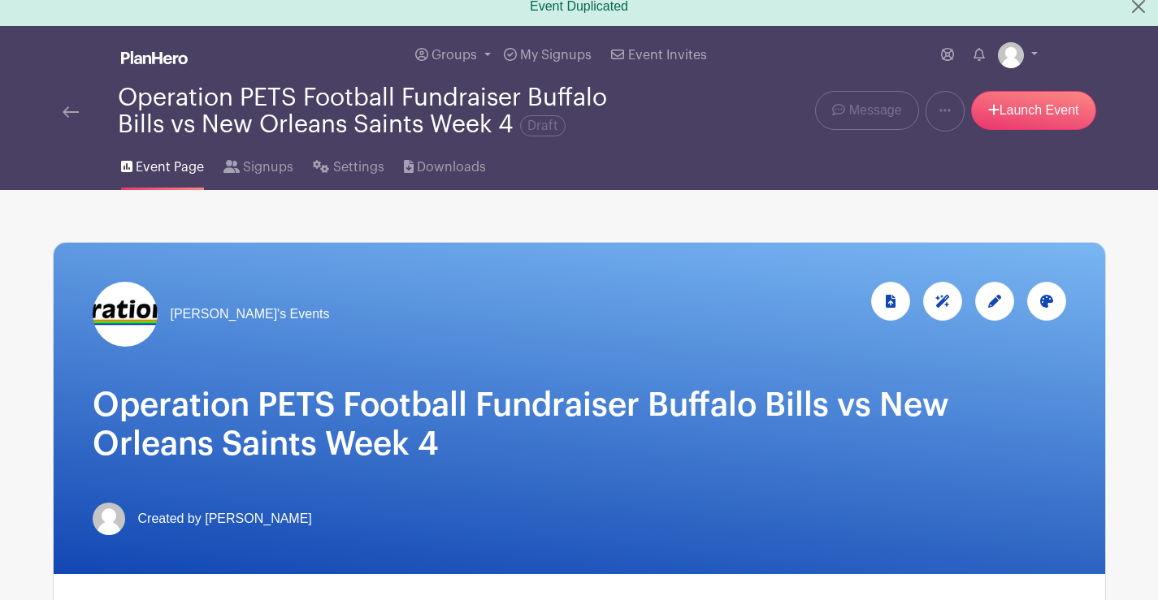
scroll to position [0, 0]
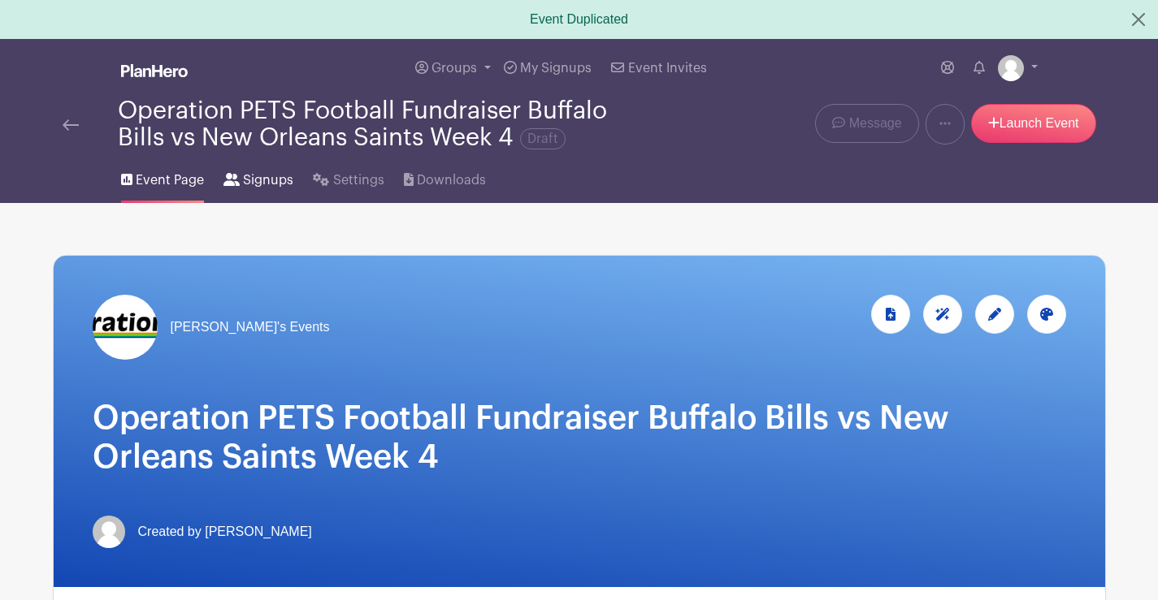
click at [262, 179] on span "Signups" at bounding box center [268, 180] width 50 height 19
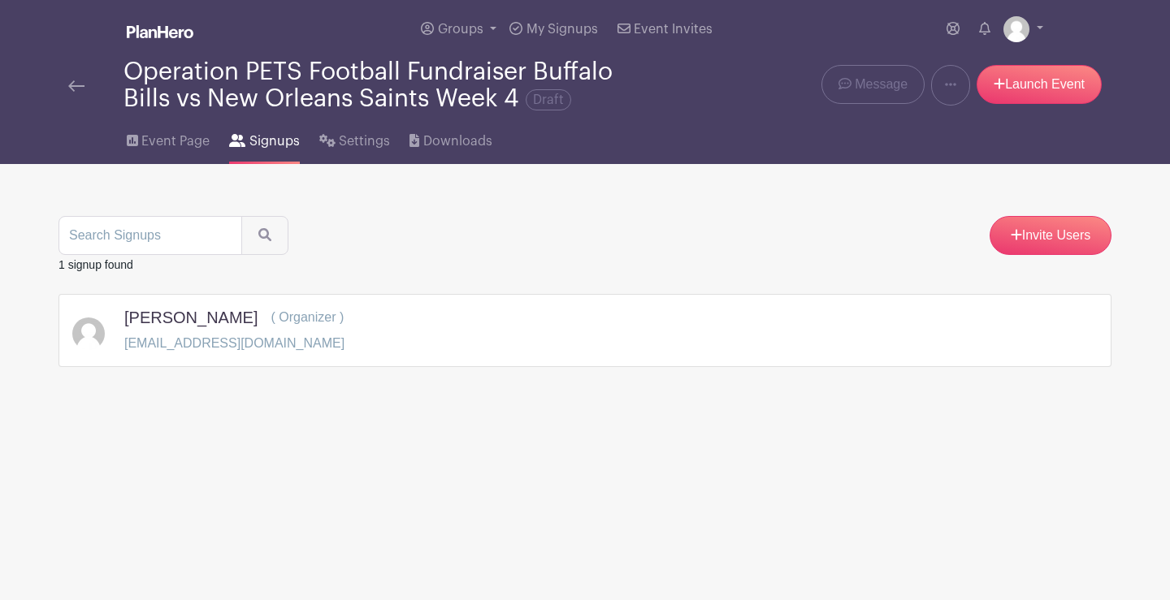
click at [75, 84] on img at bounding box center [76, 85] width 16 height 11
click at [152, 134] on span "Event Page" at bounding box center [175, 141] width 68 height 19
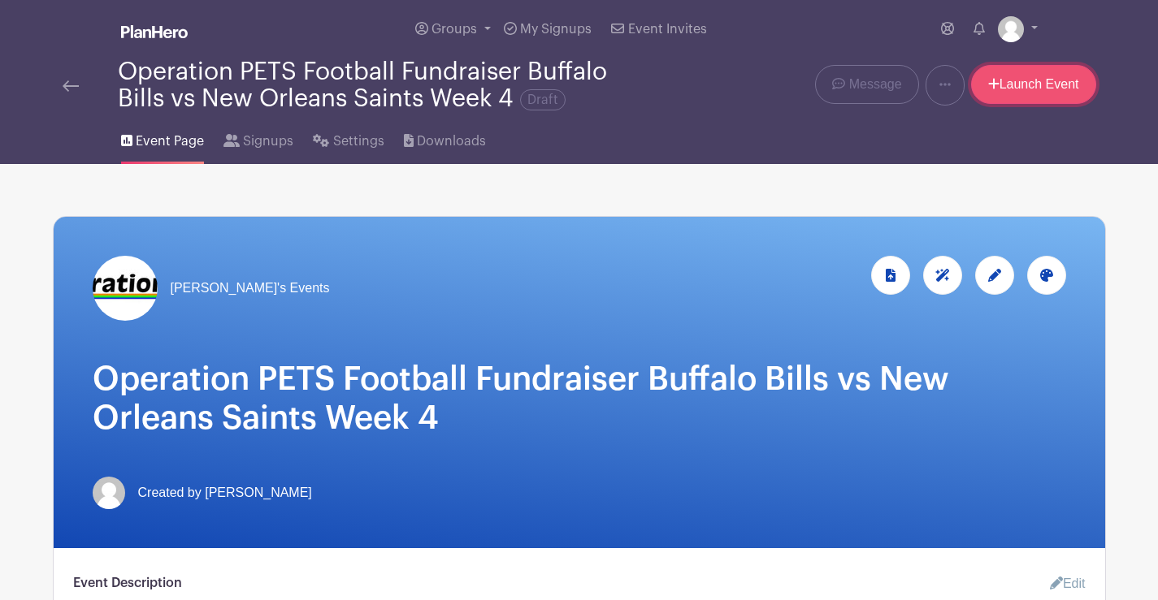
click at [1020, 83] on link "Launch Event" at bounding box center [1033, 84] width 125 height 39
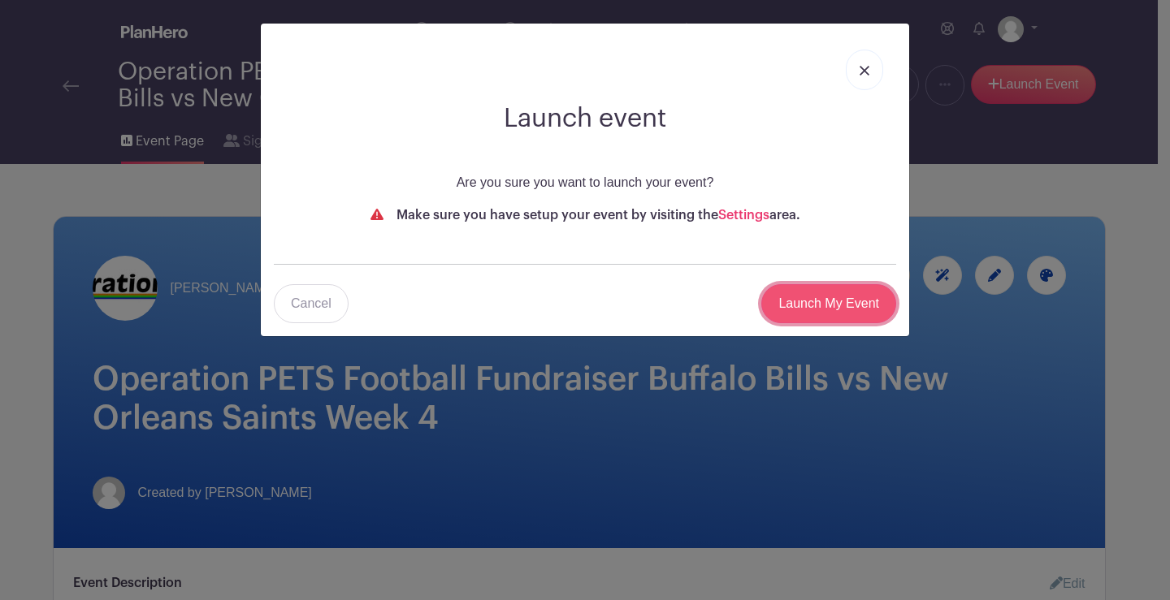
click at [829, 310] on input "Launch My Event" at bounding box center [828, 303] width 135 height 39
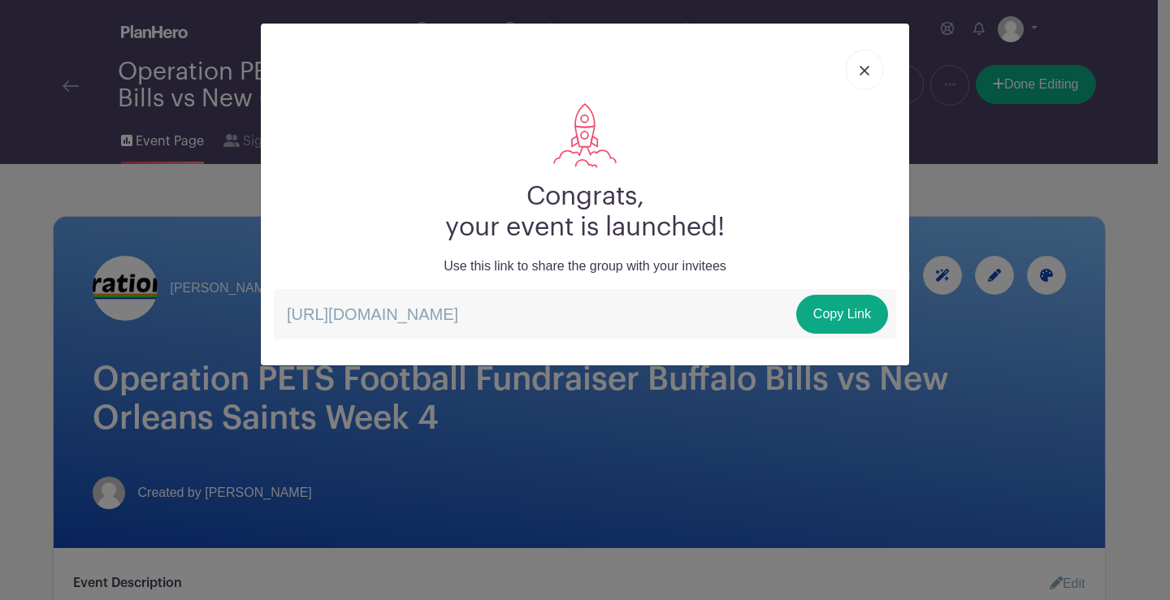
click at [863, 63] on link at bounding box center [864, 70] width 37 height 41
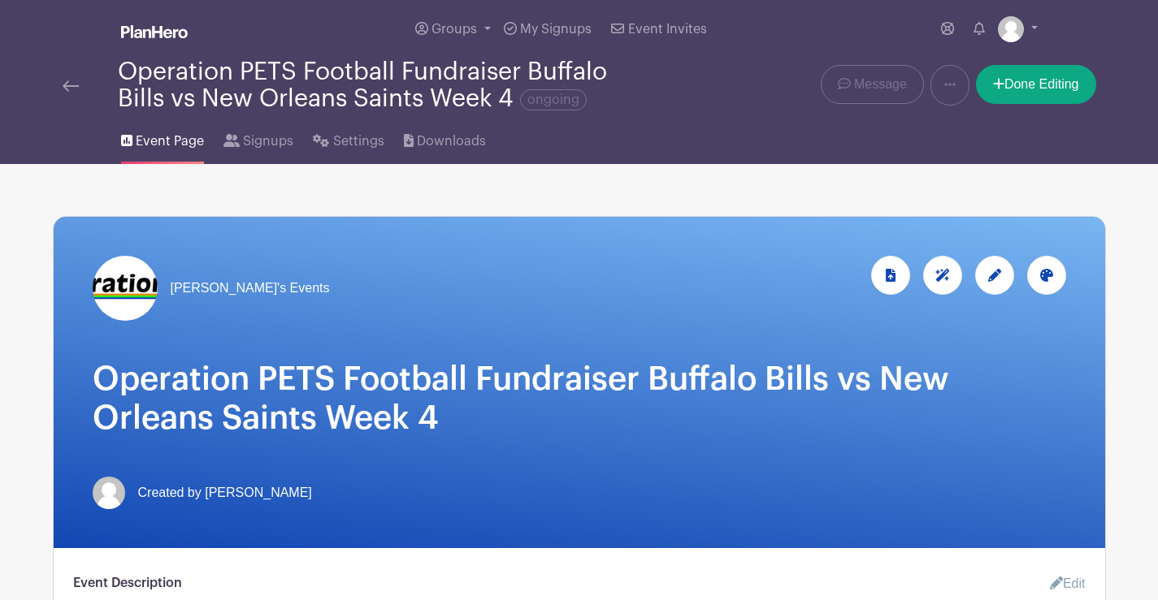
click at [70, 77] on link at bounding box center [71, 85] width 16 height 19
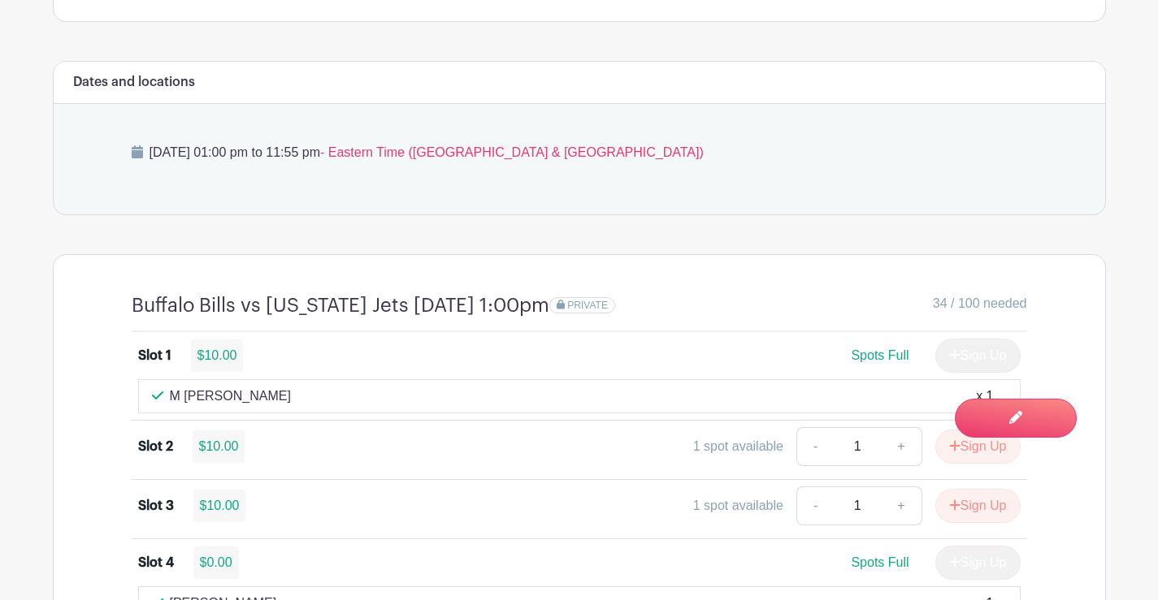
scroll to position [1056, 0]
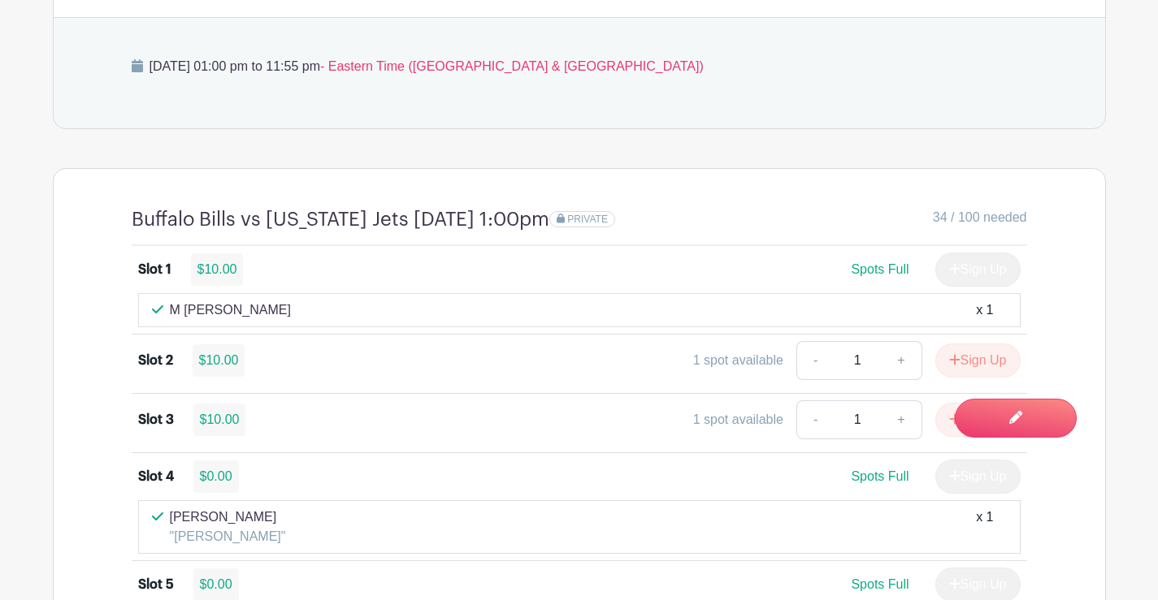
click at [134, 213] on h4 "Buffalo Bills vs [US_STATE] Jets [DATE] 1:00pm" at bounding box center [341, 220] width 418 height 24
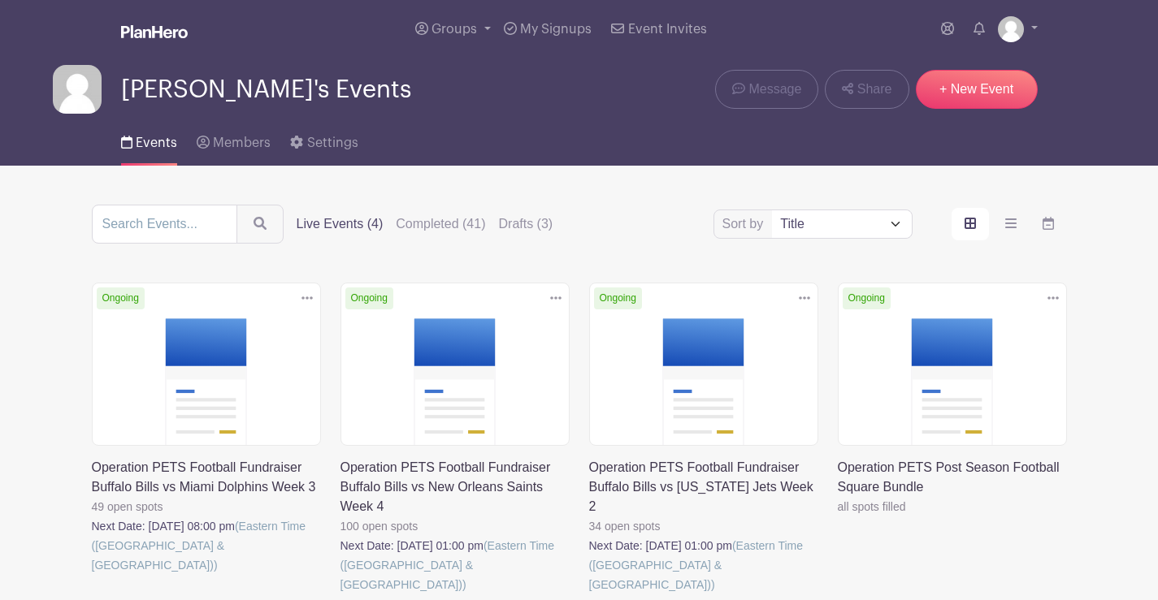
click at [340, 595] on link at bounding box center [340, 595] width 0 height 0
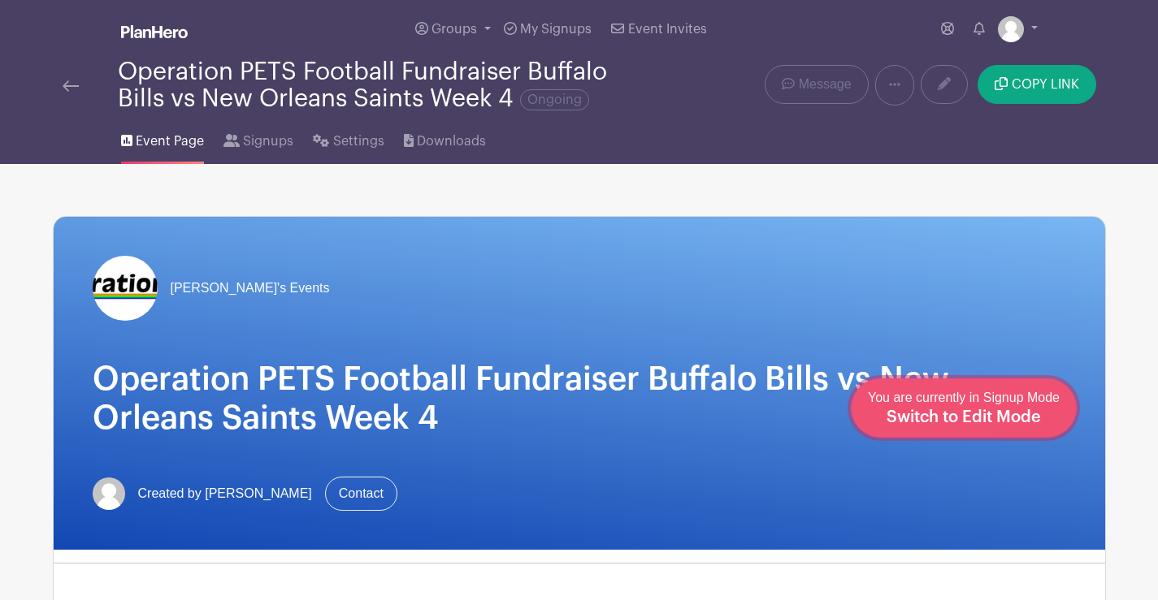
click at [946, 413] on span "Switch to Edit Mode" at bounding box center [963, 417] width 154 height 16
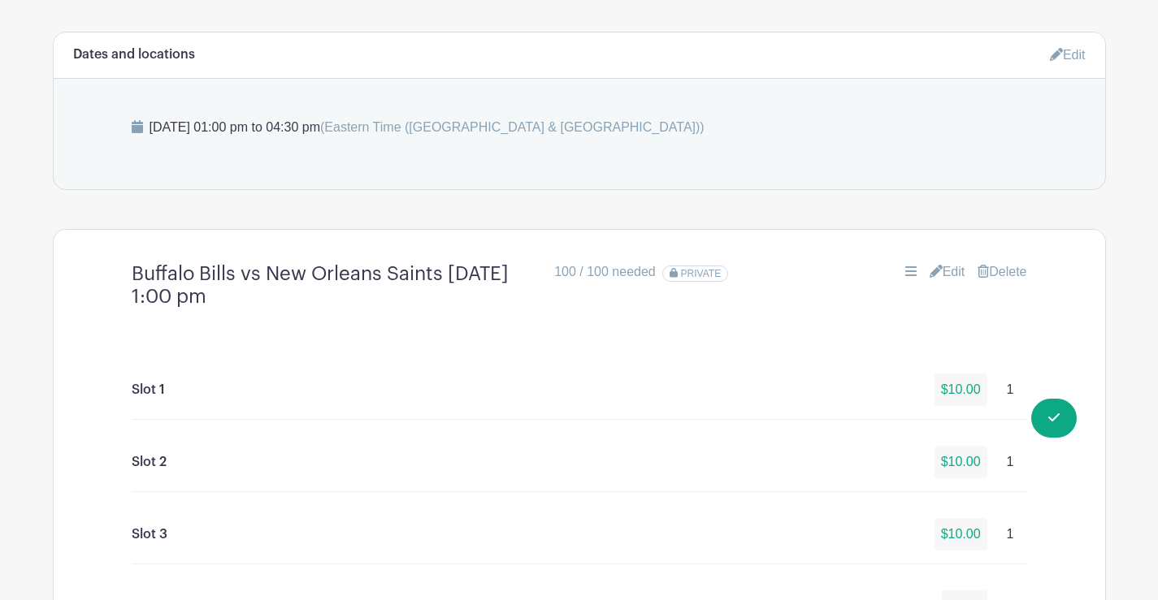
scroll to position [1056, 0]
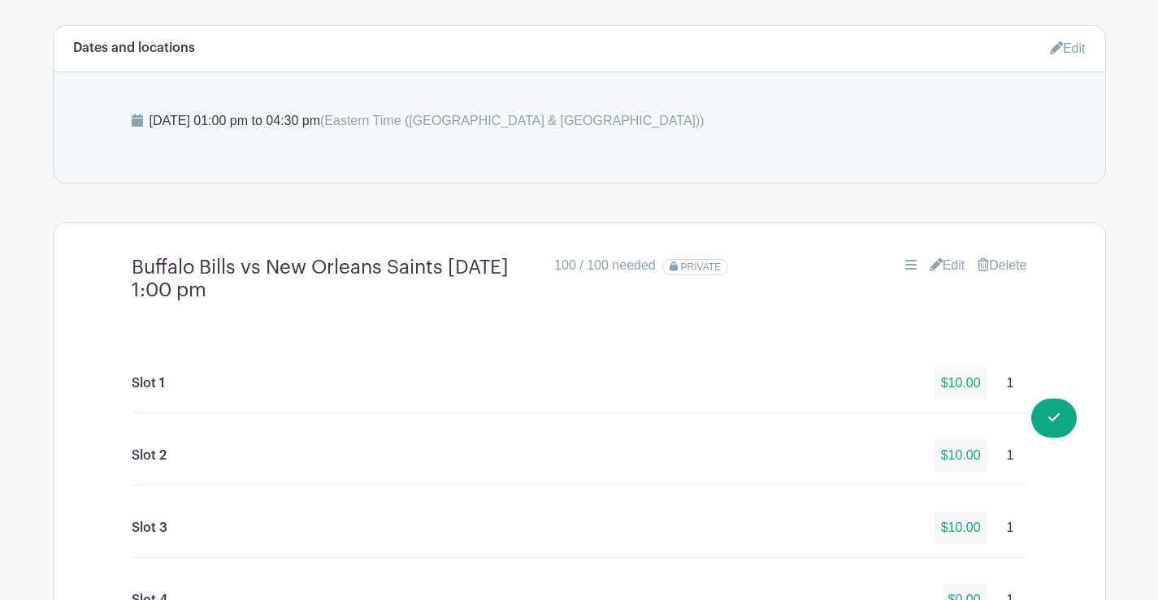
click at [945, 262] on link "Edit" at bounding box center [947, 265] width 36 height 19
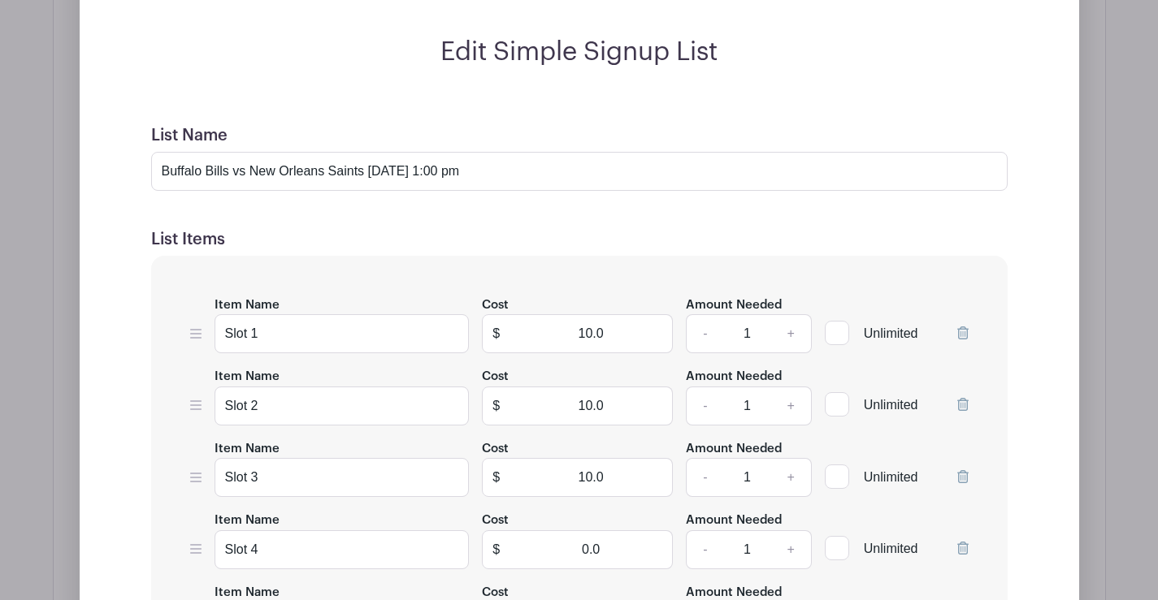
scroll to position [1137, 0]
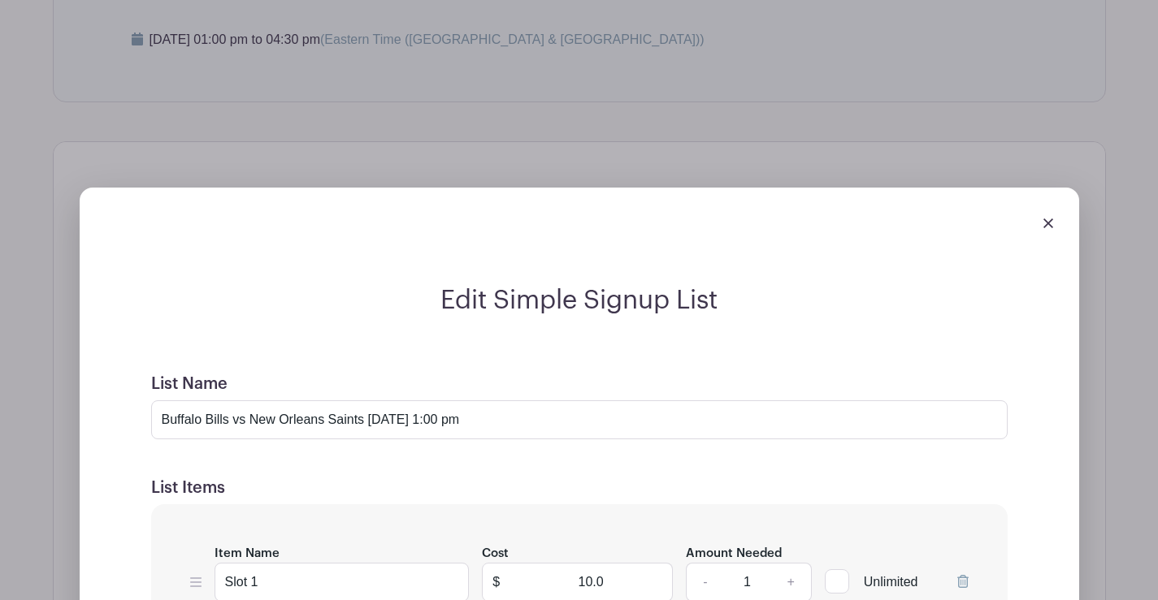
click at [1046, 223] on img at bounding box center [1048, 224] width 10 height 10
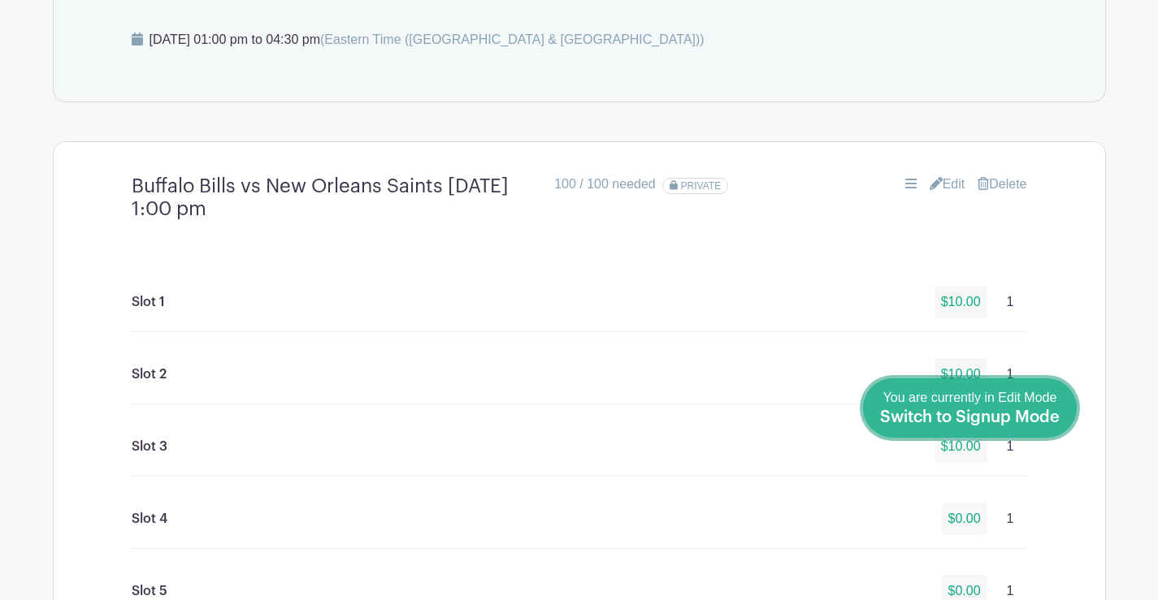
click at [1042, 413] on span "Switch to Signup Mode" at bounding box center [970, 417] width 180 height 16
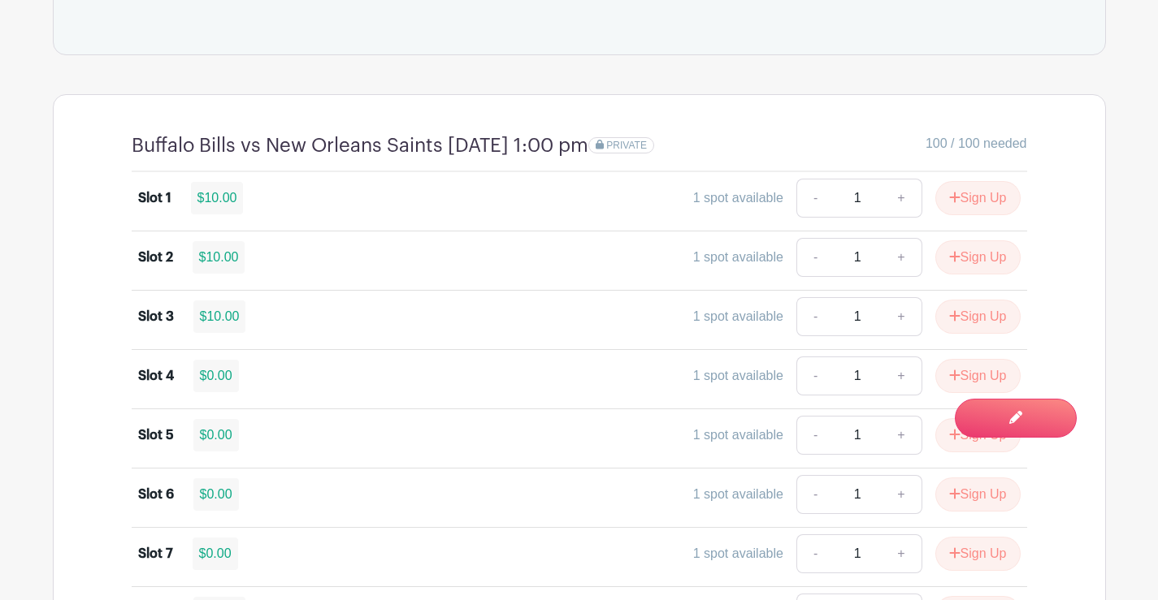
scroll to position [1300, 0]
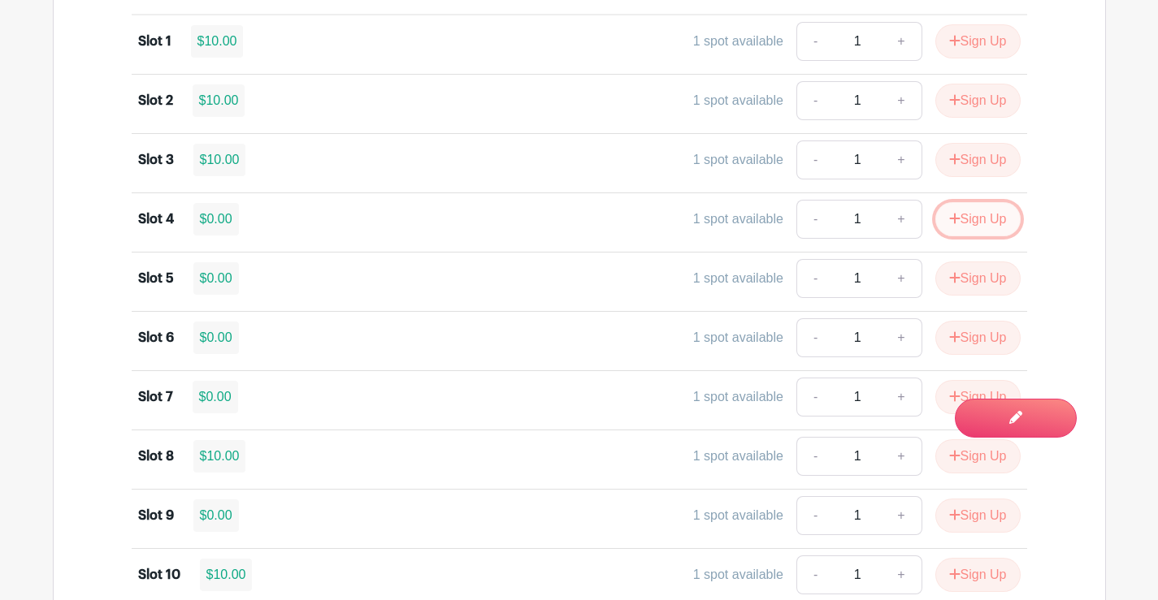
click at [981, 221] on button "Sign Up" at bounding box center [977, 219] width 85 height 34
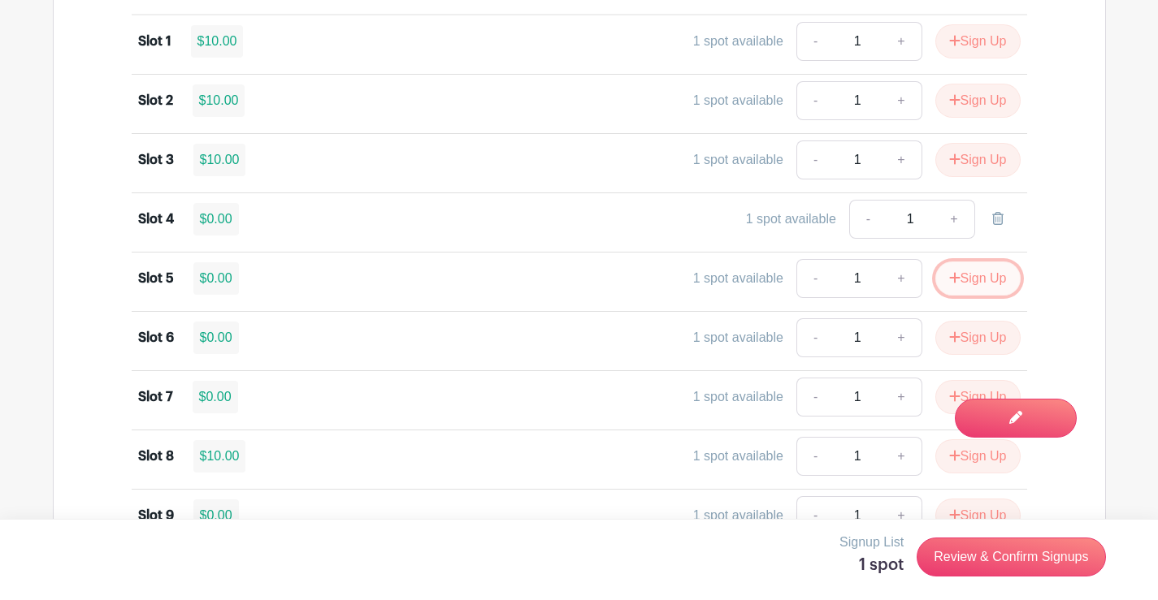
click at [975, 281] on button "Sign Up" at bounding box center [977, 279] width 85 height 34
click at [987, 338] on button "Sign Up" at bounding box center [977, 338] width 85 height 34
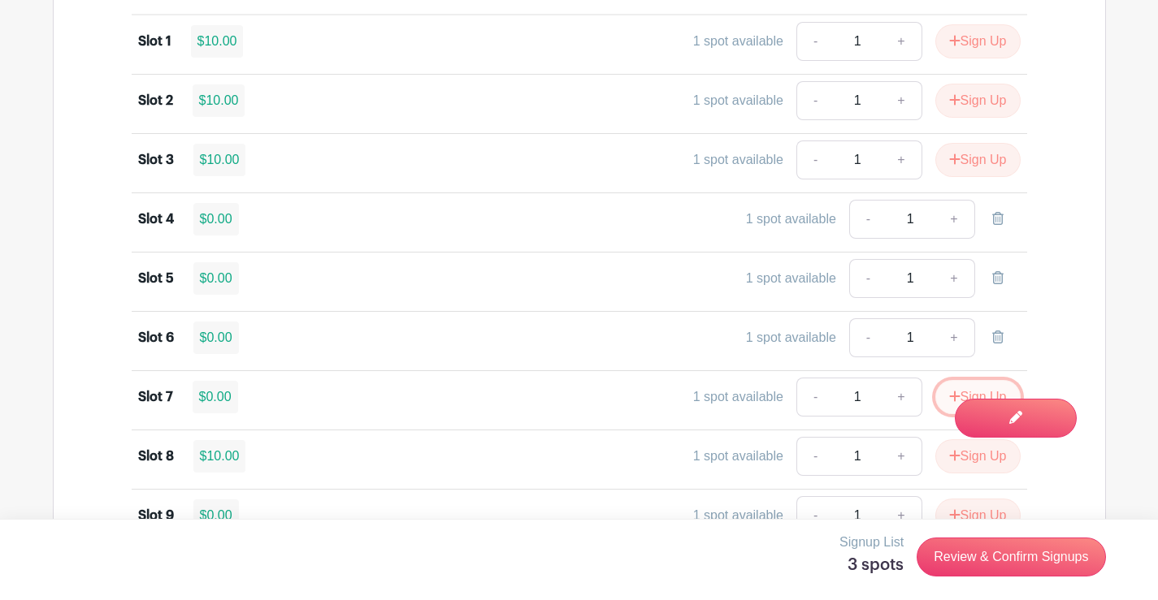
click at [949, 397] on icon "submit" at bounding box center [954, 396] width 11 height 13
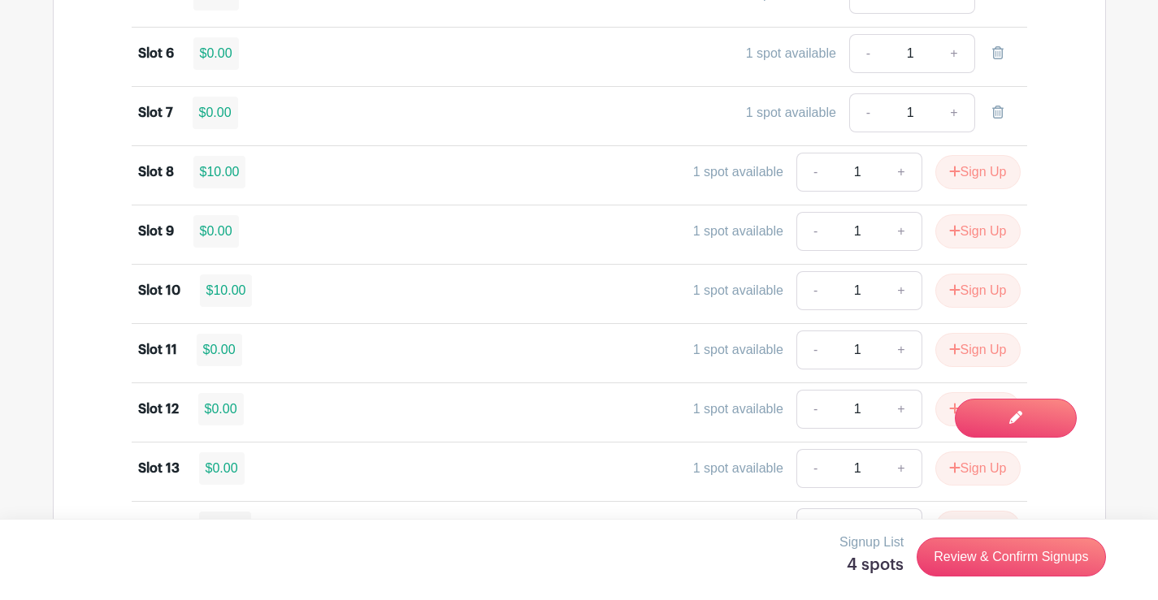
scroll to position [1625, 0]
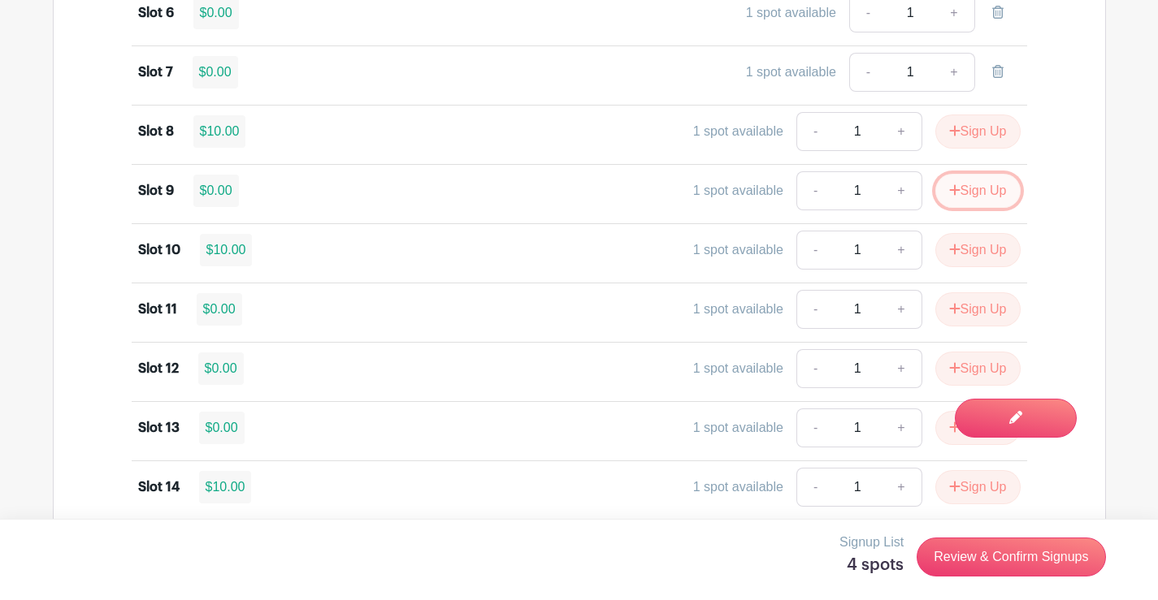
click at [955, 191] on icon "submit" at bounding box center [954, 190] width 11 height 13
click at [967, 310] on button "Sign Up" at bounding box center [977, 309] width 85 height 34
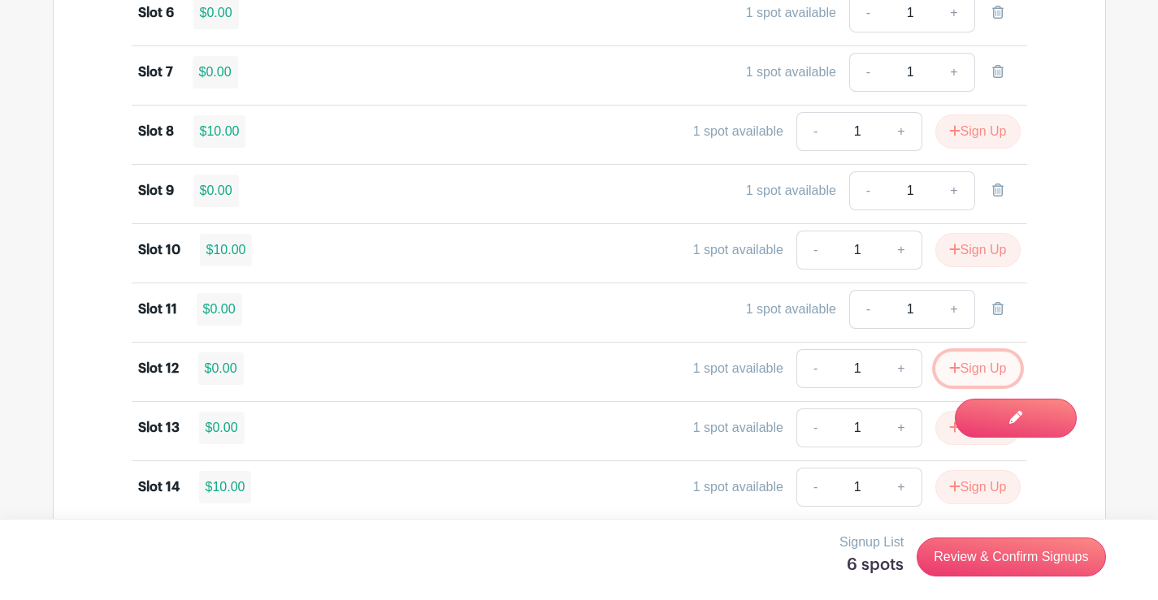
click at [950, 369] on icon "submit" at bounding box center [954, 367] width 11 height 13
click at [939, 424] on button "Sign Up" at bounding box center [977, 428] width 85 height 34
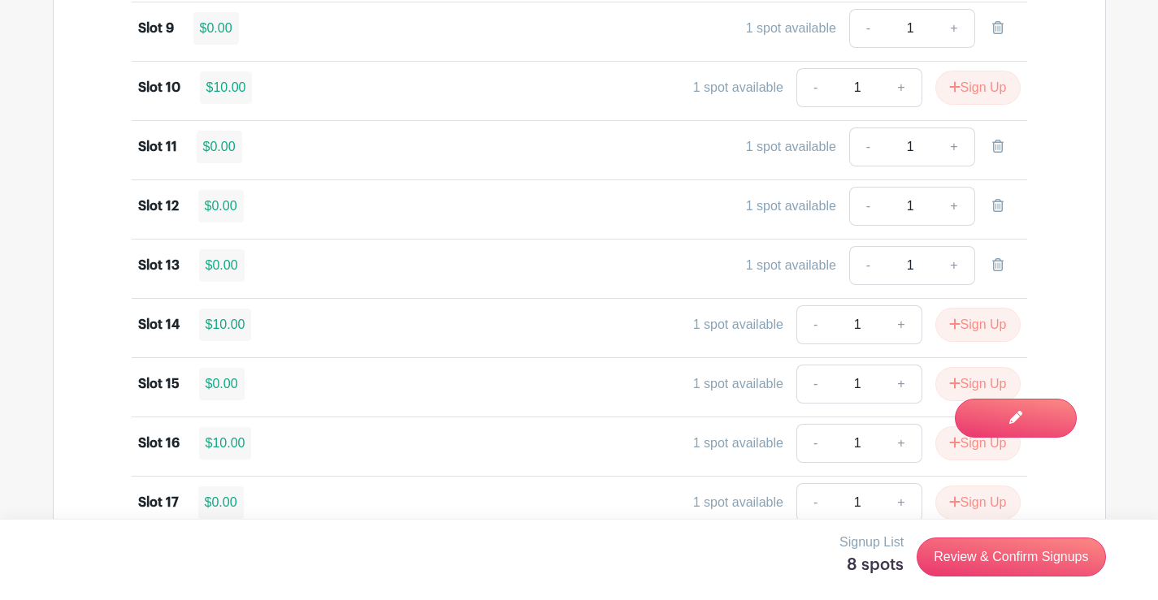
scroll to position [1868, 0]
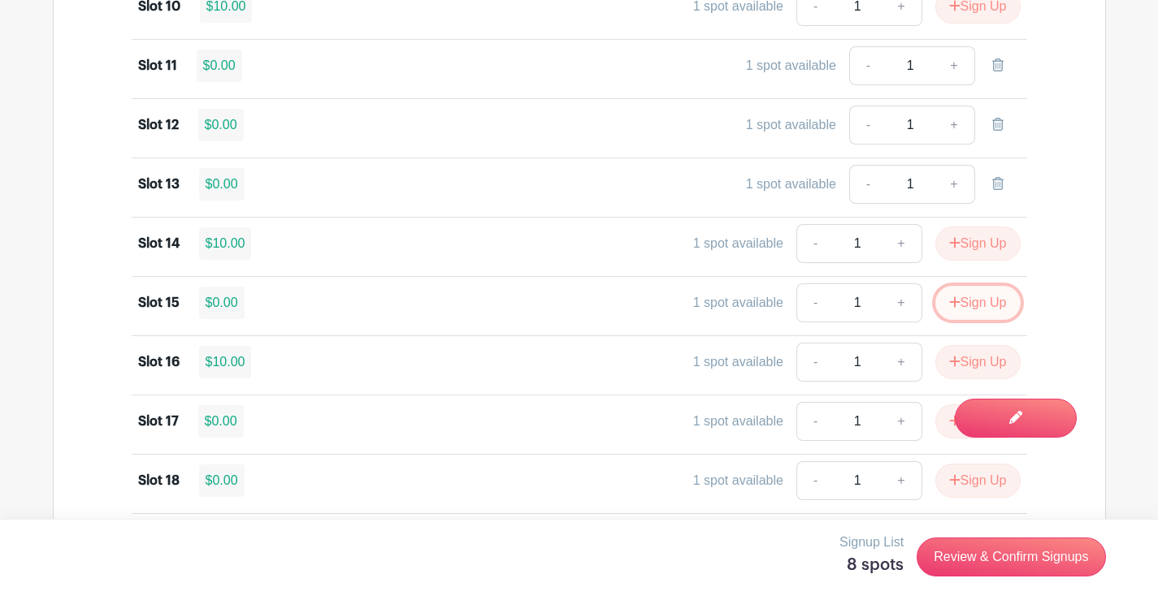
click at [988, 302] on button "Sign Up" at bounding box center [977, 303] width 85 height 34
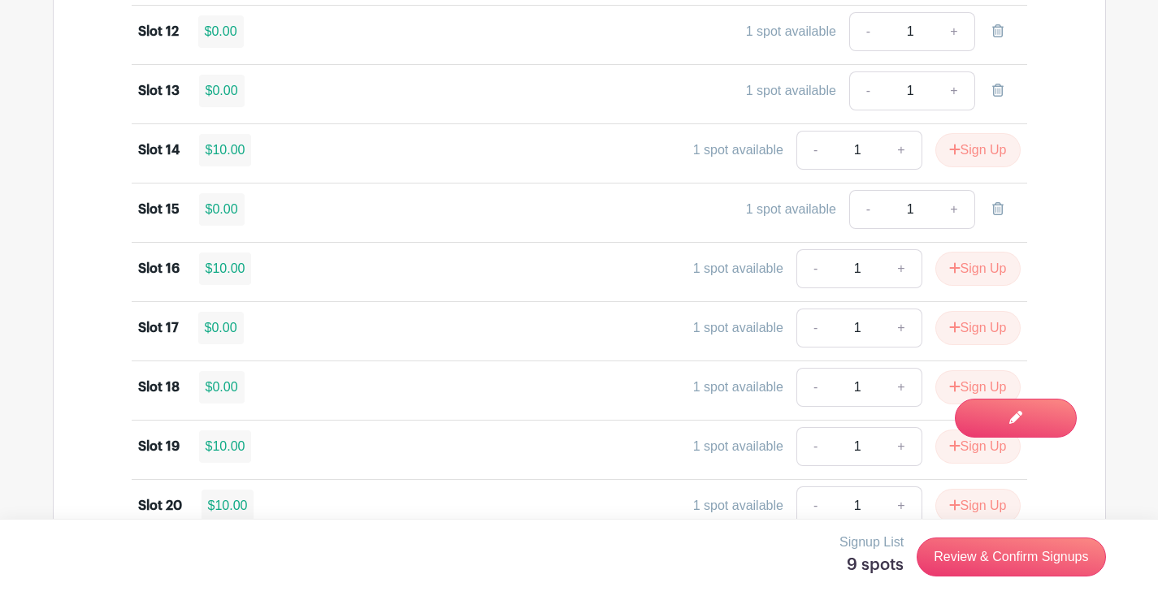
scroll to position [2112, 0]
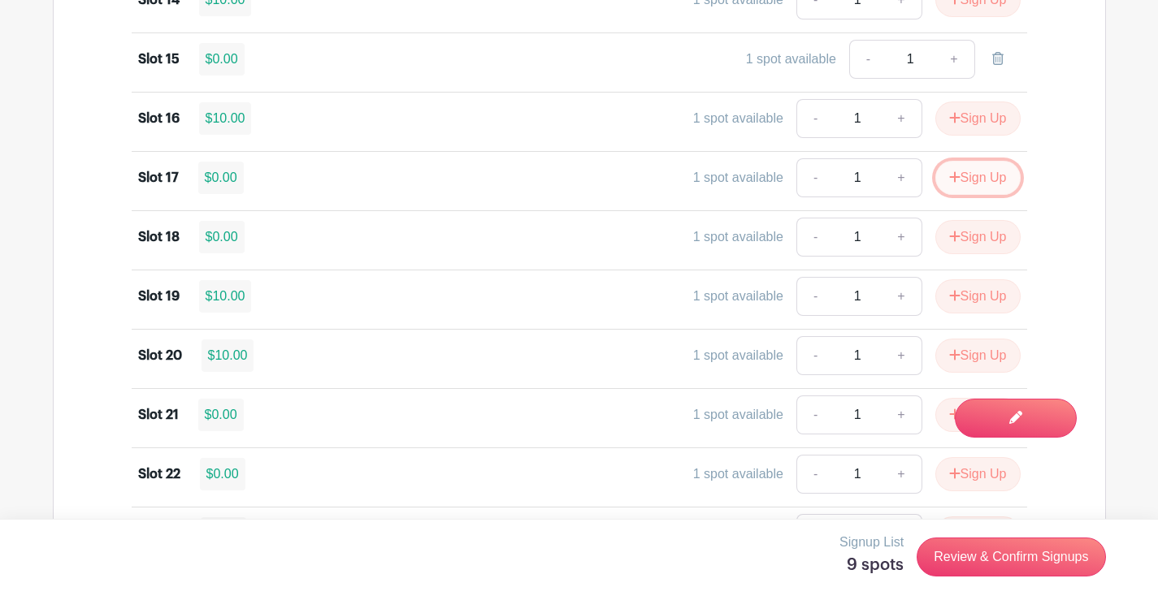
click at [963, 175] on button "Sign Up" at bounding box center [977, 178] width 85 height 34
click at [961, 233] on button "Sign Up" at bounding box center [977, 237] width 85 height 34
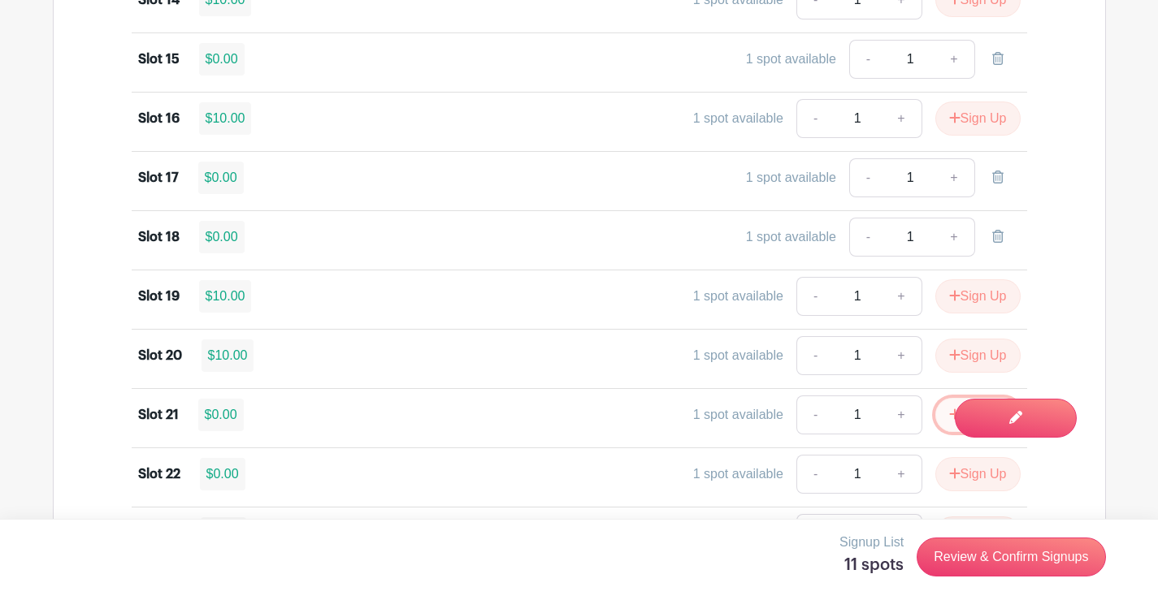
click at [940, 419] on button "Sign Up" at bounding box center [977, 415] width 85 height 34
click at [954, 475] on icon "submit" at bounding box center [954, 473] width 11 height 13
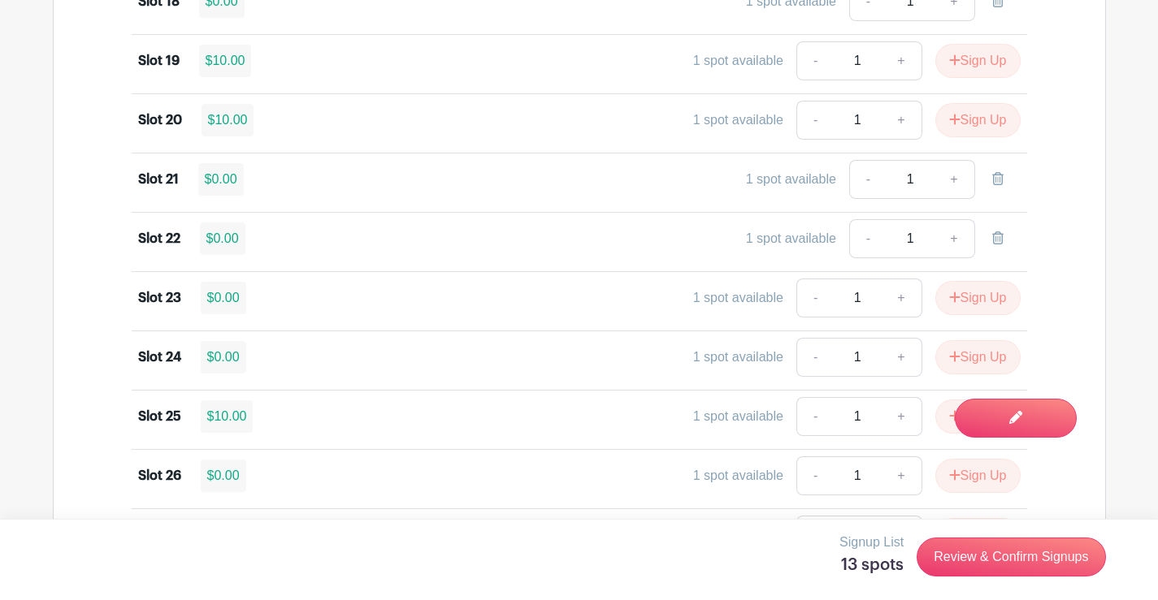
scroll to position [2437, 0]
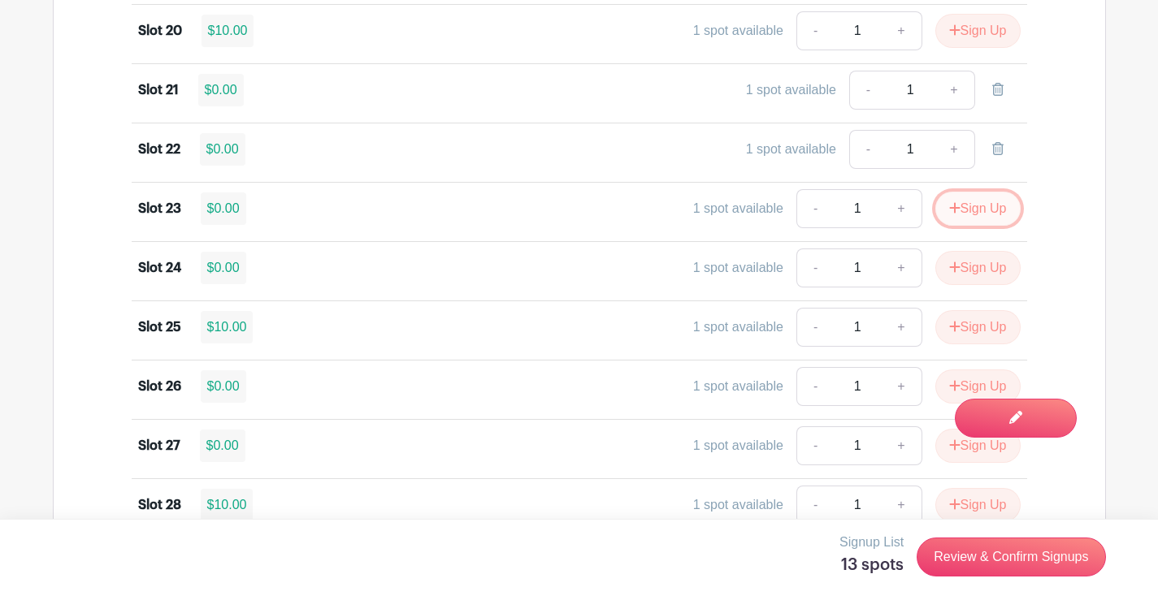
click at [985, 208] on button "Sign Up" at bounding box center [977, 209] width 85 height 34
click at [963, 265] on button "Sign Up" at bounding box center [977, 268] width 85 height 34
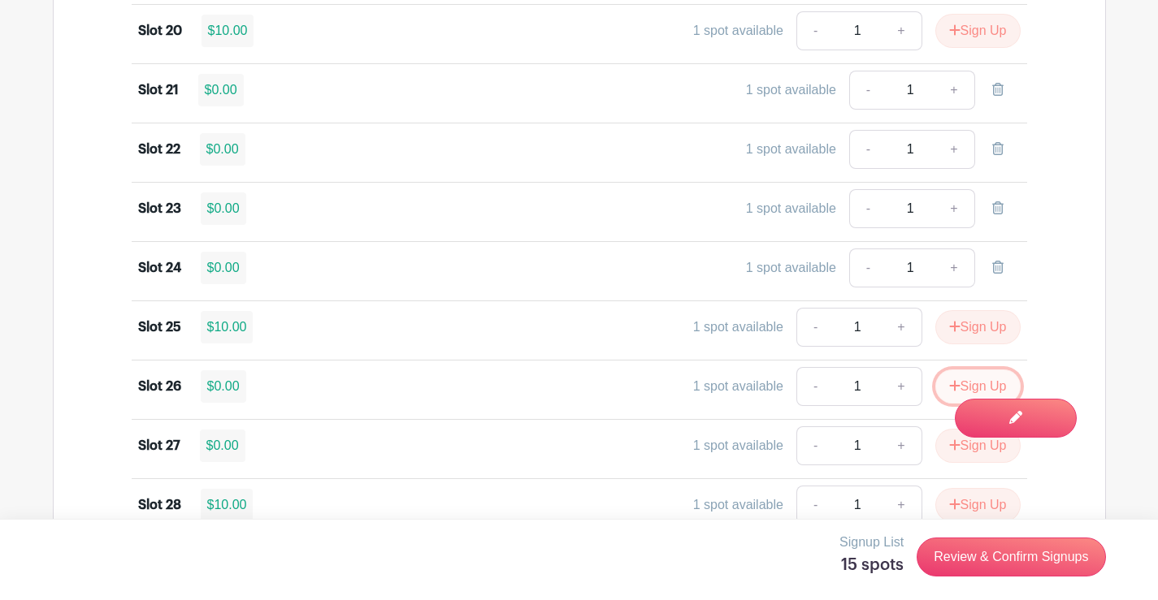
click at [943, 387] on button "Sign Up" at bounding box center [977, 387] width 85 height 34
click at [950, 445] on icon "submit" at bounding box center [954, 444] width 11 height 11
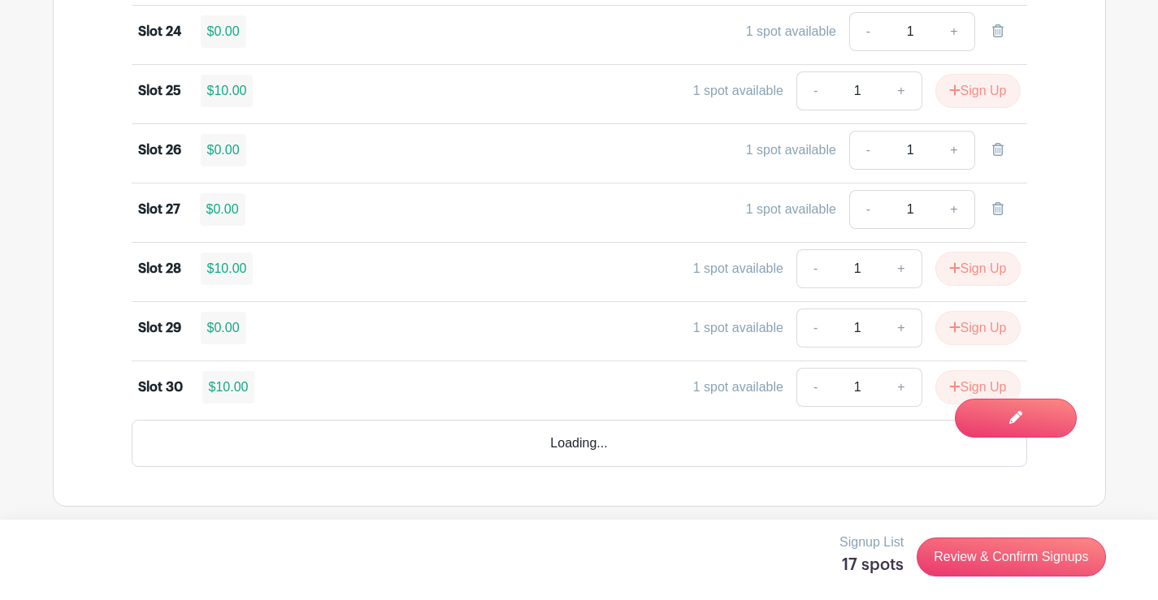
scroll to position [2682, 0]
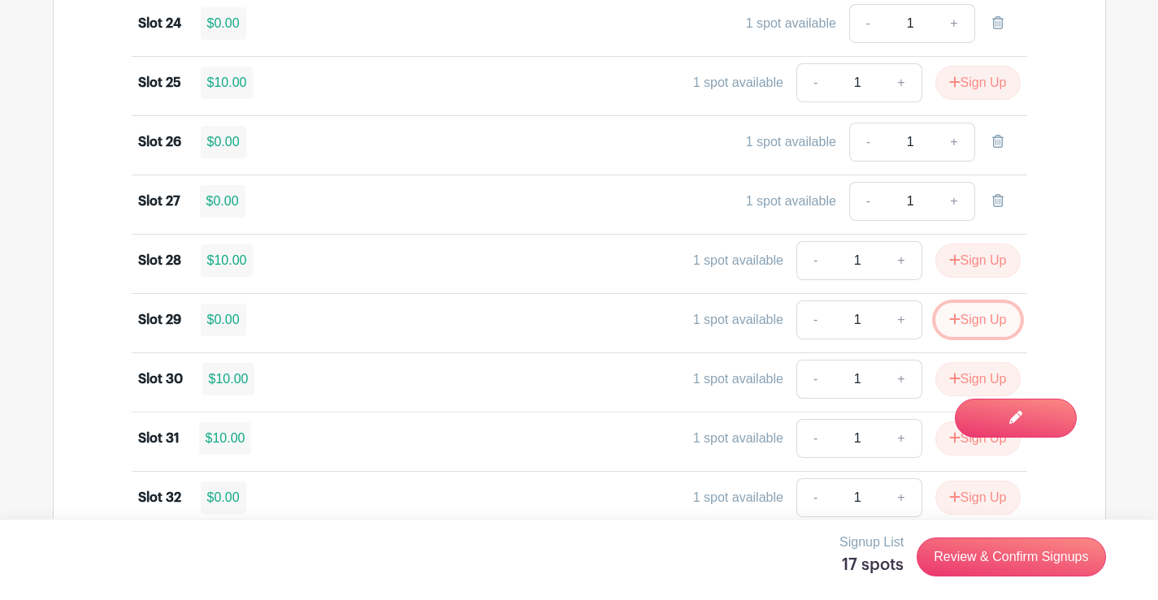
click at [990, 313] on button "Sign Up" at bounding box center [977, 320] width 85 height 34
click at [950, 489] on button "Sign Up" at bounding box center [977, 498] width 85 height 34
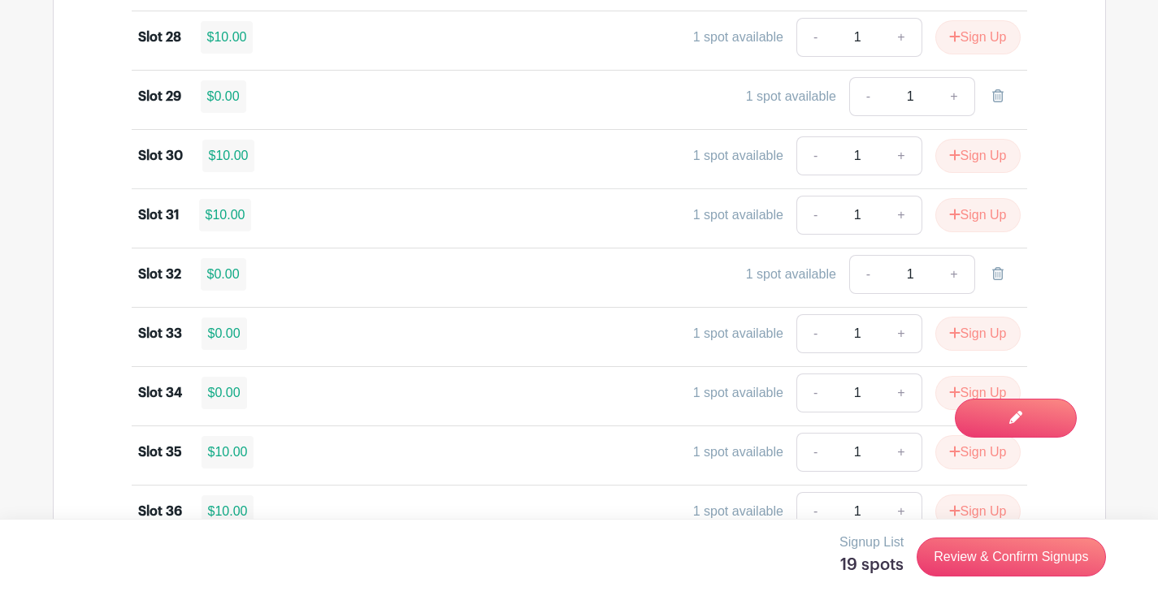
scroll to position [2925, 0]
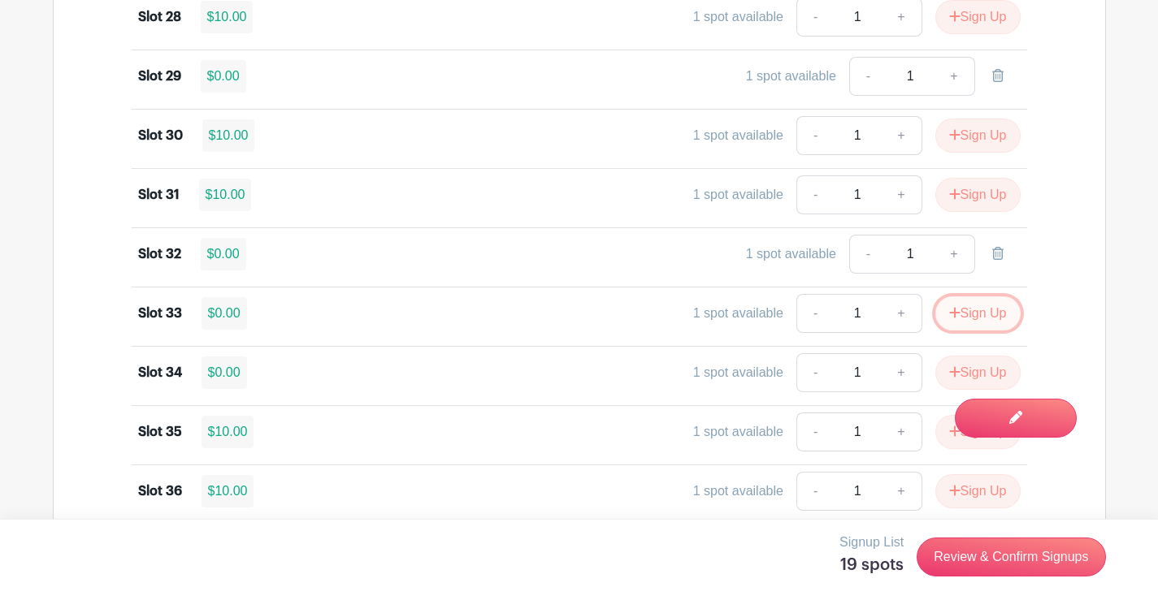
click at [972, 317] on button "Sign Up" at bounding box center [977, 314] width 85 height 34
click at [951, 369] on icon "submit" at bounding box center [954, 371] width 11 height 11
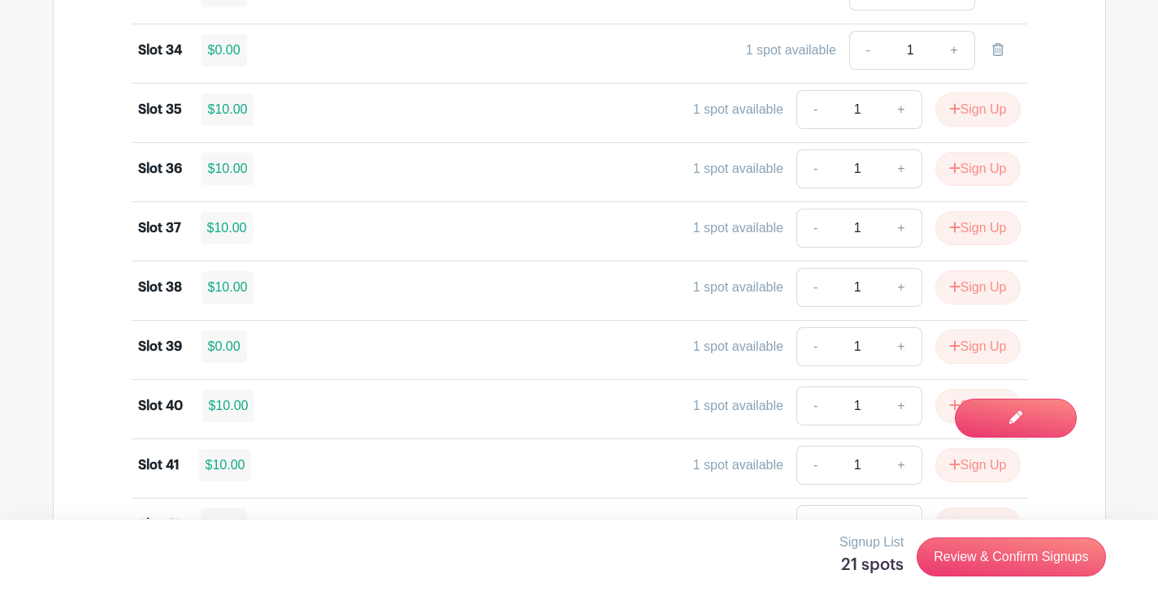
scroll to position [3250, 0]
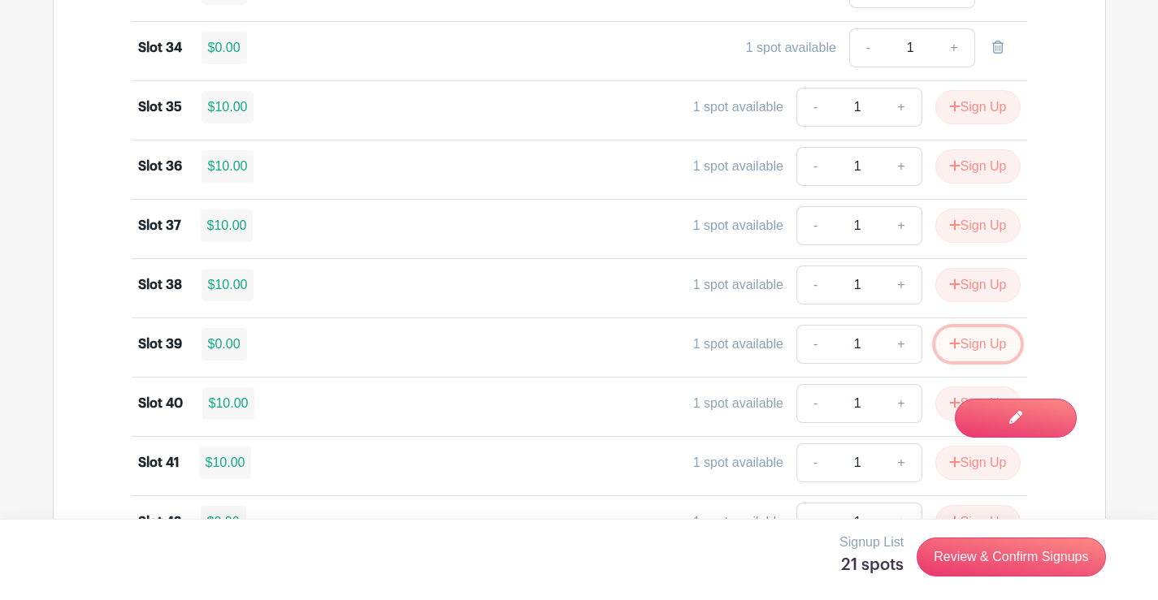
click at [986, 342] on button "Sign Up" at bounding box center [977, 344] width 85 height 34
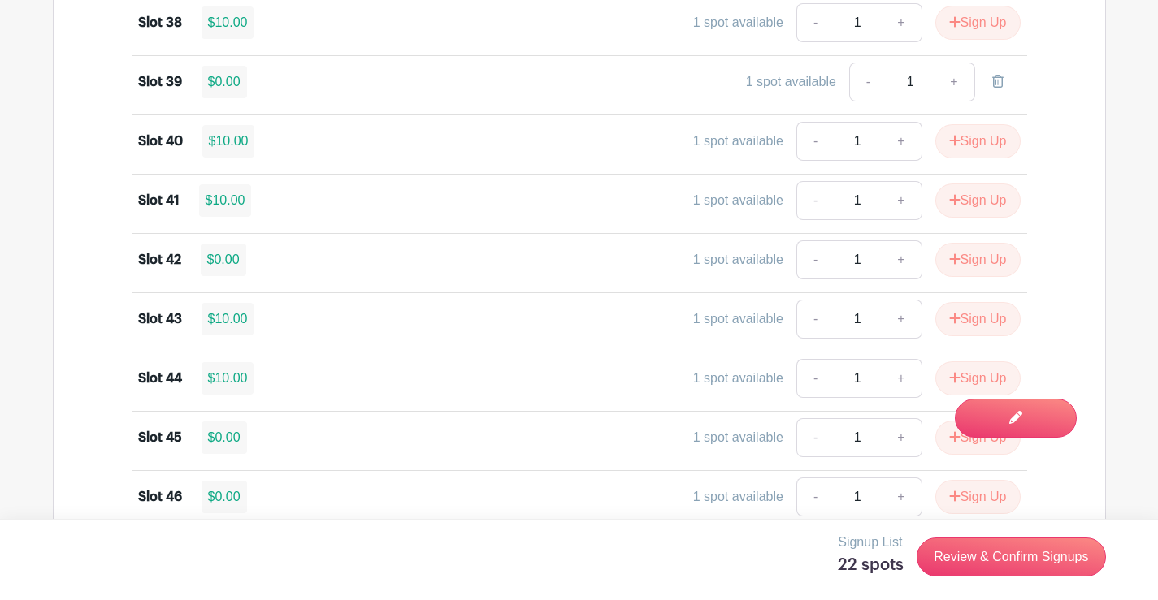
scroll to position [3575, 0]
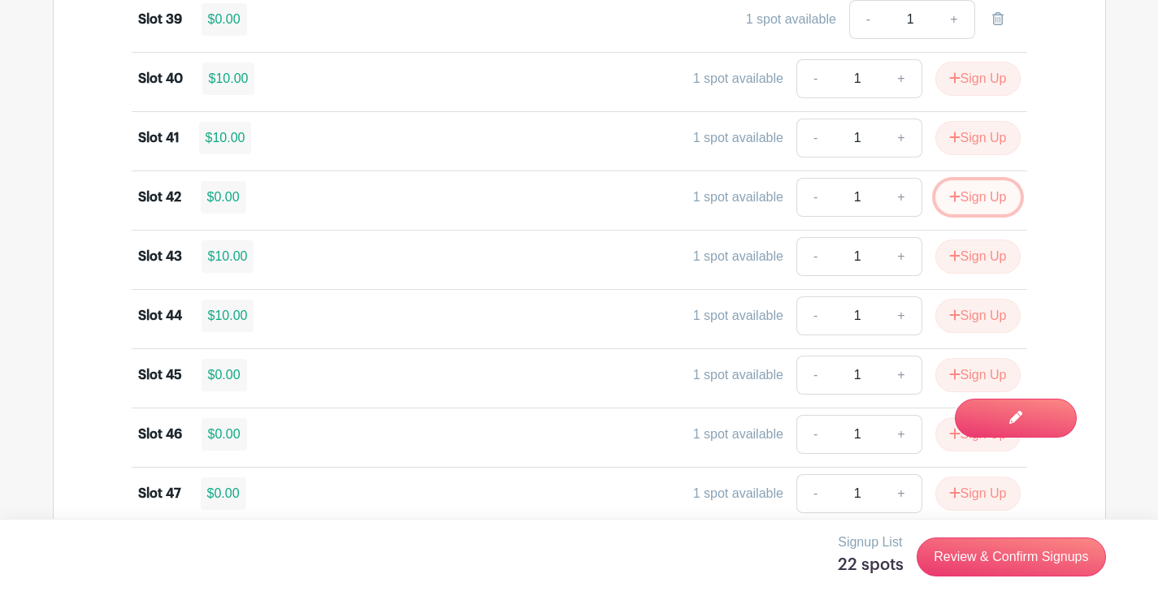
click at [963, 194] on button "Sign Up" at bounding box center [977, 197] width 85 height 34
click at [951, 370] on icon "submit" at bounding box center [954, 374] width 11 height 11
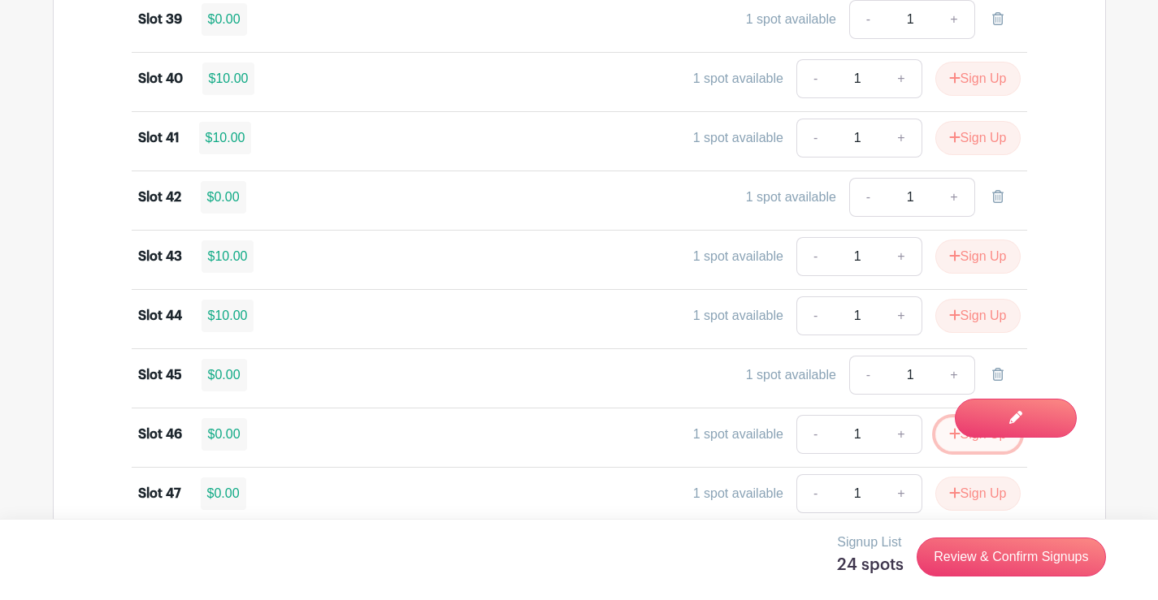
click at [946, 444] on button "Sign Up" at bounding box center [977, 435] width 85 height 34
click at [957, 491] on button "Sign Up" at bounding box center [977, 494] width 85 height 34
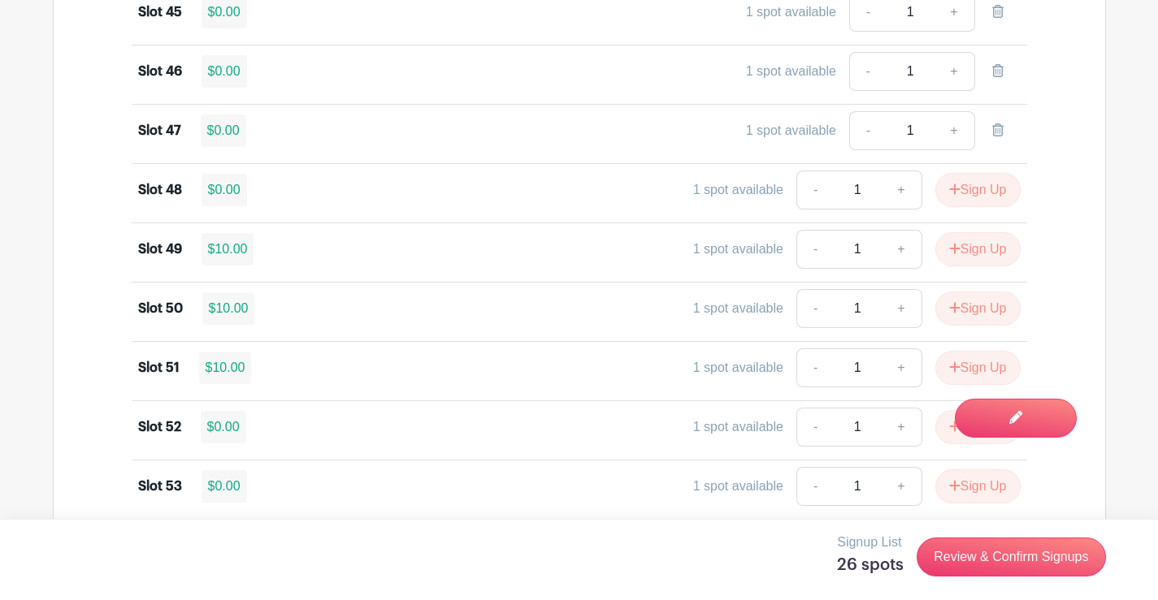
scroll to position [3981, 0]
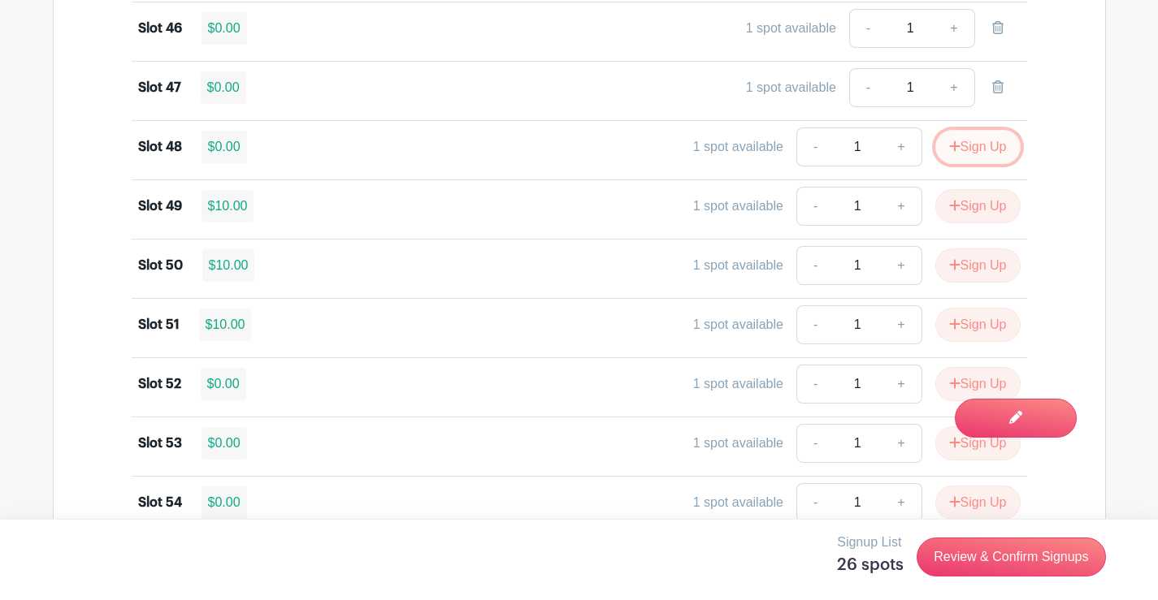
click at [980, 142] on button "Sign Up" at bounding box center [977, 147] width 85 height 34
click at [949, 383] on icon "submit" at bounding box center [954, 383] width 11 height 11
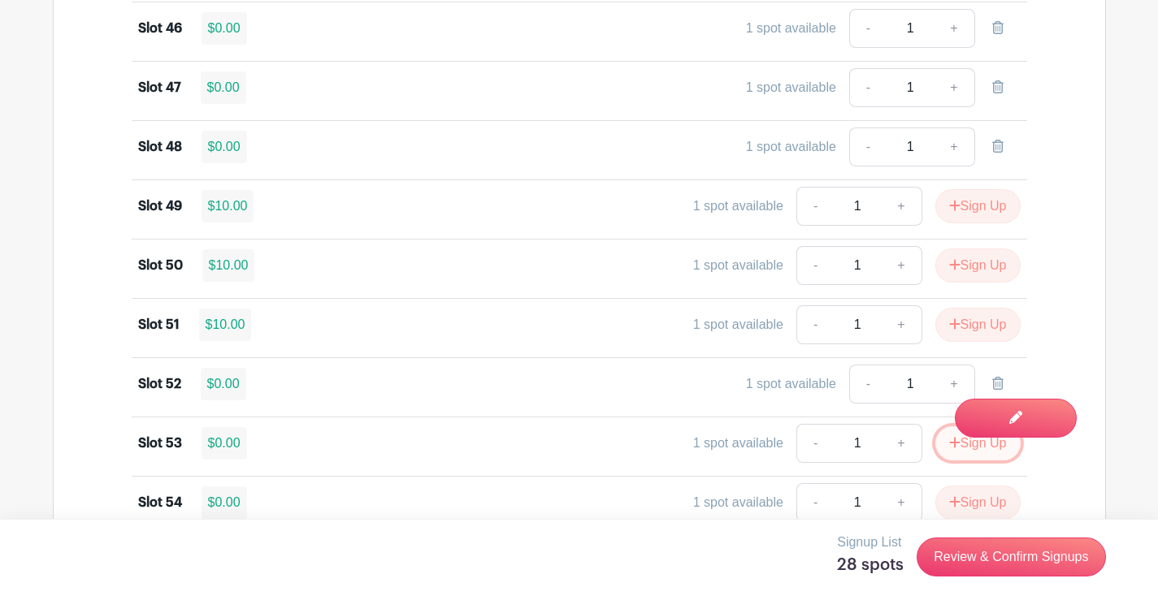
click at [955, 449] on button "Sign Up" at bounding box center [977, 443] width 85 height 34
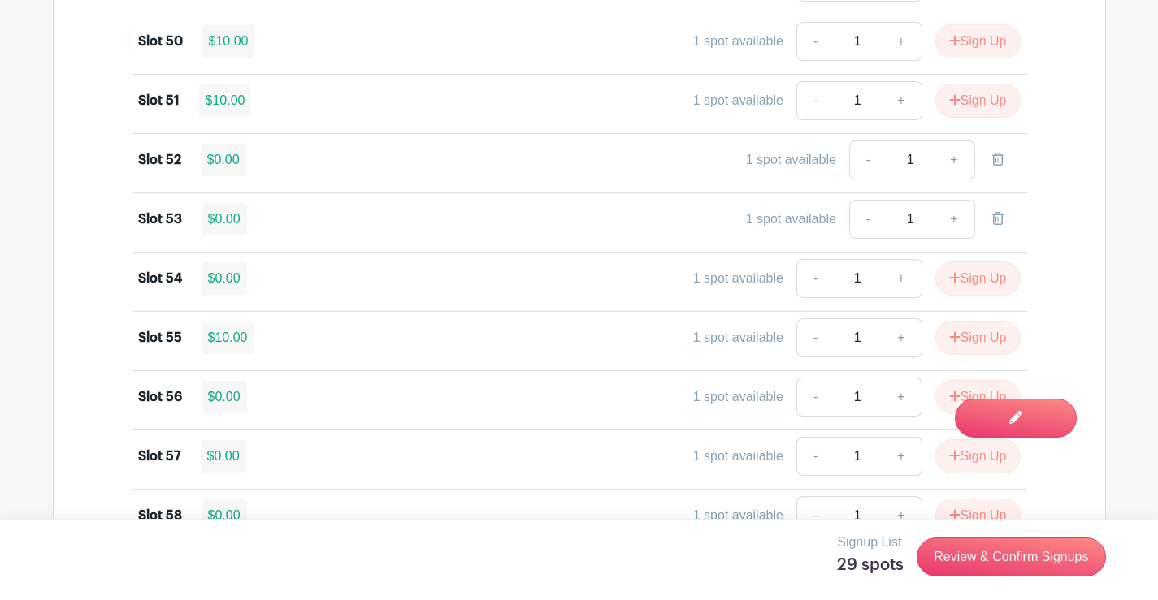
scroll to position [4225, 0]
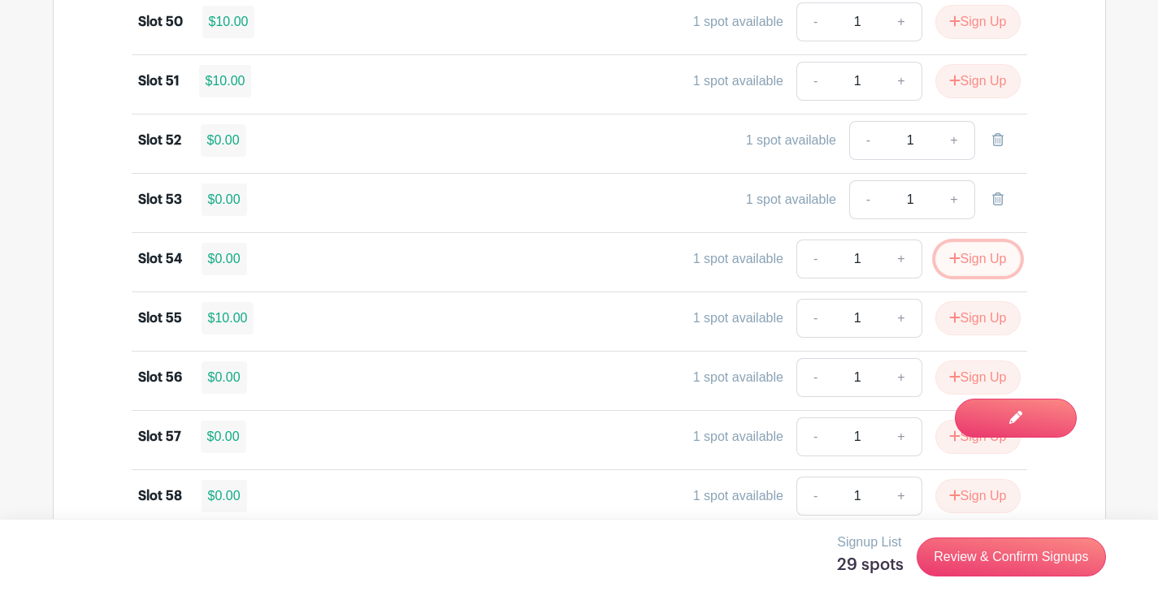
click at [966, 254] on button "Sign Up" at bounding box center [977, 259] width 85 height 34
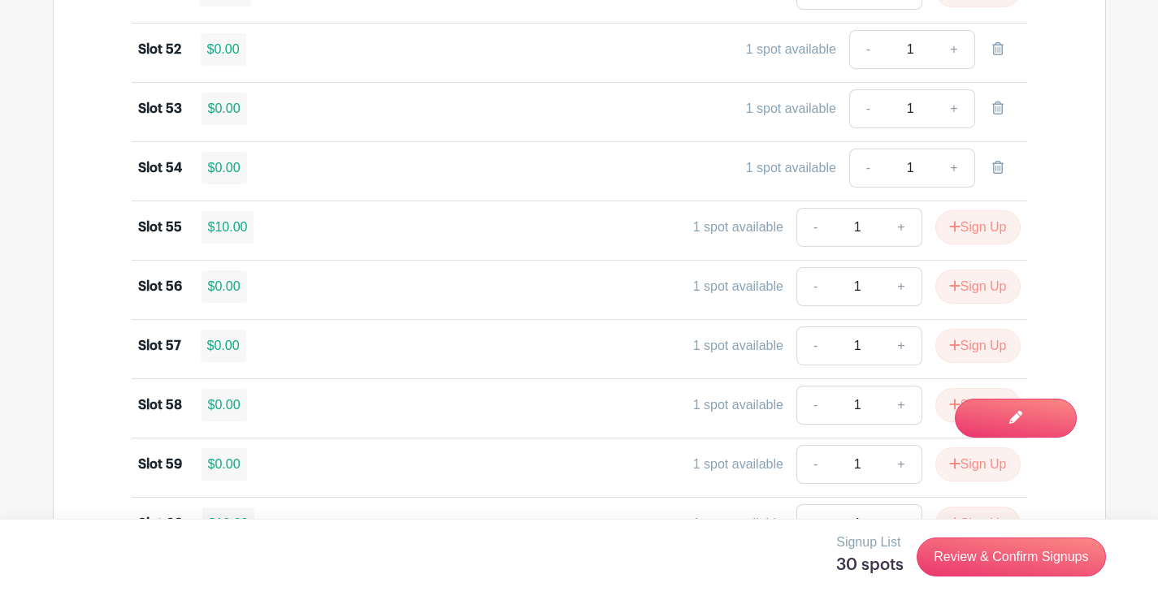
scroll to position [4388, 0]
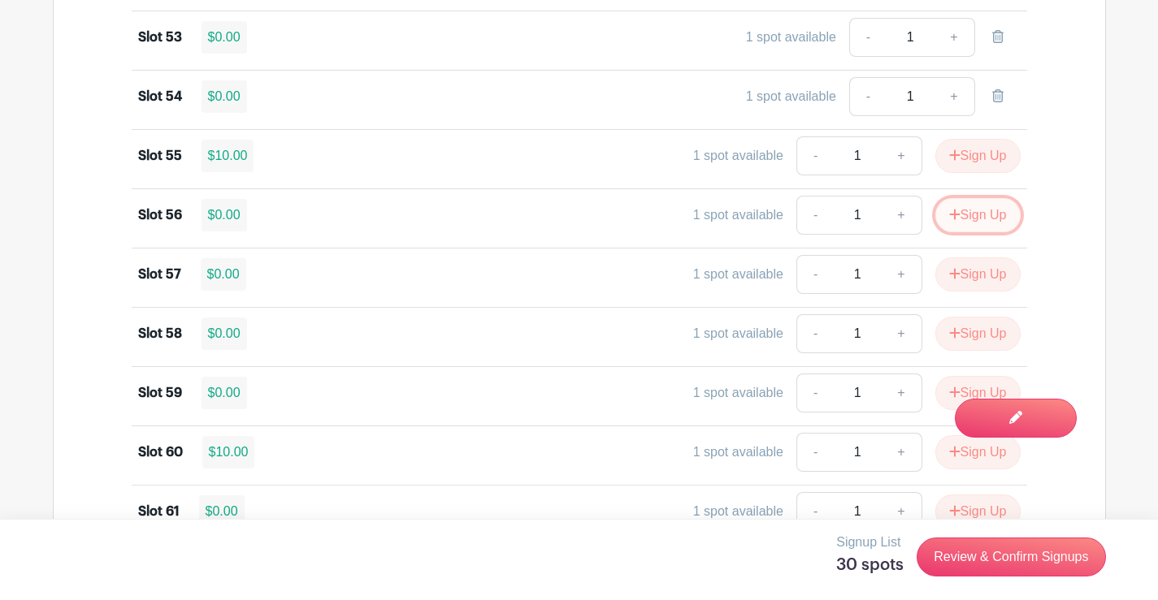
click at [969, 222] on button "Sign Up" at bounding box center [977, 215] width 85 height 34
click at [970, 282] on button "Sign Up" at bounding box center [977, 275] width 85 height 34
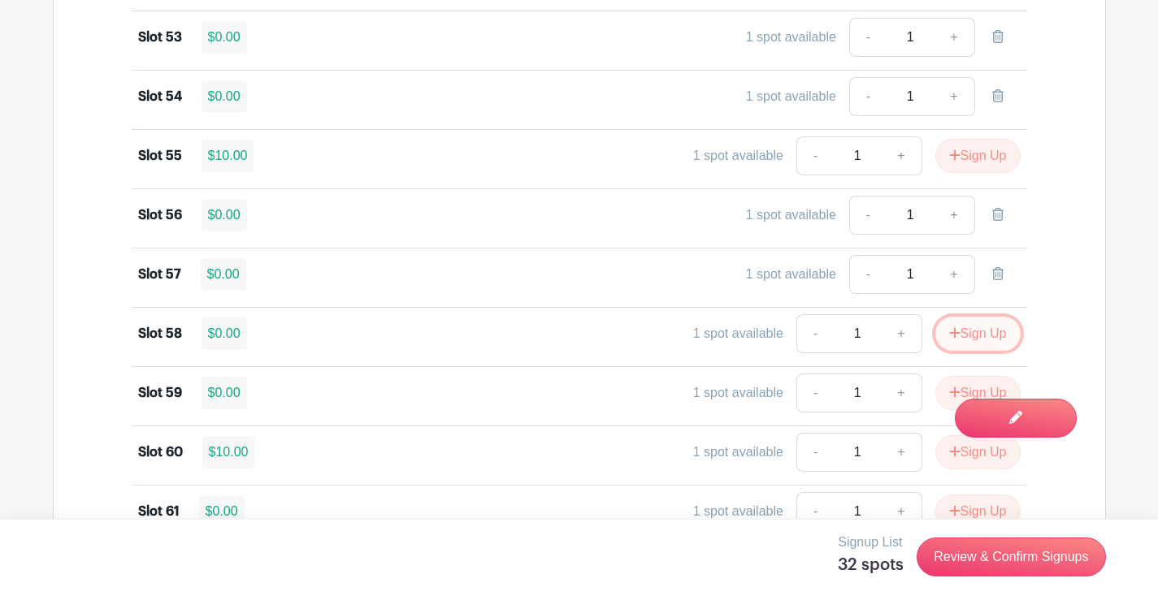
click at [957, 329] on button "Sign Up" at bounding box center [977, 334] width 85 height 34
click at [941, 396] on button "Sign Up" at bounding box center [977, 393] width 85 height 34
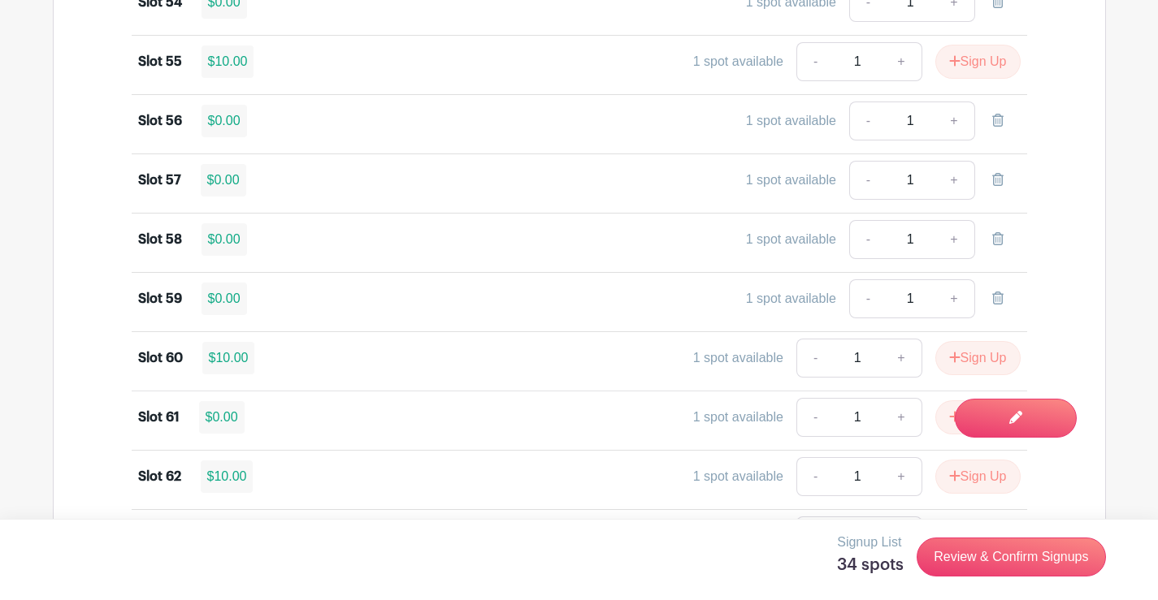
scroll to position [4631, 0]
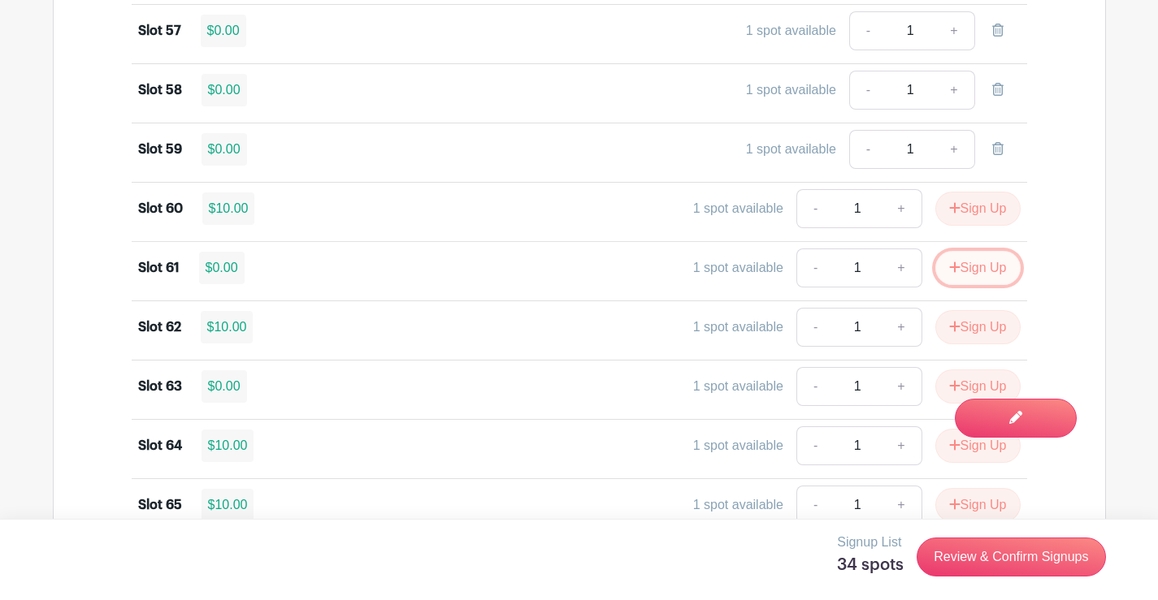
click at [1005, 266] on button "Sign Up" at bounding box center [977, 268] width 85 height 34
click at [949, 384] on icon "submit" at bounding box center [954, 385] width 11 height 13
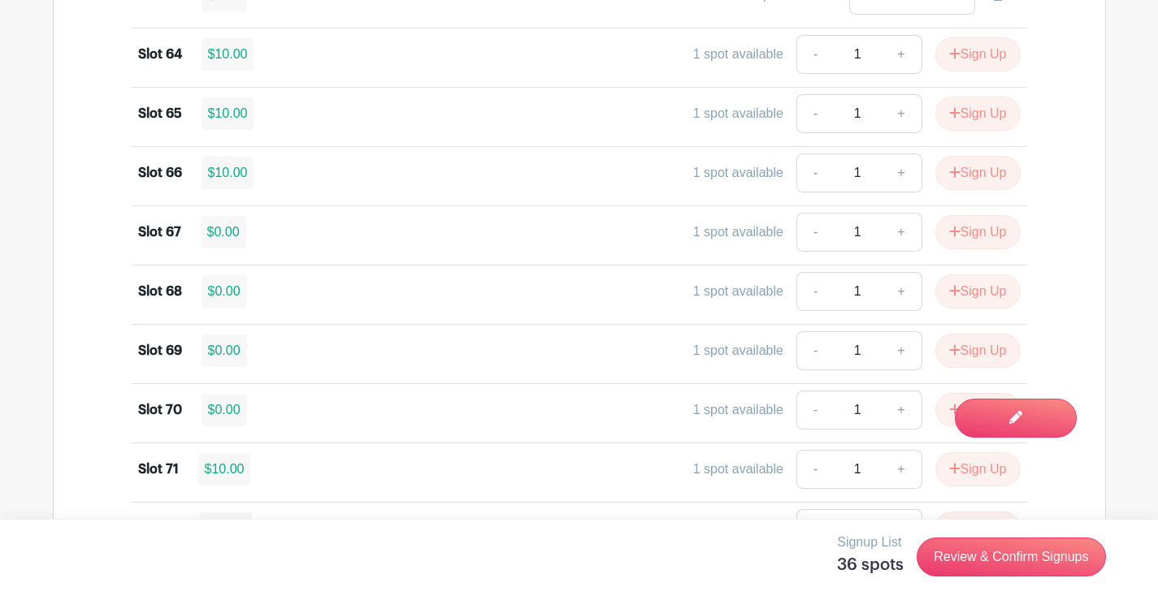
scroll to position [5037, 0]
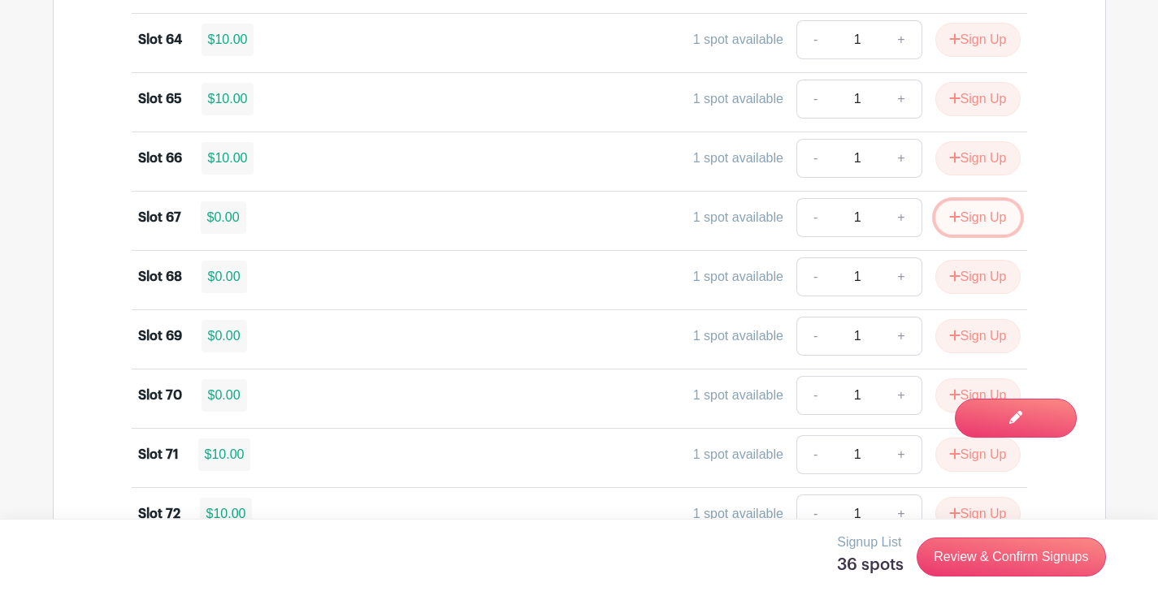
click at [985, 220] on button "Sign Up" at bounding box center [977, 218] width 85 height 34
click at [975, 278] on button "Sign Up" at bounding box center [977, 277] width 85 height 34
click at [955, 336] on icon "submit" at bounding box center [954, 335] width 11 height 13
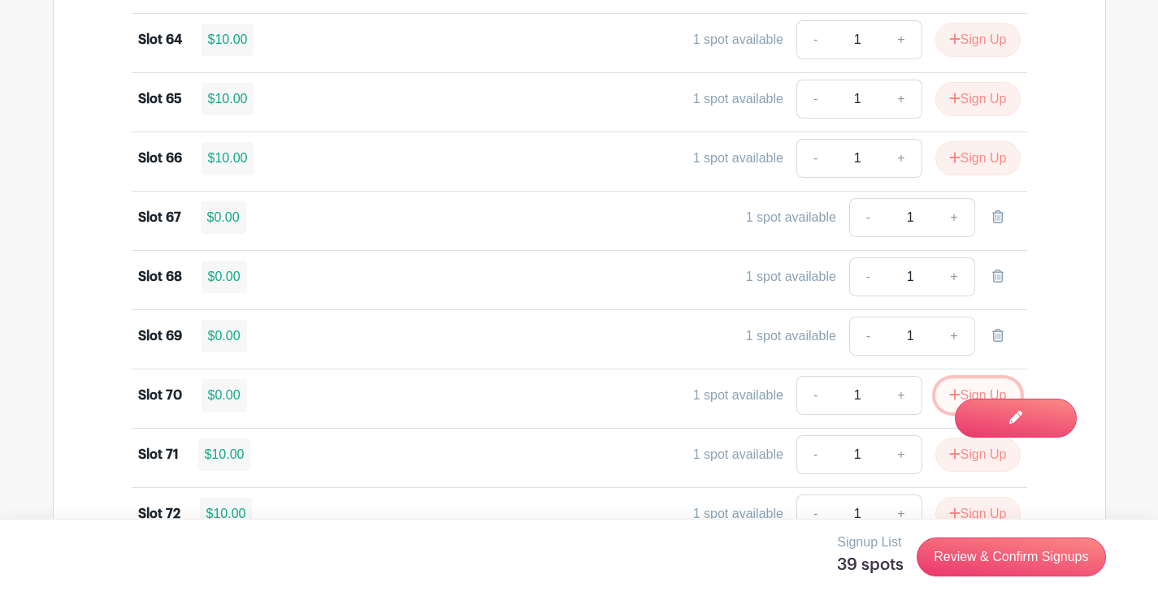
click at [949, 394] on icon "submit" at bounding box center [954, 394] width 11 height 13
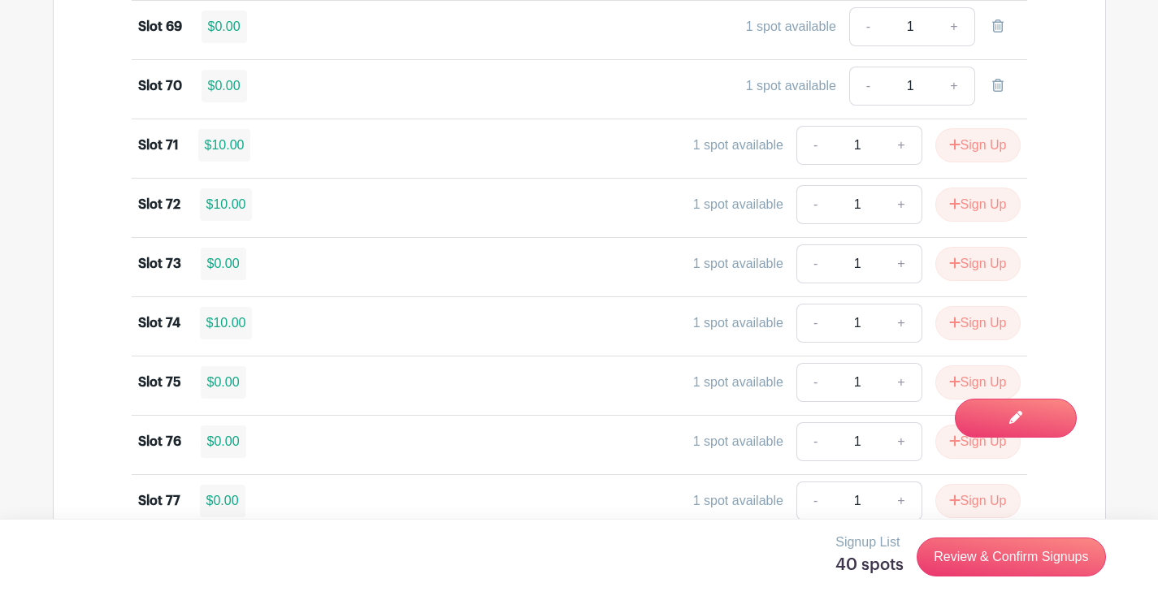
scroll to position [5362, 0]
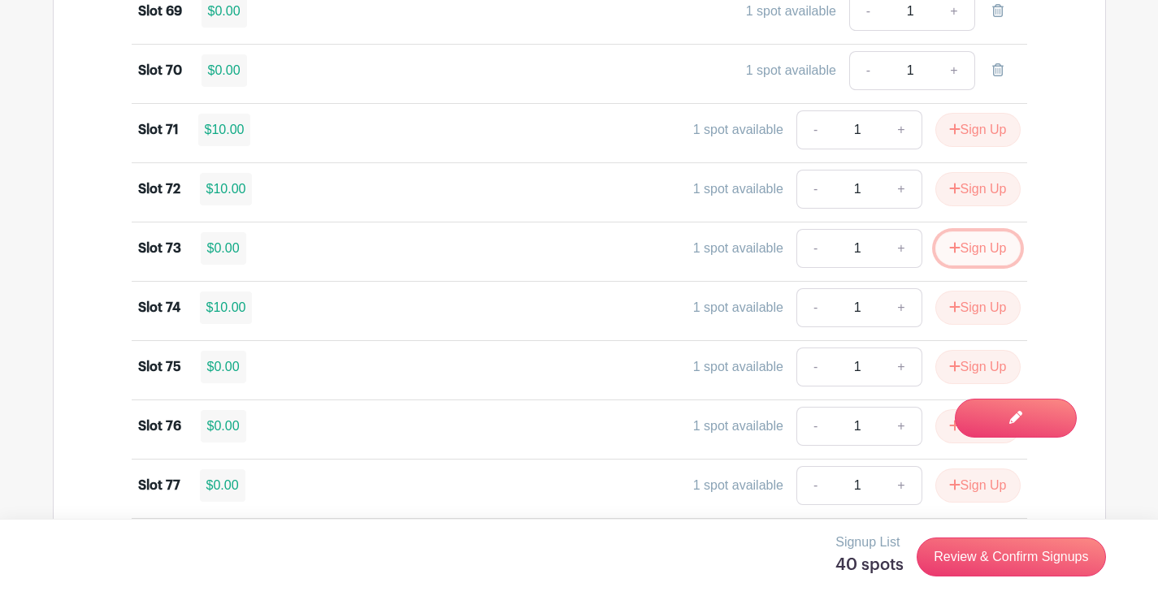
click at [955, 250] on icon "submit" at bounding box center [954, 247] width 11 height 13
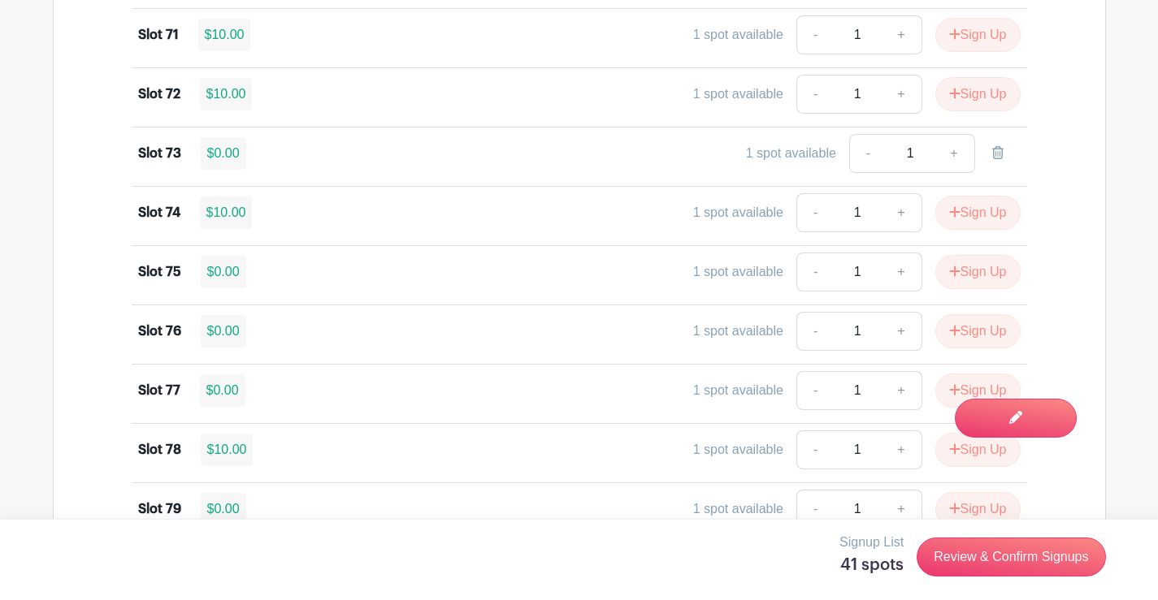
scroll to position [5606, 0]
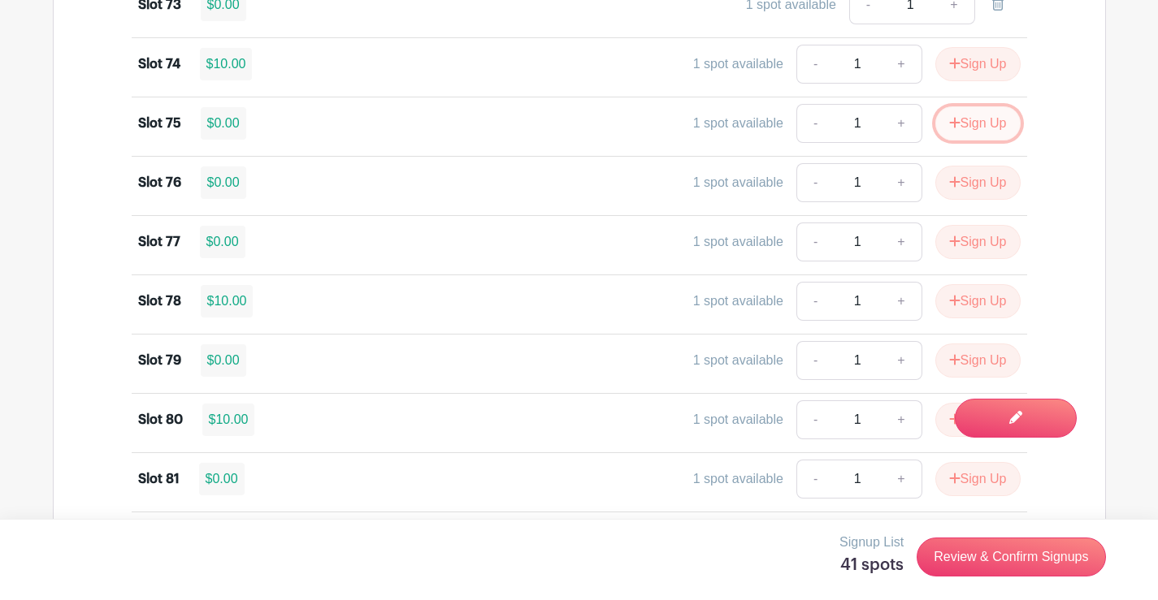
click at [986, 122] on button "Sign Up" at bounding box center [977, 123] width 85 height 34
click at [976, 177] on button "Sign Up" at bounding box center [977, 183] width 85 height 34
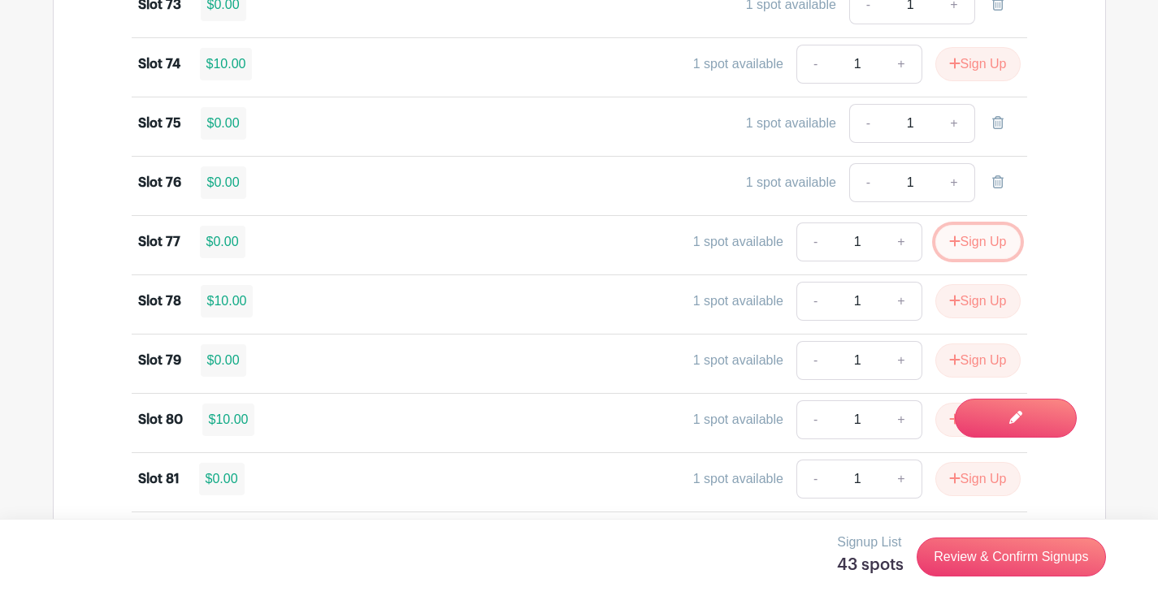
click at [976, 244] on button "Sign Up" at bounding box center [977, 242] width 85 height 34
click at [979, 357] on button "Sign Up" at bounding box center [977, 361] width 85 height 34
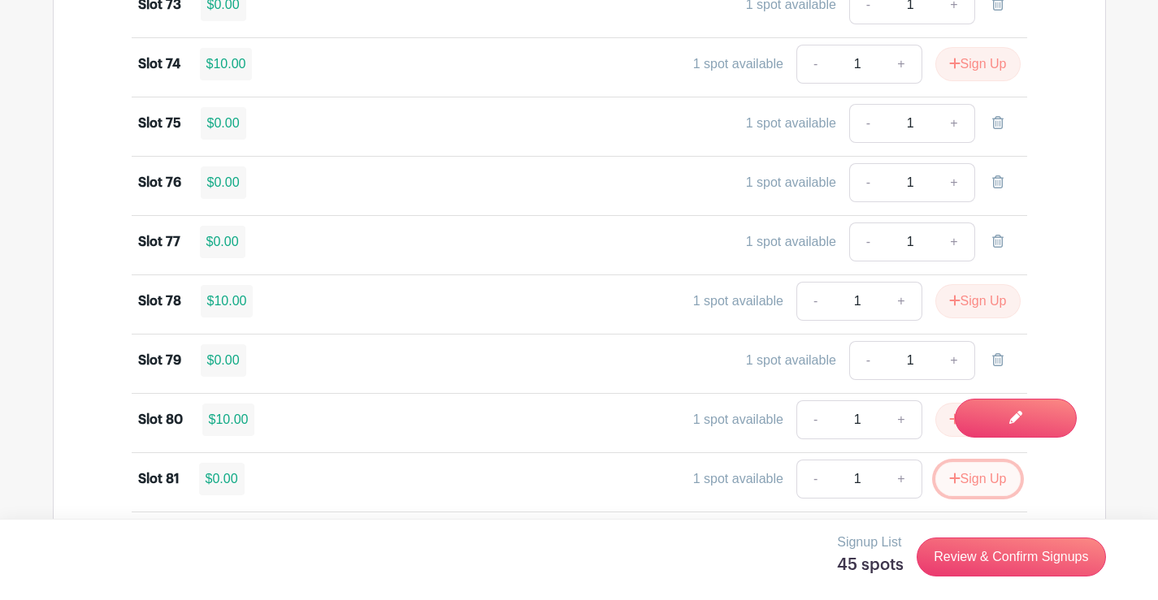
click at [960, 482] on button "Sign Up" at bounding box center [977, 479] width 85 height 34
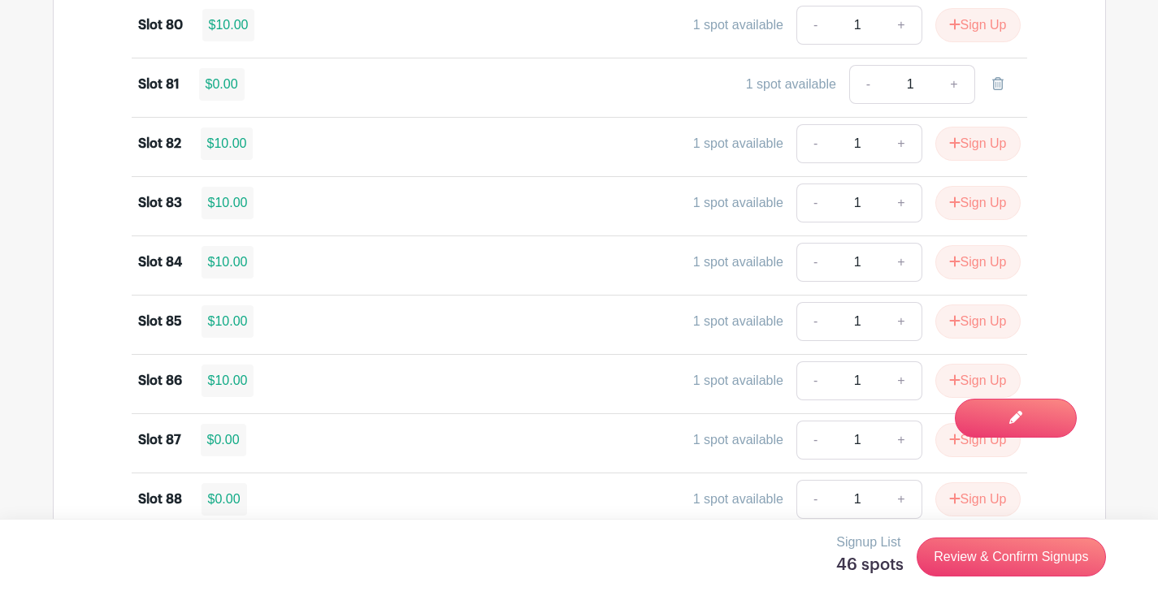
scroll to position [6012, 0]
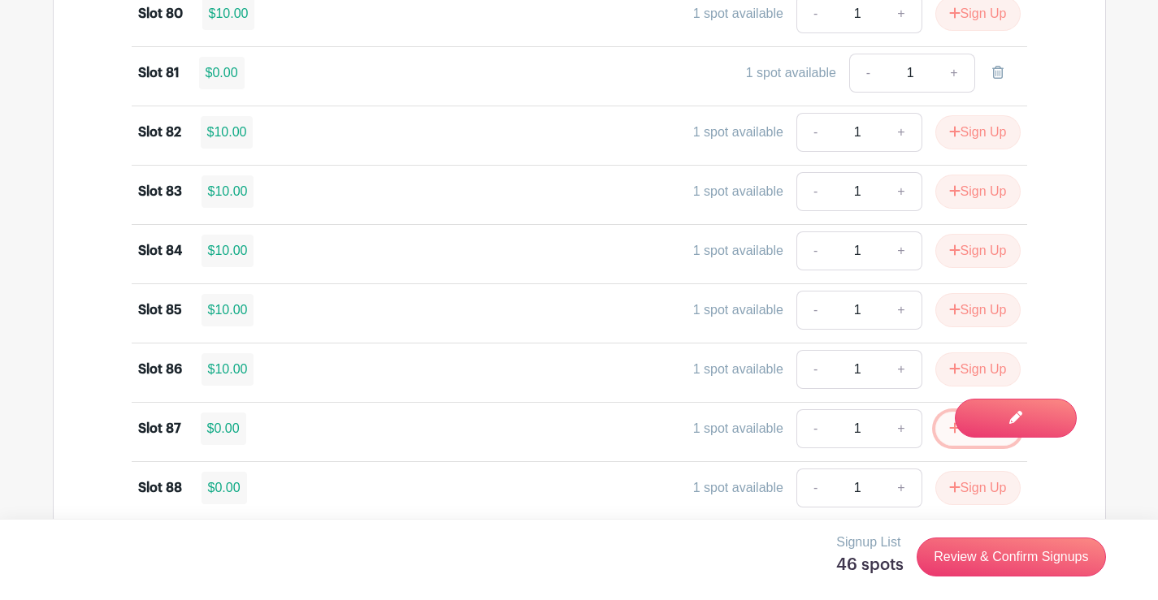
click at [936, 432] on button "Sign Up" at bounding box center [977, 429] width 85 height 34
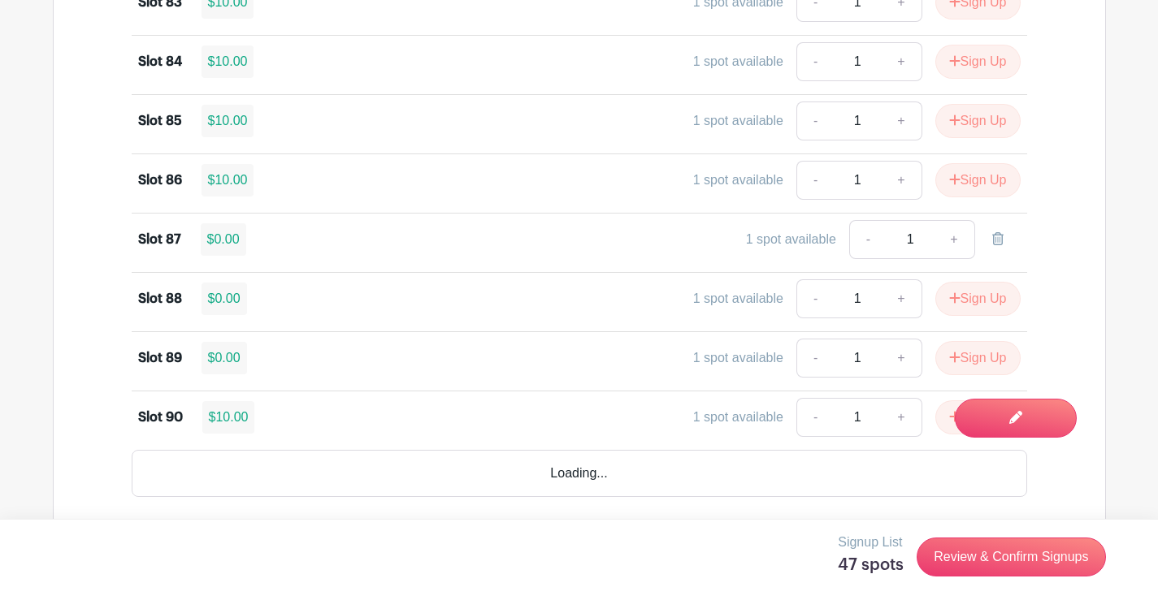
scroll to position [6240, 0]
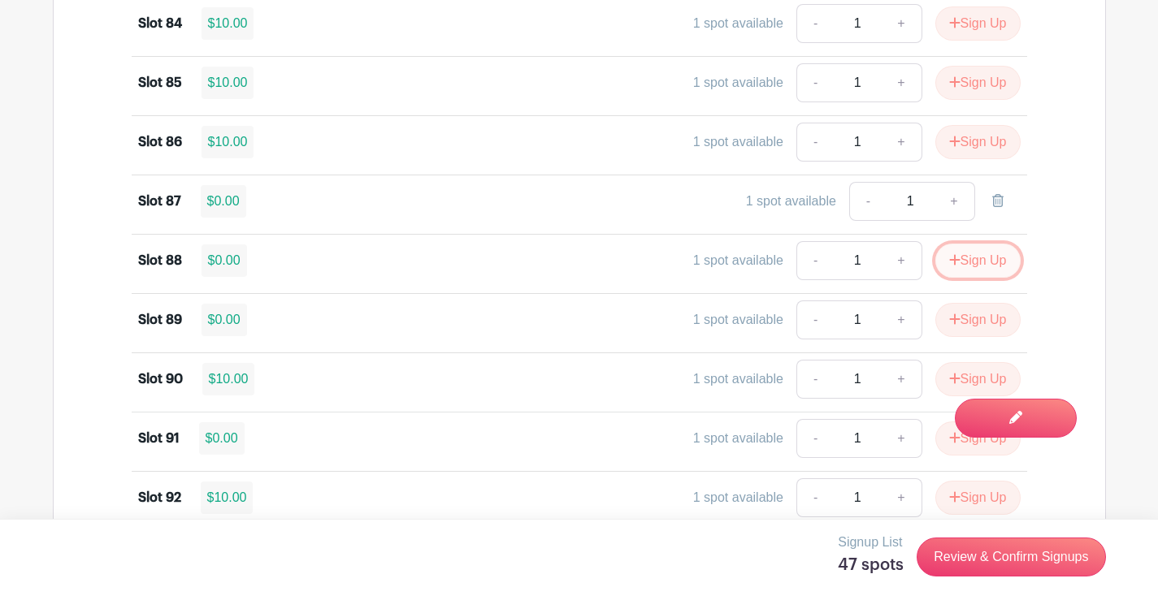
click at [976, 258] on button "Sign Up" at bounding box center [977, 261] width 85 height 34
click at [973, 318] on button "Sign Up" at bounding box center [977, 320] width 85 height 34
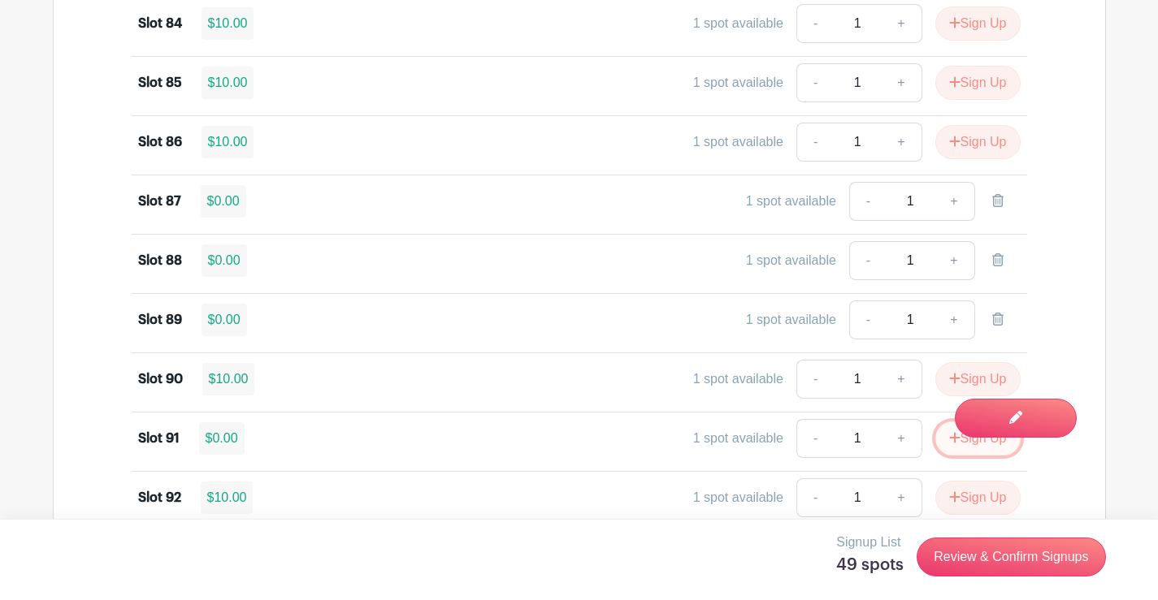
click at [959, 442] on button "Sign Up" at bounding box center [977, 439] width 85 height 34
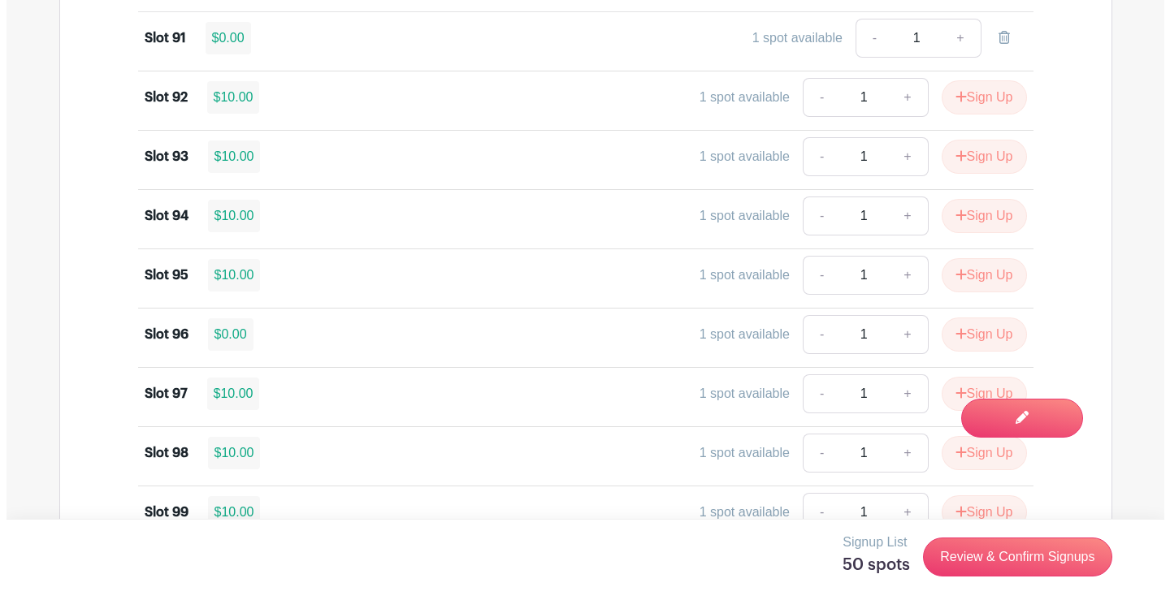
scroll to position [6646, 0]
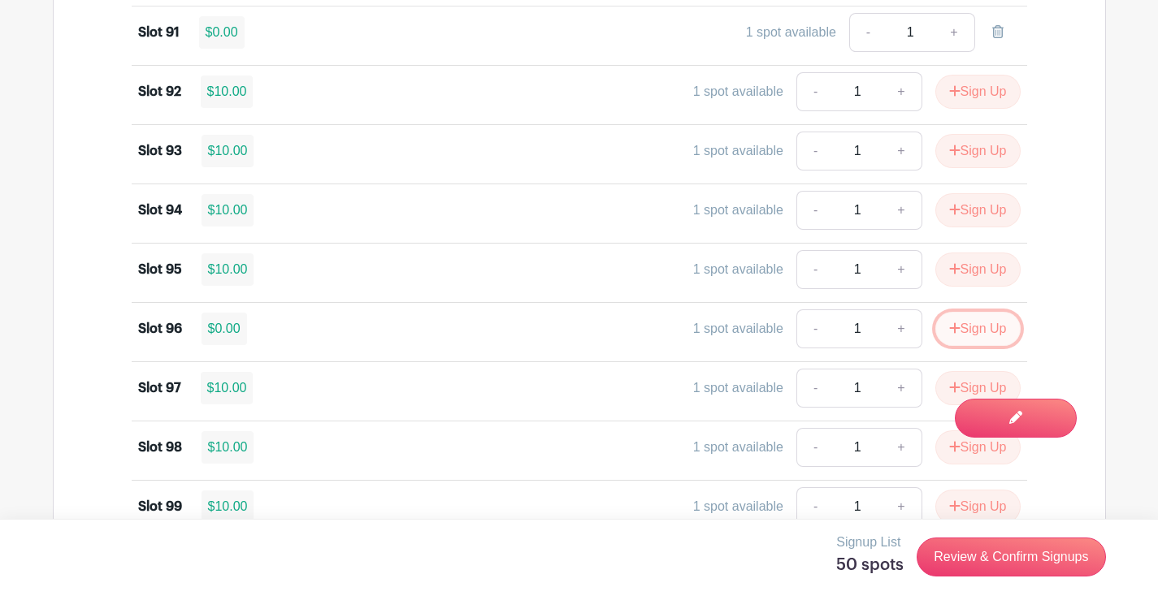
click at [950, 328] on icon "submit" at bounding box center [954, 328] width 11 height 11
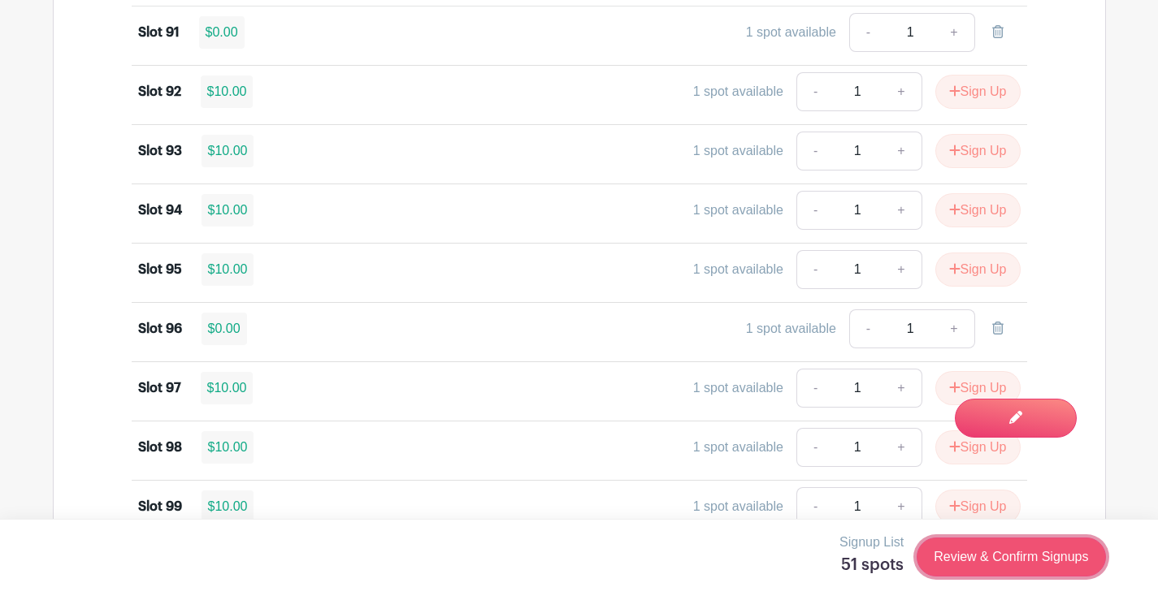
click at [991, 552] on link "Review & Confirm Signups" at bounding box center [1010, 557] width 188 height 39
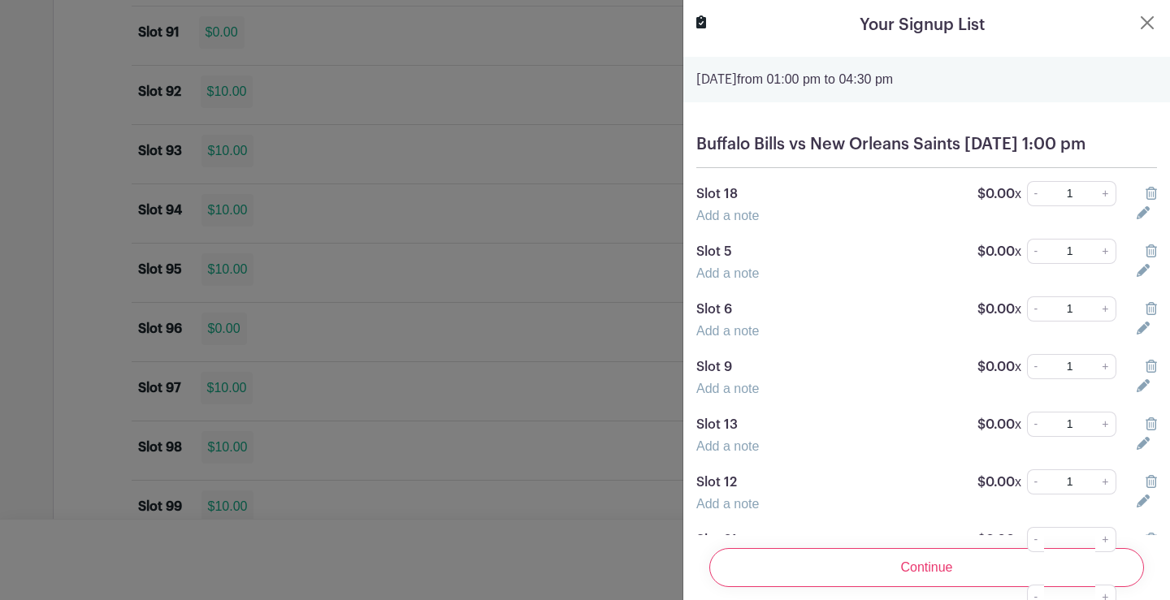
click at [748, 223] on link "Add a note" at bounding box center [727, 216] width 63 height 14
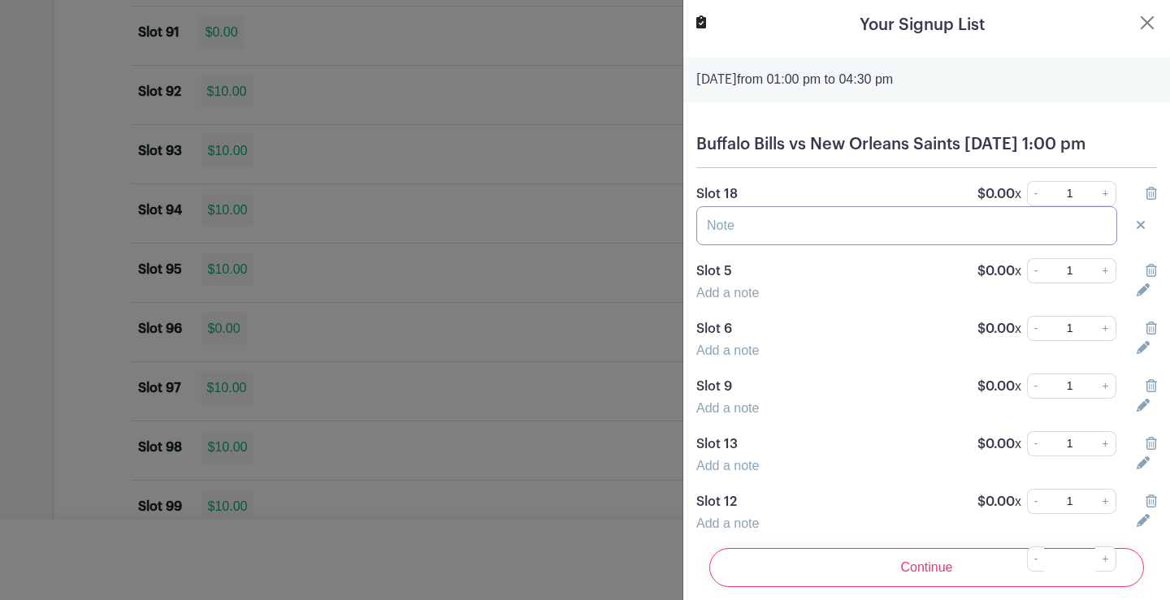
click at [773, 242] on input "text" at bounding box center [906, 225] width 421 height 39
type input "[PERSON_NAME]"
click at [741, 300] on link "Add a note" at bounding box center [727, 293] width 63 height 14
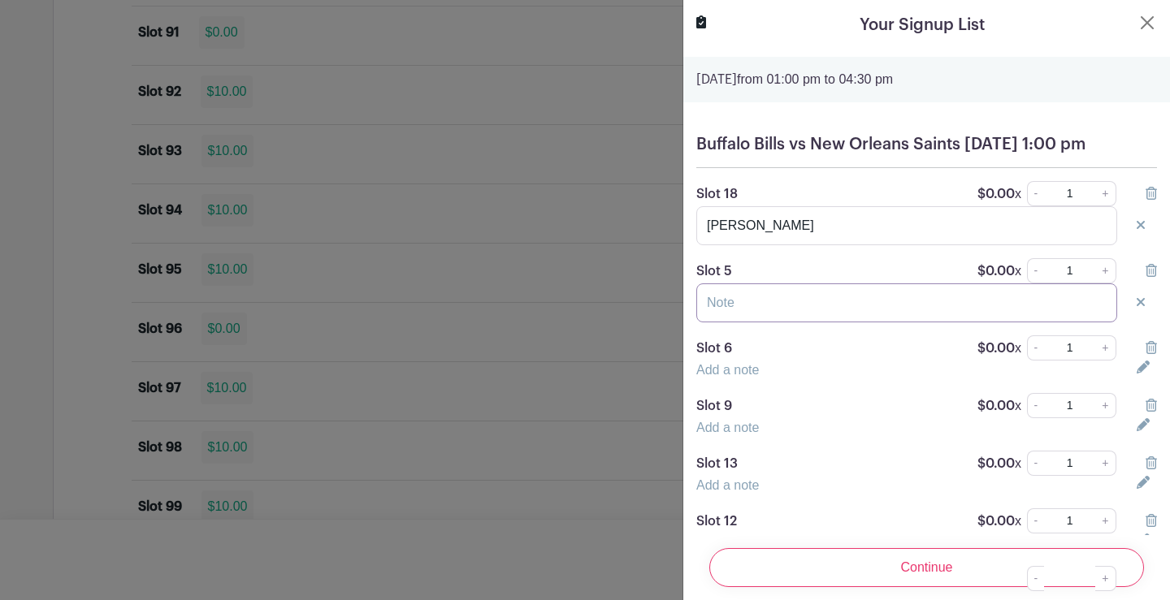
click at [764, 318] on input "text" at bounding box center [906, 303] width 421 height 39
type input "[PERSON_NAME]"
click at [740, 377] on link "Add a note" at bounding box center [727, 370] width 63 height 14
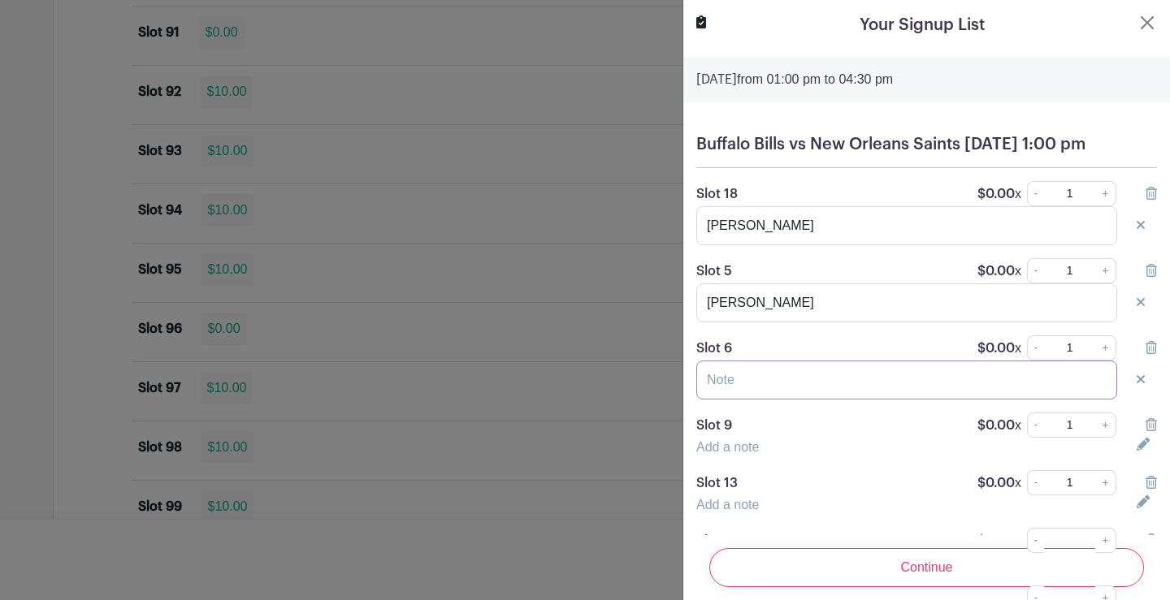
click at [762, 397] on input "text" at bounding box center [906, 380] width 421 height 39
type input "[PERSON_NAME]"
click at [747, 454] on link "Add a note" at bounding box center [727, 447] width 63 height 14
click at [749, 471] on input "text" at bounding box center [906, 457] width 421 height 39
type input "j"
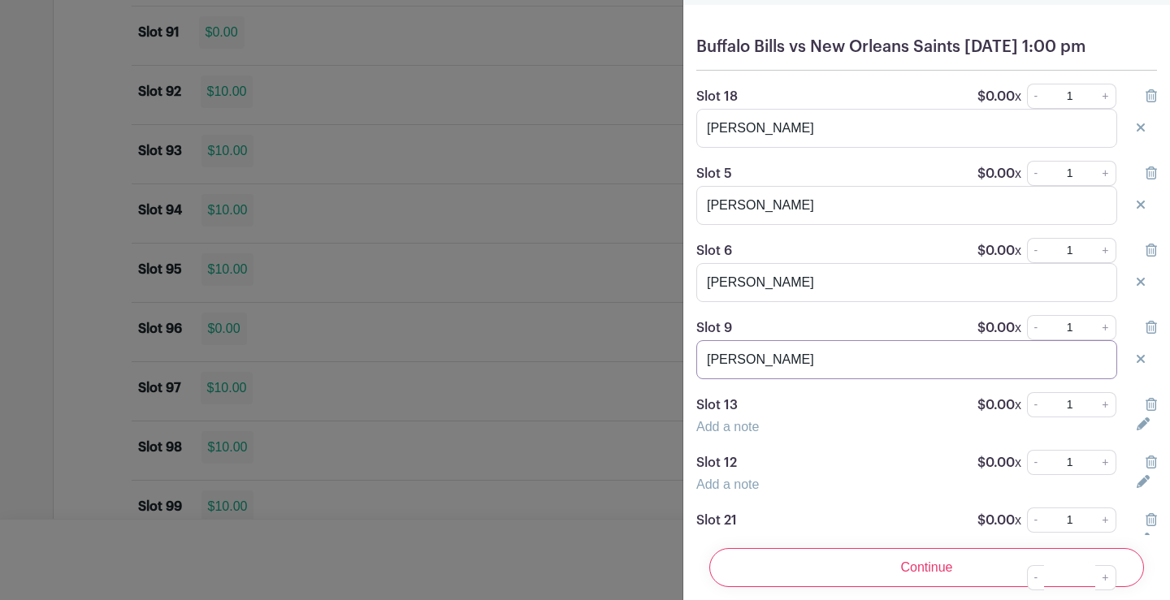
scroll to position [244, 0]
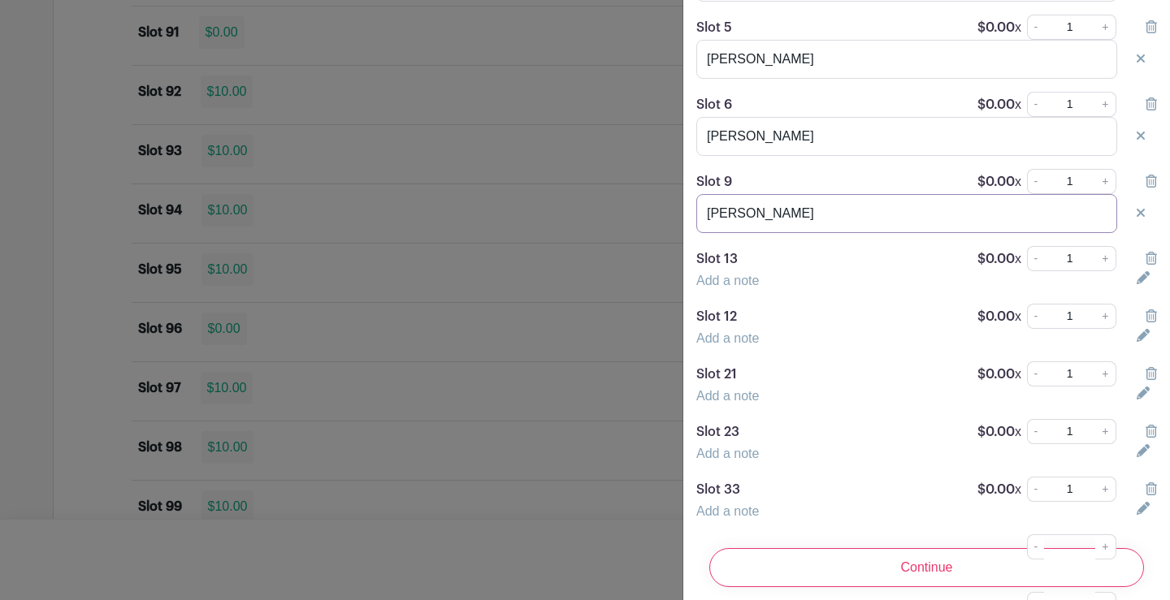
type input "[PERSON_NAME]"
click at [717, 288] on link "Add a note" at bounding box center [727, 281] width 63 height 14
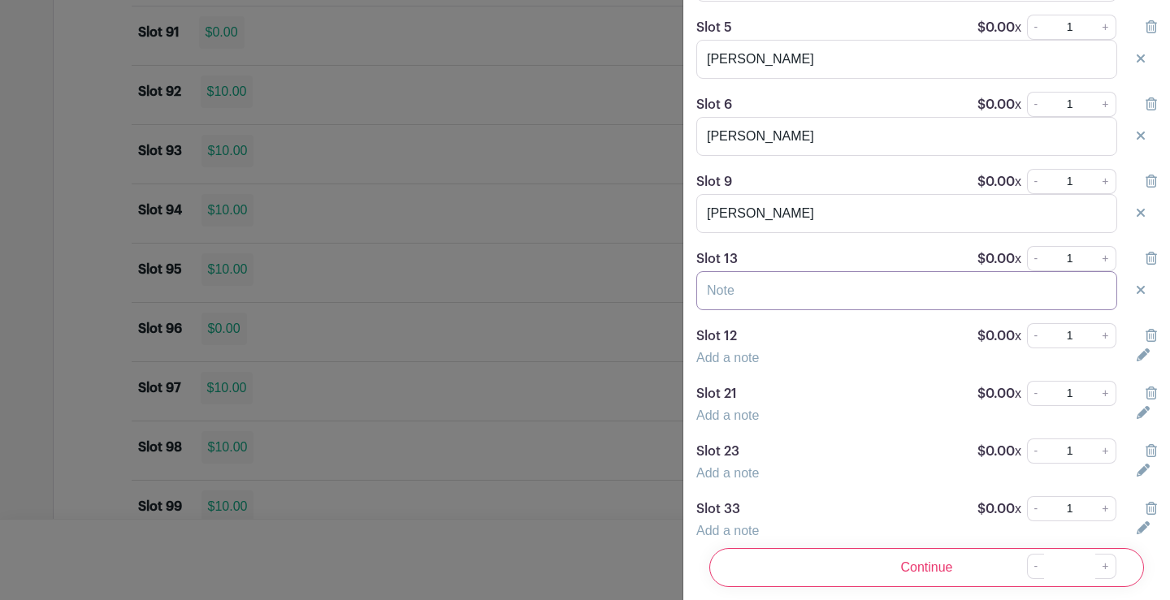
click at [729, 310] on input "text" at bounding box center [906, 290] width 421 height 39
type input "[PERSON_NAME]"
click at [737, 365] on link "Add a note" at bounding box center [727, 358] width 63 height 14
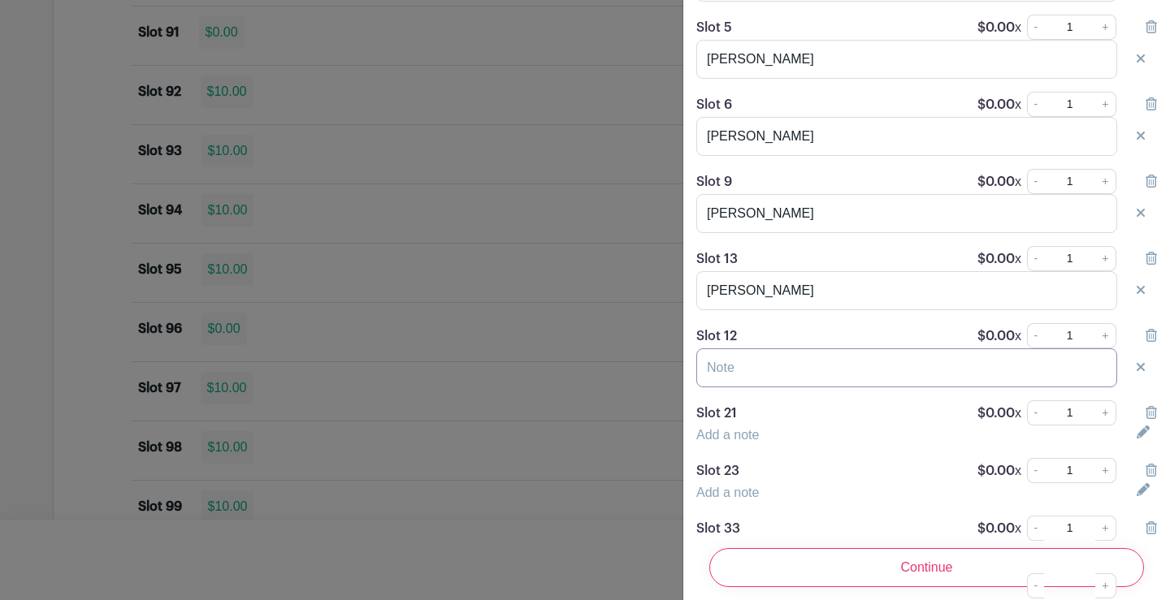
click at [764, 387] on input "text" at bounding box center [906, 367] width 421 height 39
type input "[PERSON_NAME]"
click at [749, 442] on link "Add a note" at bounding box center [727, 435] width 63 height 14
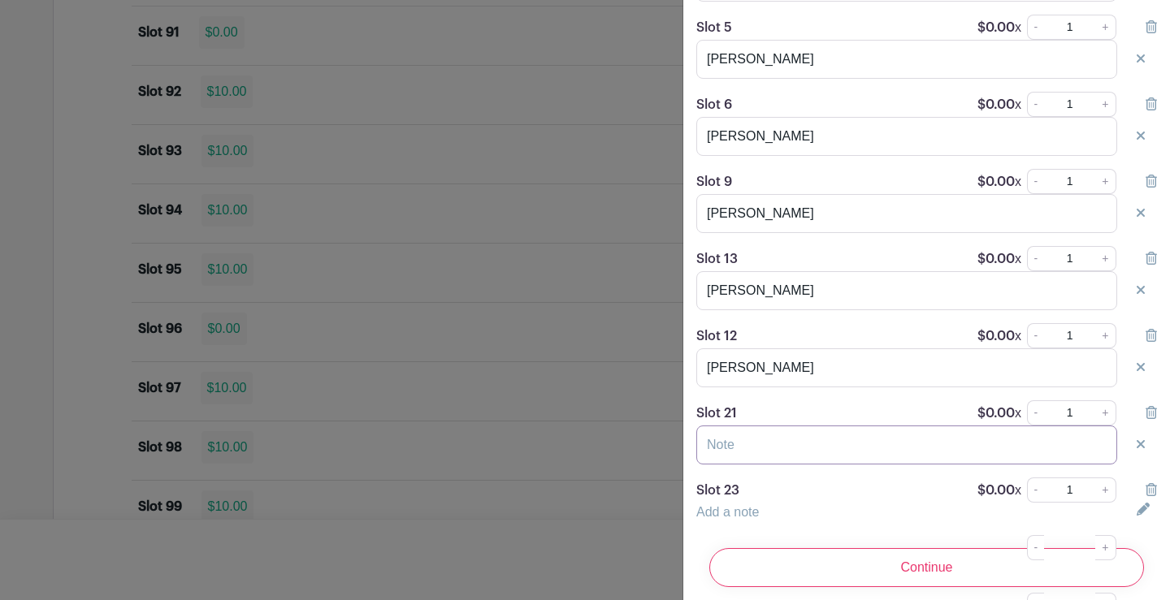
click at [749, 457] on input "text" at bounding box center [906, 445] width 421 height 39
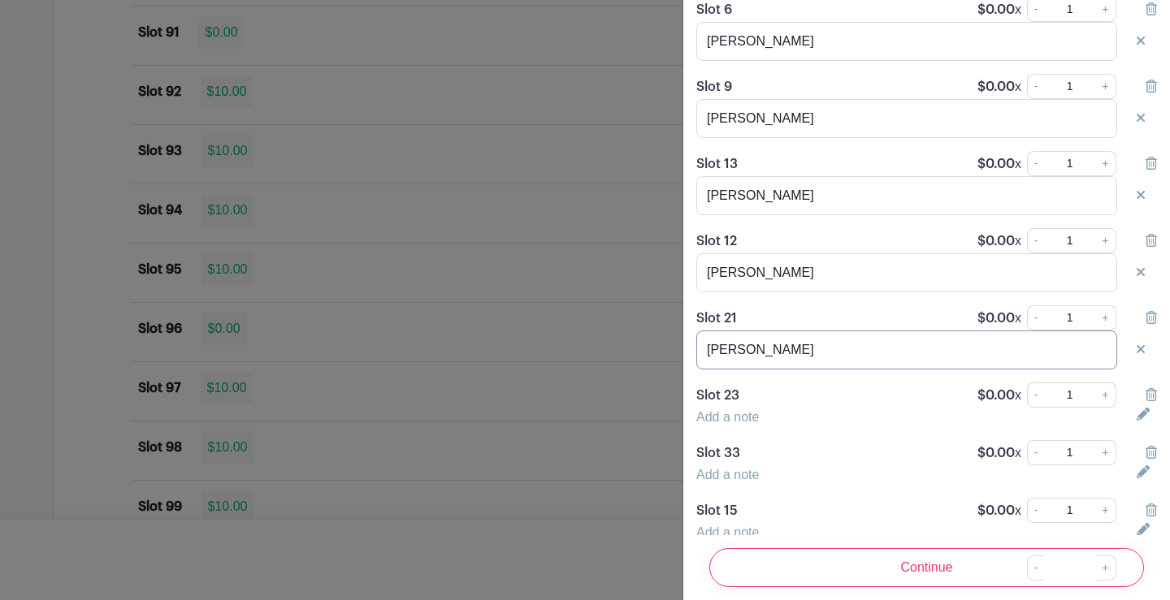
scroll to position [569, 0]
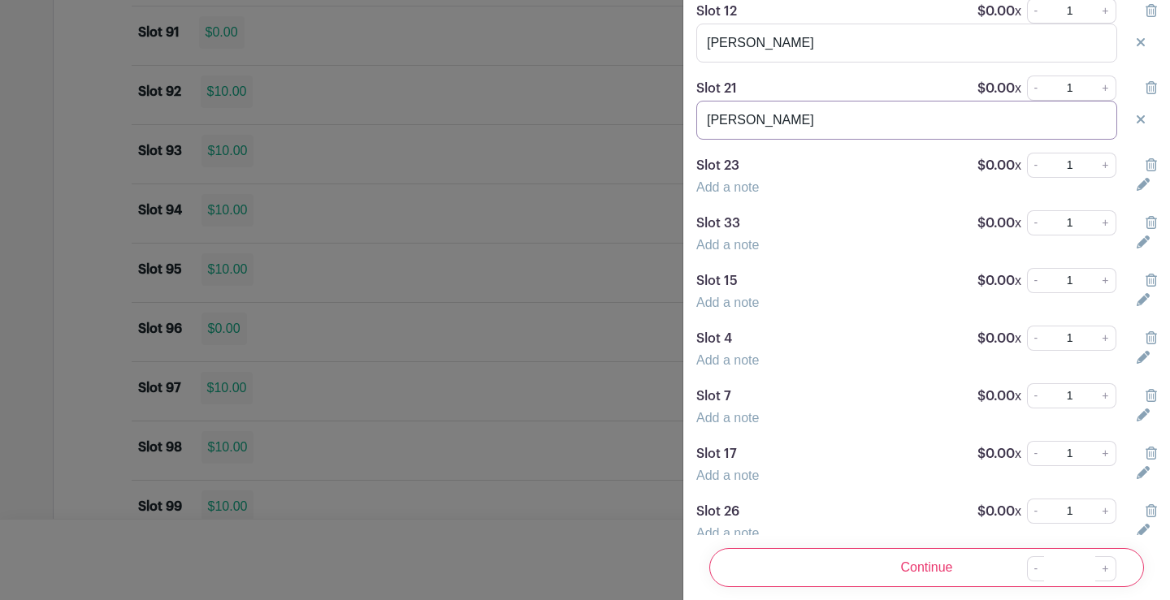
type input "[PERSON_NAME]"
click at [749, 194] on link "Add a note" at bounding box center [727, 187] width 63 height 14
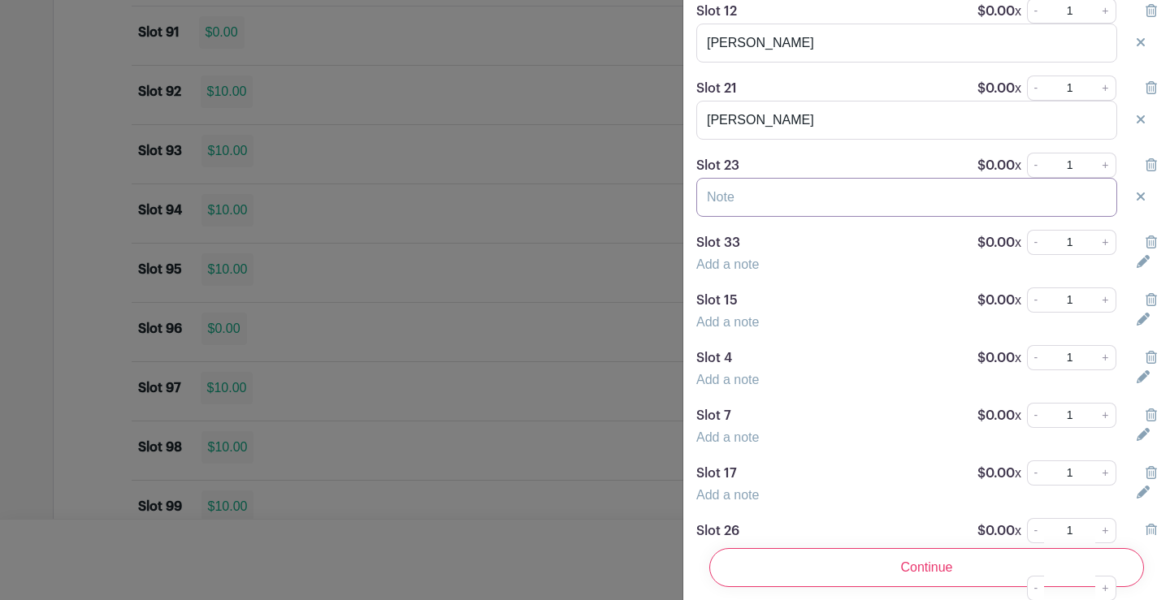
click at [750, 212] on input "text" at bounding box center [906, 197] width 421 height 39
type input "[PERSON_NAME]"
click at [735, 271] on link "Add a note" at bounding box center [727, 265] width 63 height 14
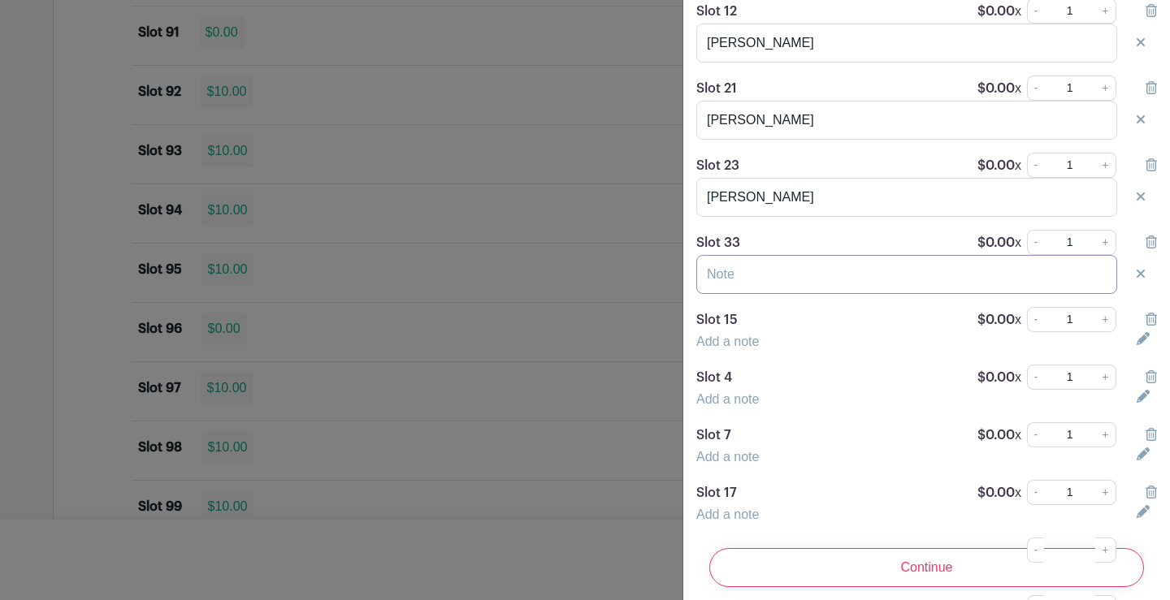
click at [748, 292] on input "text" at bounding box center [906, 274] width 421 height 39
click at [746, 294] on input "text" at bounding box center [906, 274] width 421 height 39
type input "[PERSON_NAME]"
click at [744, 348] on link "Add a note" at bounding box center [727, 342] width 63 height 14
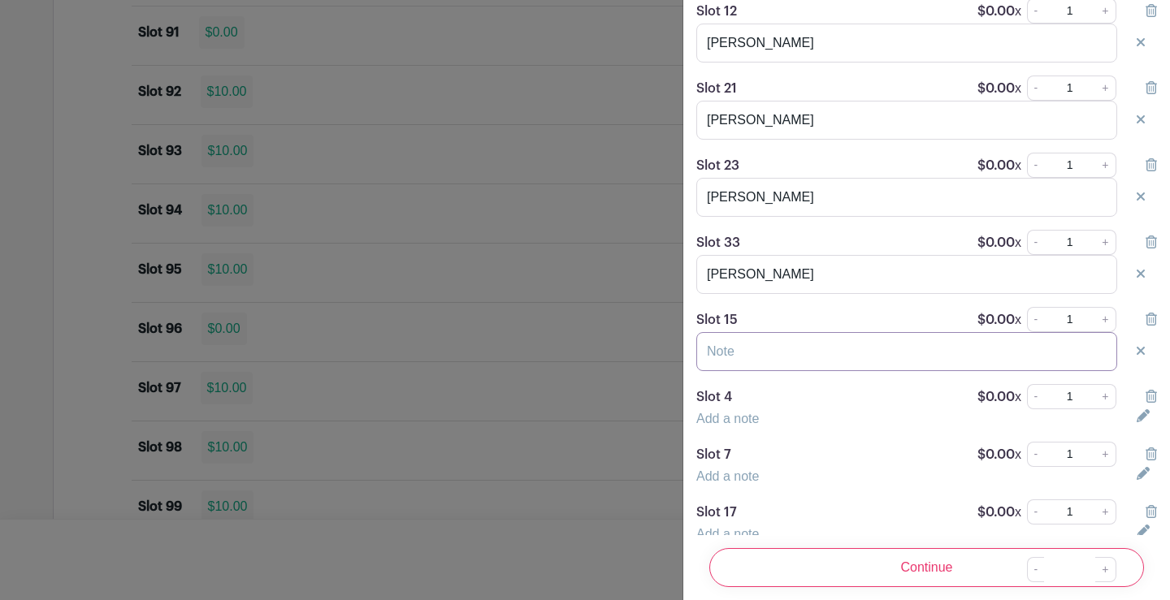
click at [755, 366] on input "text" at bounding box center [906, 351] width 421 height 39
type input "[PERSON_NAME]"
click at [737, 429] on div "Add a note" at bounding box center [906, 418] width 440 height 19
click at [737, 426] on link "Add a note" at bounding box center [727, 419] width 63 height 14
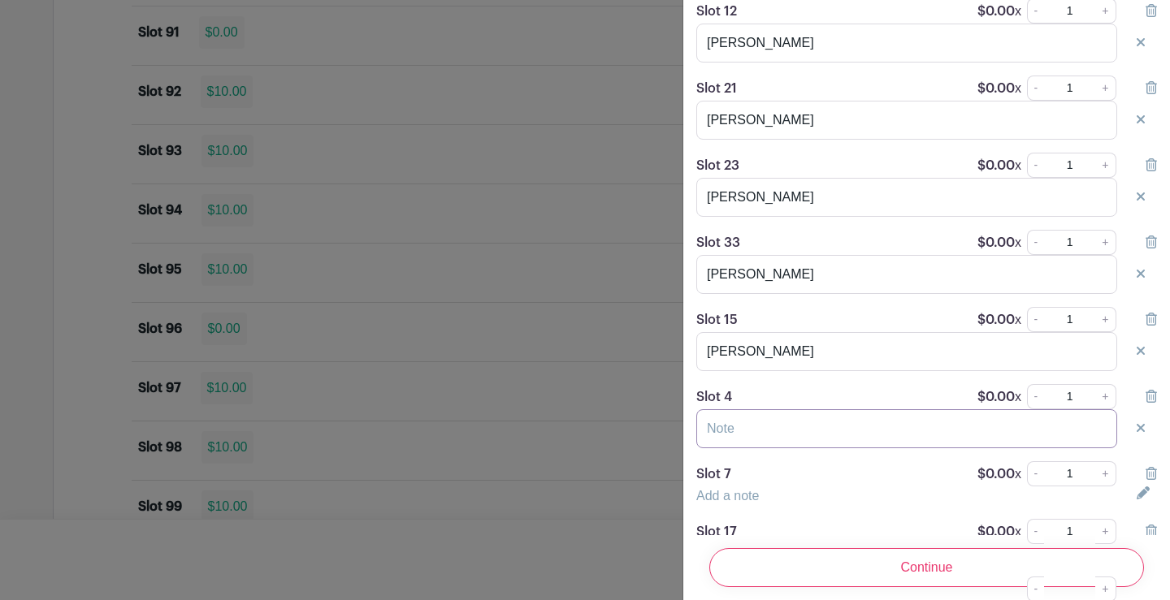
click at [776, 442] on input "text" at bounding box center [906, 428] width 421 height 39
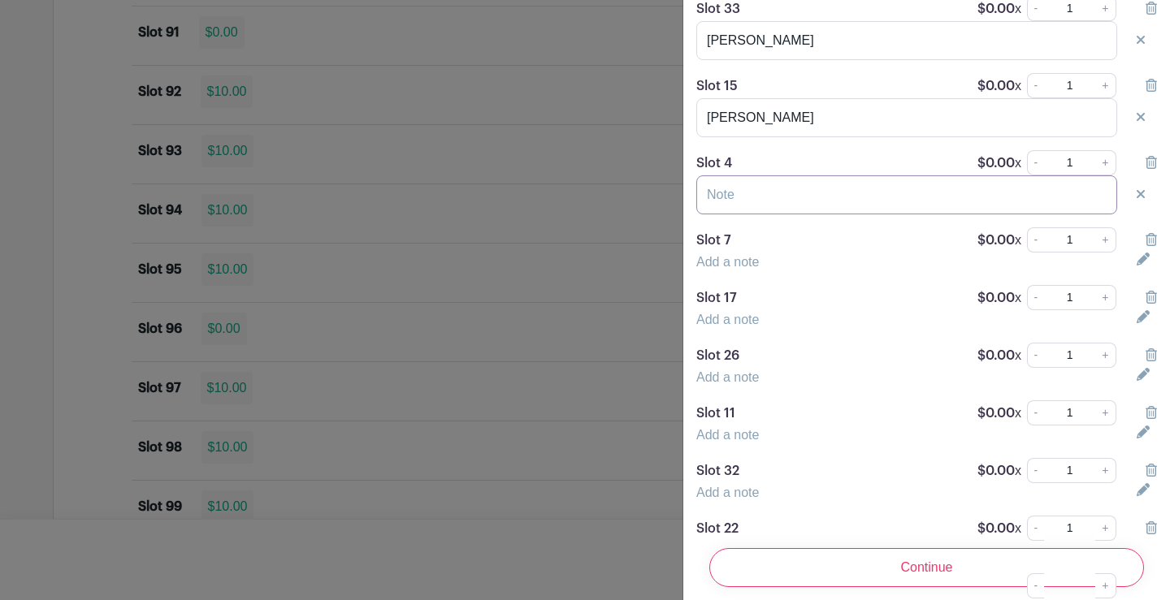
scroll to position [812, 0]
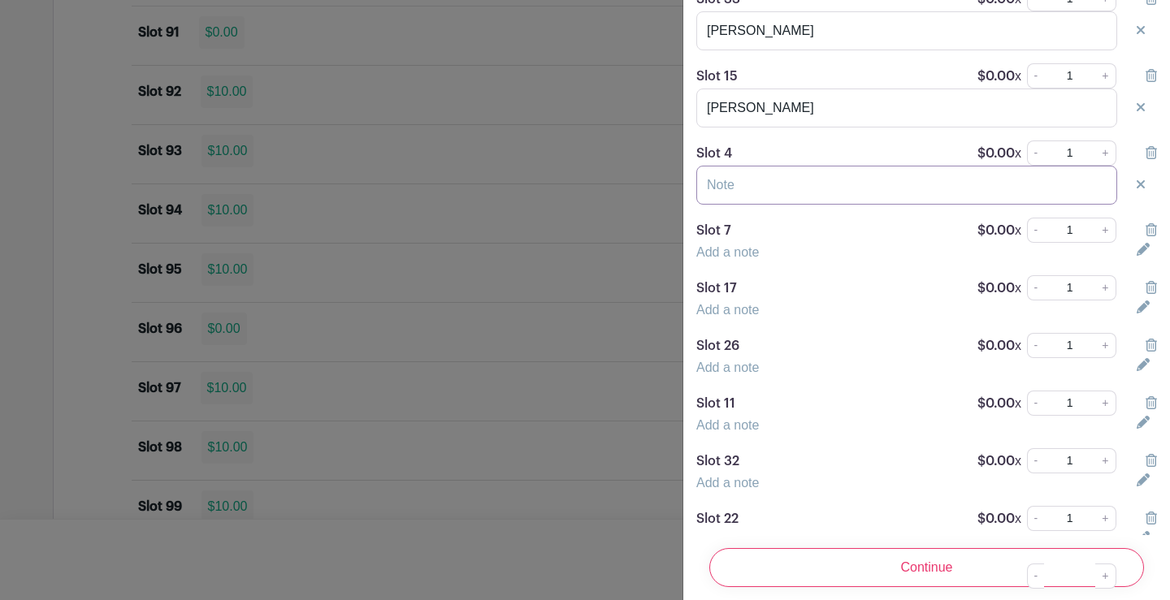
click at [744, 205] on input "text" at bounding box center [906, 185] width 421 height 39
type input "[PERSON_NAME]"
click at [742, 259] on link "Add a note" at bounding box center [727, 252] width 63 height 14
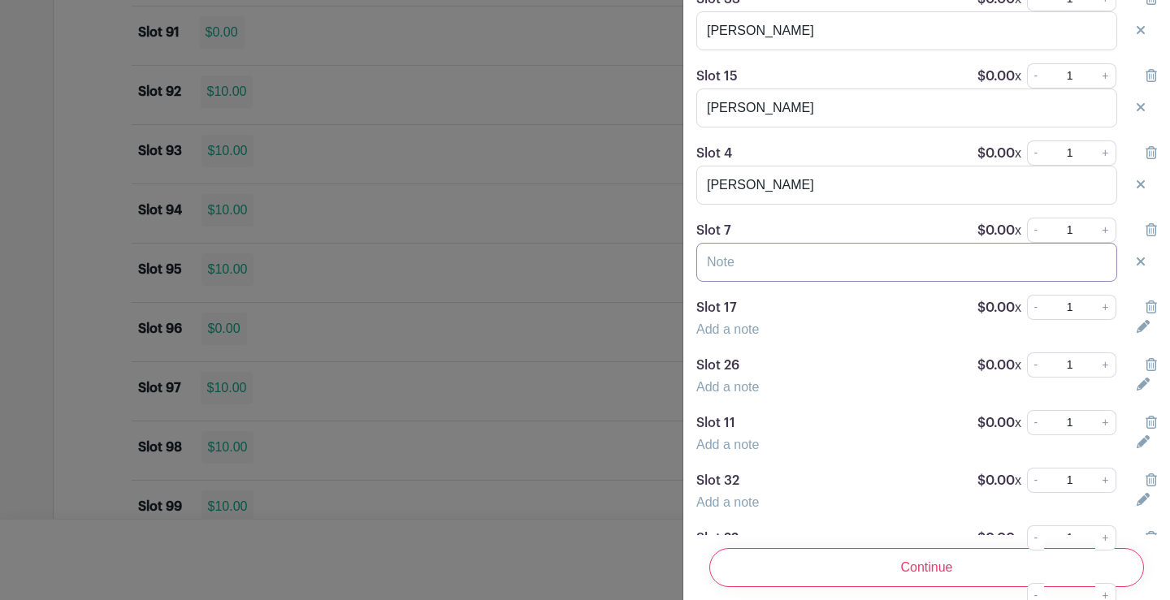
click at [766, 282] on input "text" at bounding box center [906, 262] width 421 height 39
type input "Sue & [PERSON_NAME]"
click at [723, 336] on link "Add a note" at bounding box center [727, 330] width 63 height 14
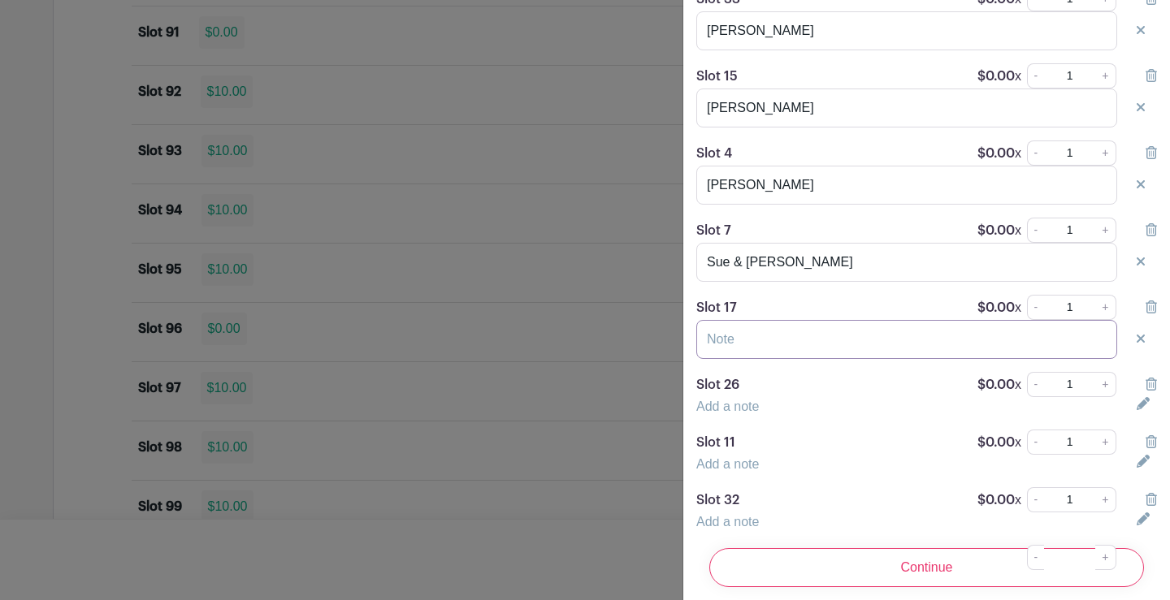
click at [725, 351] on input "text" at bounding box center [906, 339] width 421 height 39
click at [752, 359] on input "text" at bounding box center [906, 339] width 421 height 39
type input "[PERSON_NAME]"
click at [716, 413] on link "Add a note" at bounding box center [727, 407] width 63 height 14
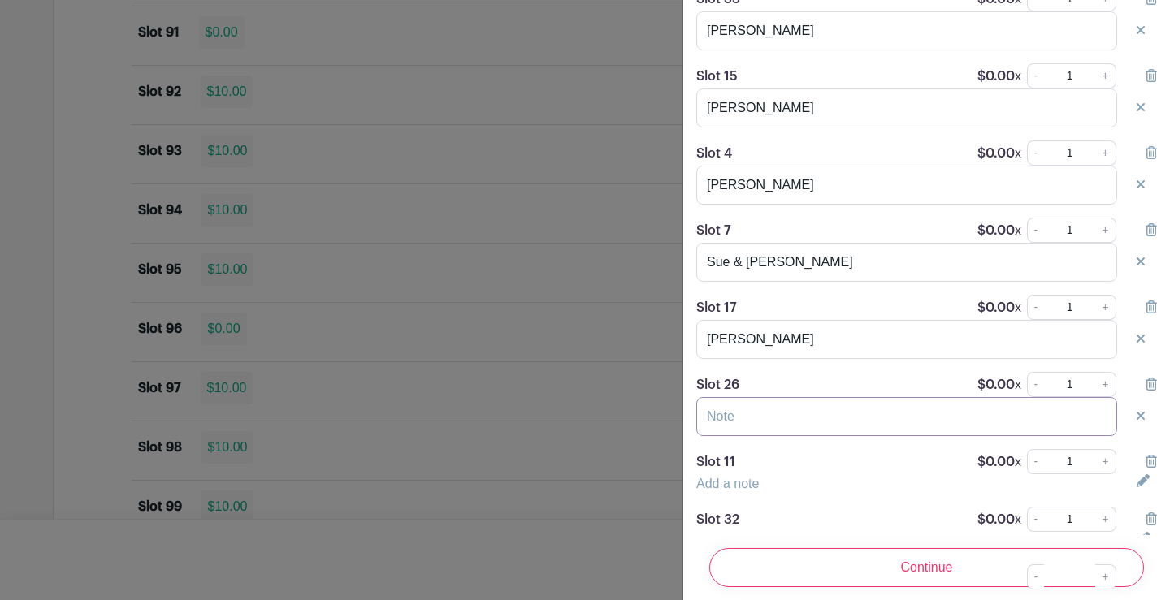
click at [746, 428] on input "text" at bounding box center [906, 416] width 421 height 39
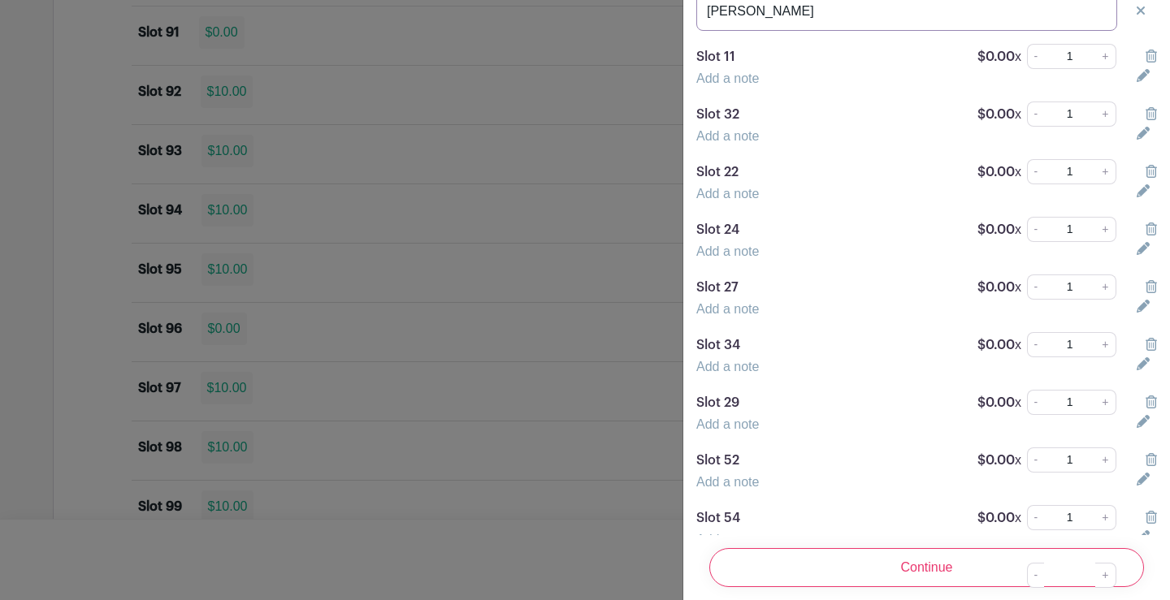
scroll to position [1219, 0]
type input "[PERSON_NAME]"
click at [729, 84] on link "Add a note" at bounding box center [727, 78] width 63 height 14
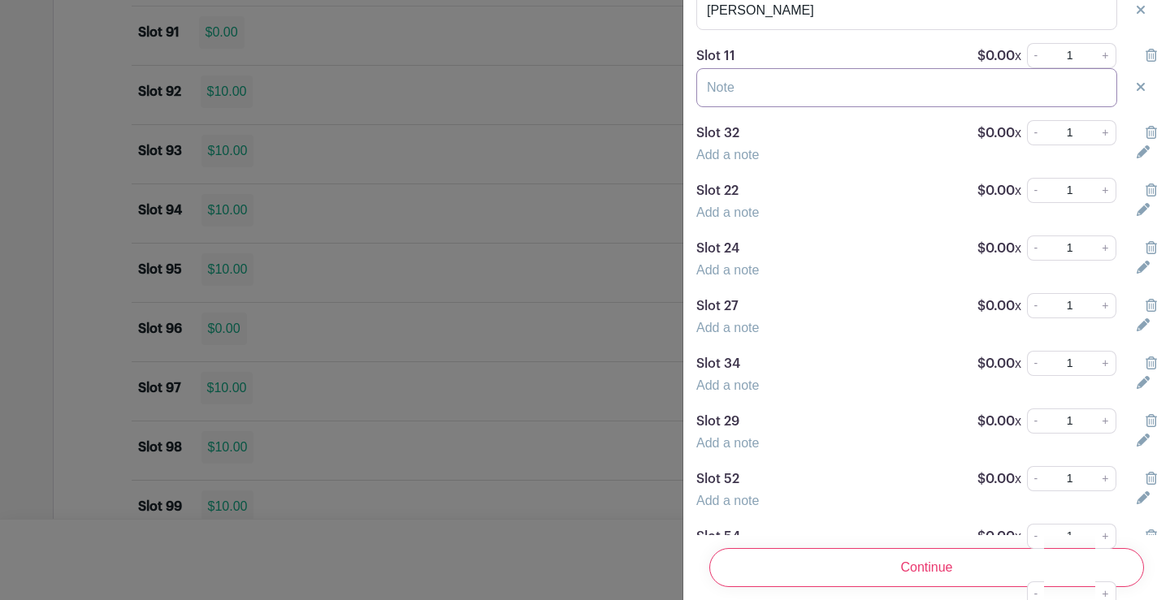
click at [753, 107] on input "text" at bounding box center [906, 87] width 421 height 39
type input "[PERSON_NAME]"
click at [738, 162] on link "Add a note" at bounding box center [727, 155] width 63 height 14
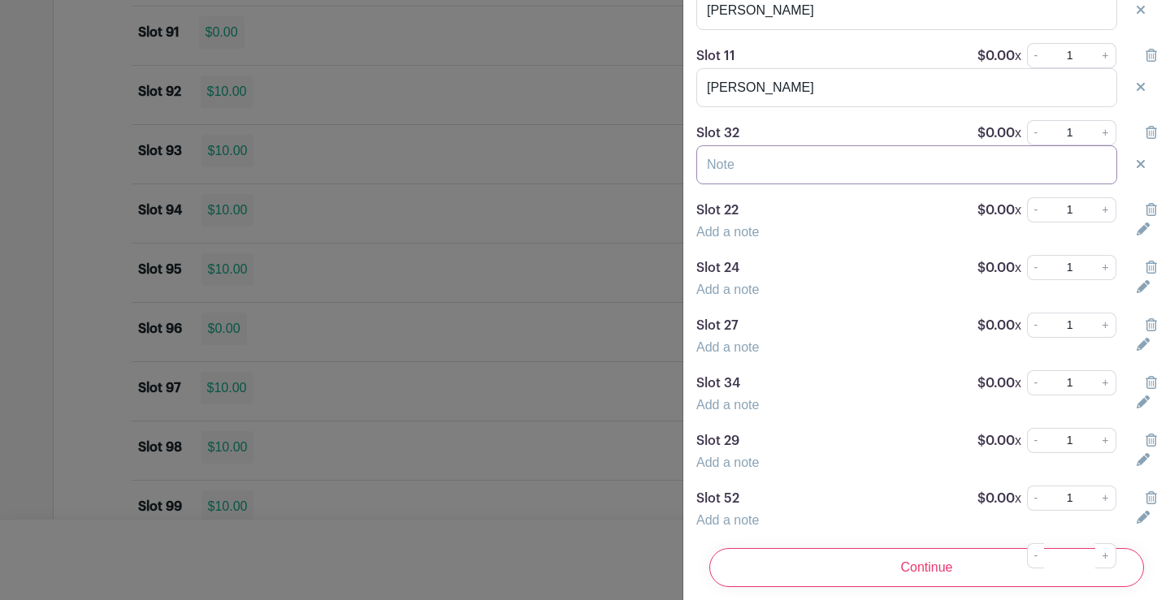
click at [759, 183] on input "text" at bounding box center [906, 164] width 421 height 39
type input "[PERSON_NAME]"
click at [746, 239] on link "Add a note" at bounding box center [727, 232] width 63 height 14
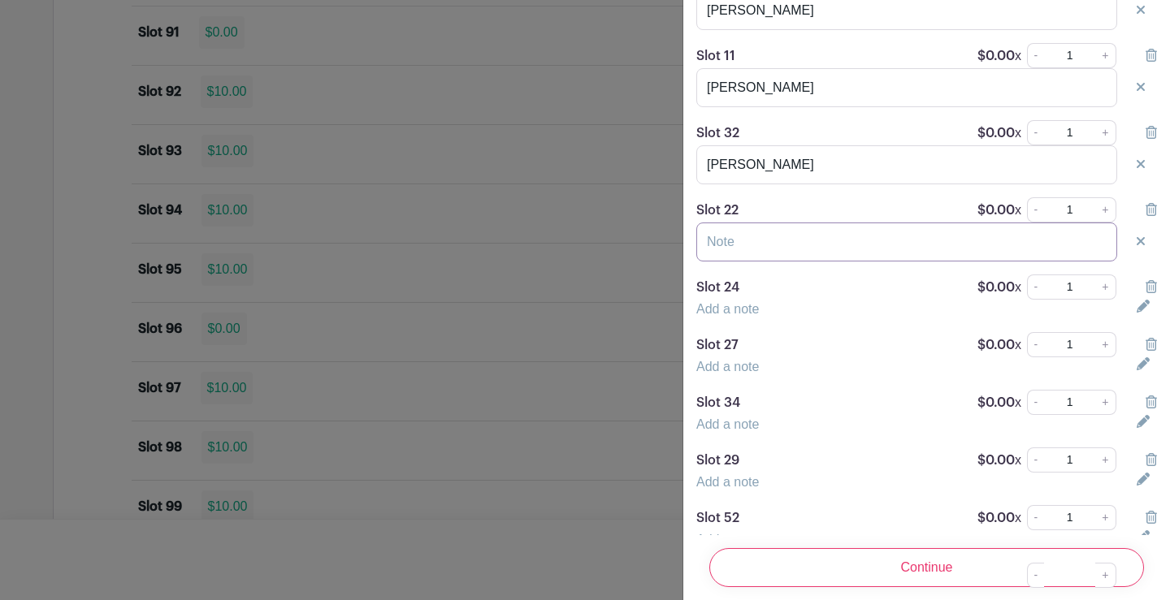
click at [744, 261] on input "text" at bounding box center [906, 242] width 421 height 39
type input "[PERSON_NAME]"
click at [747, 316] on link "Add a note" at bounding box center [727, 309] width 63 height 14
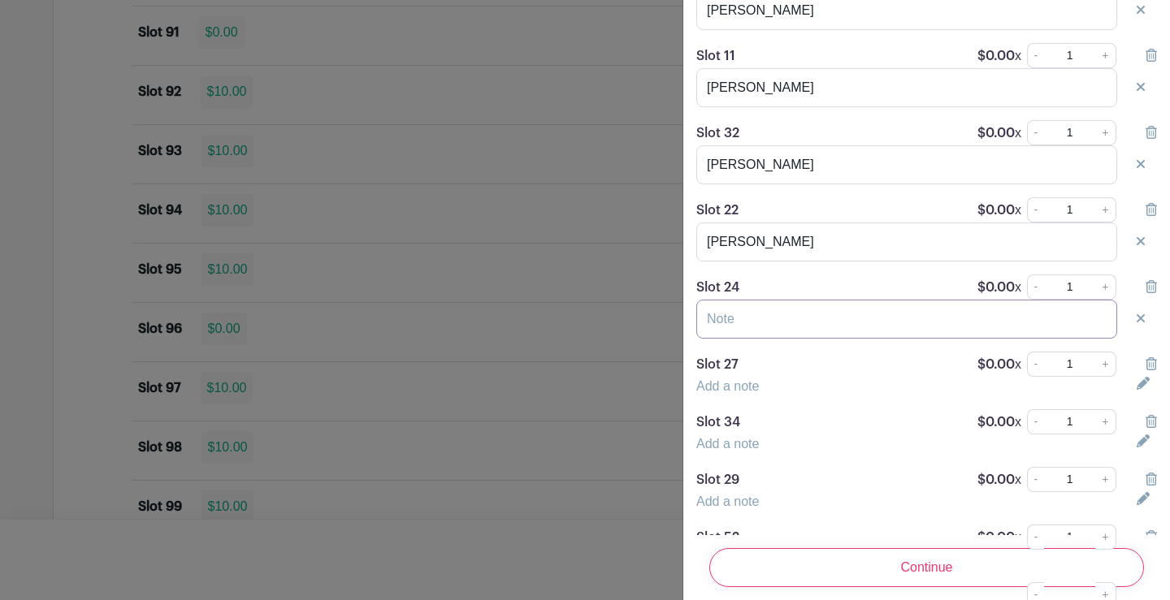
click at [762, 336] on input "text" at bounding box center [906, 319] width 421 height 39
type input "[PERSON_NAME]"
click at [735, 393] on link "Add a note" at bounding box center [727, 386] width 63 height 14
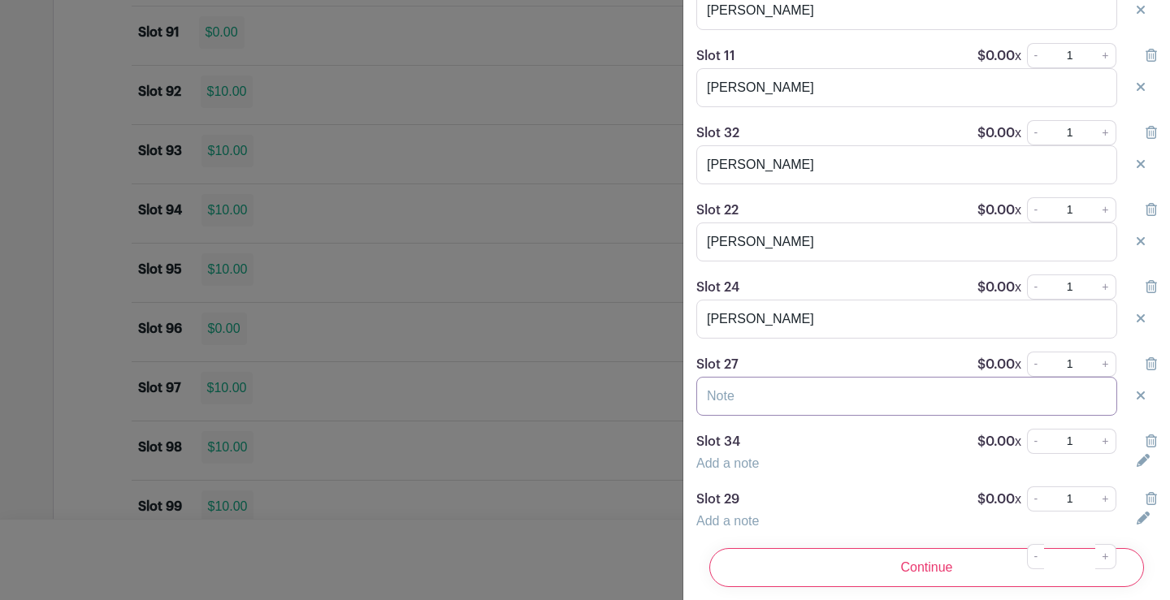
click at [750, 416] on input "text" at bounding box center [906, 396] width 421 height 39
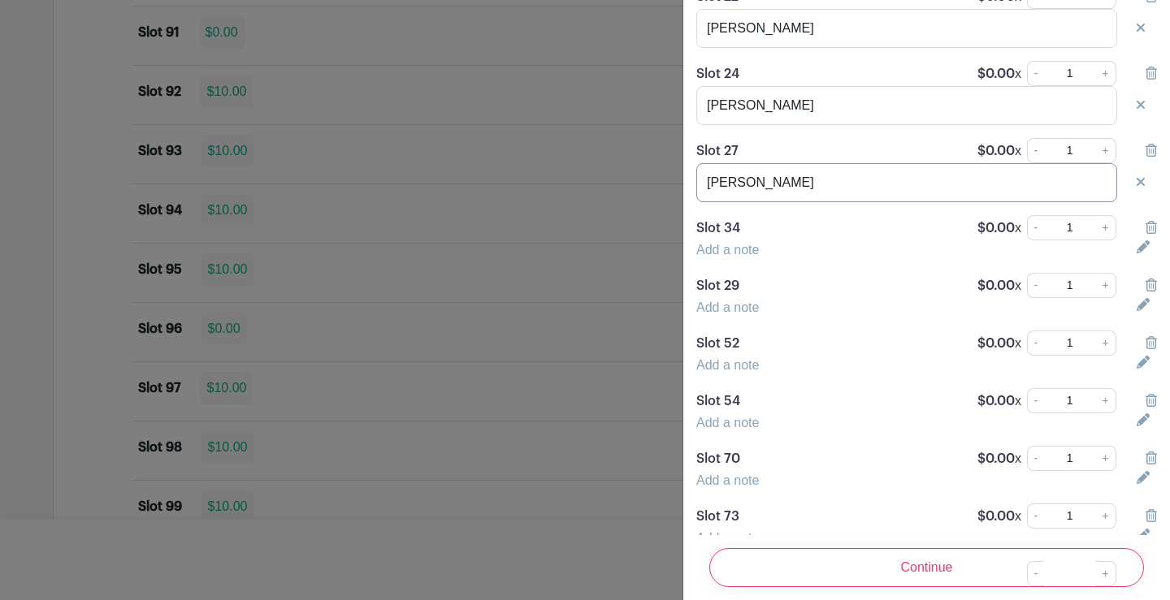
scroll to position [1462, 0]
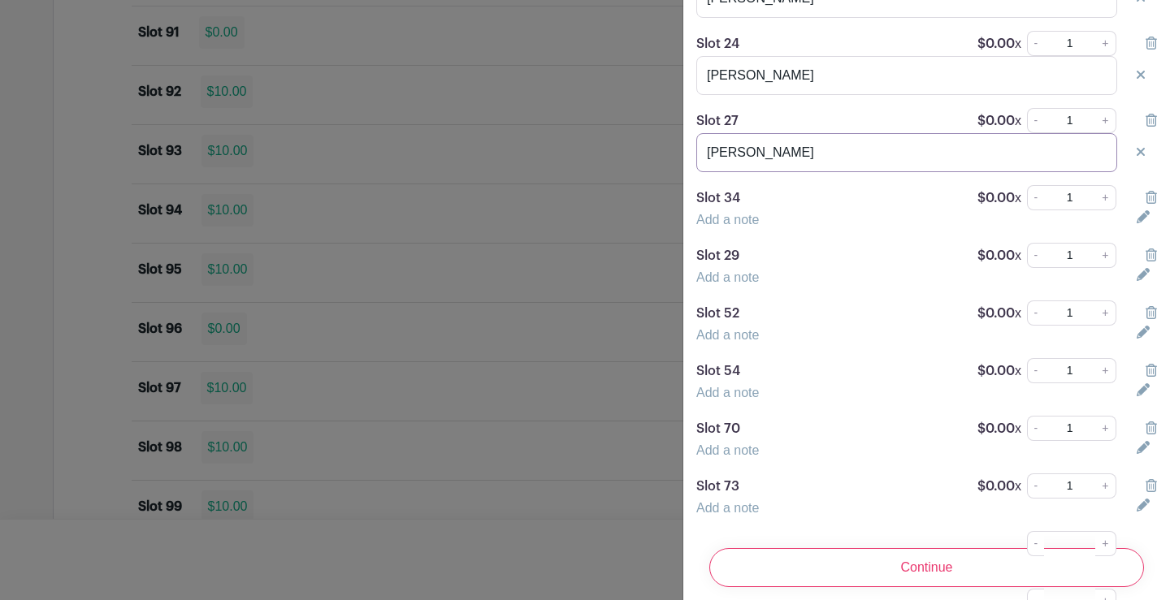
type input "[PERSON_NAME]"
click at [747, 227] on link "Add a note" at bounding box center [727, 220] width 63 height 14
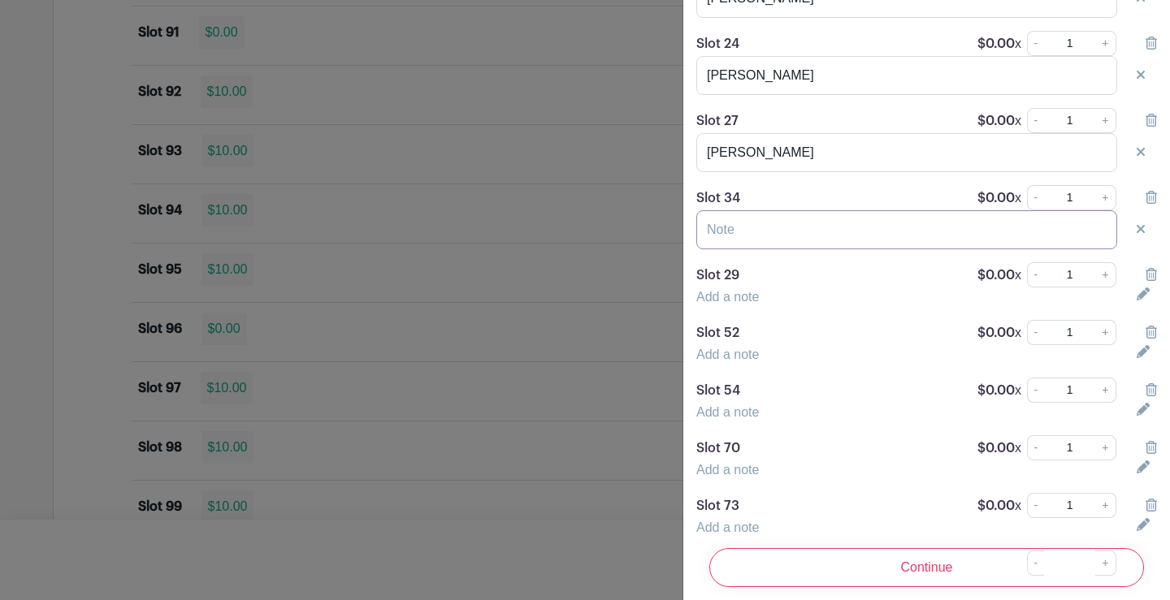
click at [752, 248] on input "text" at bounding box center [906, 229] width 421 height 39
type input "[PERSON_NAME]"
click at [740, 304] on link "Add a note" at bounding box center [727, 297] width 63 height 14
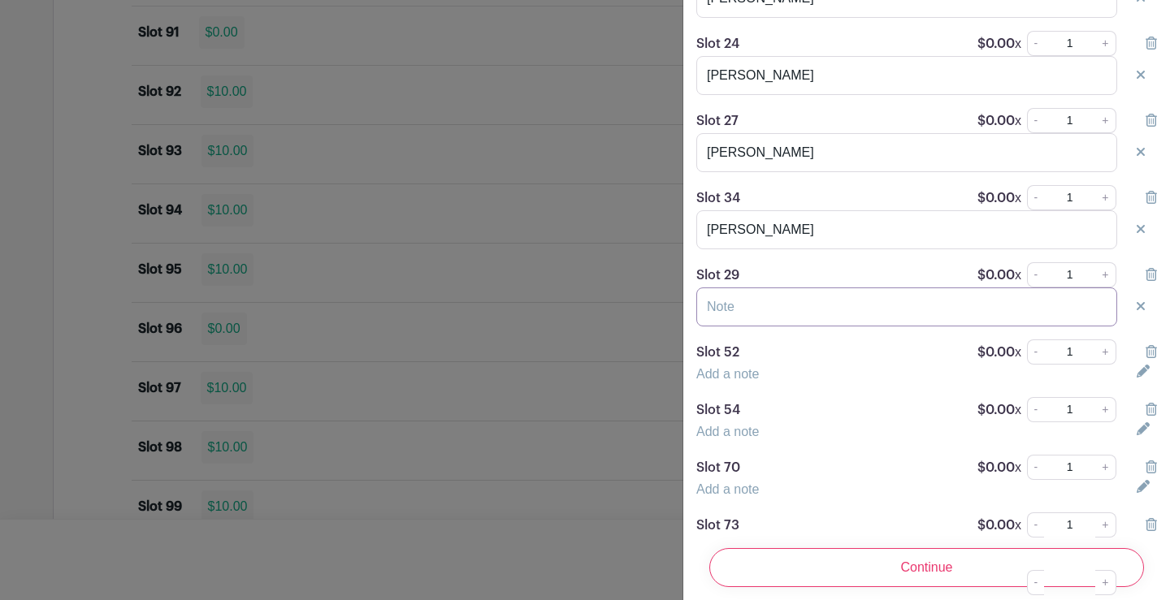
drag, startPoint x: 739, startPoint y: 321, endPoint x: 741, endPoint y: 307, distance: 13.9
click at [739, 321] on input "text" at bounding box center [906, 307] width 421 height 39
type input "[PERSON_NAME]"
click at [727, 381] on link "Add a note" at bounding box center [727, 374] width 63 height 14
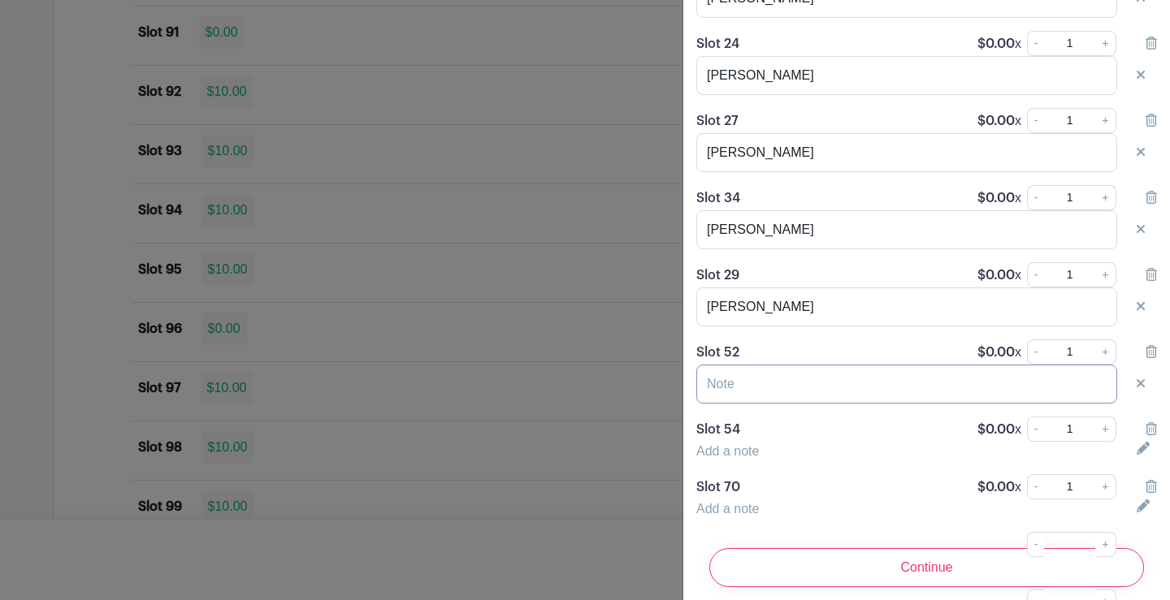
click at [742, 404] on input "text" at bounding box center [906, 384] width 421 height 39
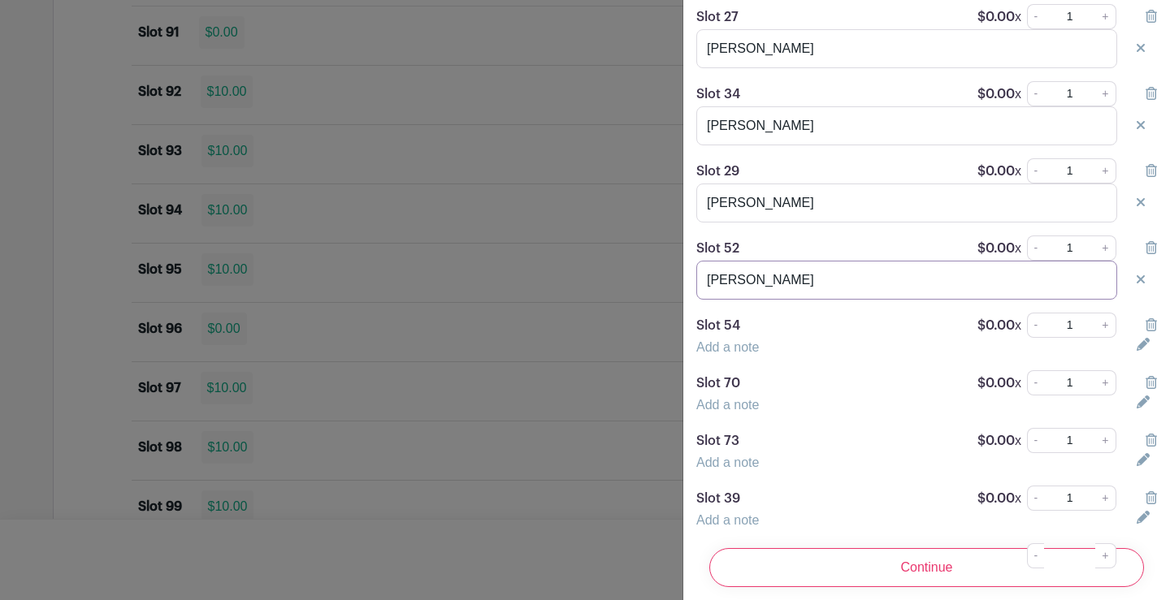
scroll to position [1787, 0]
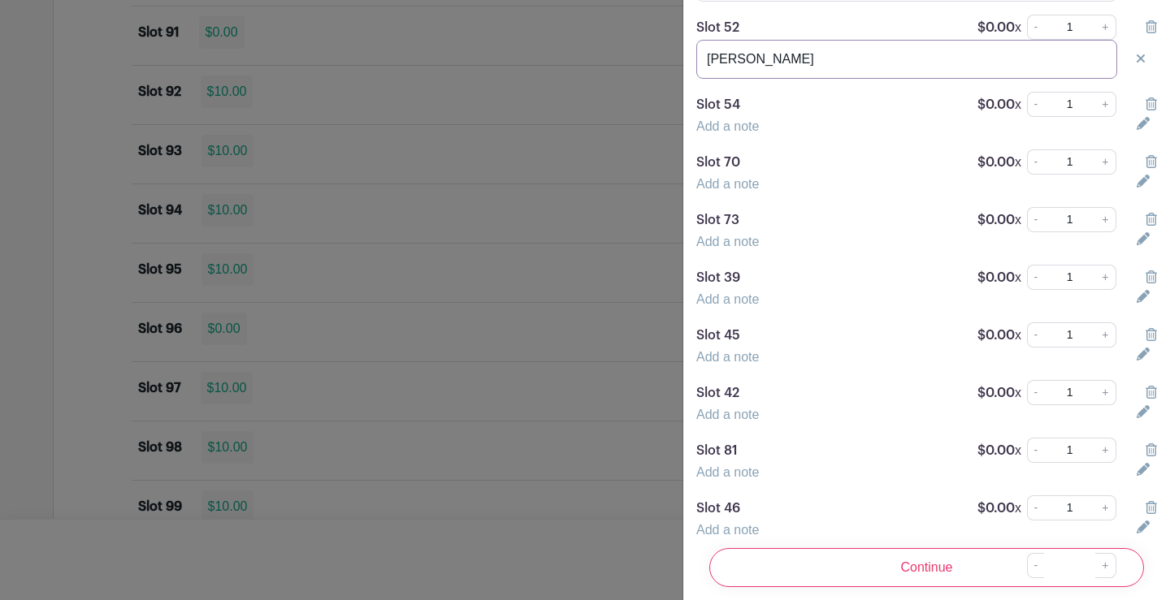
type input "[PERSON_NAME]"
click at [709, 133] on link "Add a note" at bounding box center [727, 126] width 63 height 14
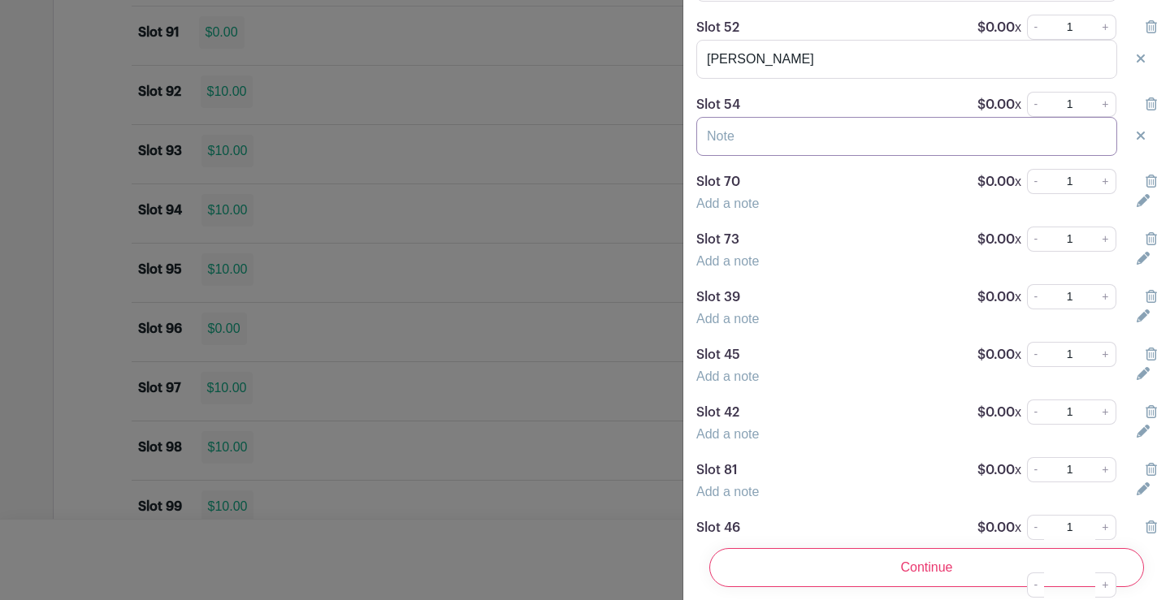
click at [747, 150] on input "text" at bounding box center [906, 136] width 421 height 39
type input "[PERSON_NAME]"
click at [738, 210] on link "Add a note" at bounding box center [727, 204] width 63 height 14
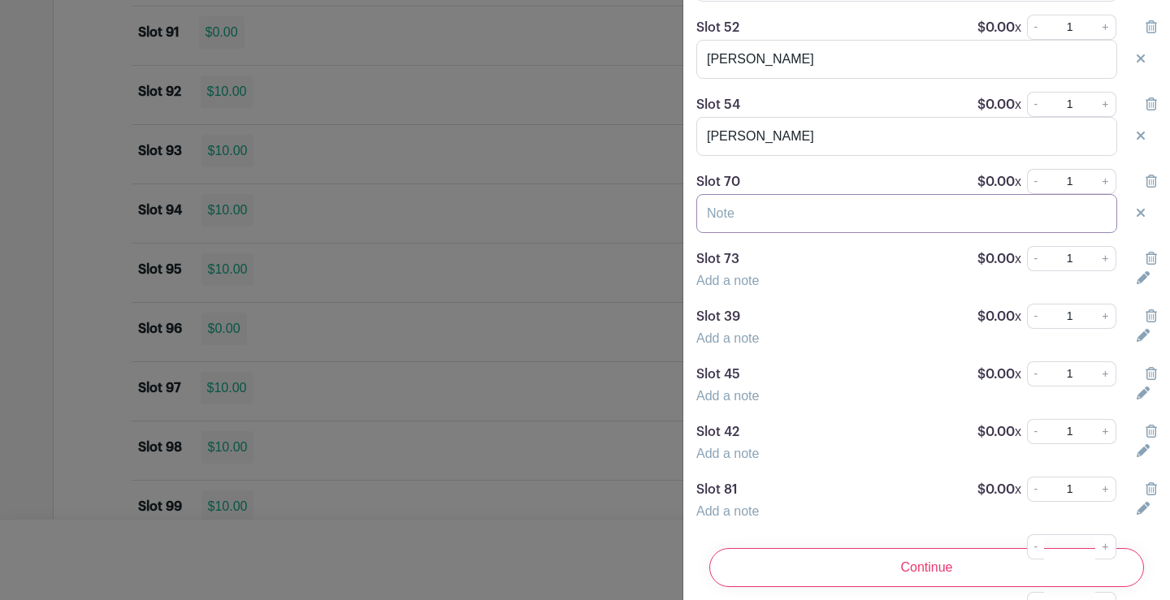
click at [740, 233] on input "text" at bounding box center [906, 213] width 421 height 39
type input "[PERSON_NAME]"
click at [742, 288] on link "Add a note" at bounding box center [727, 281] width 63 height 14
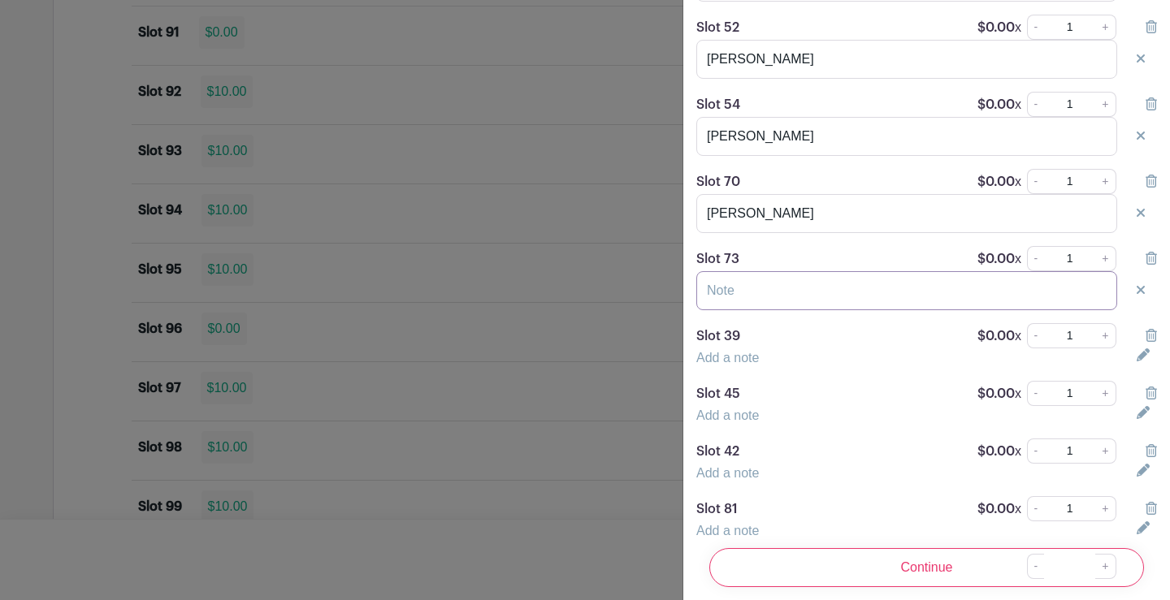
click at [753, 304] on input "text" at bounding box center [906, 290] width 421 height 39
type input "[PERSON_NAME]"
click at [729, 365] on link "Add a note" at bounding box center [727, 358] width 63 height 14
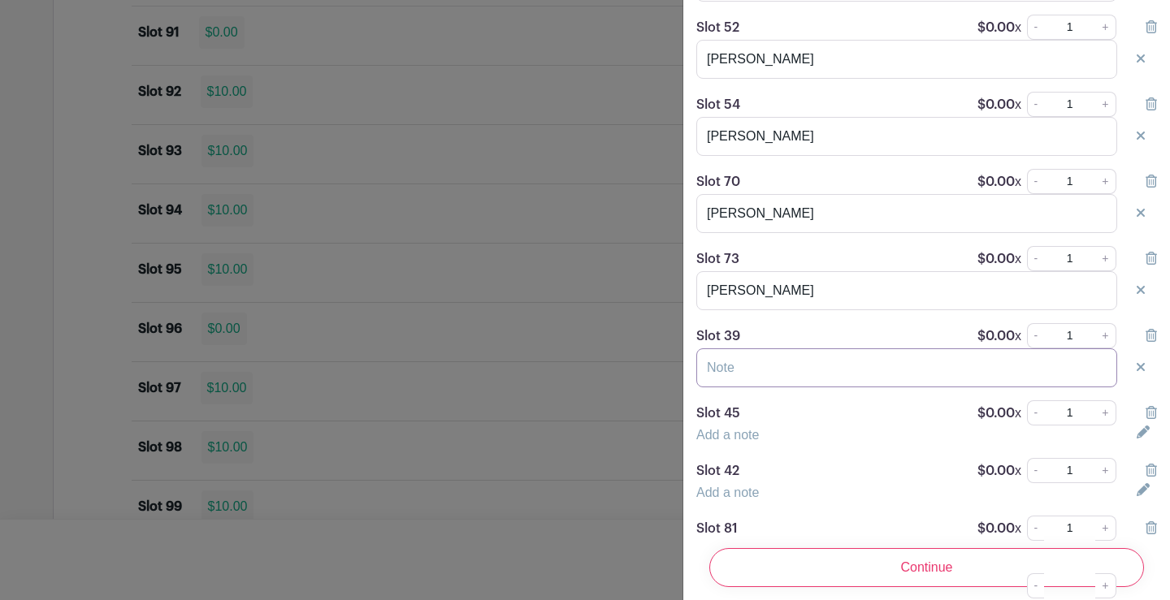
click at [746, 385] on input "text" at bounding box center [906, 367] width 421 height 39
type input "[PERSON_NAME]"
click at [729, 442] on link "Add a note" at bounding box center [727, 435] width 63 height 14
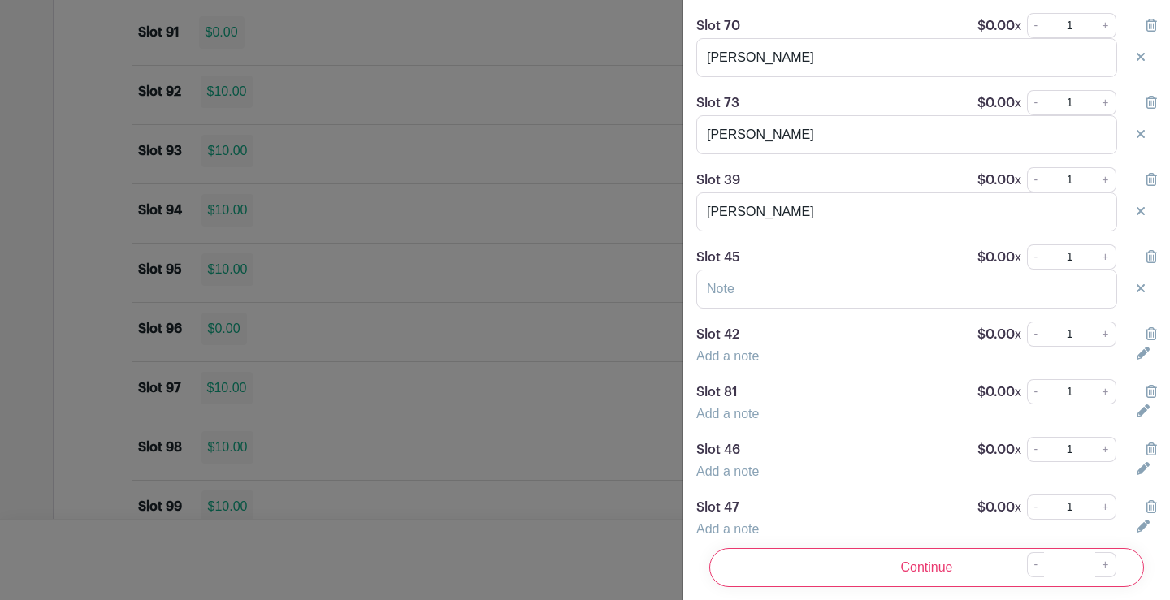
scroll to position [1950, 0]
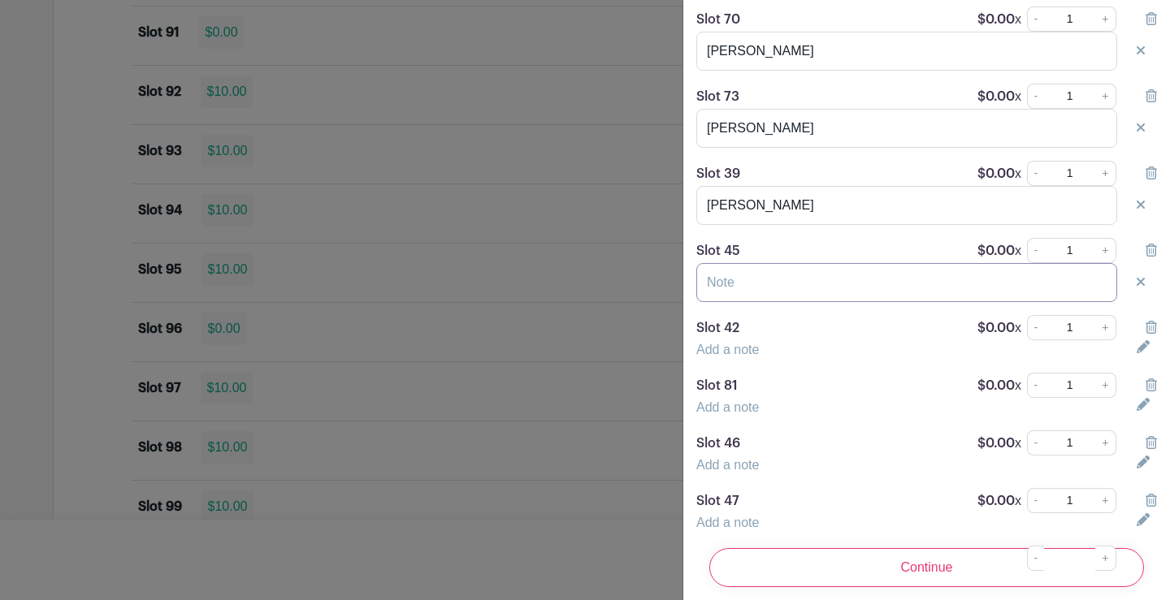
click at [729, 302] on input "text" at bounding box center [906, 282] width 421 height 39
type input "[PERSON_NAME]"
click at [731, 357] on link "Add a note" at bounding box center [727, 350] width 63 height 14
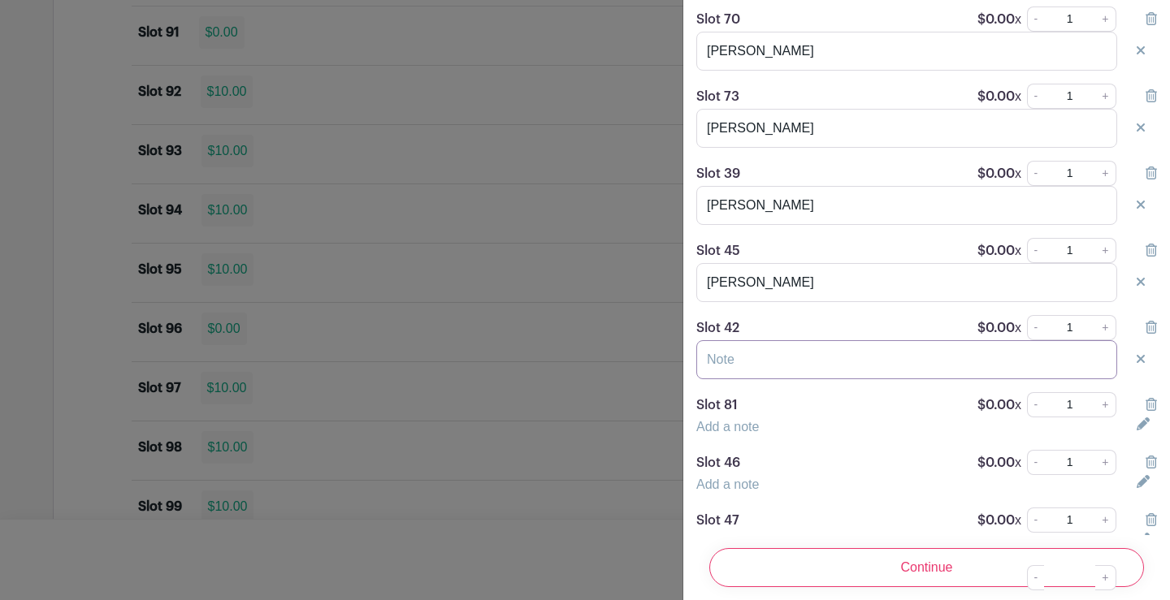
drag, startPoint x: 738, startPoint y: 372, endPoint x: 728, endPoint y: 377, distance: 10.9
click at [738, 372] on input "text" at bounding box center [906, 359] width 421 height 39
type input "[PERSON_NAME]"
click at [719, 434] on link "Add a note" at bounding box center [727, 427] width 63 height 14
click at [727, 457] on input "text" at bounding box center [906, 437] width 421 height 39
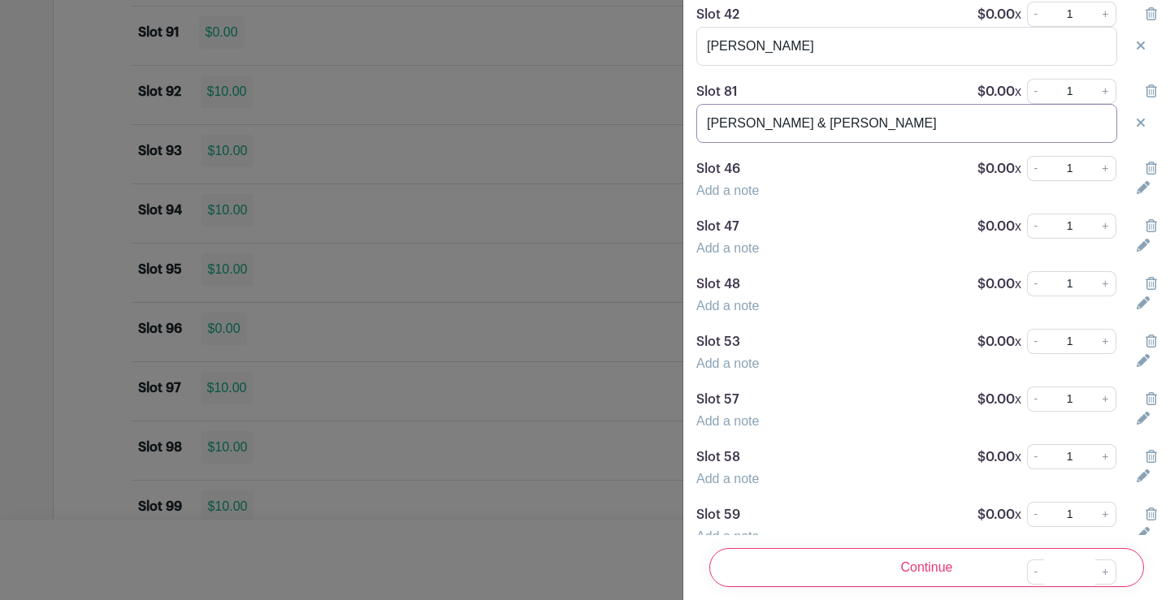
scroll to position [2275, 0]
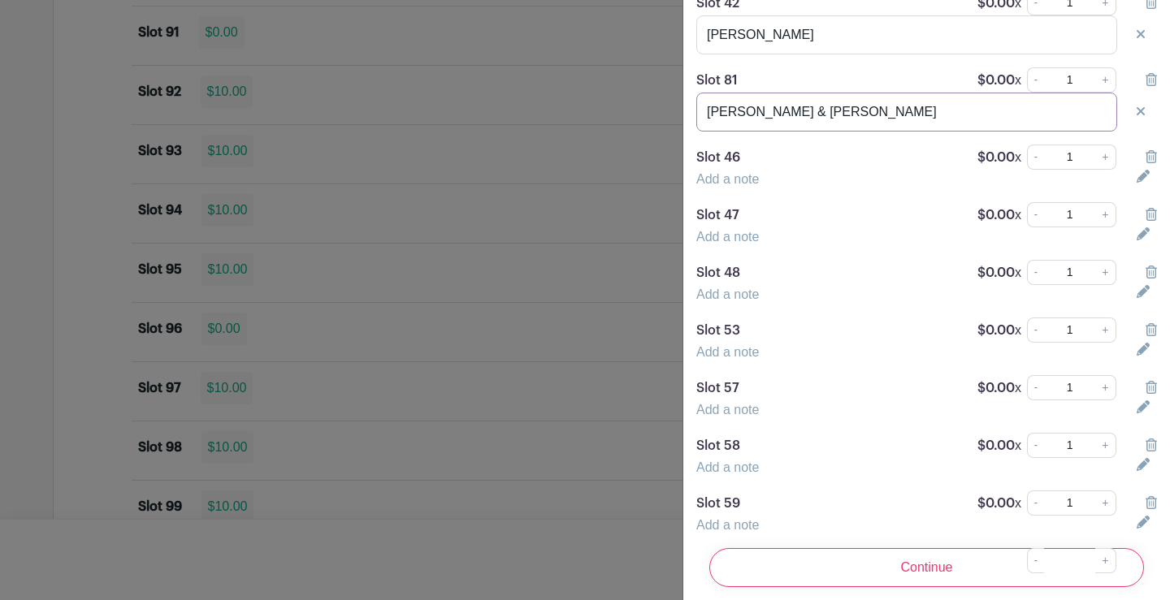
type input "[PERSON_NAME] & [PERSON_NAME]"
click at [742, 186] on link "Add a note" at bounding box center [727, 179] width 63 height 14
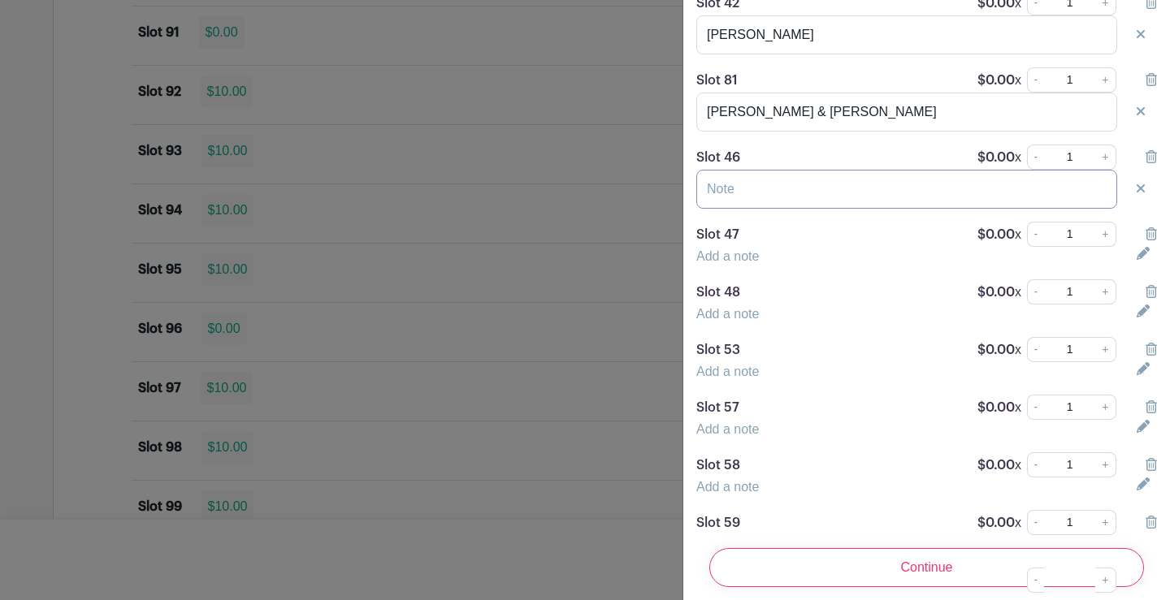
click at [752, 206] on input "text" at bounding box center [906, 189] width 421 height 39
type input "Spike"
click at [716, 263] on link "Add a note" at bounding box center [727, 256] width 63 height 14
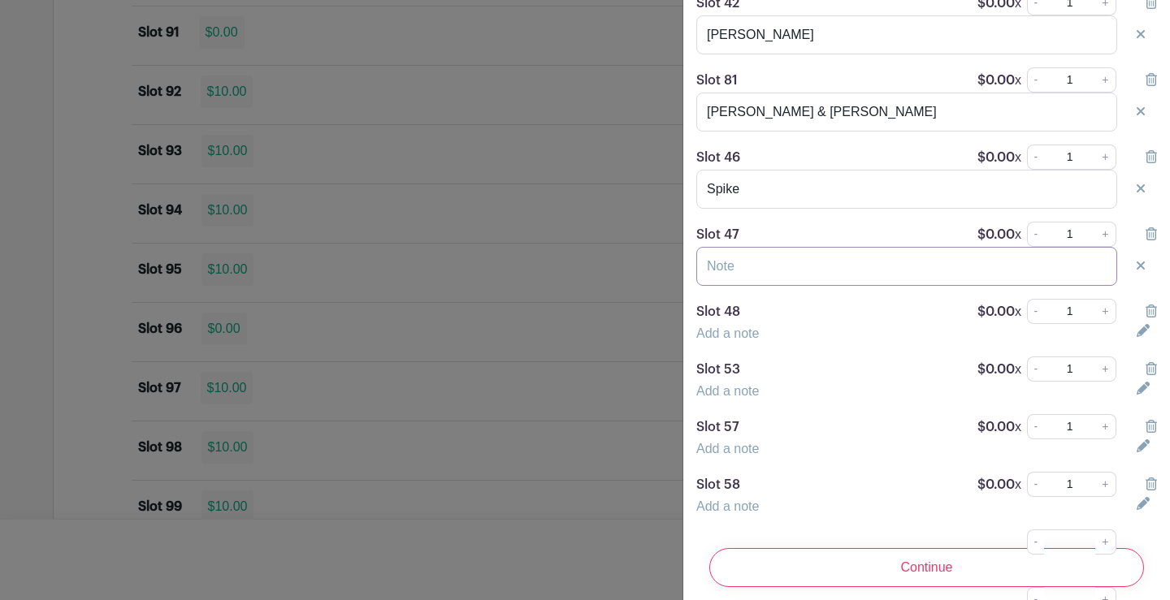
drag, startPoint x: 722, startPoint y: 288, endPoint x: 740, endPoint y: 276, distance: 21.6
click at [722, 286] on input "text" at bounding box center [906, 266] width 421 height 39
type input "k"
type input "[PERSON_NAME]"
click at [726, 340] on link "Add a note" at bounding box center [727, 334] width 63 height 14
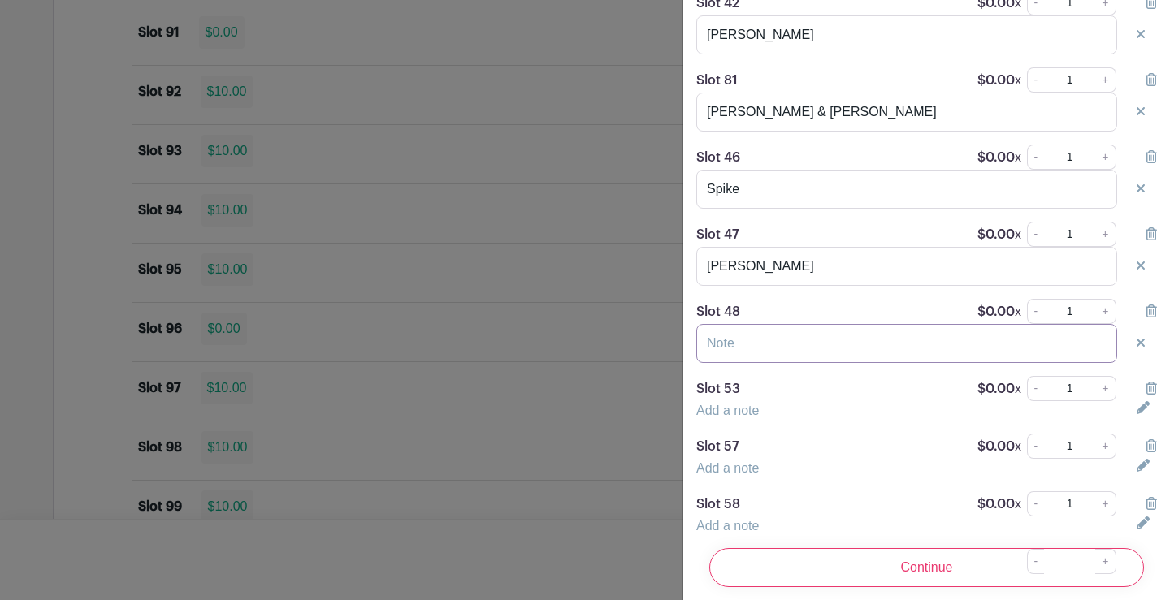
click at [726, 357] on input "text" at bounding box center [906, 343] width 421 height 39
type input "[PERSON_NAME]"
click at [739, 418] on link "Add a note" at bounding box center [727, 411] width 63 height 14
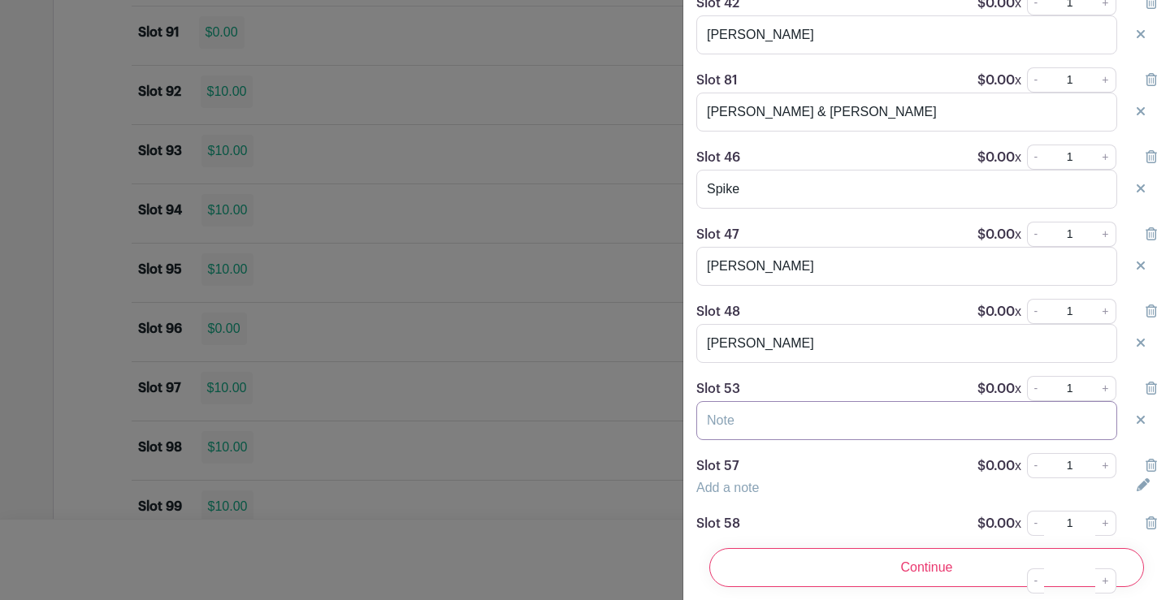
click at [745, 439] on input "text" at bounding box center [906, 420] width 421 height 39
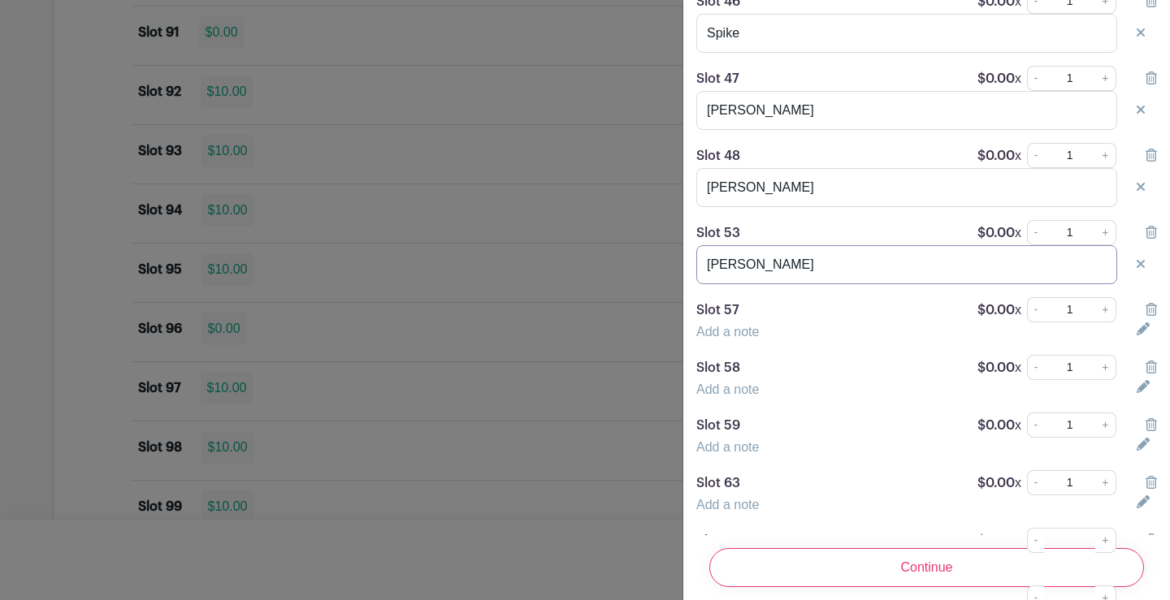
scroll to position [2437, 0]
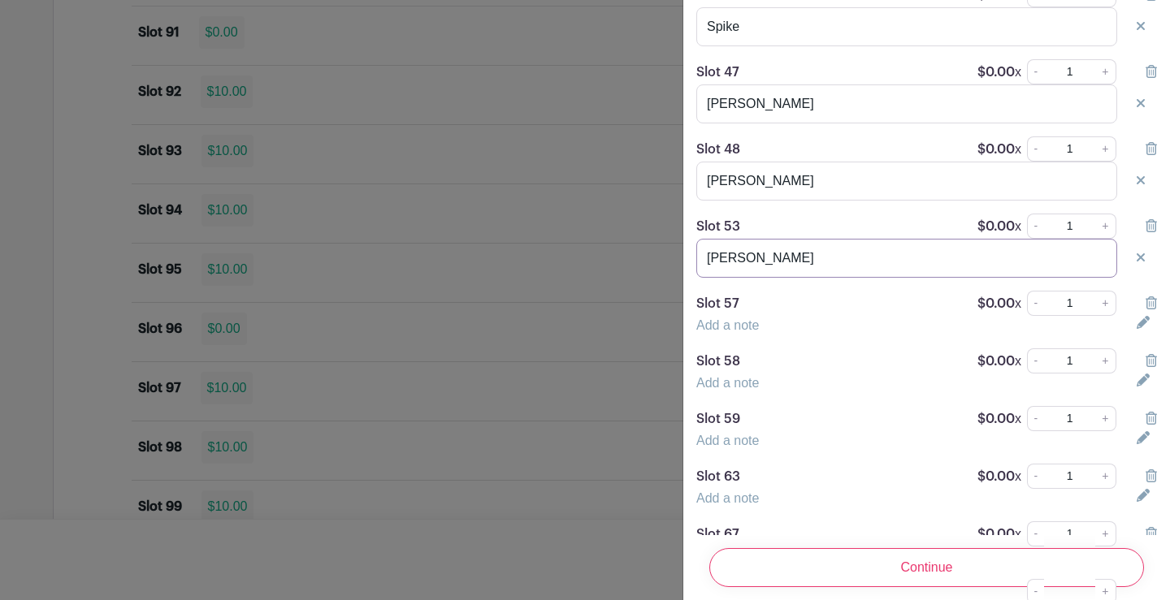
type input "[PERSON_NAME]"
click at [732, 332] on link "Add a note" at bounding box center [727, 325] width 63 height 14
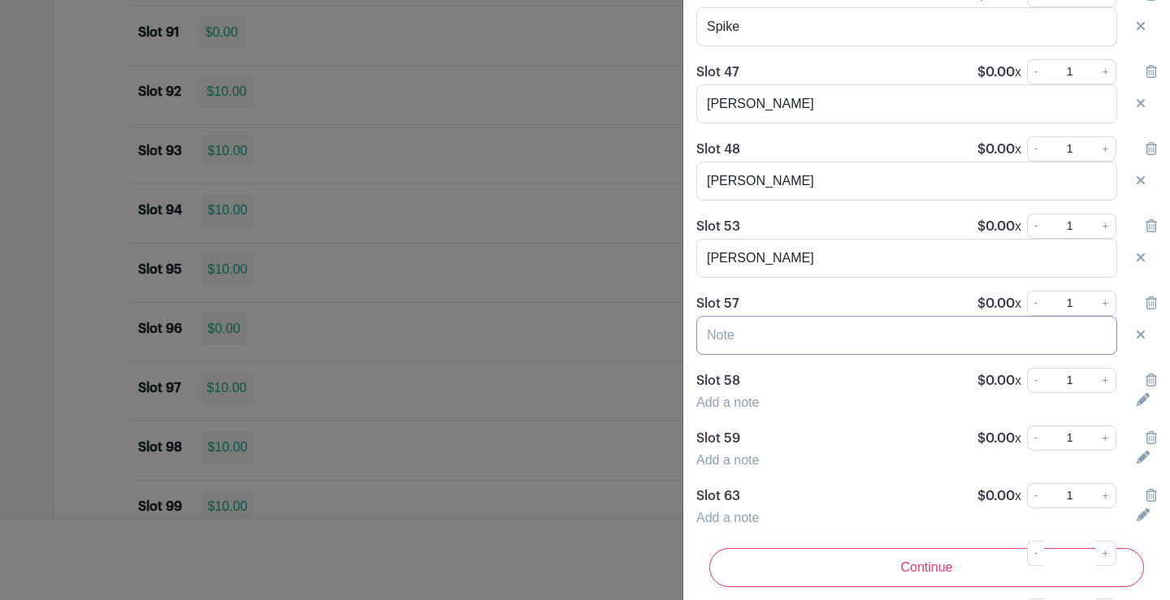
click at [732, 349] on input "text" at bounding box center [906, 335] width 421 height 39
type input "[PERSON_NAME]"
click at [751, 409] on link "Add a note" at bounding box center [727, 403] width 63 height 14
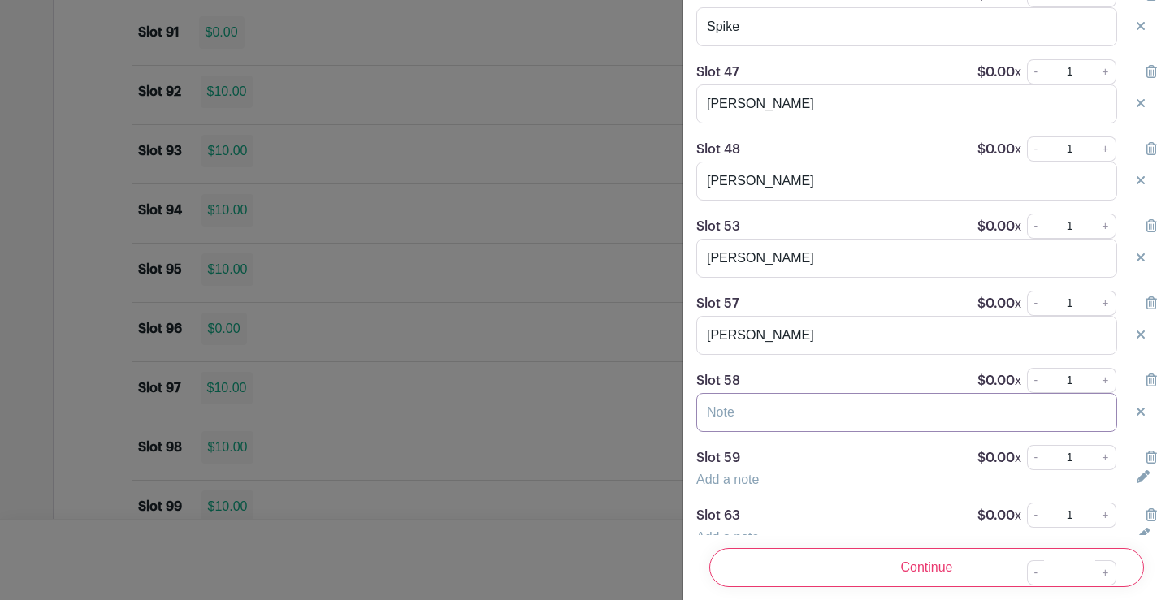
click at [751, 422] on input "text" at bounding box center [906, 412] width 421 height 39
click at [716, 431] on input "[PERSON_NAME]" at bounding box center [906, 412] width 421 height 39
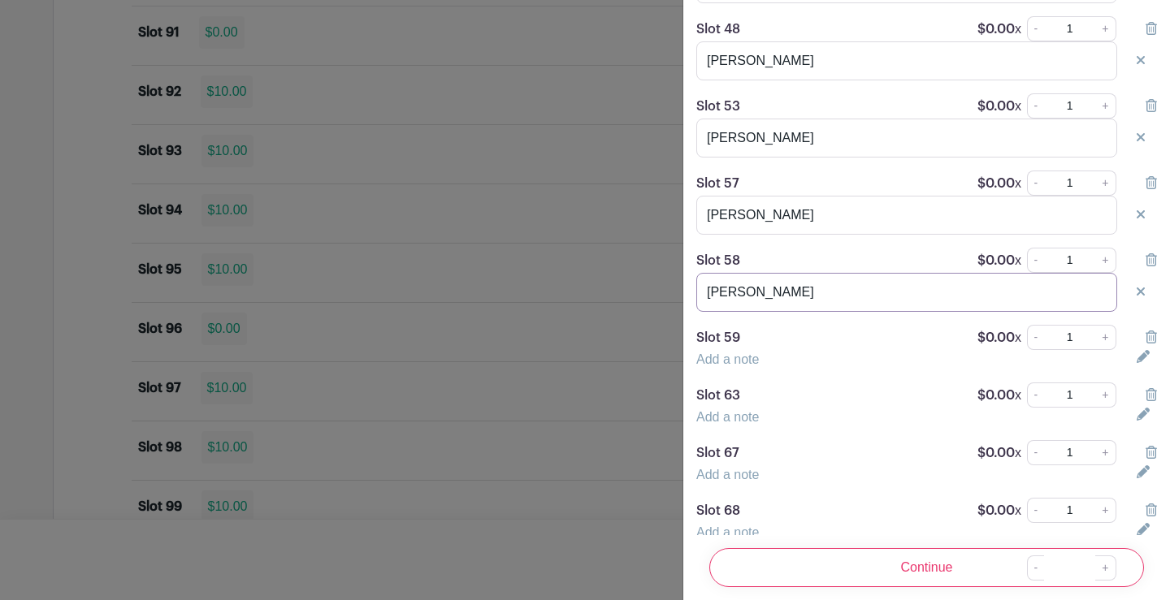
scroll to position [2681, 0]
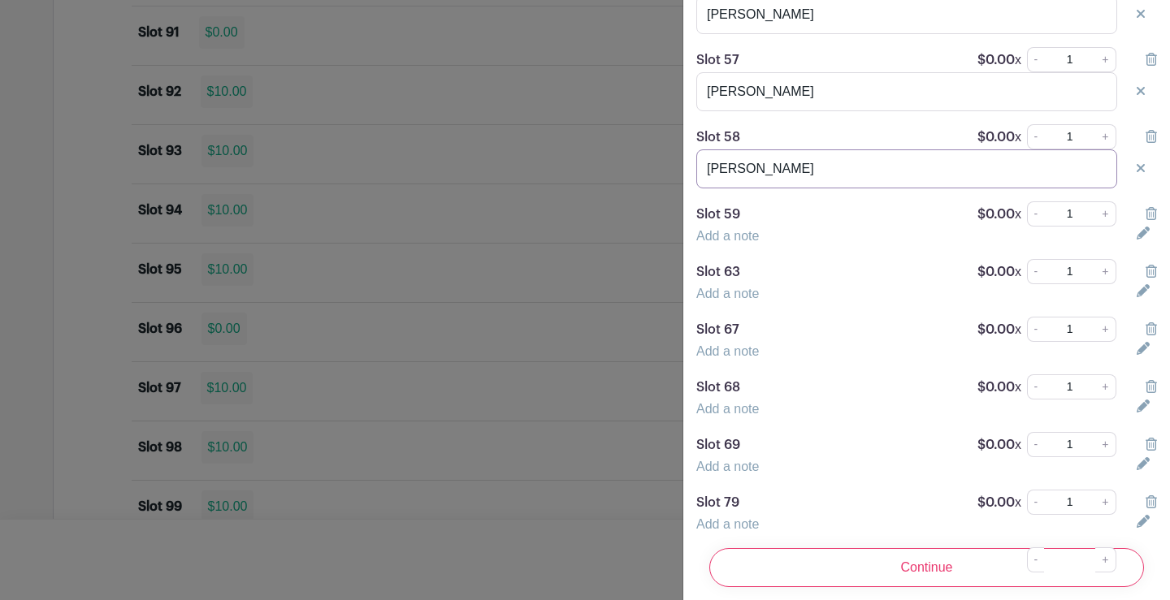
type input "[PERSON_NAME]"
click at [721, 243] on link "Add a note" at bounding box center [727, 236] width 63 height 14
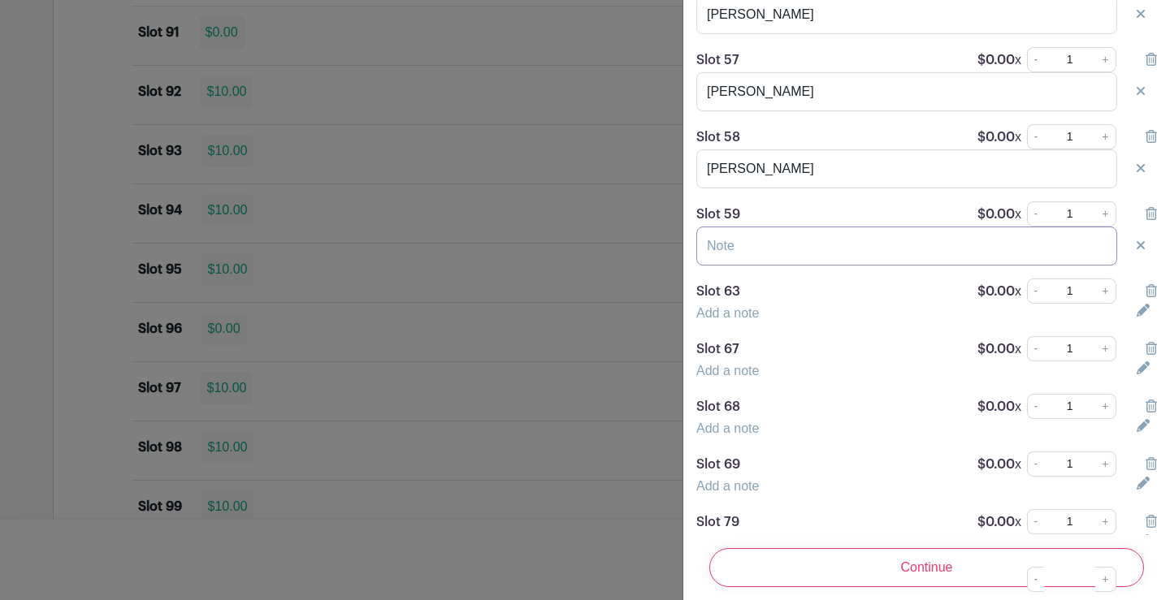
click at [730, 261] on input "text" at bounding box center [906, 246] width 421 height 39
type input "[PERSON_NAME]"
click at [723, 320] on link "Add a note" at bounding box center [727, 313] width 63 height 14
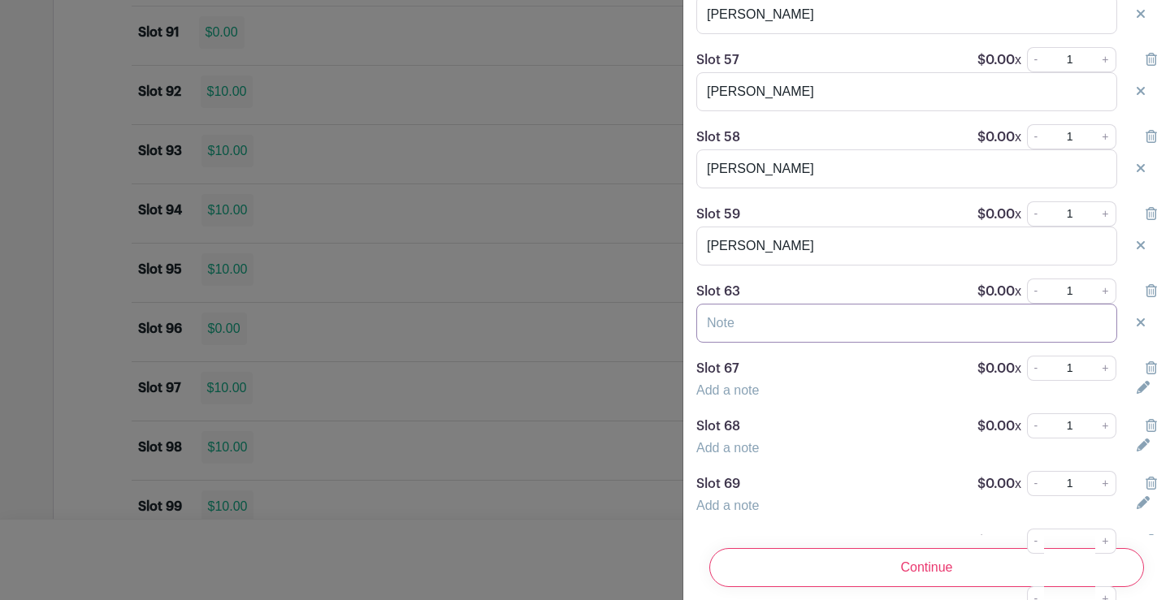
click at [729, 334] on input "text" at bounding box center [906, 323] width 421 height 39
type input "[PERSON_NAME]"
click at [727, 397] on link "Add a note" at bounding box center [727, 390] width 63 height 14
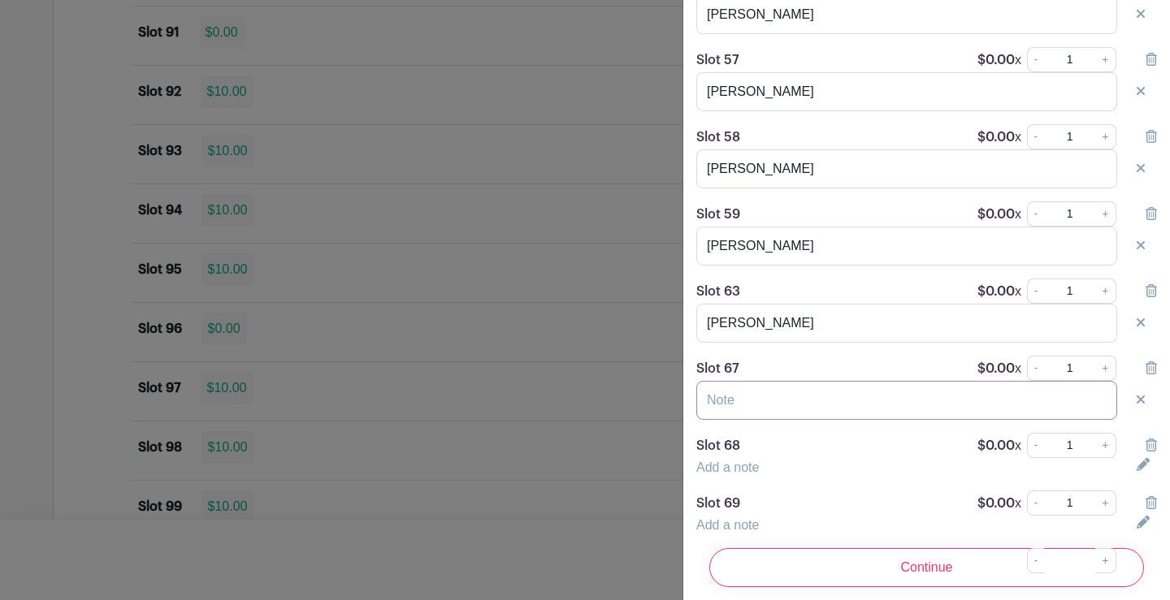
click at [733, 417] on input "text" at bounding box center [906, 400] width 421 height 39
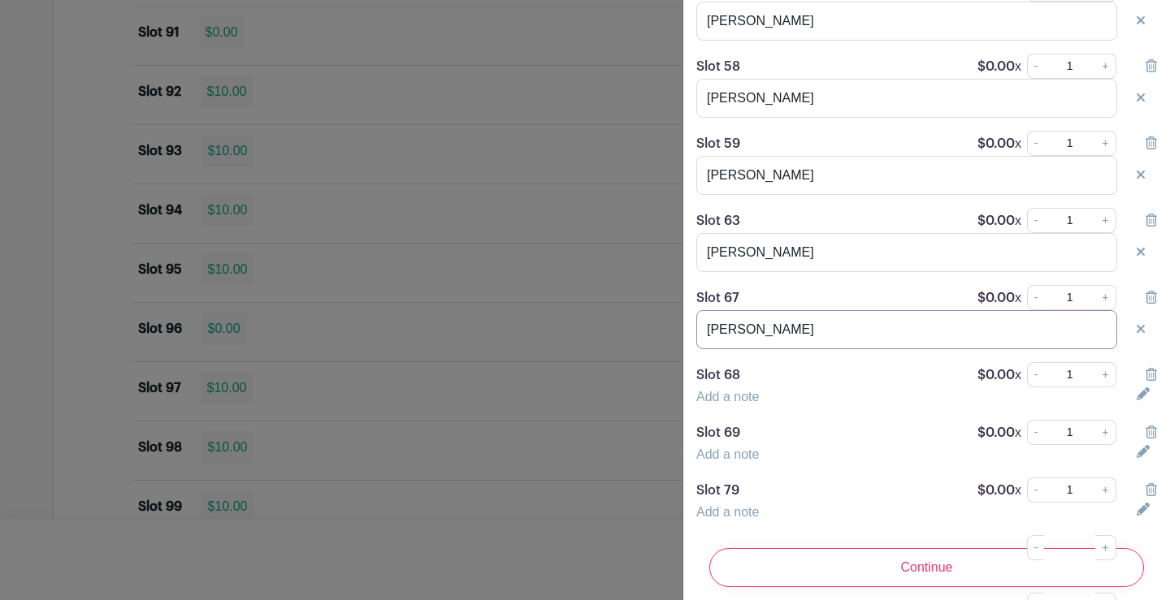
scroll to position [2843, 0]
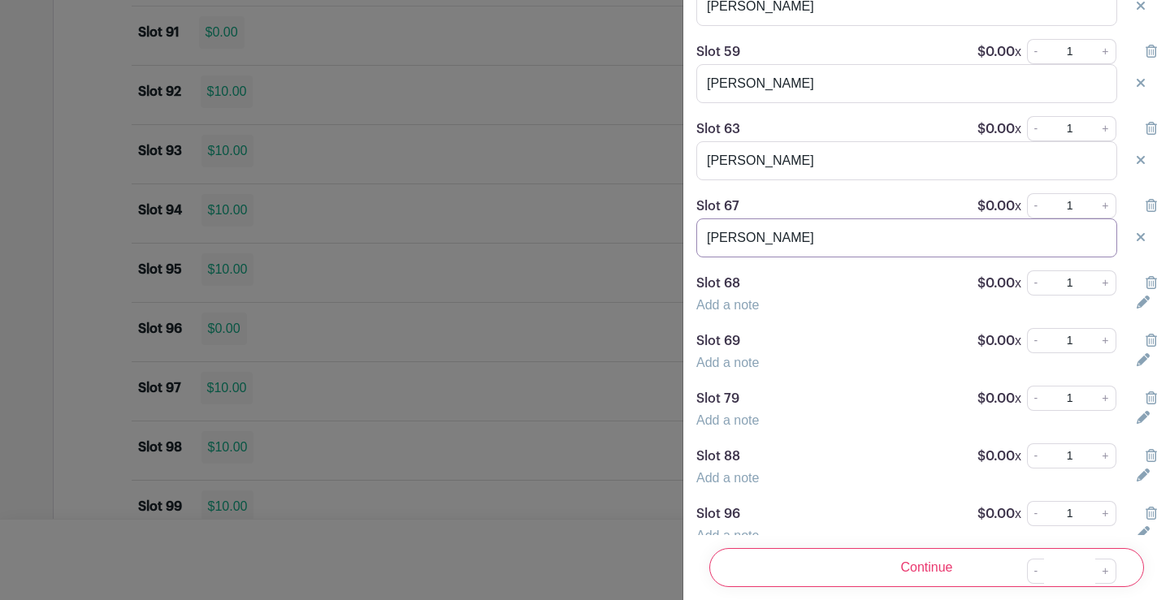
type input "[PERSON_NAME]"
click at [742, 312] on link "Add a note" at bounding box center [727, 305] width 63 height 14
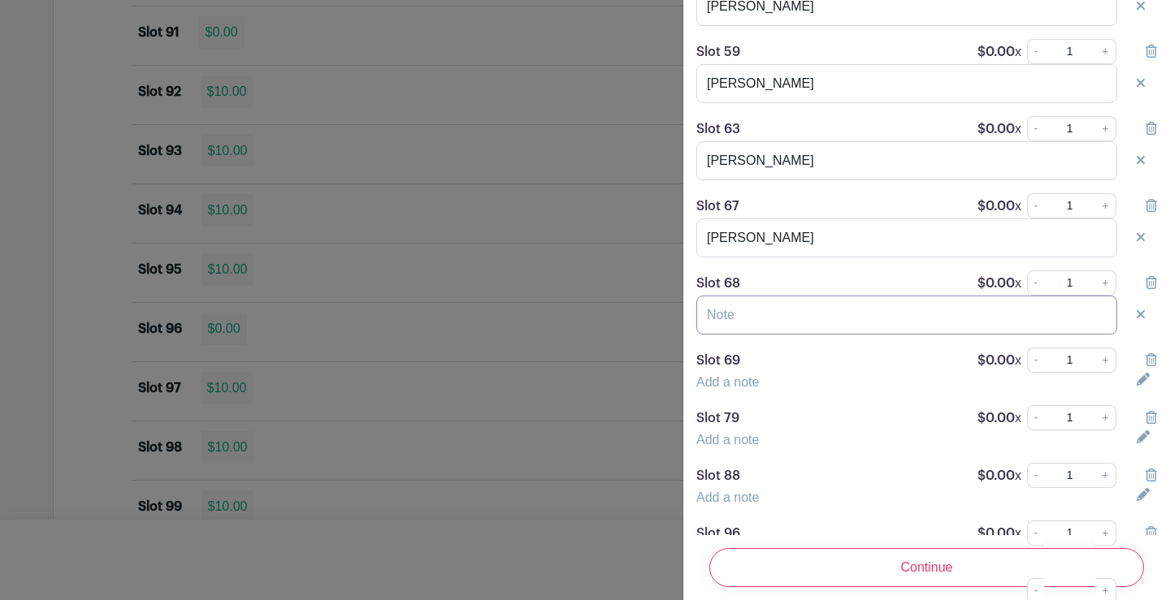
click at [742, 329] on input "text" at bounding box center [906, 315] width 421 height 39
type input "Ed & [PERSON_NAME]"
click at [745, 389] on link "Add a note" at bounding box center [727, 382] width 63 height 14
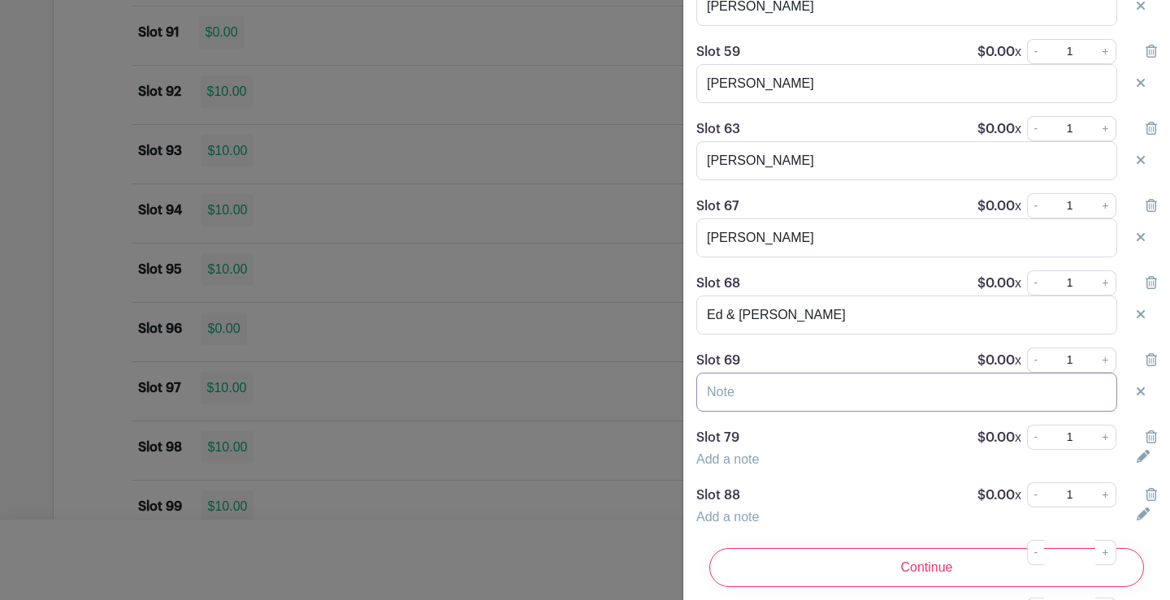
click at [748, 403] on input "text" at bounding box center [906, 392] width 421 height 39
click at [767, 412] on input "[PERSON_NAME]" at bounding box center [906, 392] width 421 height 39
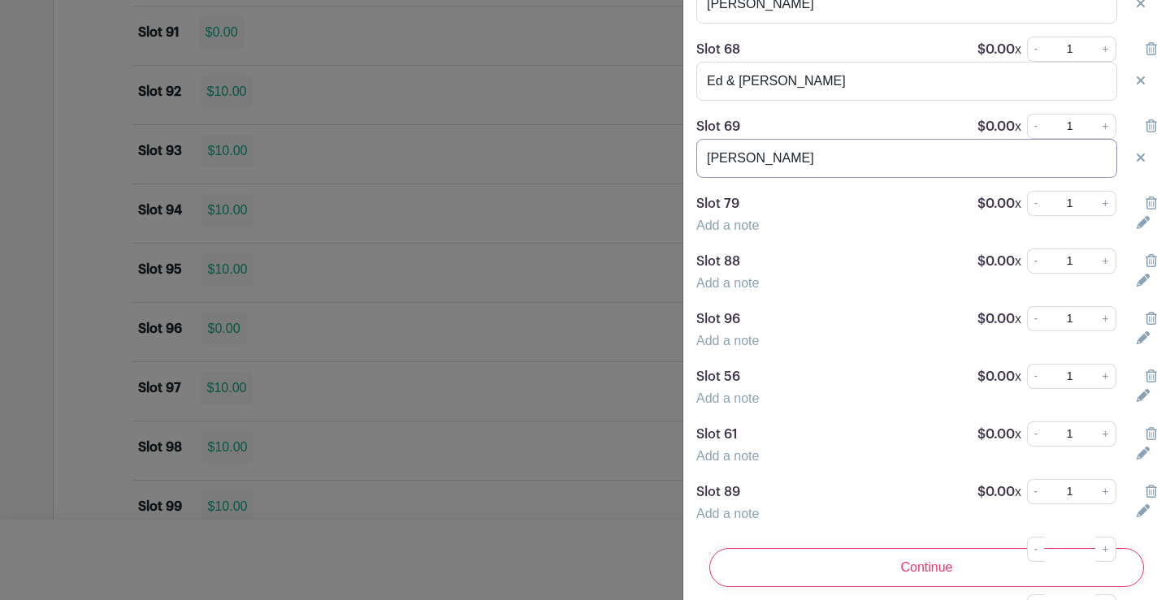
scroll to position [3087, 0]
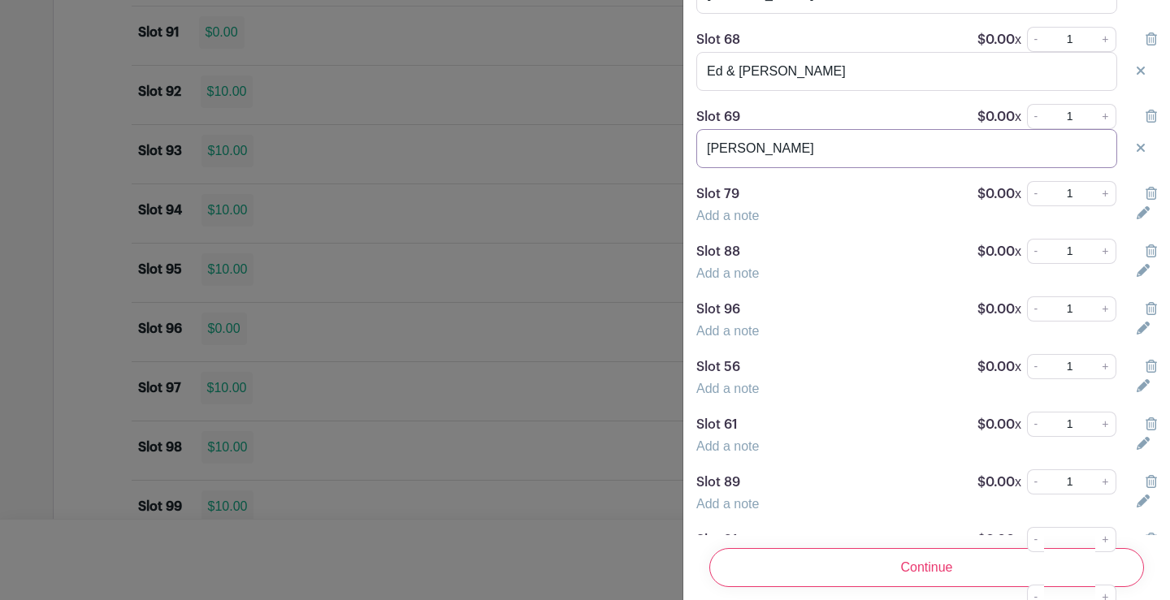
type input "[PERSON_NAME]"
click at [733, 223] on link "Add a note" at bounding box center [727, 216] width 63 height 14
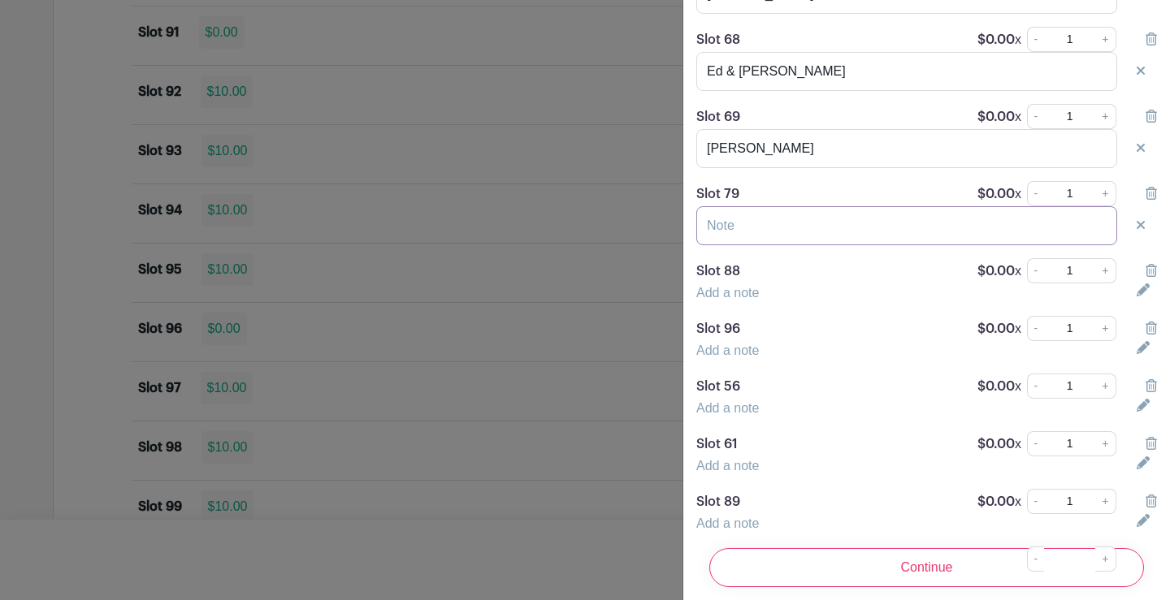
click at [741, 232] on input "text" at bounding box center [906, 225] width 421 height 39
type input "[PERSON_NAME]"
click at [736, 300] on link "Add a note" at bounding box center [727, 293] width 63 height 14
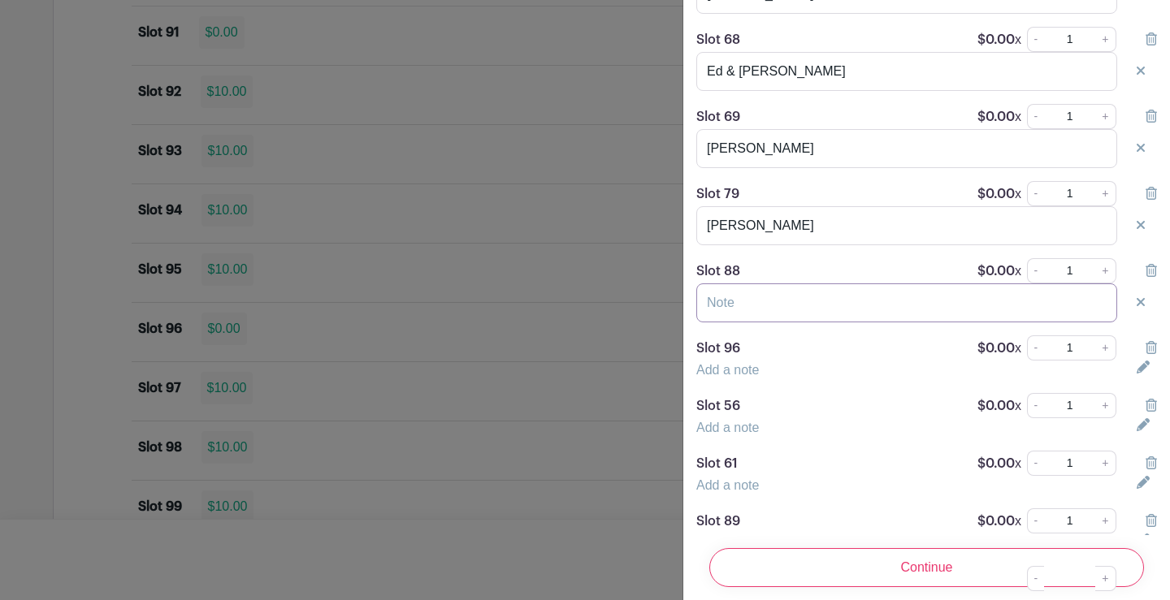
click at [736, 315] on input "text" at bounding box center [906, 303] width 421 height 39
type input "[PERSON_NAME]"
click at [732, 377] on link "Add a note" at bounding box center [727, 370] width 63 height 14
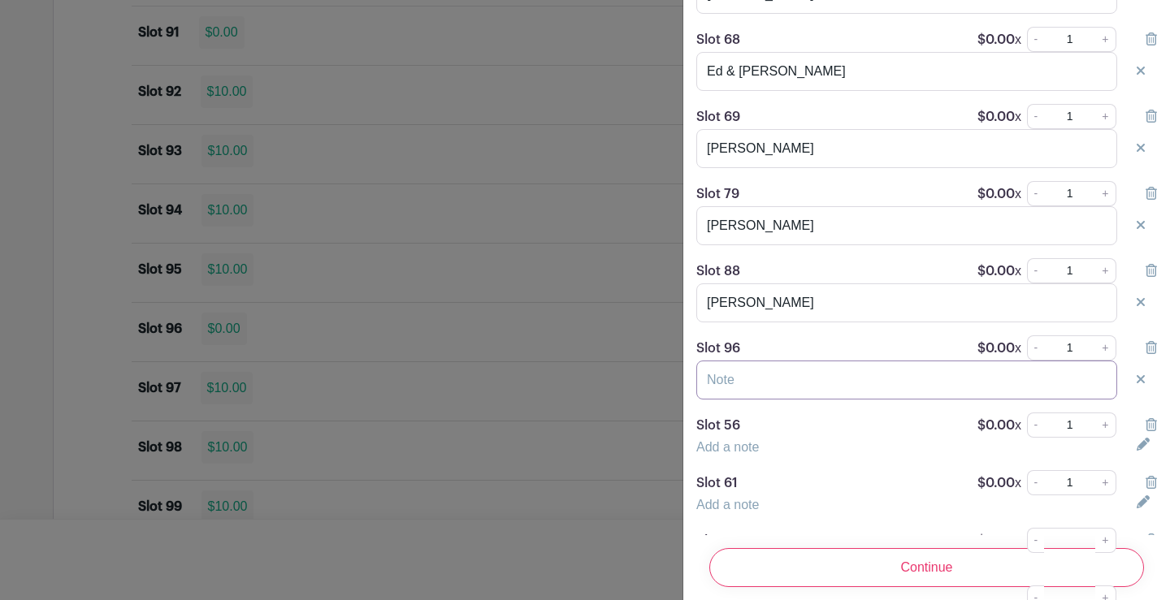
click at [732, 388] on input "text" at bounding box center [906, 380] width 421 height 39
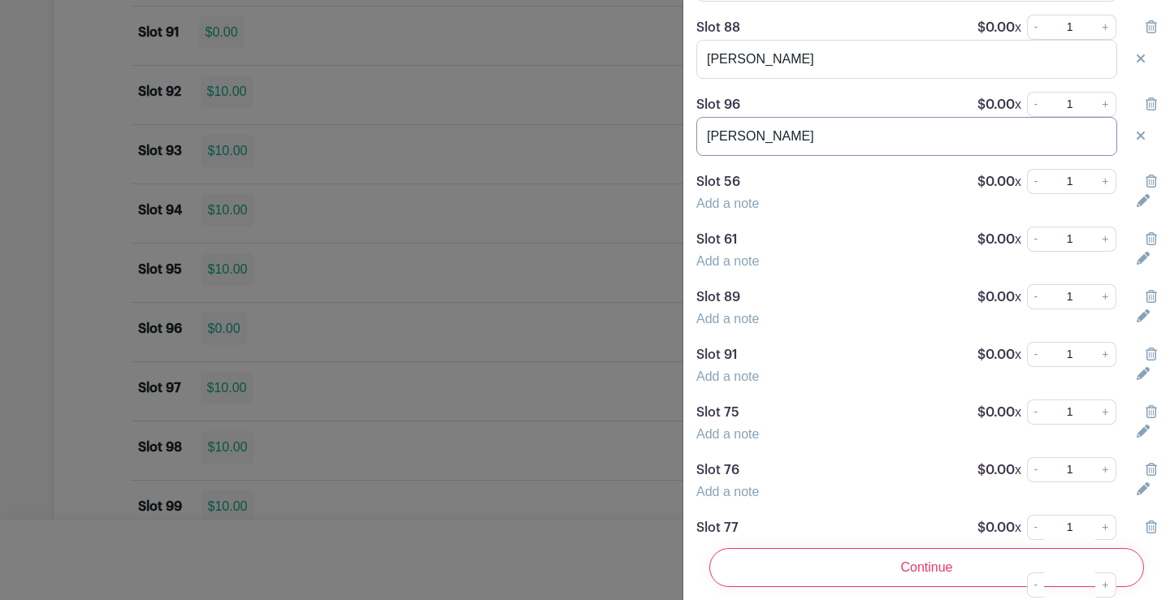
type input "[PERSON_NAME]"
click at [721, 210] on link "Add a note" at bounding box center [727, 204] width 63 height 14
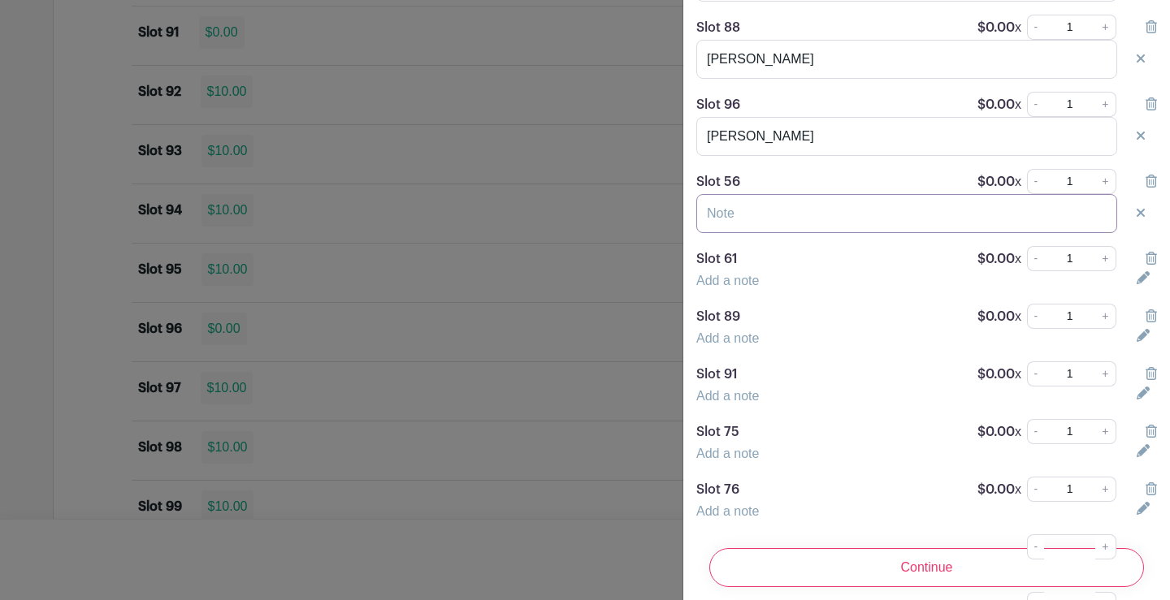
click at [731, 227] on input "text" at bounding box center [906, 213] width 421 height 39
type input "[PERSON_NAME]"
click at [721, 288] on link "Add a note" at bounding box center [727, 281] width 63 height 14
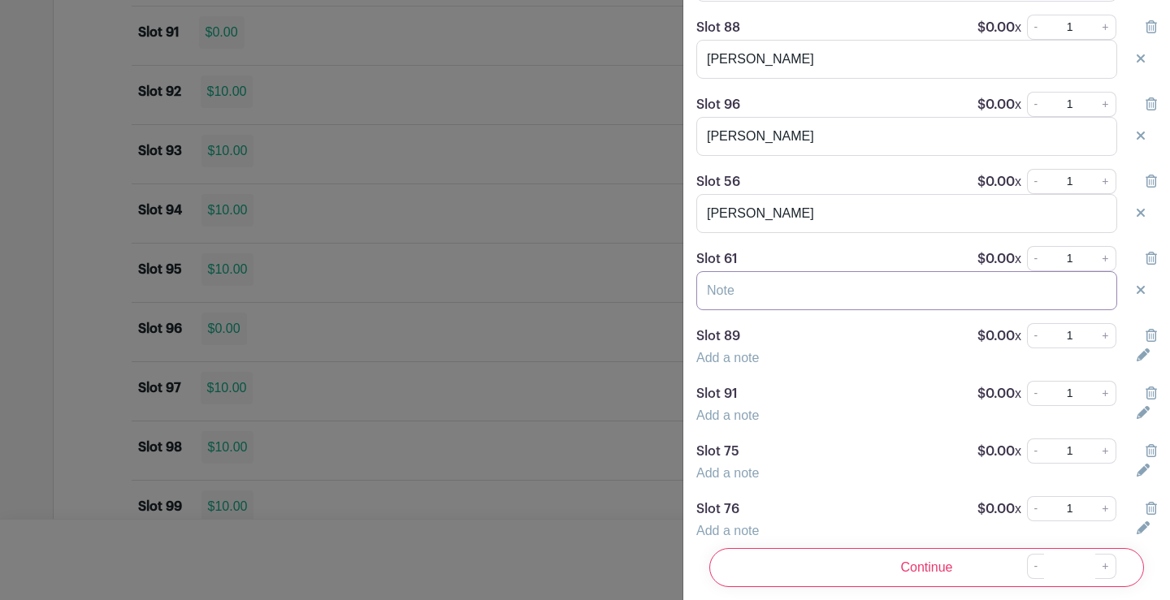
click at [770, 310] on input "text" at bounding box center [906, 290] width 421 height 39
type input "[PERSON_NAME]"
click at [716, 365] on link "Add a note" at bounding box center [727, 358] width 63 height 14
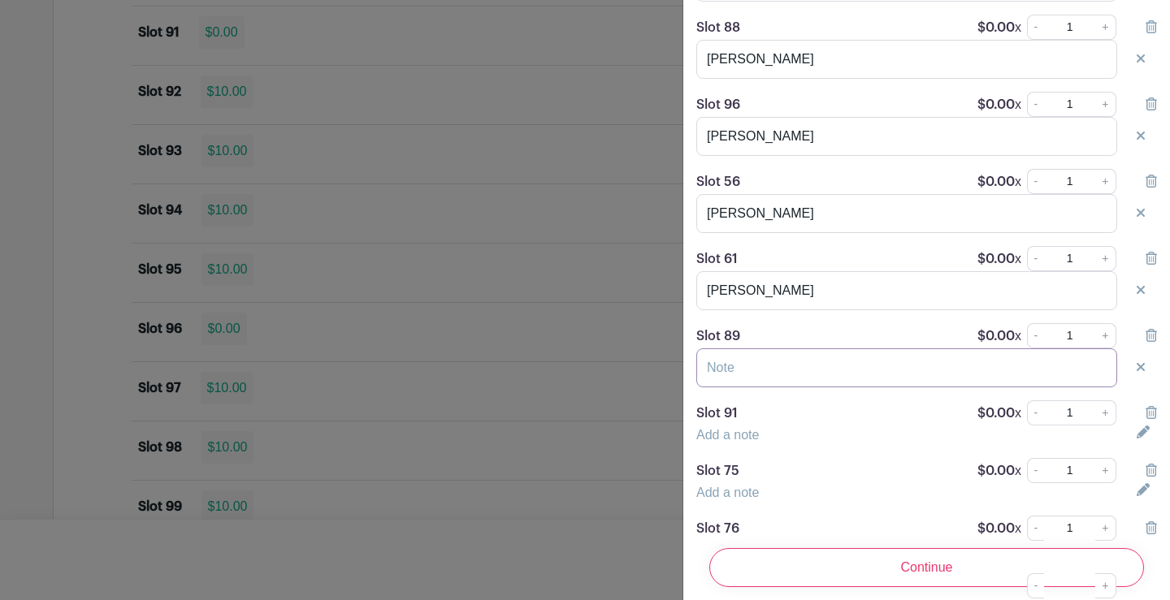
click at [724, 379] on input "text" at bounding box center [906, 367] width 421 height 39
type input "[PERSON_NAME]"
click at [750, 442] on link "Add a note" at bounding box center [727, 435] width 63 height 14
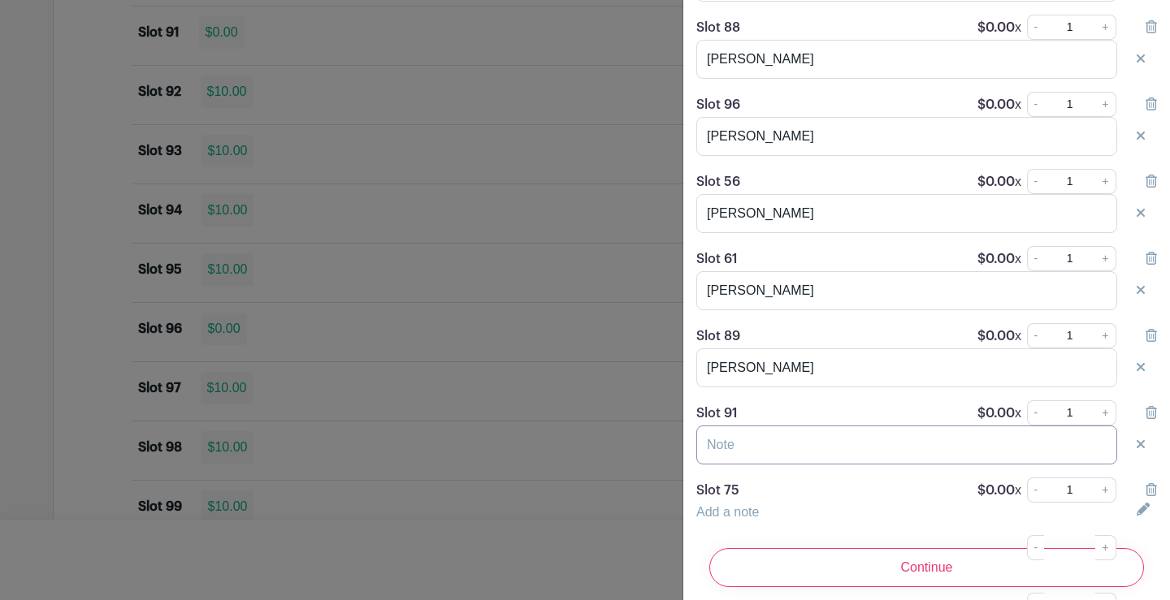
click at [749, 454] on input "text" at bounding box center [906, 445] width 421 height 39
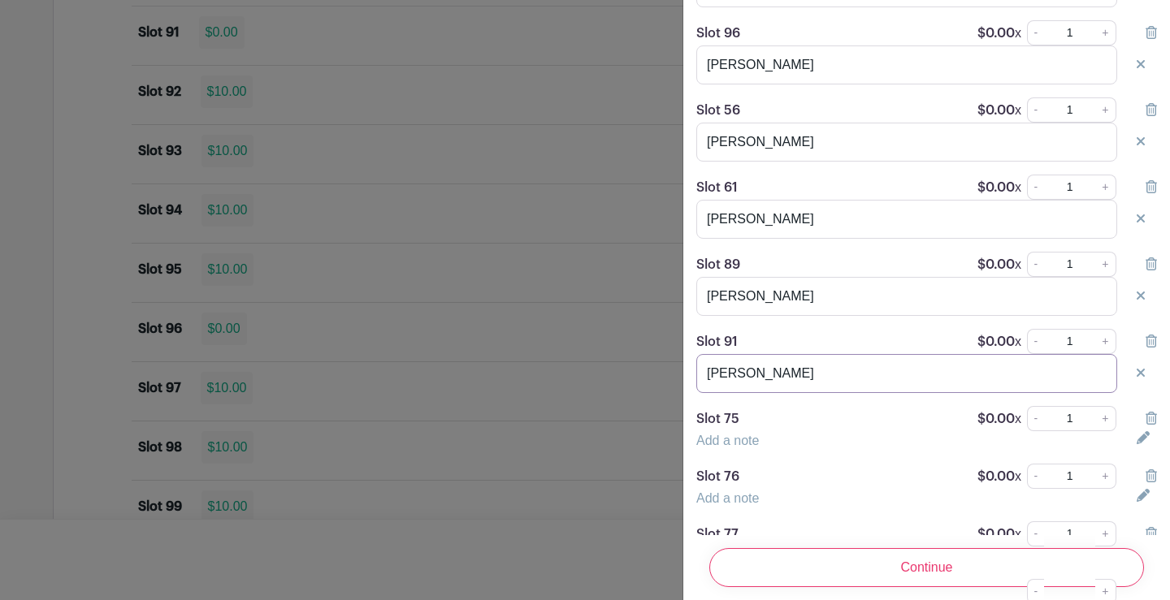
scroll to position [3561, 0]
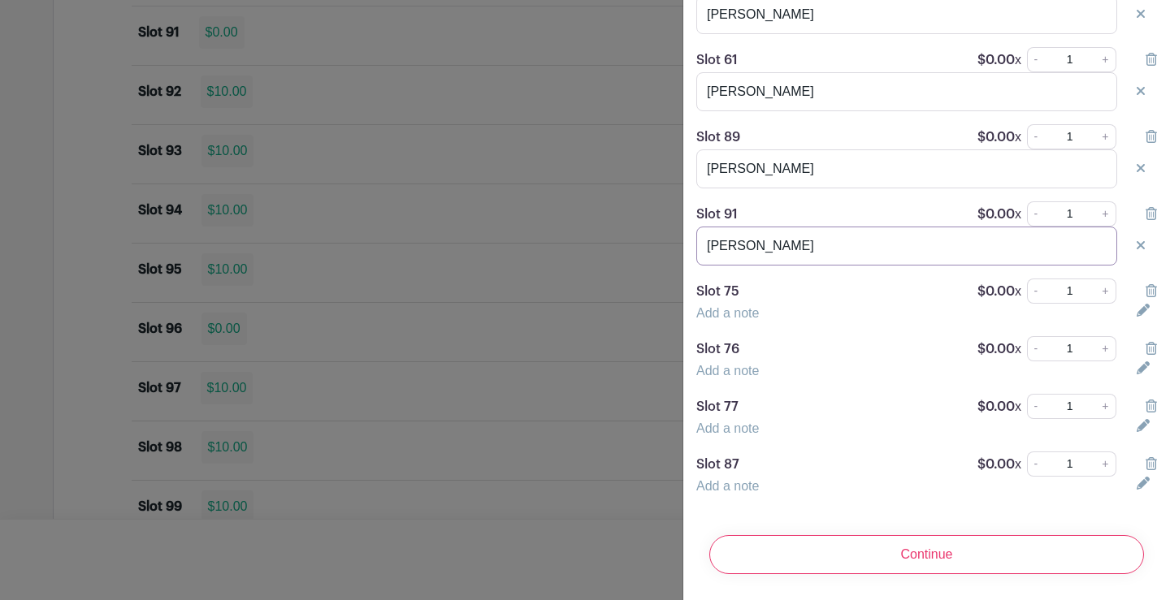
type input "[PERSON_NAME]"
click at [725, 306] on link "Add a note" at bounding box center [727, 313] width 63 height 14
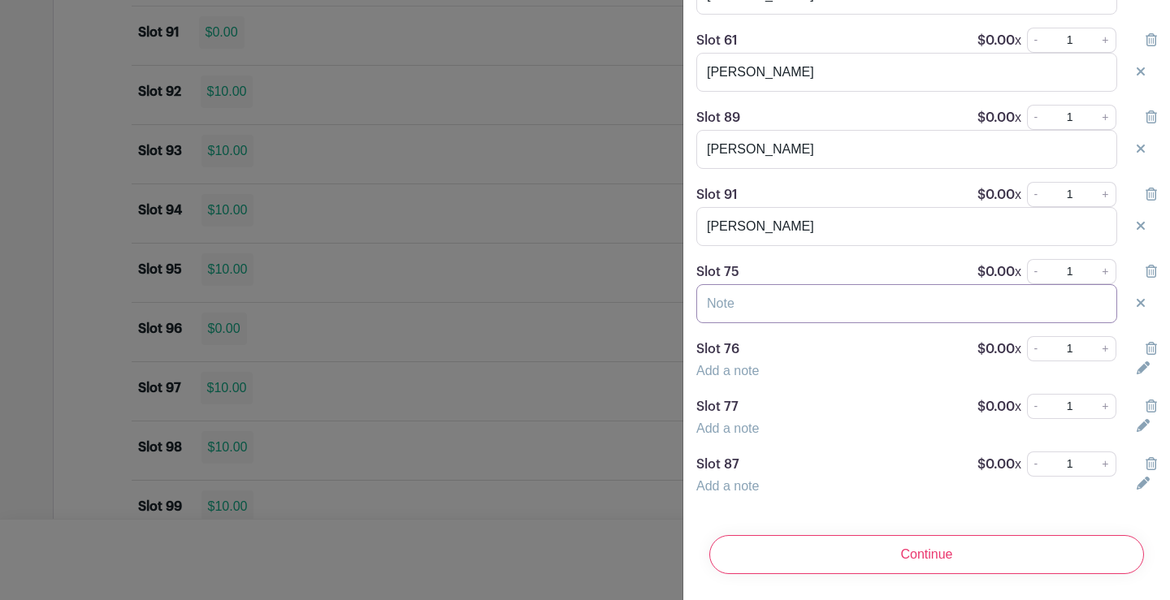
click at [725, 300] on input "text" at bounding box center [906, 303] width 421 height 39
type input "[PERSON_NAME]"
click at [736, 377] on link "Add a note" at bounding box center [727, 371] width 63 height 14
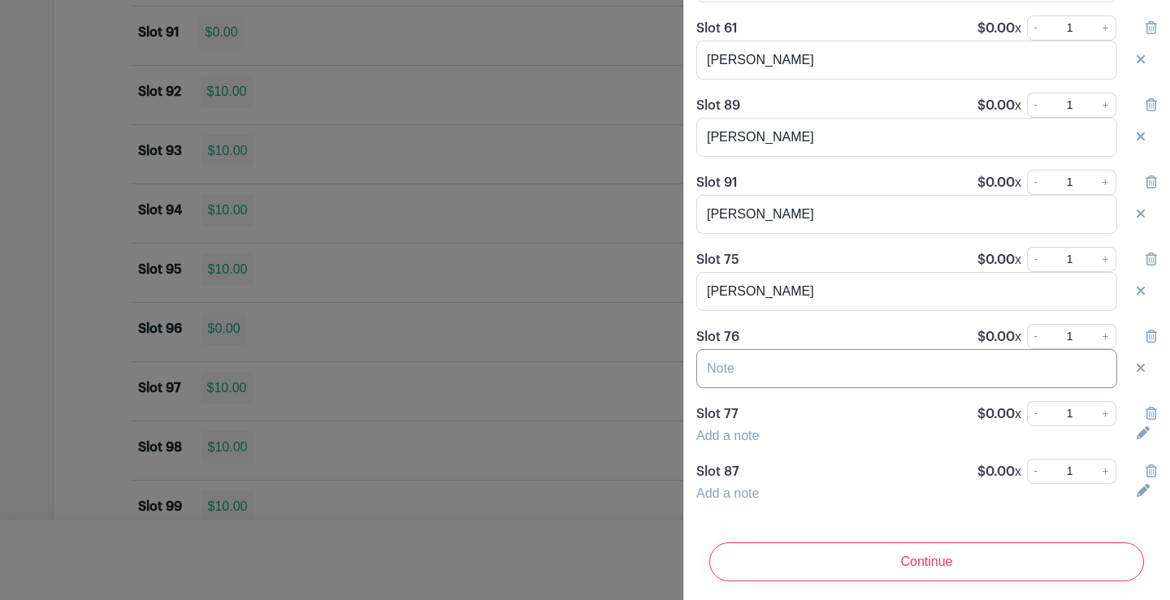
click at [737, 377] on input "text" at bounding box center [906, 368] width 421 height 39
type input "p"
type input "[PERSON_NAME]"
click at [736, 443] on link "Add a note" at bounding box center [727, 436] width 63 height 14
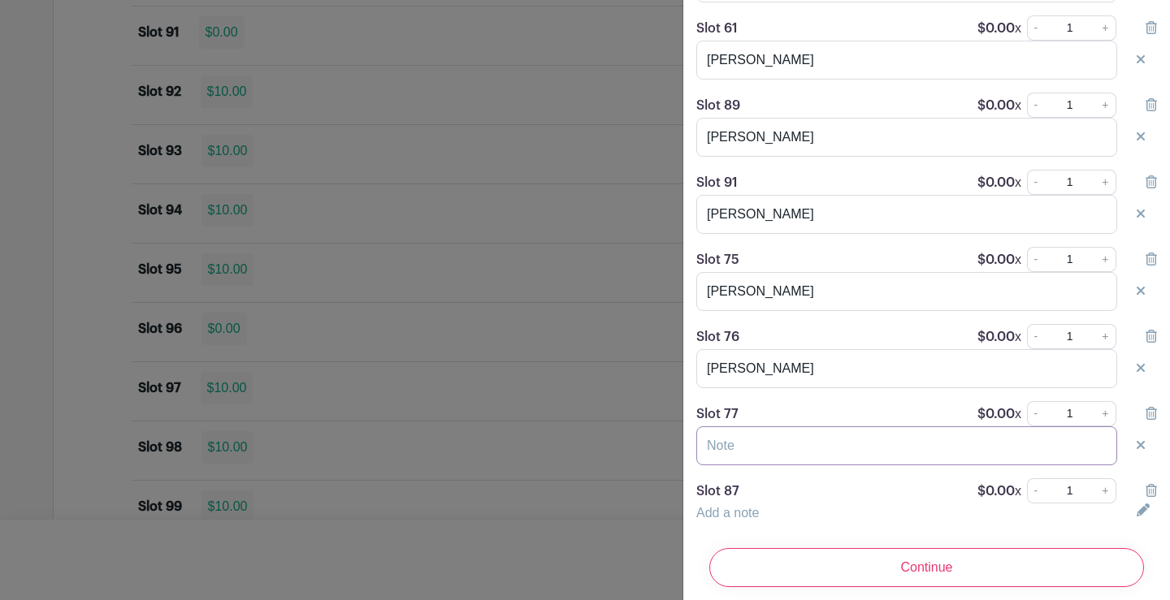
click at [738, 465] on input "text" at bounding box center [906, 445] width 421 height 39
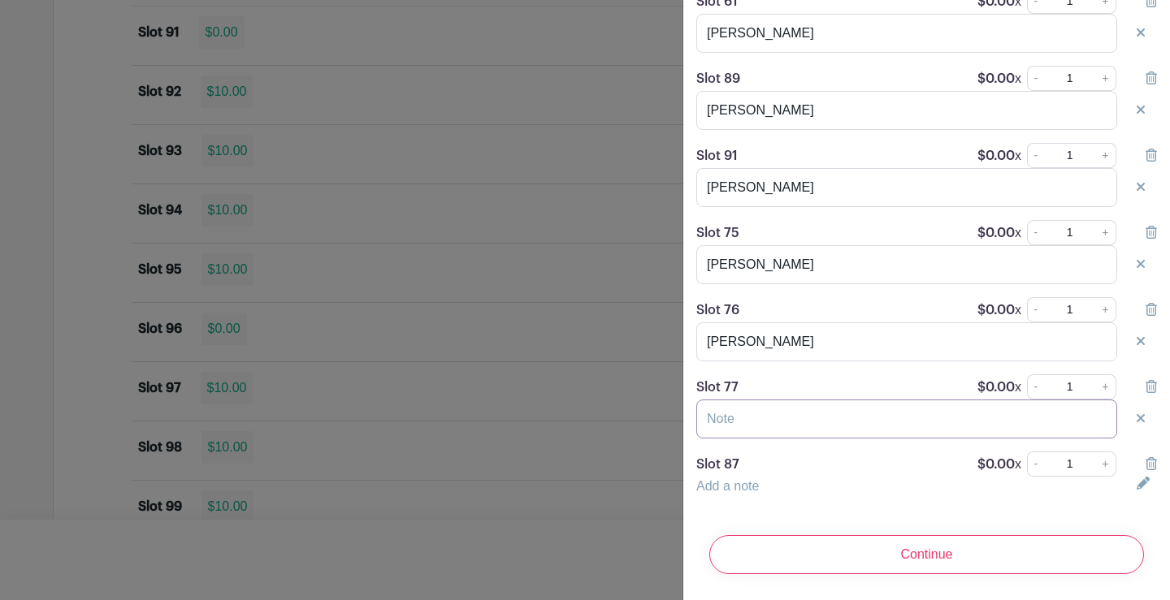
scroll to position [3620, 0]
click at [734, 411] on input "text" at bounding box center [906, 419] width 421 height 39
type input "[PERSON_NAME]"
click at [737, 479] on link "Add a note" at bounding box center [727, 486] width 63 height 14
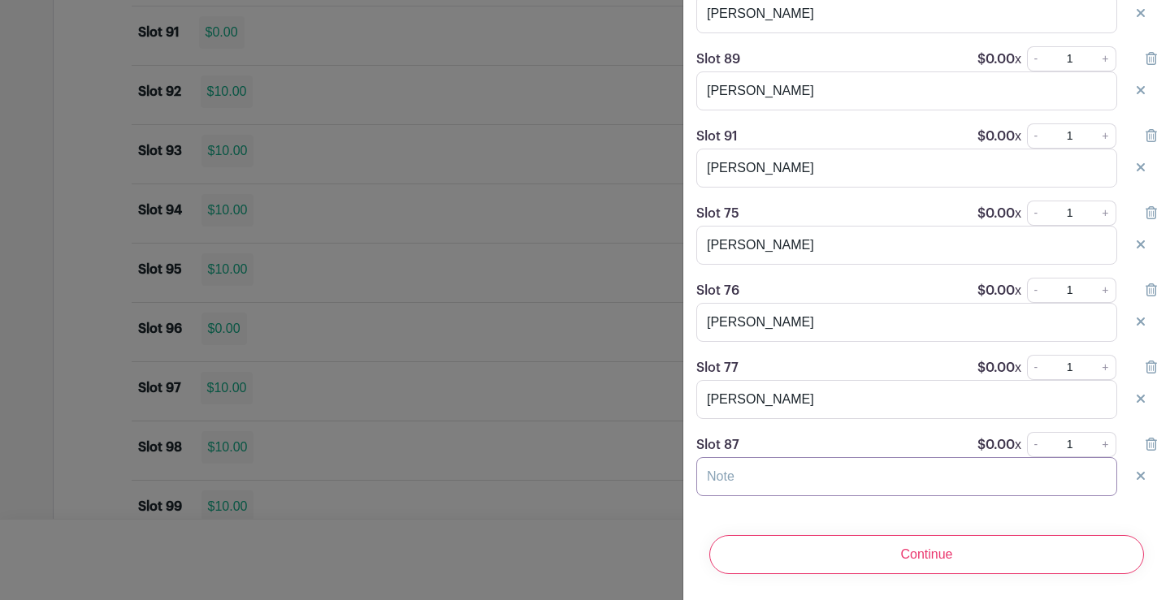
click at [737, 482] on input "text" at bounding box center [906, 476] width 421 height 39
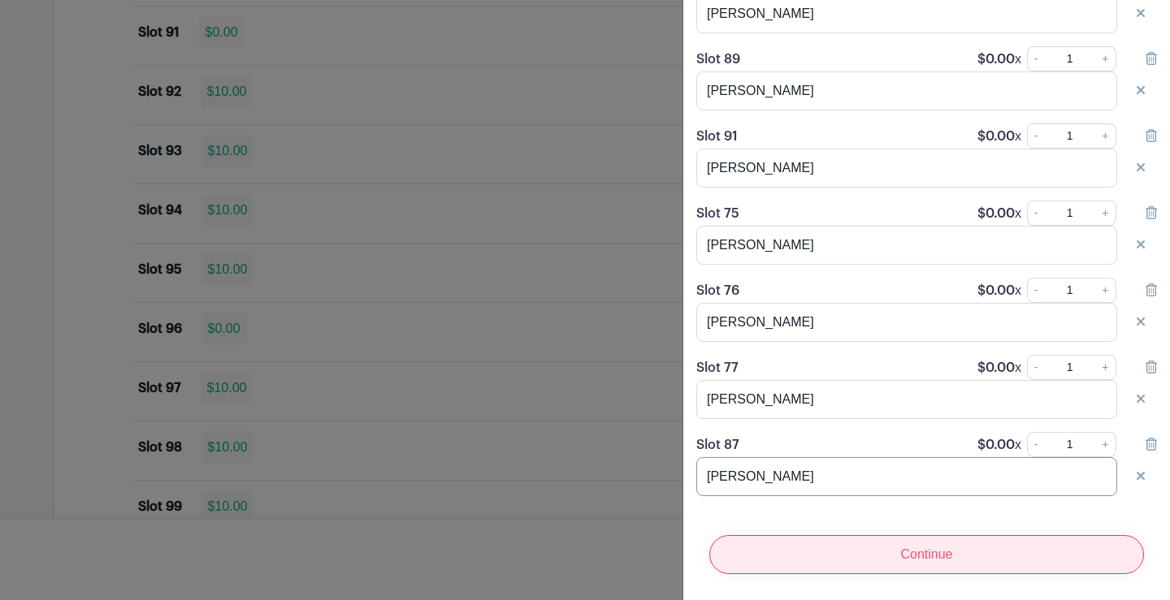
type input "[PERSON_NAME]"
click at [913, 539] on input "Continue" at bounding box center [926, 554] width 435 height 39
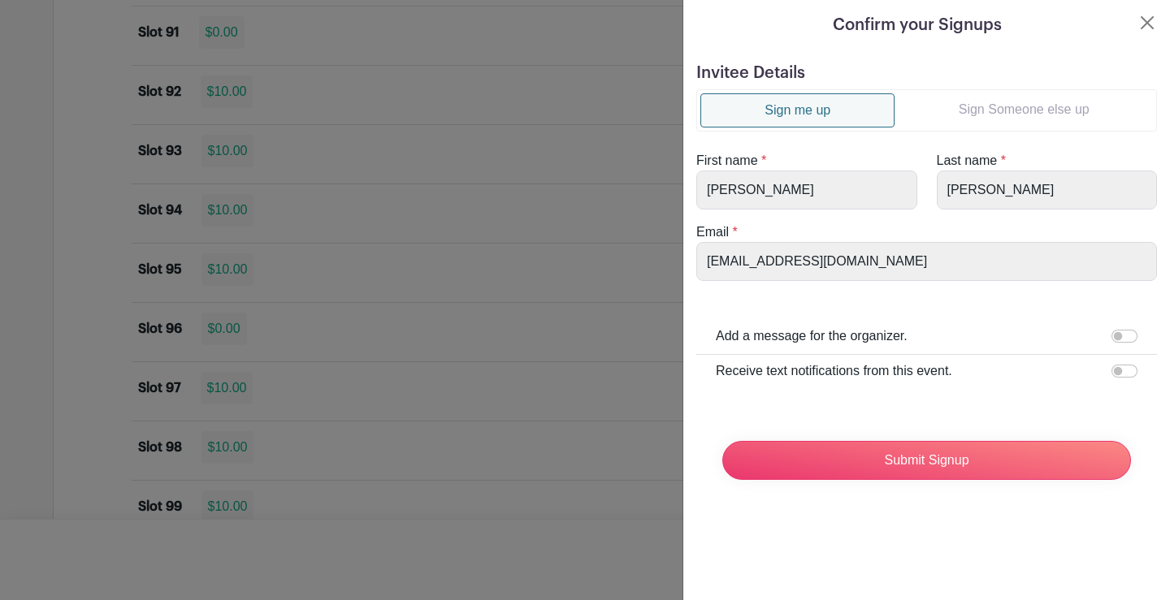
scroll to position [0, 0]
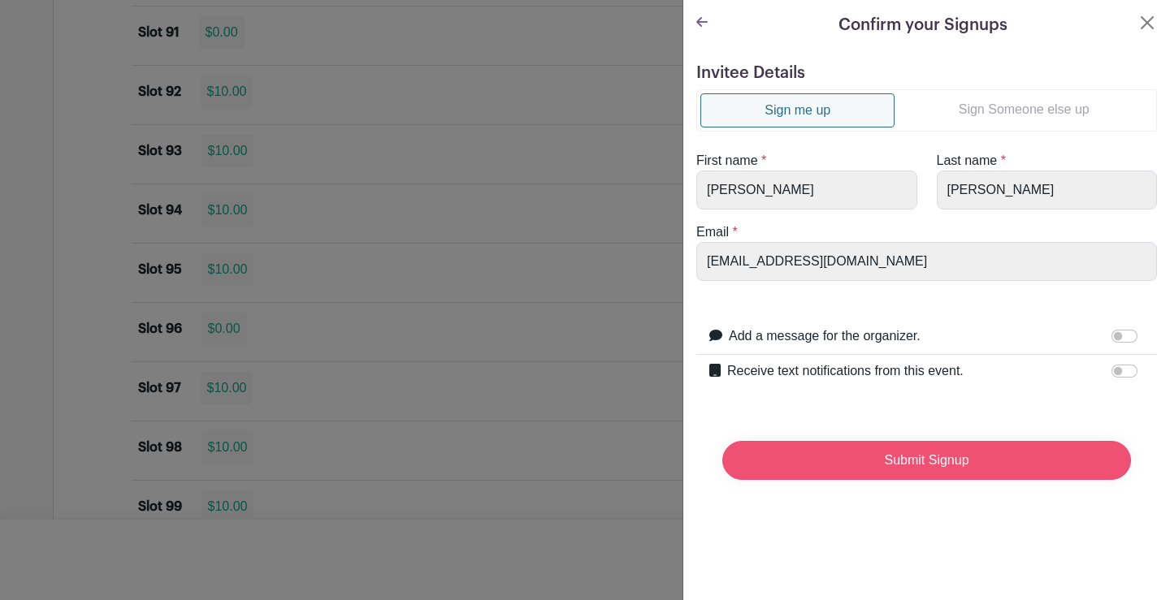
click at [889, 455] on input "Submit Signup" at bounding box center [926, 460] width 409 height 39
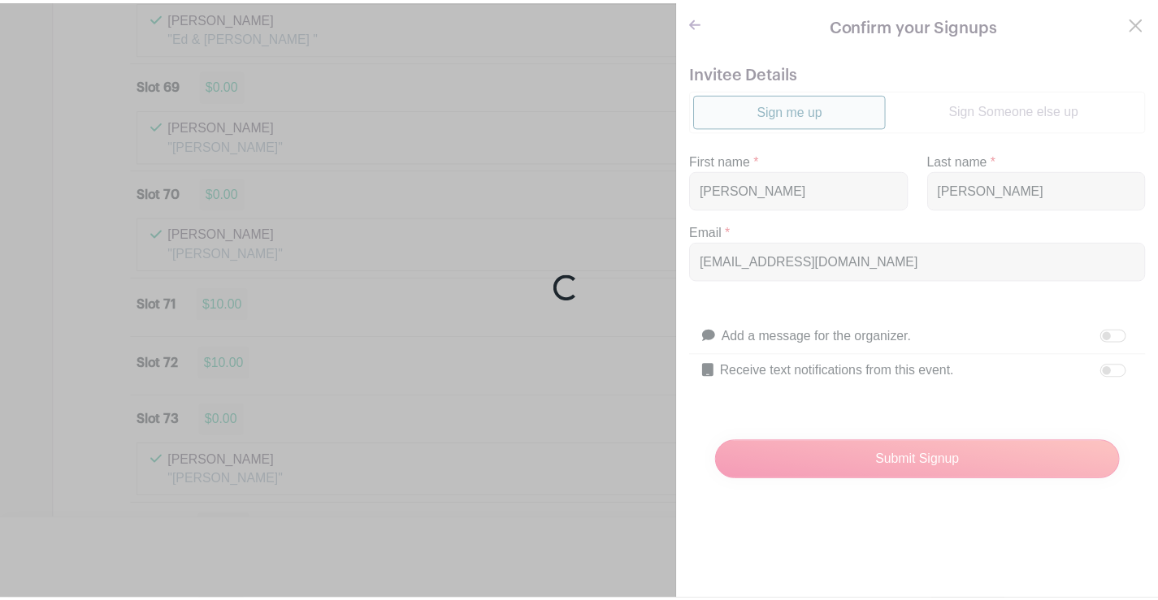
scroll to position [9034, 0]
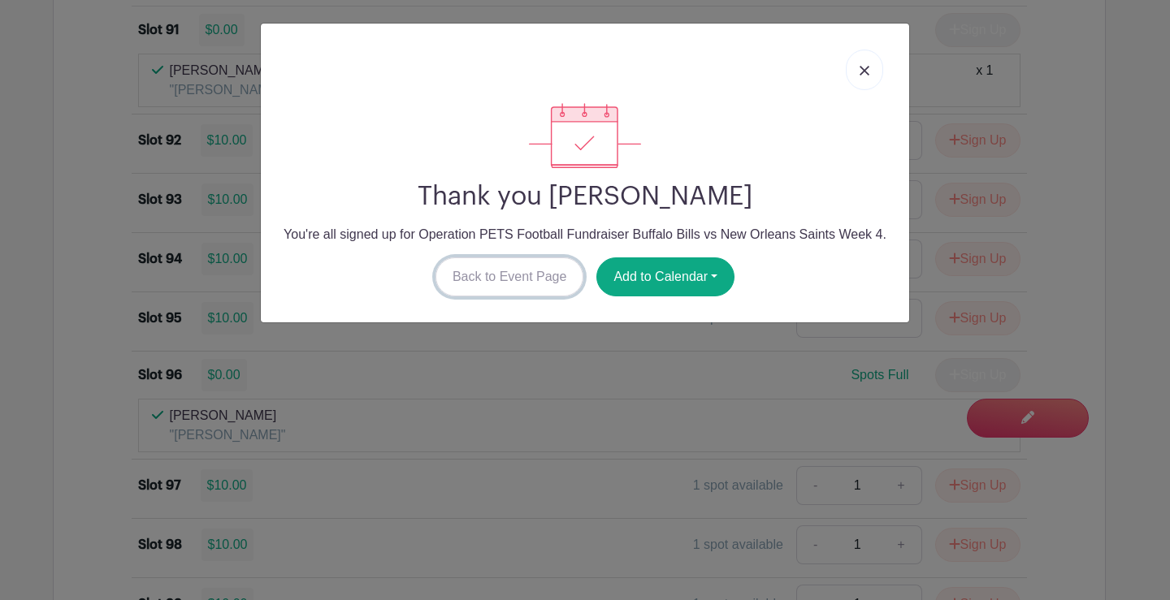
click at [512, 280] on link "Back to Event Page" at bounding box center [509, 277] width 149 height 39
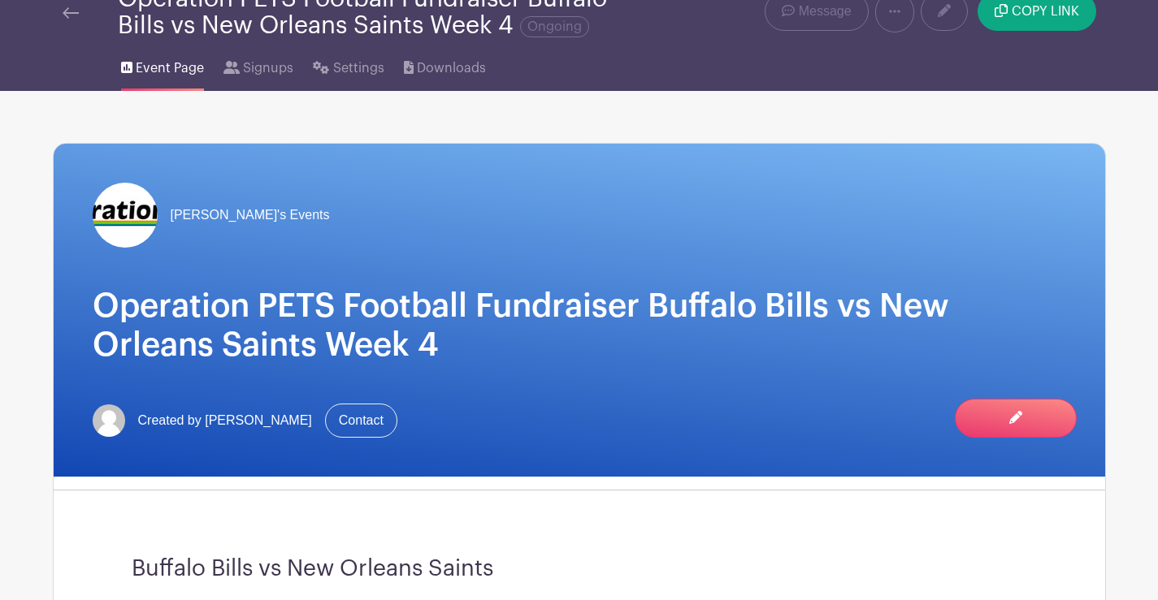
scroll to position [0, 0]
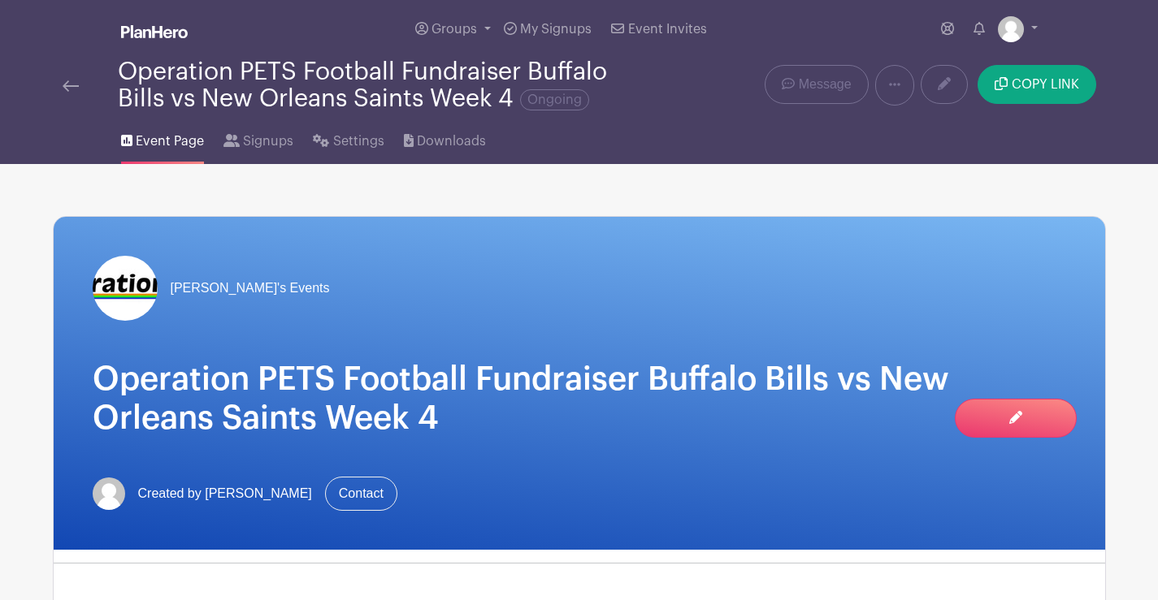
click at [71, 78] on link at bounding box center [71, 85] width 16 height 19
